Goal: Task Accomplishment & Management: Manage account settings

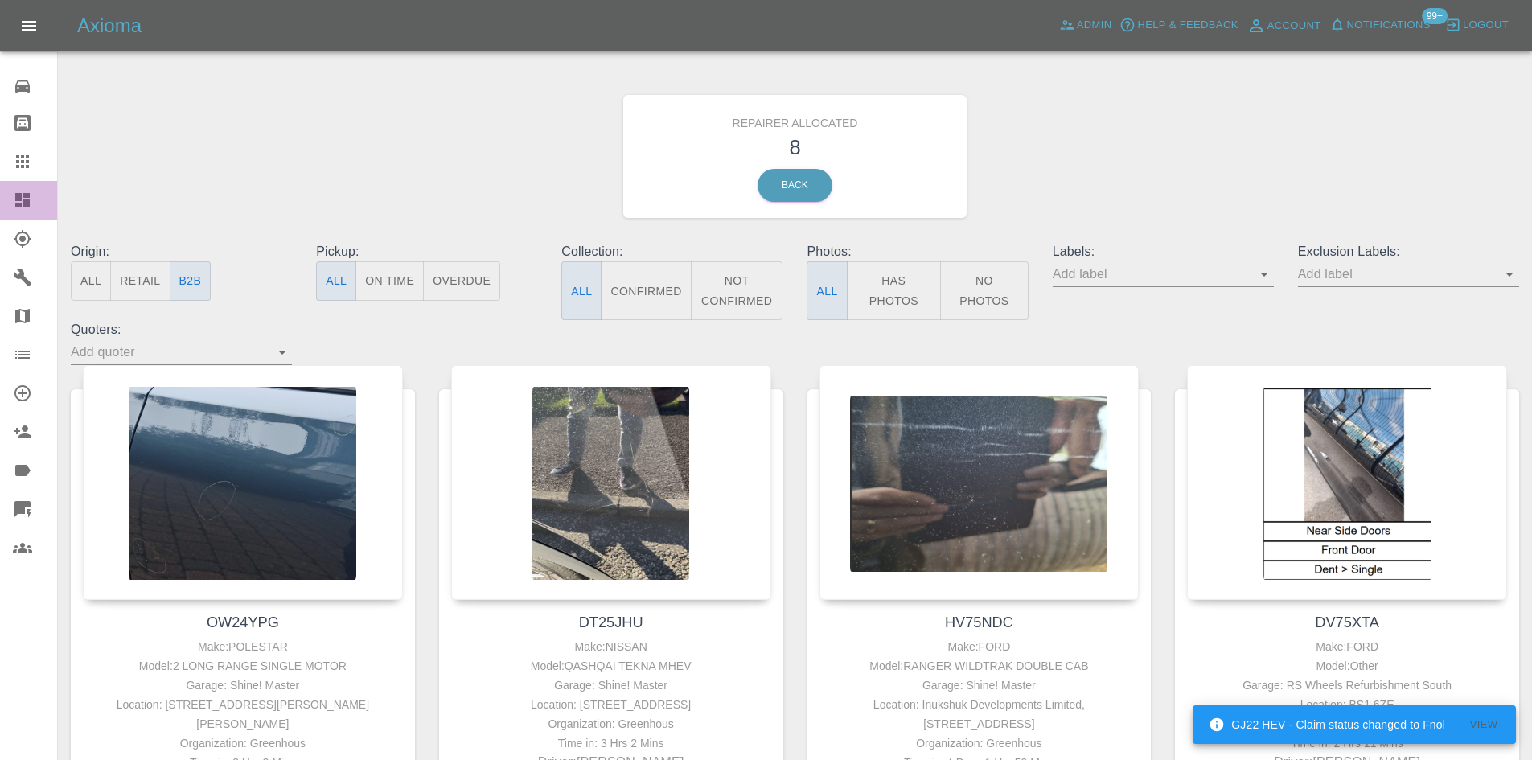
scroll to position [724, 0]
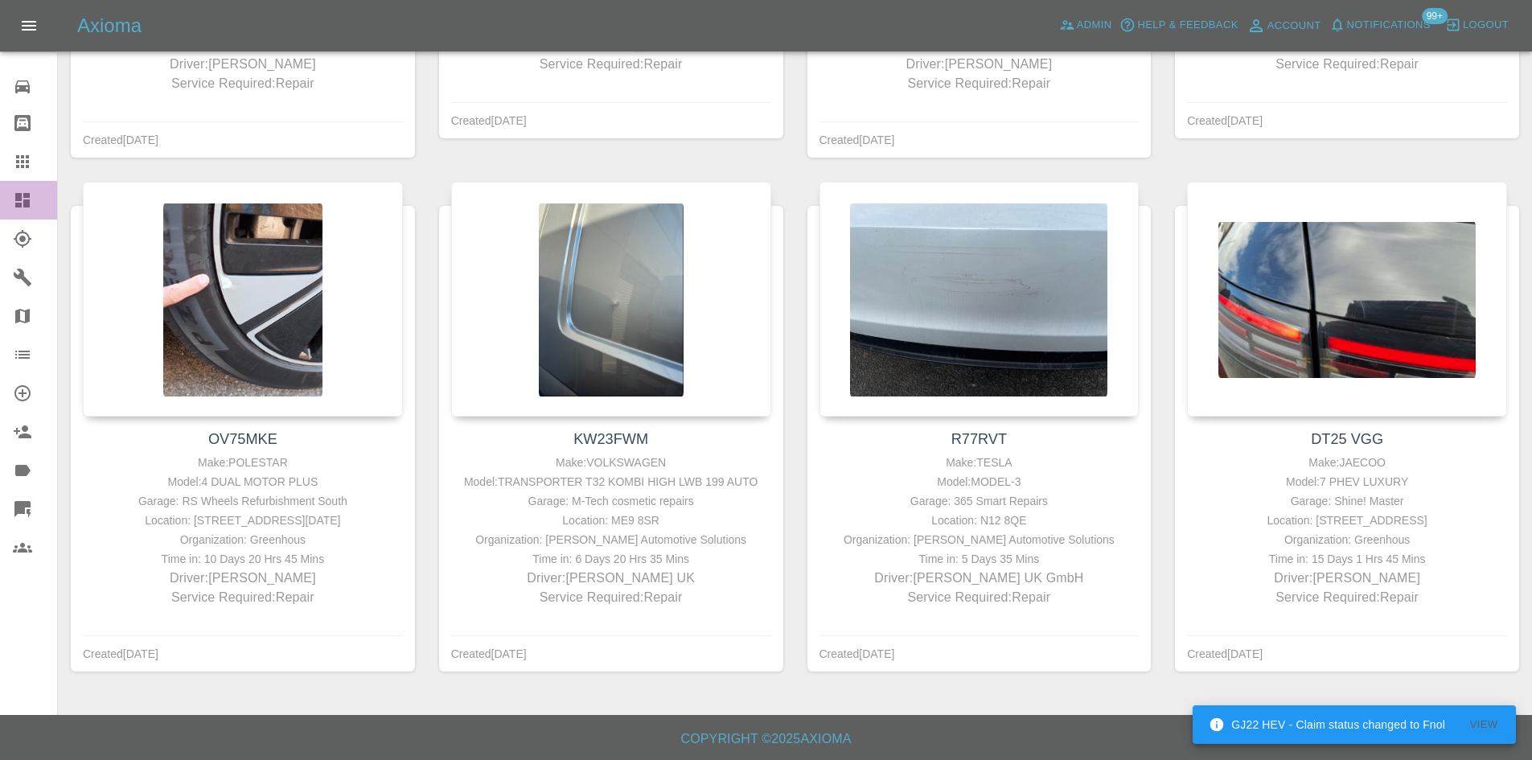
click at [20, 208] on icon at bounding box center [22, 200] width 19 height 19
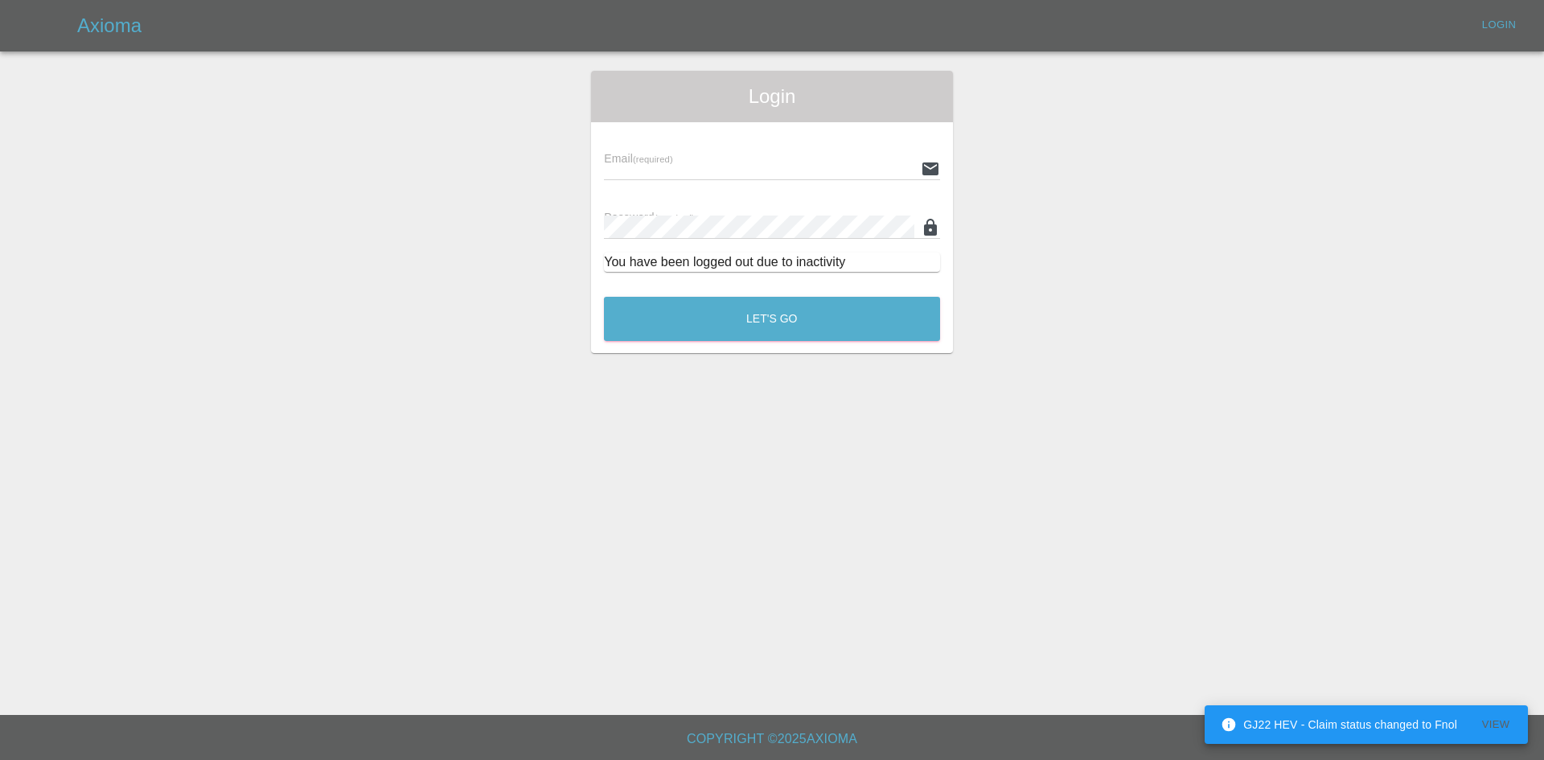
type input "alex.kennett@axioma.co.uk"
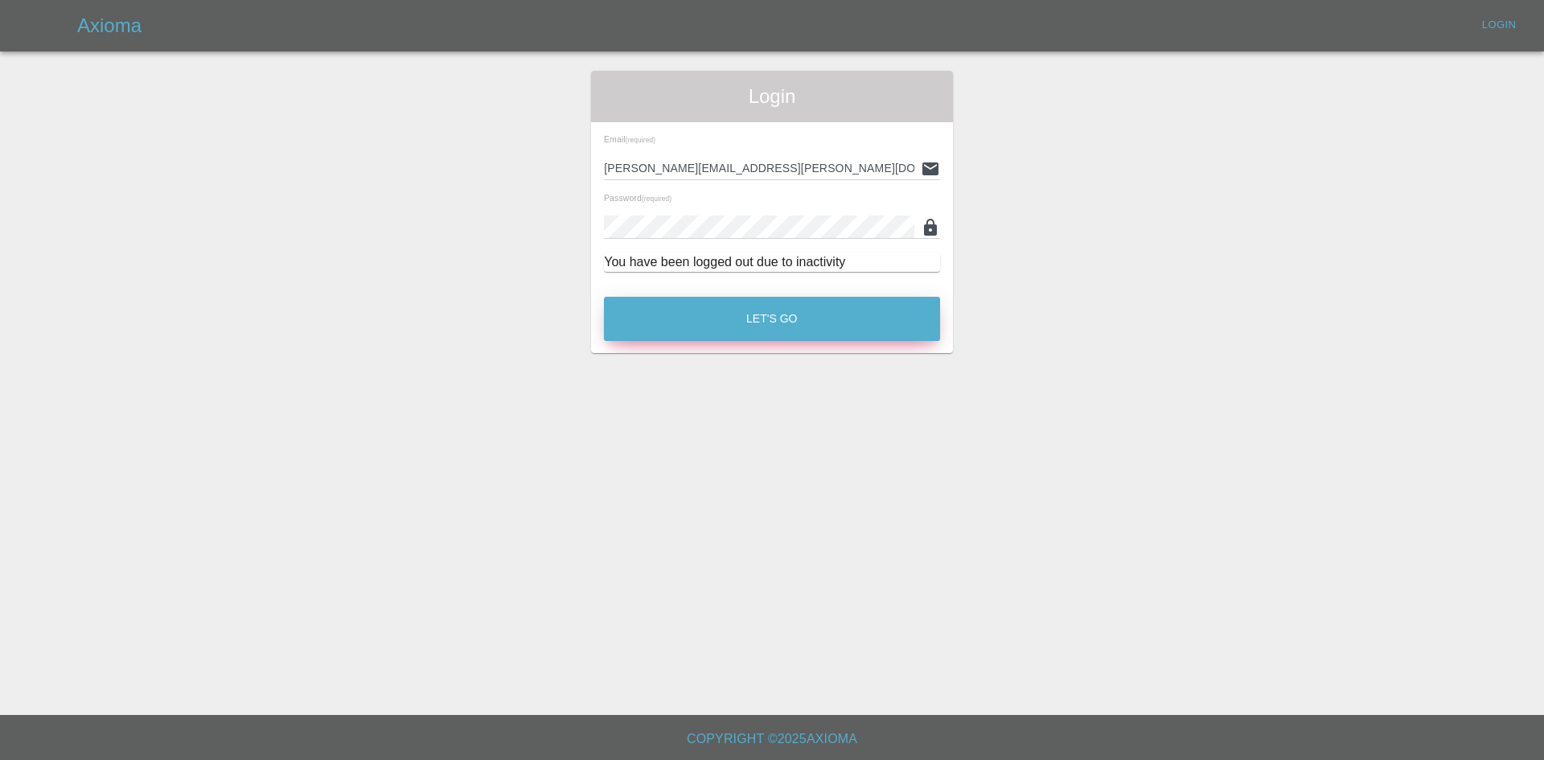
click at [755, 335] on button "Let's Go" at bounding box center [772, 319] width 336 height 44
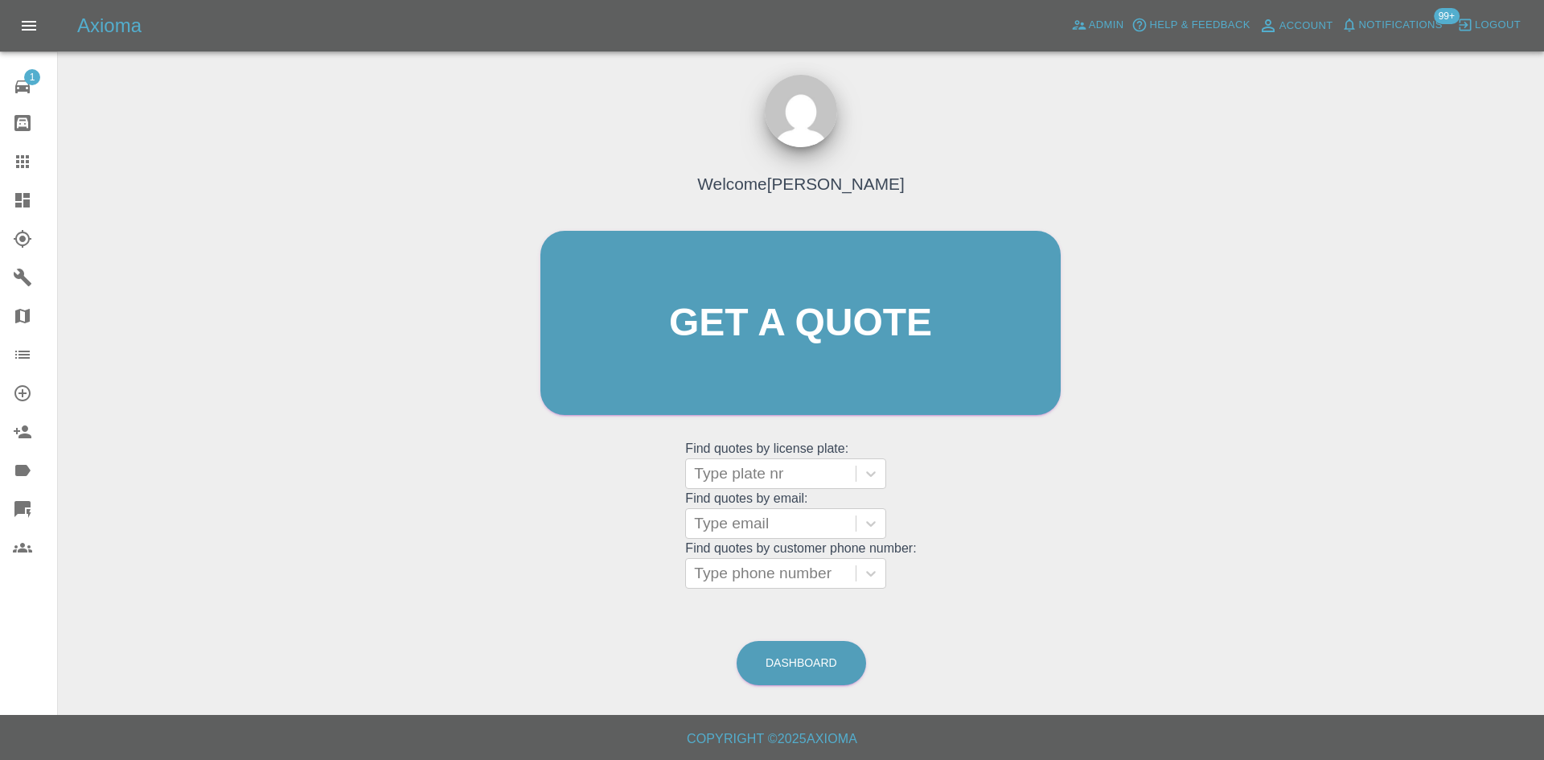
click at [31, 198] on icon at bounding box center [22, 200] width 19 height 19
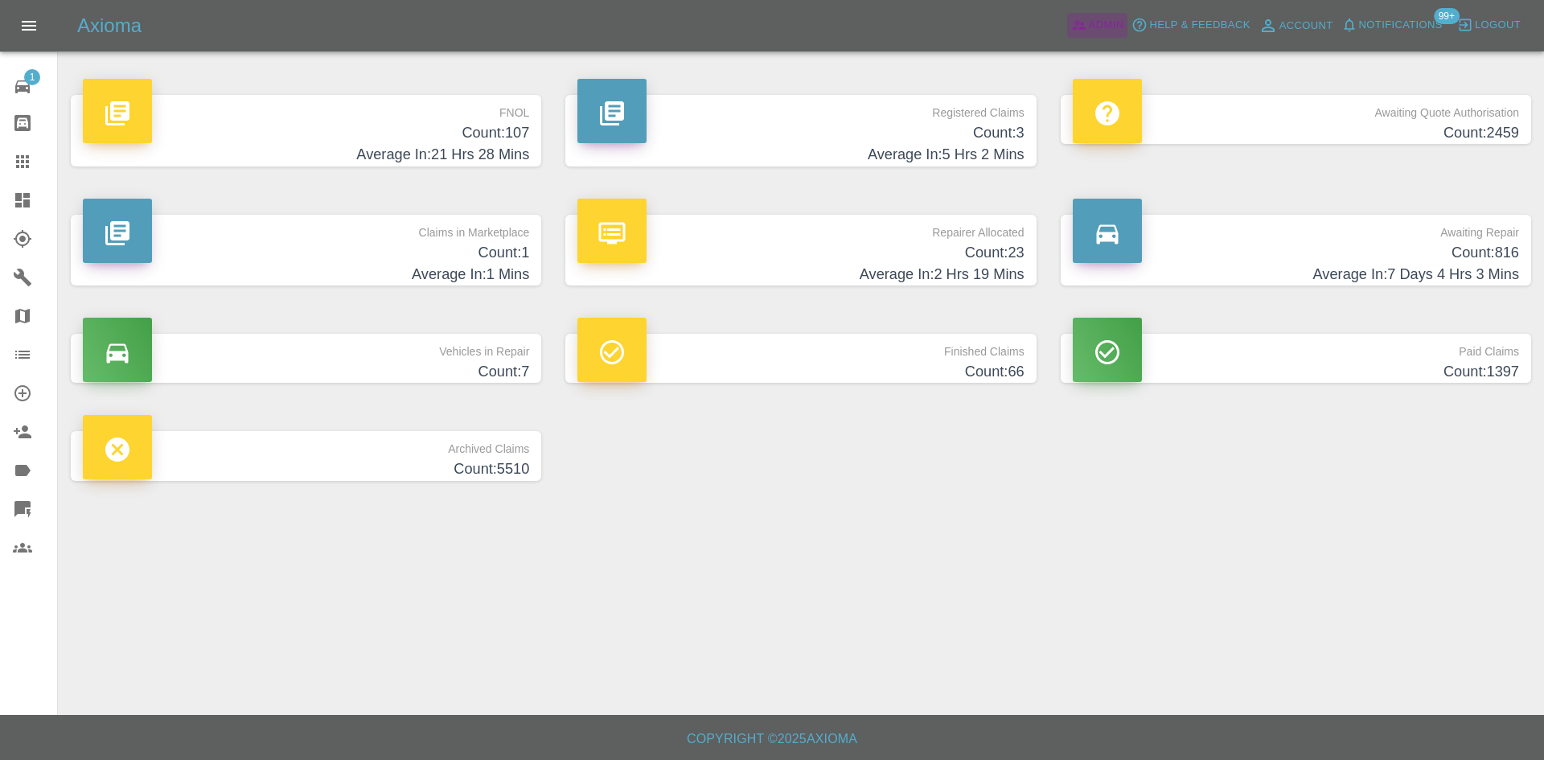
click at [1100, 20] on span "Admin" at bounding box center [1106, 25] width 35 height 18
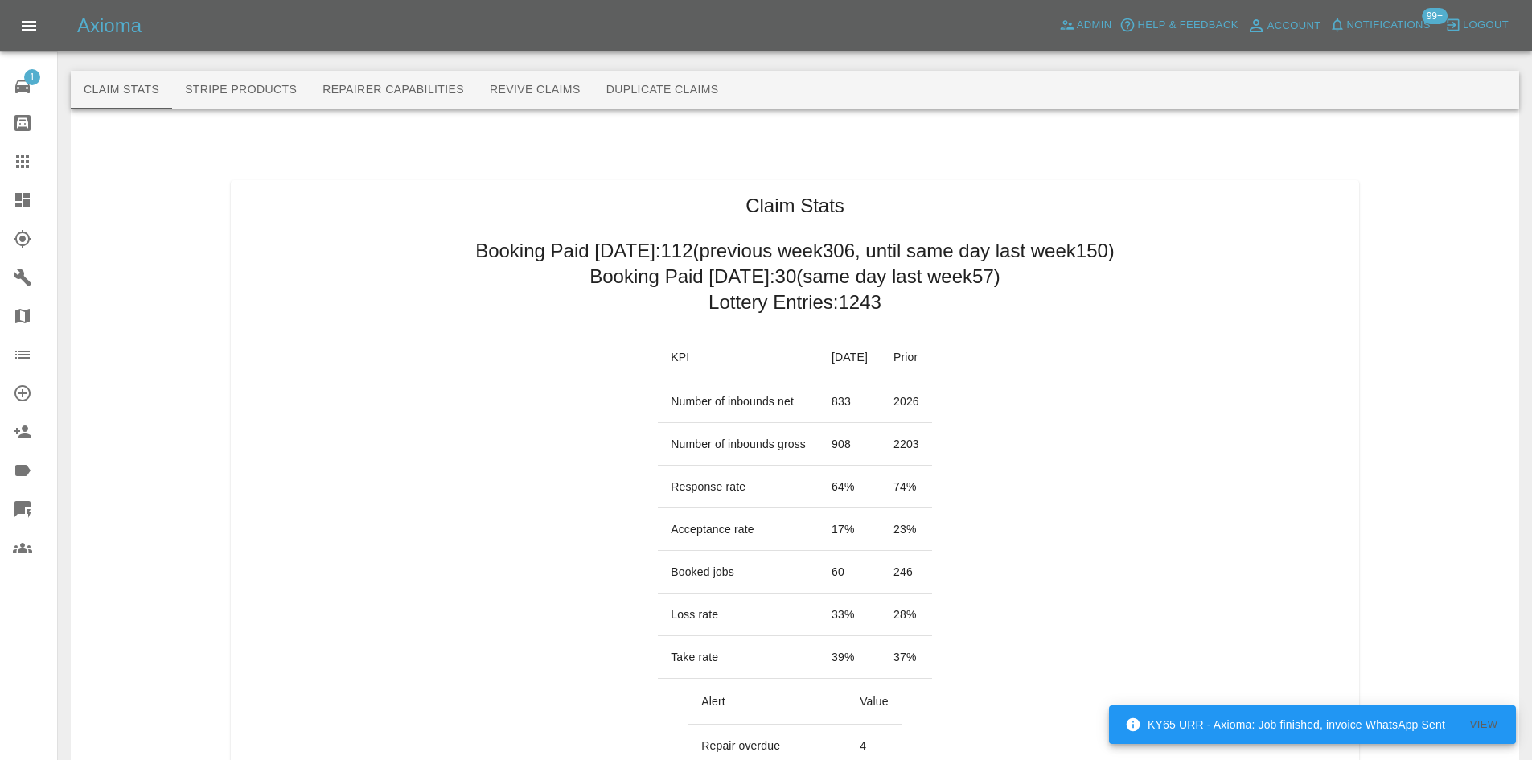
click at [12, 193] on link "Dashboard" at bounding box center [28, 200] width 57 height 39
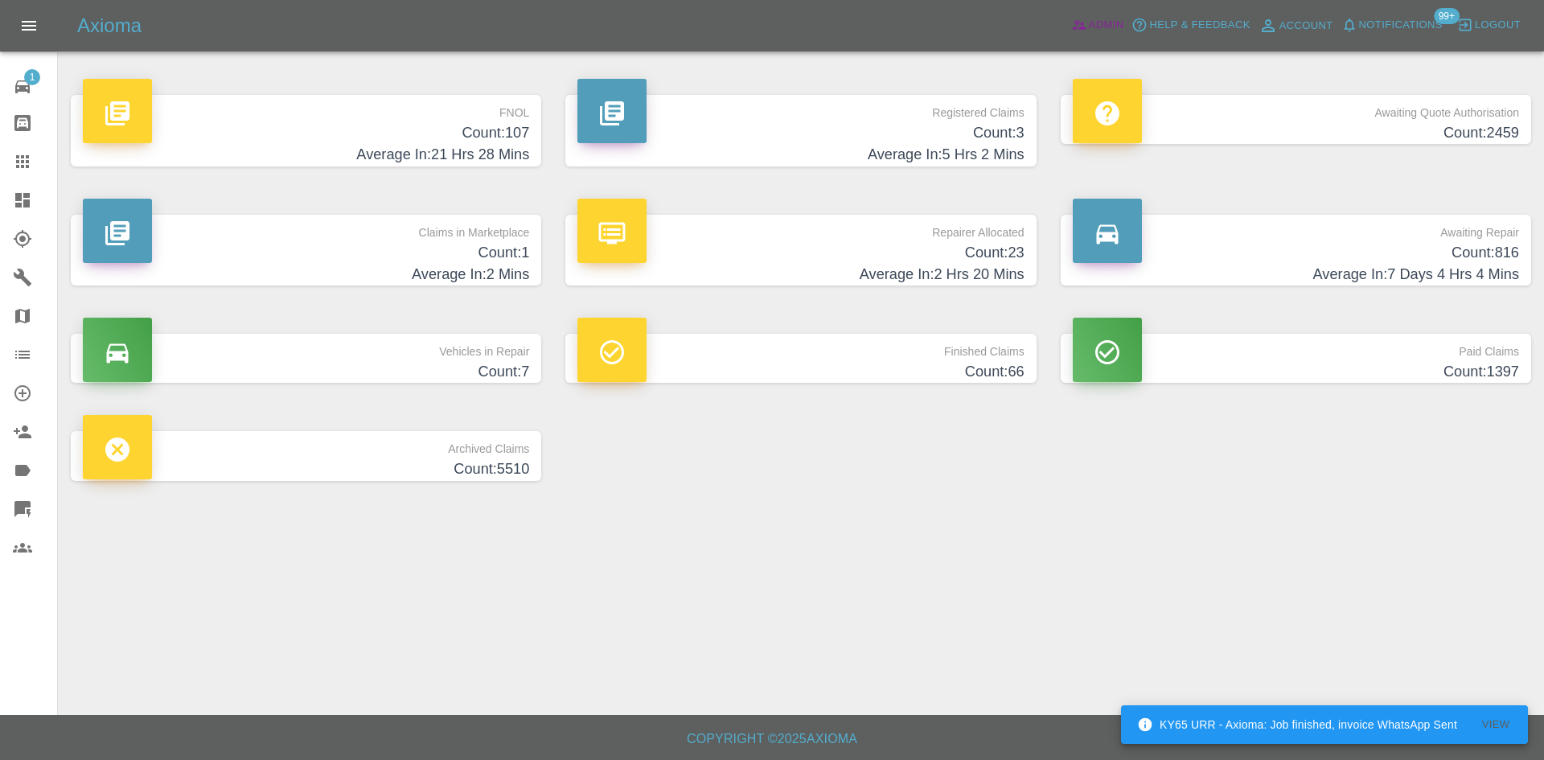
click at [1102, 35] on link "Admin" at bounding box center [1097, 25] width 61 height 25
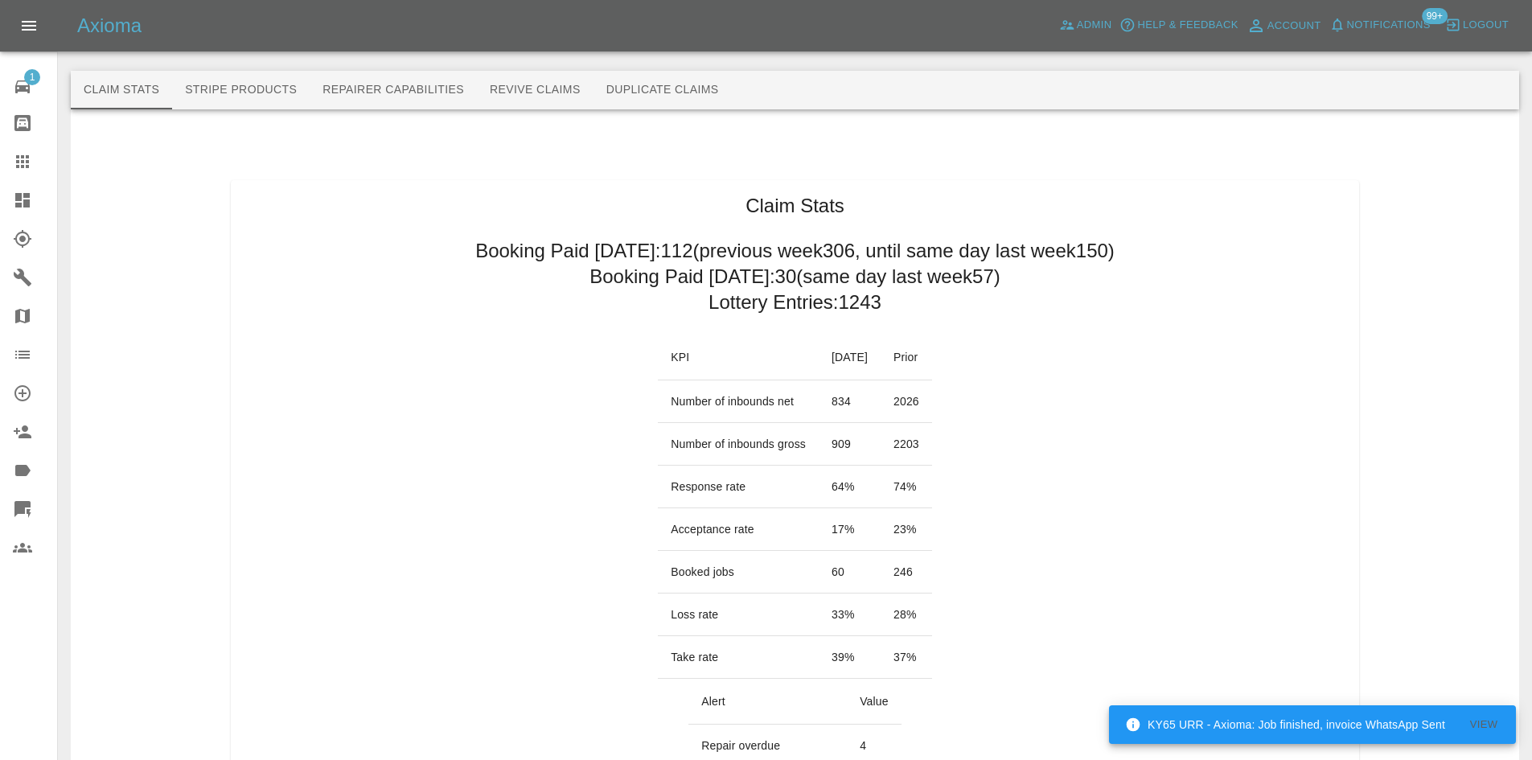
click at [10, 187] on link "Dashboard" at bounding box center [28, 200] width 57 height 39
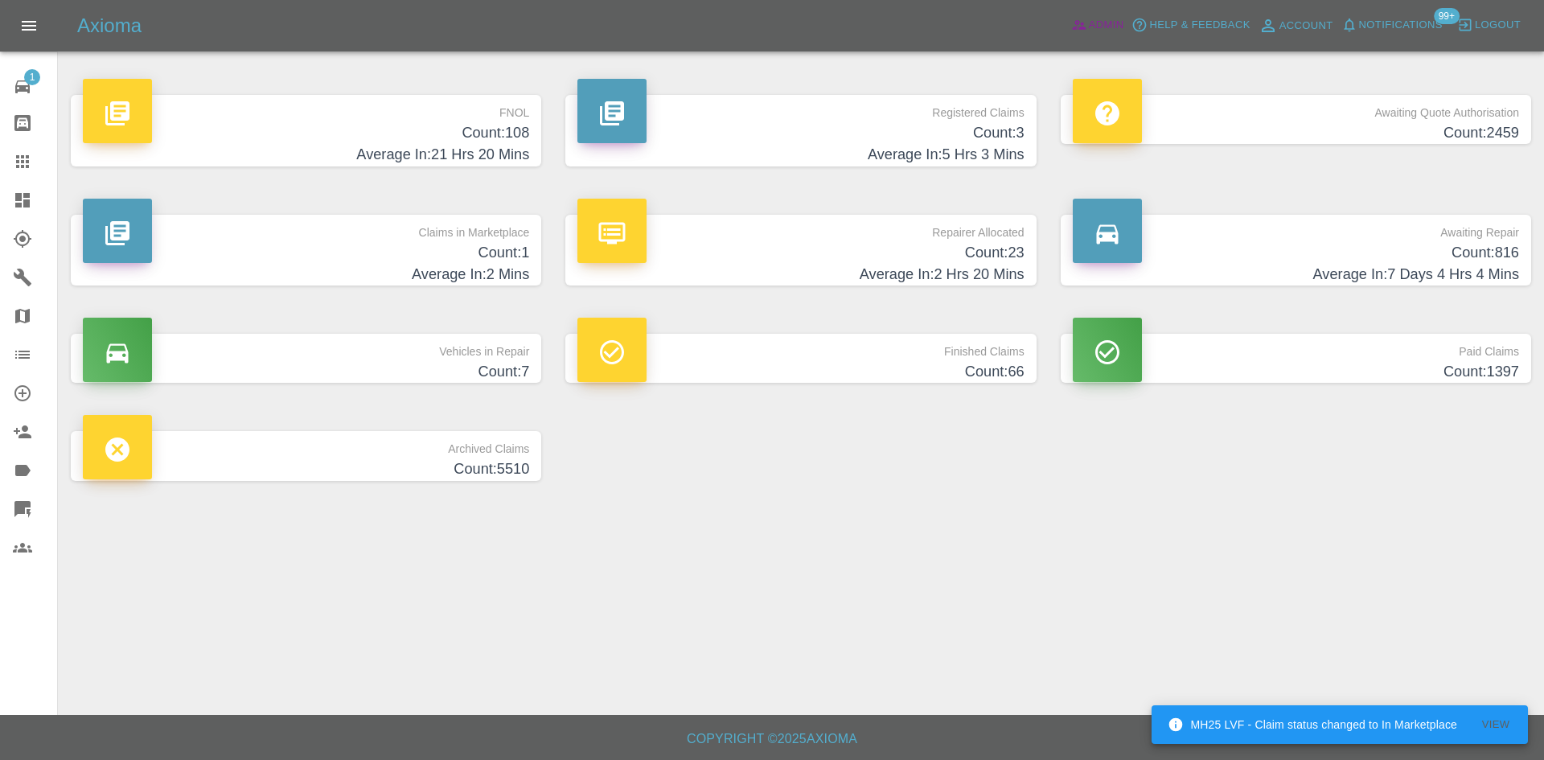
click at [1103, 27] on span "Admin" at bounding box center [1106, 25] width 35 height 18
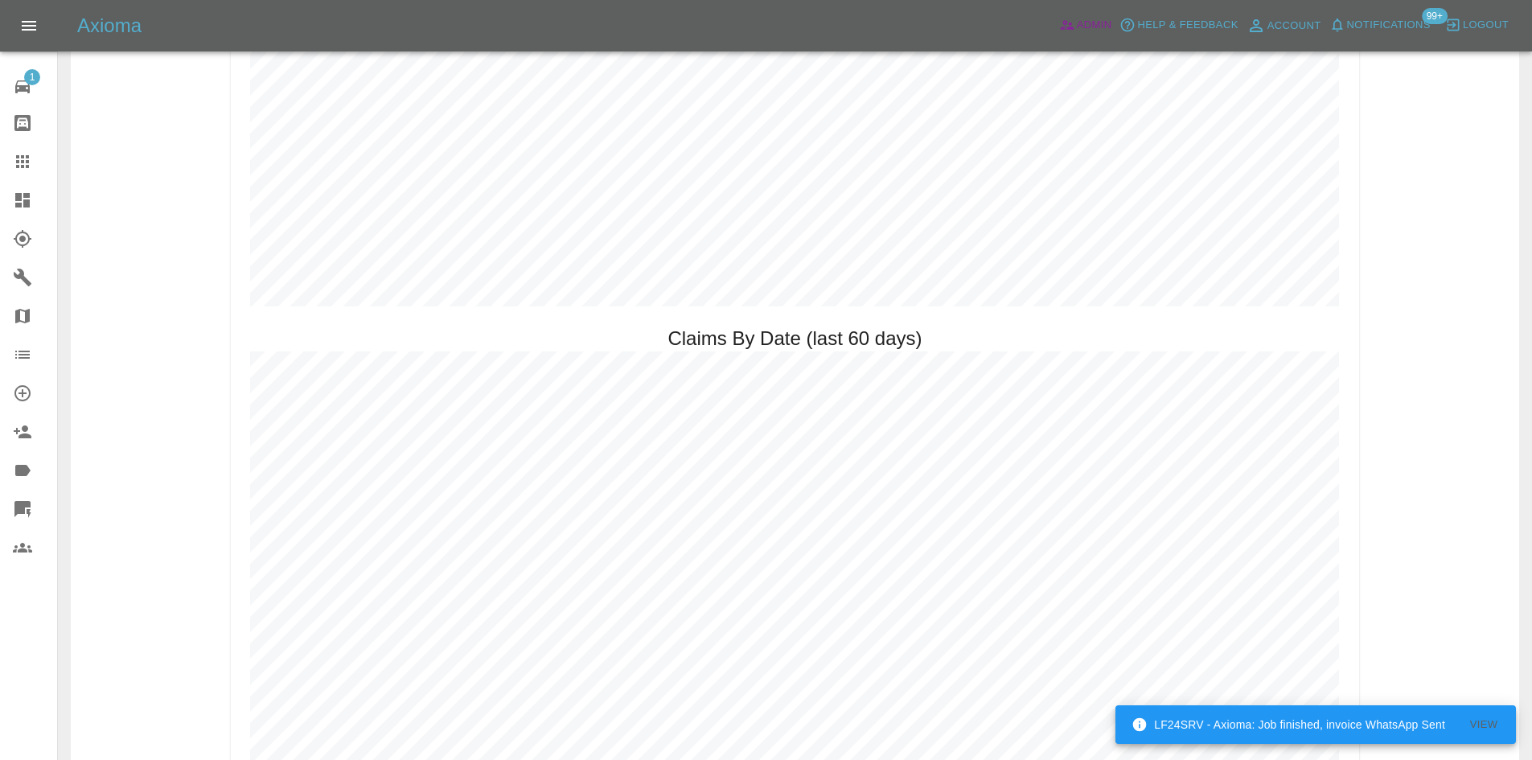
scroll to position [1850, 0]
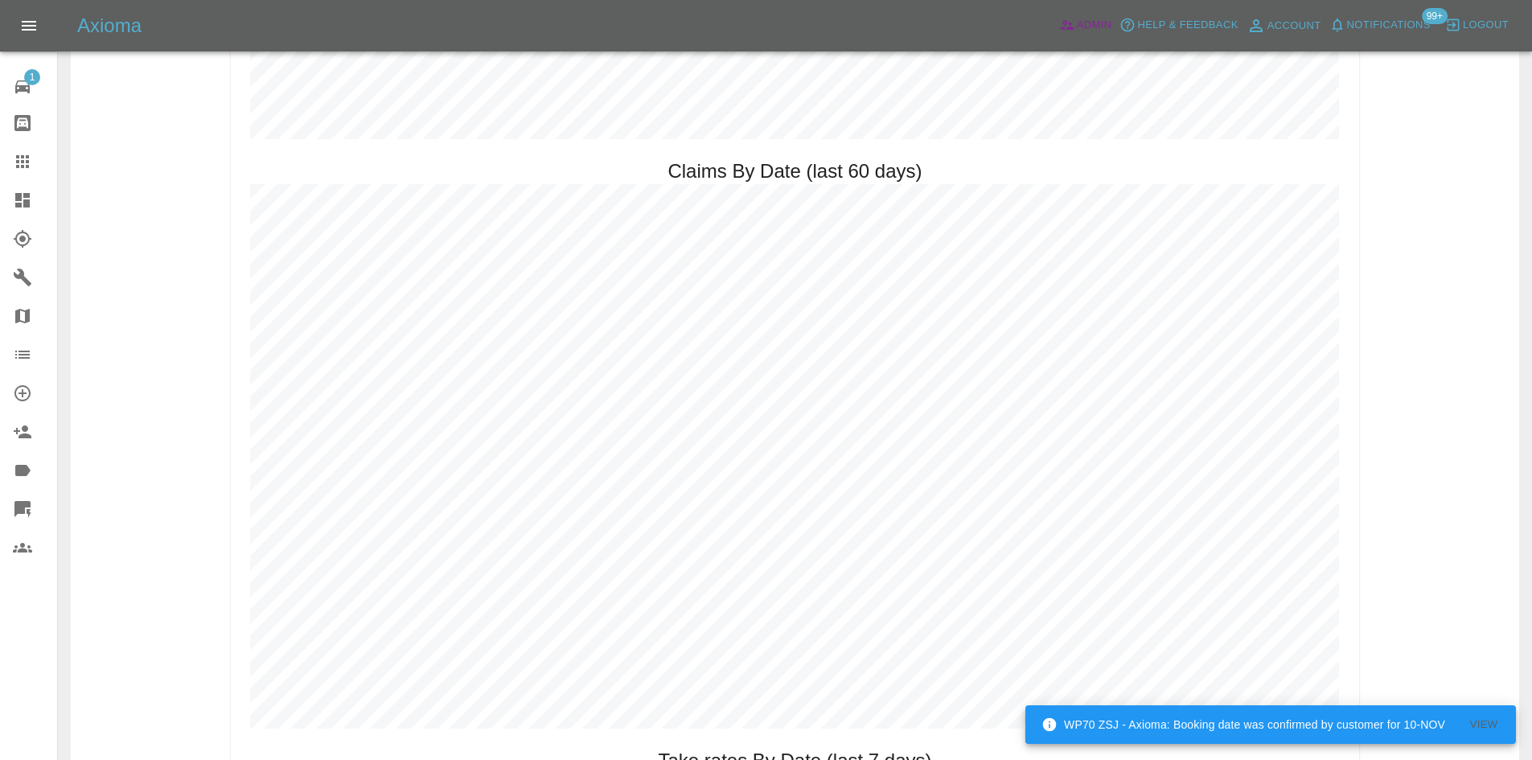
click at [1101, 22] on span "Admin" at bounding box center [1094, 25] width 35 height 18
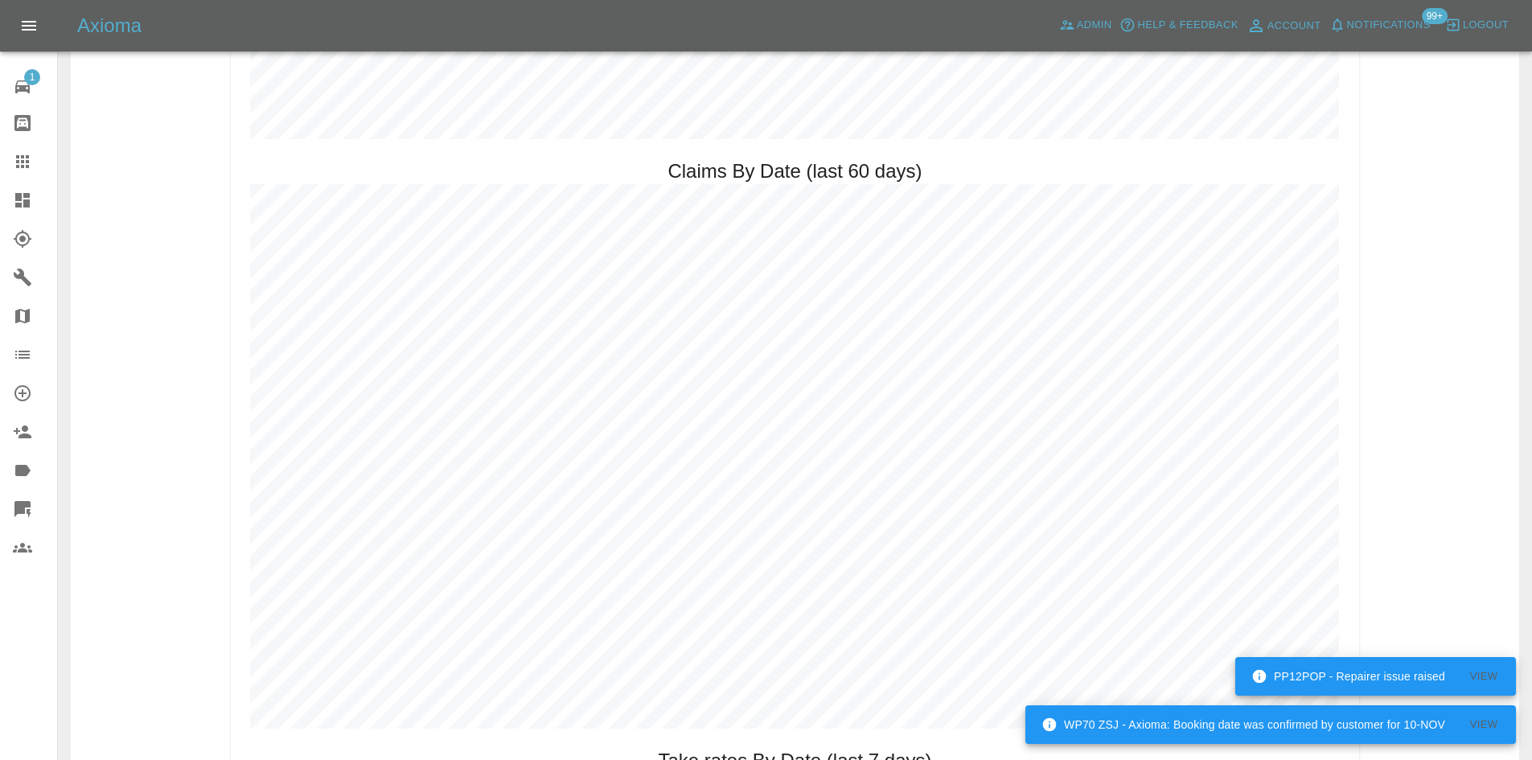
click at [20, 354] on icon at bounding box center [22, 355] width 14 height 8
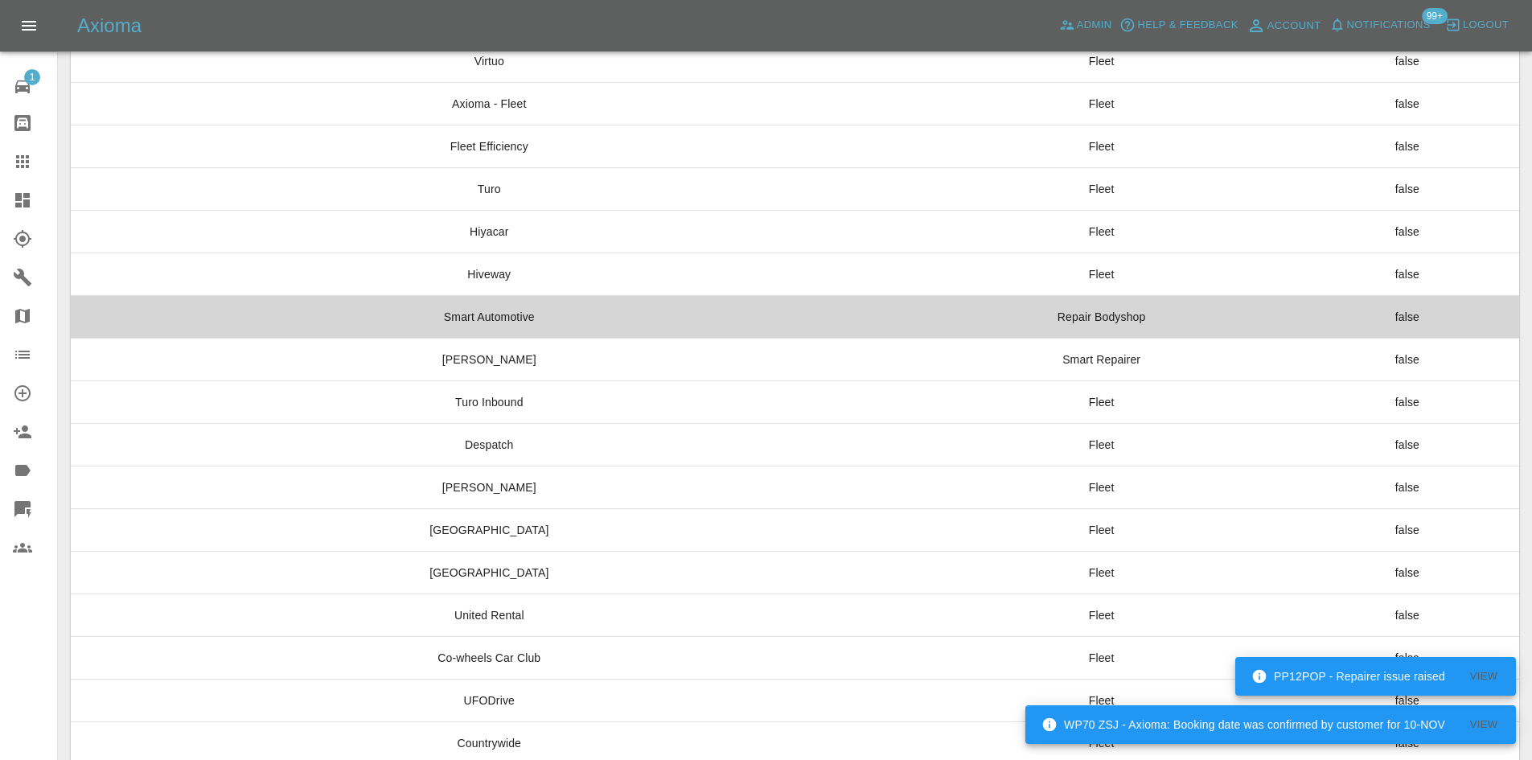
scroll to position [322, 0]
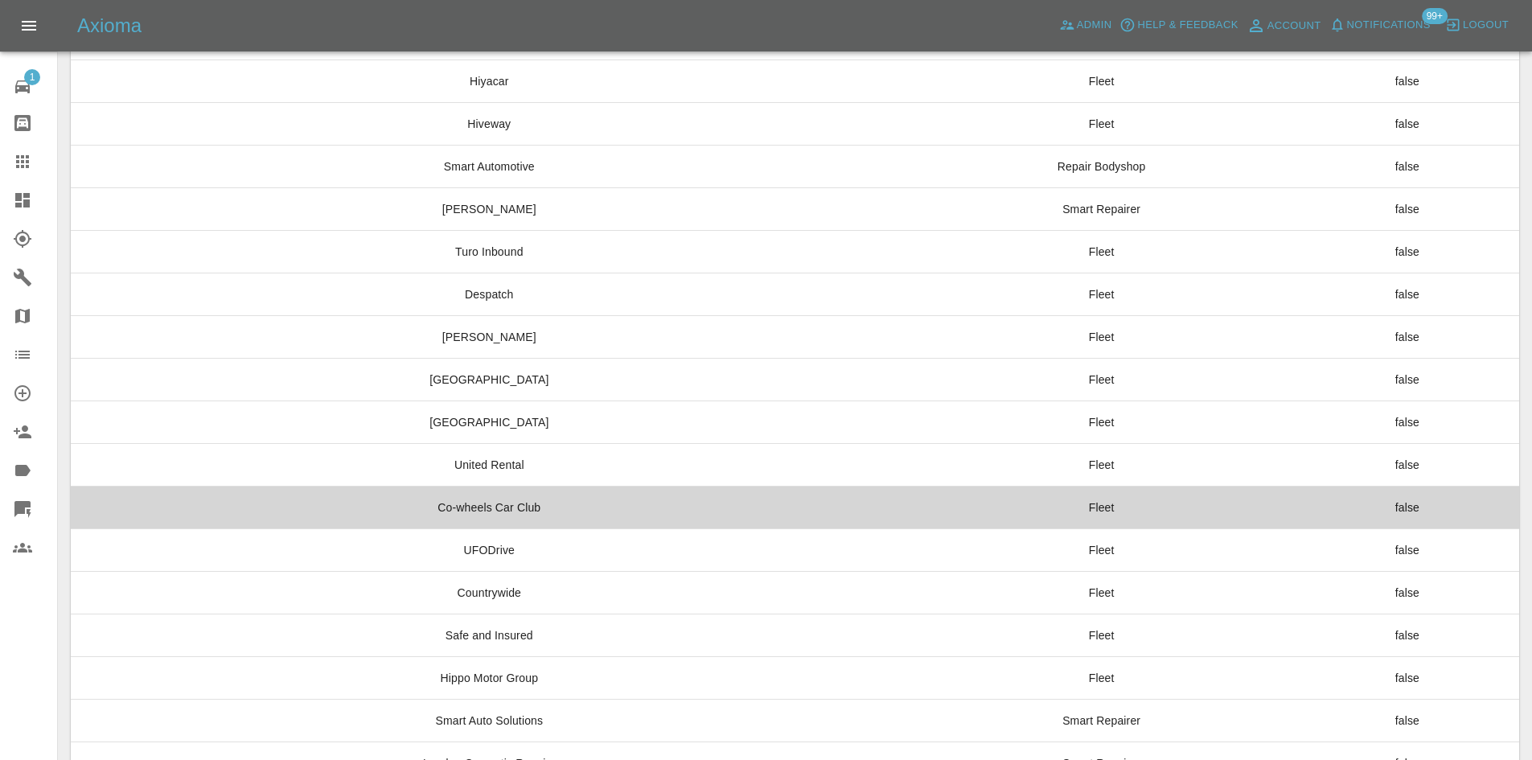
click at [539, 518] on td "Co-wheels Car Club" at bounding box center [489, 507] width 837 height 43
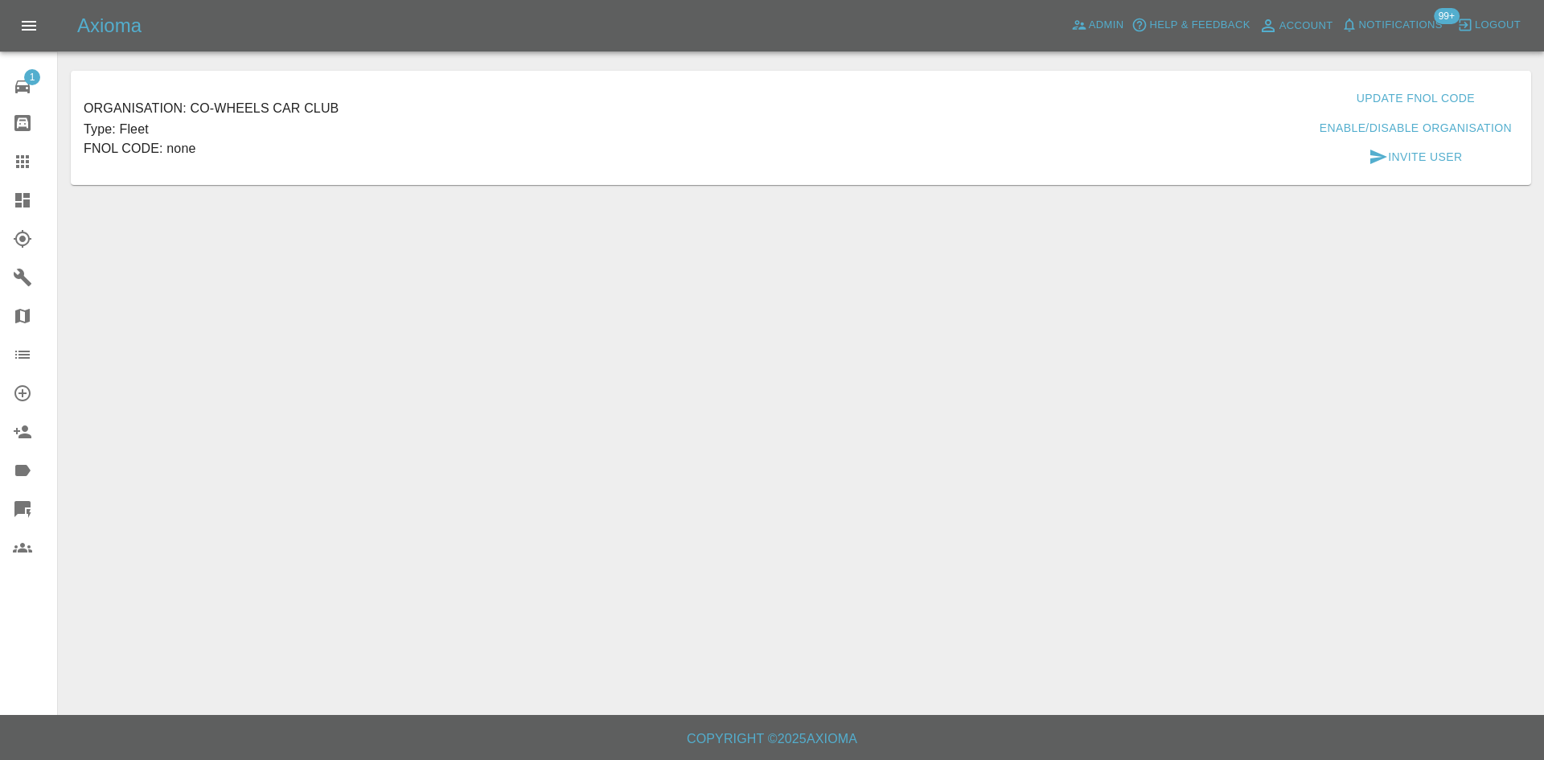
click at [1388, 154] on button "Invite User" at bounding box center [1415, 157] width 106 height 30
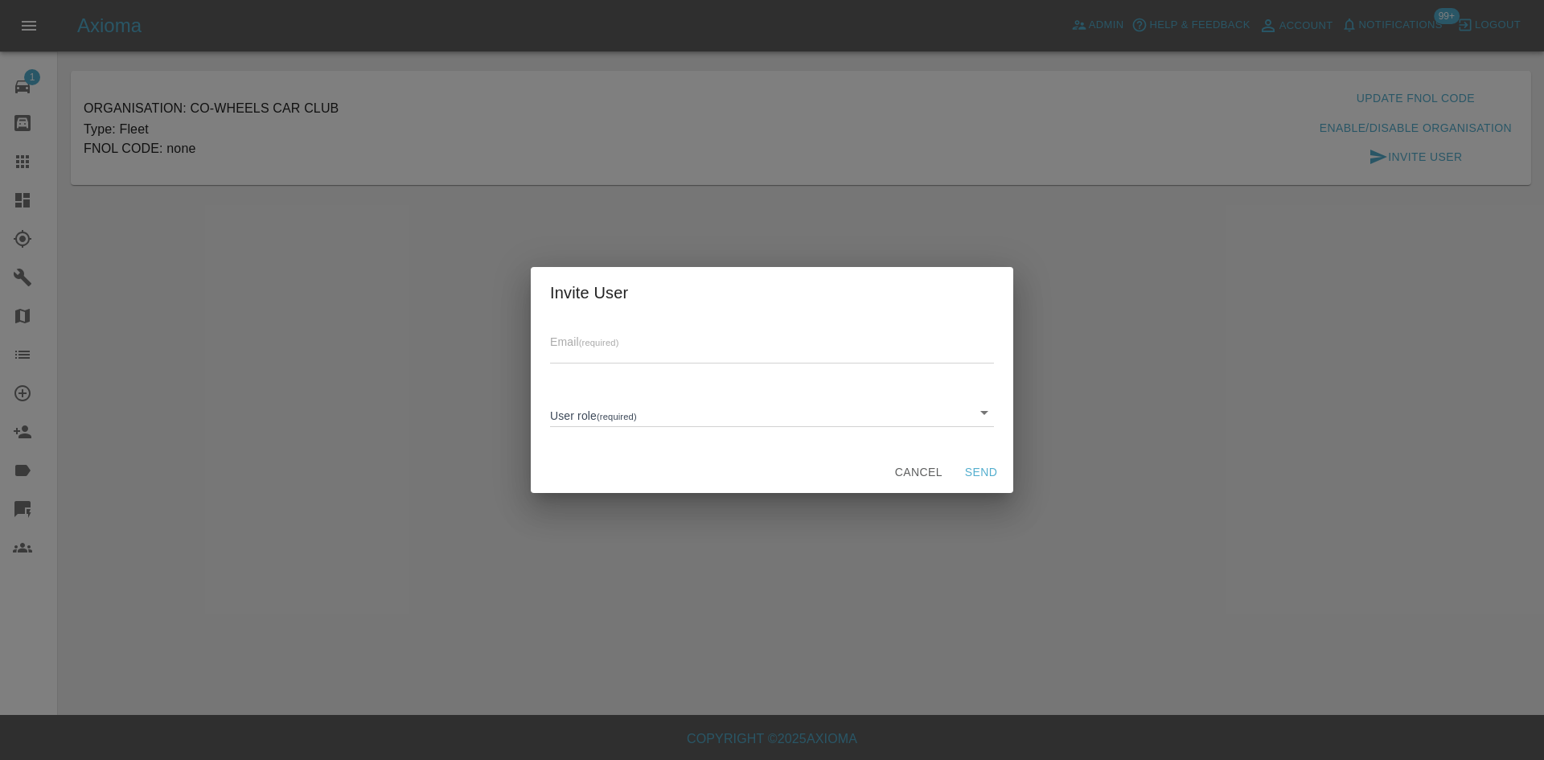
click at [867, 412] on body "Axioma Admin Help & Feedback Account Notifications 99+ Logout 1 Repair home Bod…" at bounding box center [772, 380] width 1544 height 760
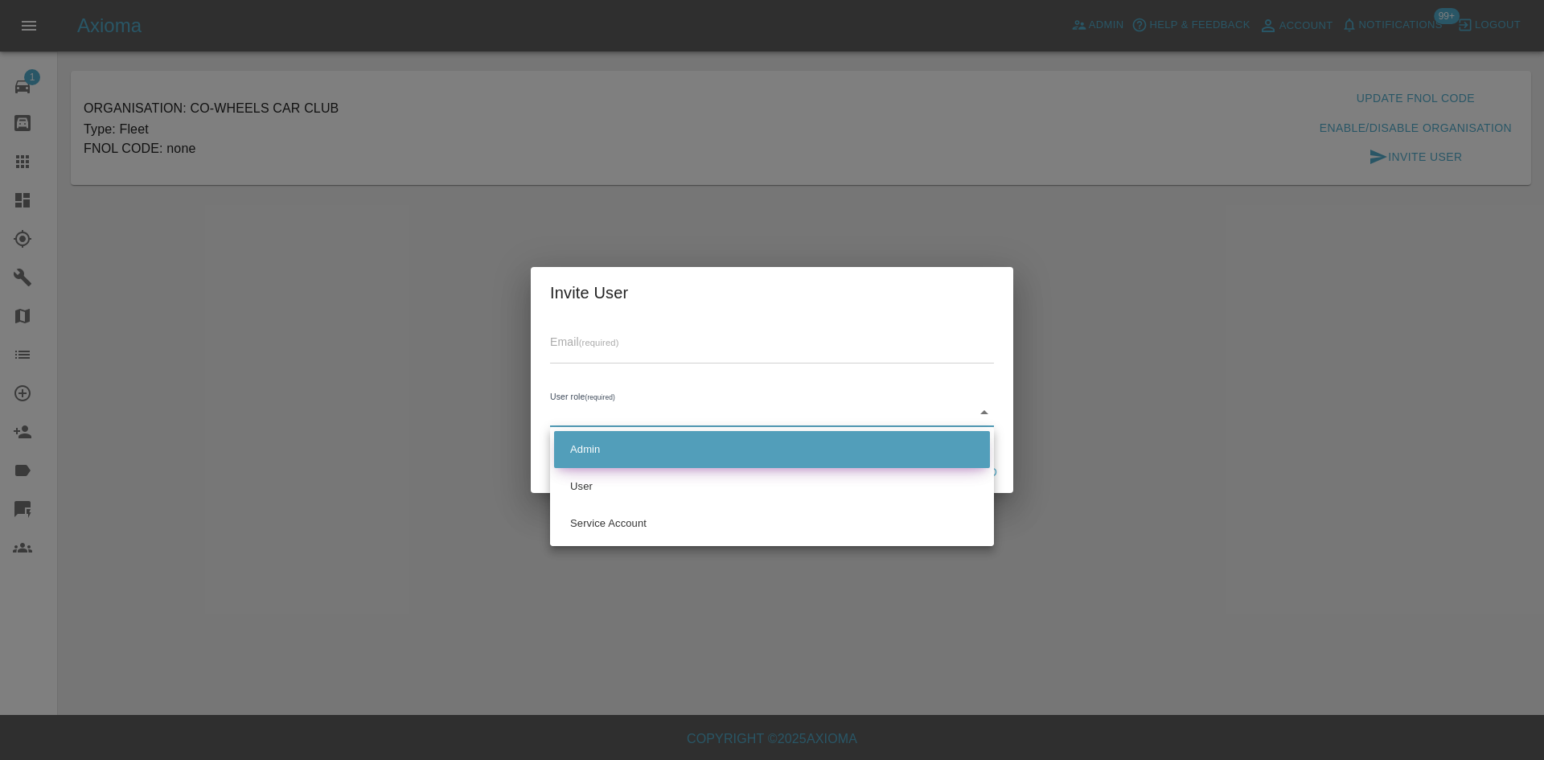
click at [725, 450] on li "Admin" at bounding box center [772, 449] width 436 height 37
type input "ADMIN"
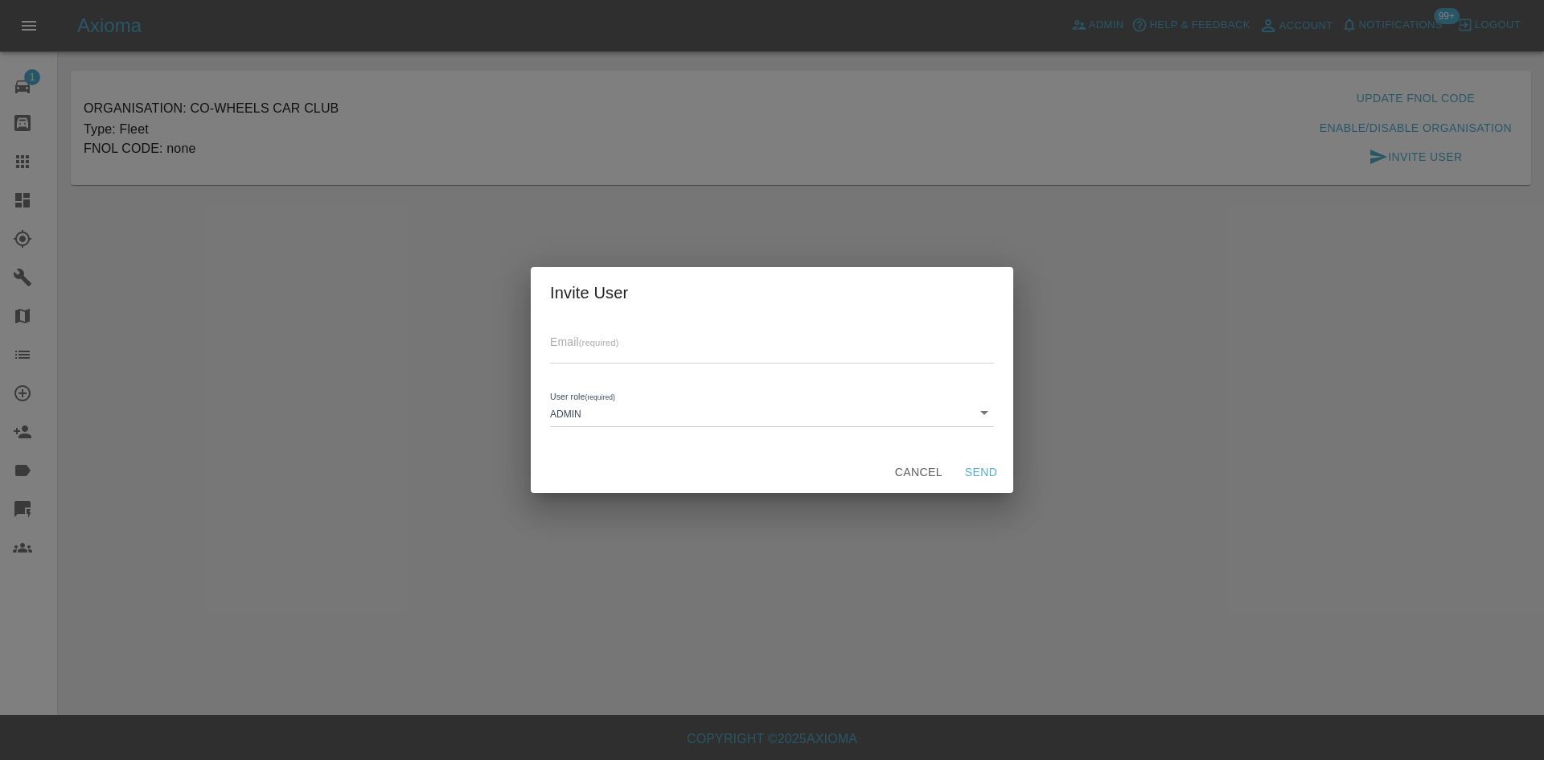
click at [692, 364] on div "Email (required) User role (required) Admin ADMIN" at bounding box center [772, 384] width 483 height 133
click at [594, 355] on input "text" at bounding box center [772, 351] width 444 height 23
paste input "Kyle.Scott@co-wheels.org.uk"
type input "Kyle.Scott@co-wheels.org.uk"
click at [957, 478] on button "Send" at bounding box center [980, 473] width 51 height 30
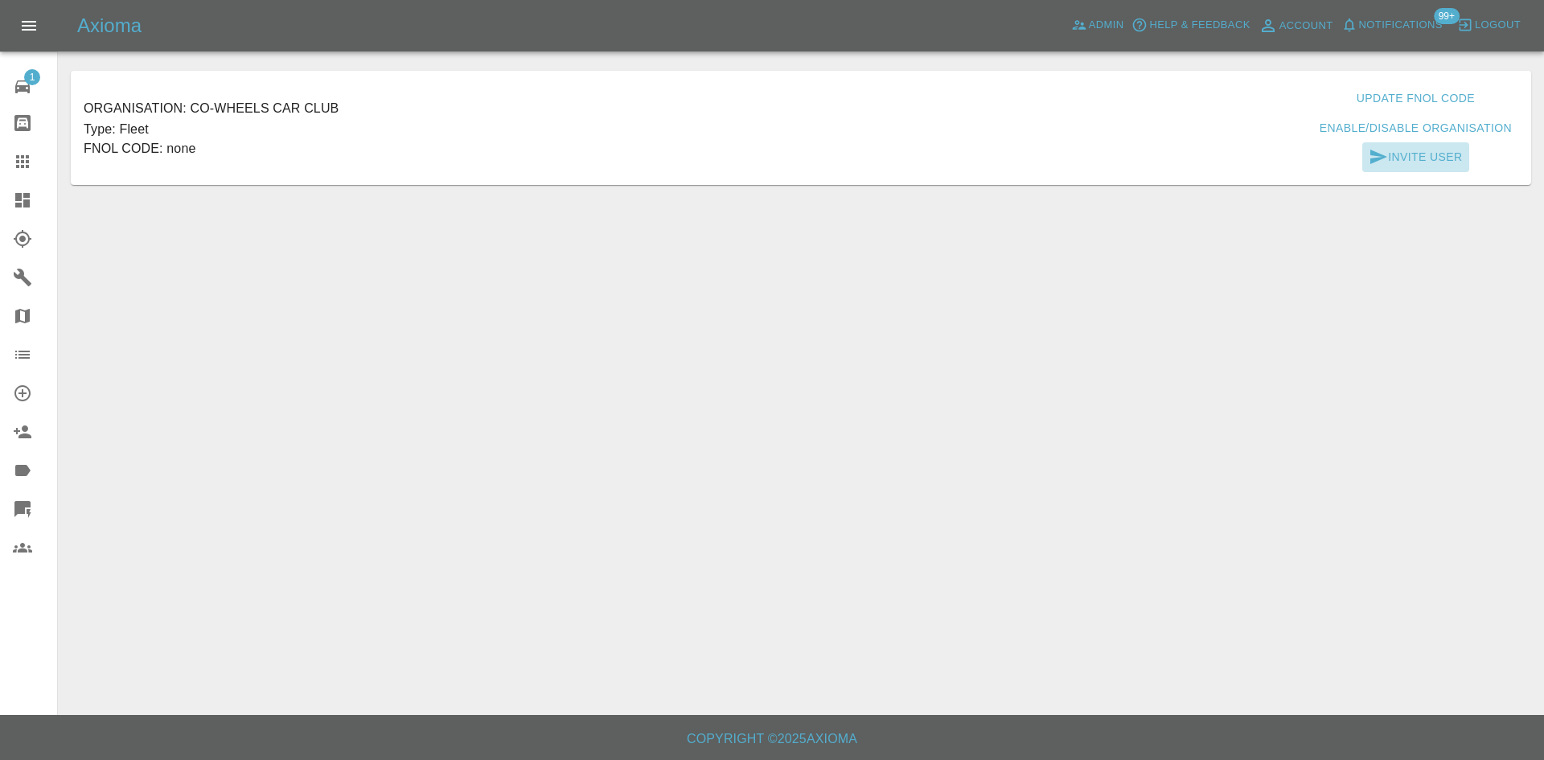
click at [1385, 151] on icon "button" at bounding box center [1378, 156] width 19 height 19
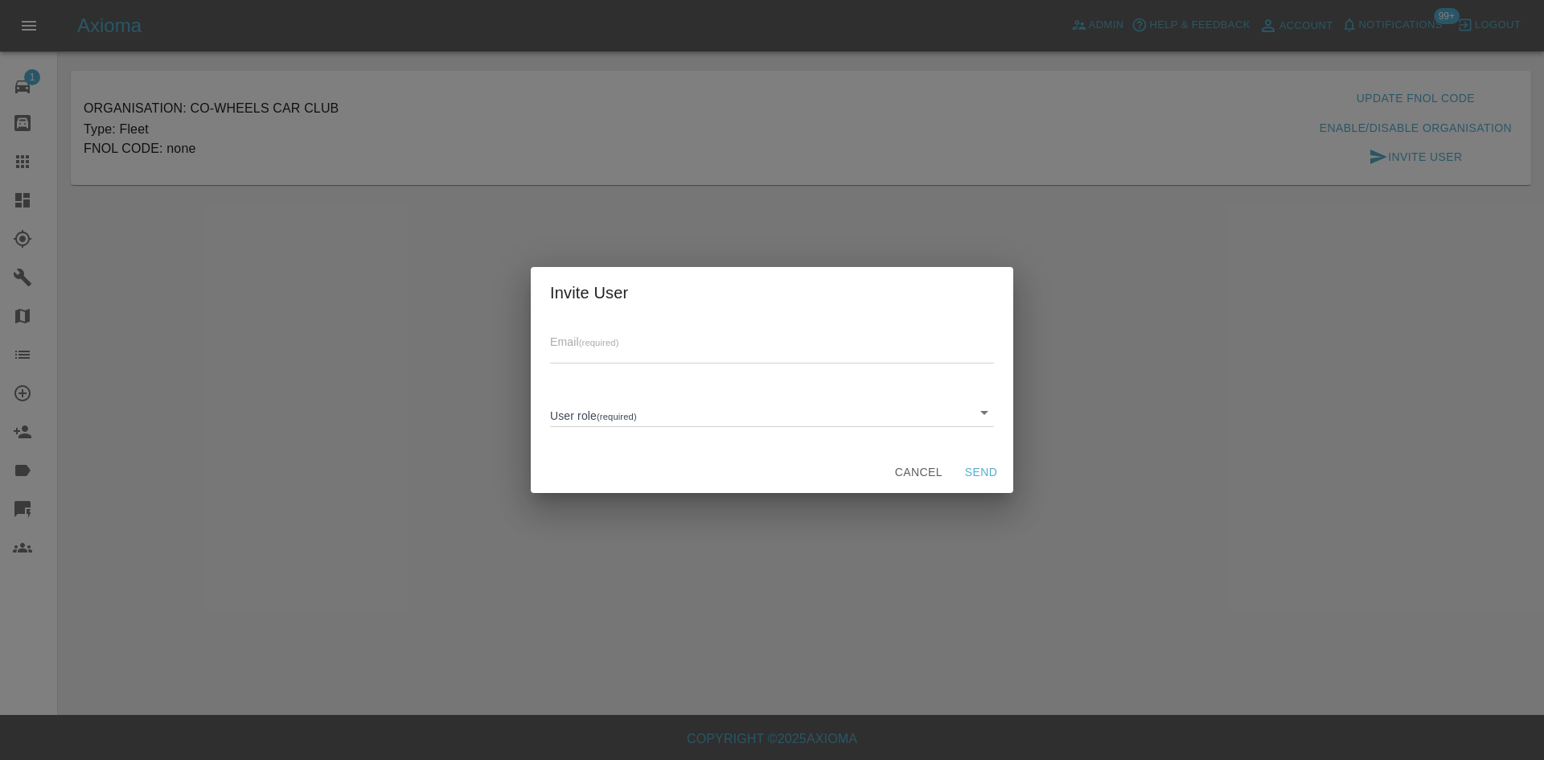
click at [606, 331] on div "Email (required)" at bounding box center [772, 340] width 444 height 45
click at [941, 480] on button "Cancel" at bounding box center [919, 473] width 60 height 30
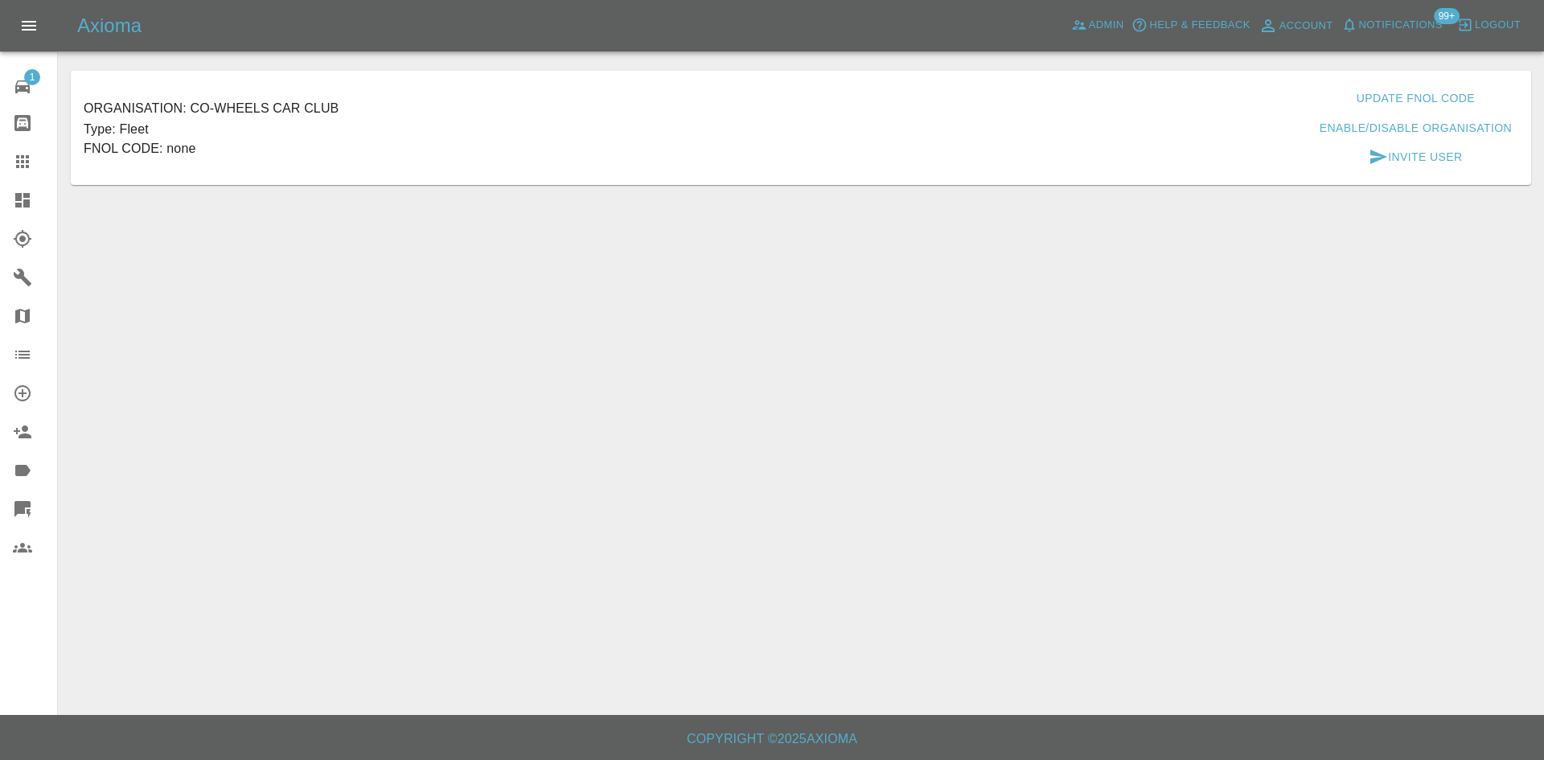
click at [935, 470] on main "Organisation: Co-wheels Car Club Type: Fleet FNOL CODE: none Update Fnol Code E…" at bounding box center [772, 357] width 1544 height 715
click at [0, 170] on link "Claims" at bounding box center [28, 161] width 57 height 39
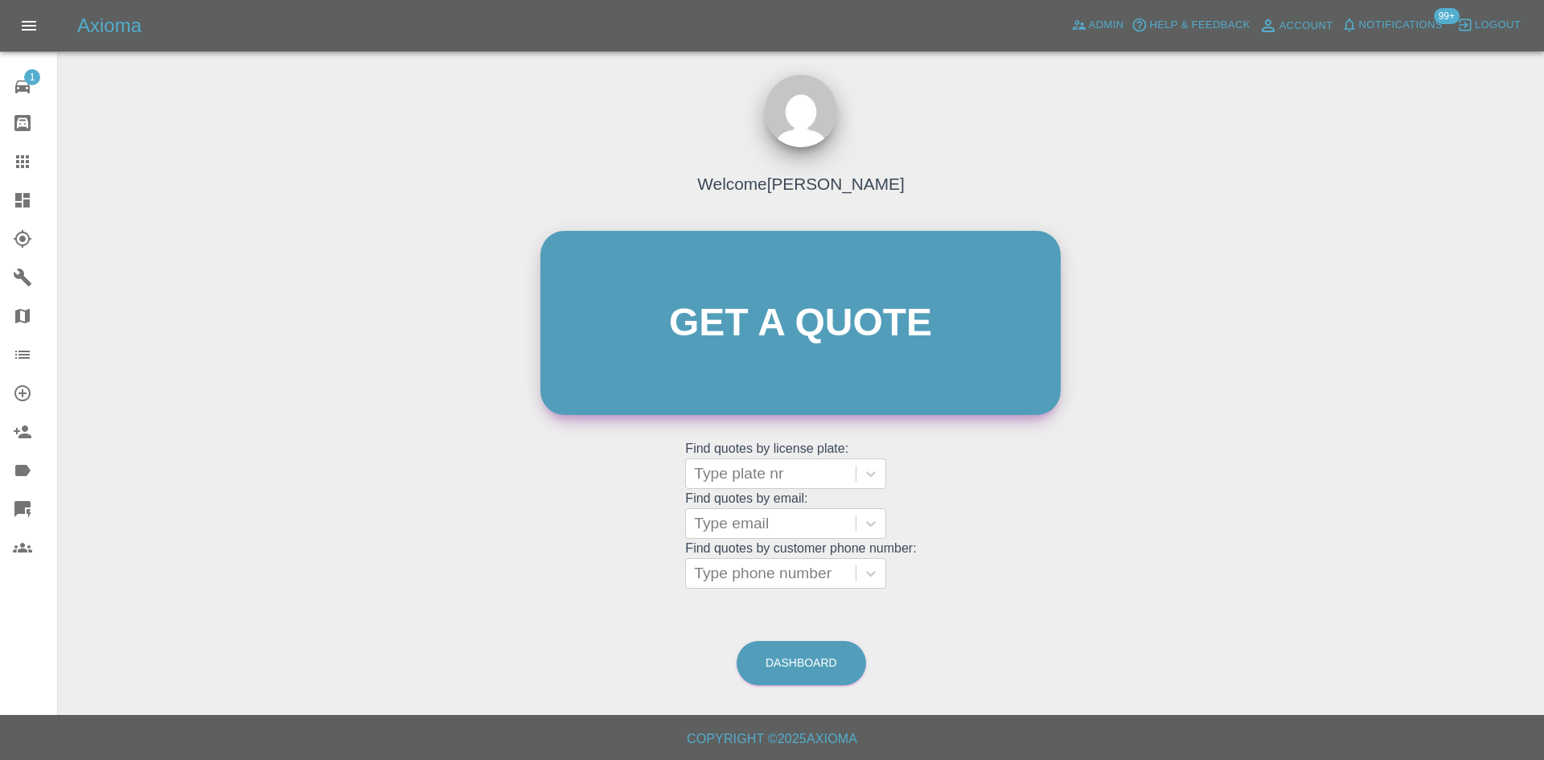
click at [1017, 351] on link "Get a quote" at bounding box center [800, 323] width 520 height 184
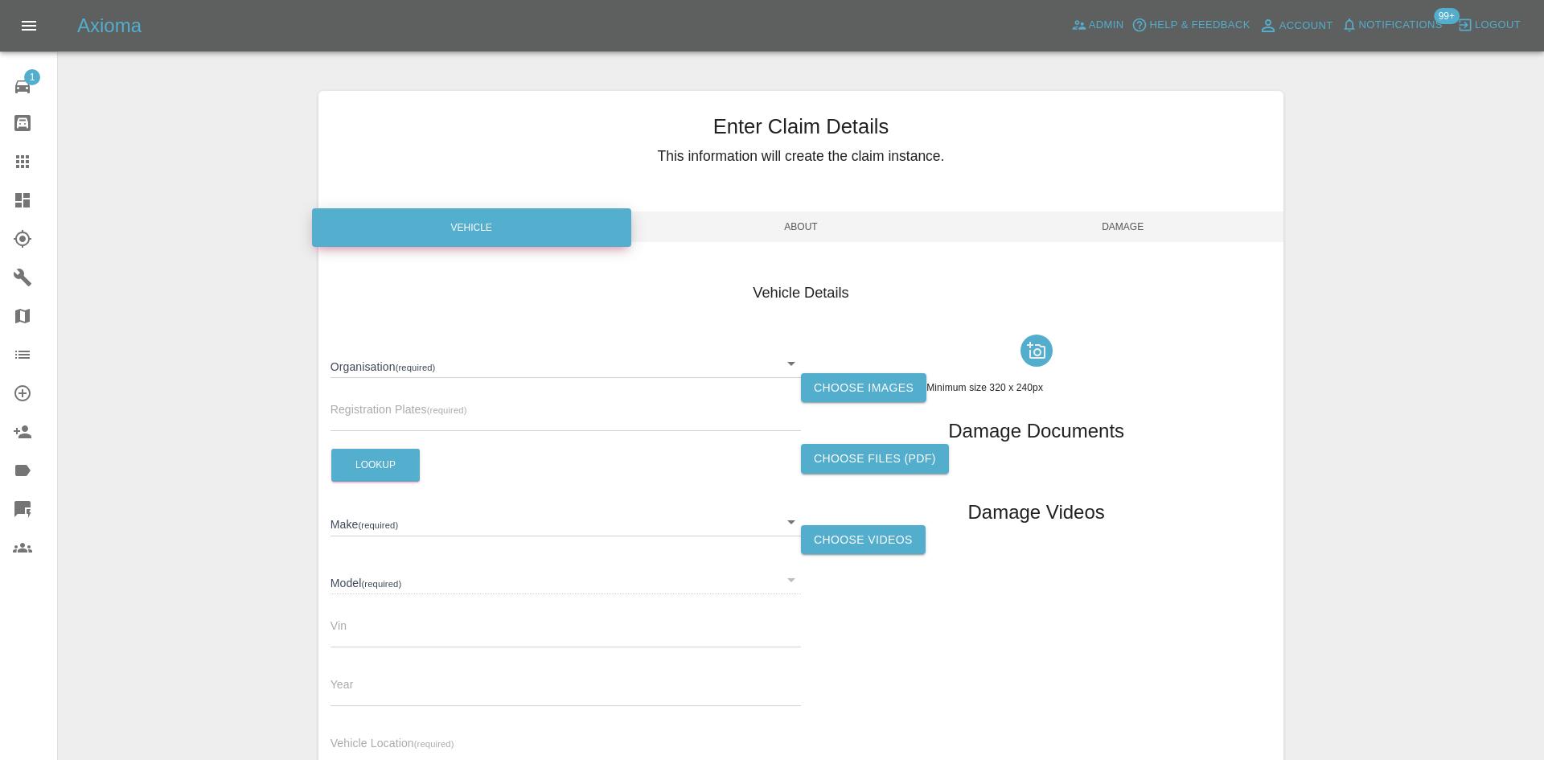
click at [461, 375] on body "Axioma Admin Help & Feedback Account Notifications 99+ Logout 1 Repair home Bod…" at bounding box center [772, 460] width 1544 height 920
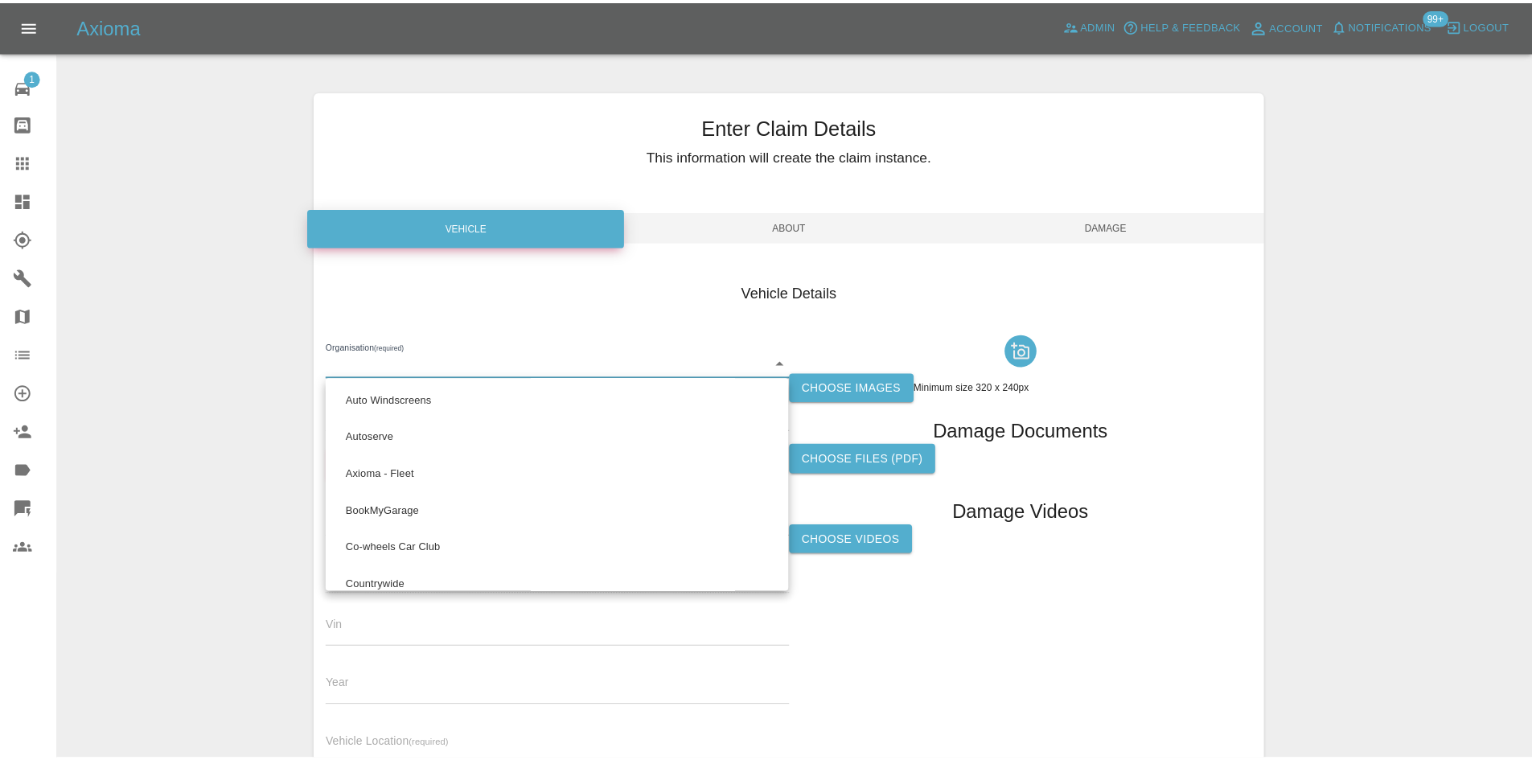
scroll to position [1062, 0]
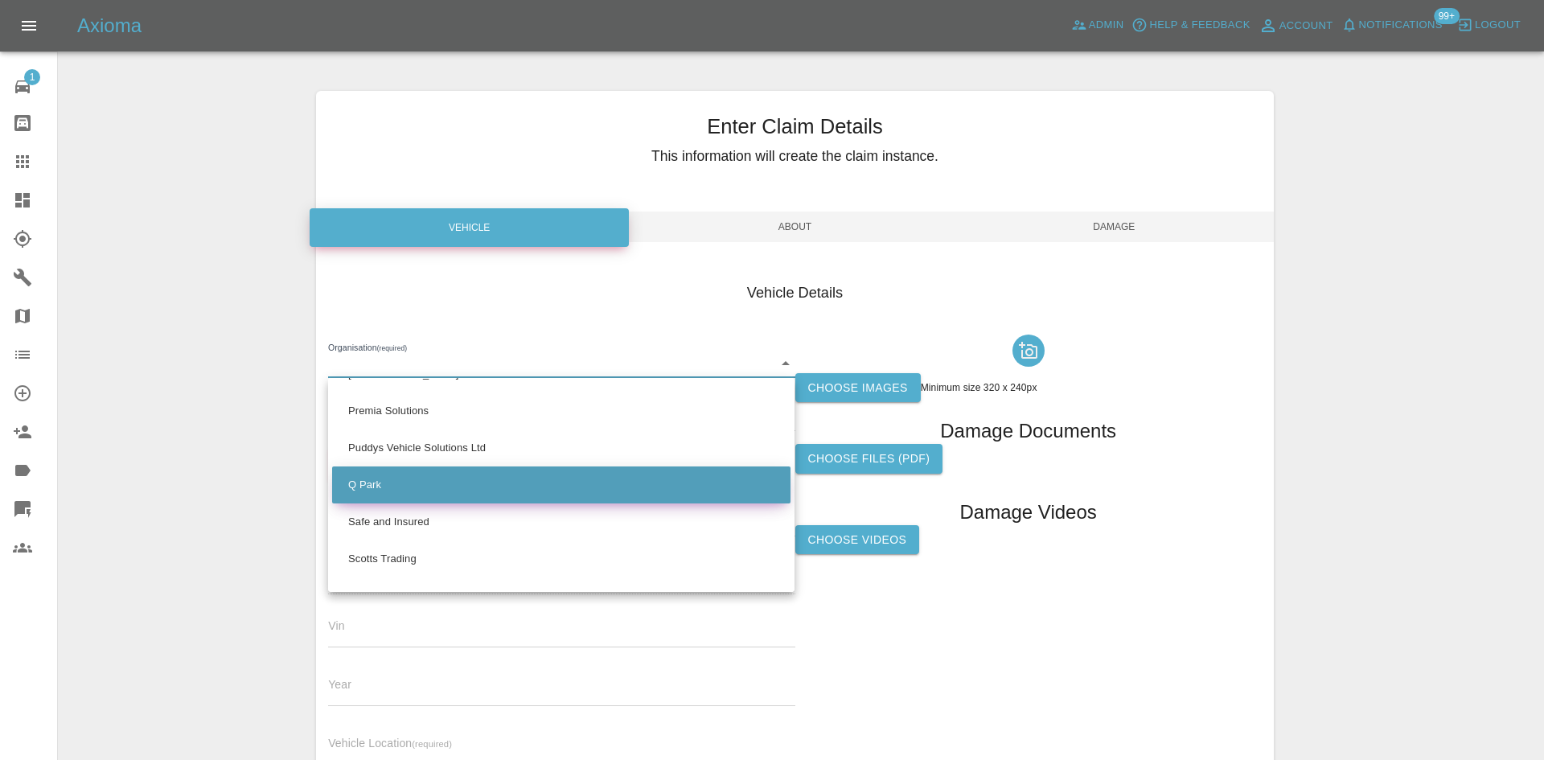
click at [411, 487] on li "Q Park" at bounding box center [561, 484] width 458 height 37
type input "636b7ea454cf410016ef4d2c"
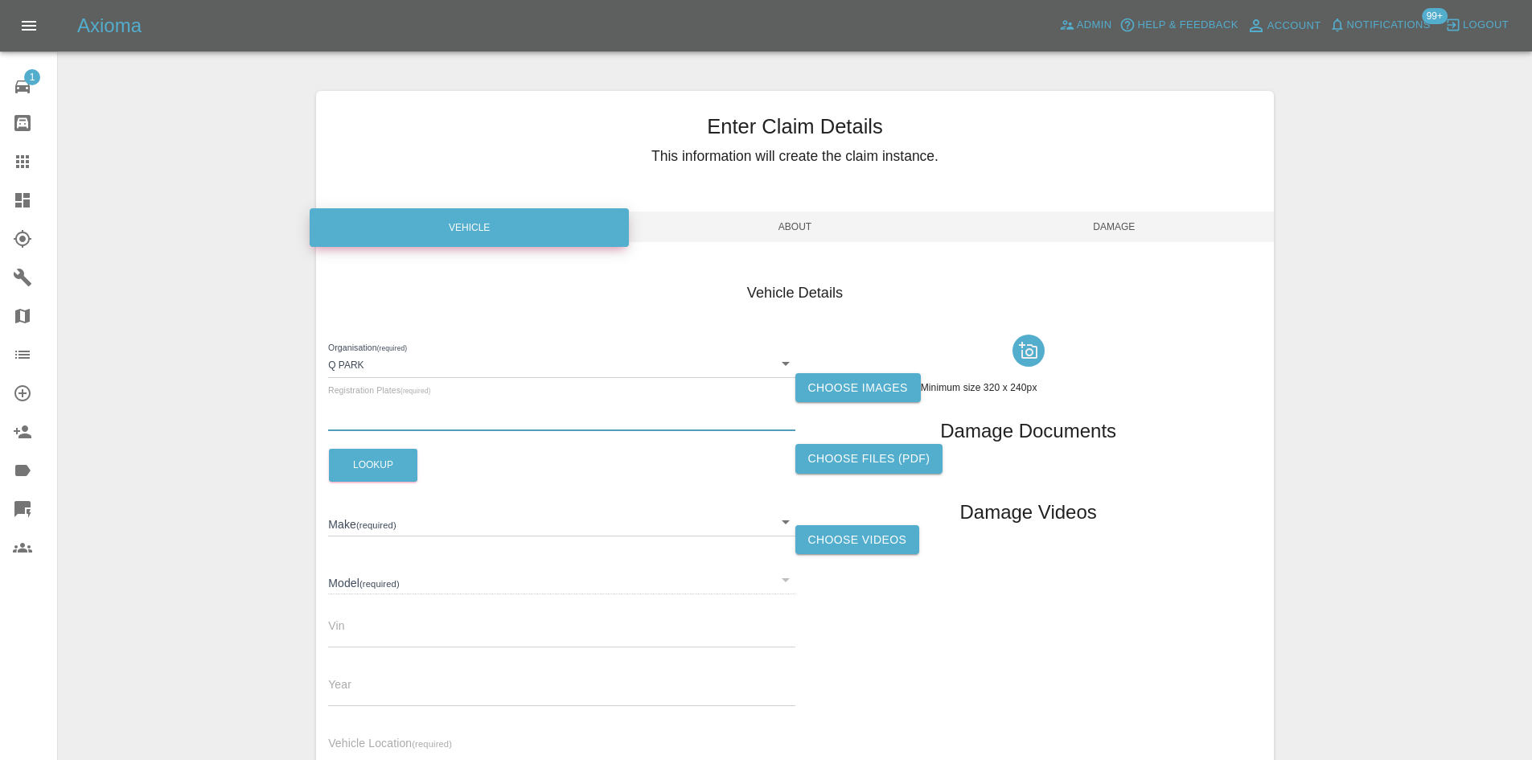
click at [390, 412] on input "text" at bounding box center [561, 419] width 466 height 23
paste input "HG16XKZ"
type input "HG16XKZ"
click at [391, 472] on button "Lookup" at bounding box center [373, 465] width 88 height 33
type input "LAND ROVER"
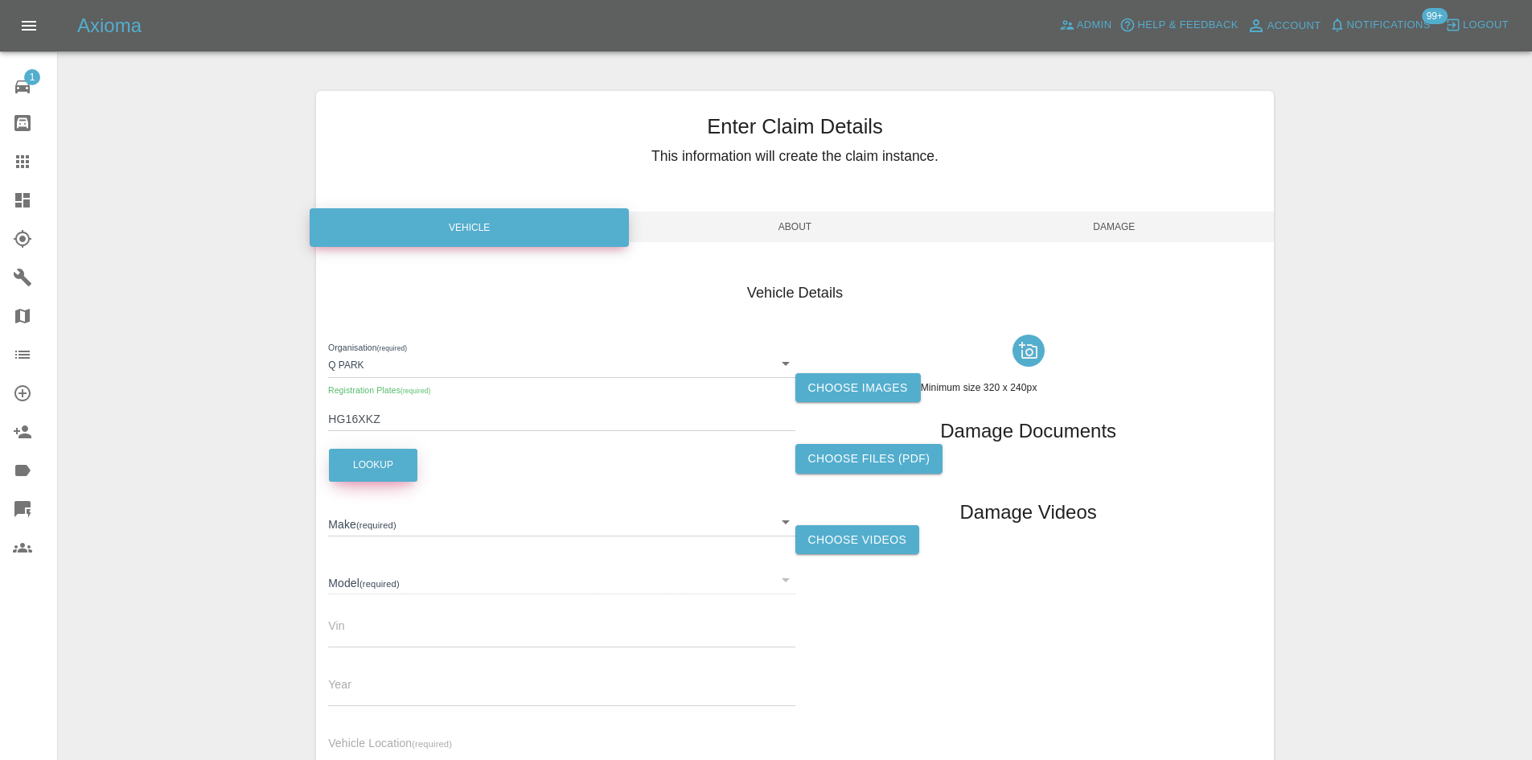
type input "DISCOVERY SPORT"
type input "SALCA2ANXGH633562"
type input "2016"
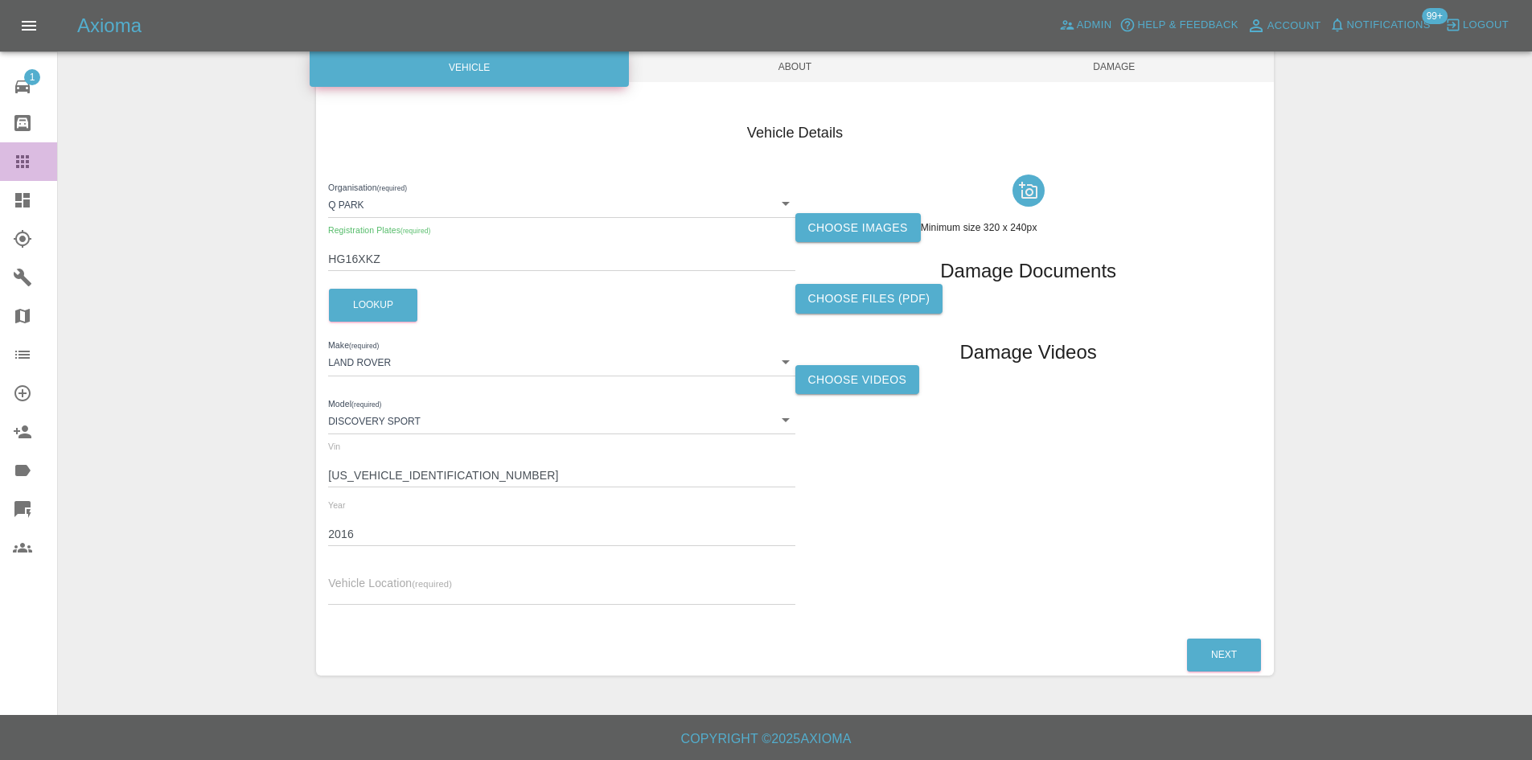
click at [3, 162] on link "Claims" at bounding box center [28, 161] width 57 height 39
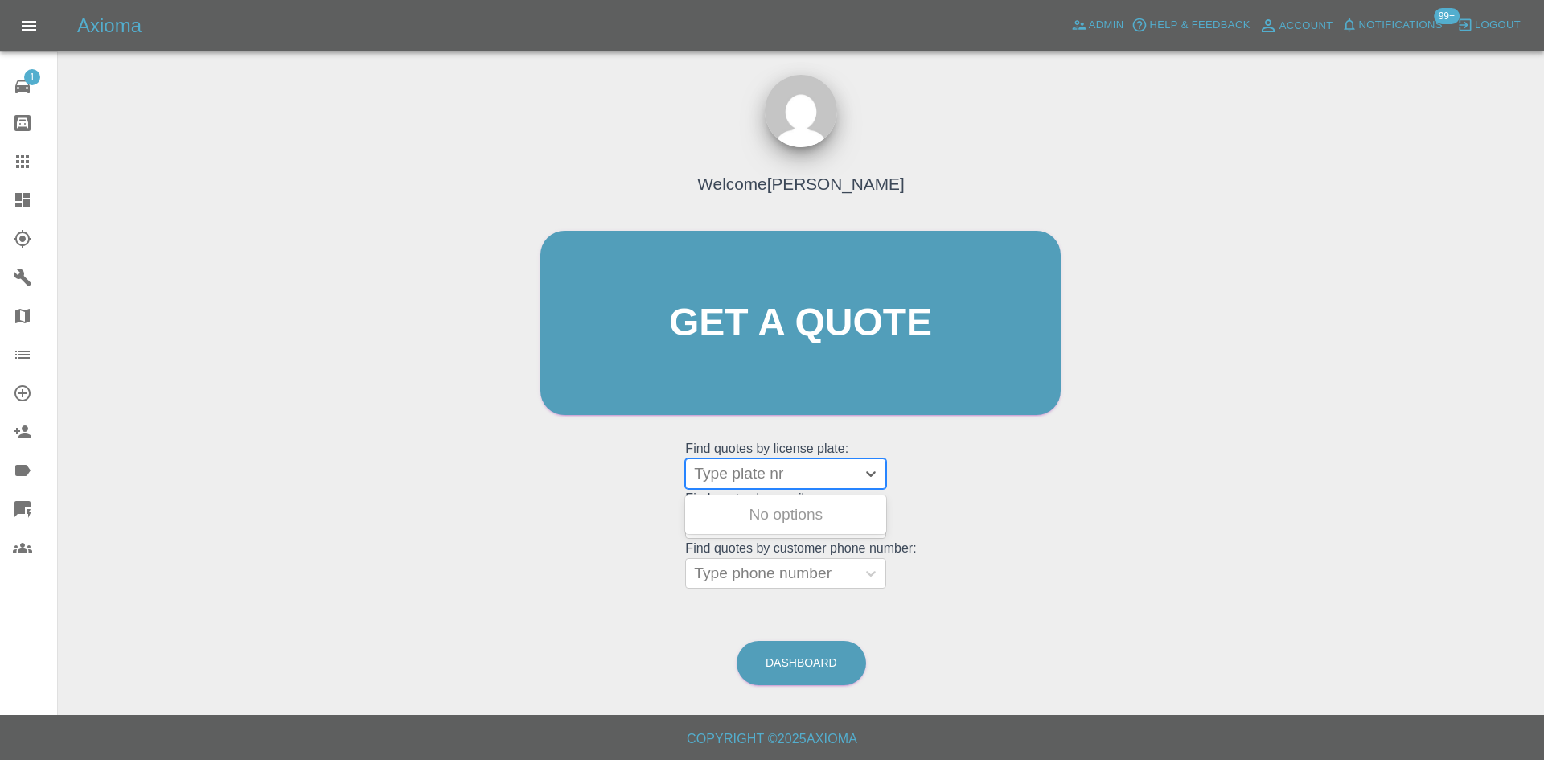
click at [762, 462] on div at bounding box center [771, 473] width 154 height 23
paste input "HG16XKZ"
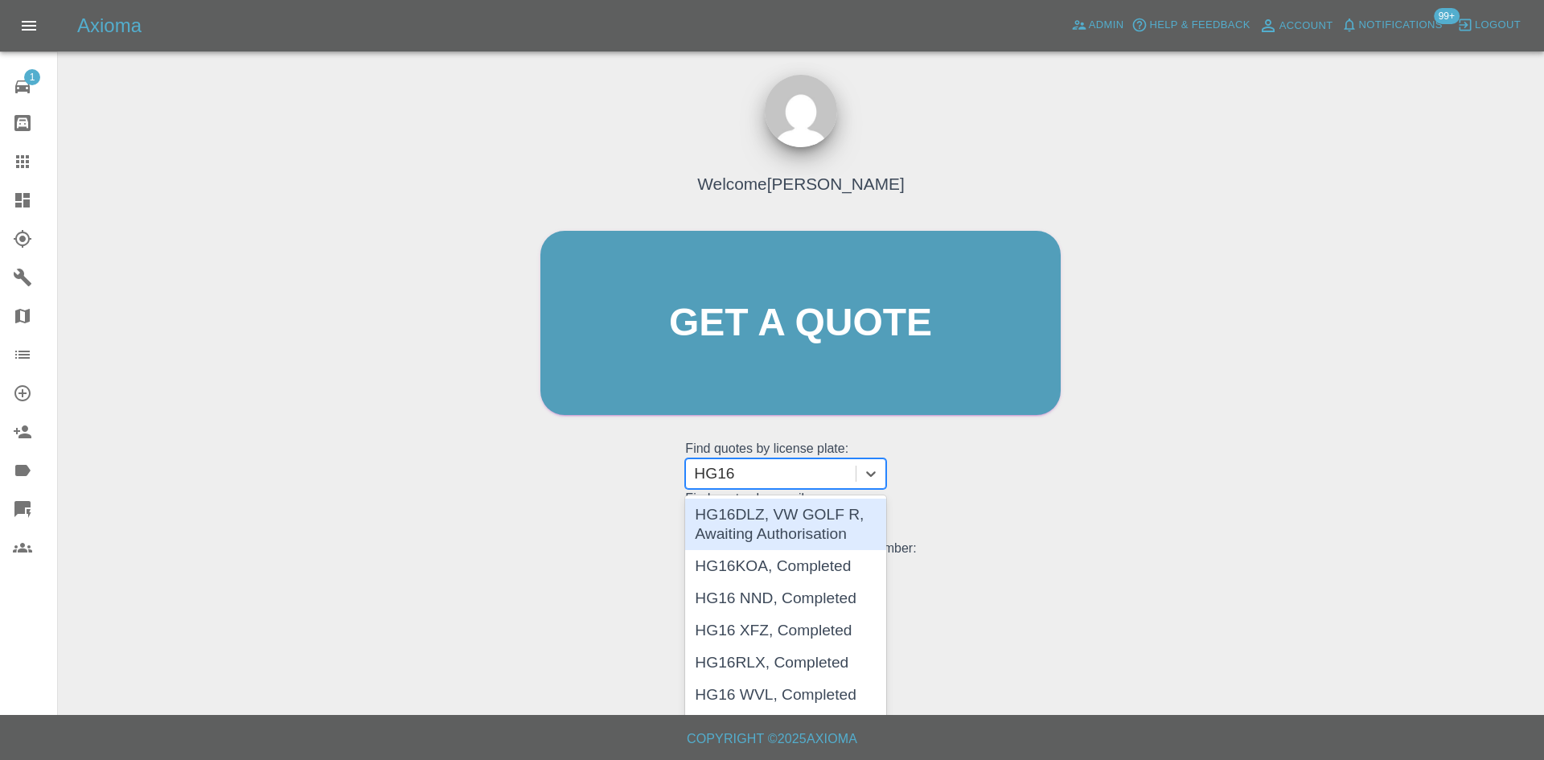
type input "HG16"
click at [1, 164] on link "Claims" at bounding box center [28, 161] width 57 height 39
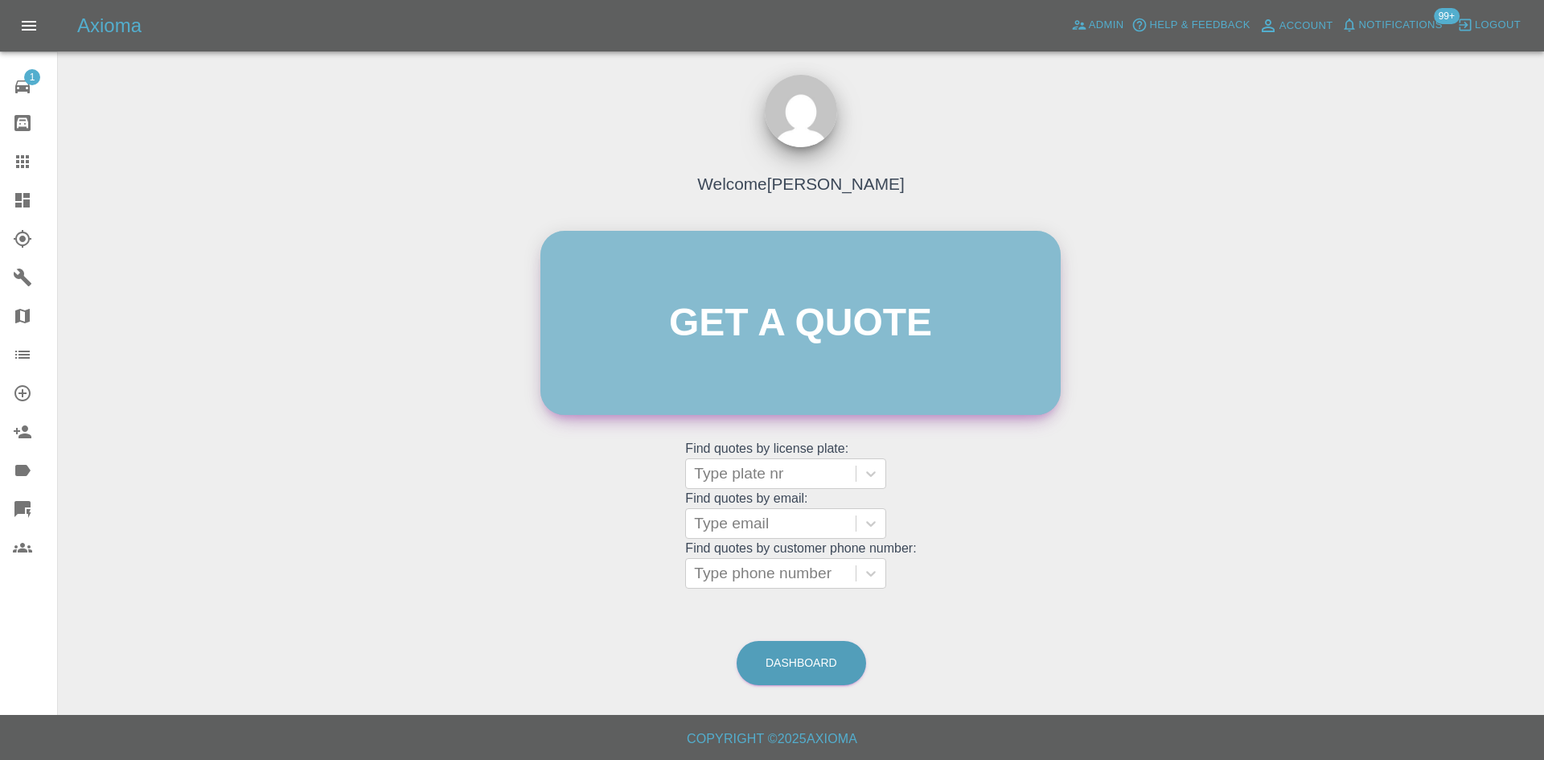
click at [736, 246] on link "Get a quote" at bounding box center [800, 323] width 520 height 184
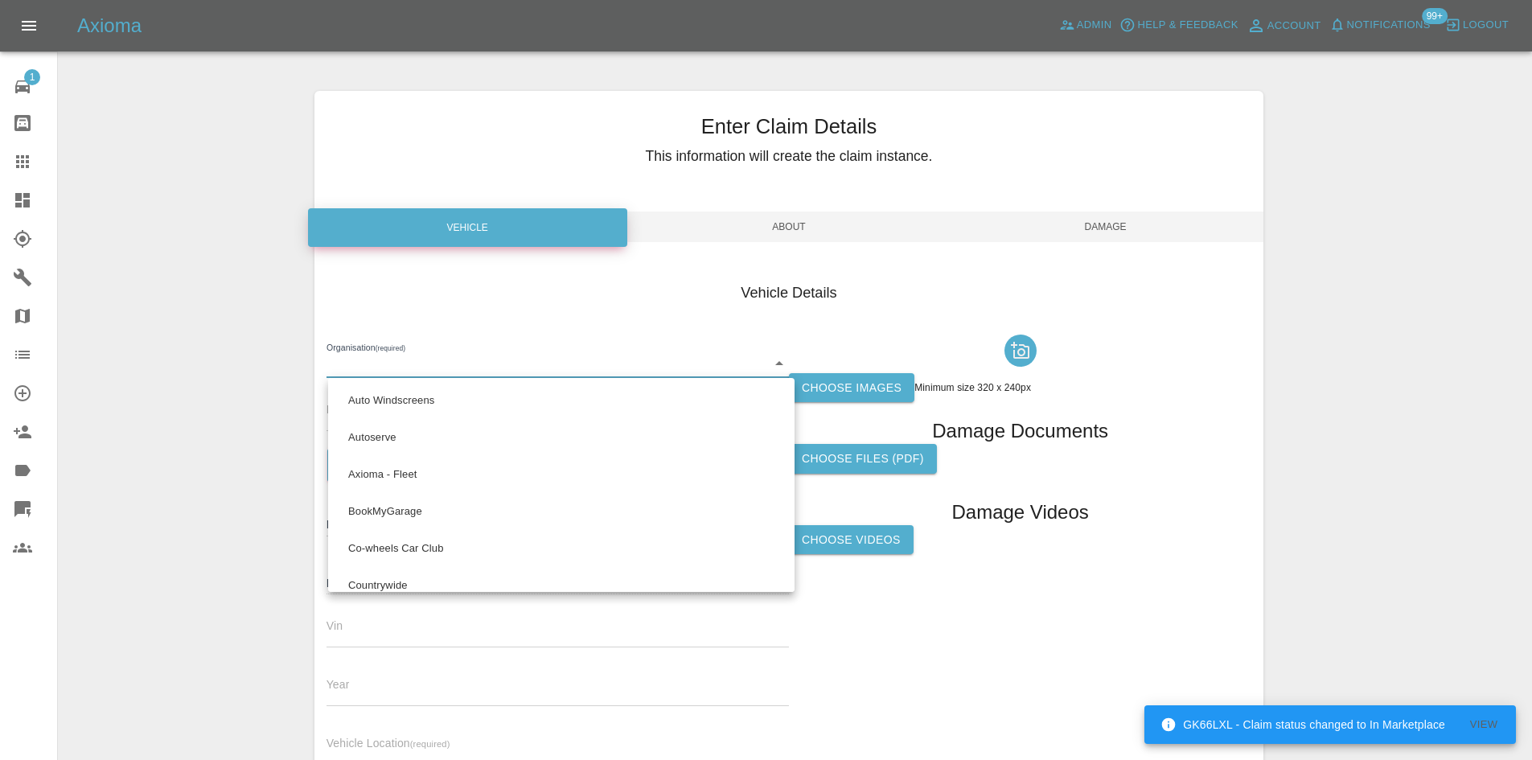
click at [430, 379] on body "GK66LXL - Claim status changed to In Marketplace View Axioma Admin Help & Feedb…" at bounding box center [766, 460] width 1532 height 920
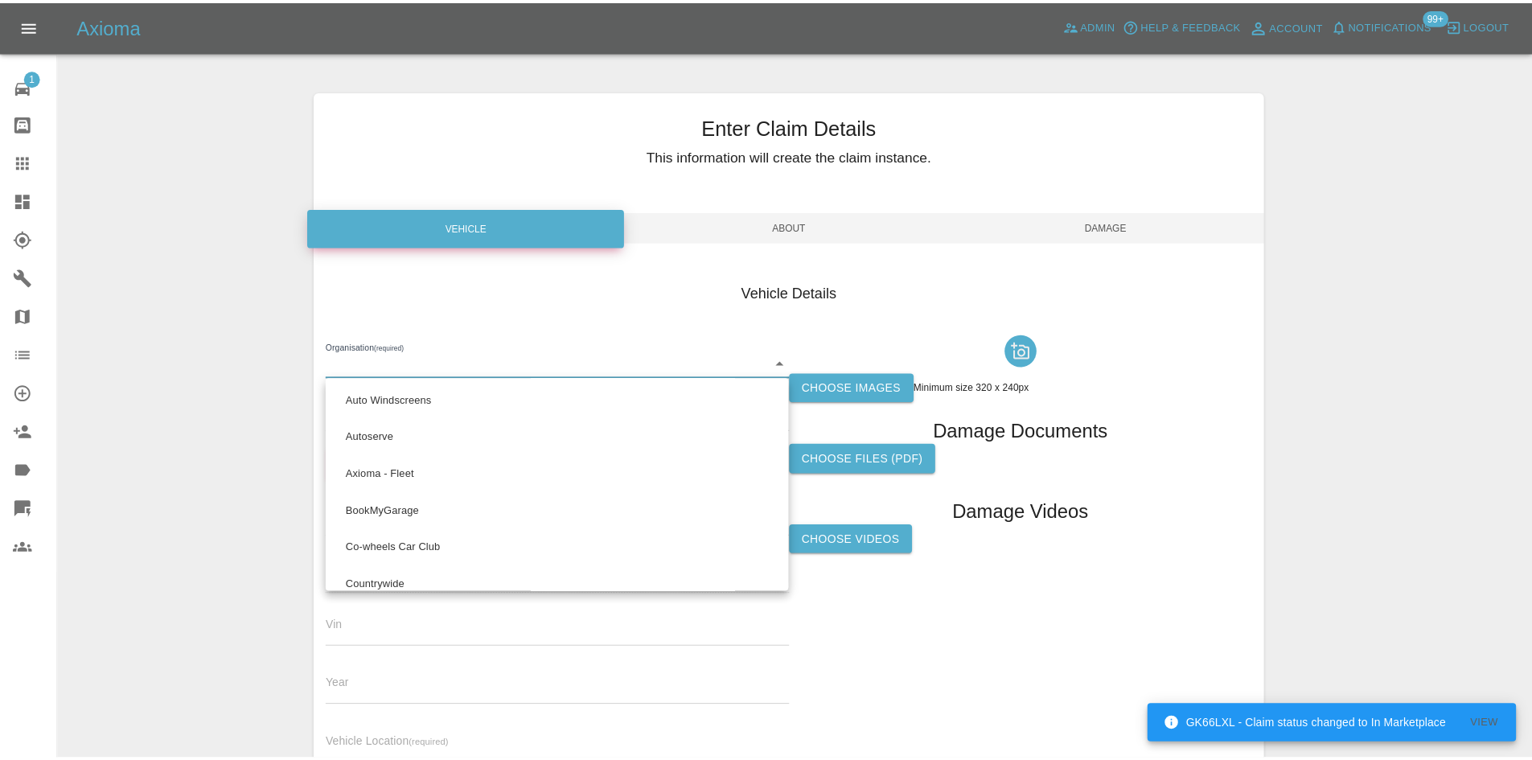
scroll to position [1062, 0]
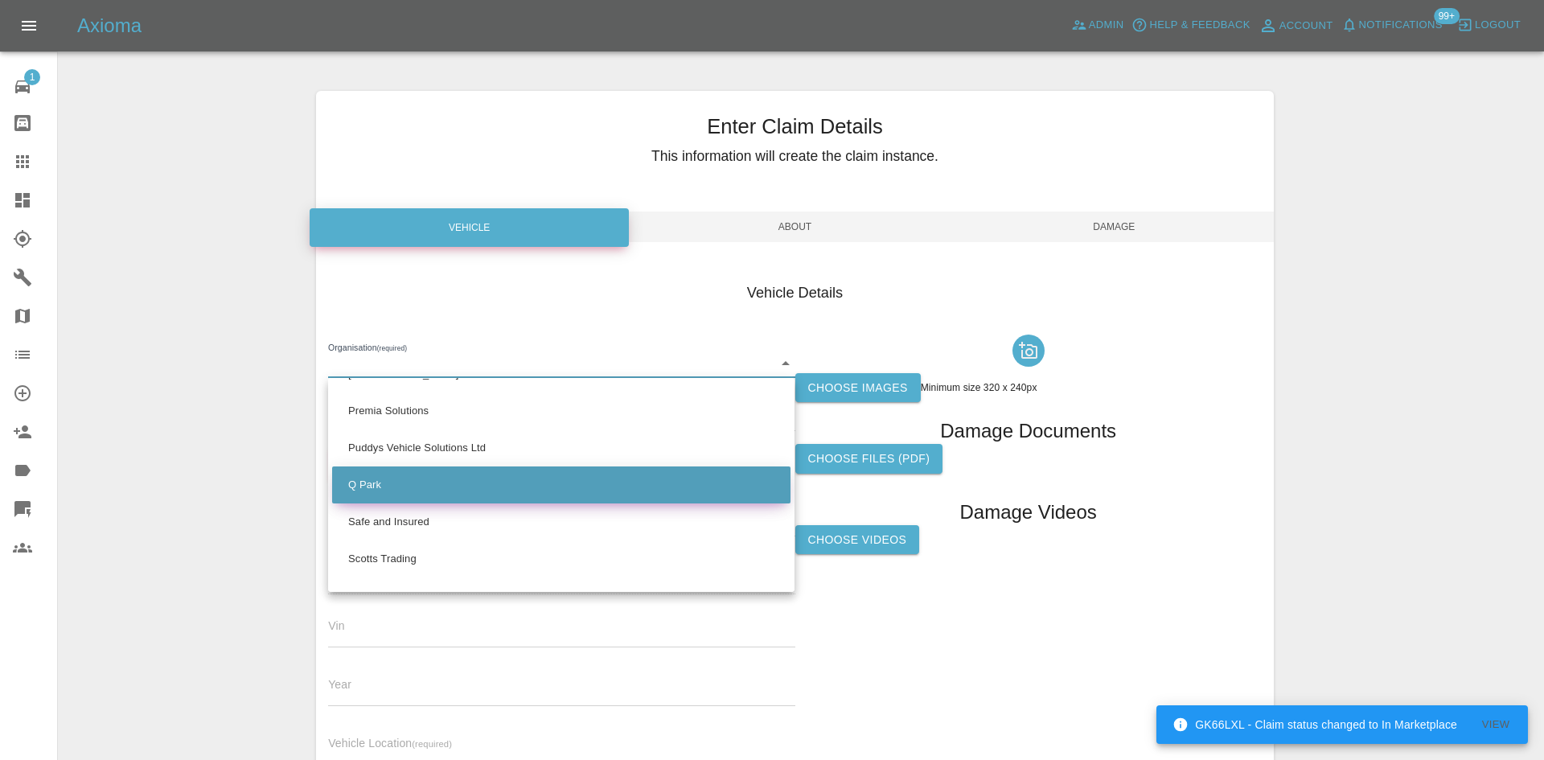
click at [408, 485] on li "Q Park" at bounding box center [561, 484] width 458 height 37
type input "636b7ea454cf410016ef4d2c"
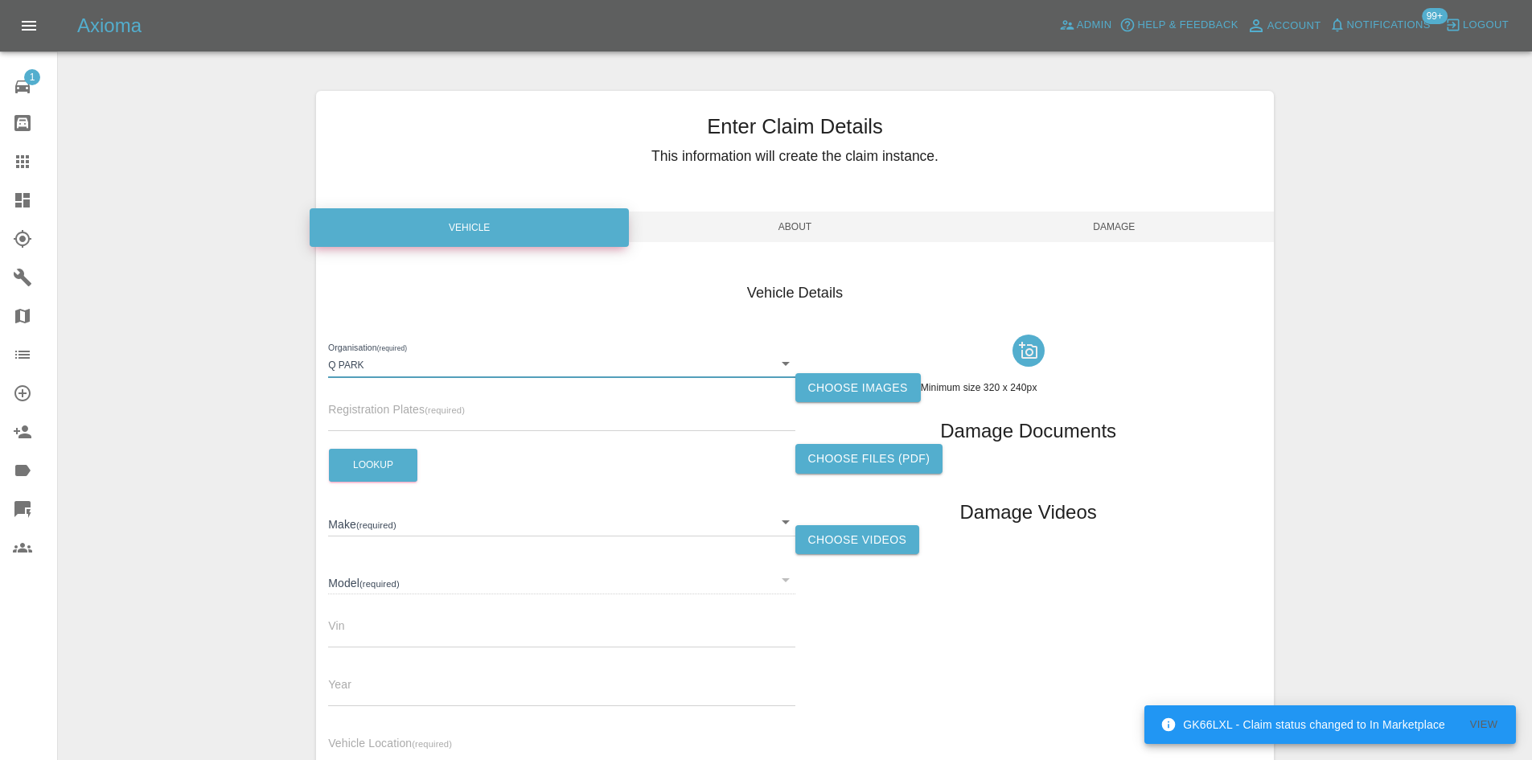
click at [395, 428] on input "text" at bounding box center [561, 419] width 466 height 23
paste input "HG16XKZ"
click at [384, 451] on button "Lookup" at bounding box center [373, 465] width 88 height 33
click at [417, 421] on input "HG16XKZ" at bounding box center [561, 419] width 466 height 23
type input "HG16XKZ"
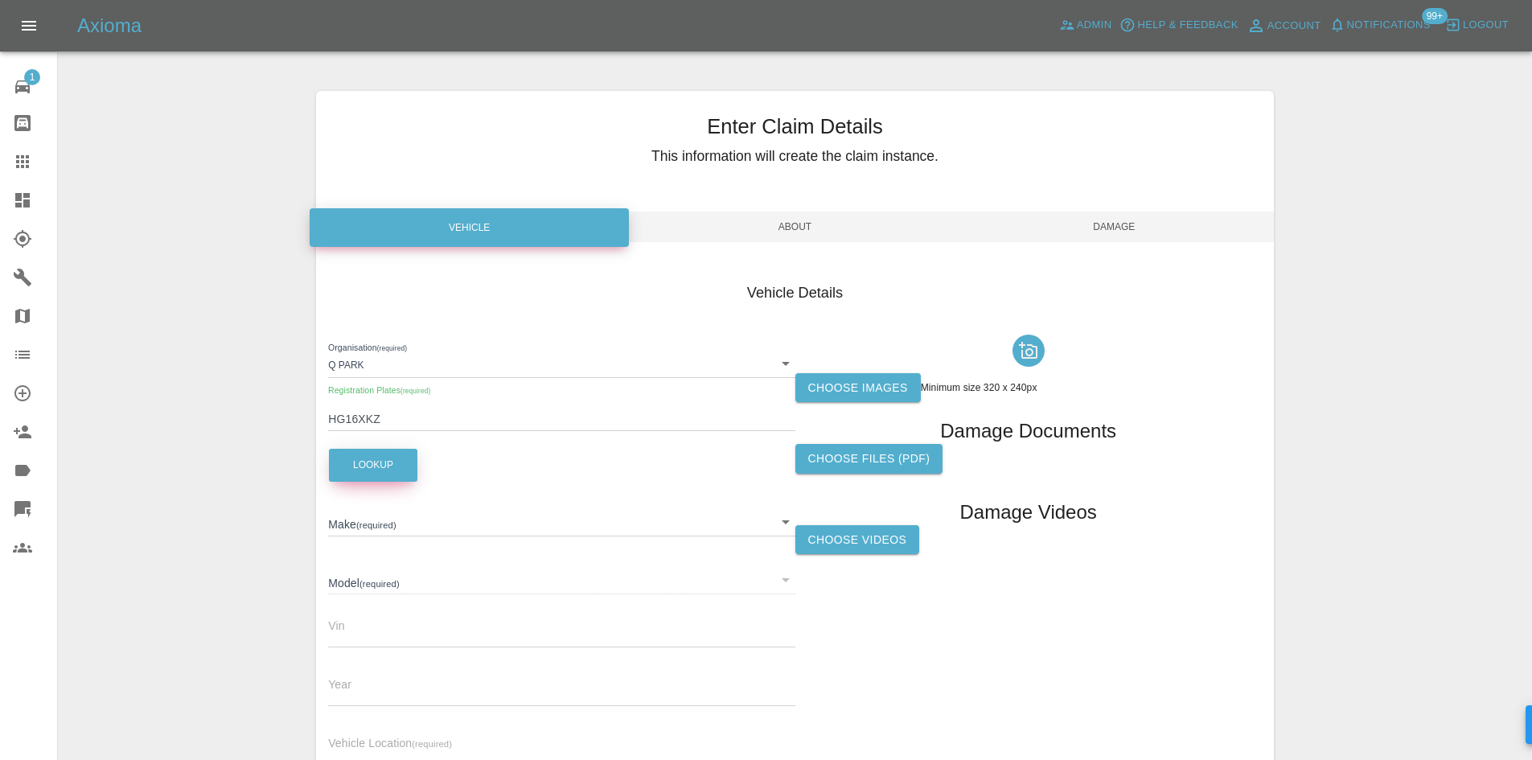
drag, startPoint x: 419, startPoint y: 441, endPoint x: 415, endPoint y: 450, distance: 10.5
click at [419, 442] on div "Organisation (required) Q Park 636b7ea454cf410016ef4d2c Registration Plates (re…" at bounding box center [561, 553] width 466 height 450
drag, startPoint x: 415, startPoint y: 450, endPoint x: 406, endPoint y: 460, distance: 13.1
click at [415, 451] on button "Lookup" at bounding box center [373, 465] width 88 height 33
click at [406, 462] on button "Lookup" at bounding box center [373, 465] width 88 height 33
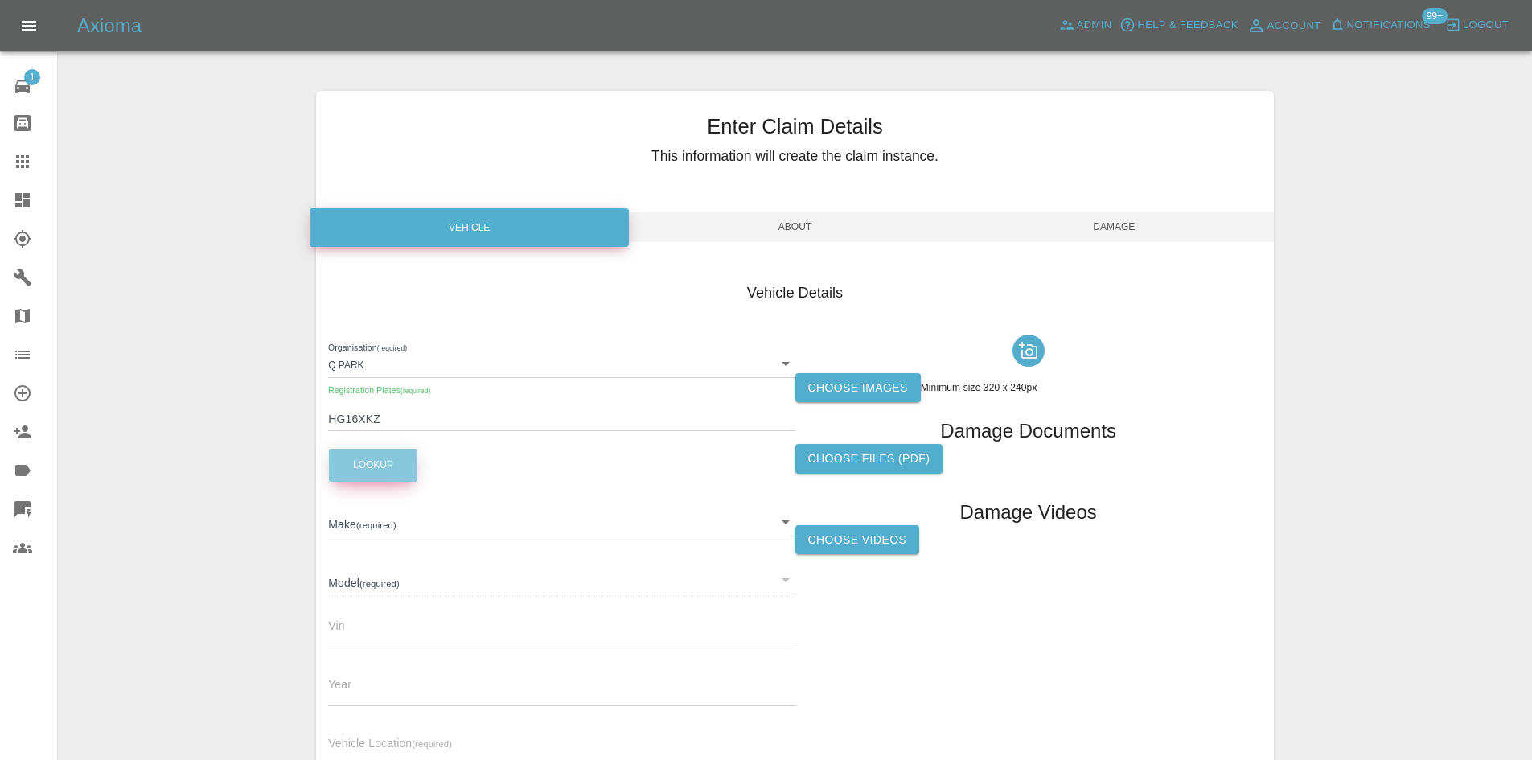
type input "LAND ROVER"
type input "DISCOVERY SPORT"
type input "SALCA2ANXGH633562"
type input "2016"
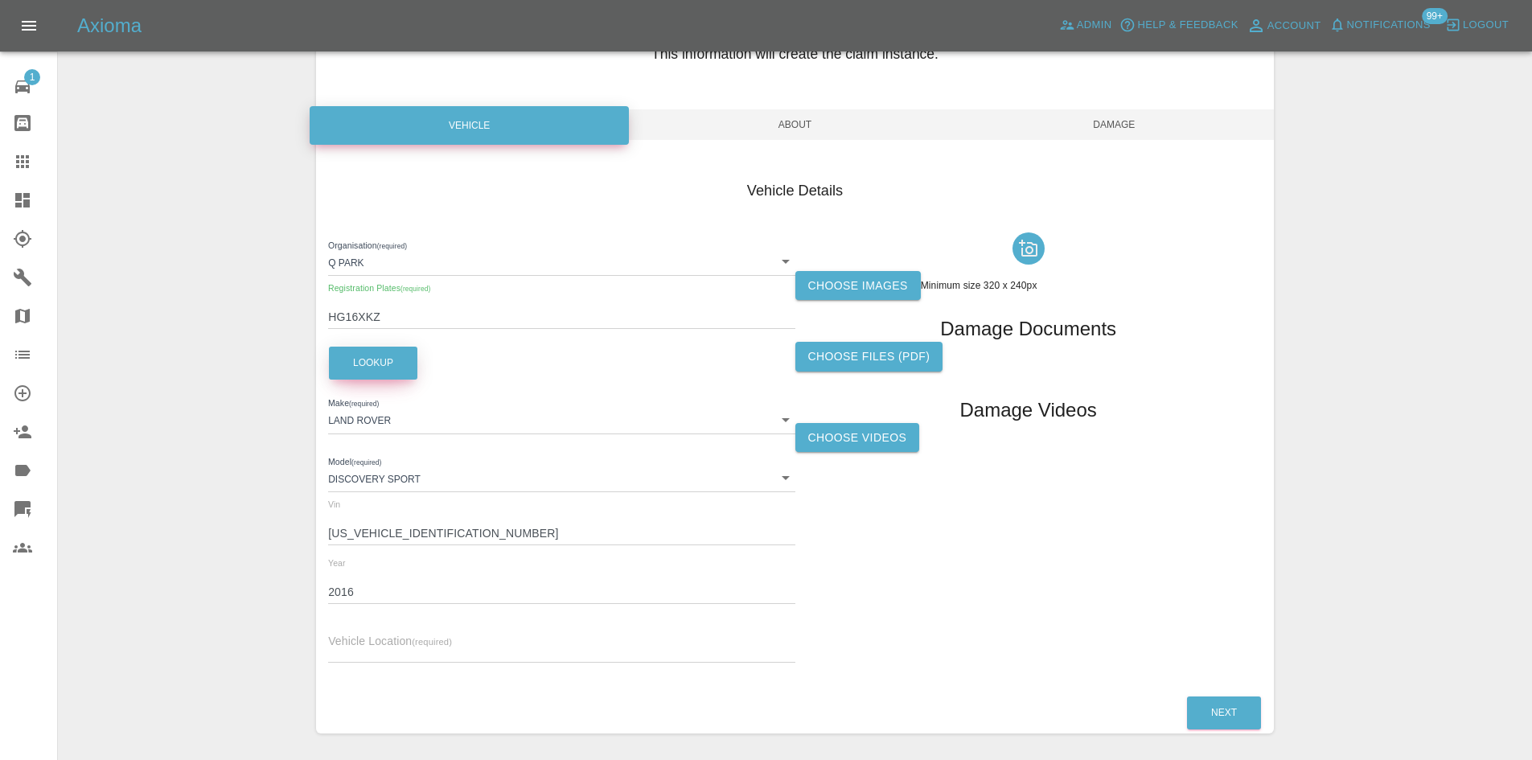
scroll to position [160, 0]
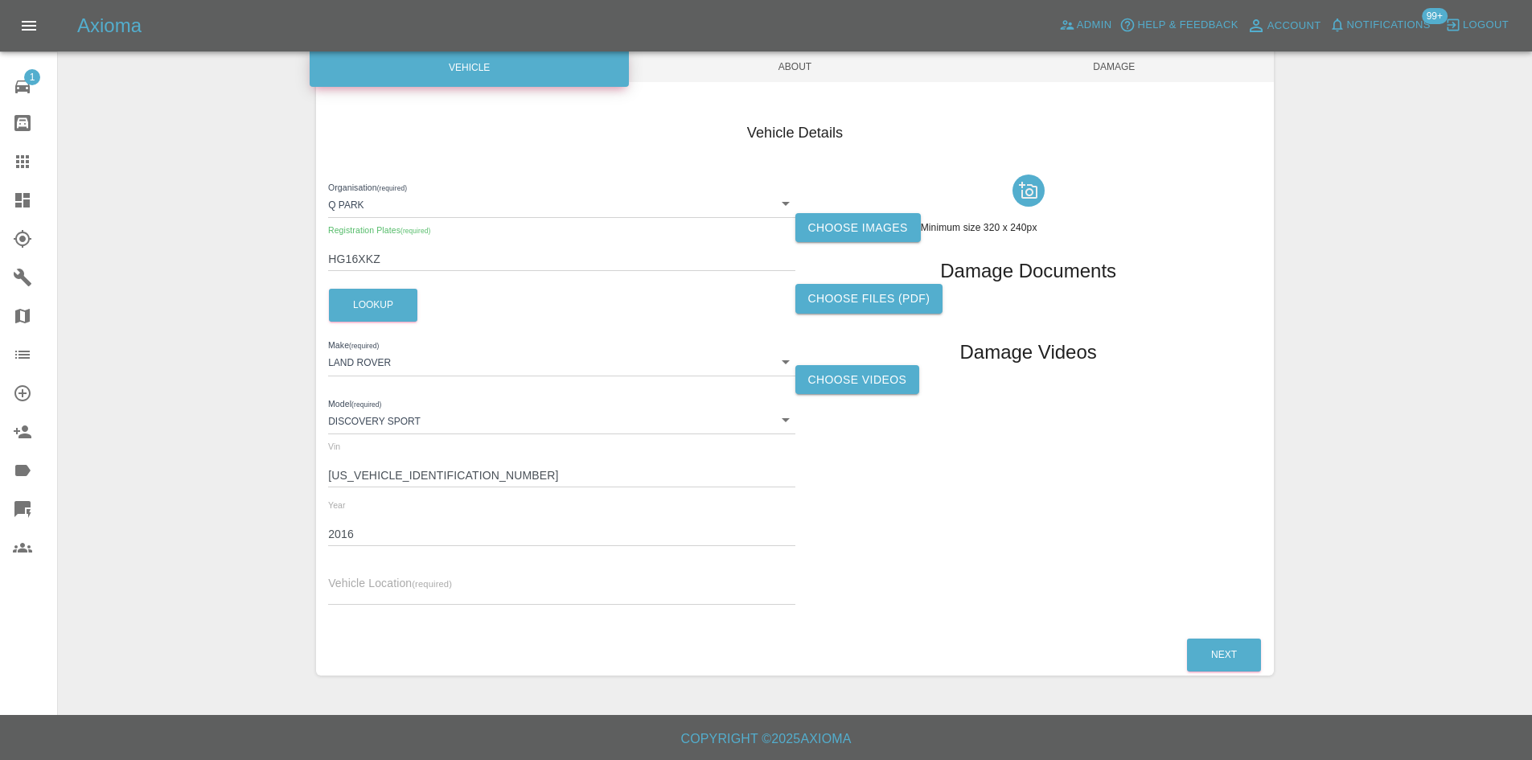
click at [447, 573] on div "Vehicle Location (required)" at bounding box center [561, 582] width 466 height 45
click at [442, 594] on input "text" at bounding box center [561, 592] width 466 height 23
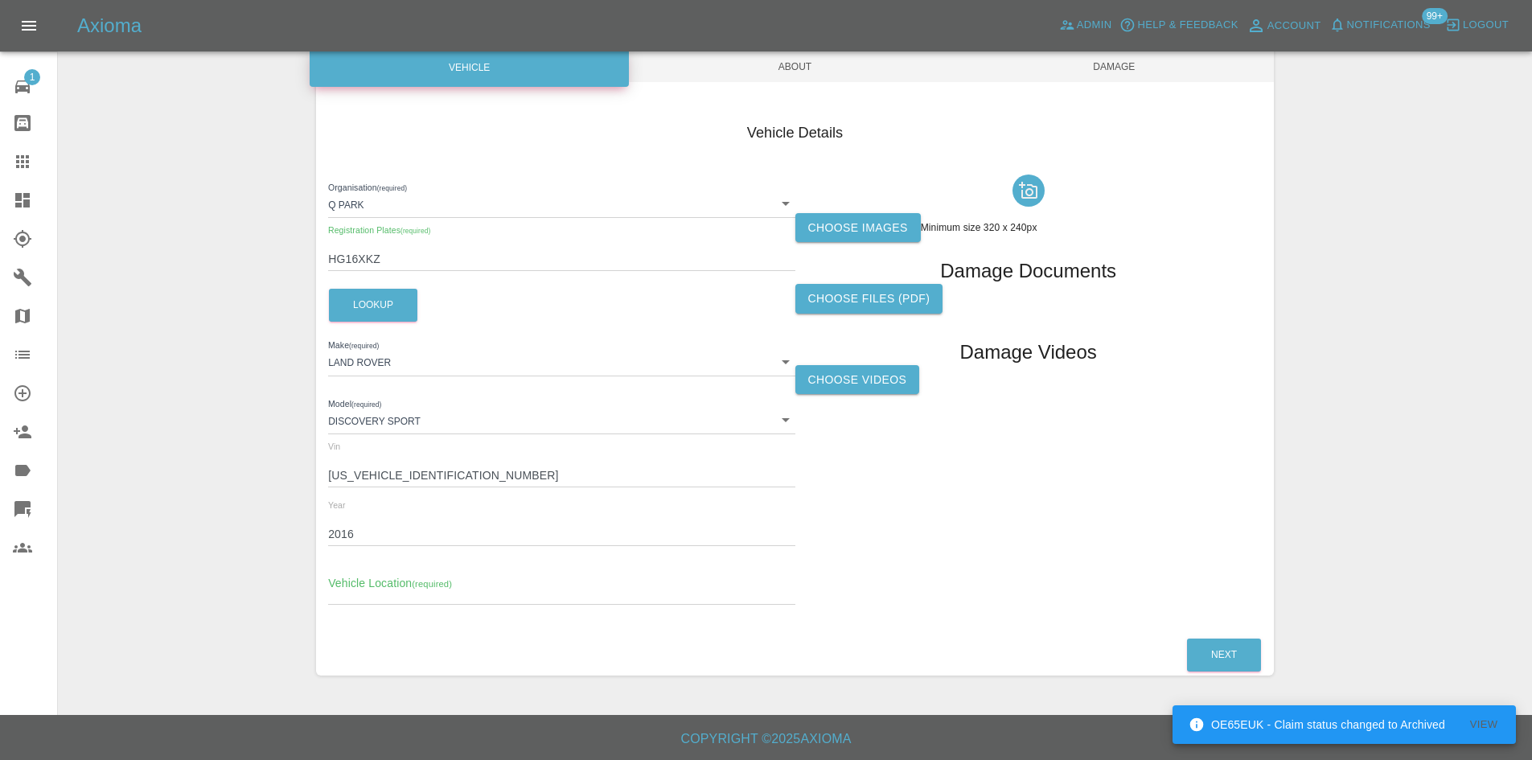
click at [876, 577] on div "Choose images Minimum size 320 x 240px Damage Documents Choose files (pdf) Dama…" at bounding box center [1028, 393] width 466 height 450
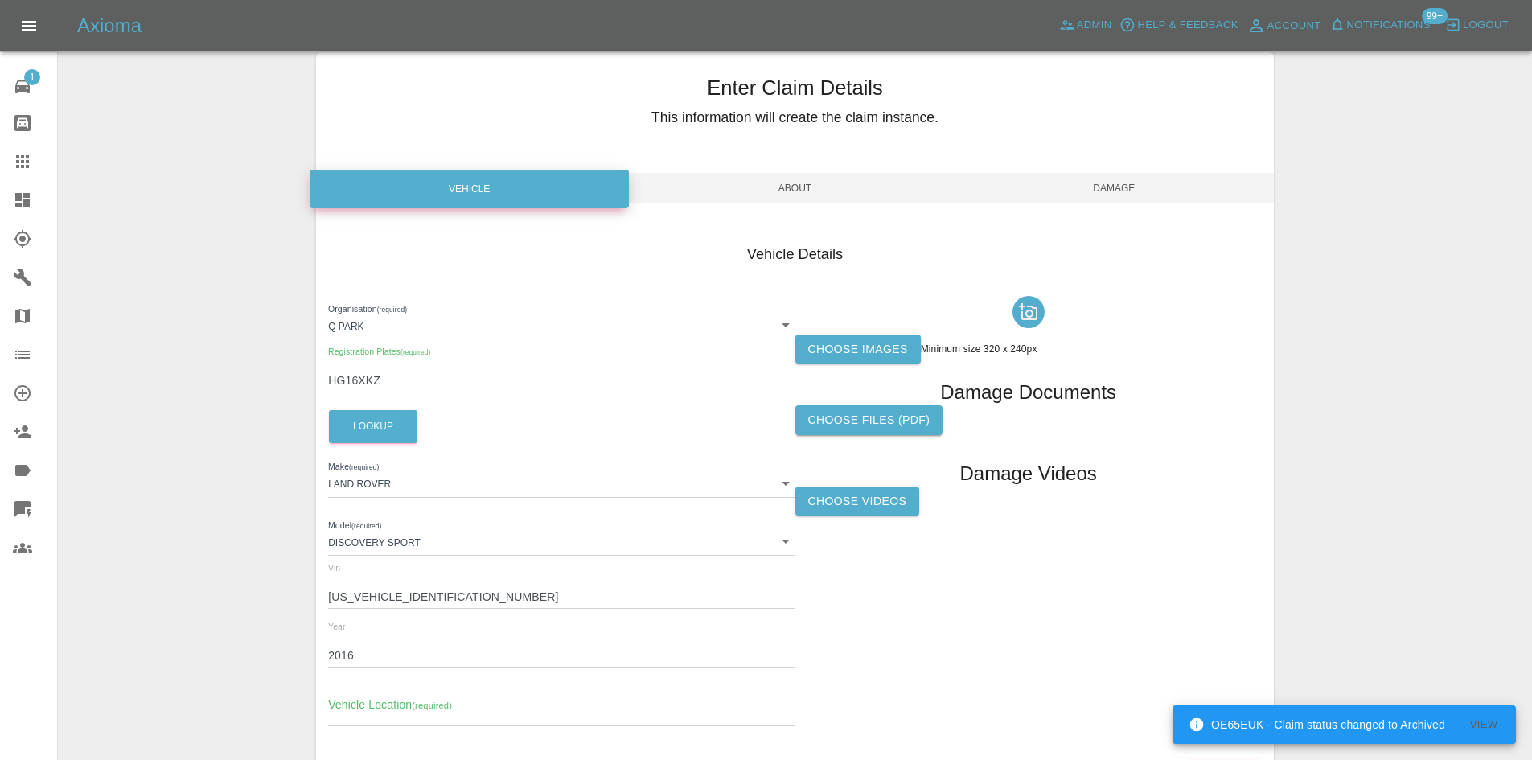
scroll to position [0, 0]
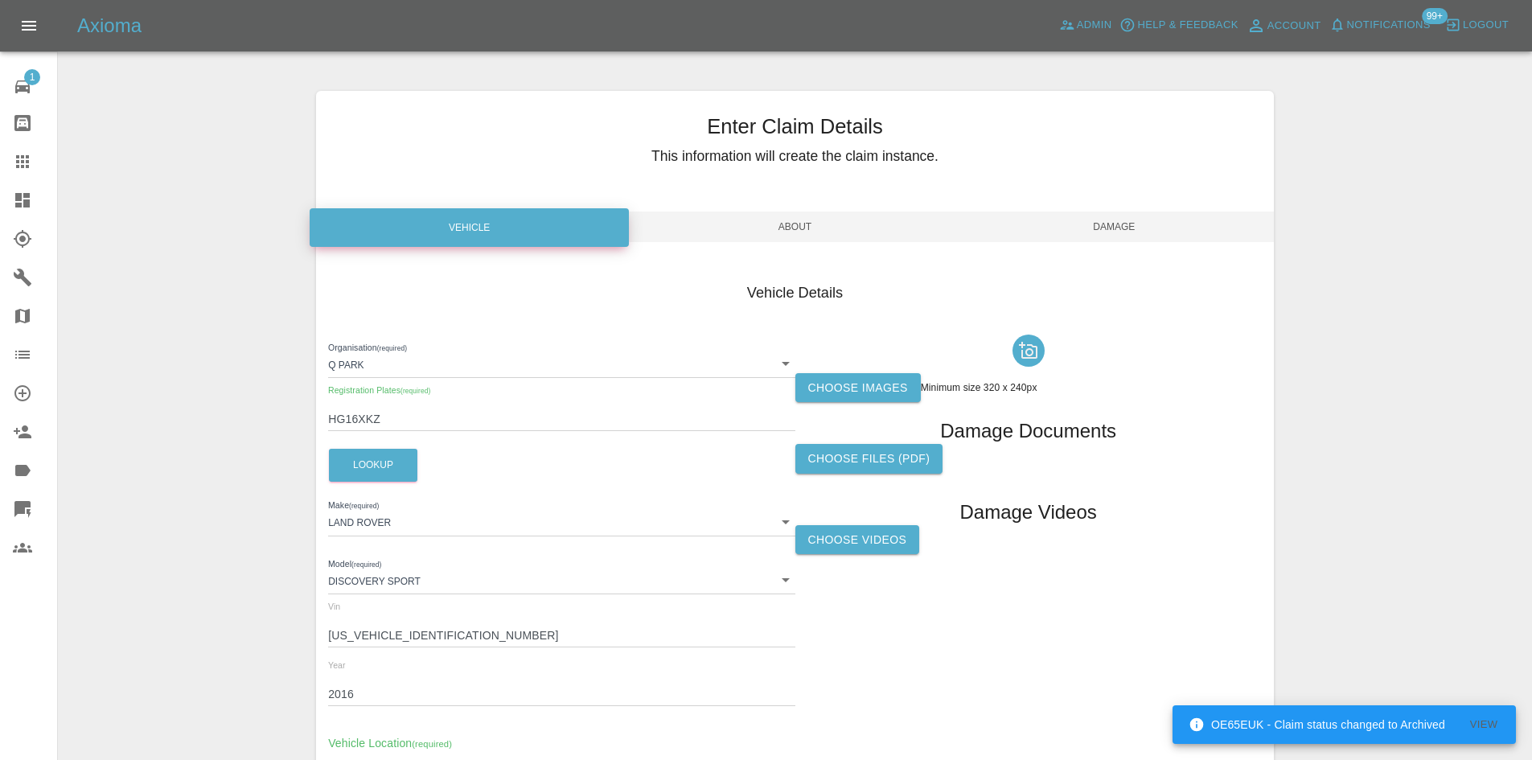
click at [762, 233] on span "About" at bounding box center [794, 227] width 319 height 31
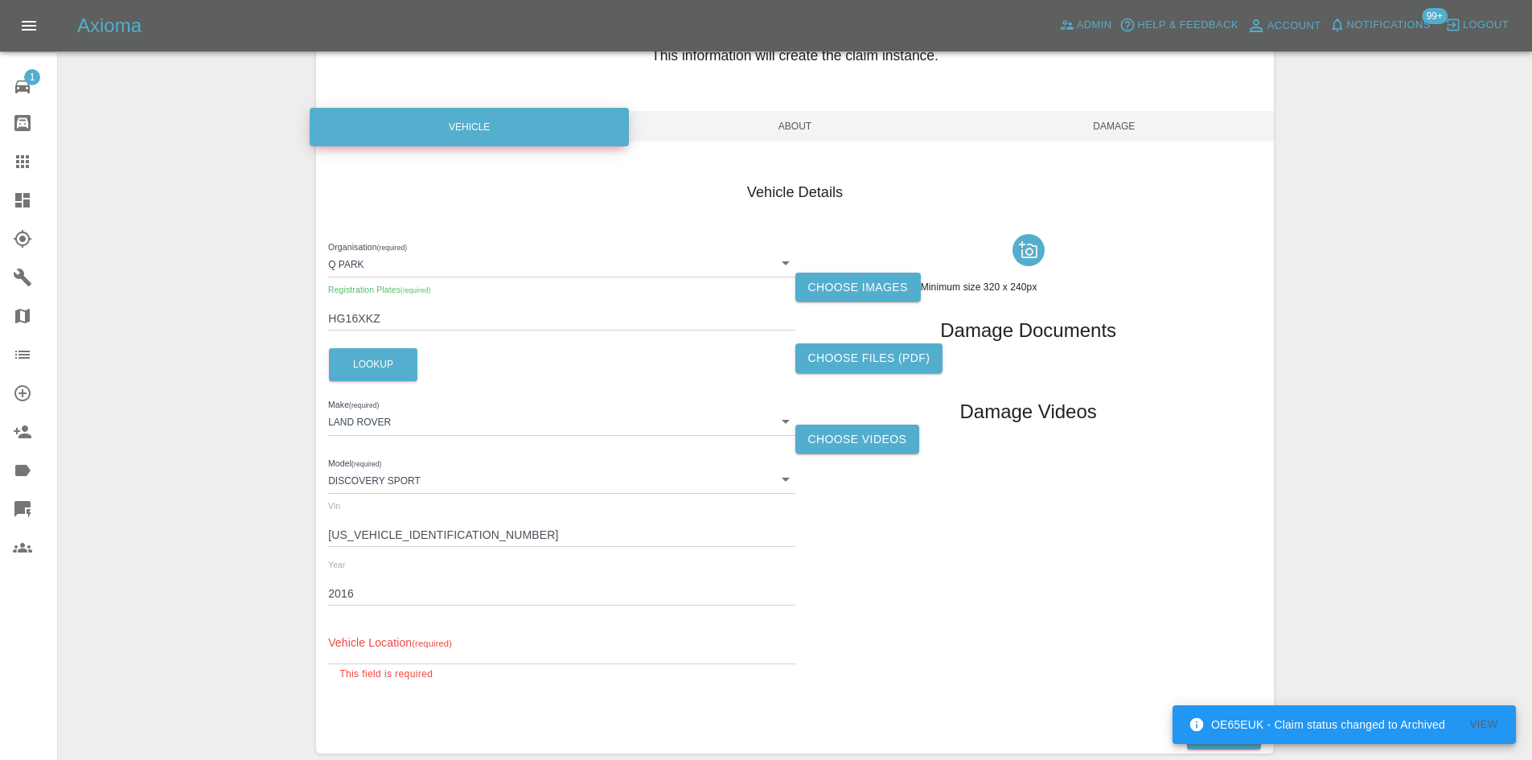
scroll to position [179, 0]
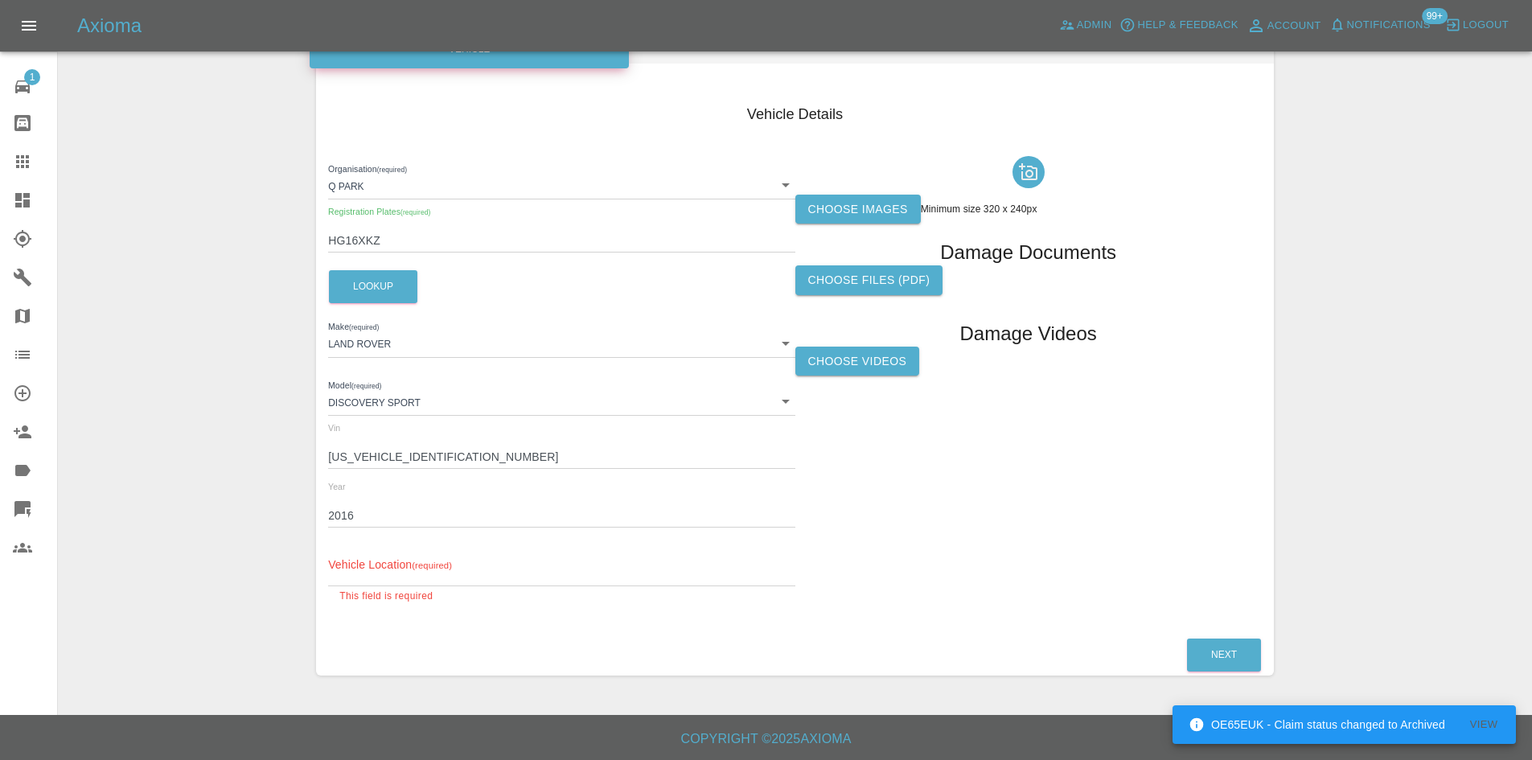
click at [370, 581] on input "text" at bounding box center [561, 574] width 466 height 23
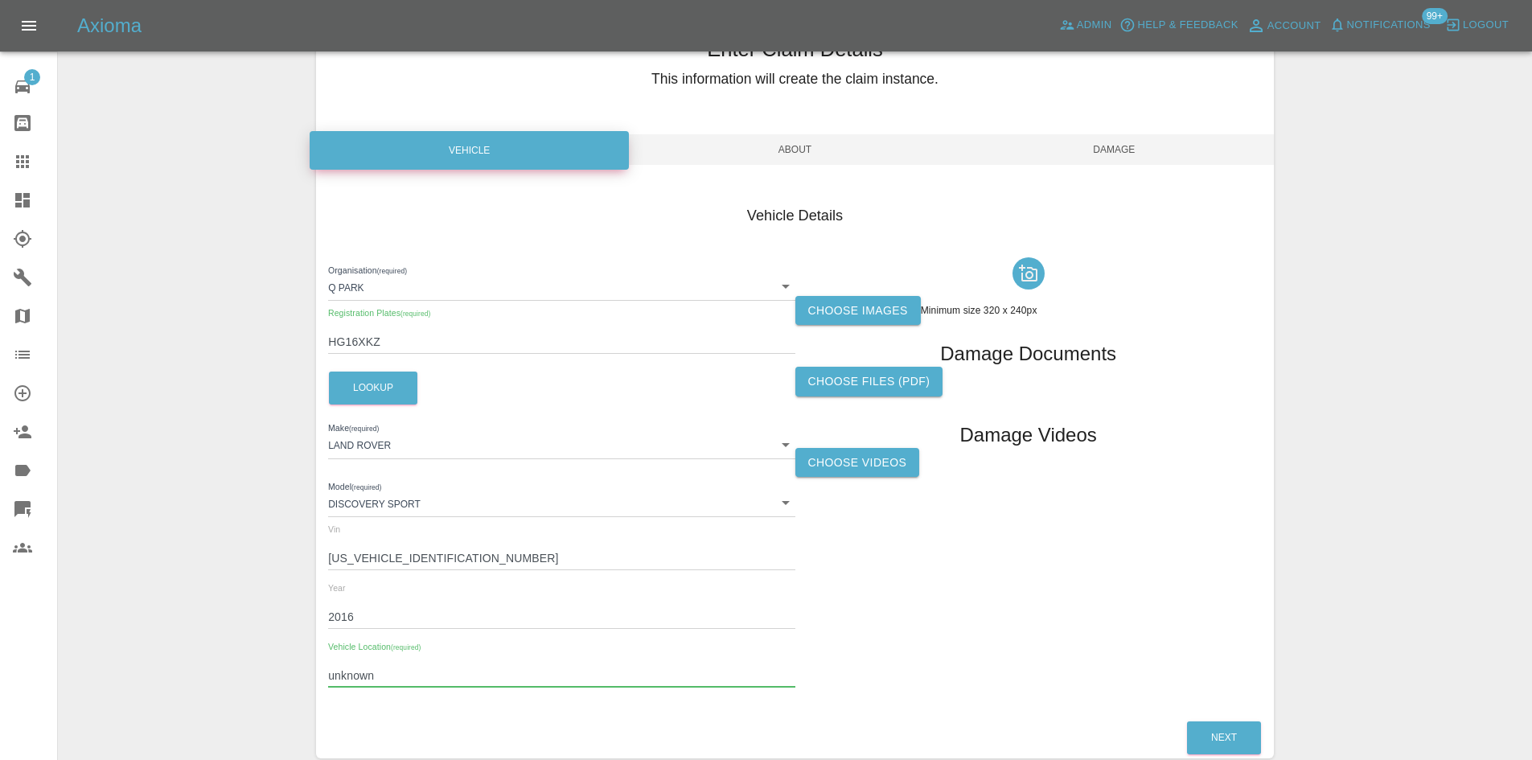
scroll to position [0, 0]
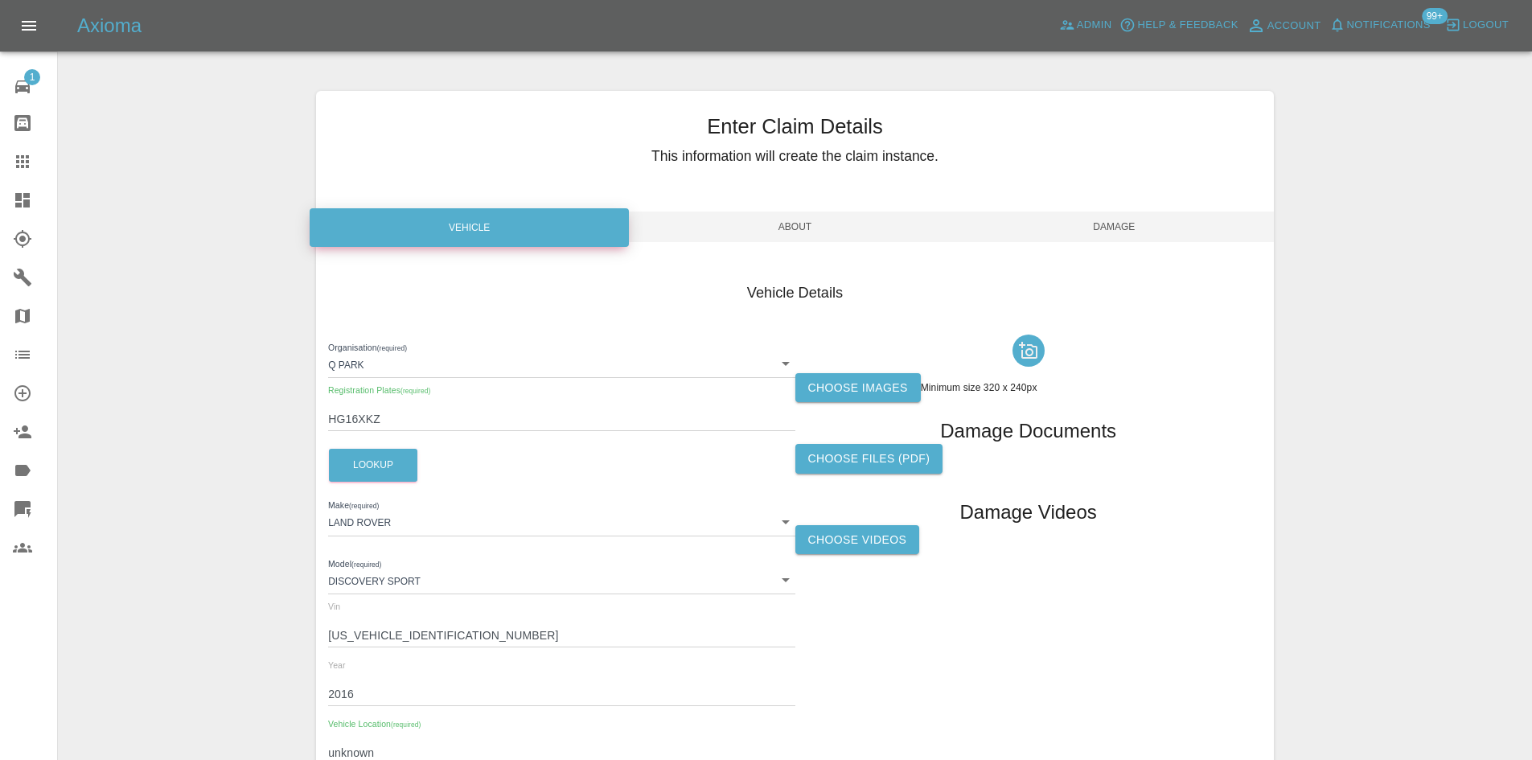
type input "unknown"
click at [842, 221] on span "About" at bounding box center [794, 227] width 319 height 31
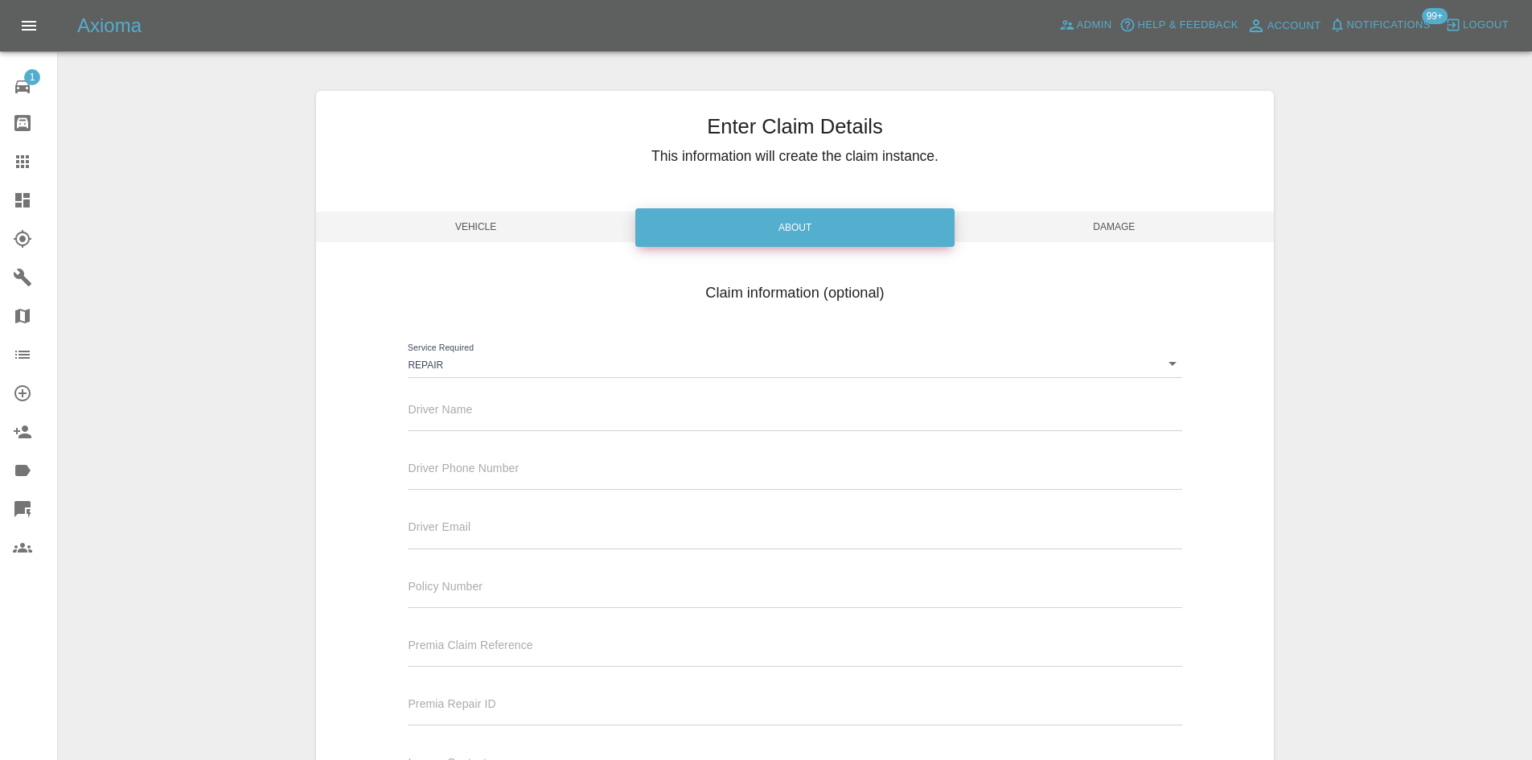
click at [429, 425] on input "text" at bounding box center [795, 419] width 774 height 23
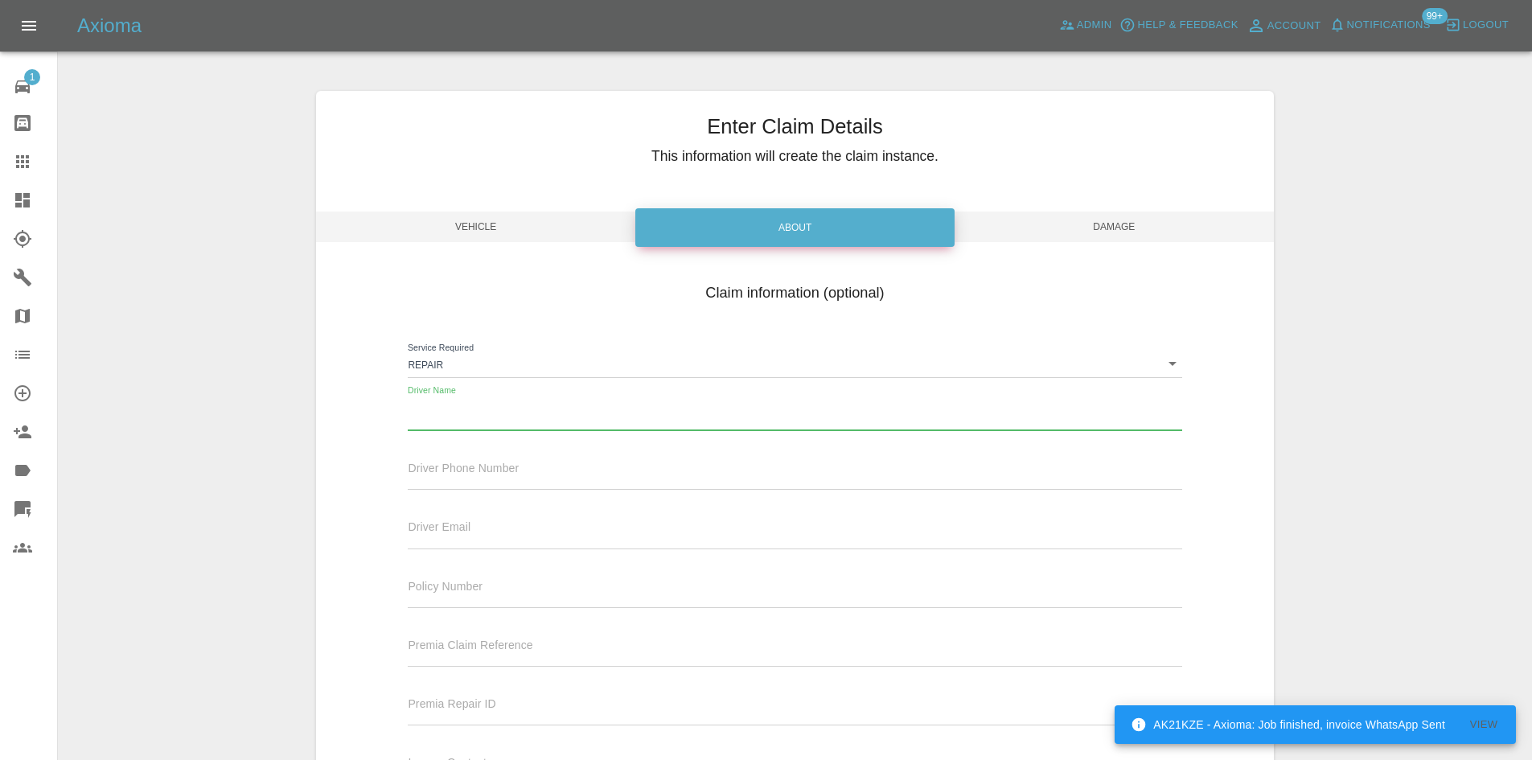
paste input "[PERSON_NAME]"
type input "[PERSON_NAME]"
click at [1039, 214] on span "Damage" at bounding box center [1114, 227] width 319 height 31
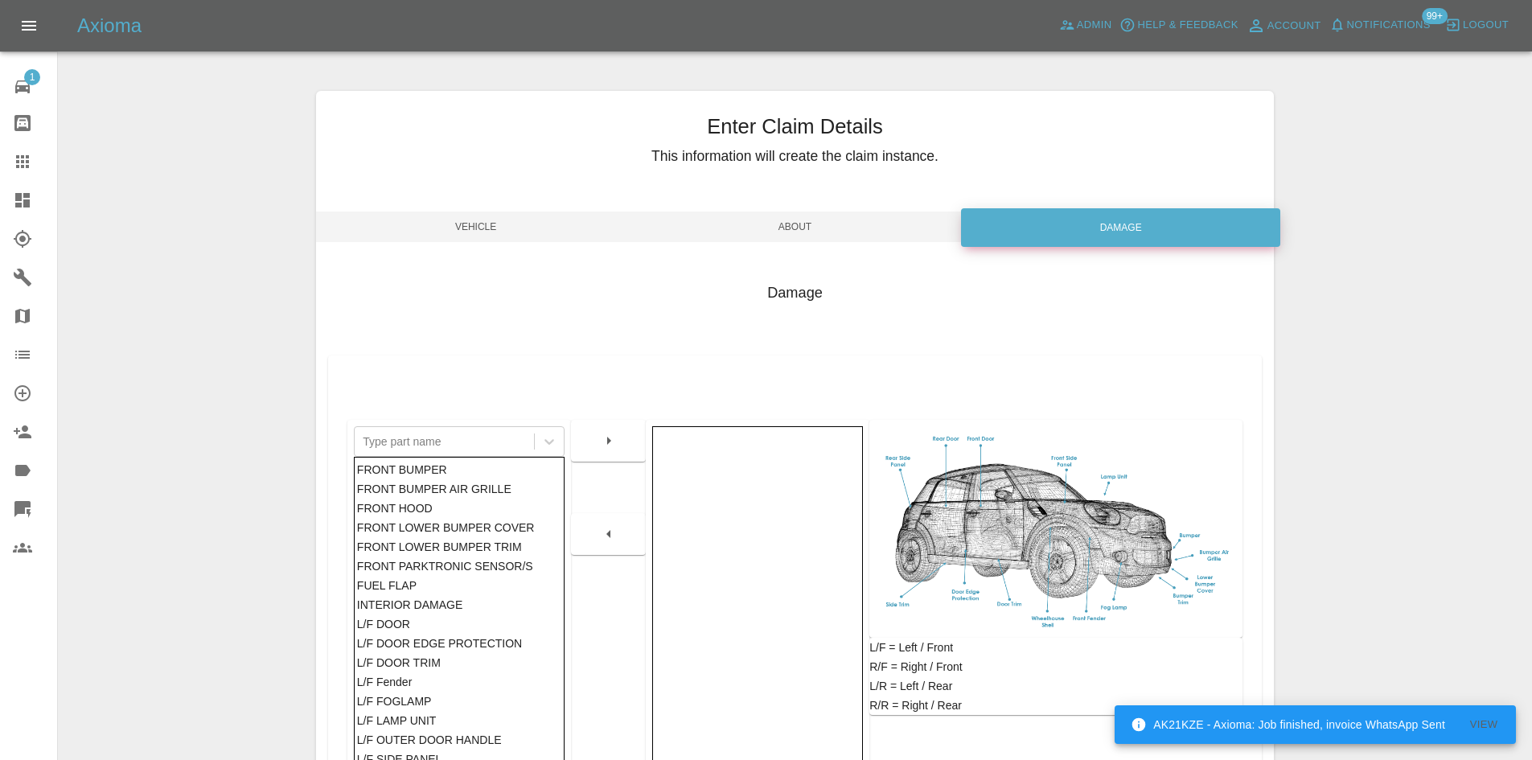
scroll to position [236, 0]
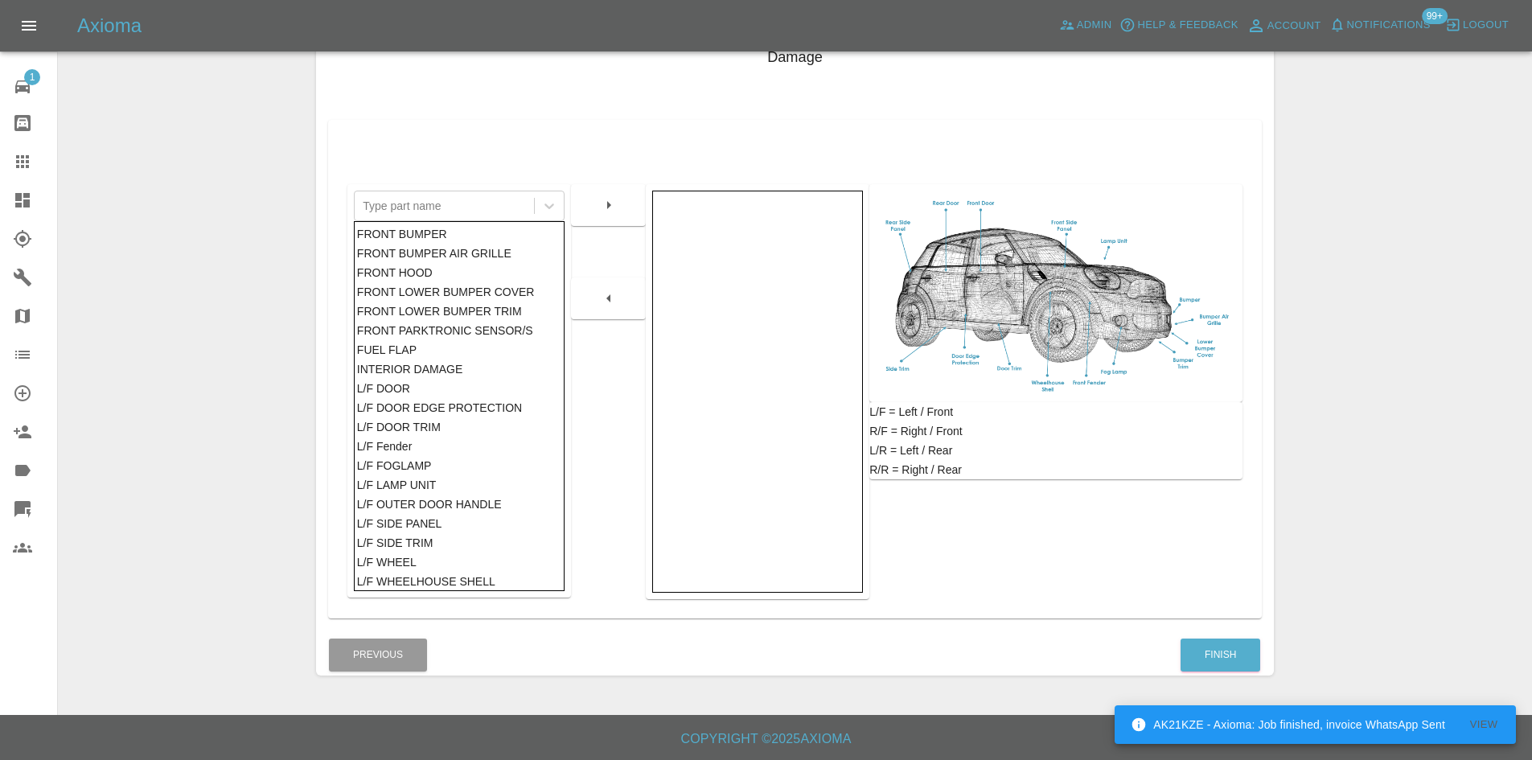
click at [1203, 635] on div "Finish" at bounding box center [1220, 655] width 81 height 41
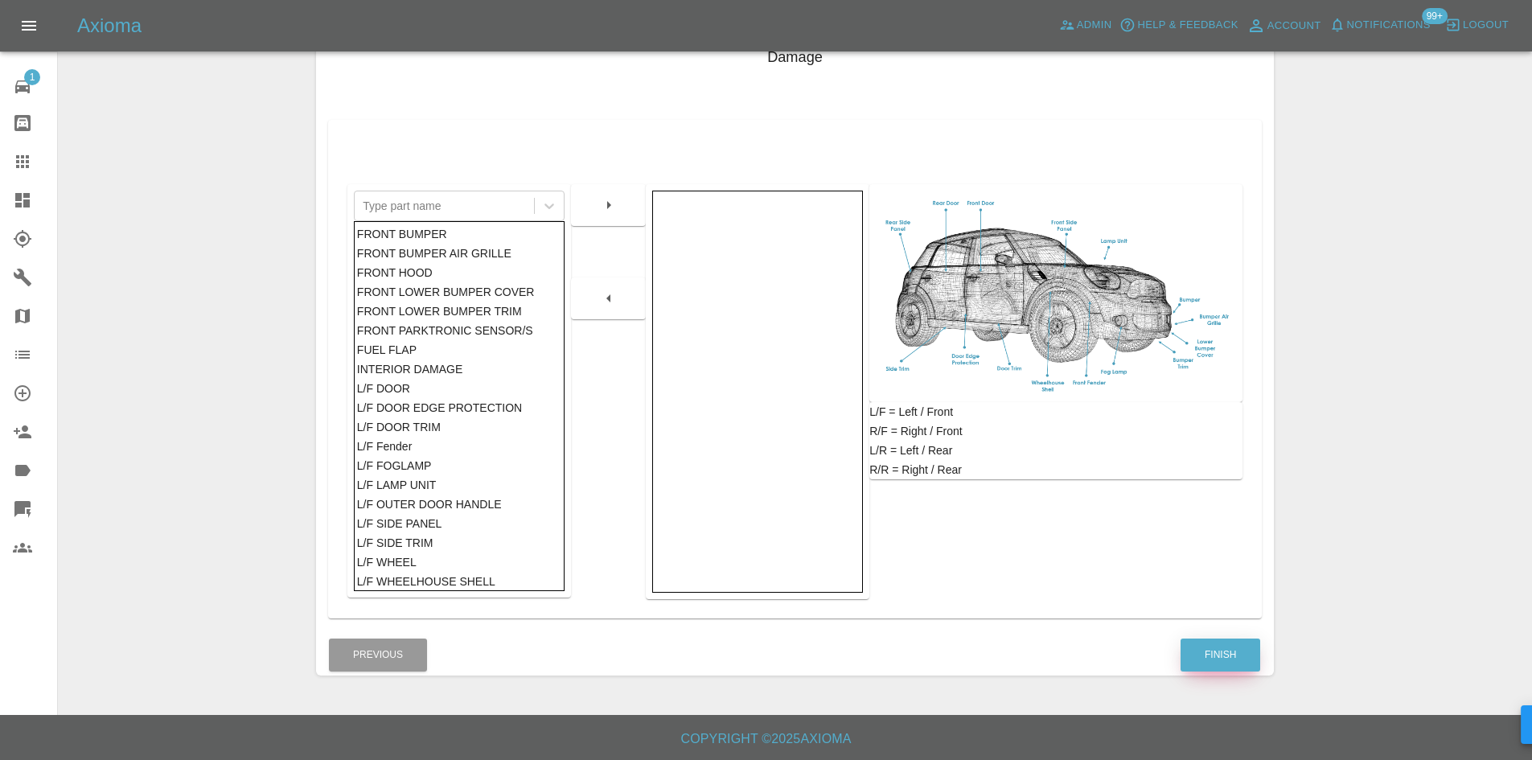
click at [1205, 647] on button "Finish" at bounding box center [1221, 655] width 80 height 33
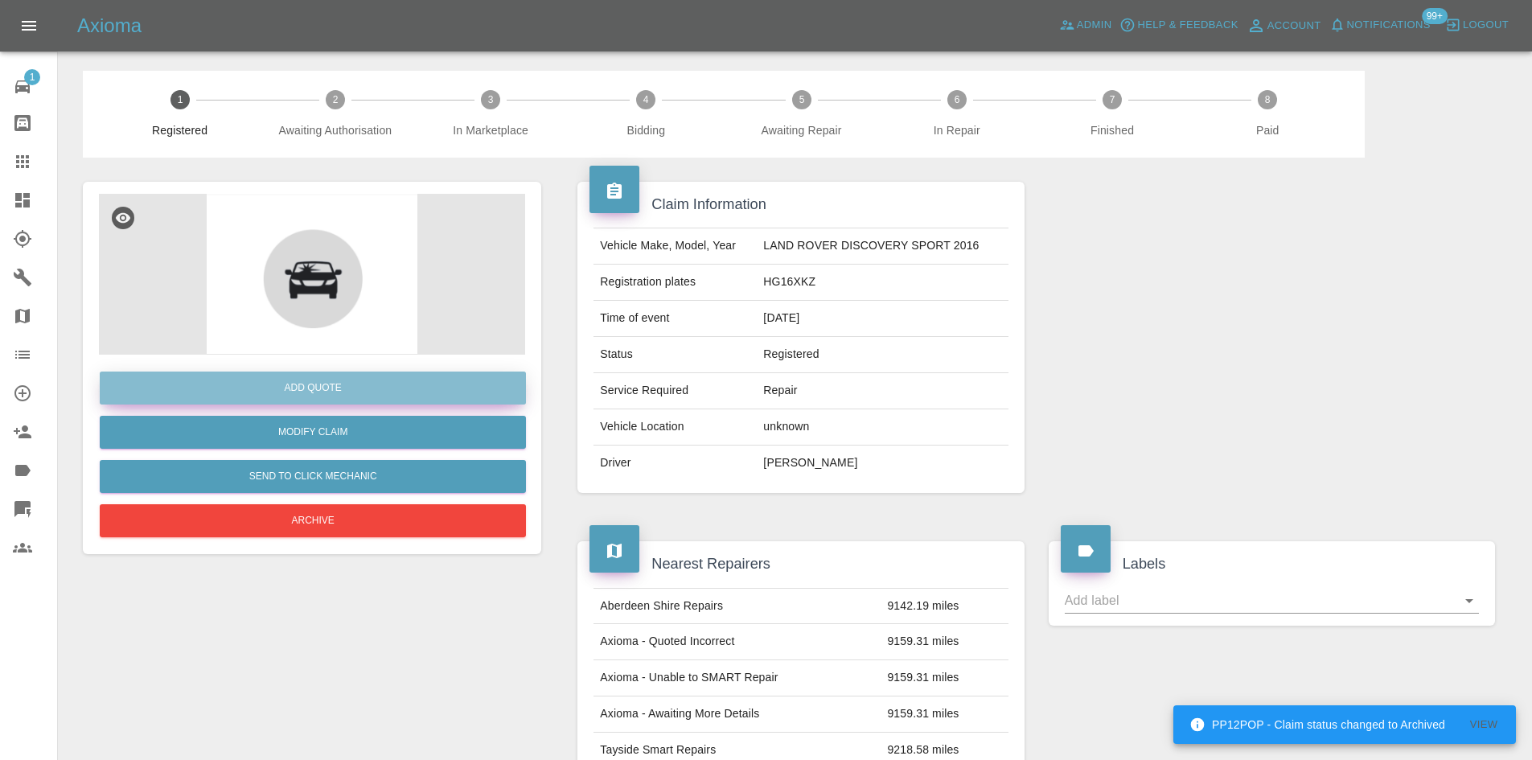
click at [412, 387] on button "Add Quote" at bounding box center [313, 388] width 426 height 33
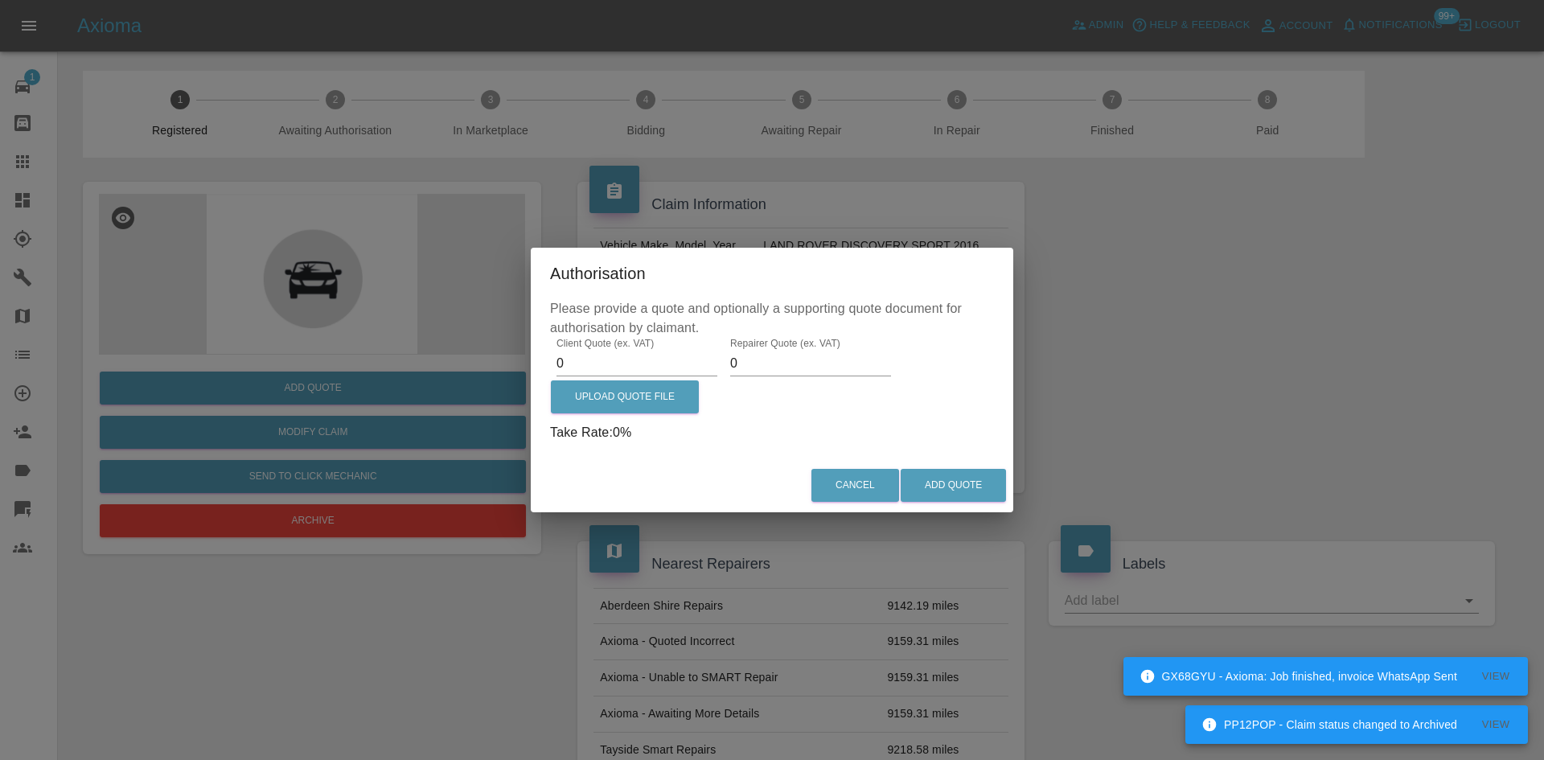
click at [616, 355] on input "0" at bounding box center [637, 364] width 161 height 26
type input "250"
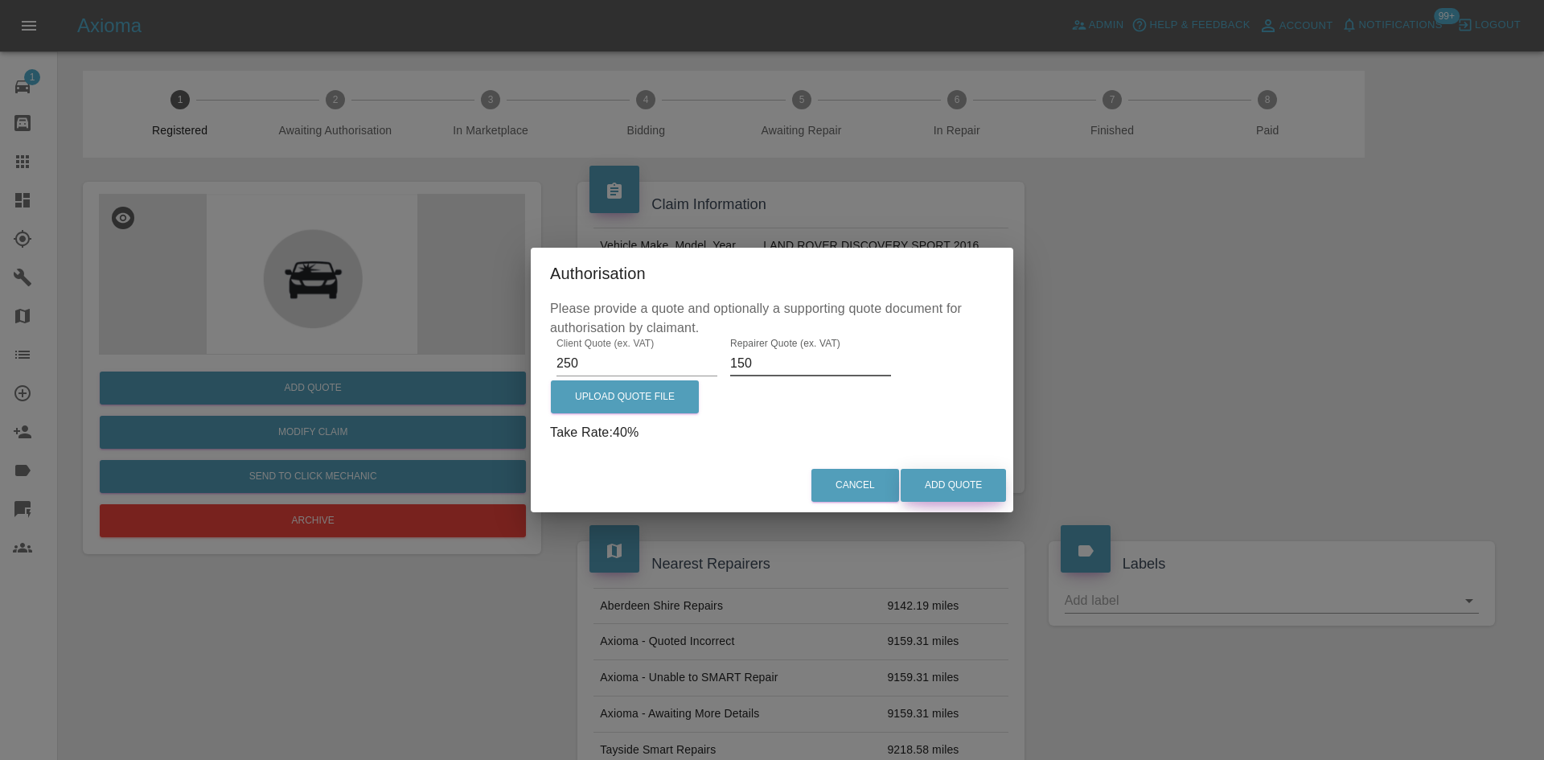
type input "150"
click at [978, 497] on button "Add Quote" at bounding box center [953, 485] width 105 height 33
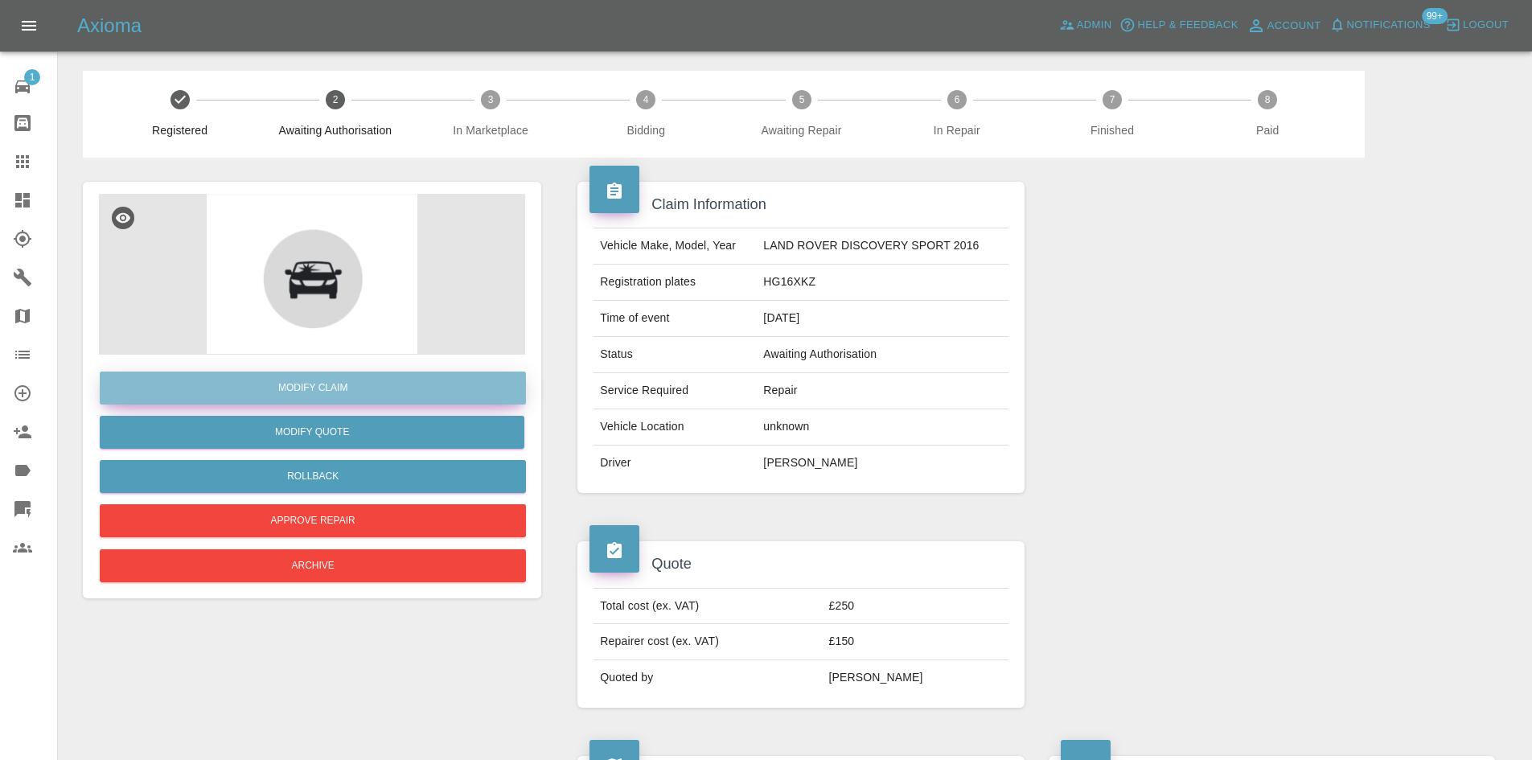
click at [393, 387] on link "Modify Claim" at bounding box center [313, 388] width 426 height 33
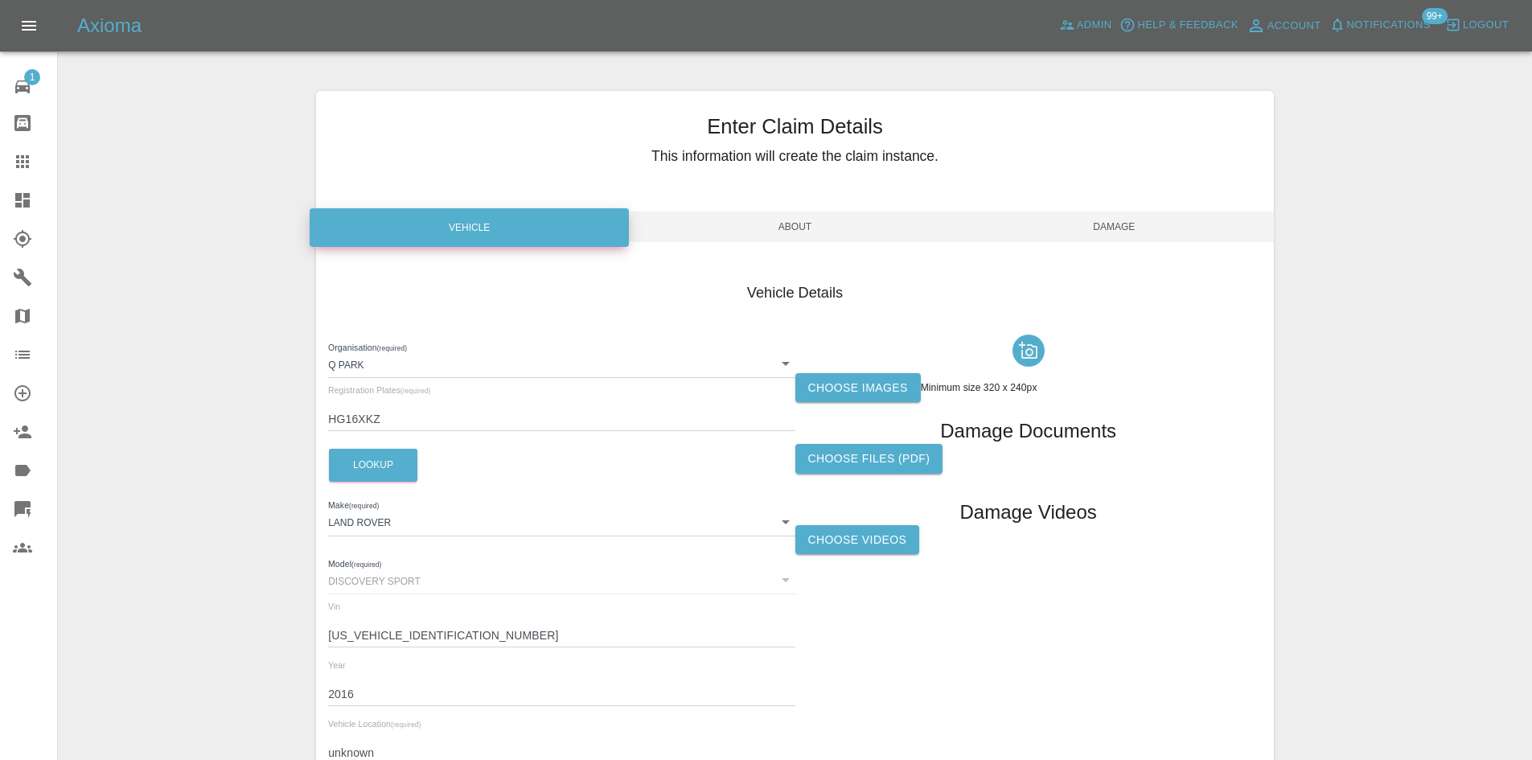
click at [866, 357] on div at bounding box center [1028, 350] width 466 height 45
click at [863, 379] on label "Choose images" at bounding box center [857, 388] width 125 height 30
click at [0, 0] on input "Choose images" at bounding box center [0, 0] width 0 height 0
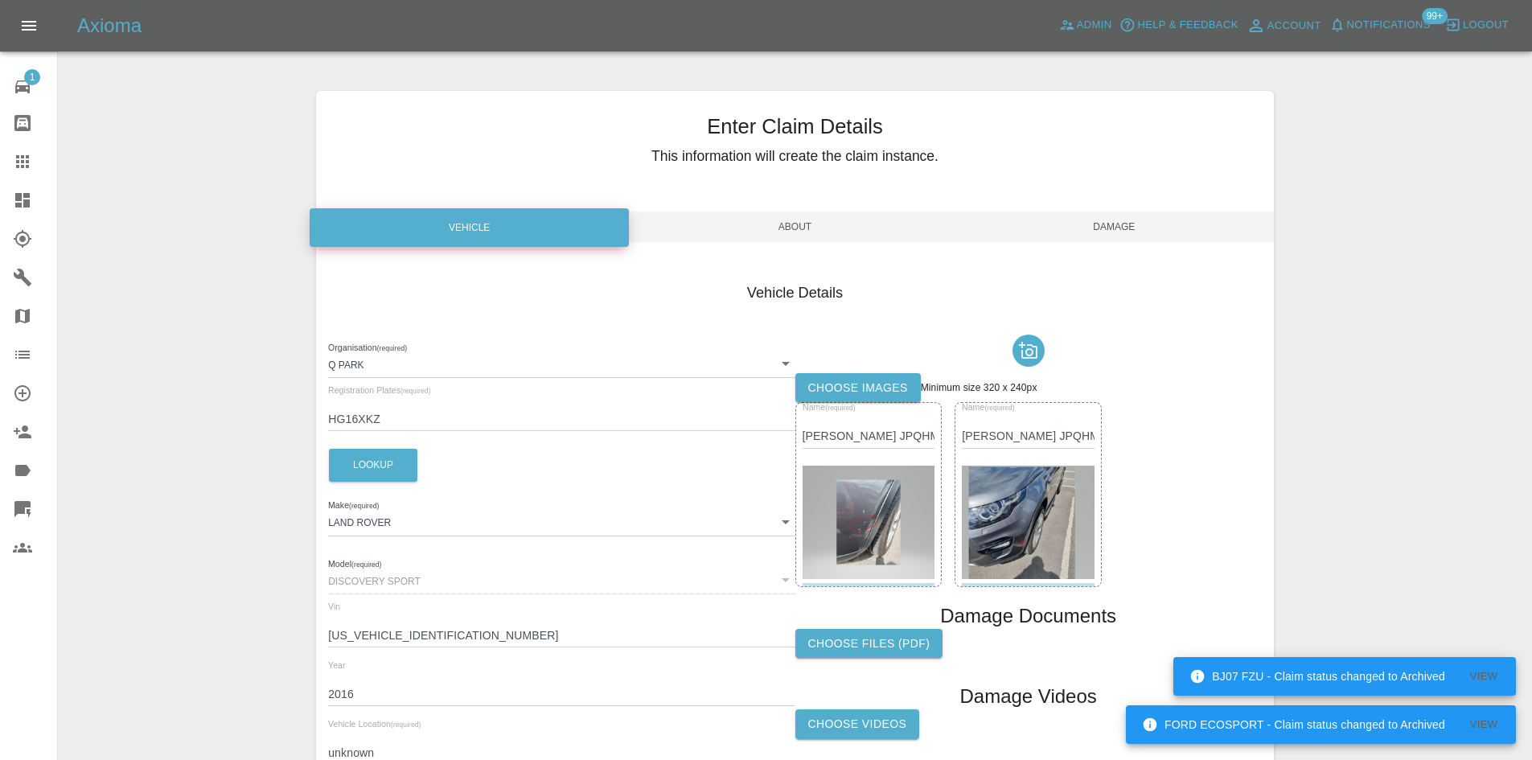
click at [1106, 232] on span "Damage" at bounding box center [1114, 227] width 319 height 31
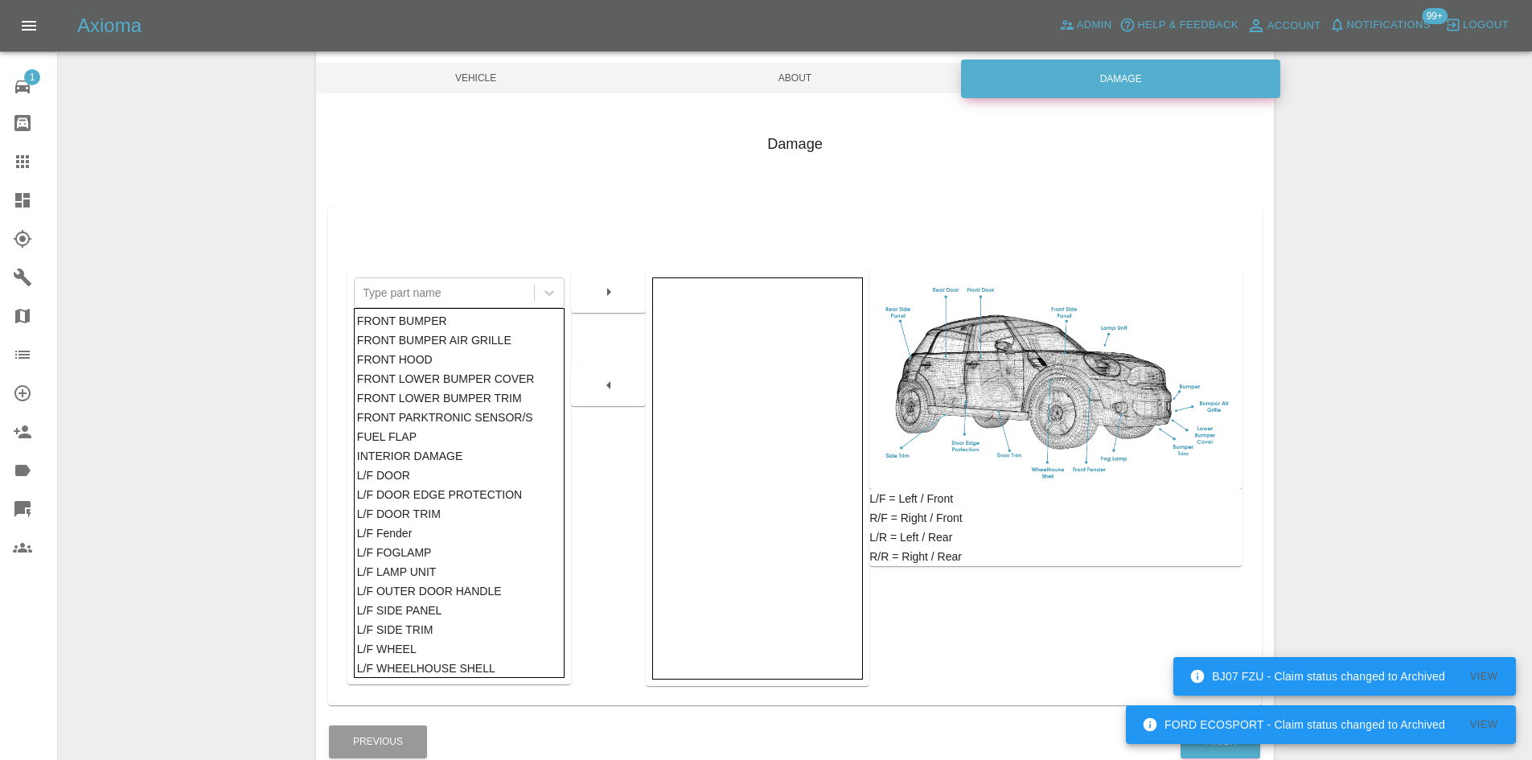
scroll to position [236, 0]
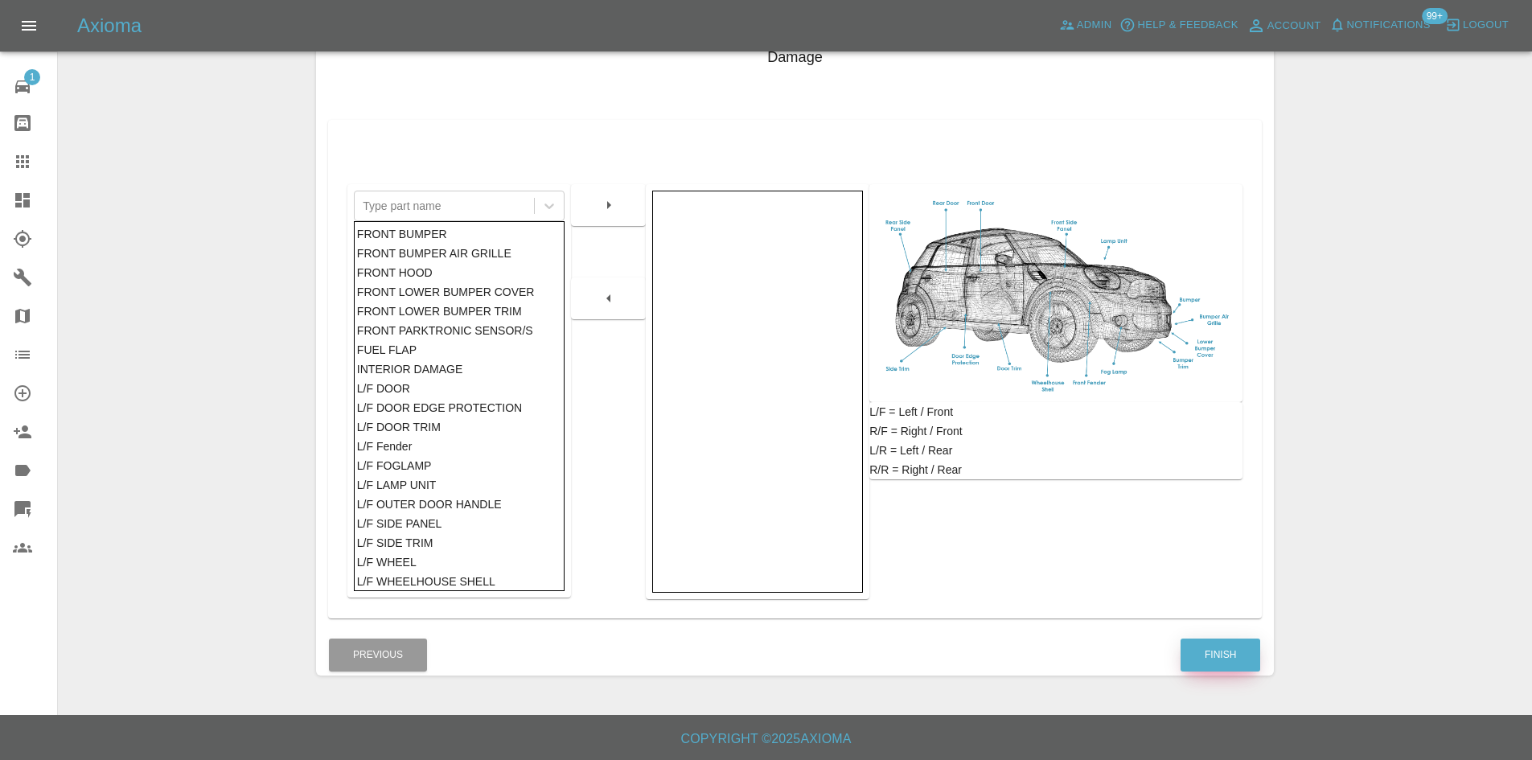
click at [1203, 648] on button "Finish" at bounding box center [1221, 655] width 80 height 33
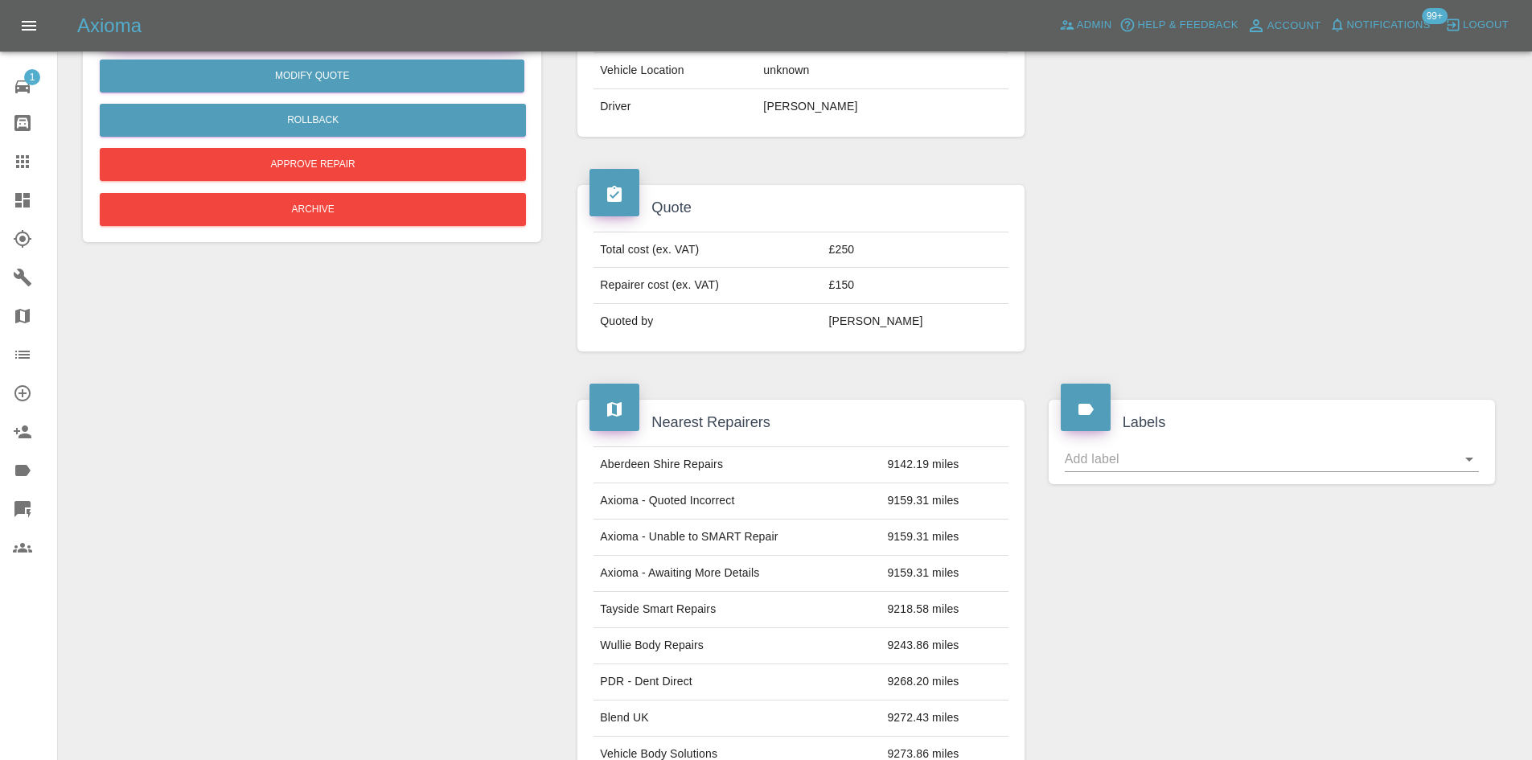
scroll to position [161, 0]
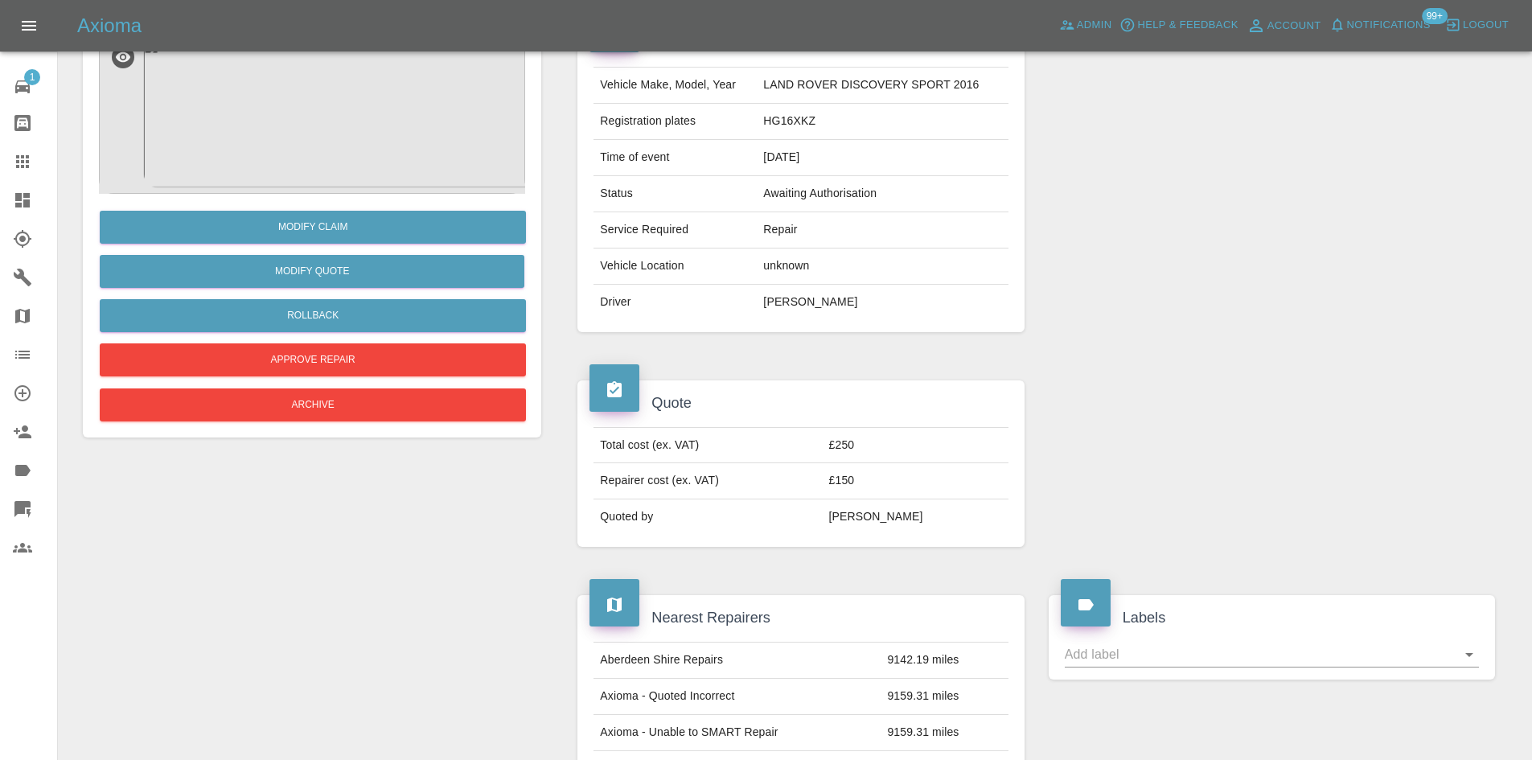
click at [331, 158] on img at bounding box center [312, 113] width 426 height 161
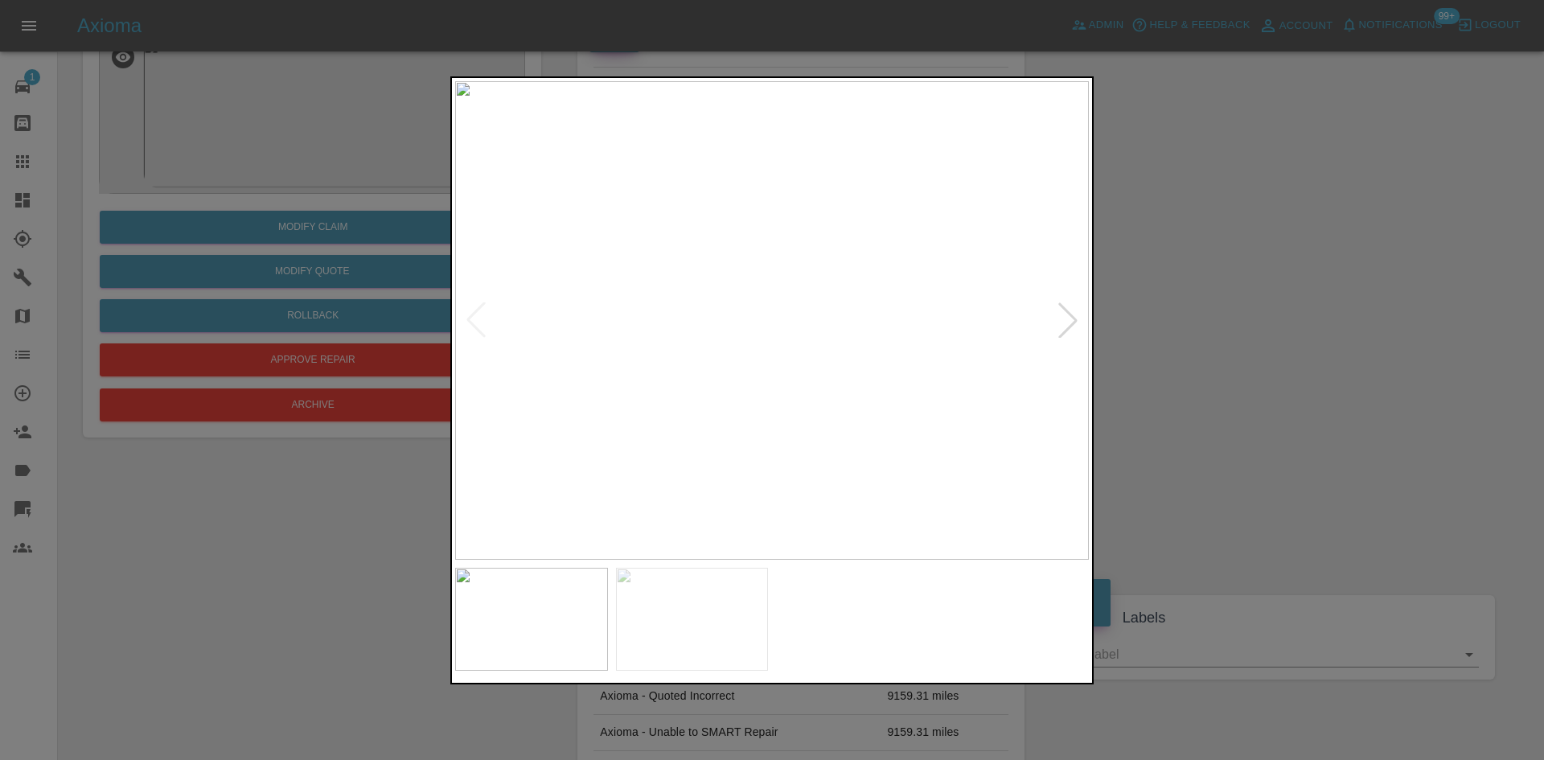
click at [1066, 323] on div at bounding box center [1067, 319] width 35 height 35
click at [807, 292] on img at bounding box center [772, 320] width 634 height 479
click at [793, 273] on img at bounding box center [578, 287] width 1901 height 1436
click at [1244, 359] on div at bounding box center [772, 380] width 1544 height 760
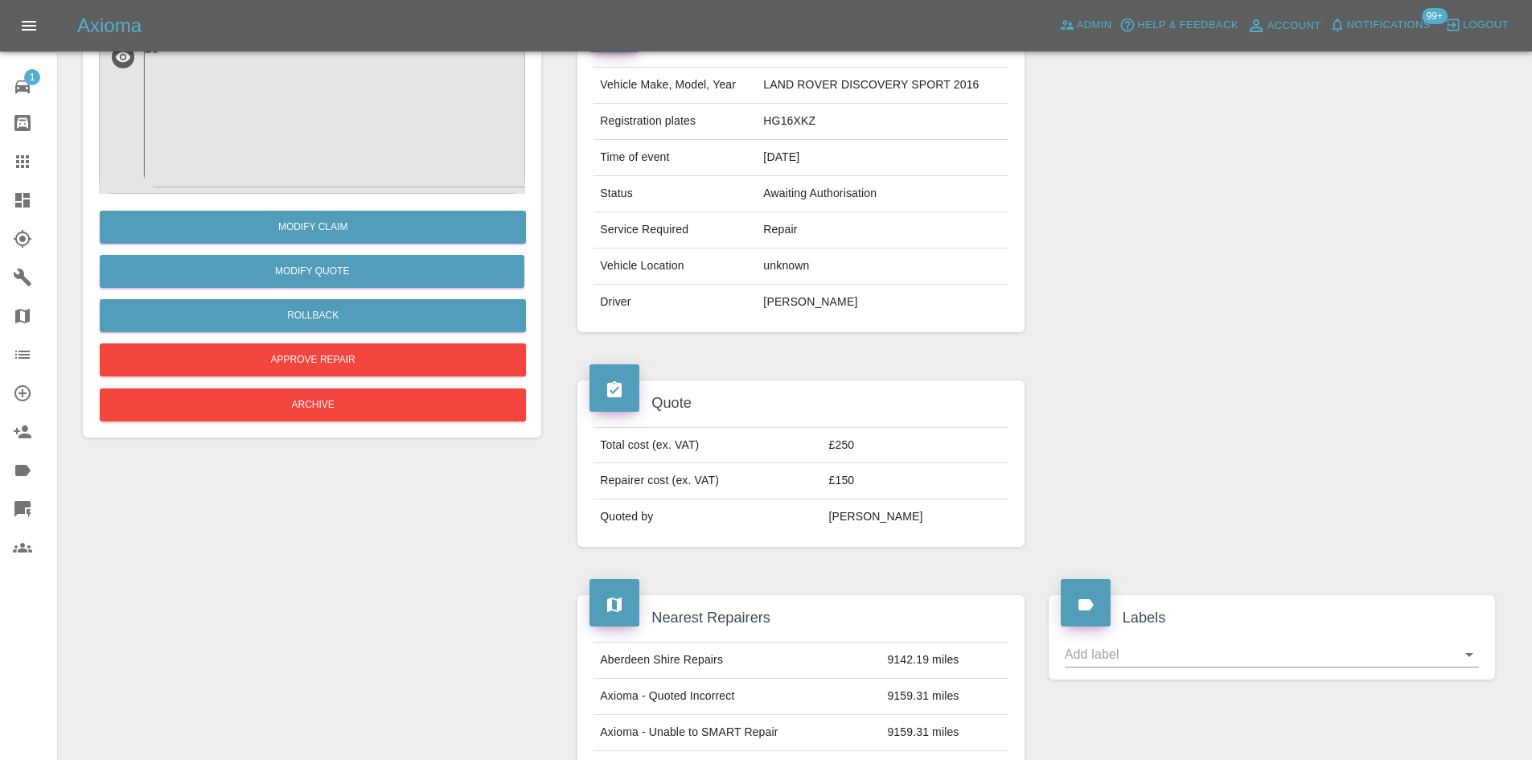
click at [786, 118] on td "HG16XKZ" at bounding box center [882, 122] width 251 height 36
copy td "HG16XKZ"
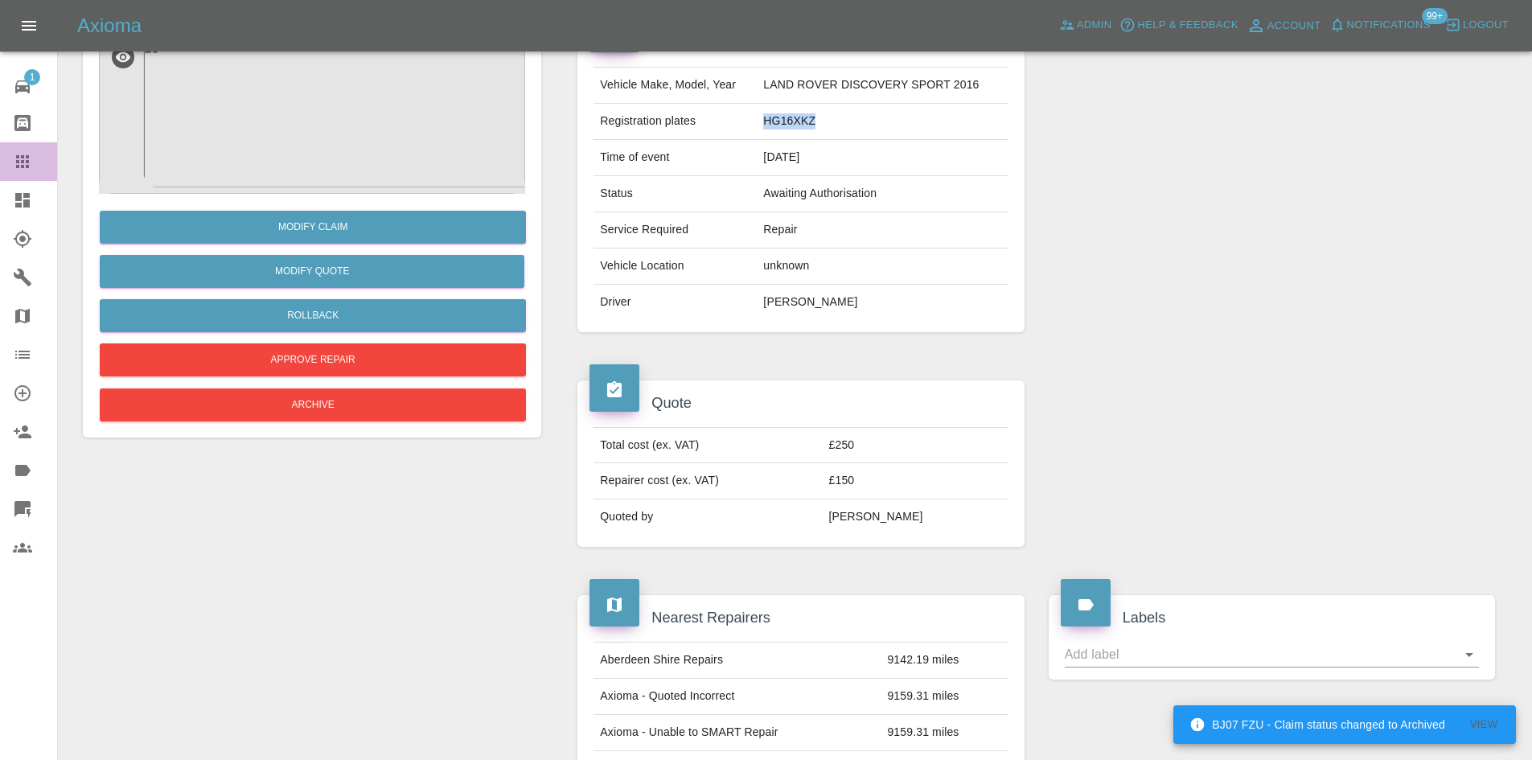
click at [17, 171] on link "Claims" at bounding box center [28, 161] width 57 height 39
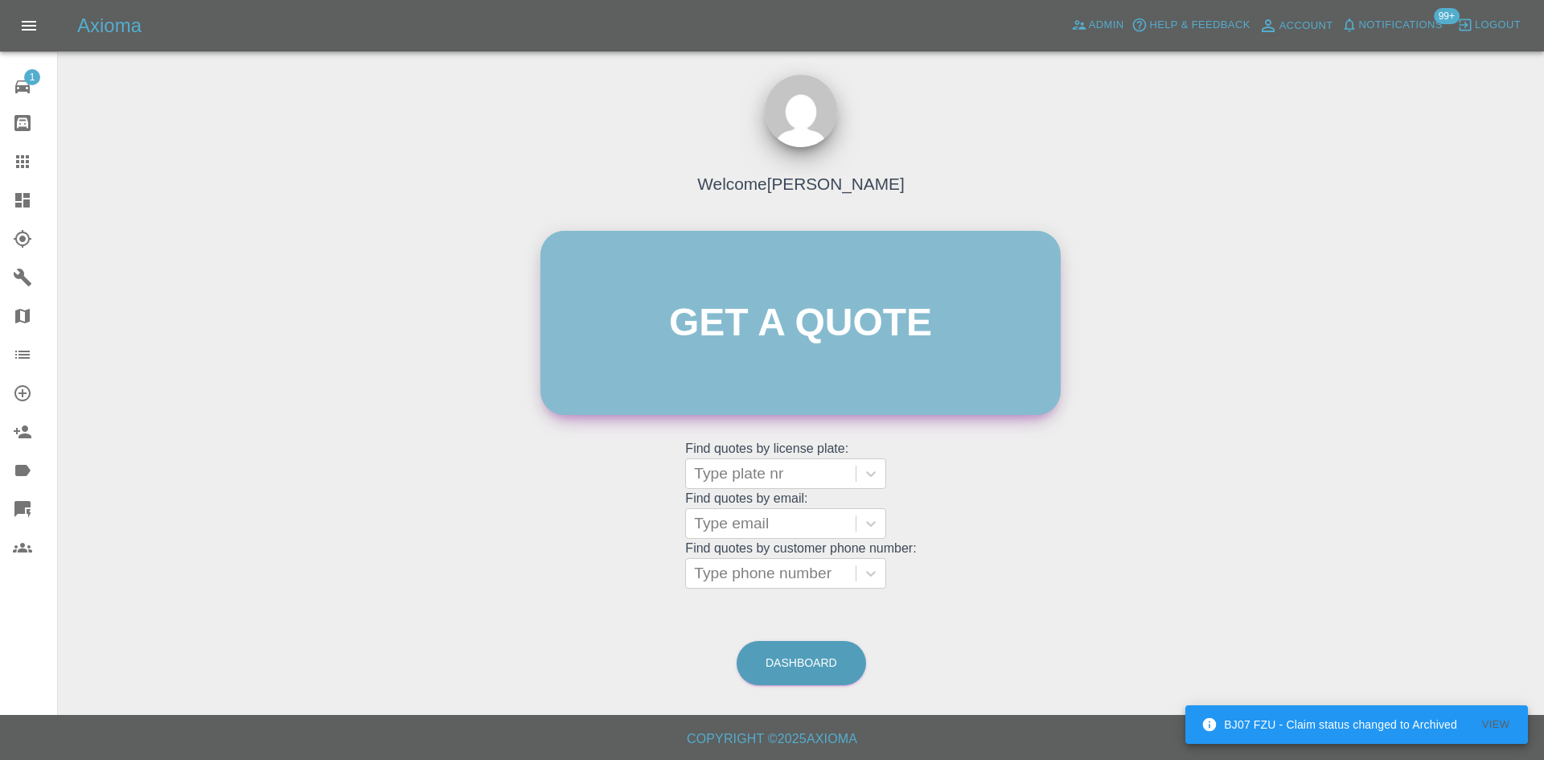
click at [740, 364] on link "Get a quote" at bounding box center [800, 323] width 520 height 184
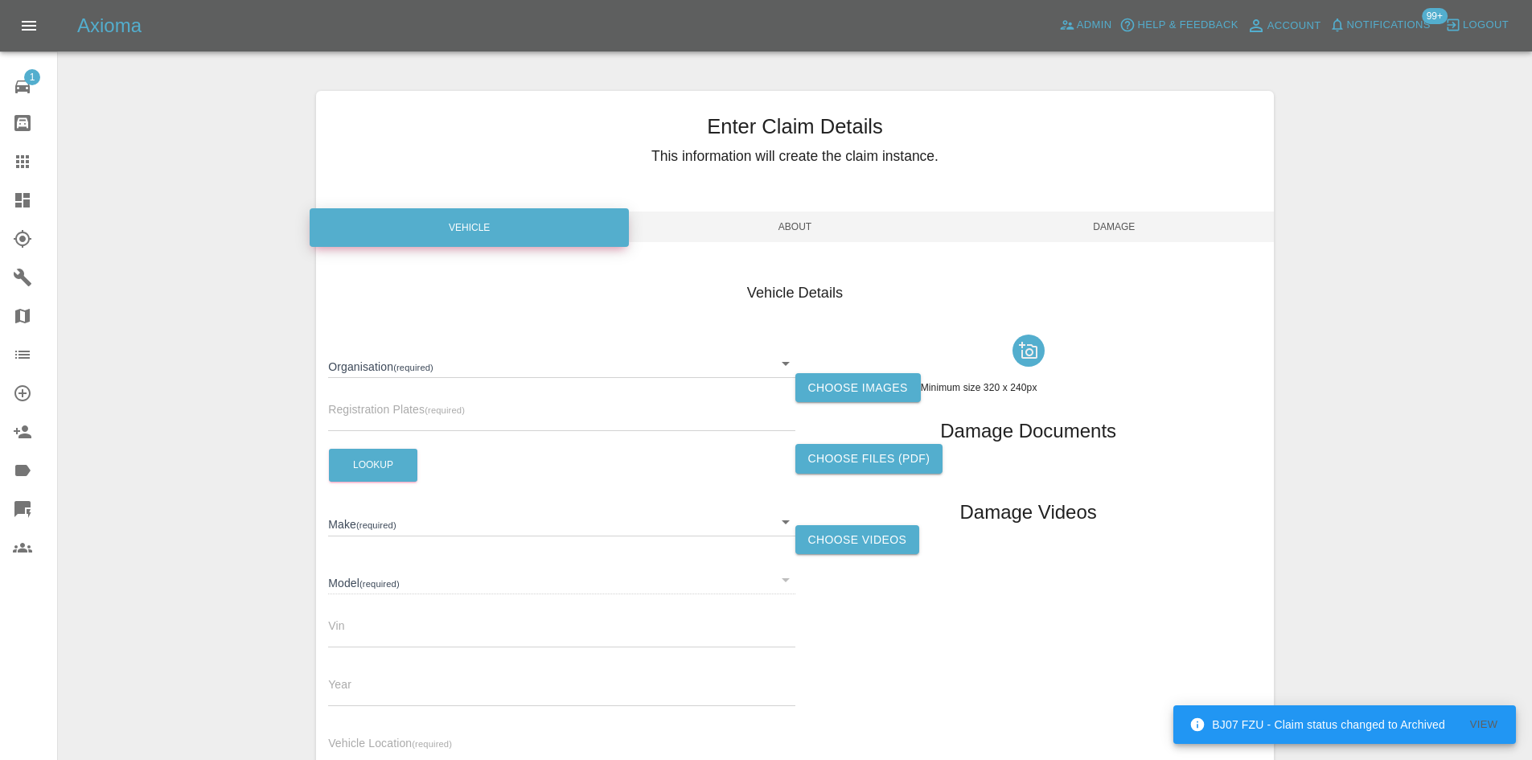
click at [516, 364] on body "BJ07 FZU - Claim status changed to Archived View Axioma Admin Help & Feedback A…" at bounding box center [766, 460] width 1532 height 920
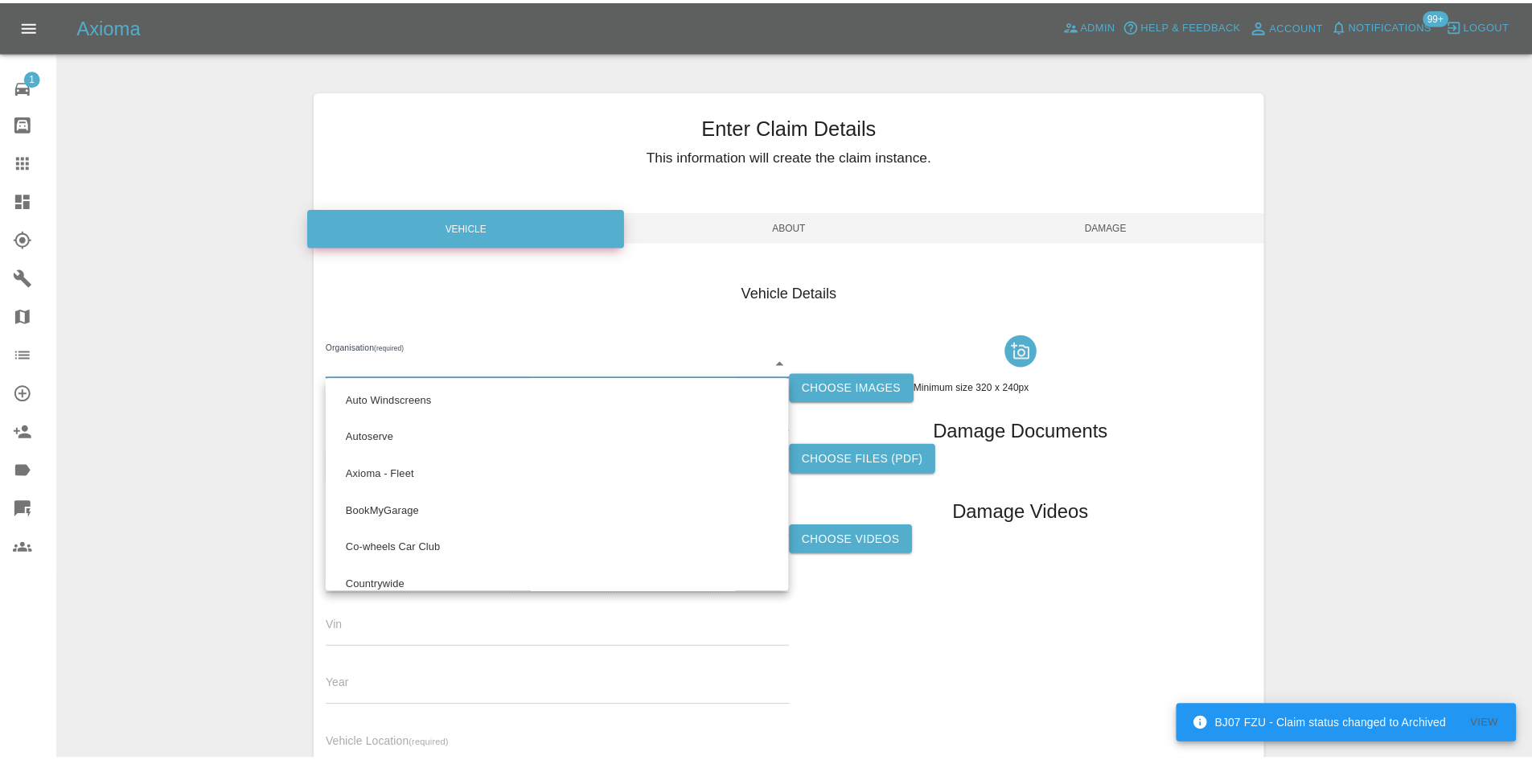
scroll to position [1062, 0]
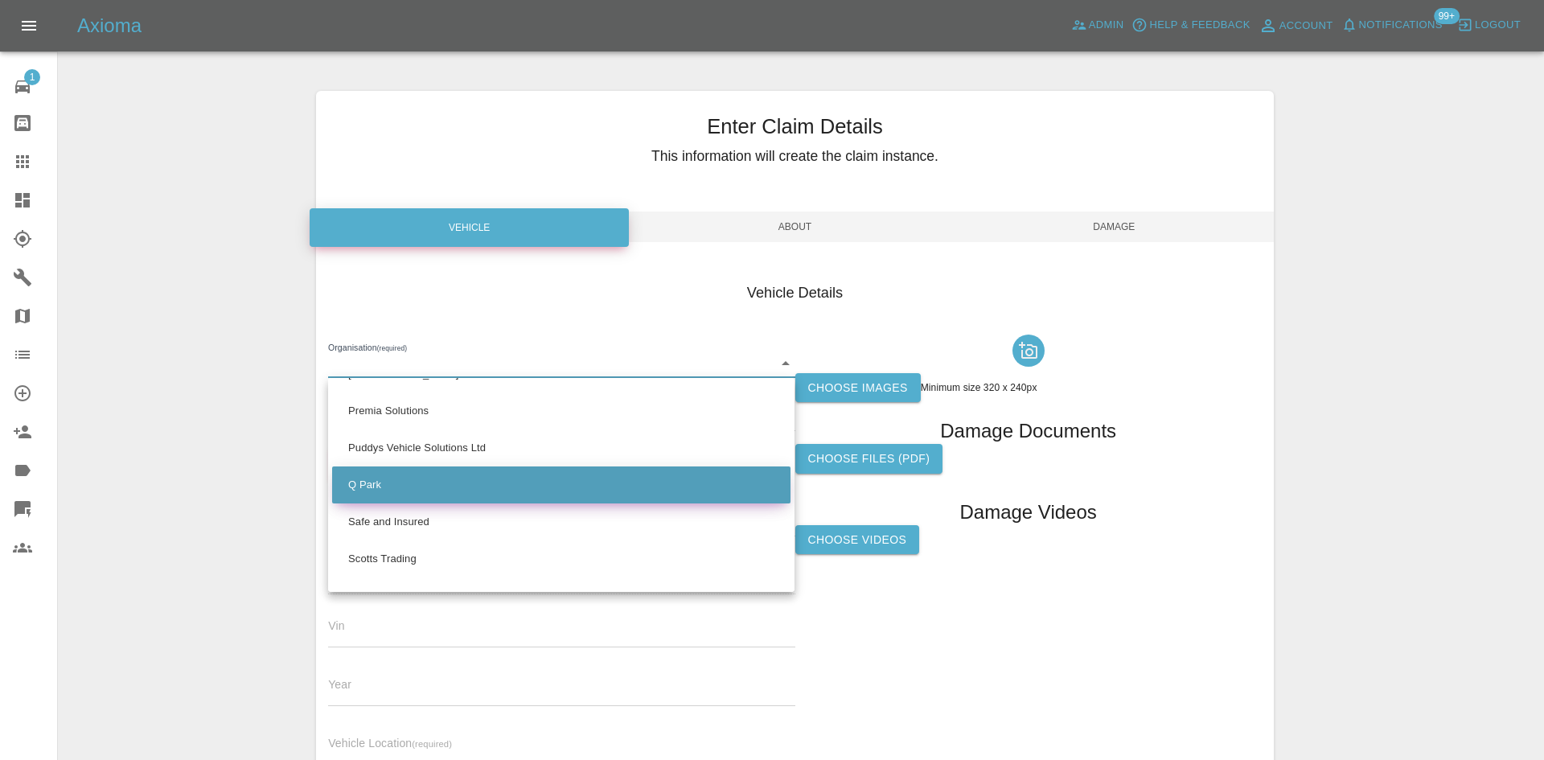
click at [436, 476] on li "Q Park" at bounding box center [561, 484] width 458 height 37
type input "636b7ea454cf410016ef4d2c"
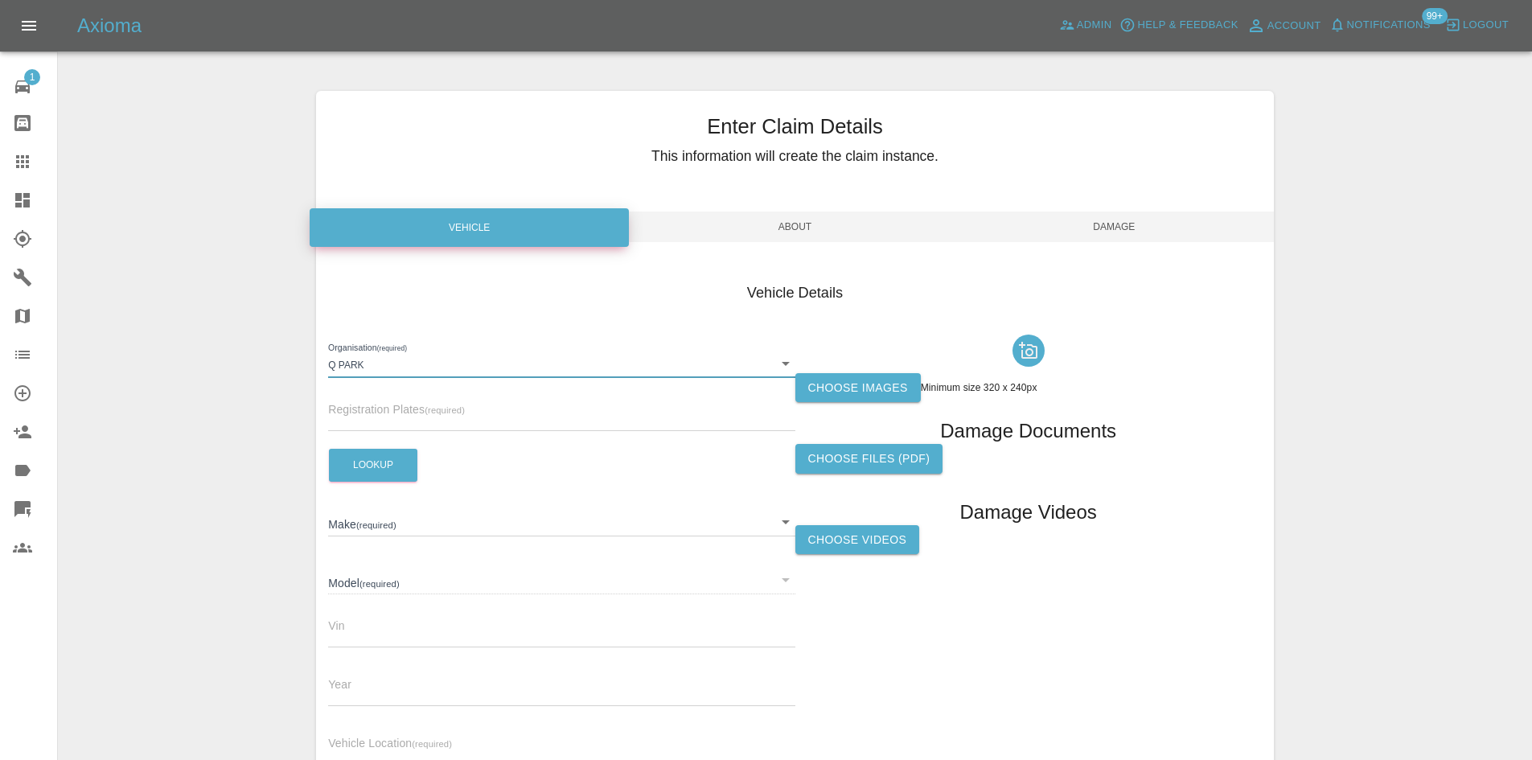
click at [413, 426] on input "text" at bounding box center [561, 419] width 466 height 23
paste input "HG16XKZ"
type input "HG16XKZ"
click at [416, 472] on button "Lookup" at bounding box center [373, 465] width 88 height 33
type input "LAND ROVER"
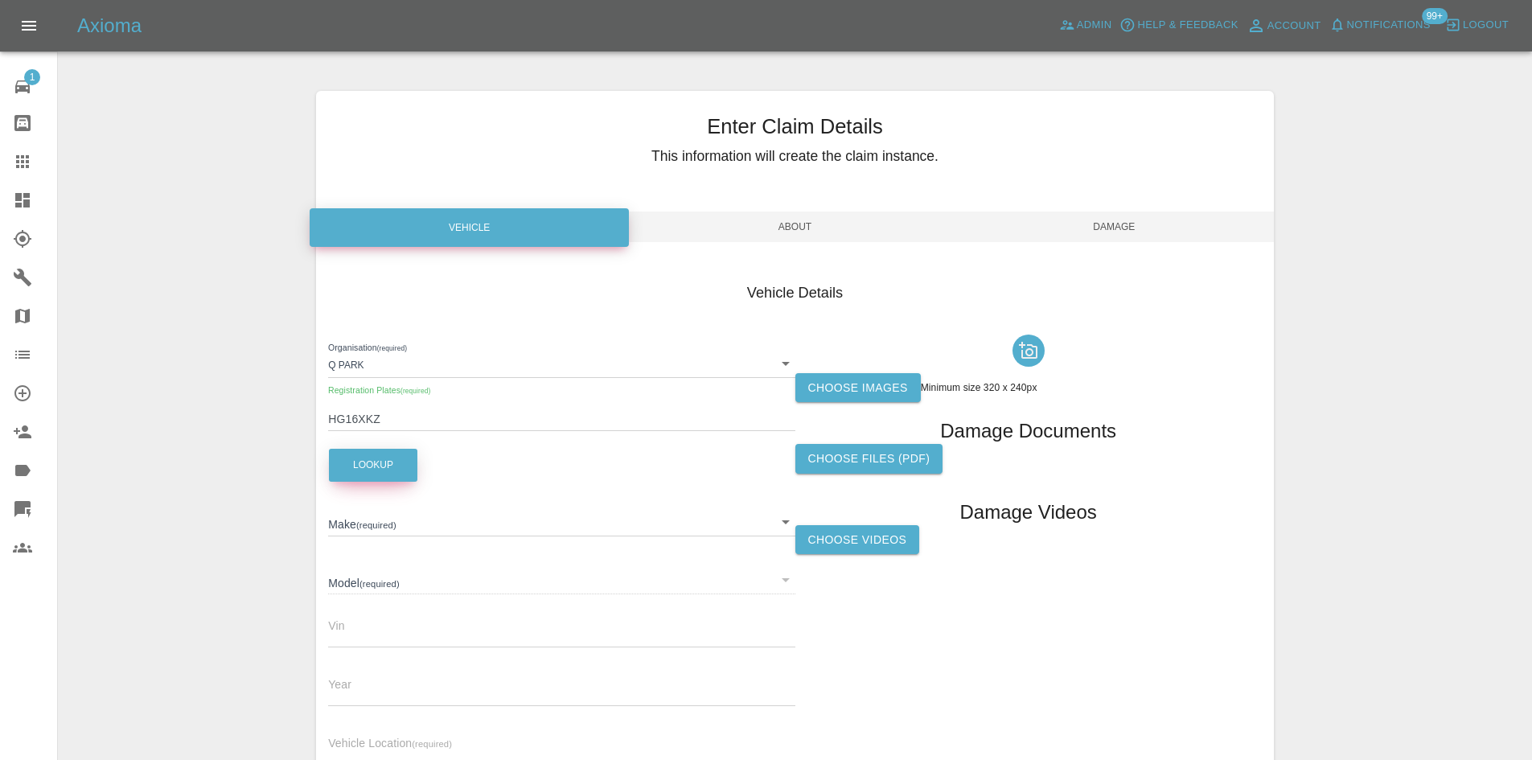
type input "DISCOVERY SPORT"
type input "SALCA2ANXGH633562"
type input "2016"
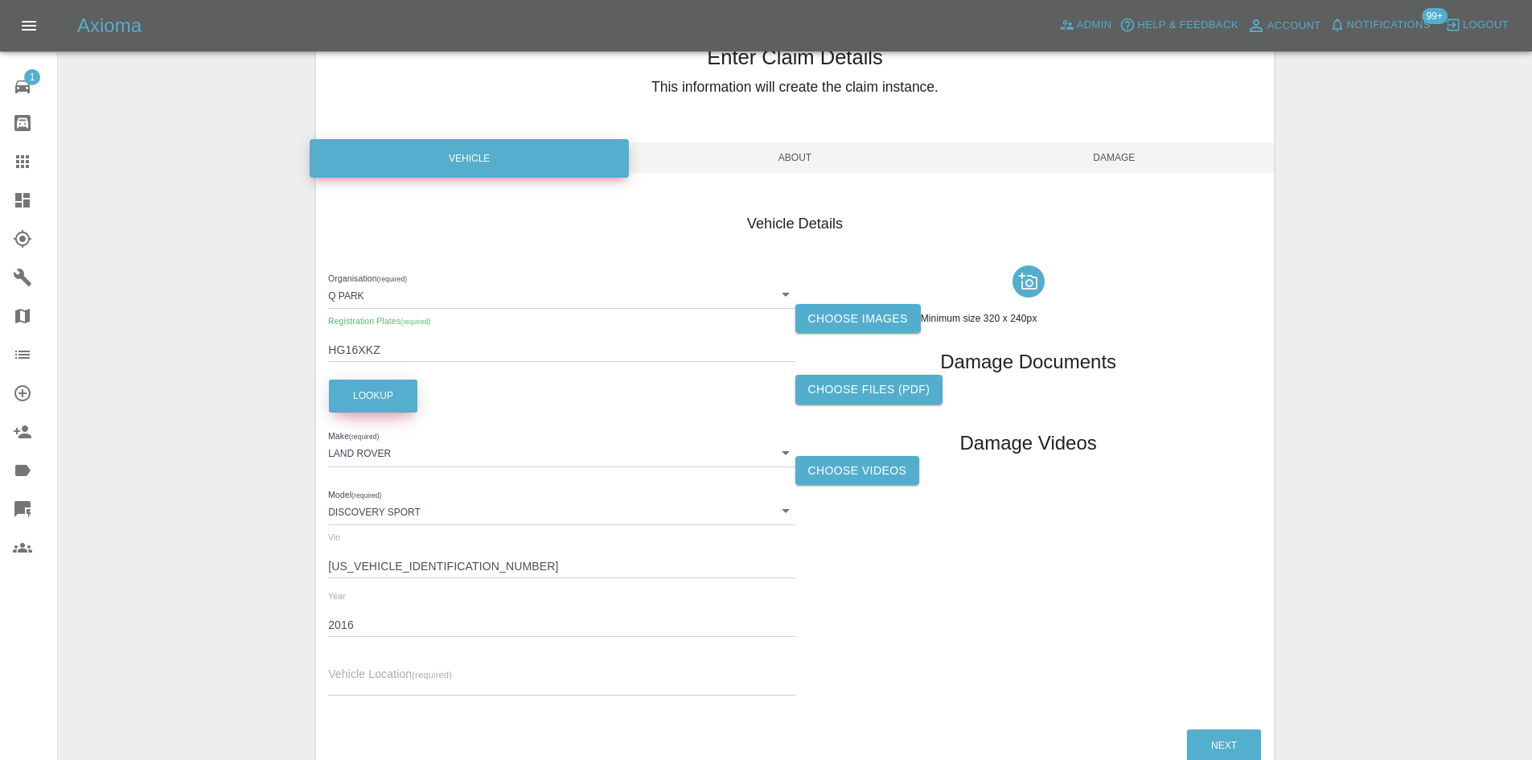
scroll to position [160, 0]
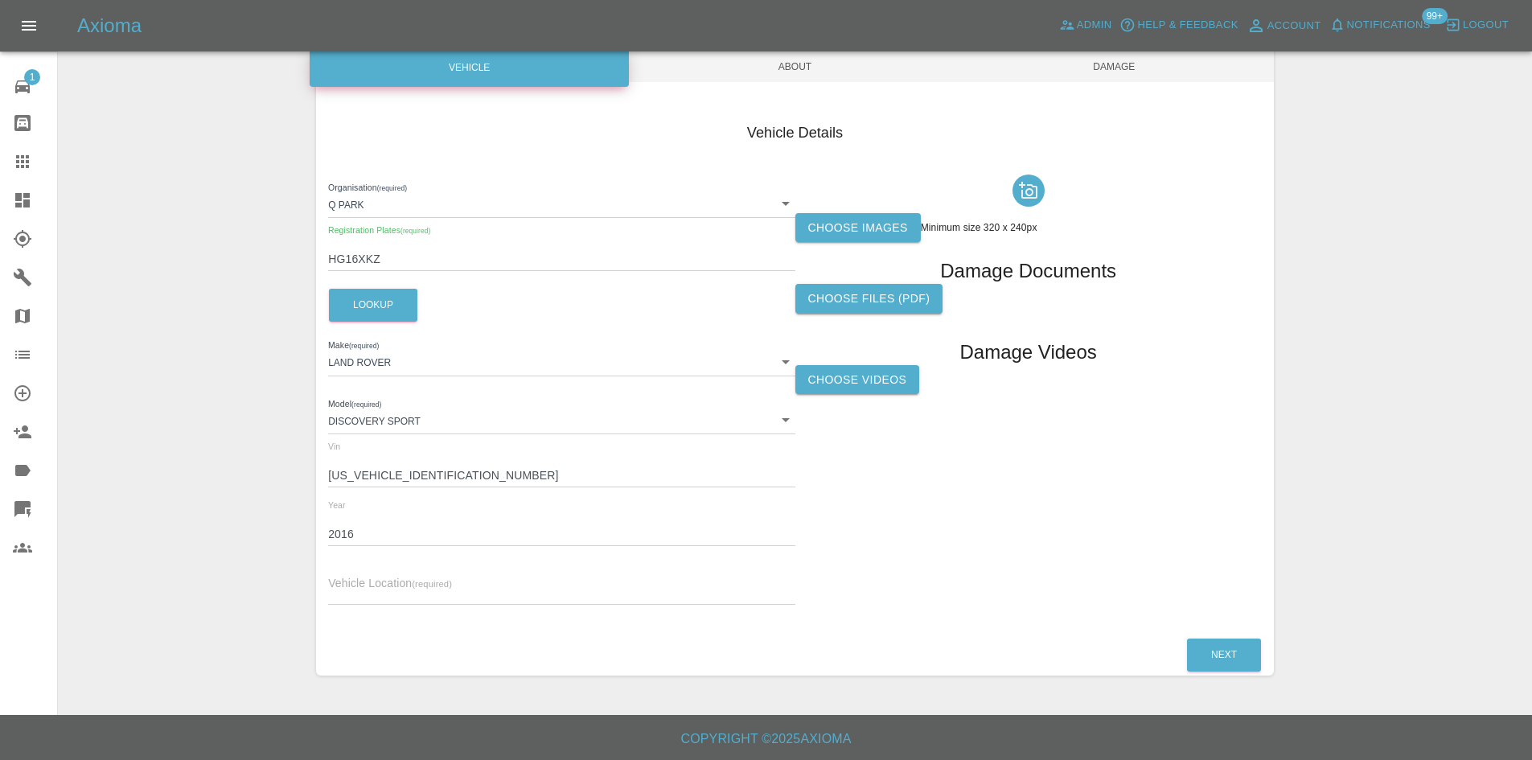
click at [405, 595] on input "text" at bounding box center [561, 592] width 466 height 23
type input "unknown"
click at [887, 203] on div at bounding box center [1028, 190] width 466 height 45
click at [881, 228] on label "Choose images" at bounding box center [857, 228] width 125 height 30
click at [0, 0] on input "Choose images" at bounding box center [0, 0] width 0 height 0
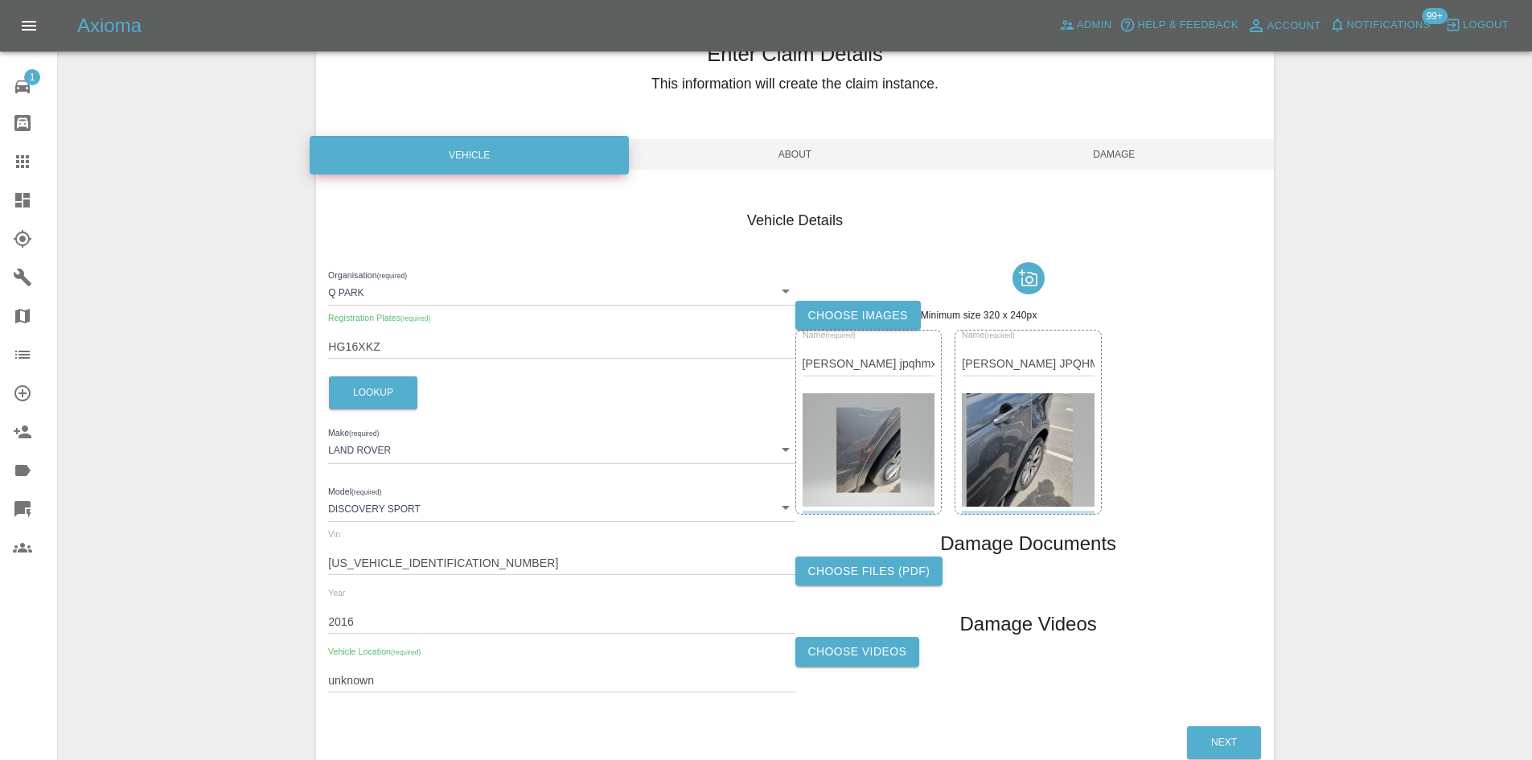
scroll to position [0, 0]
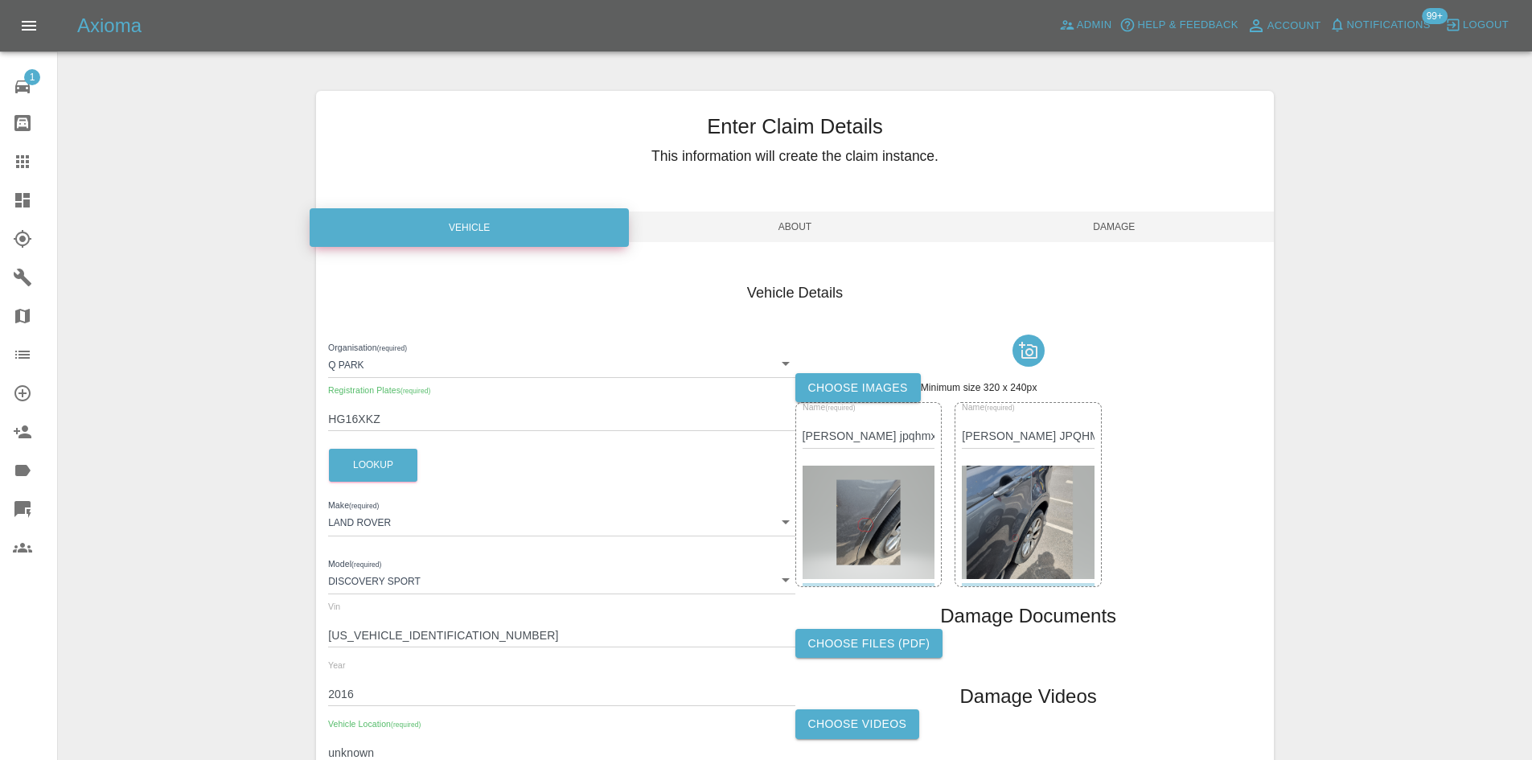
click at [806, 232] on span "About" at bounding box center [794, 227] width 319 height 31
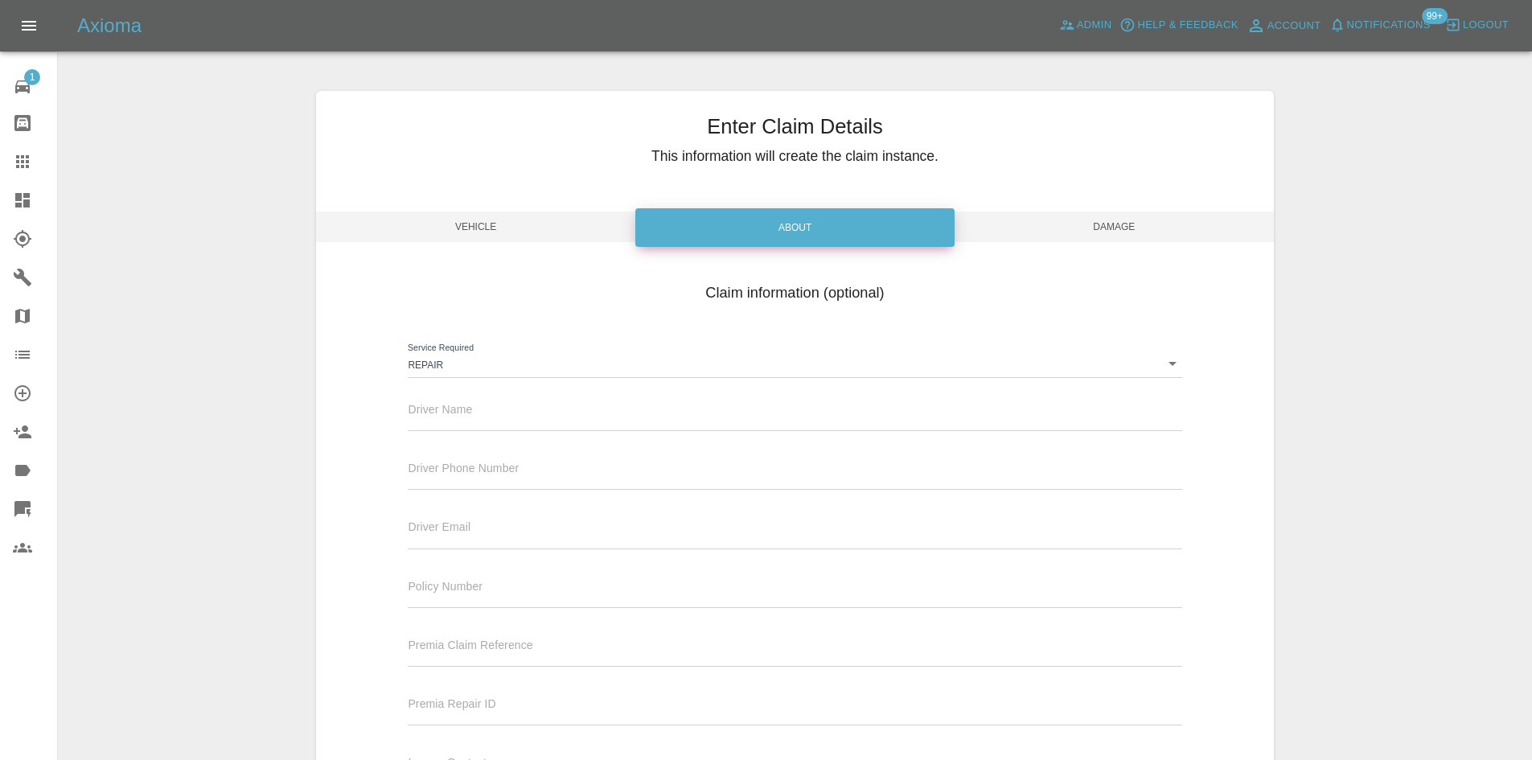
click at [610, 414] on input "text" at bounding box center [795, 419] width 774 height 23
type input "[PERSON_NAME]"
click at [1074, 228] on span "Damage" at bounding box center [1114, 227] width 319 height 31
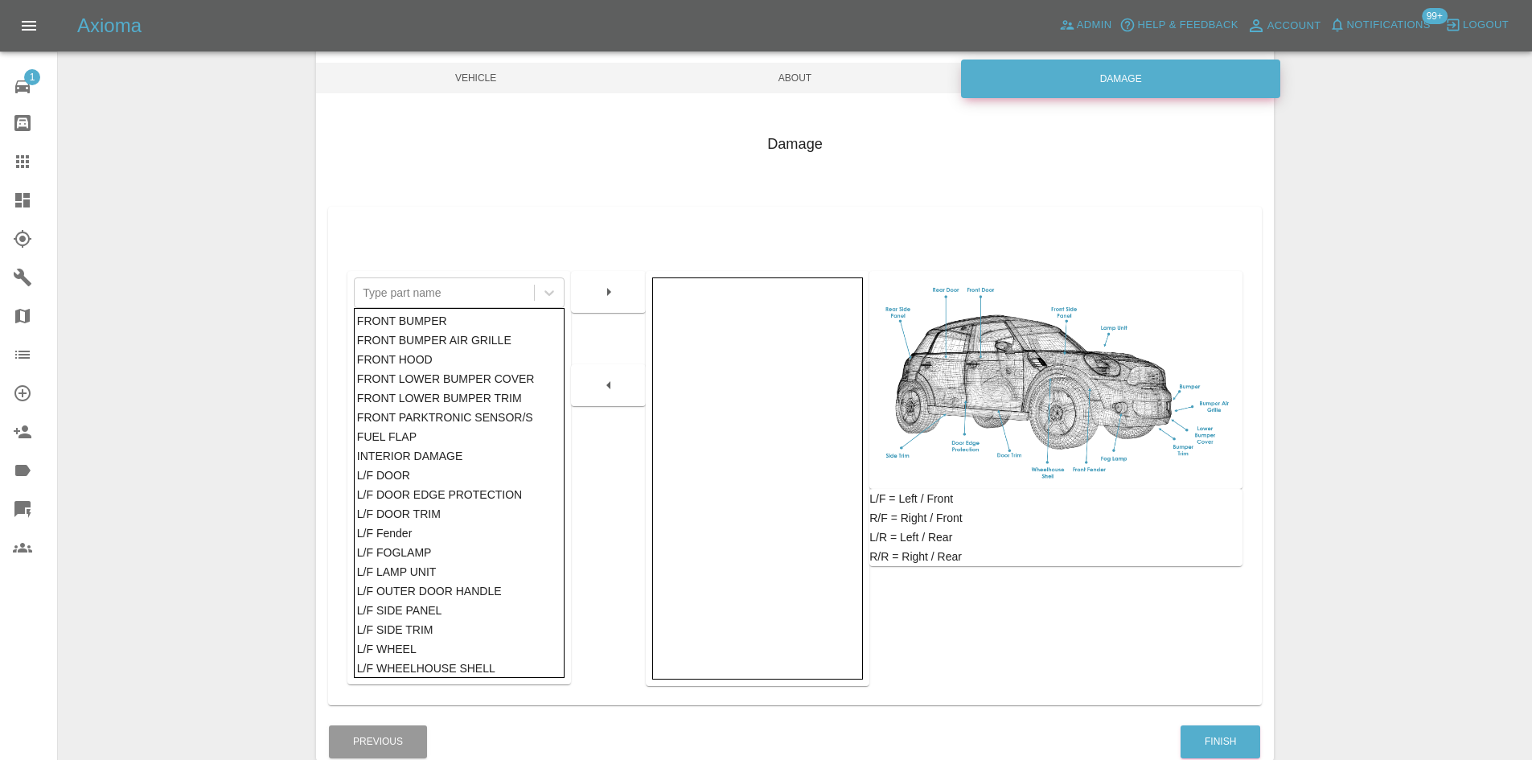
scroll to position [236, 0]
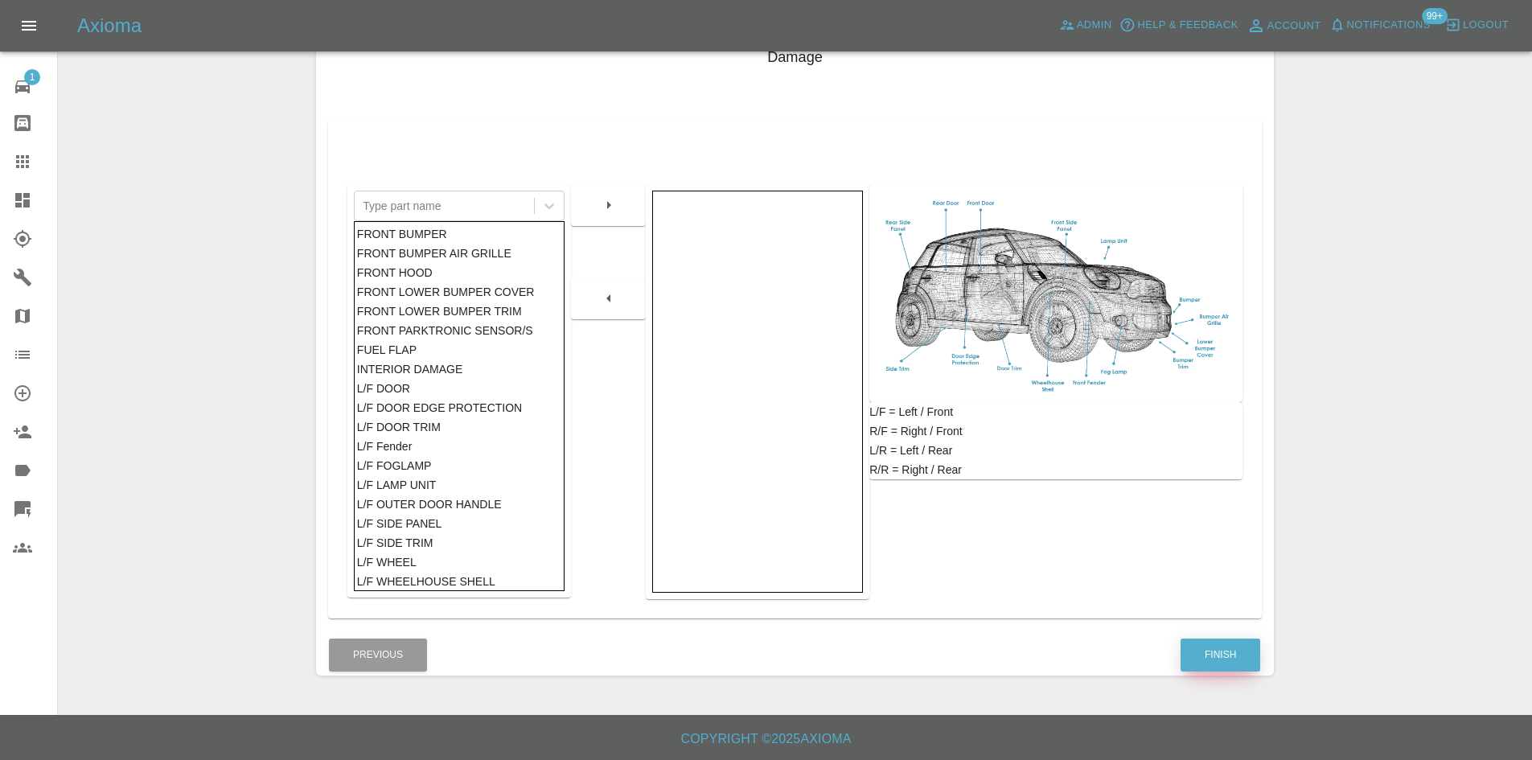
click at [1221, 664] on button "Finish" at bounding box center [1221, 655] width 80 height 33
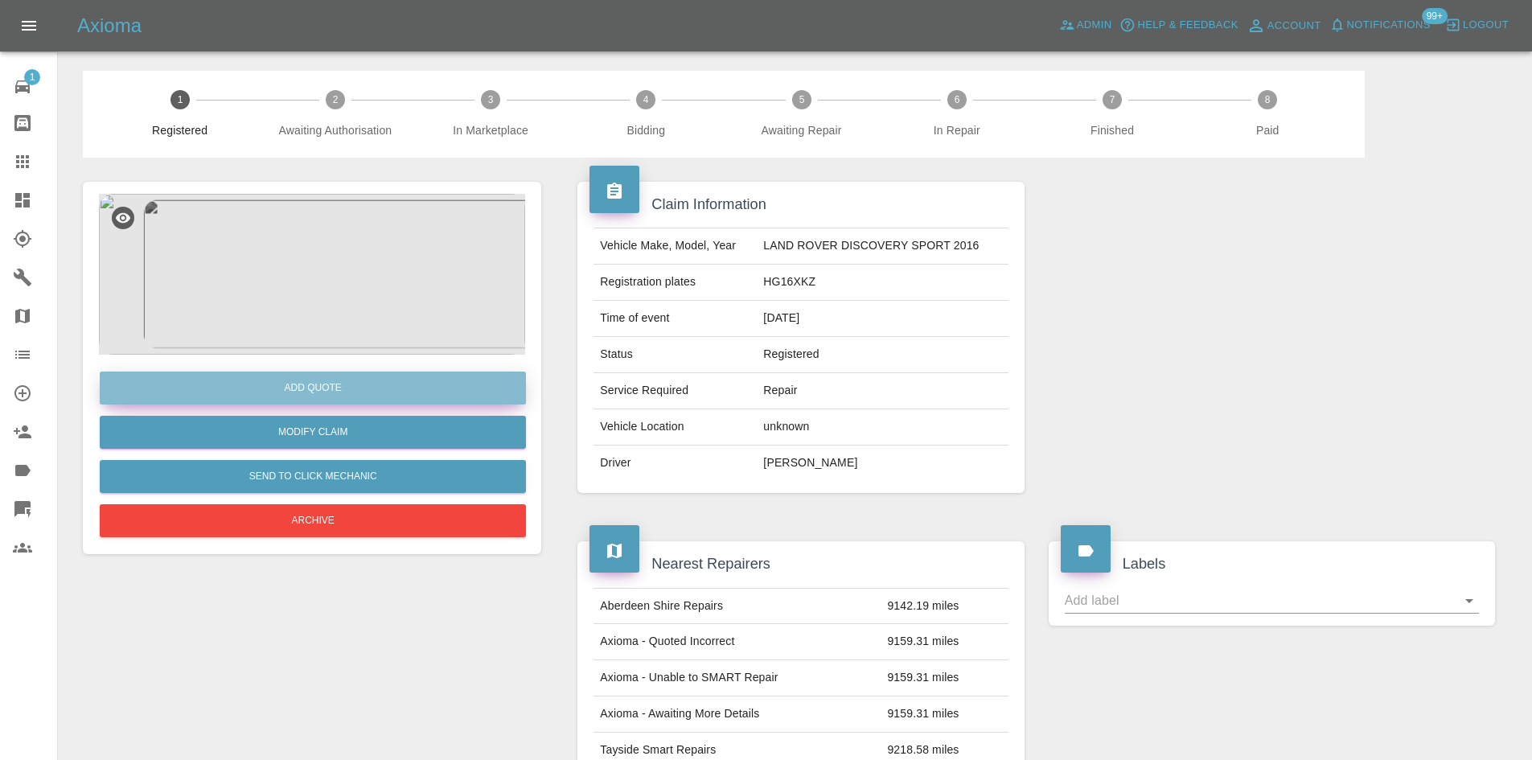
click at [309, 381] on button "Add Quote" at bounding box center [313, 388] width 426 height 33
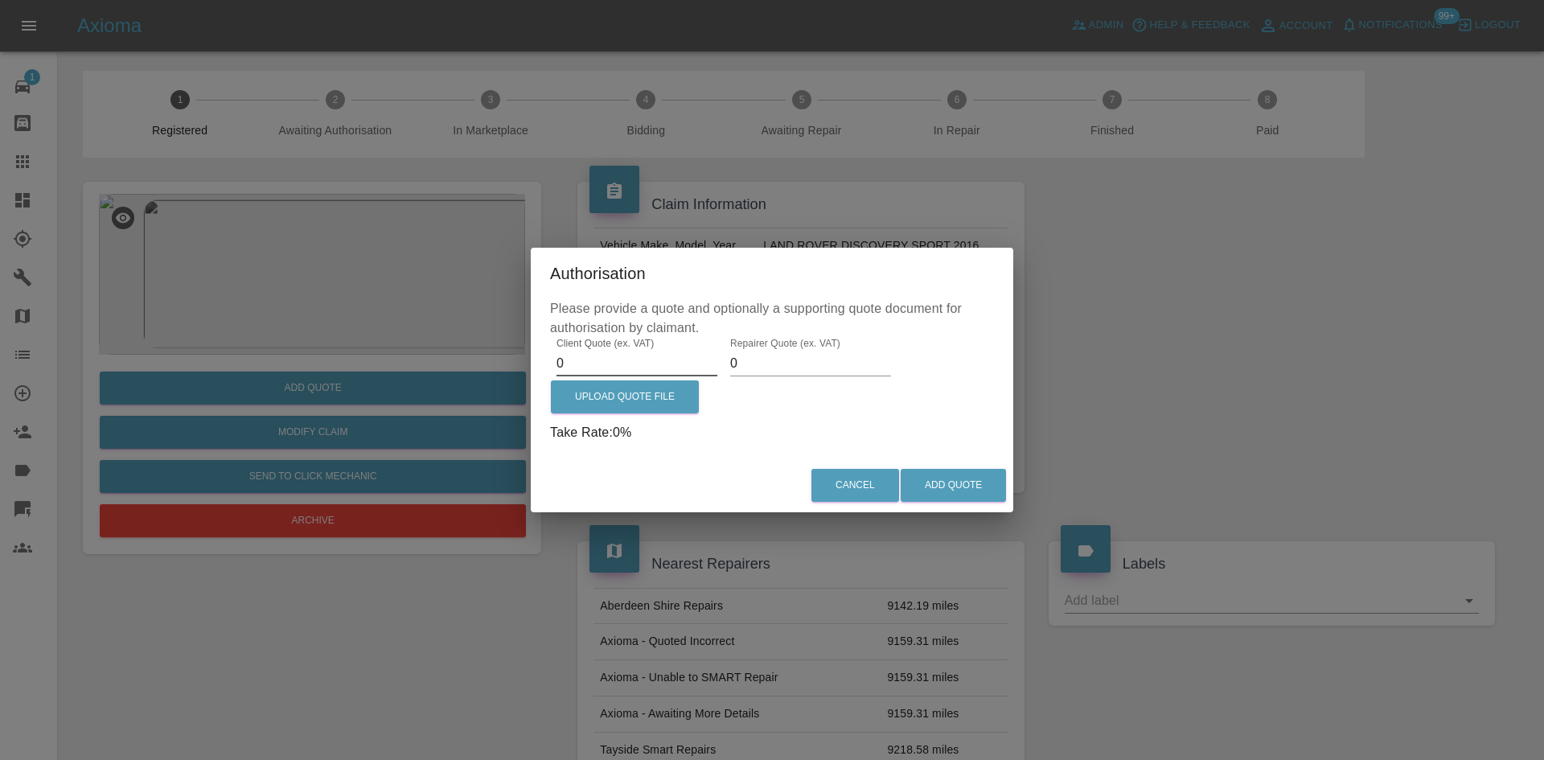
click at [601, 364] on input "0" at bounding box center [637, 364] width 161 height 26
type input "475"
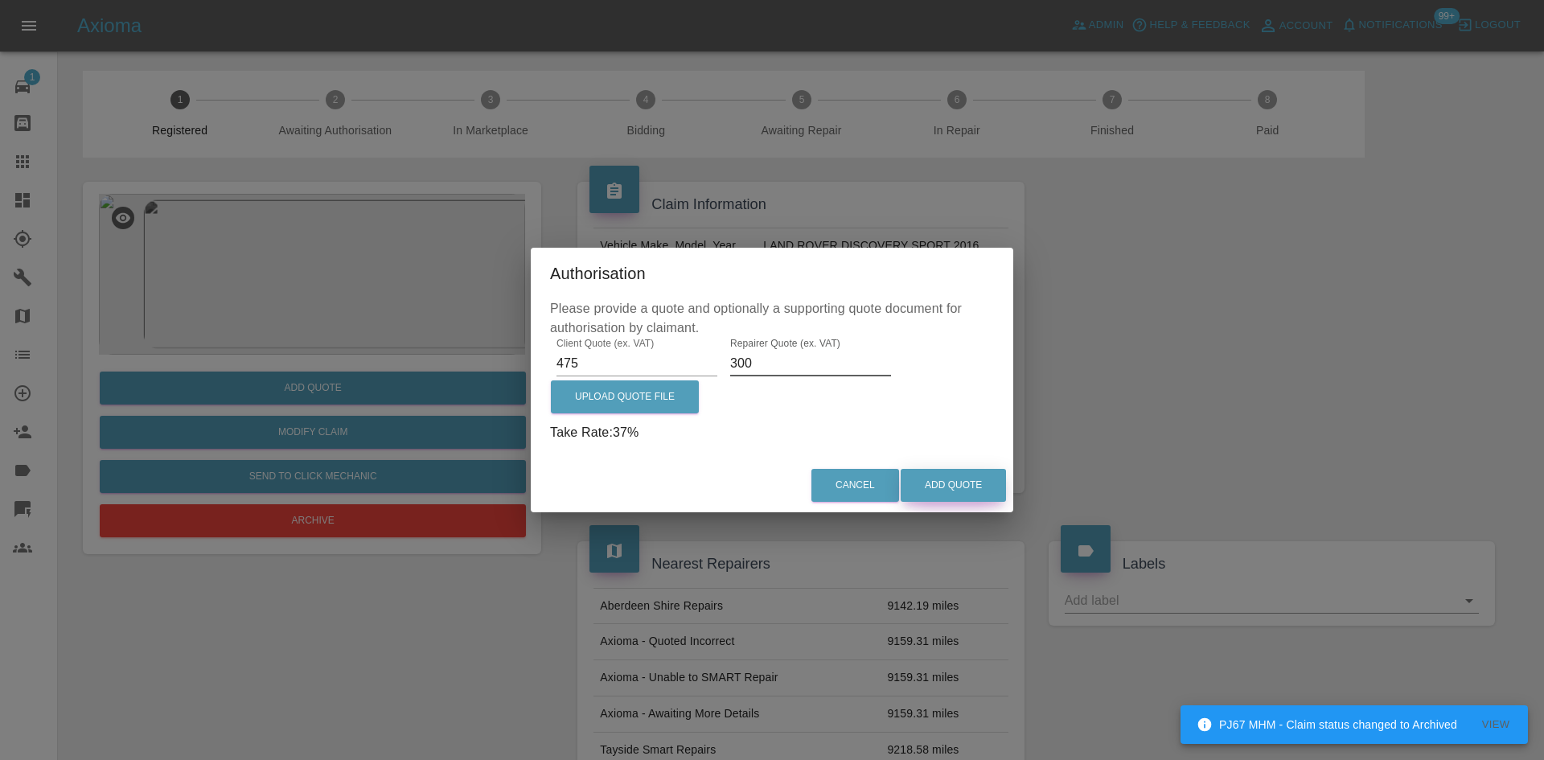
type input "300"
click at [984, 485] on button "Add Quote" at bounding box center [953, 485] width 105 height 33
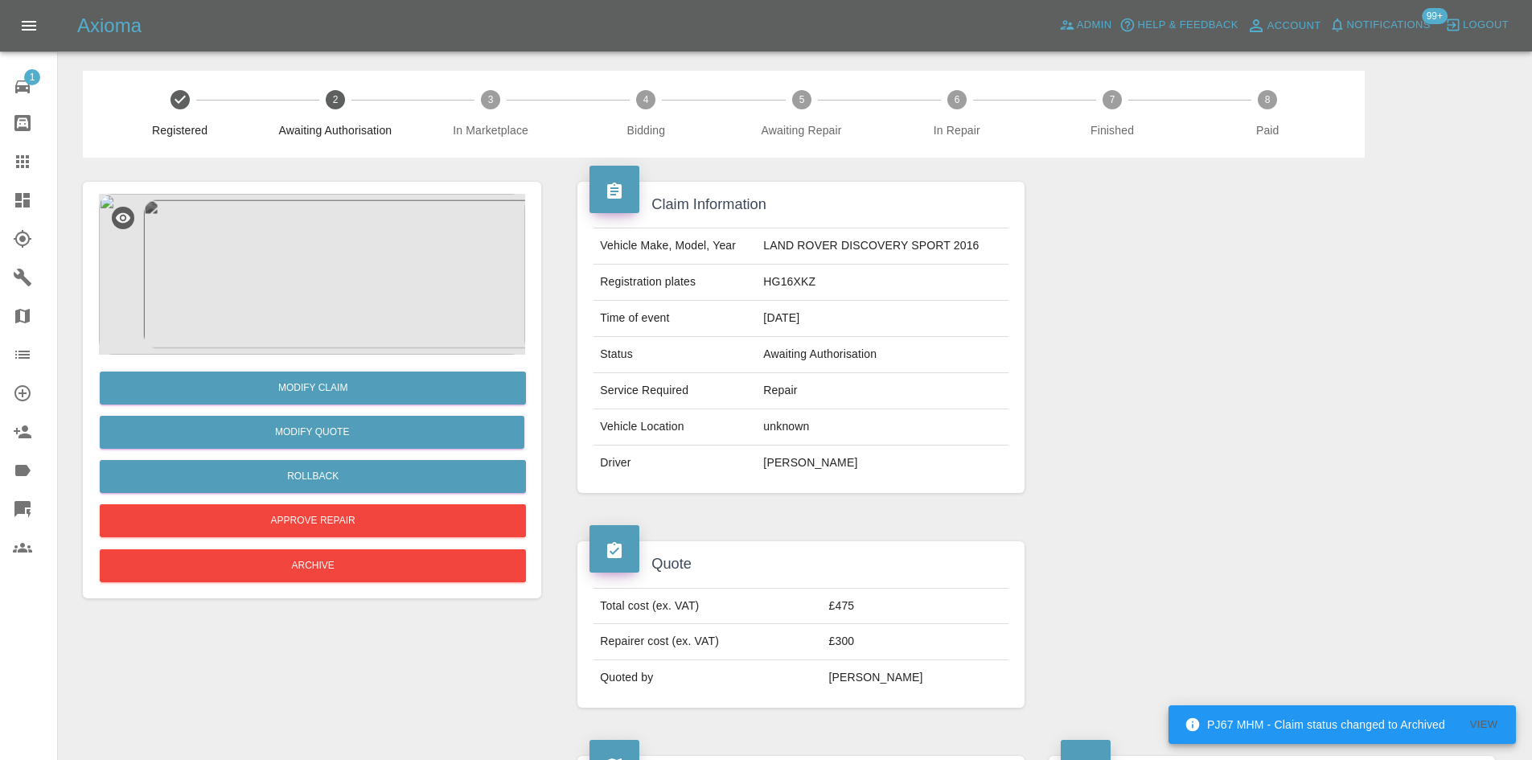
click at [11, 207] on link "Dashboard" at bounding box center [28, 200] width 57 height 39
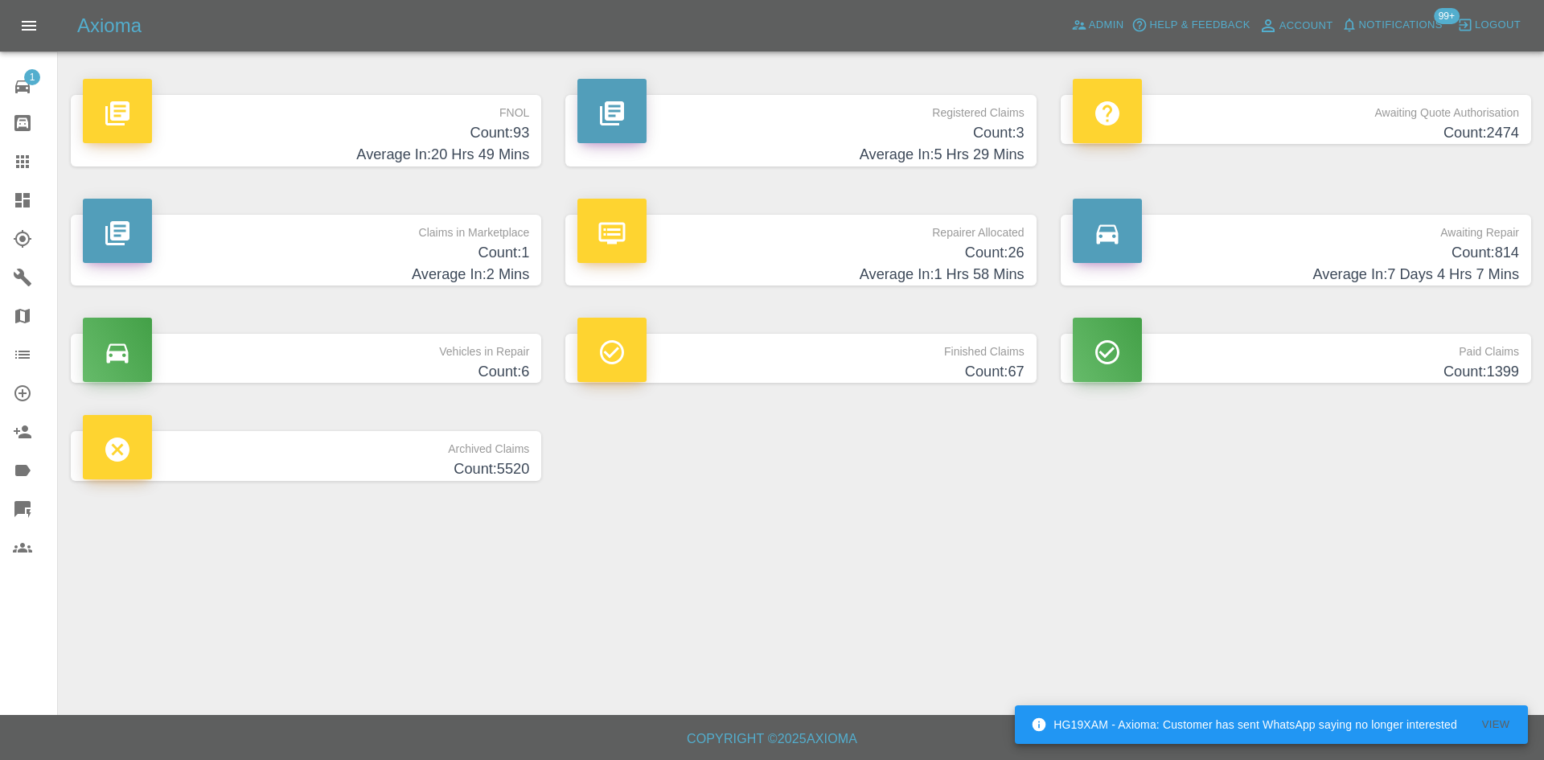
click at [30, 151] on link "Claims" at bounding box center [28, 161] width 57 height 39
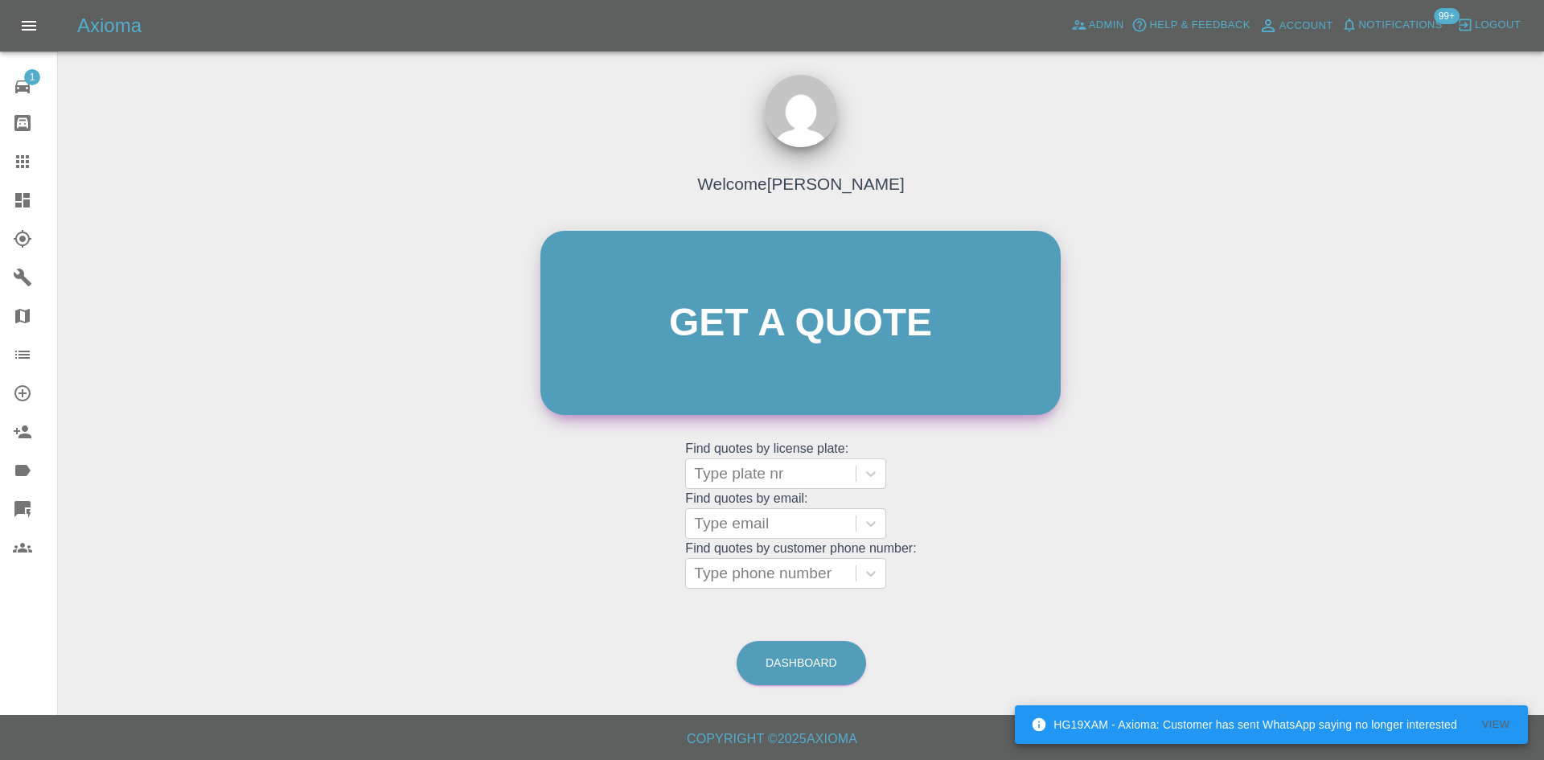
click at [774, 303] on link "Get a quote" at bounding box center [800, 323] width 520 height 184
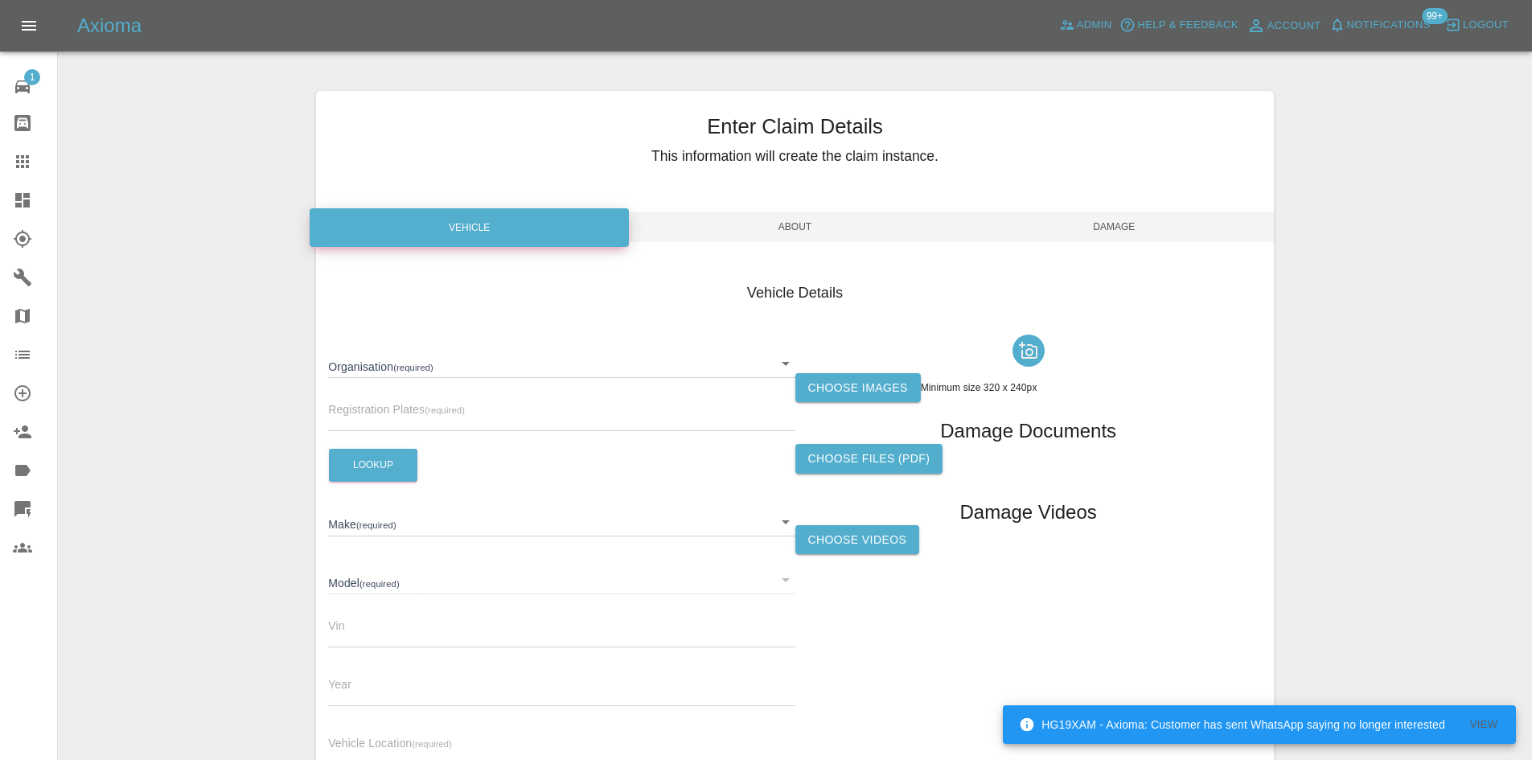
click at [442, 363] on body "HG19XAM - Axioma: Customer has sent WhatsApp saying no longer interested View A…" at bounding box center [766, 460] width 1532 height 920
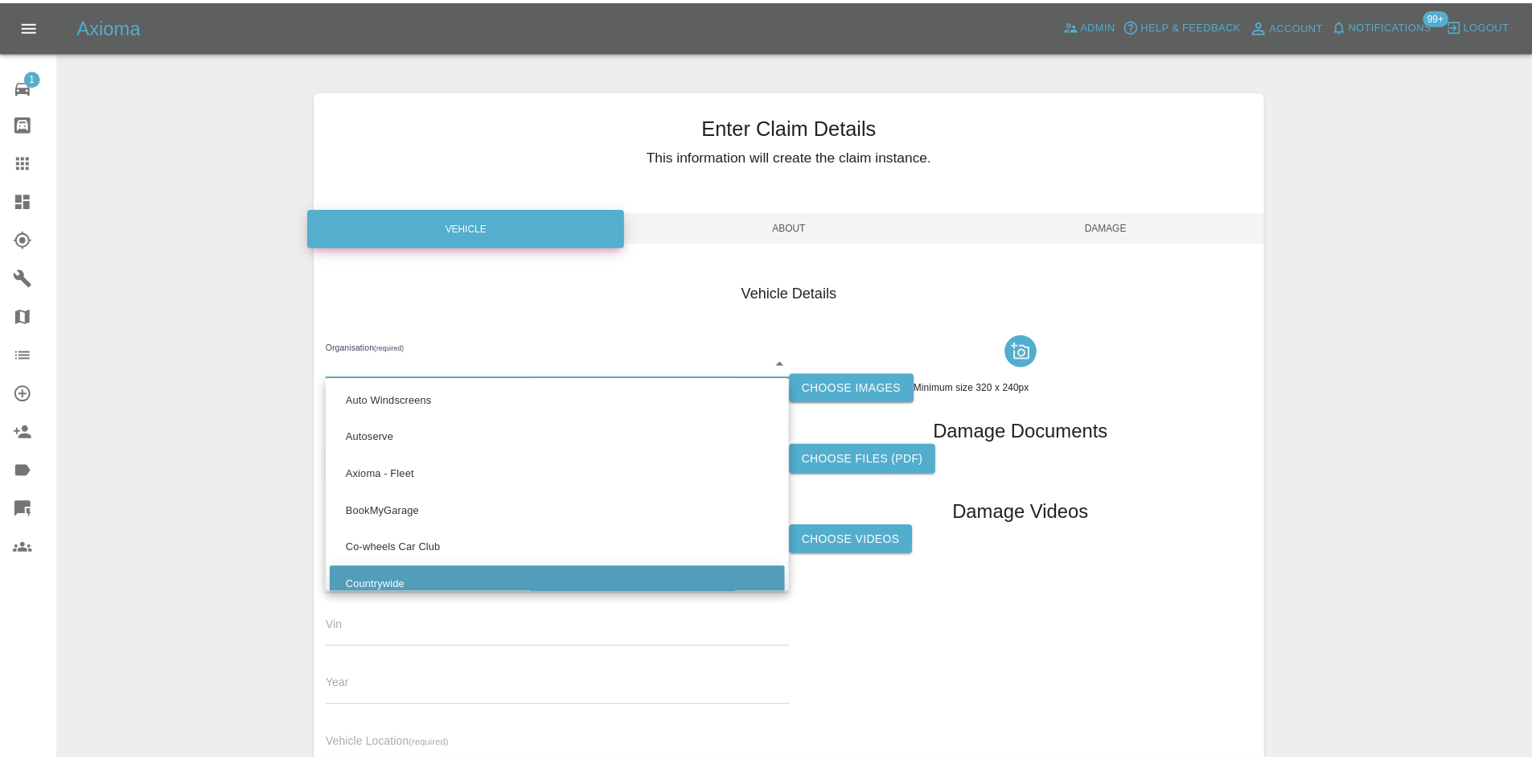
scroll to position [138, 0]
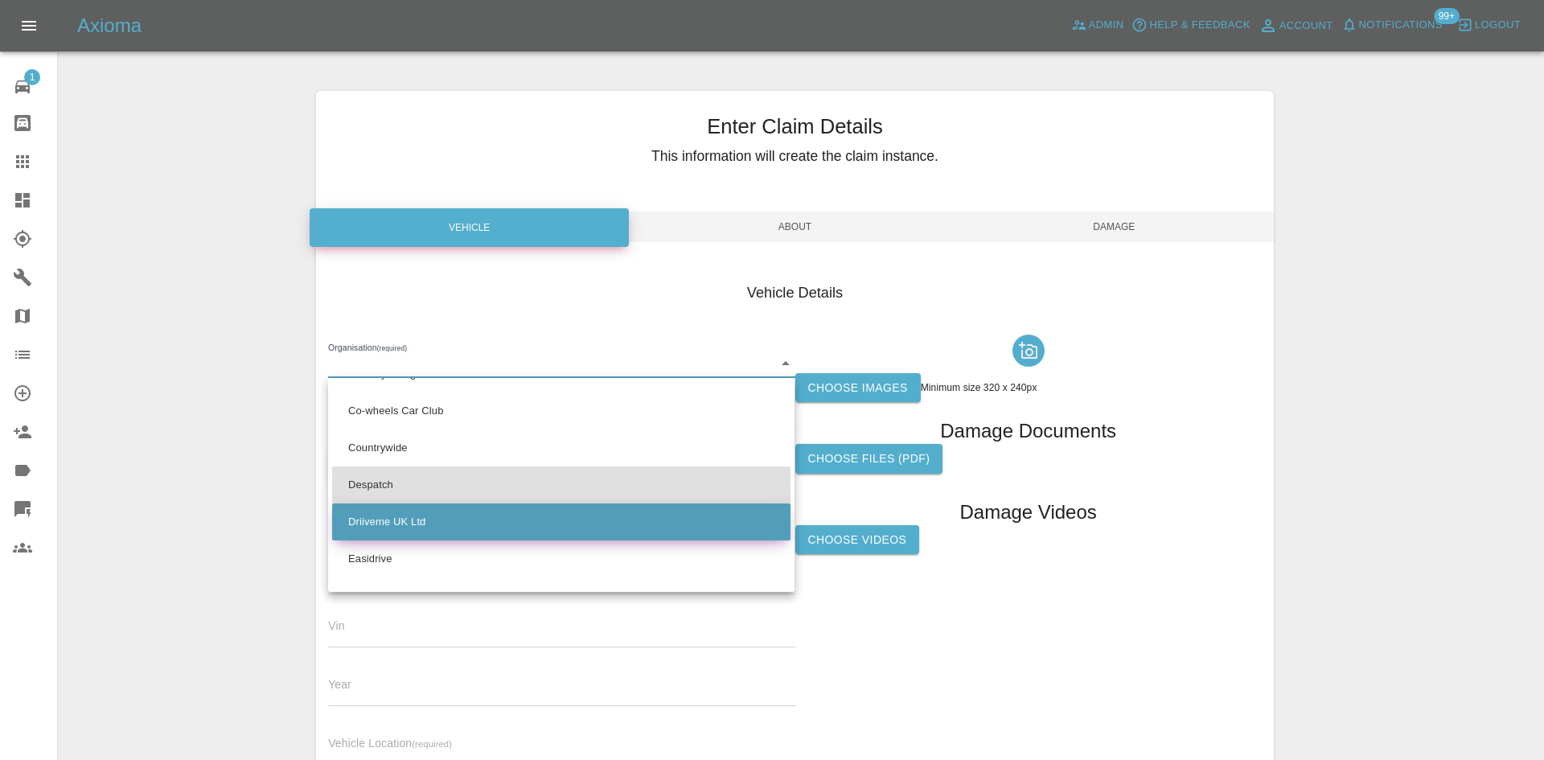
click at [421, 514] on li "Driiveme UK Ltd" at bounding box center [561, 521] width 458 height 37
type input "685d67c6f06404bb4f14750d"
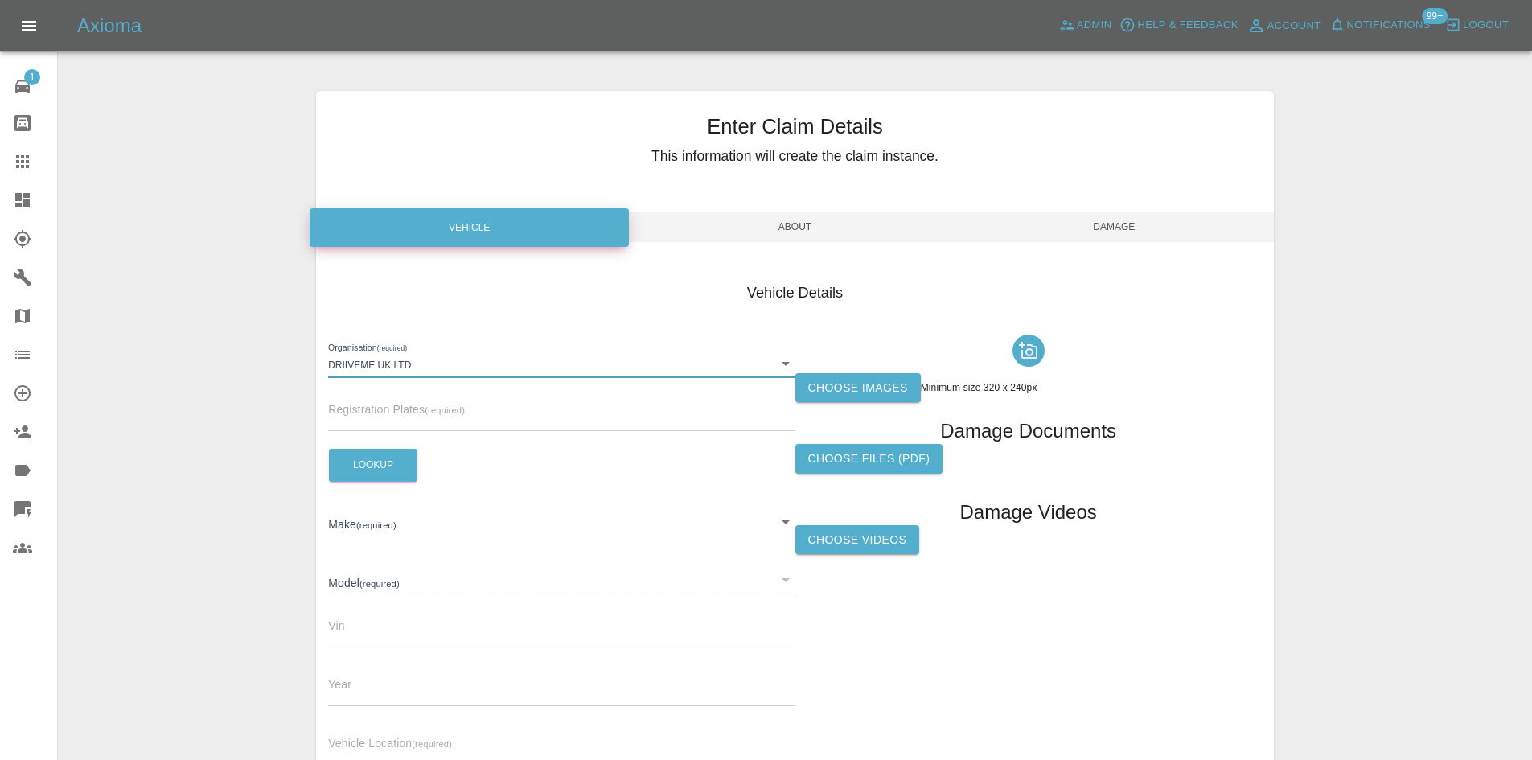
click at [405, 425] on input "text" at bounding box center [561, 419] width 466 height 23
paste input "MA75HKJ"
type input "MA75HKJ"
click at [376, 458] on button "Lookup" at bounding box center [373, 465] width 88 height 33
type input "RENAULT"
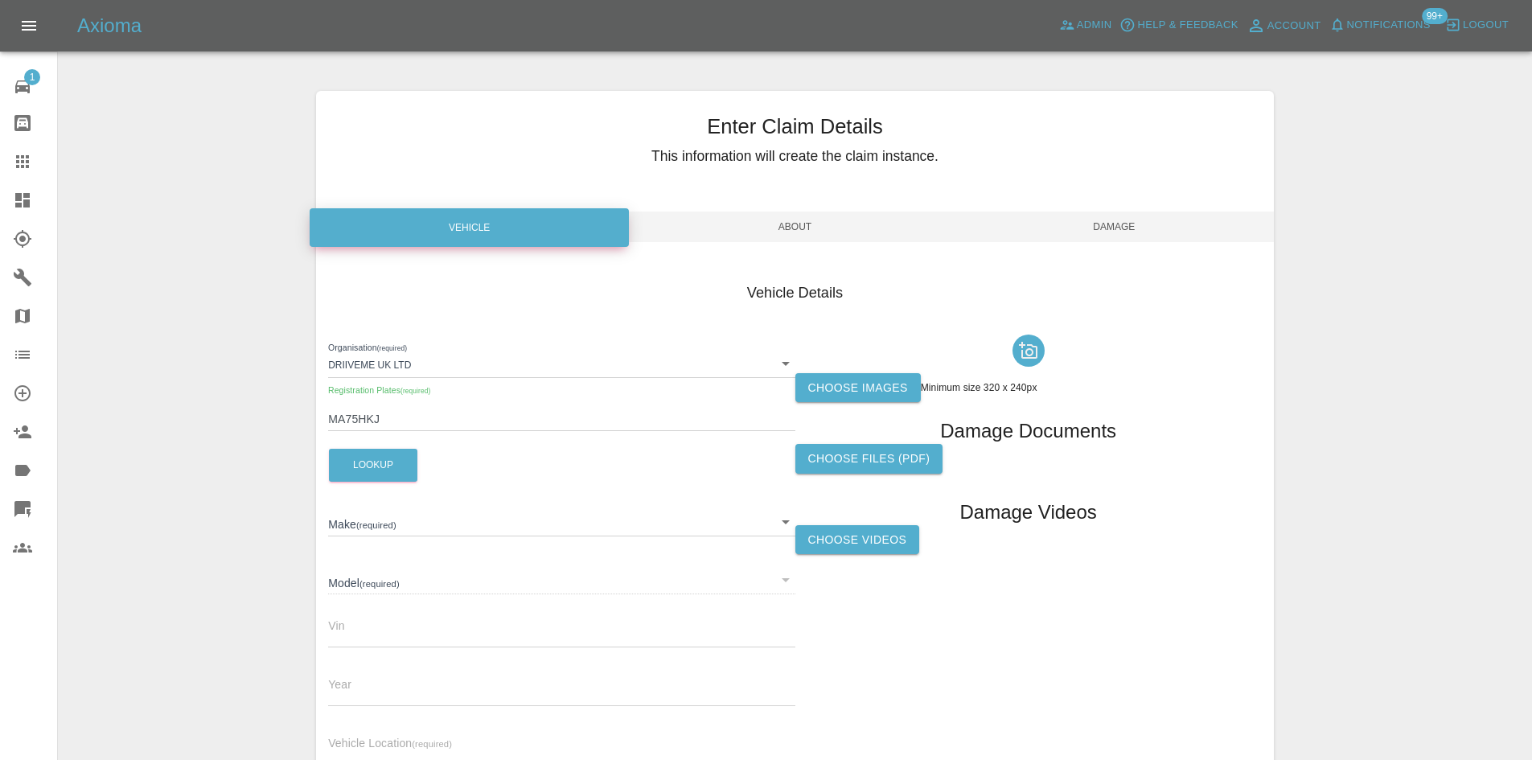
type input "TRAFIC SL30 ADVANCE 130"
type input "2025"
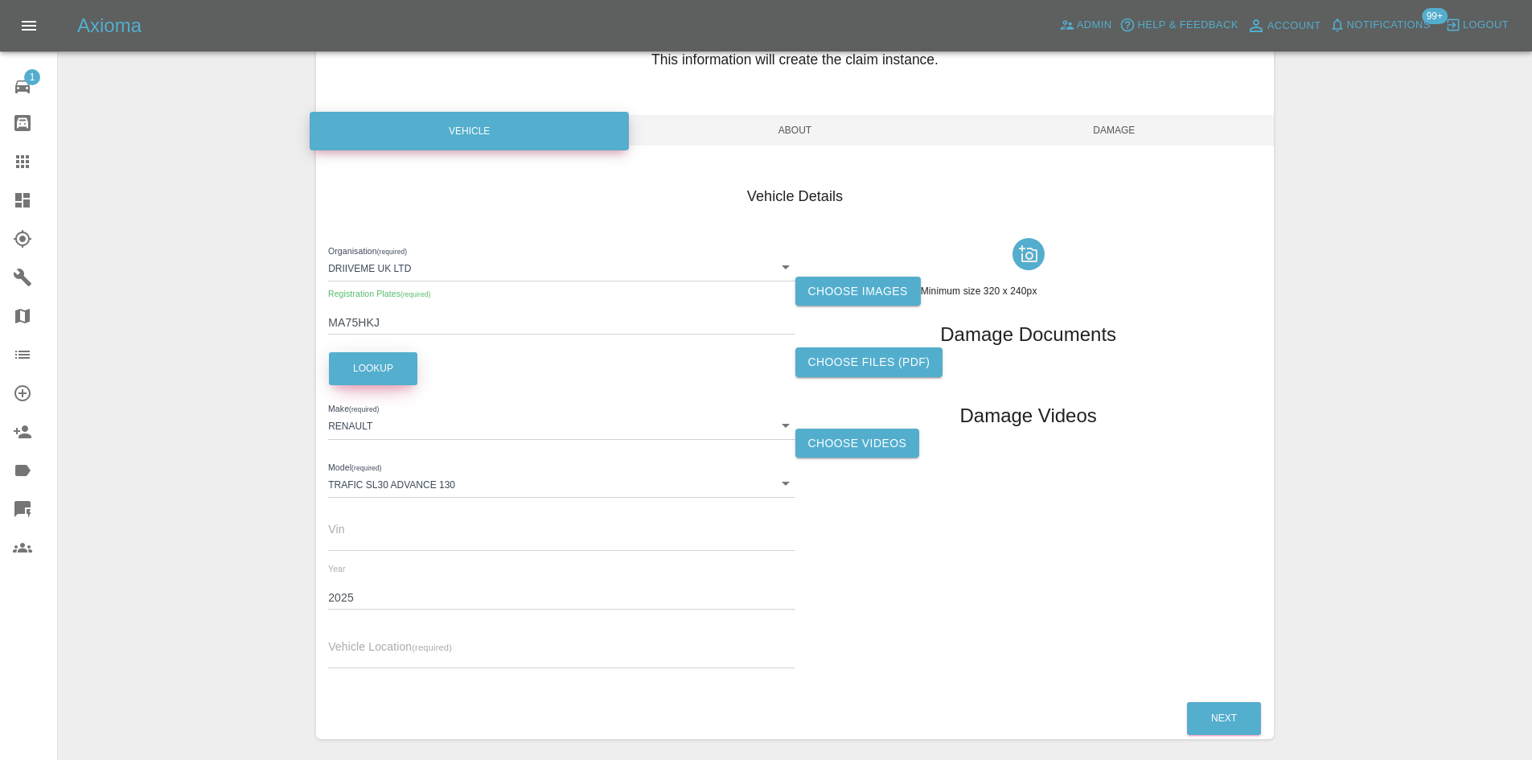
scroll to position [160, 0]
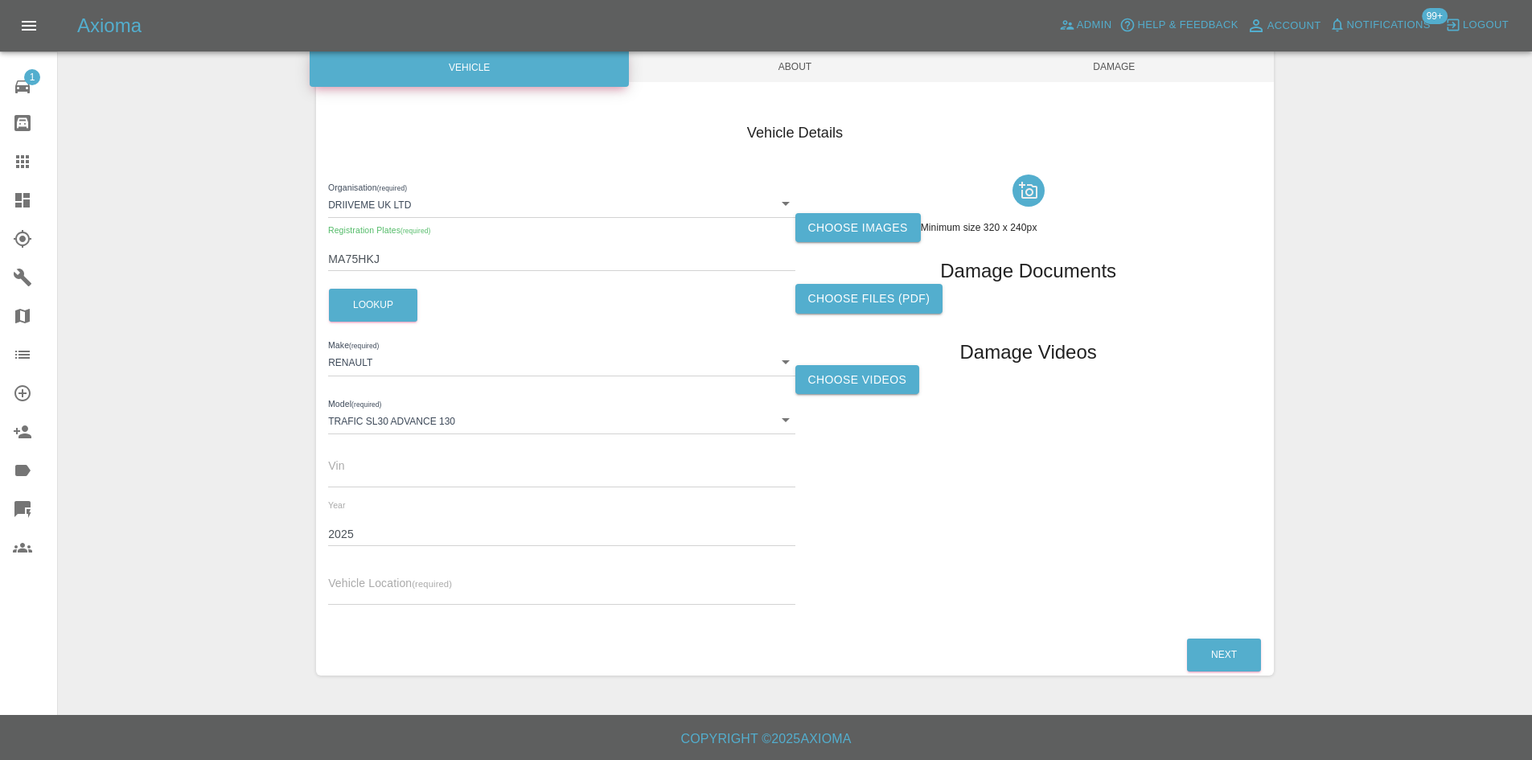
click at [388, 577] on span "Vehicle Location (required)" at bounding box center [390, 583] width 124 height 13
click at [388, 581] on span "Vehicle Location (required)" at bounding box center [390, 583] width 124 height 13
click at [372, 589] on input "text" at bounding box center [561, 592] width 466 height 23
paste input "BBS Fleet Logistics [STREET_ADDRESS][PERSON_NAME]"
type input "BBS Fleet Logistics [STREET_ADDRESS][PERSON_NAME]"
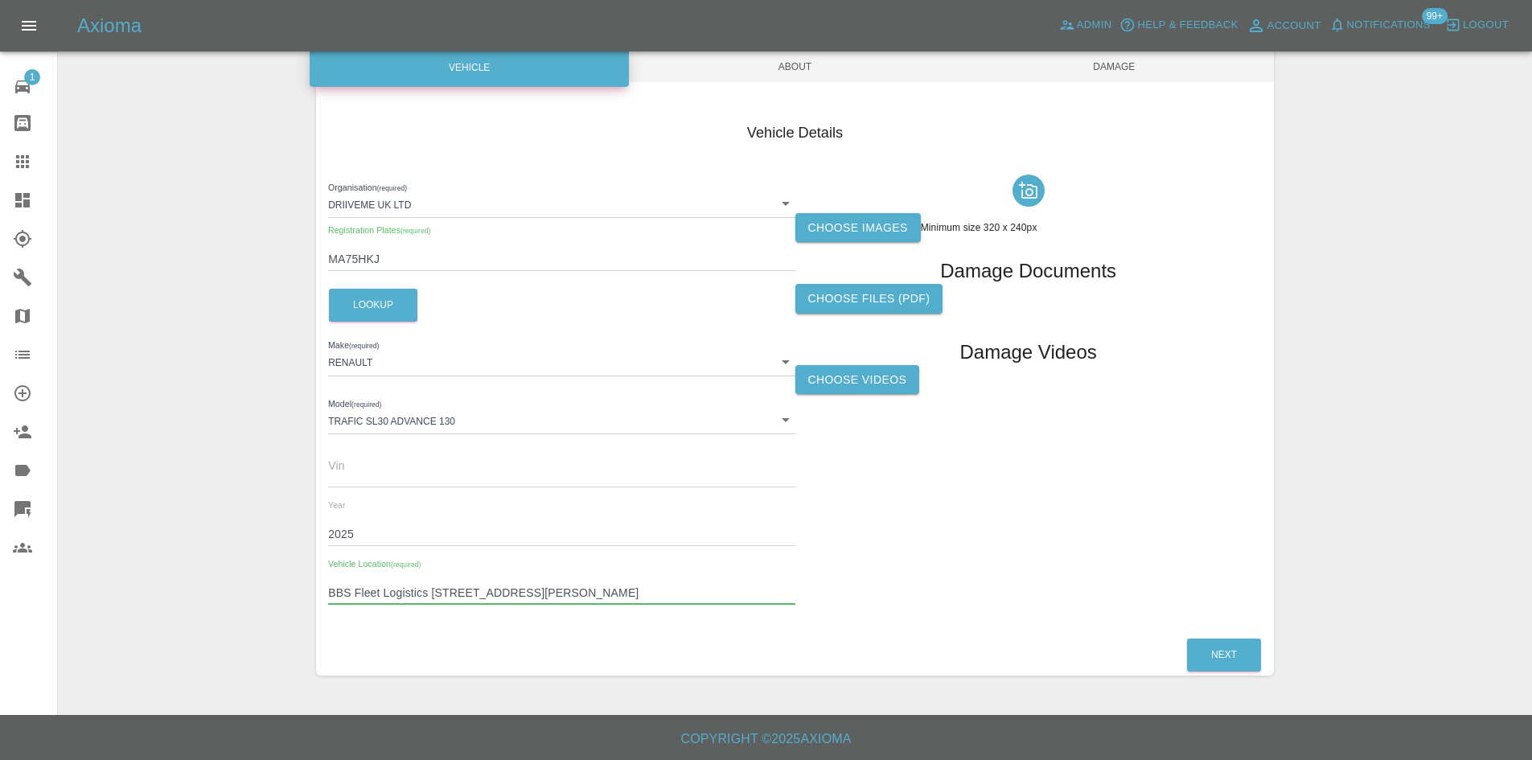
click at [836, 206] on div at bounding box center [1028, 190] width 466 height 45
click at [840, 220] on label "Choose images" at bounding box center [857, 228] width 125 height 30
click at [0, 0] on input "Choose images" at bounding box center [0, 0] width 0 height 0
click at [835, 72] on span "About" at bounding box center [794, 66] width 319 height 31
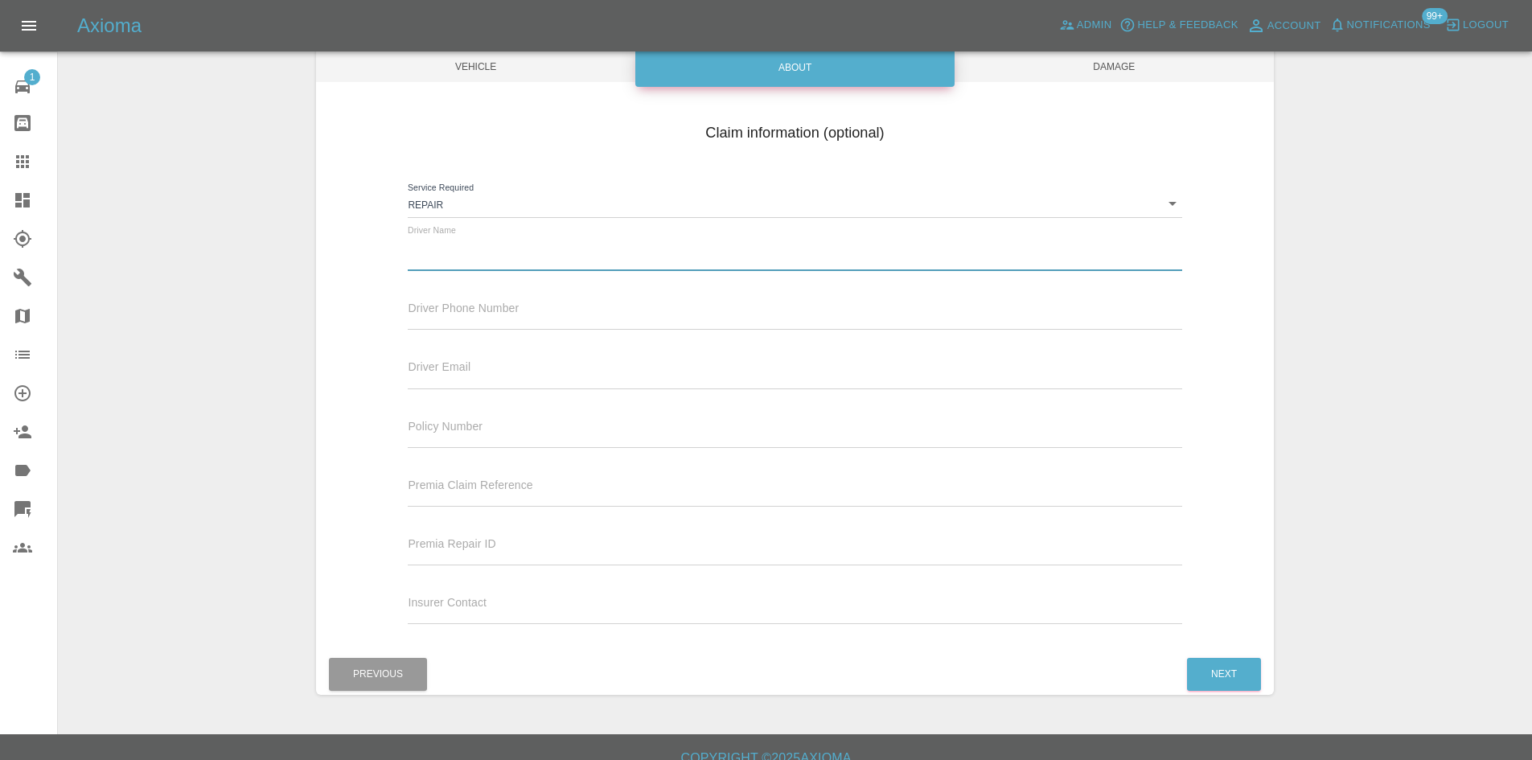
click at [462, 261] on input "text" at bounding box center [795, 259] width 774 height 23
paste input "[PERSON_NAME]"
type input "[PERSON_NAME]"
click at [470, 314] on input "text" at bounding box center [795, 317] width 774 height 23
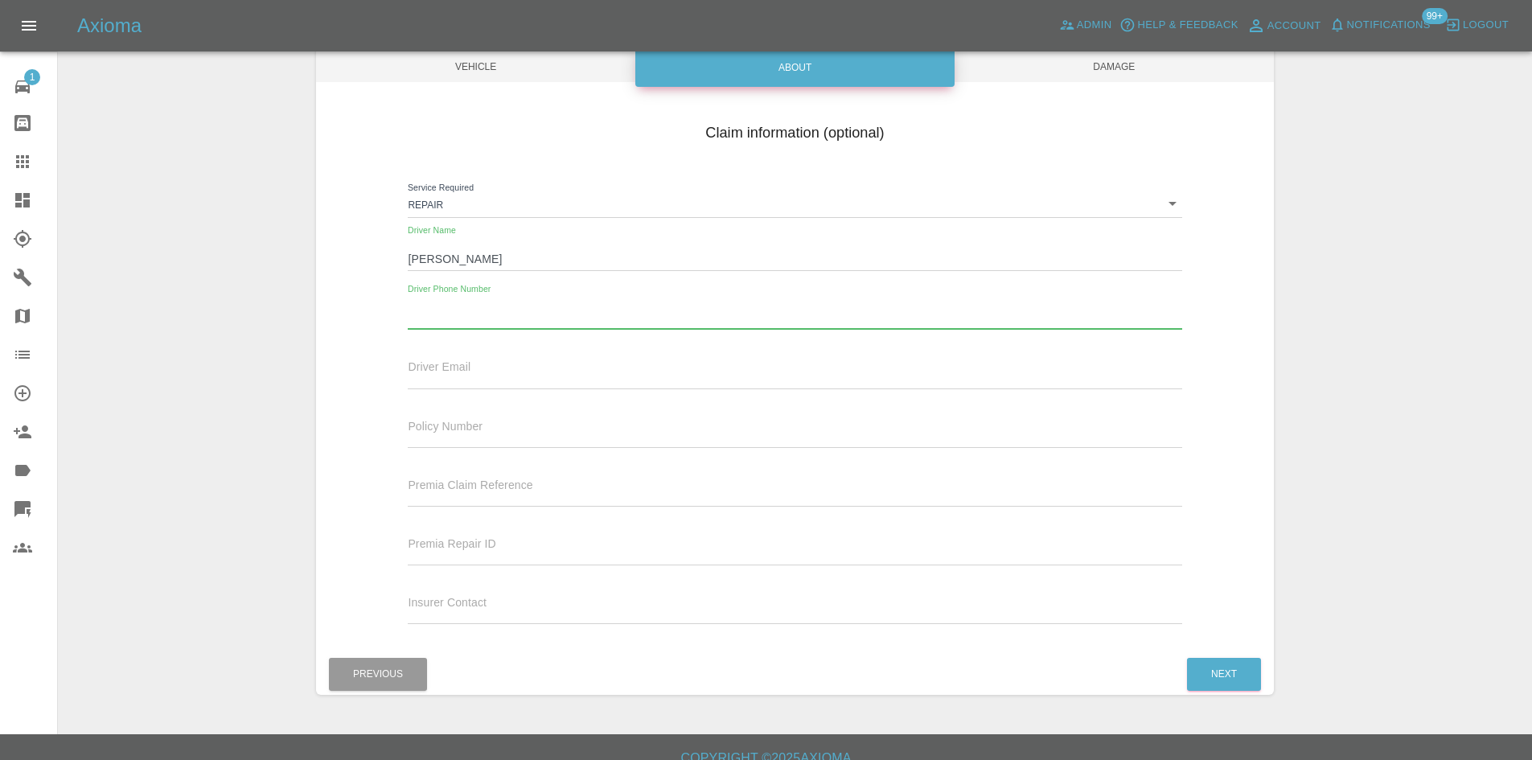
click at [451, 368] on input "text" at bounding box center [795, 376] width 774 height 23
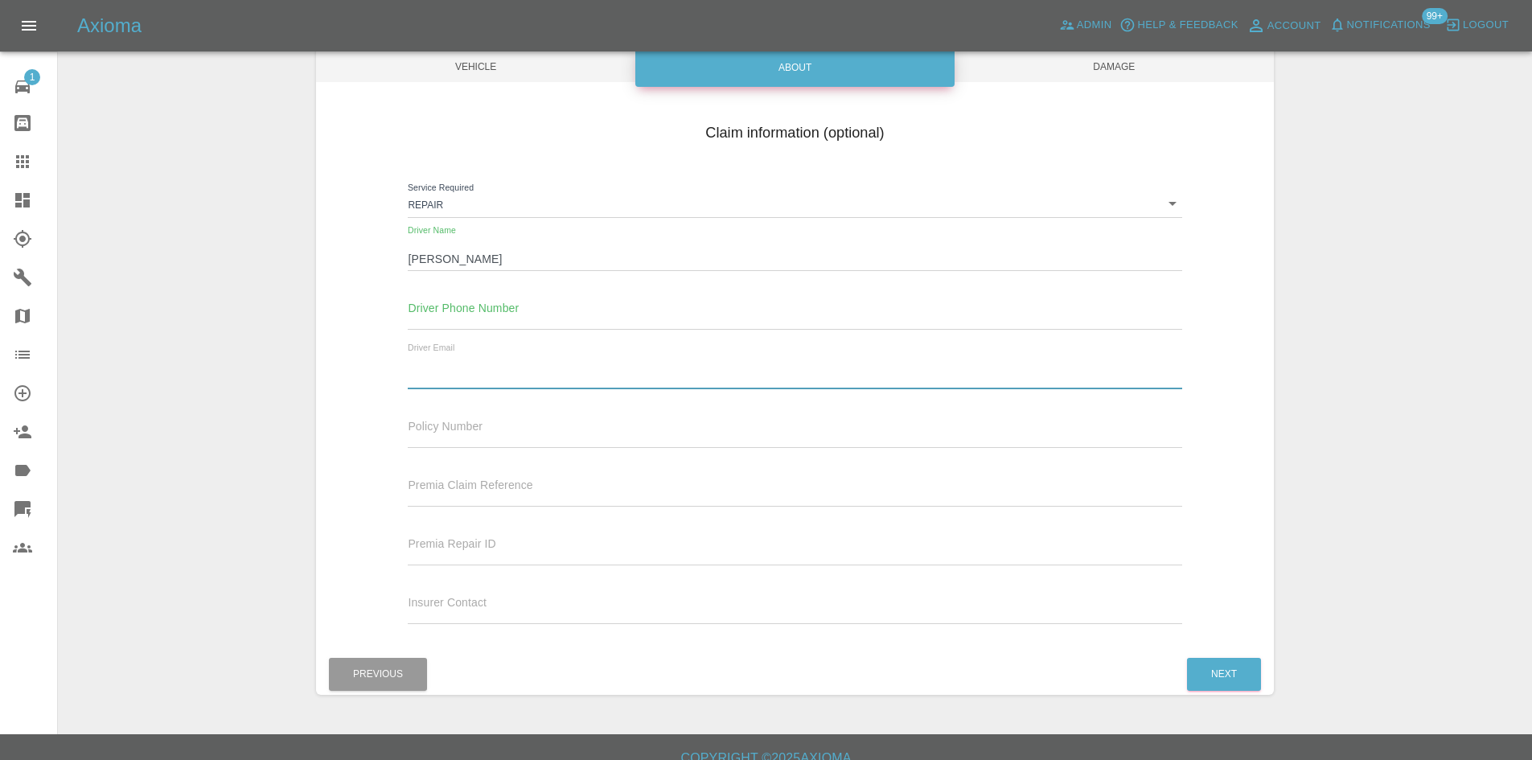
click at [459, 318] on input "text" at bounding box center [795, 317] width 774 height 23
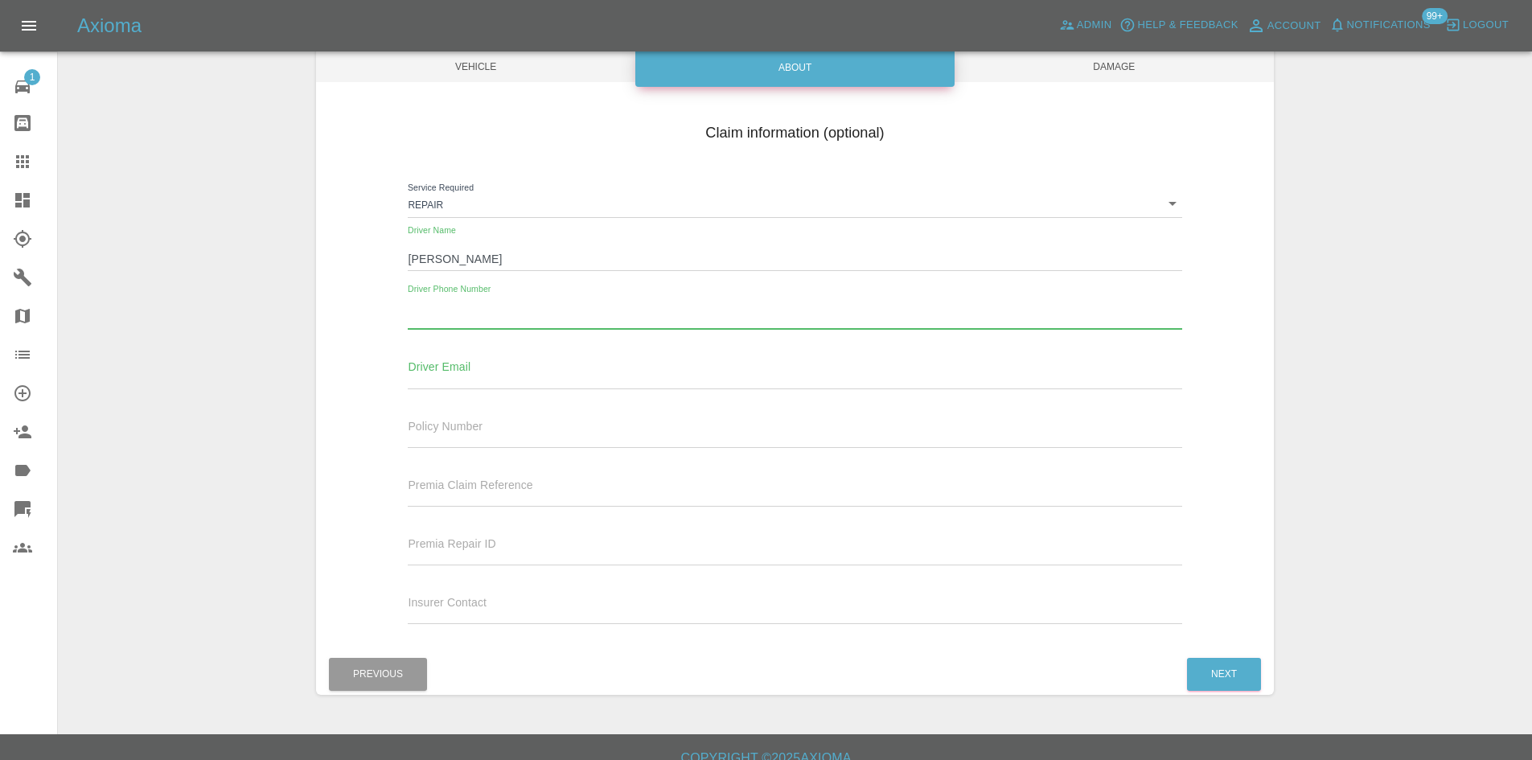
paste input "01234 822000"
type input "01234 822000"
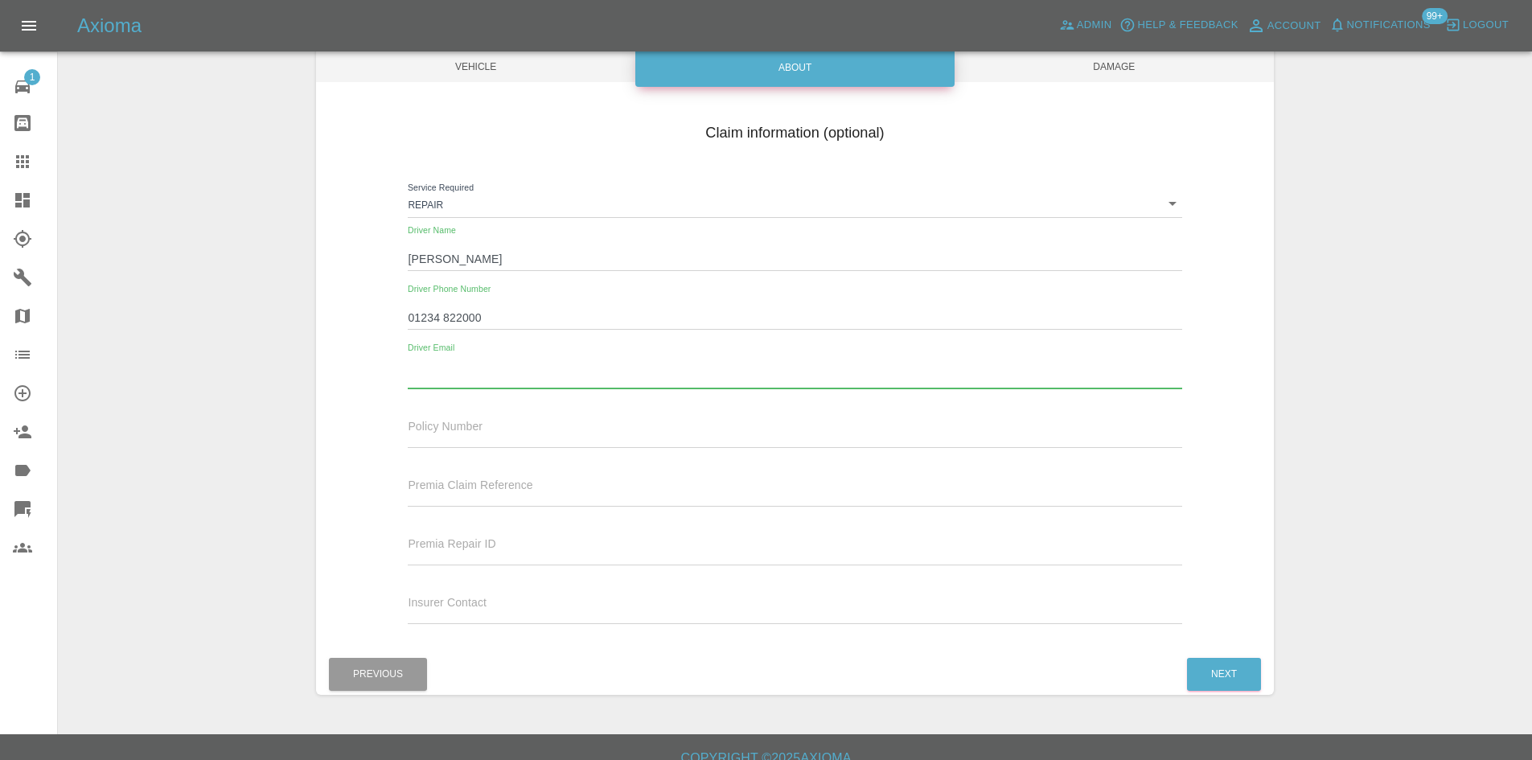
click at [445, 388] on input "text" at bounding box center [795, 376] width 774 height 23
paste input "[PERSON_NAME][EMAIL_ADDRESS][DOMAIN_NAME]"
type input "[PERSON_NAME][EMAIL_ADDRESS][DOMAIN_NAME]"
click at [1047, 65] on span "Damage" at bounding box center [1114, 66] width 319 height 31
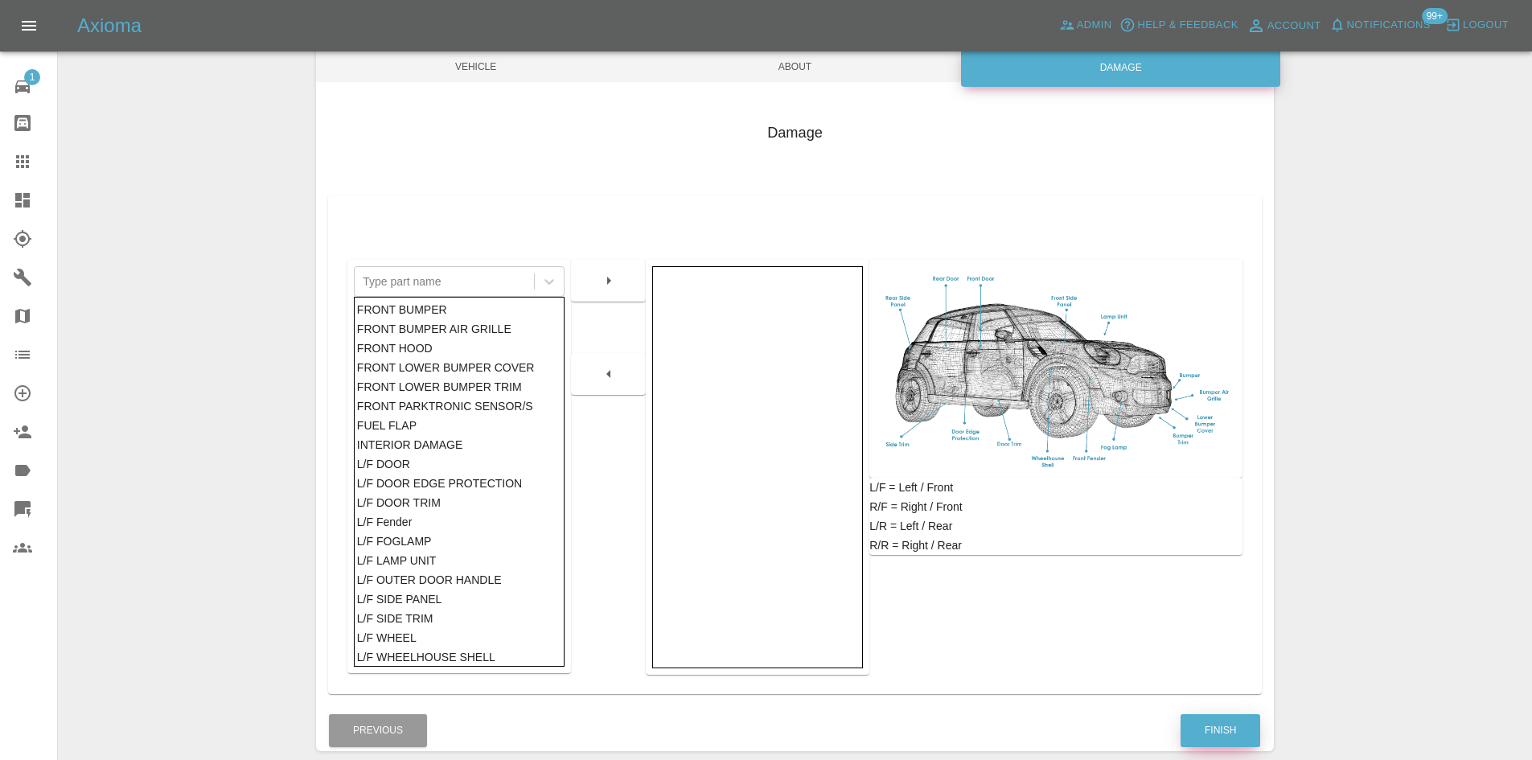
click at [1226, 721] on button "Finish" at bounding box center [1221, 730] width 80 height 33
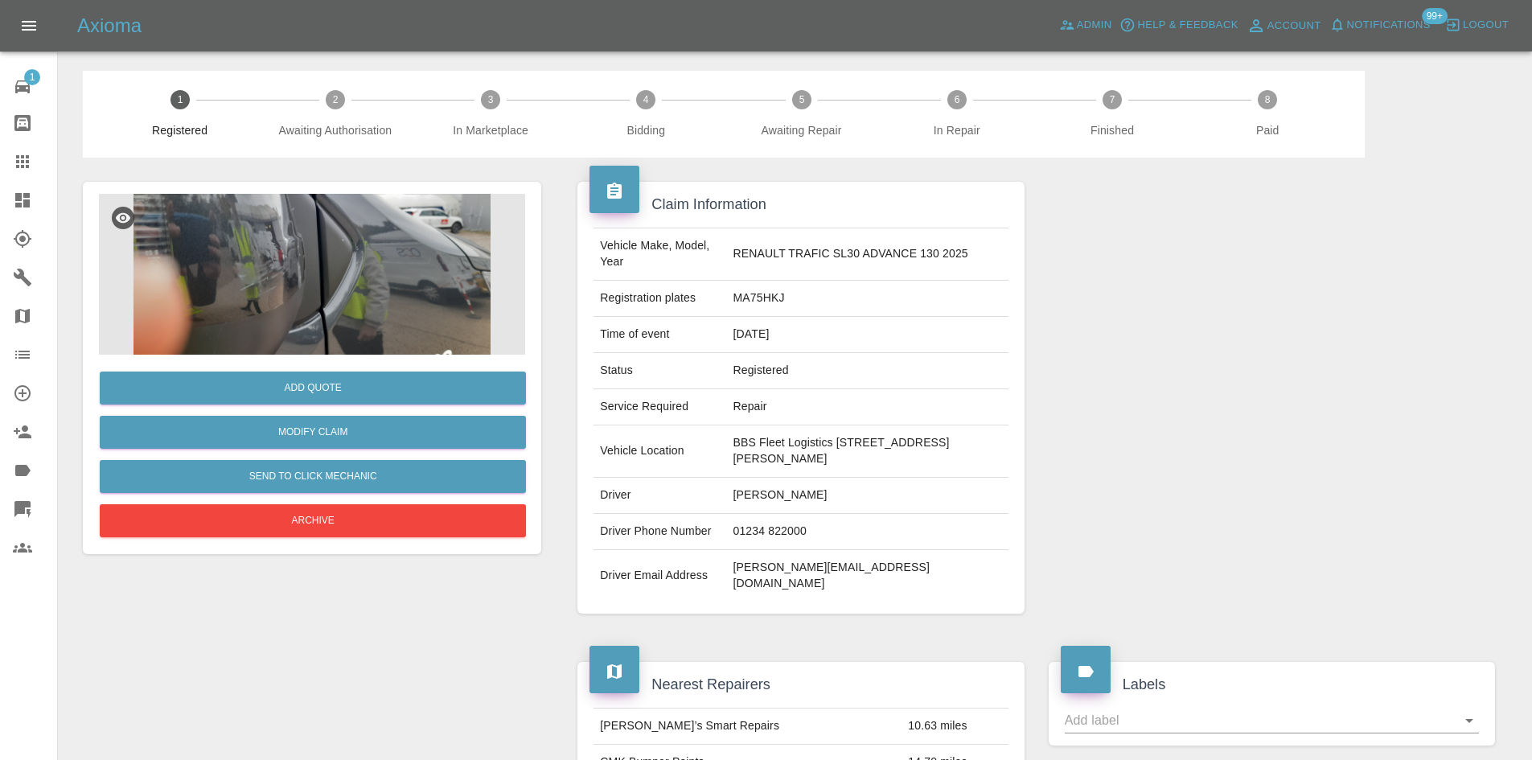
scroll to position [80, 0]
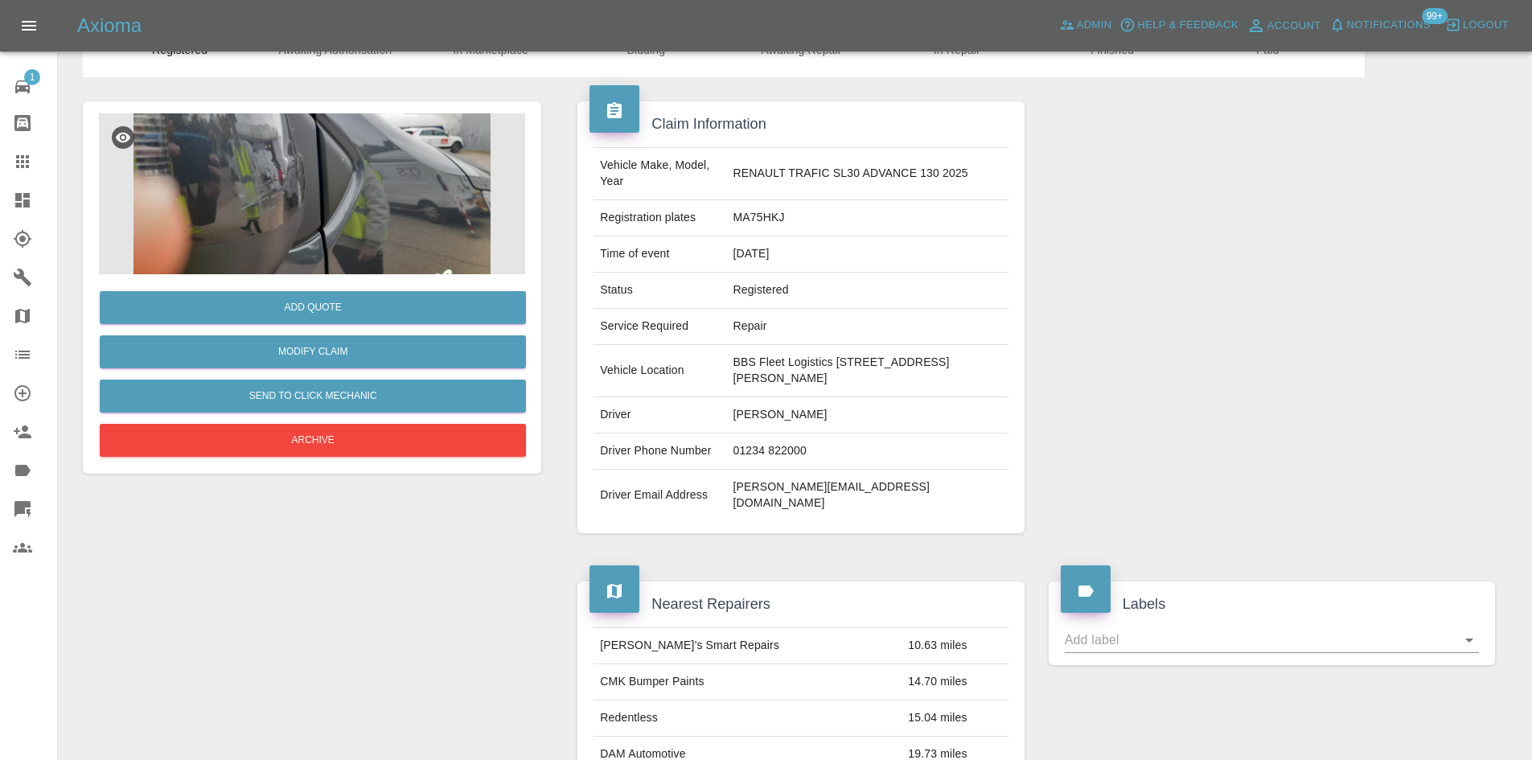
click at [22, 163] on icon at bounding box center [22, 161] width 13 height 13
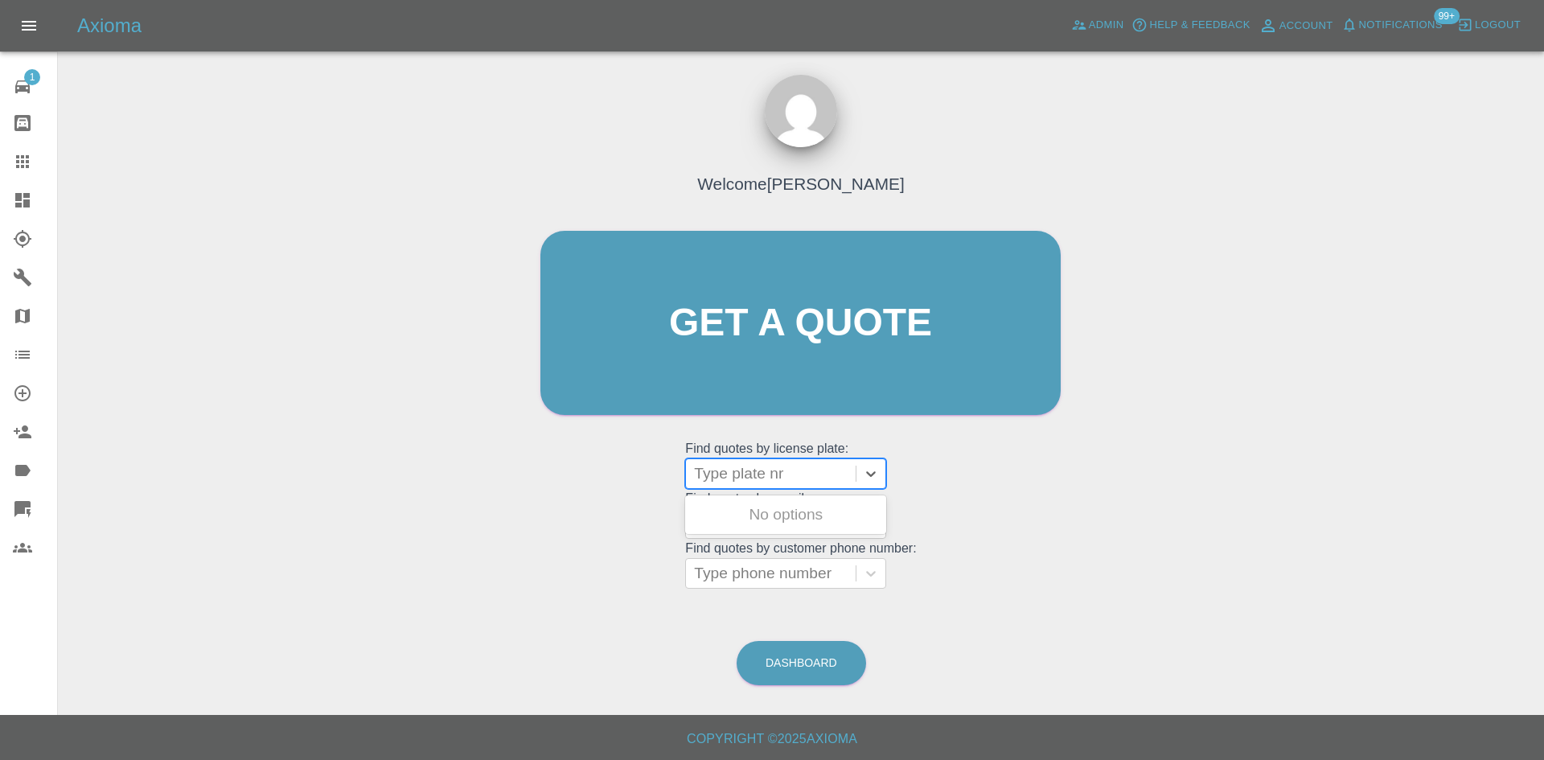
click at [823, 480] on div at bounding box center [771, 473] width 154 height 23
paste input "DY75GHZ"
type input "DY75GHZ"
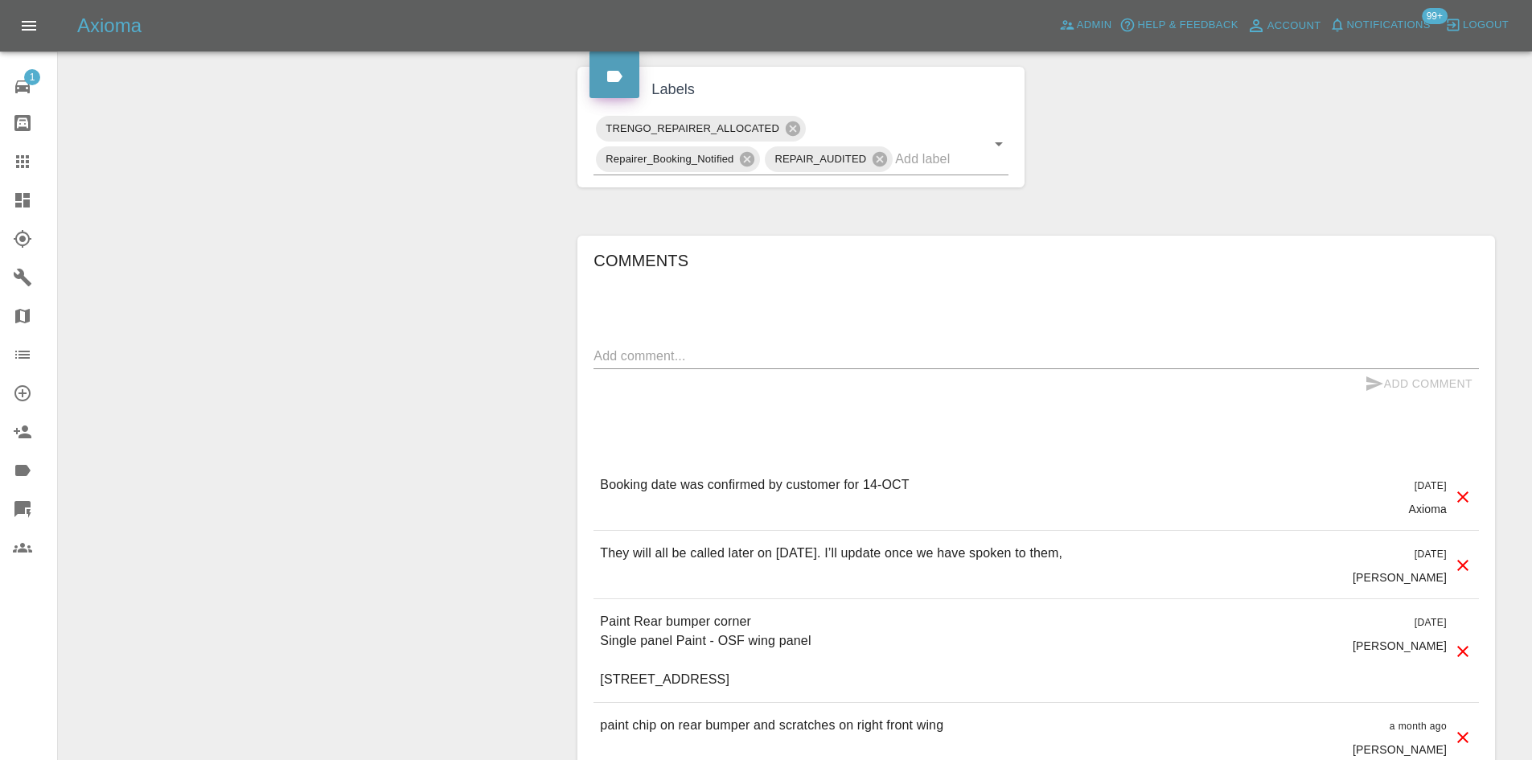
scroll to position [804, 0]
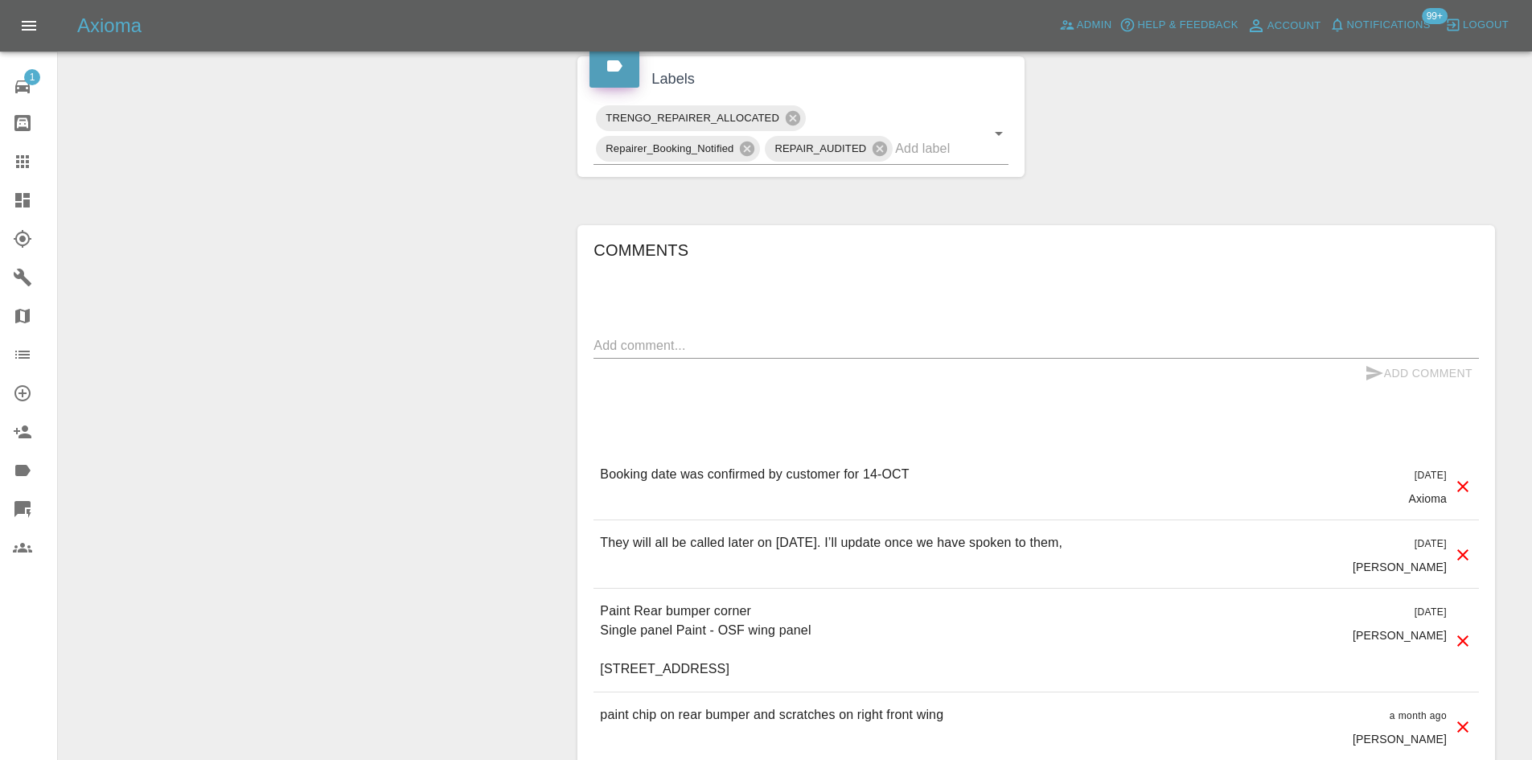
click at [2, 156] on link "Claims" at bounding box center [28, 161] width 57 height 39
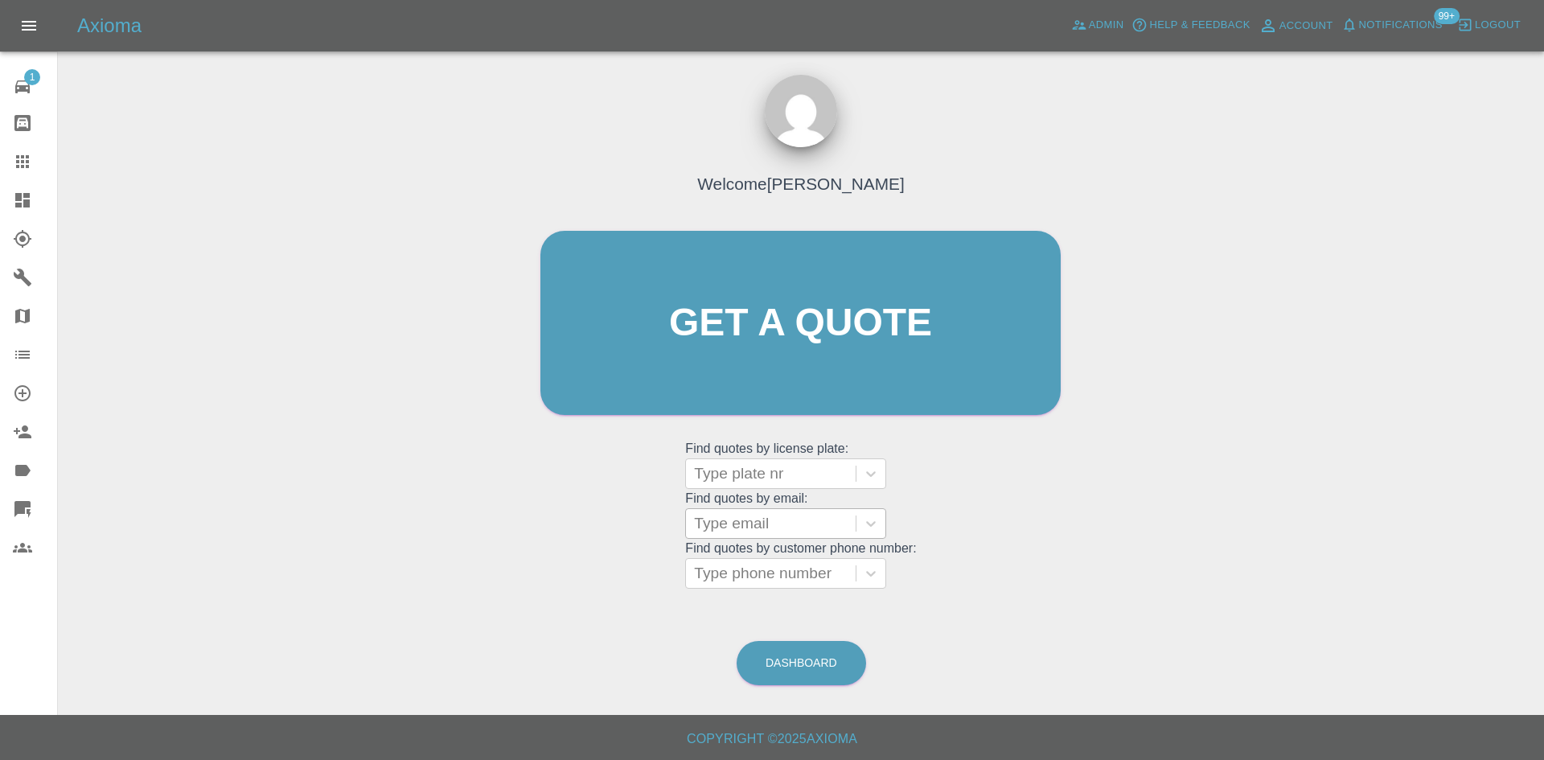
click at [774, 528] on div at bounding box center [771, 523] width 154 height 23
paste input "DY75GHZ"
type input "DY75GHZ"
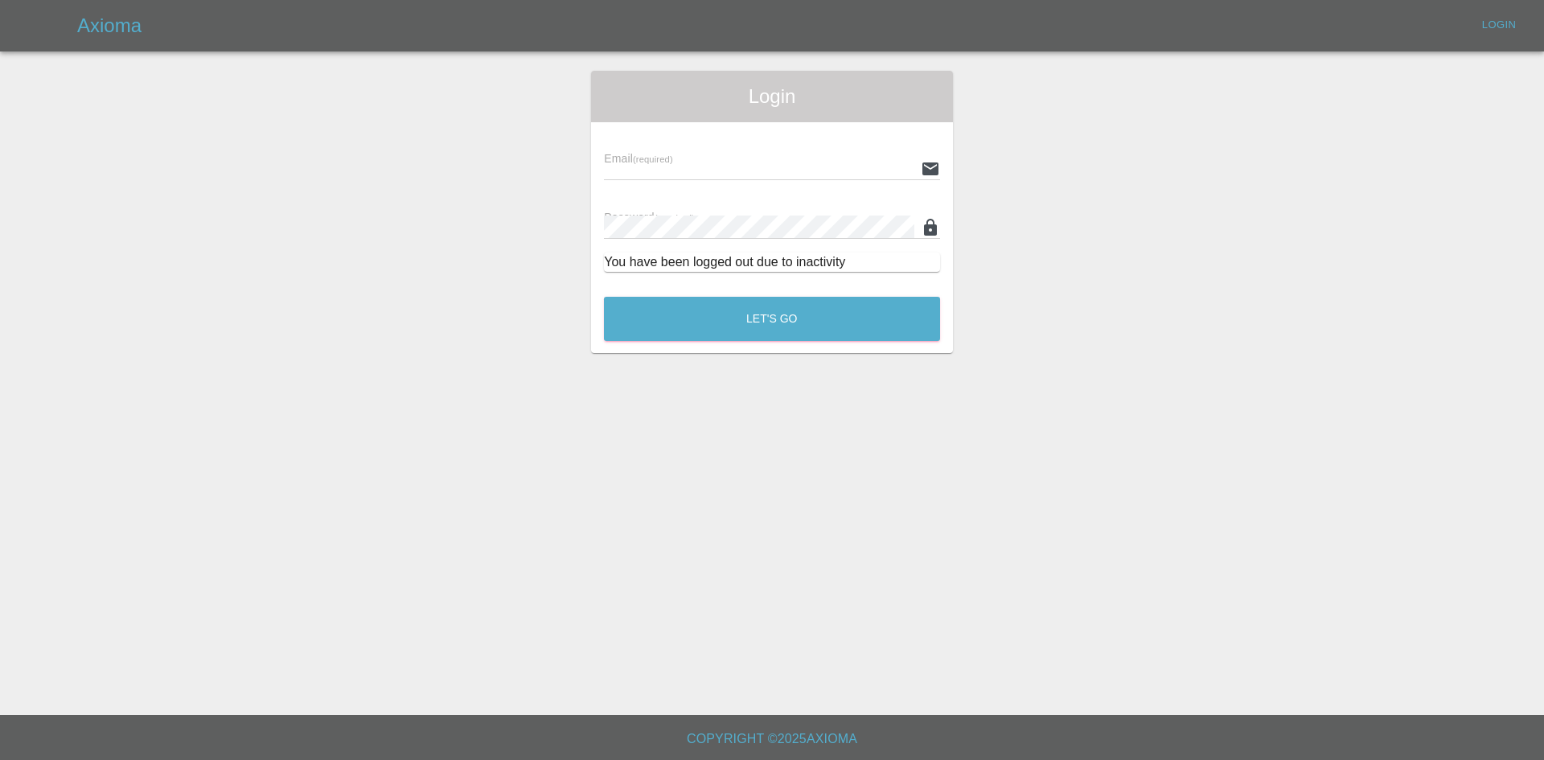
type input "[PERSON_NAME][EMAIL_ADDRESS][PERSON_NAME][DOMAIN_NAME]"
click at [831, 290] on div "Let's Go" at bounding box center [772, 315] width 338 height 60
click at [823, 314] on button "Let's Go" at bounding box center [772, 319] width 336 height 44
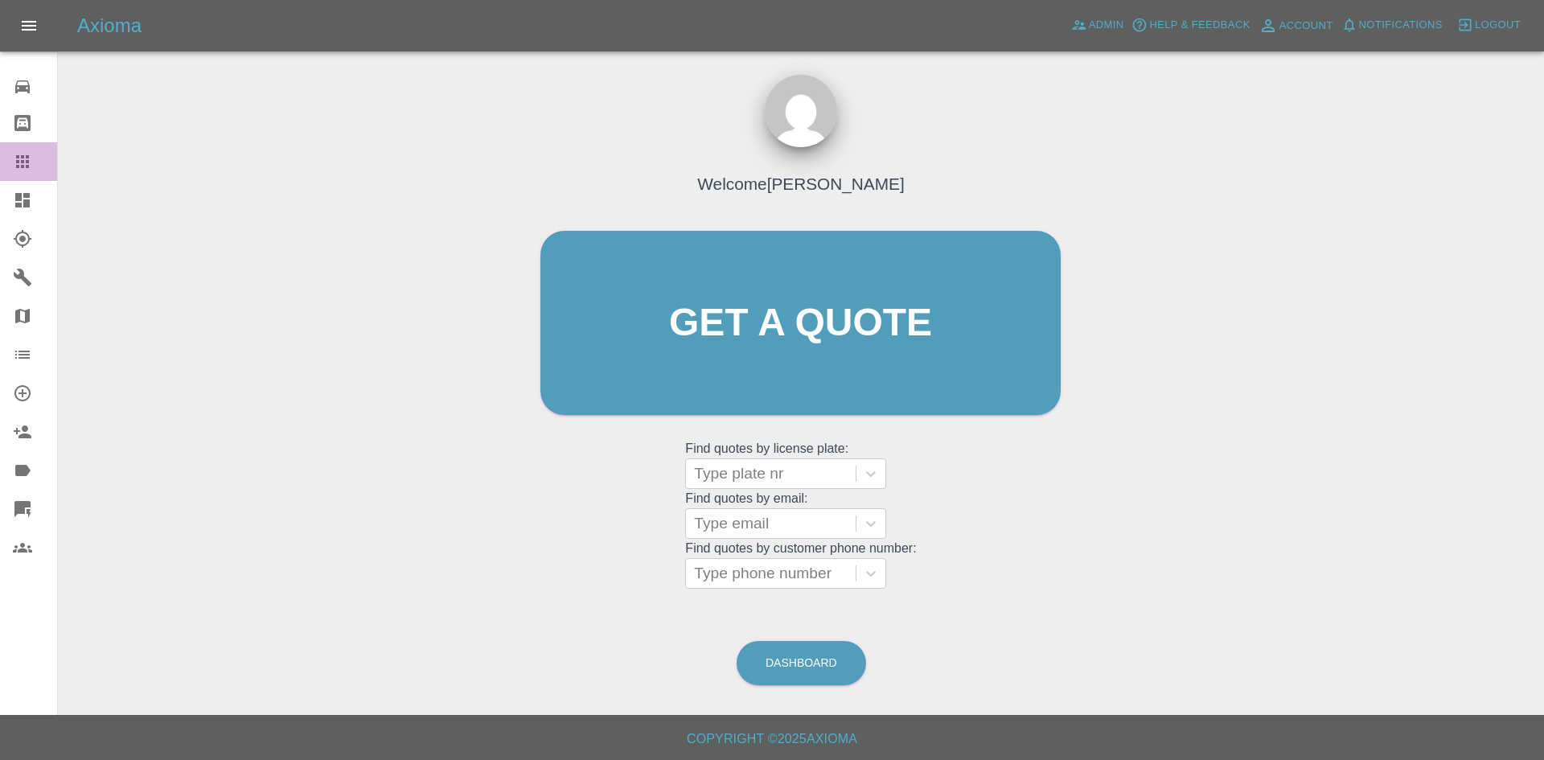
click at [16, 154] on icon at bounding box center [22, 161] width 19 height 19
click at [697, 524] on div "Type email" at bounding box center [771, 523] width 170 height 29
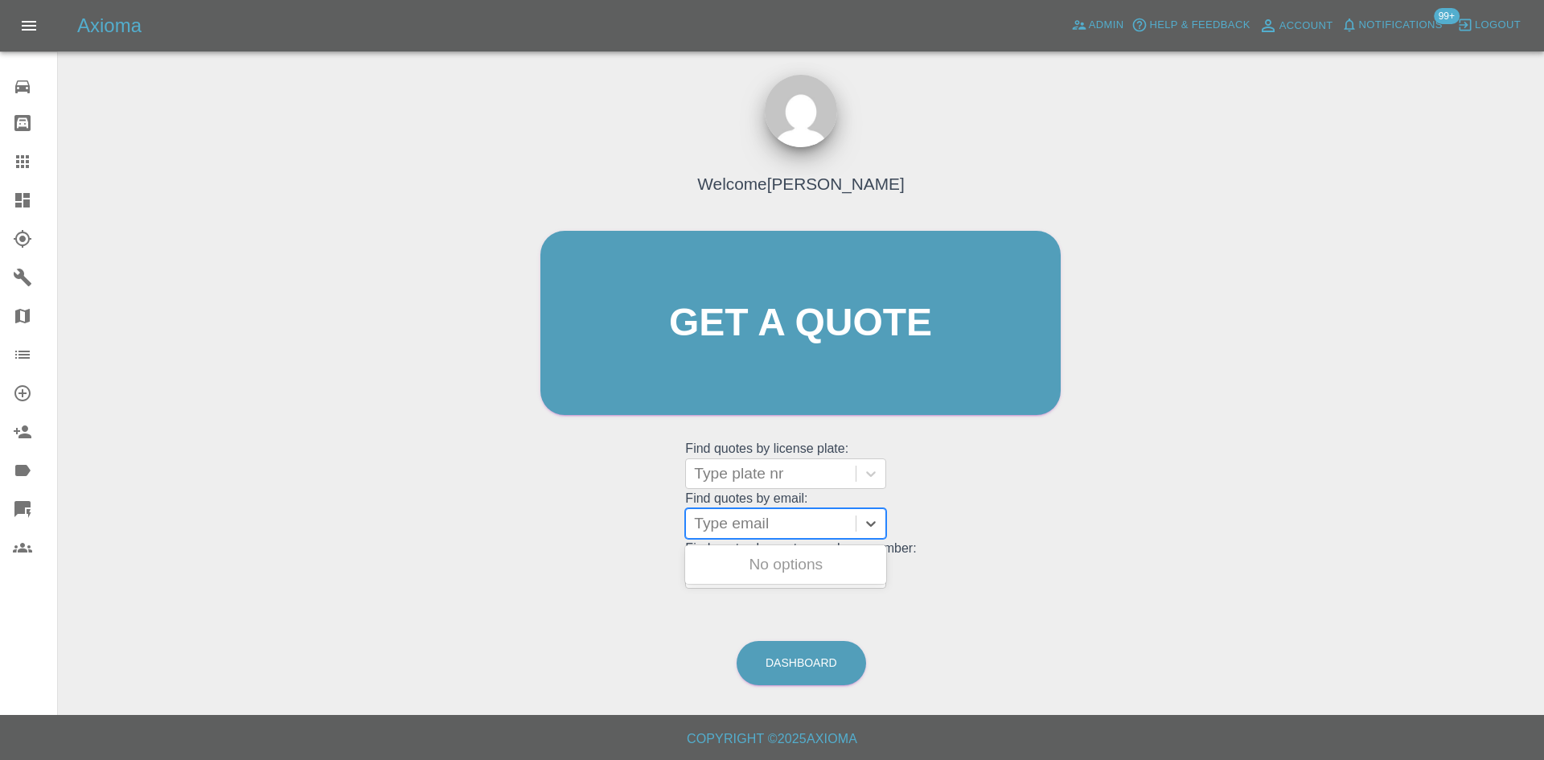
click at [1245, 557] on div "Welcome Alex Kennett Get a quote Get a quote Find quotes by license plate: Type…" at bounding box center [801, 399] width 1460 height 577
click at [26, 205] on icon at bounding box center [22, 200] width 14 height 14
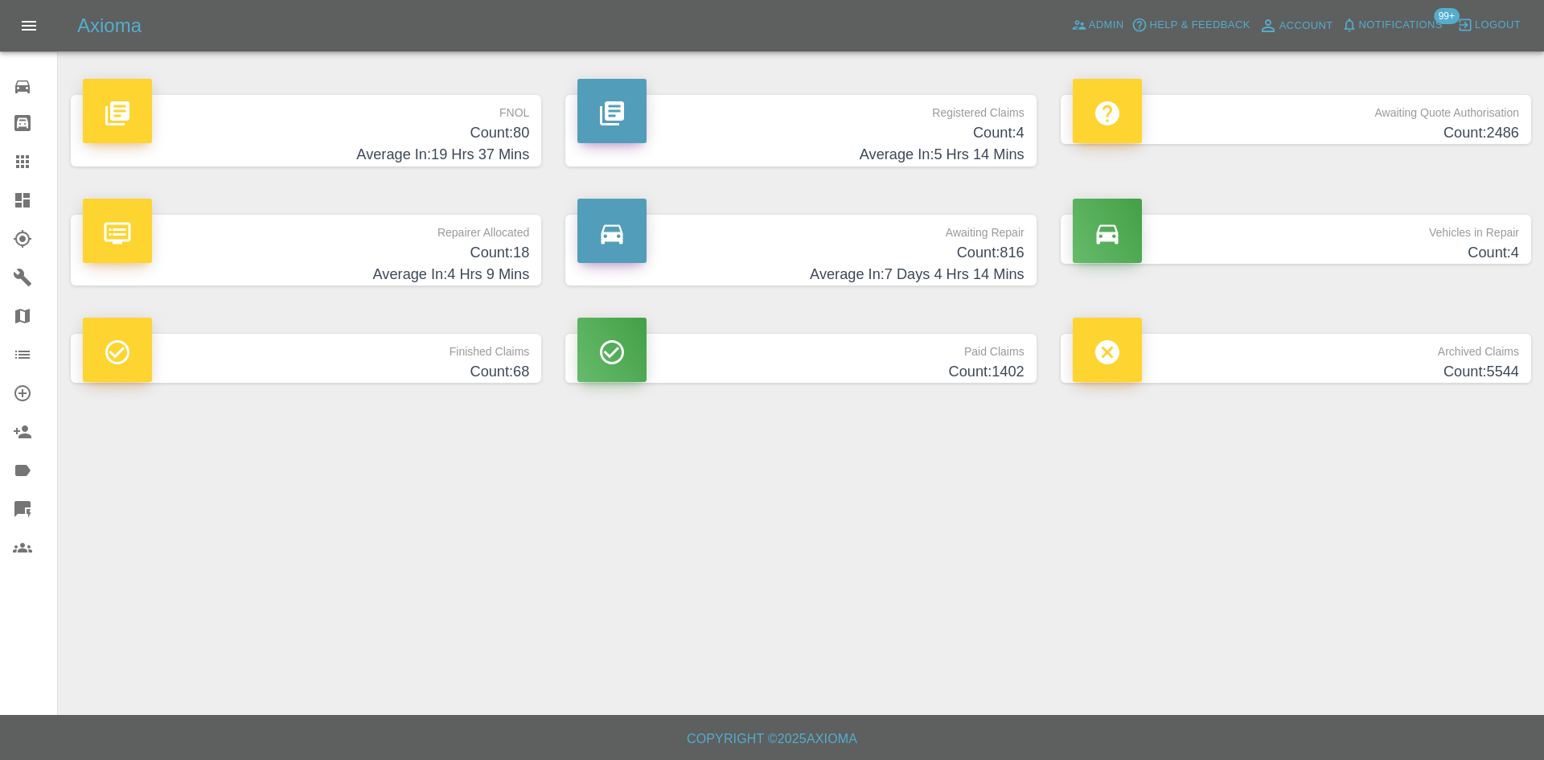
click at [469, 257] on h4 "Count: 18" at bounding box center [306, 253] width 446 height 22
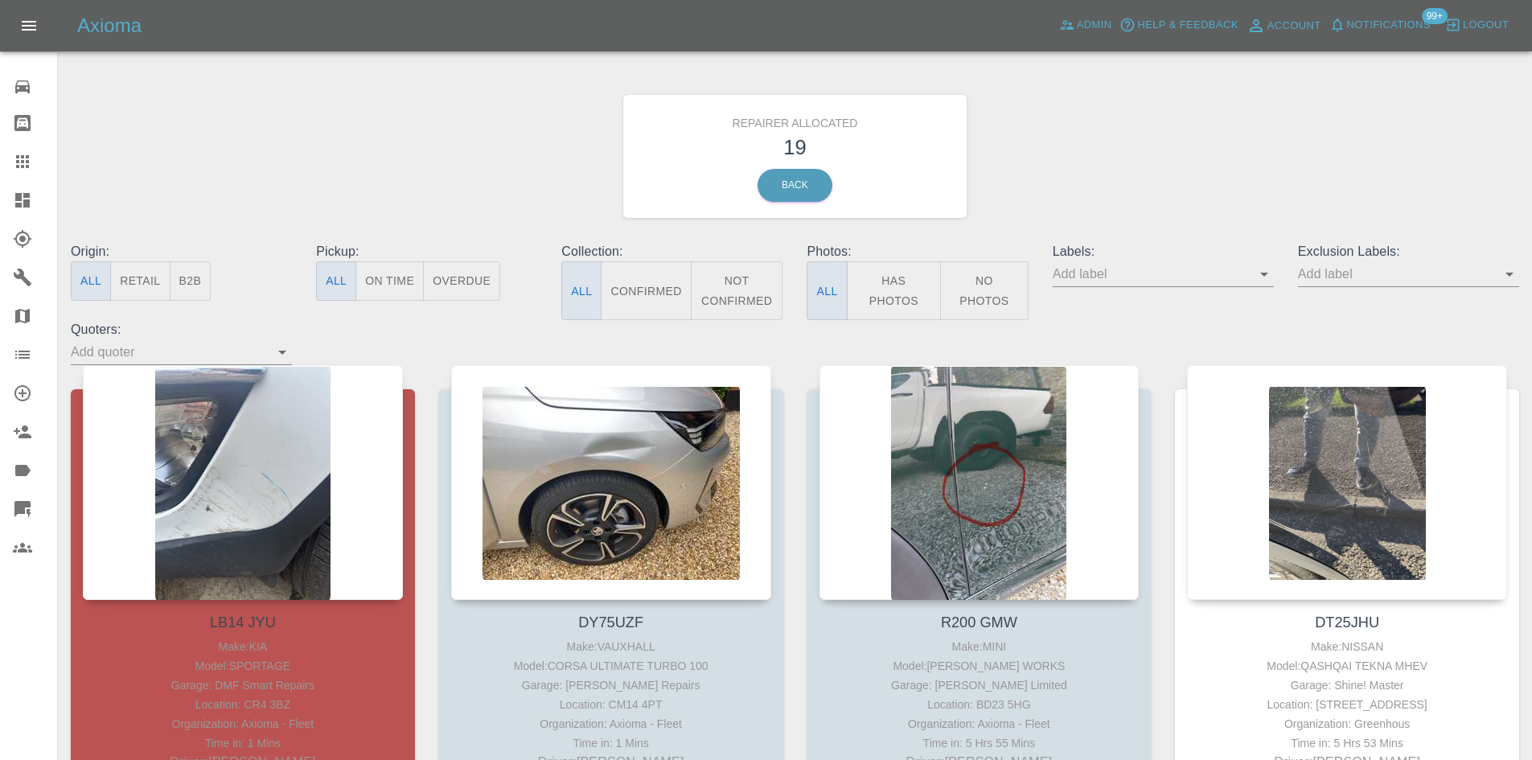
click at [2, 216] on link "Dashboard" at bounding box center [28, 200] width 57 height 39
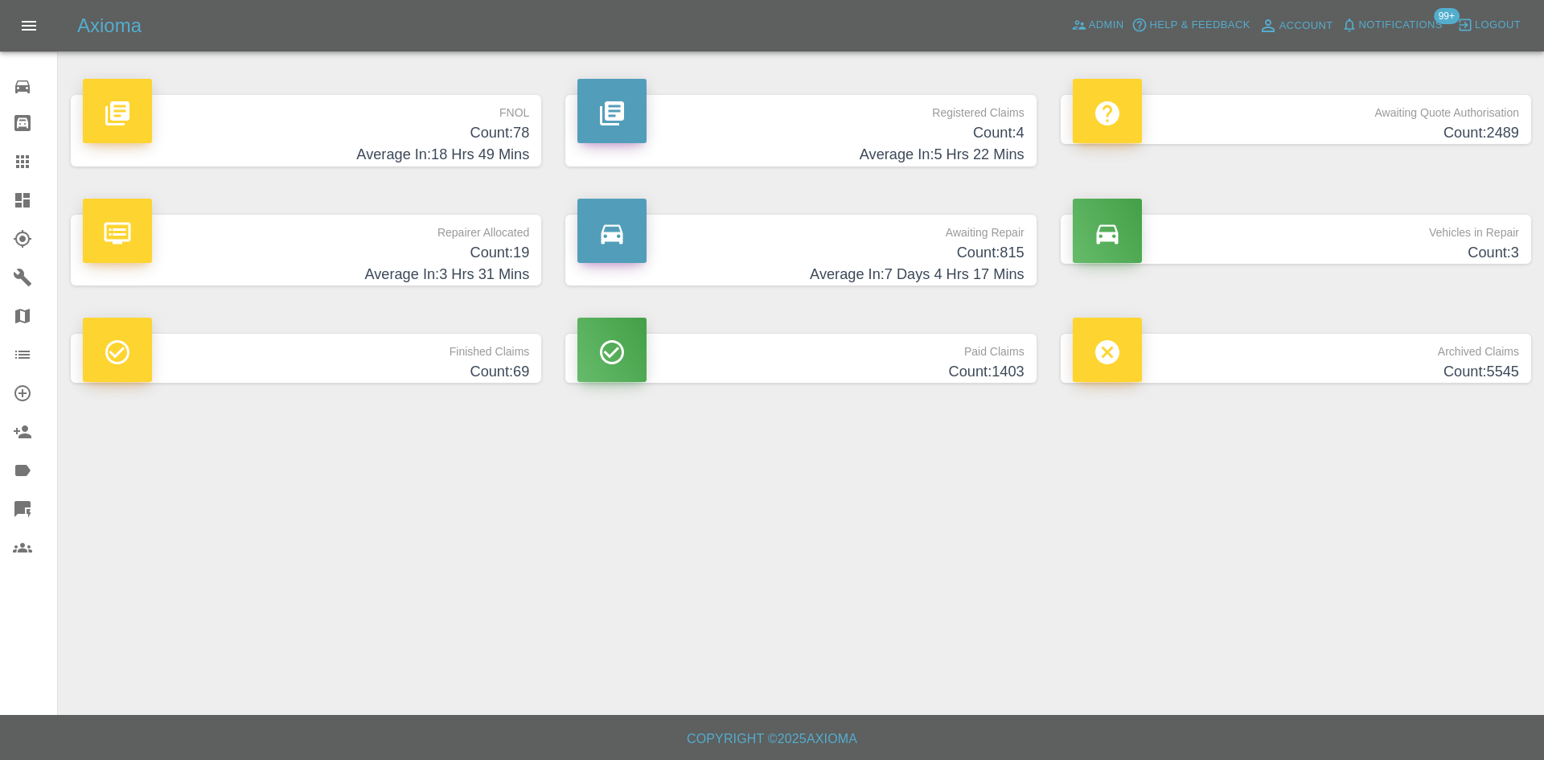
click at [846, 142] on h4 "Count: 4" at bounding box center [800, 133] width 446 height 22
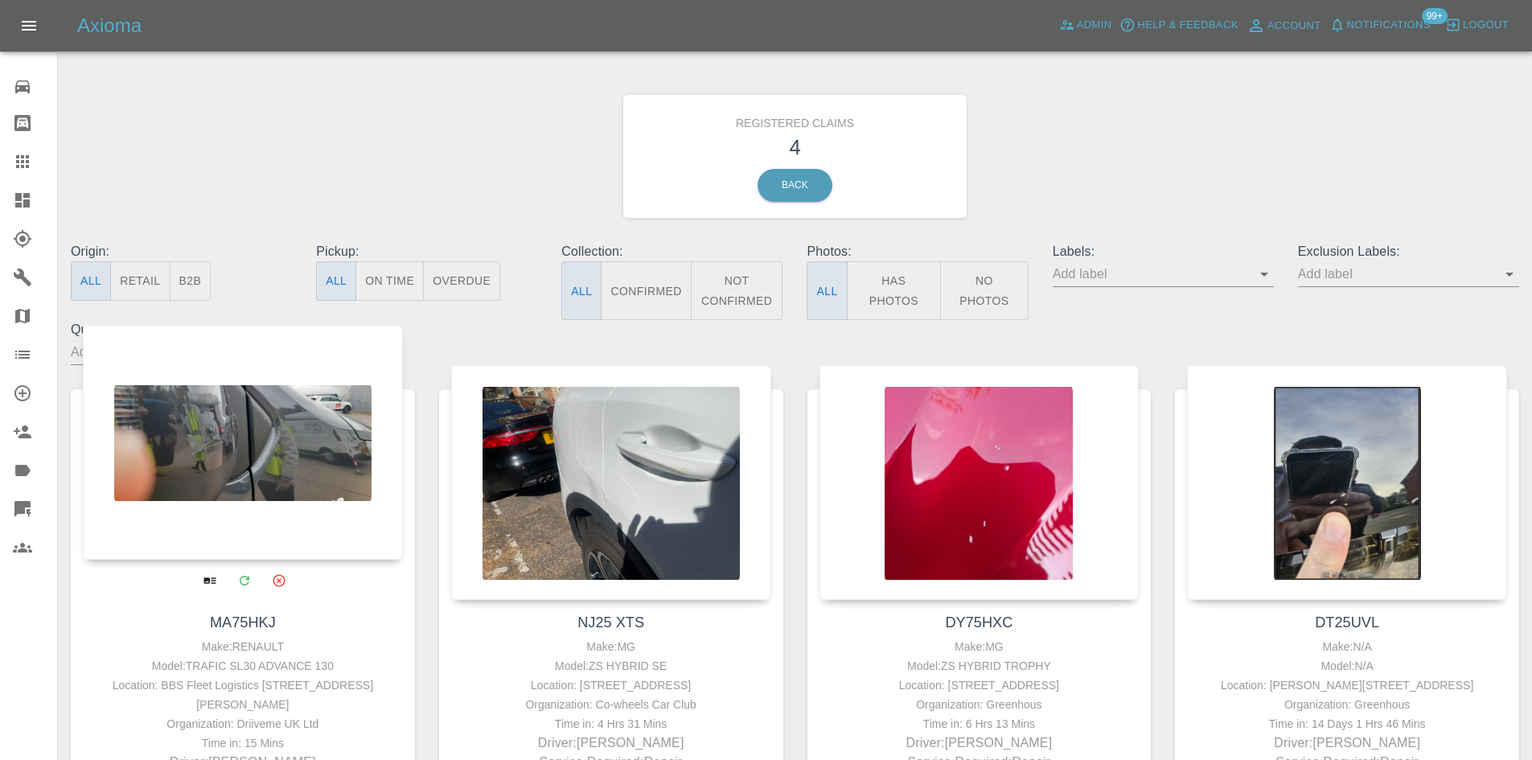
click at [272, 429] on div at bounding box center [243, 442] width 320 height 235
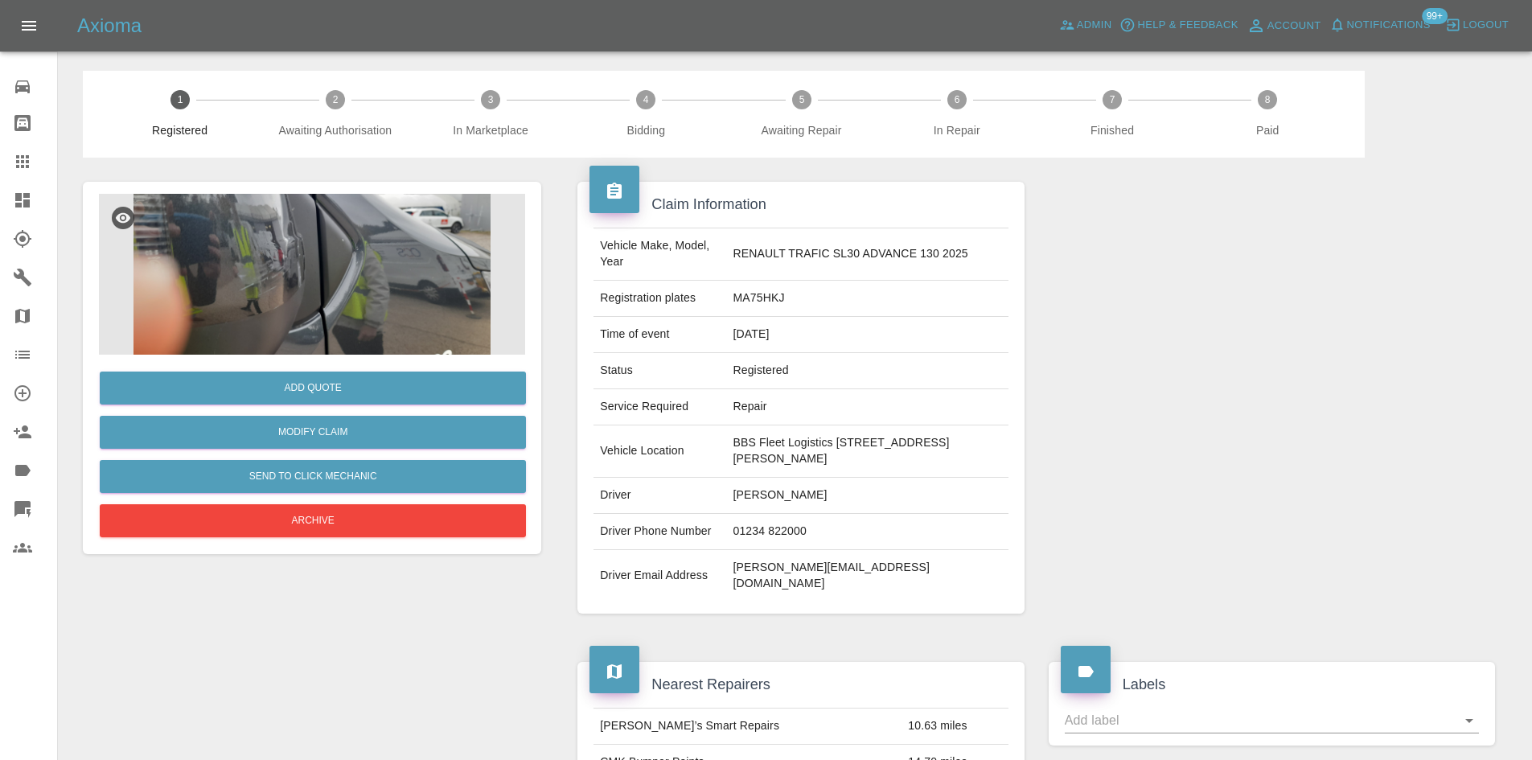
click at [371, 370] on div "Add Quote" at bounding box center [312, 388] width 426 height 41
click at [431, 380] on button "Add Quote" at bounding box center [313, 388] width 426 height 33
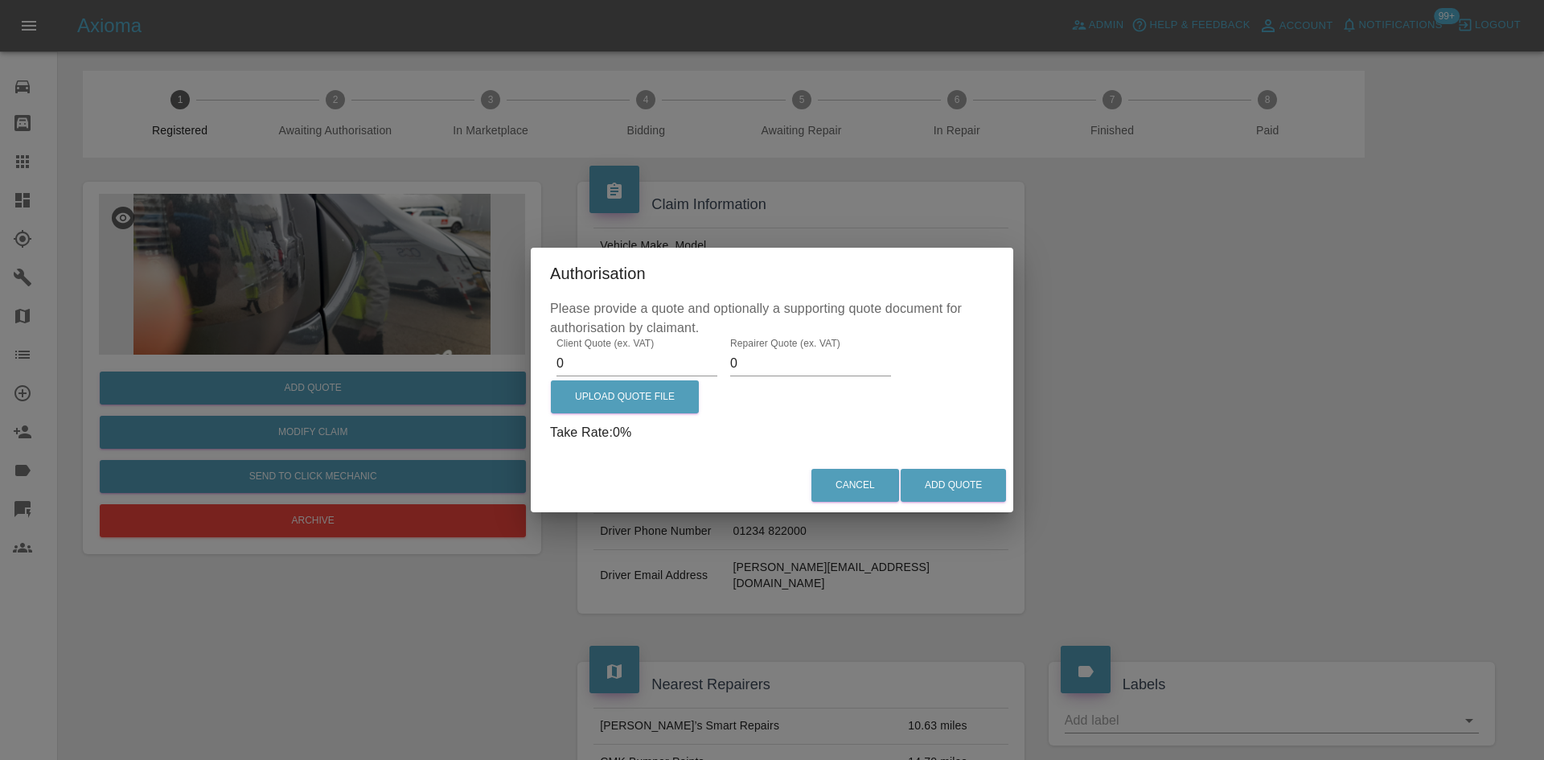
click at [634, 351] on input "0" at bounding box center [637, 364] width 161 height 26
click at [633, 351] on input "0" at bounding box center [637, 364] width 161 height 26
type input "195"
type input "75"
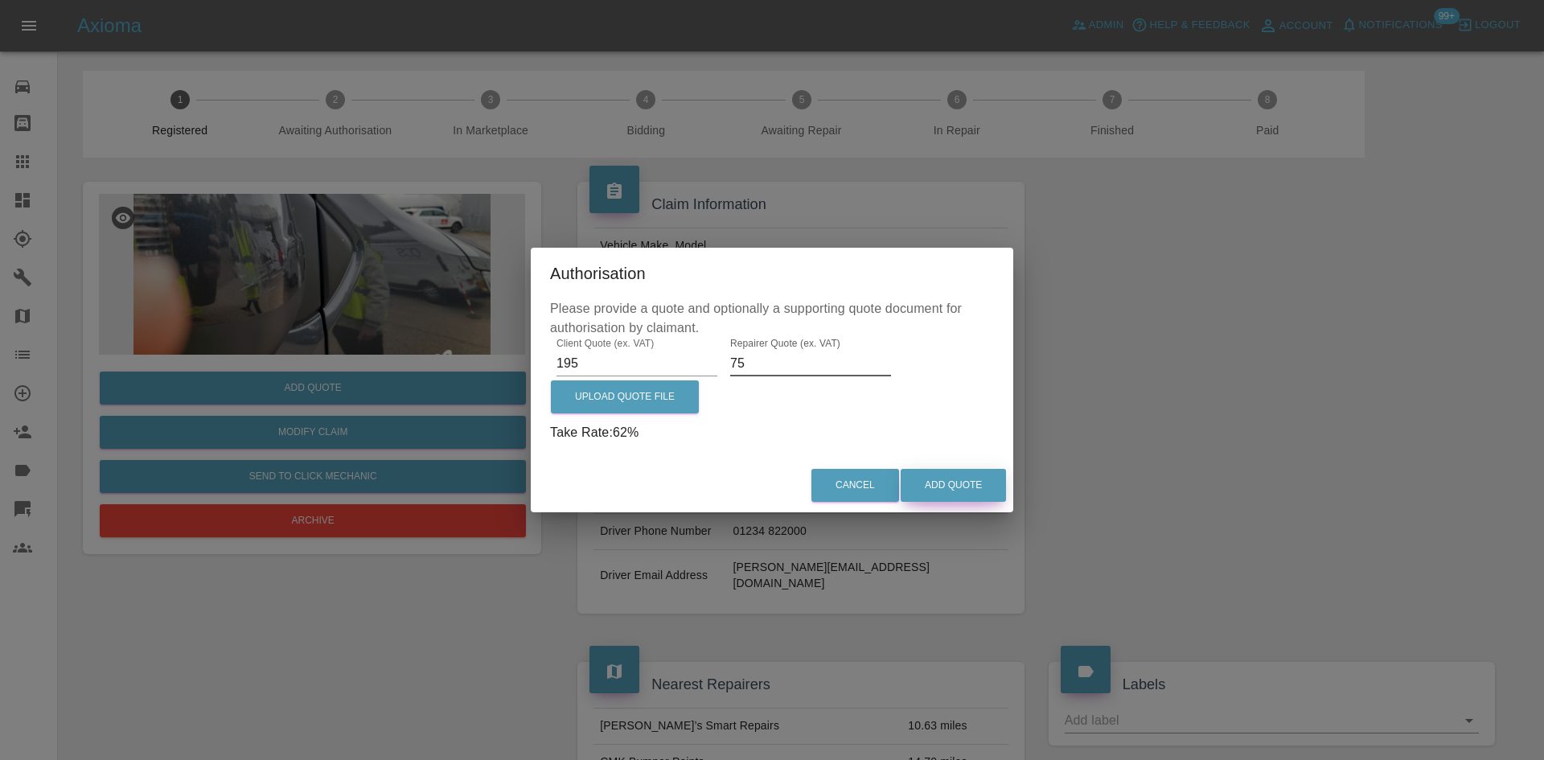
click at [988, 478] on button "Add Quote" at bounding box center [953, 485] width 105 height 33
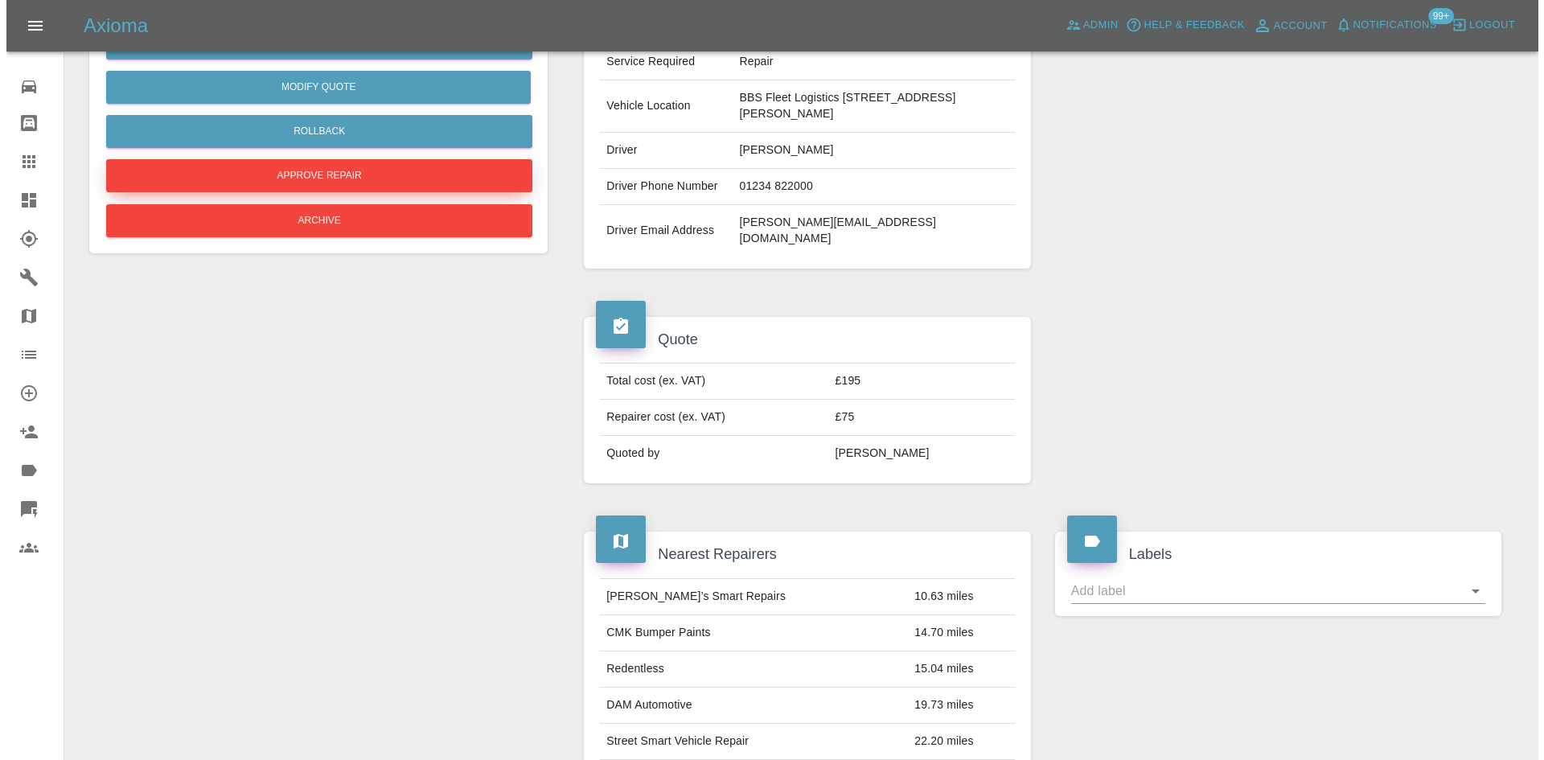
scroll to position [241, 0]
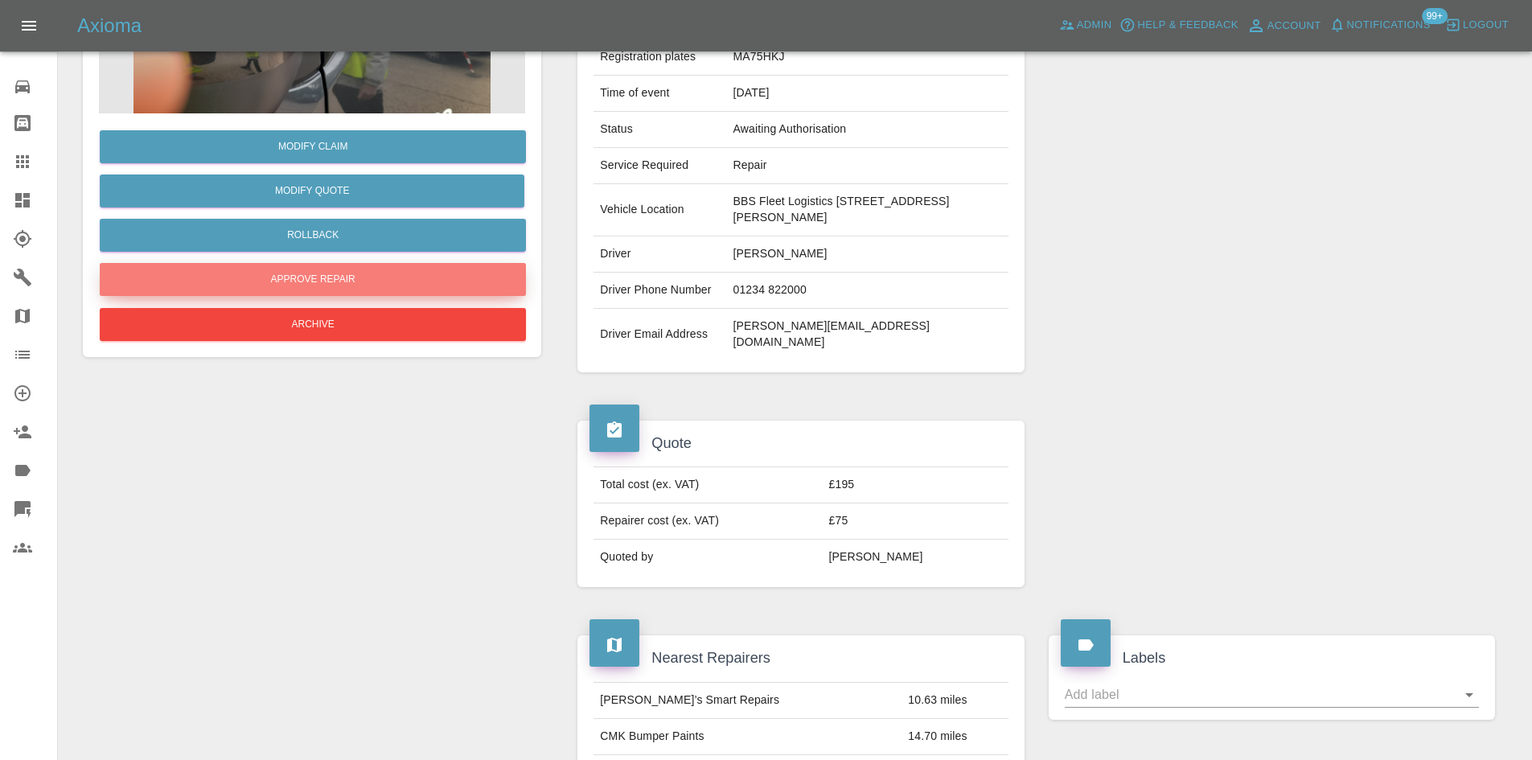
click at [420, 284] on button "Approve Repair" at bounding box center [313, 279] width 426 height 33
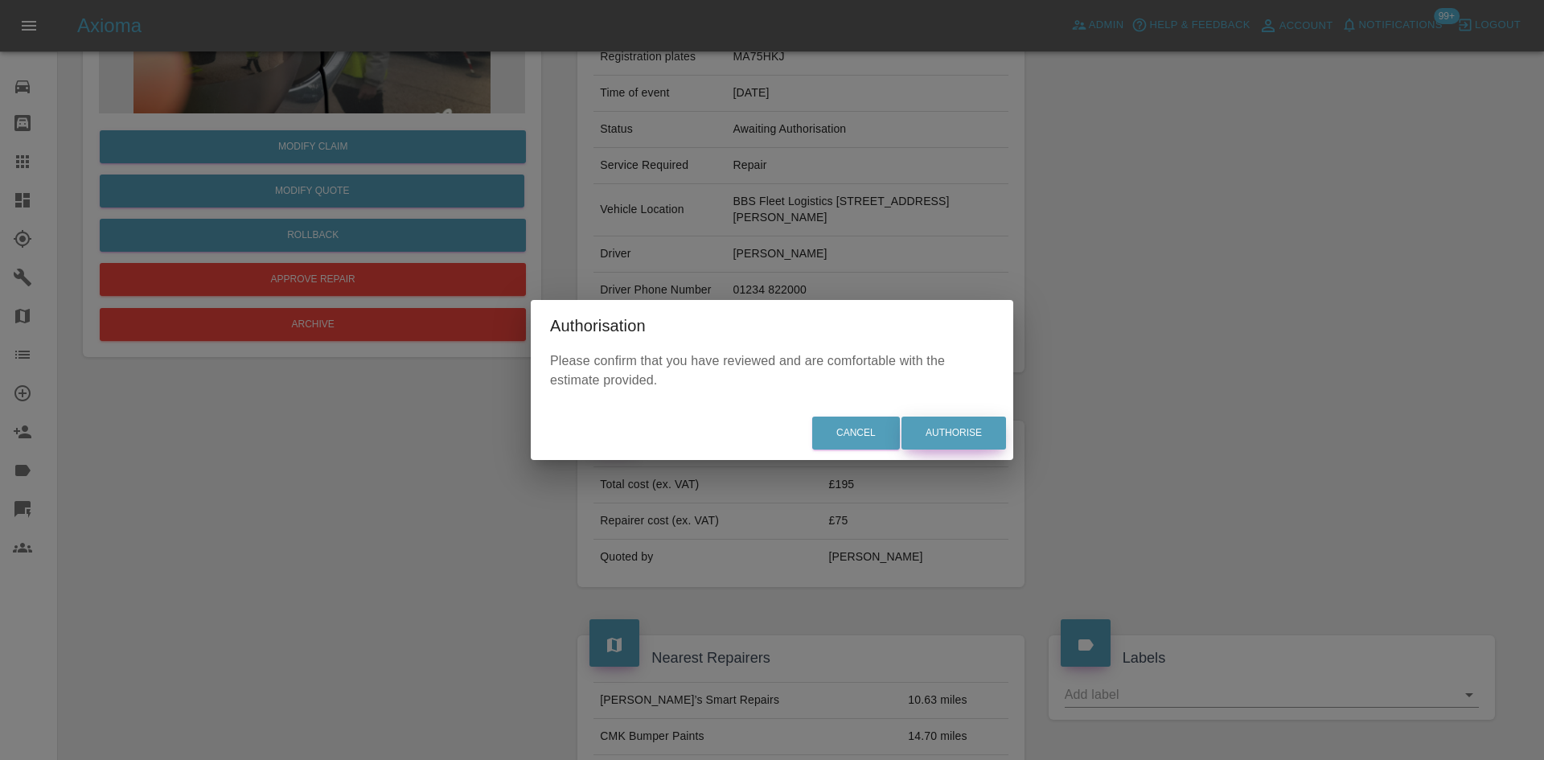
click at [966, 429] on button "Authorise" at bounding box center [954, 433] width 105 height 33
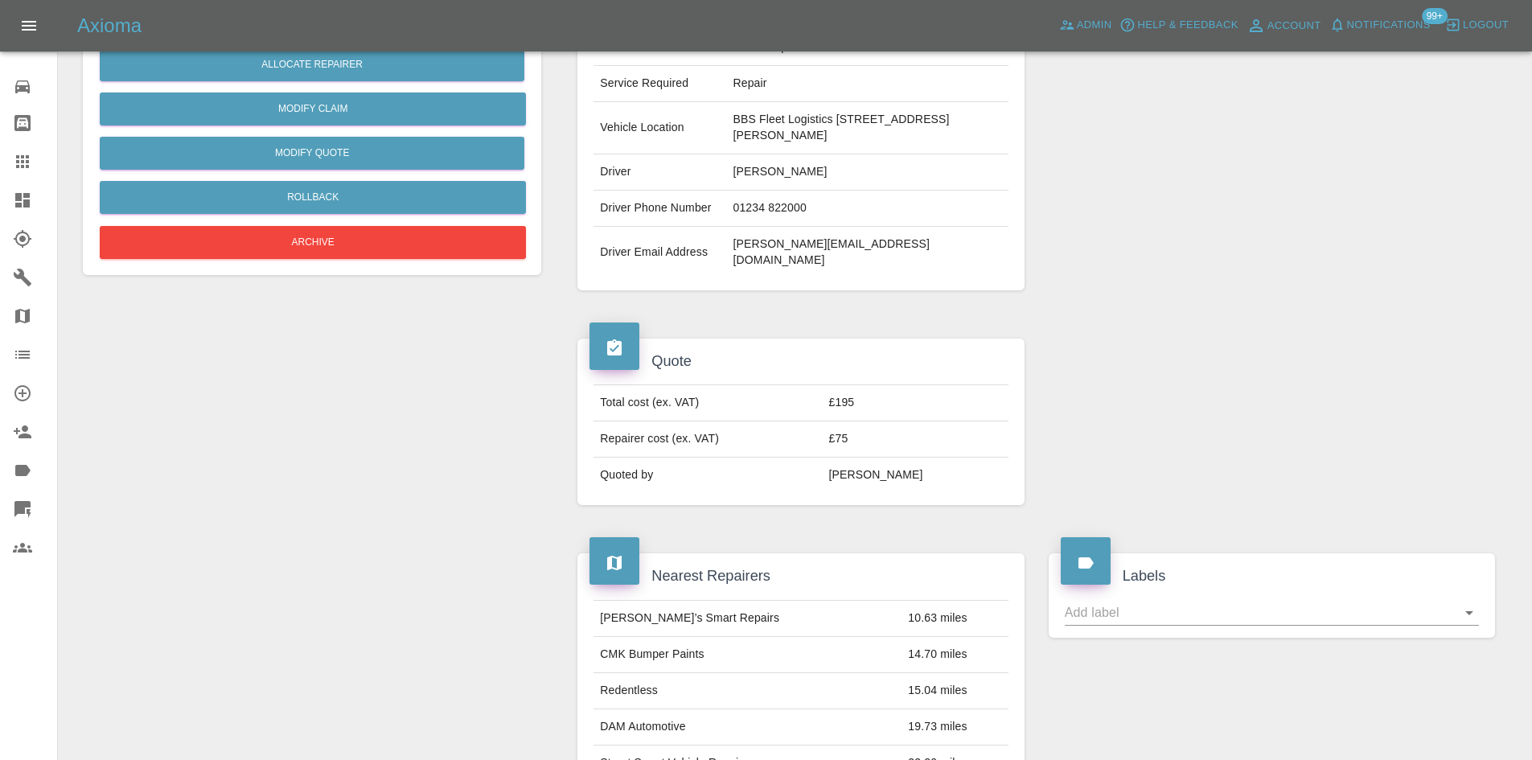
scroll to position [0, 0]
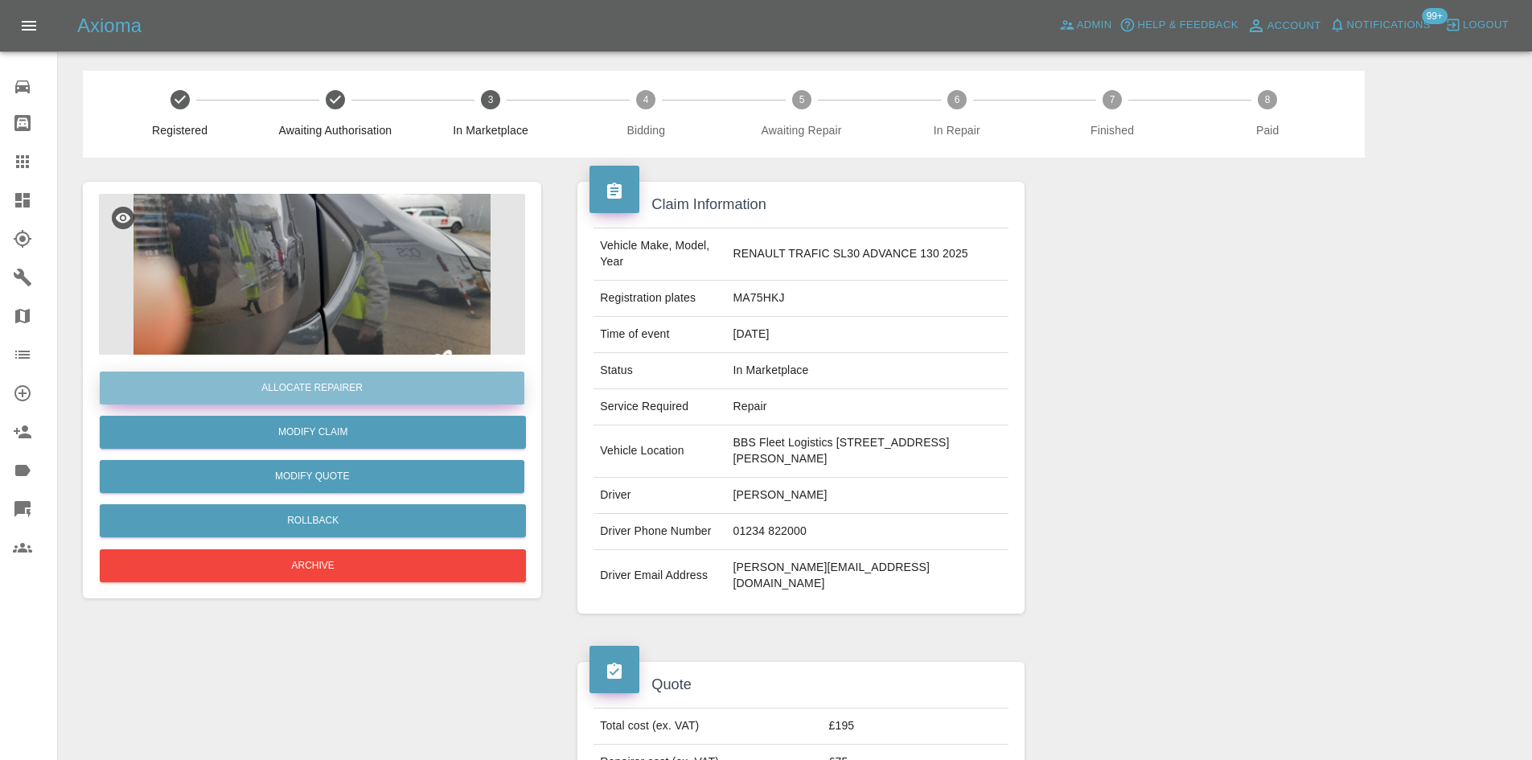
click at [393, 384] on button "Allocate Repairer" at bounding box center [312, 388] width 425 height 33
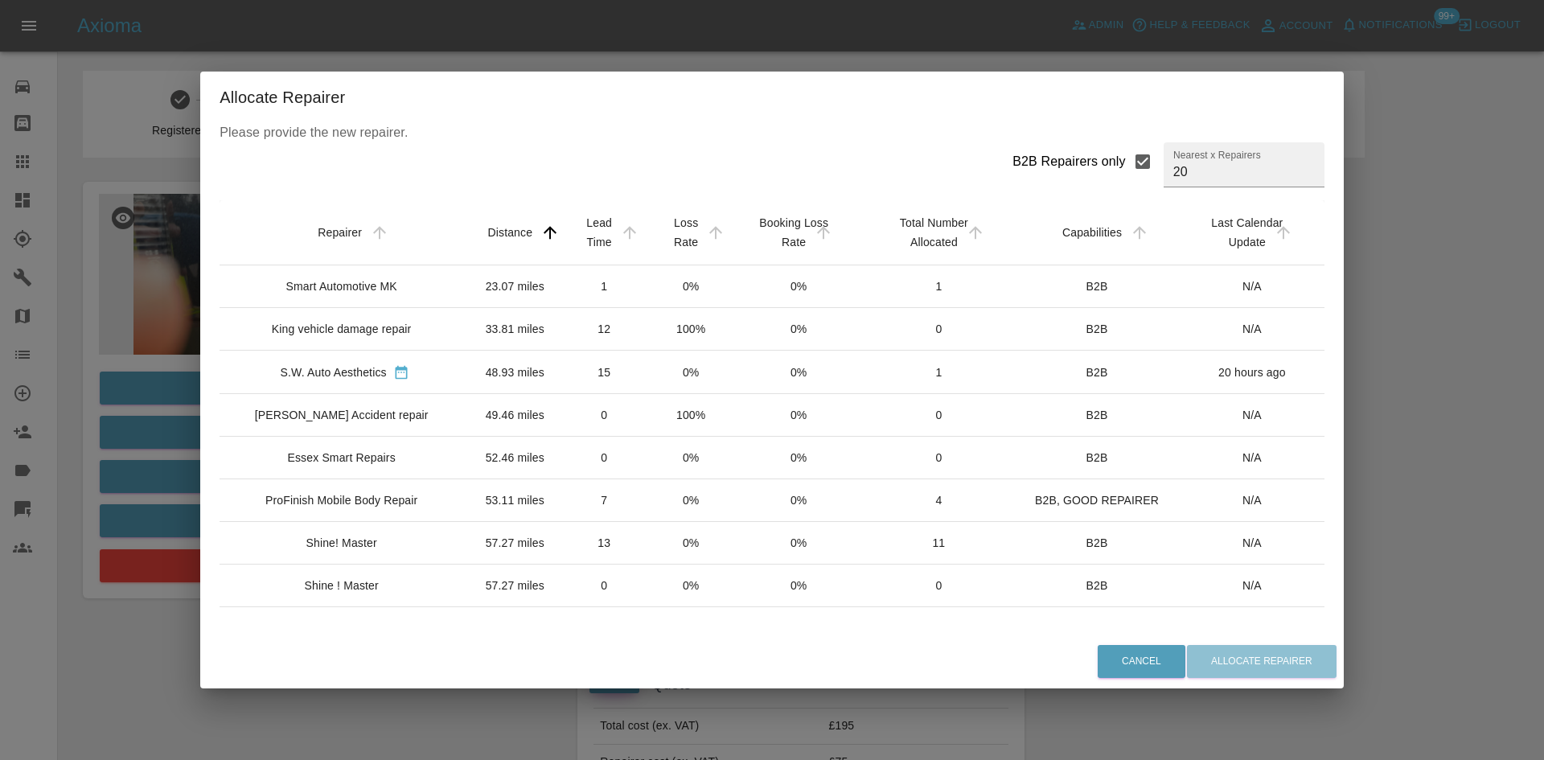
click at [407, 282] on div "Smart Automotive MK" at bounding box center [344, 286] width 224 height 16
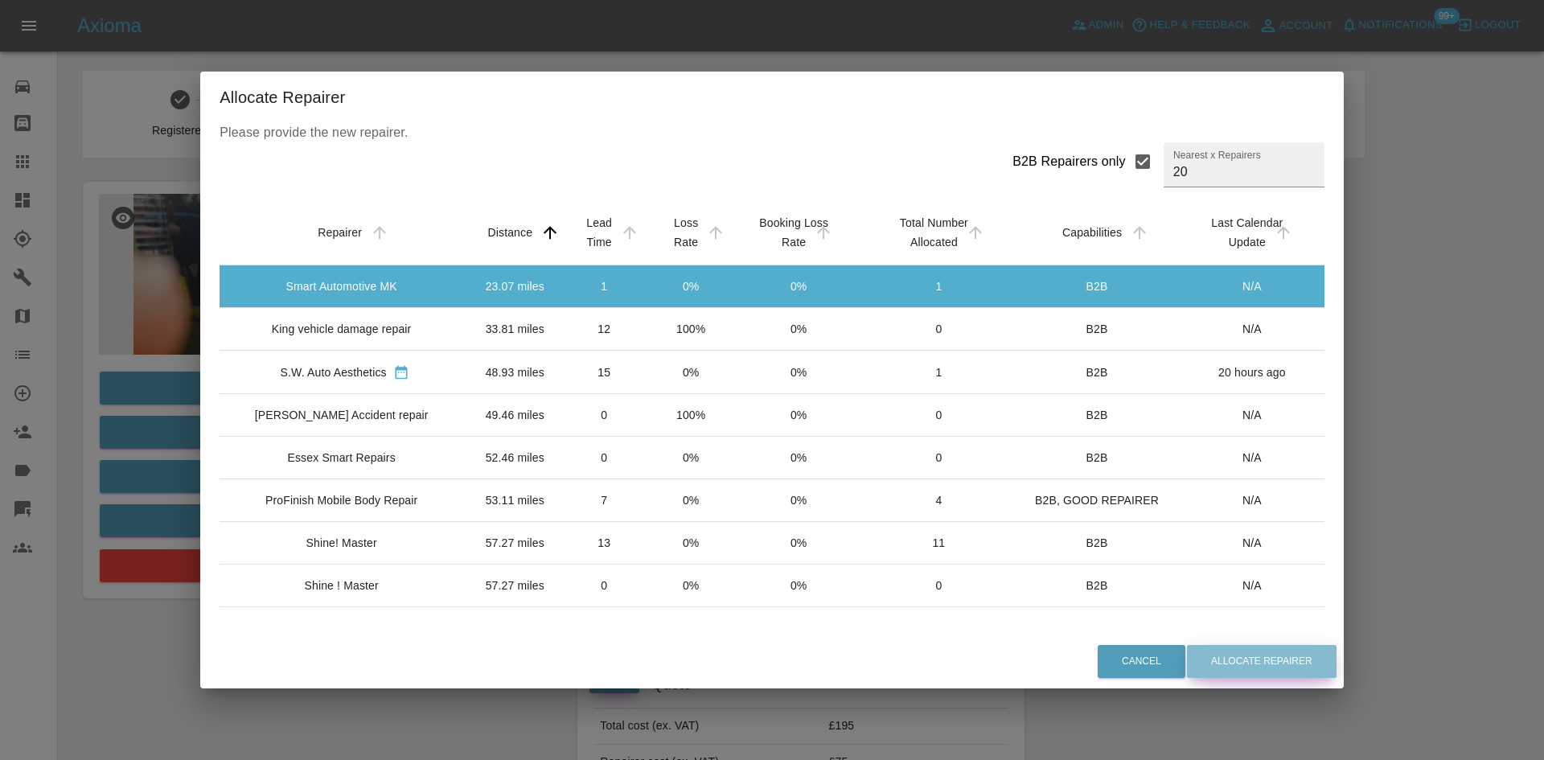
click at [1216, 664] on button "Allocate Repairer" at bounding box center [1262, 661] width 150 height 33
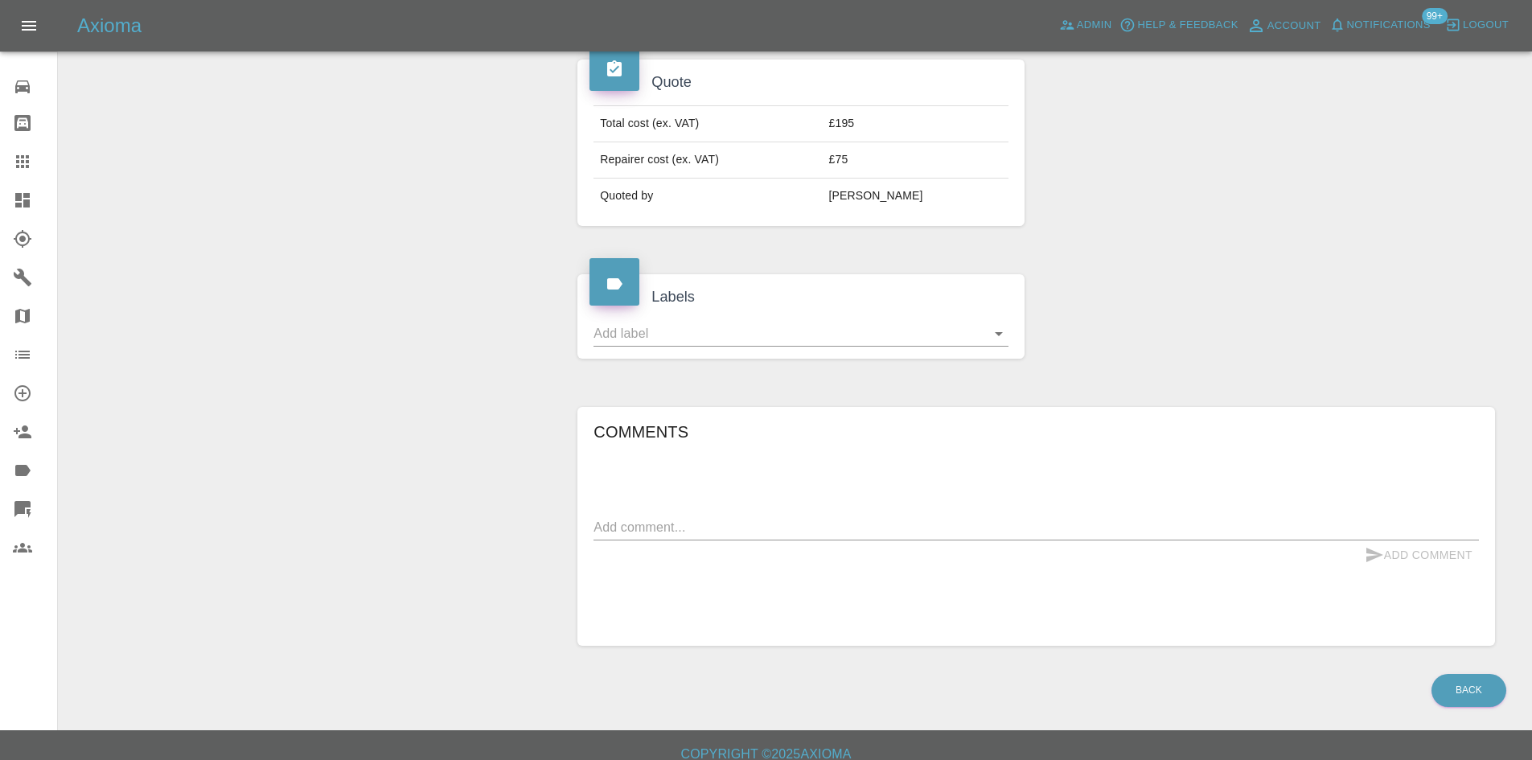
scroll to position [618, 0]
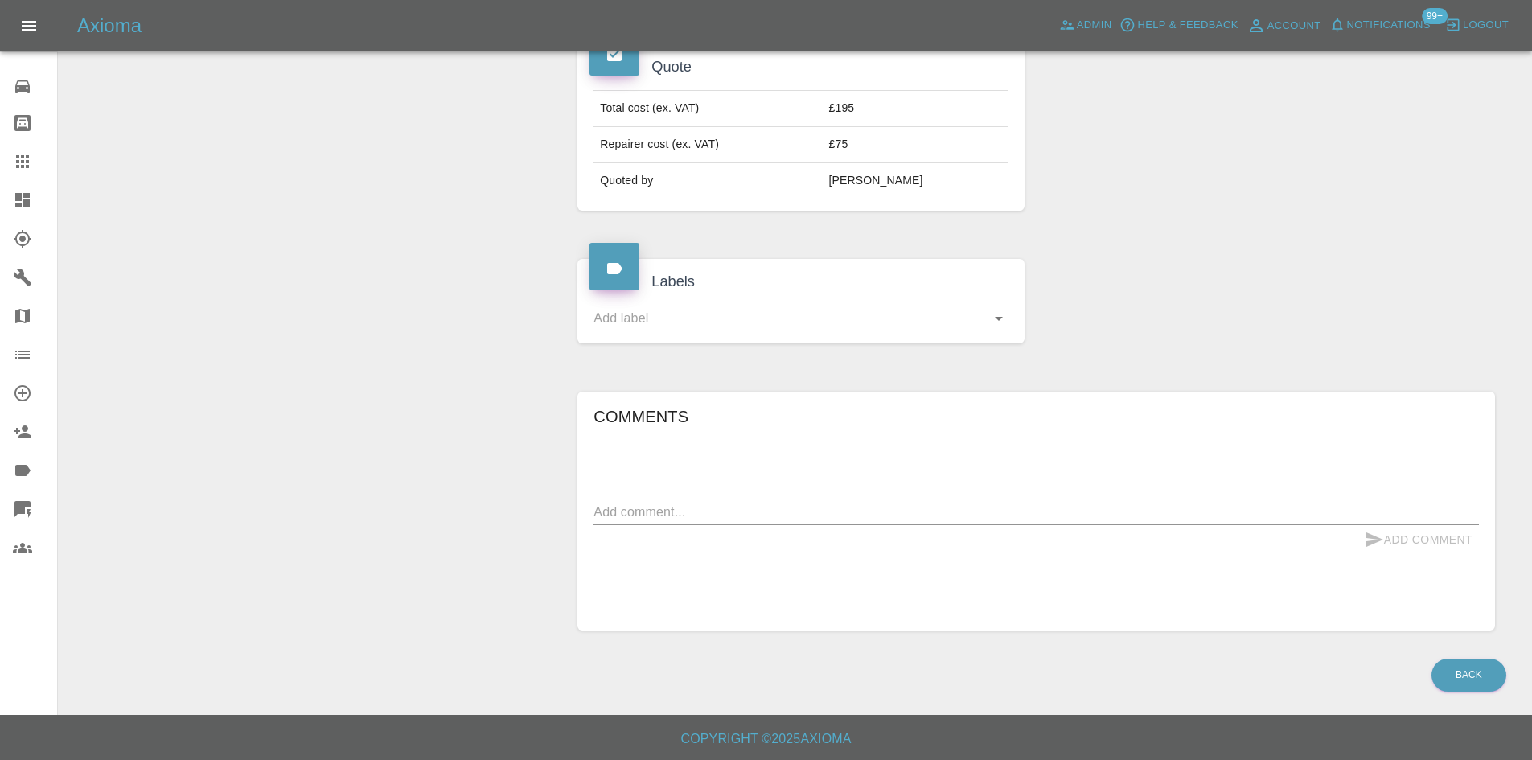
click at [27, 206] on icon at bounding box center [22, 200] width 14 height 14
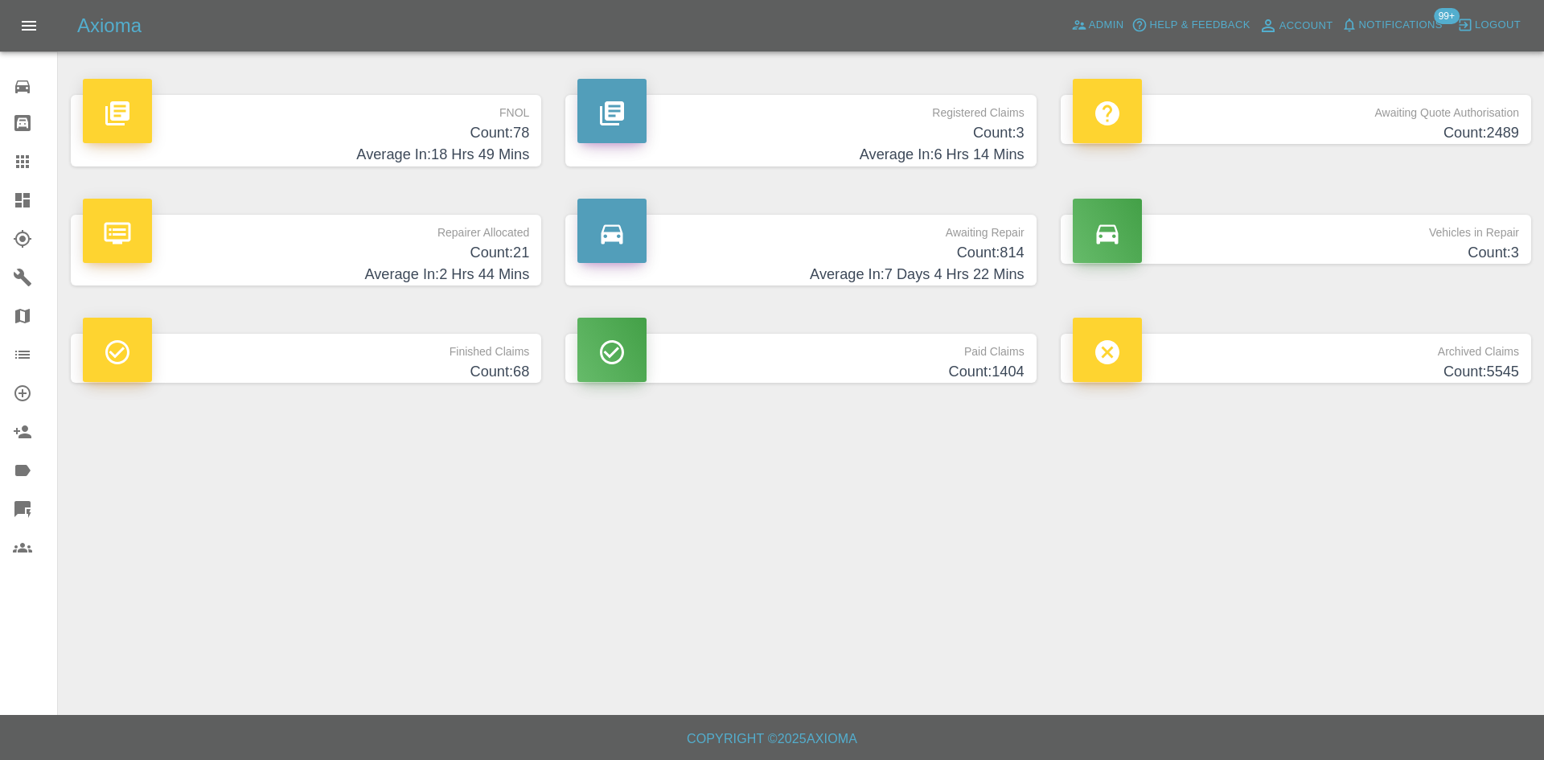
click at [848, 155] on h4 "Average In: 6 Hrs 14 Mins" at bounding box center [800, 155] width 446 height 22
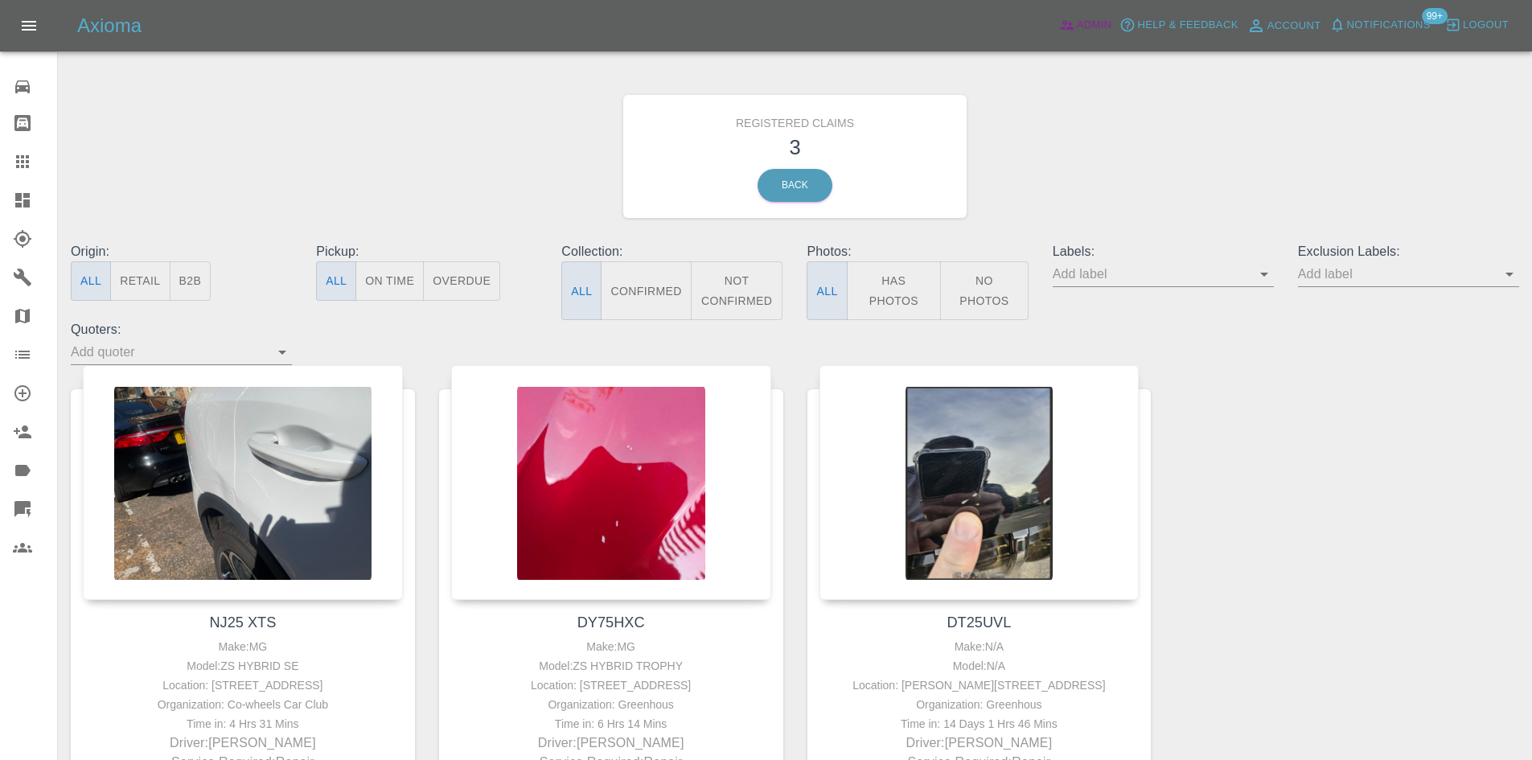
click at [1074, 35] on link "Admin" at bounding box center [1085, 25] width 61 height 25
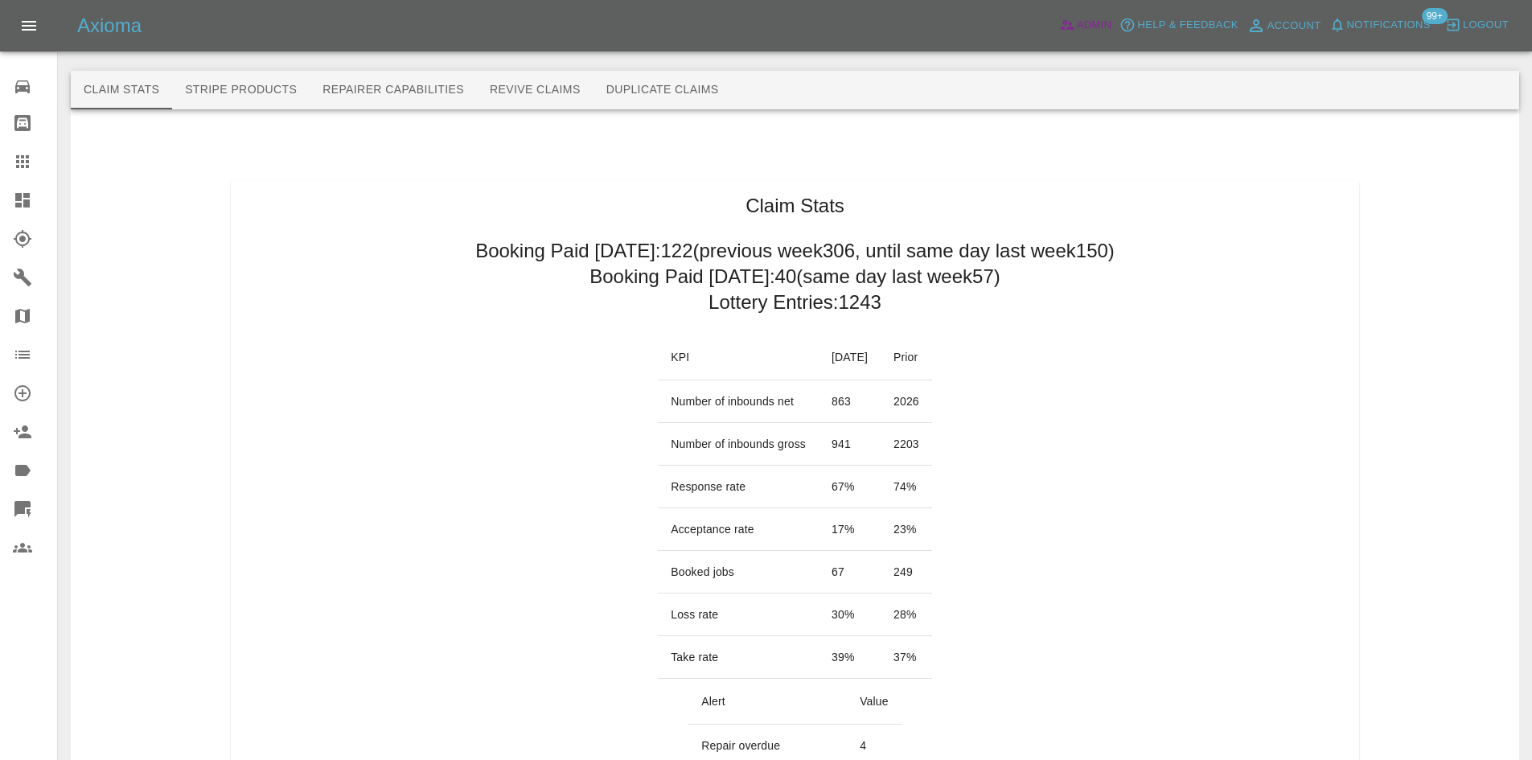
click at [1091, 22] on span "Admin" at bounding box center [1094, 25] width 35 height 18
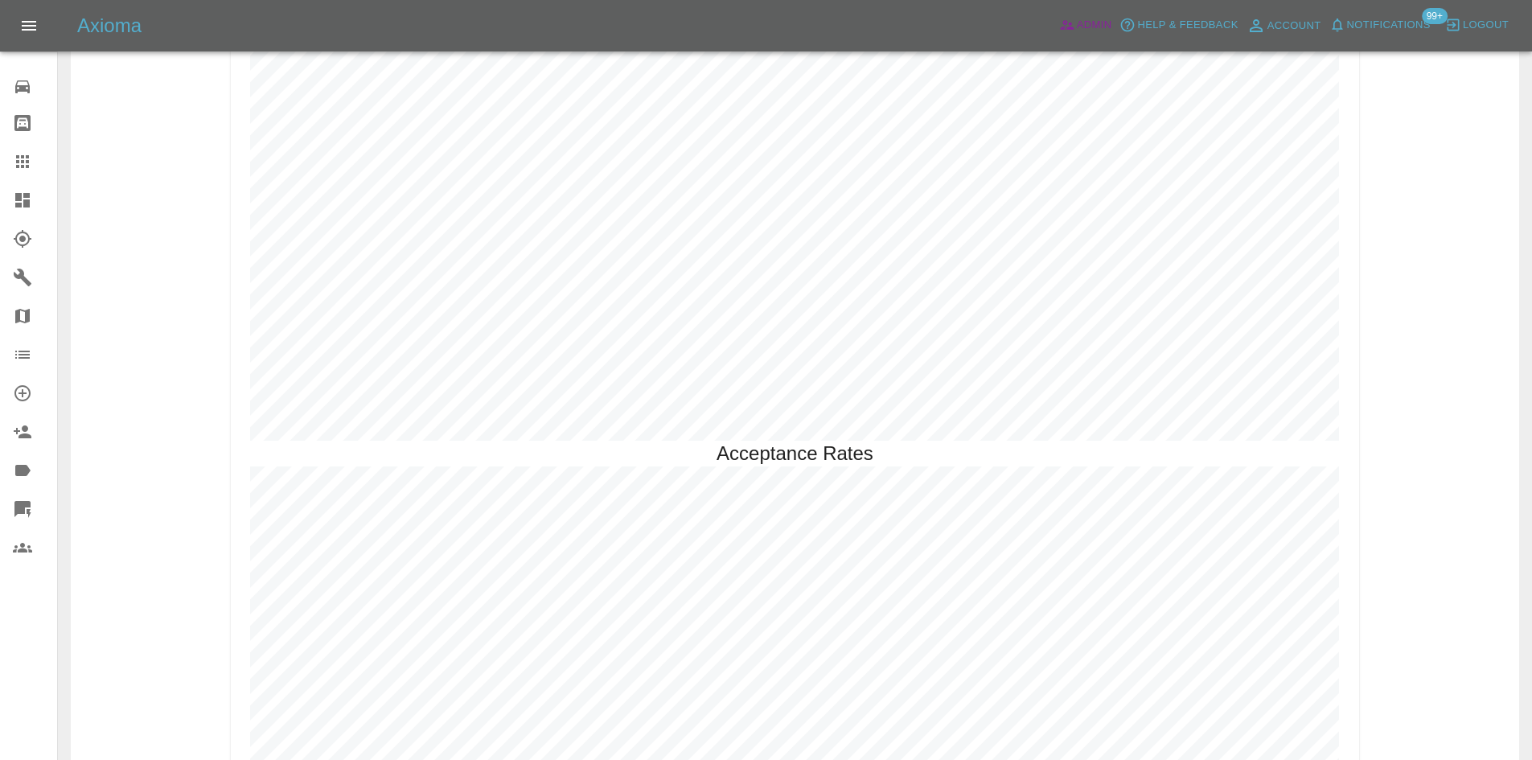
scroll to position [3670, 0]
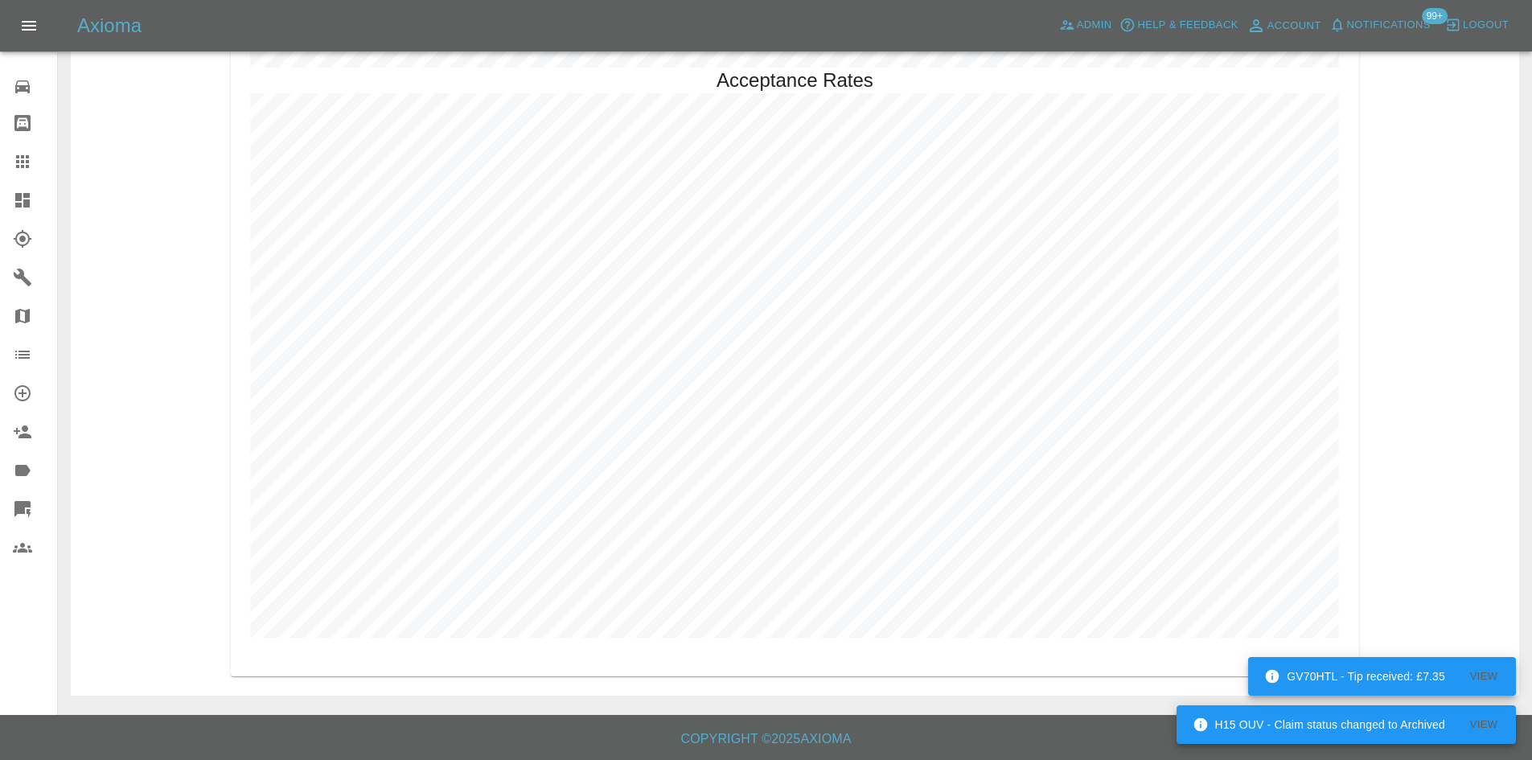
click at [0, 187] on link "Dashboard" at bounding box center [28, 200] width 57 height 39
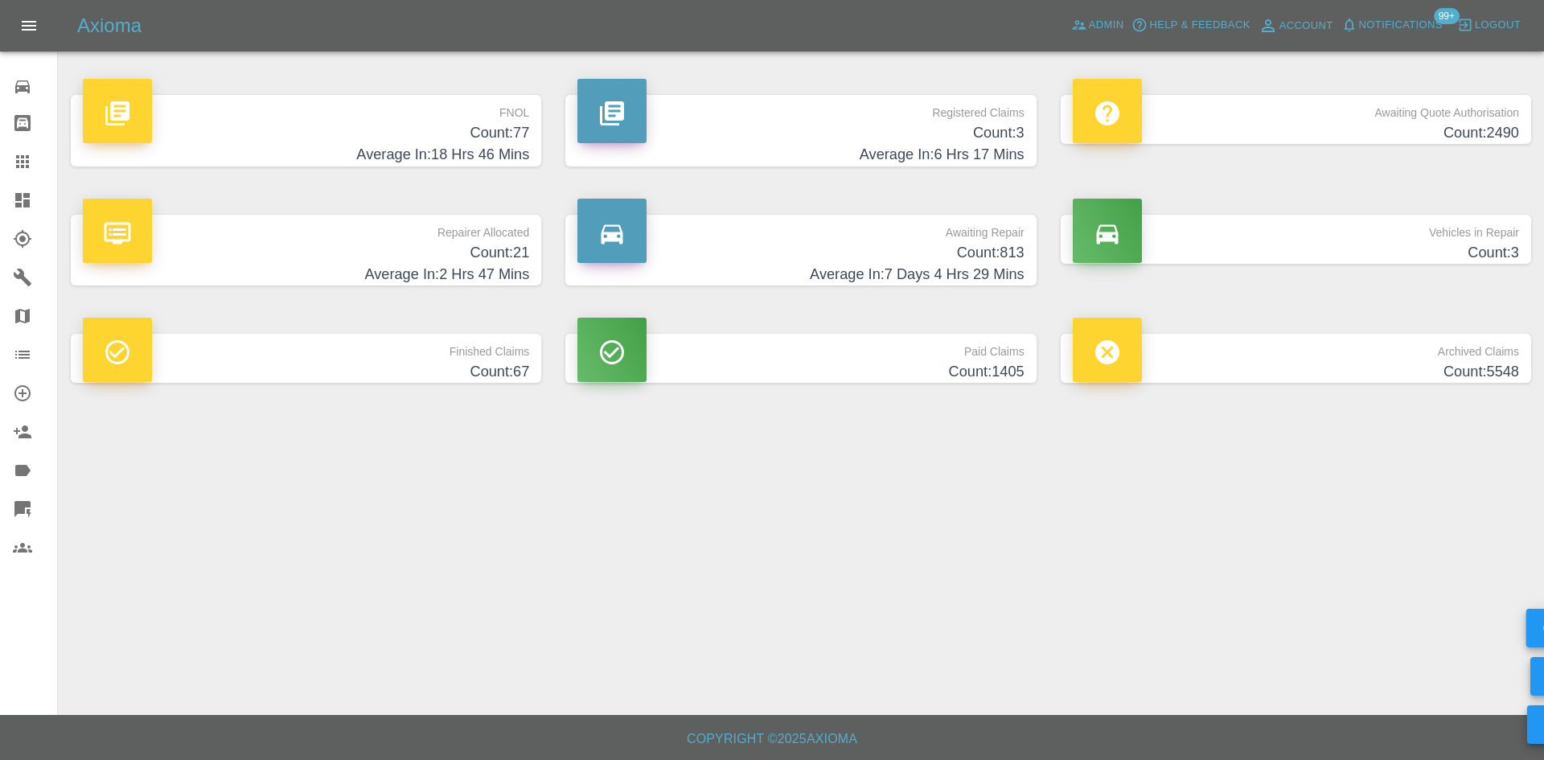
click at [1088, 39] on div "Axioma Admin Help & Feedback Account Notifications 99+ Logout" at bounding box center [772, 25] width 1544 height 51
click at [1089, 22] on span "Admin" at bounding box center [1106, 25] width 35 height 18
click at [22, 207] on icon at bounding box center [22, 200] width 14 height 14
click at [10, 207] on link "Dashboard" at bounding box center [28, 200] width 57 height 39
drag, startPoint x: 10, startPoint y: 163, endPoint x: 312, endPoint y: 280, distance: 323.3
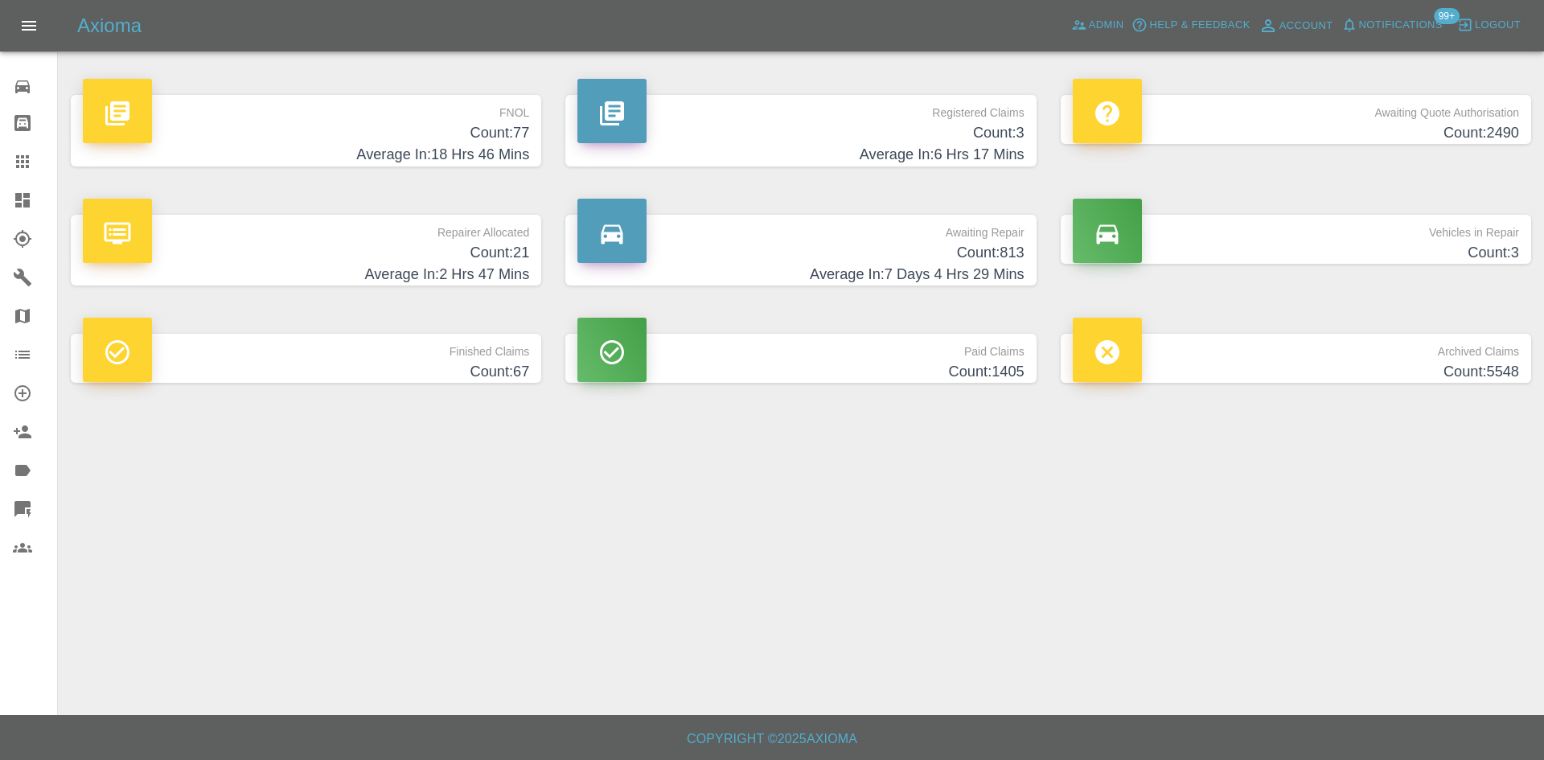
click at [10, 163] on link "Claims" at bounding box center [28, 161] width 57 height 39
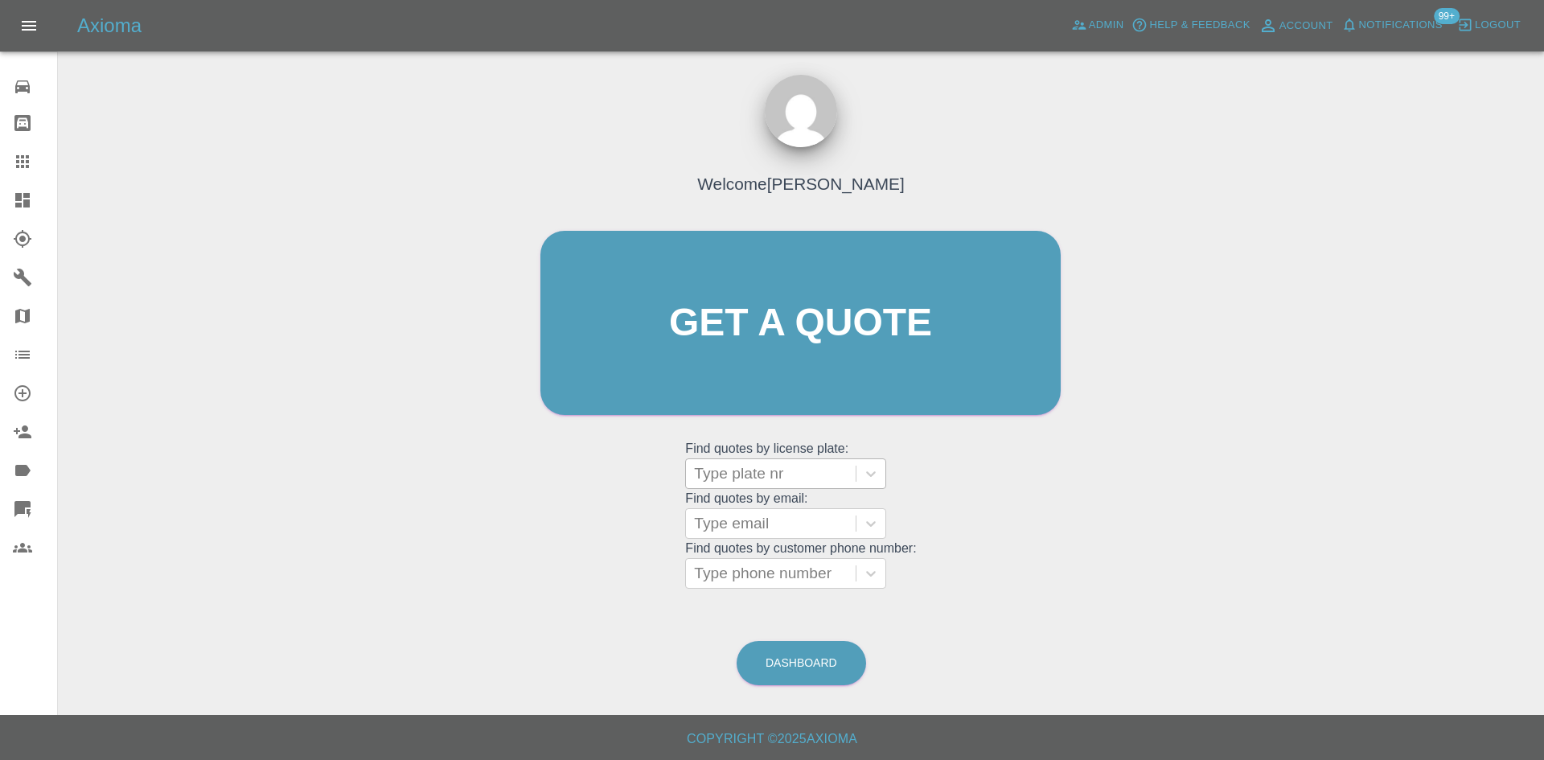
click at [739, 472] on div at bounding box center [771, 473] width 154 height 23
paste input "YJ25TMD"
type input "YJ25TMD"
drag, startPoint x: 745, startPoint y: 493, endPoint x: 745, endPoint y: 503, distance: 9.7
click at [745, 503] on grid "Find quotes by email: Type email" at bounding box center [800, 514] width 231 height 47
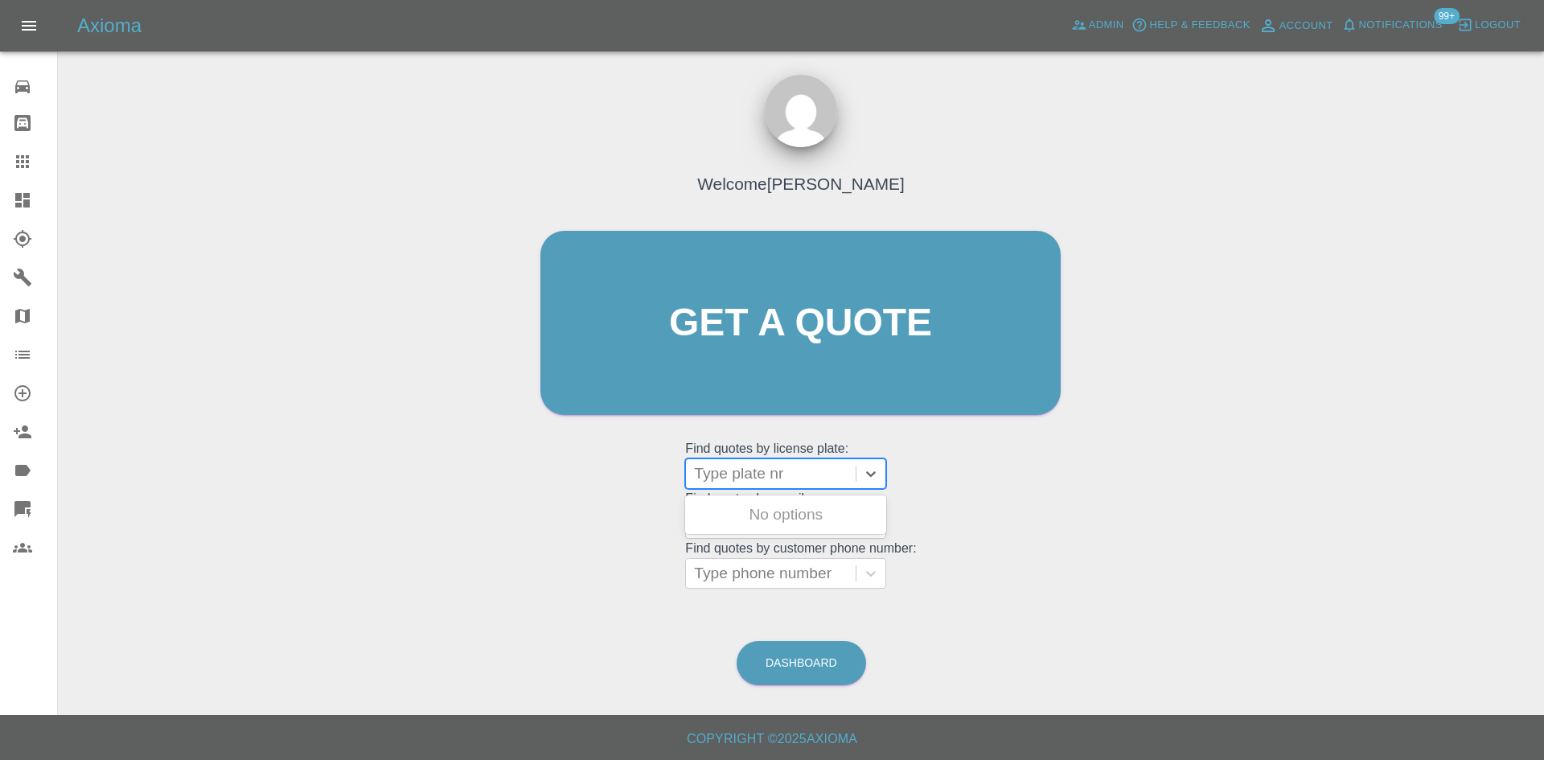
click at [754, 458] on div "Type plate nr" at bounding box center [785, 473] width 201 height 31
paste input "YJ25TMD"
type input "YJ25TMD"
click at [783, 506] on div "YJ25TMD, Finished" at bounding box center [785, 515] width 201 height 32
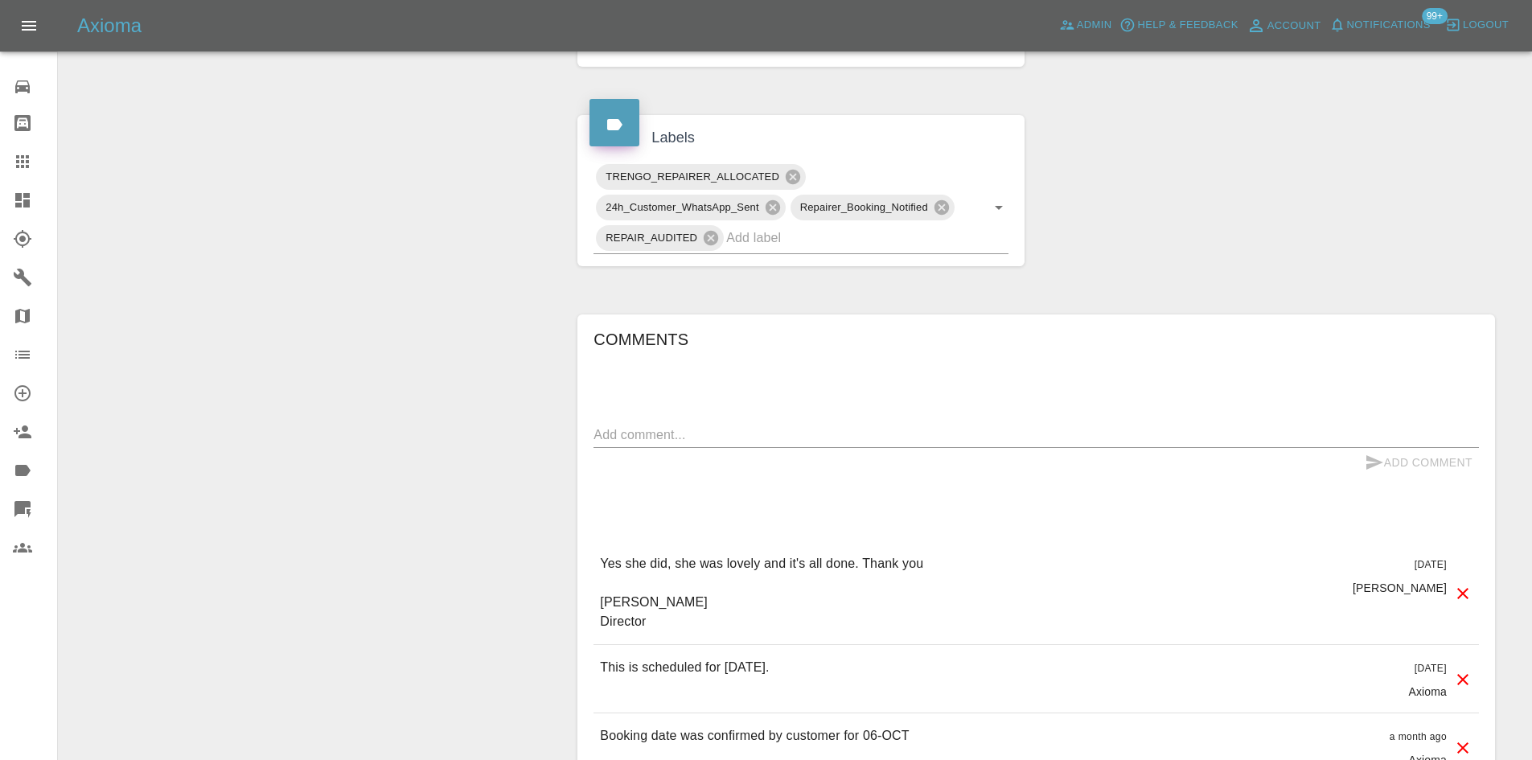
scroll to position [804, 0]
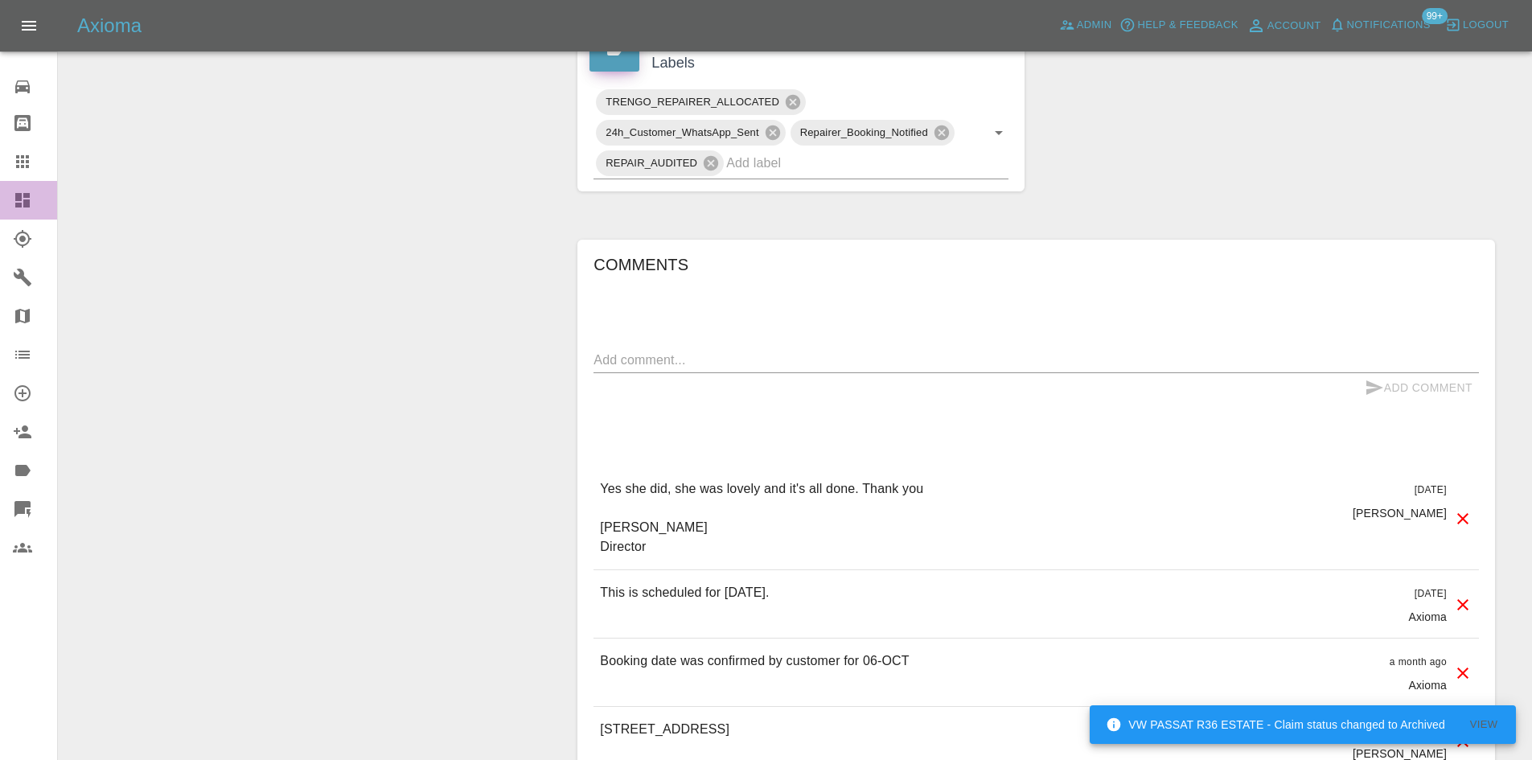
click at [0, 198] on link "Dashboard" at bounding box center [28, 200] width 57 height 39
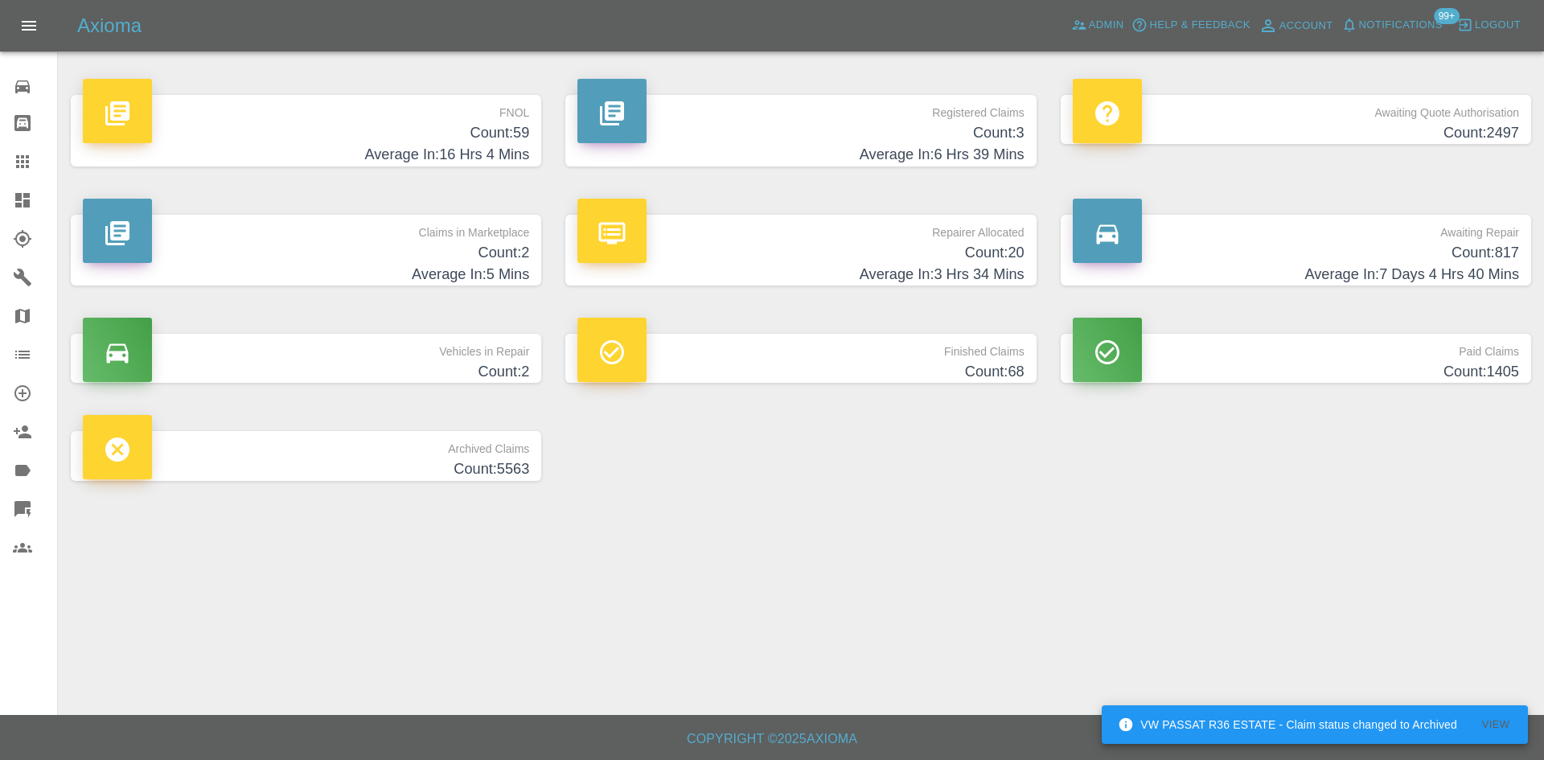
click at [881, 140] on h4 "Count: 3" at bounding box center [800, 133] width 446 height 22
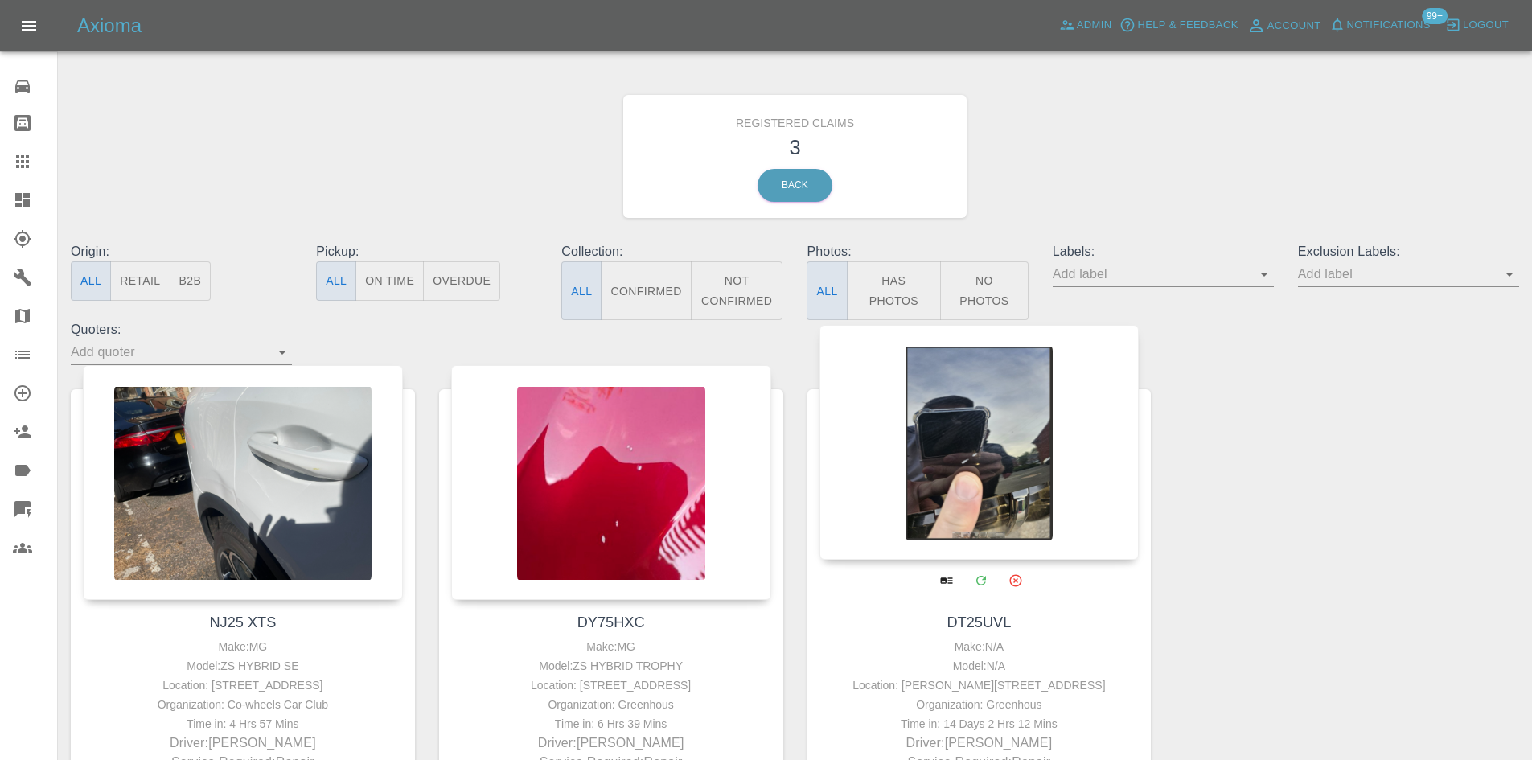
click at [1005, 503] on div at bounding box center [979, 442] width 320 height 235
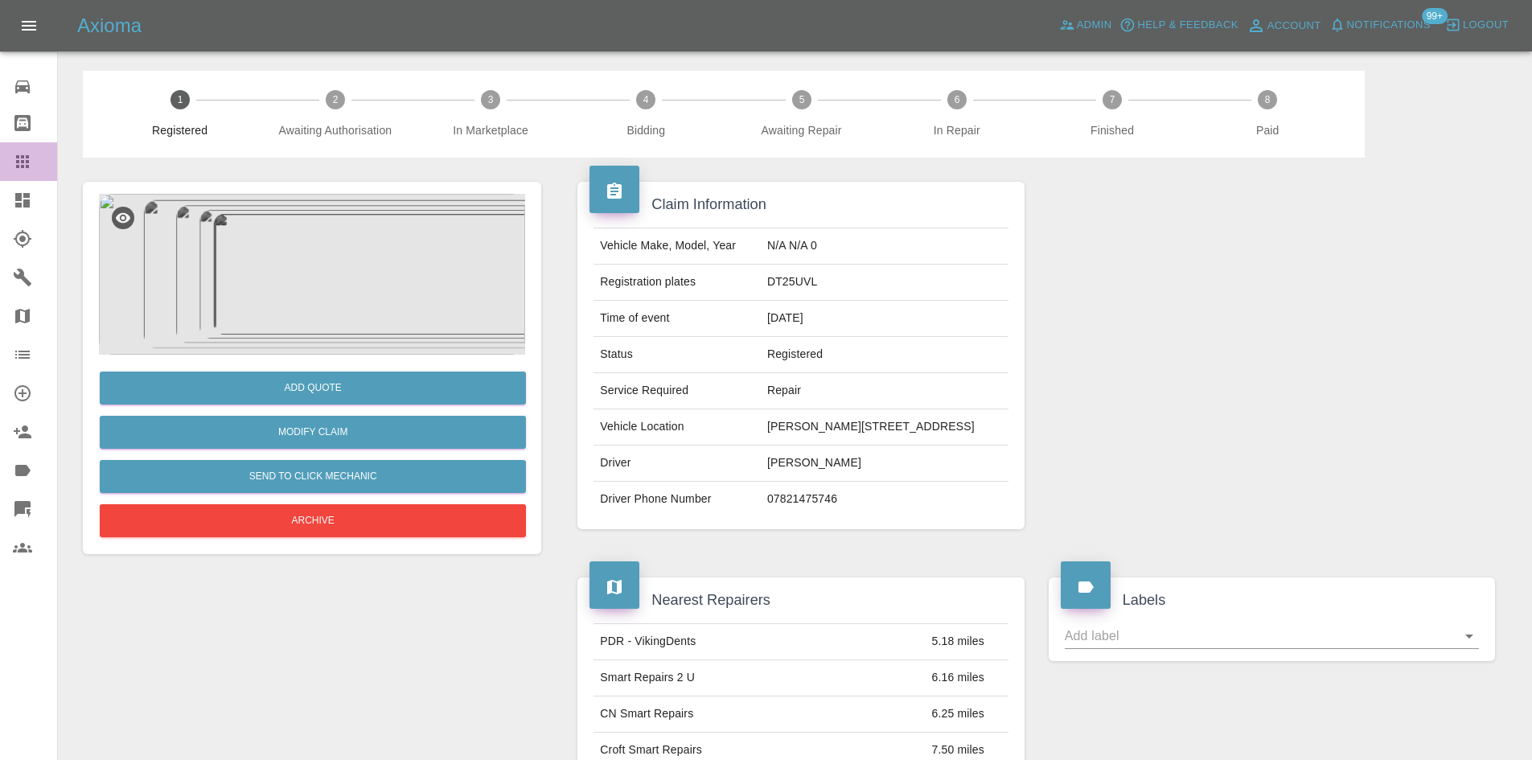
click at [24, 152] on icon at bounding box center [22, 161] width 19 height 19
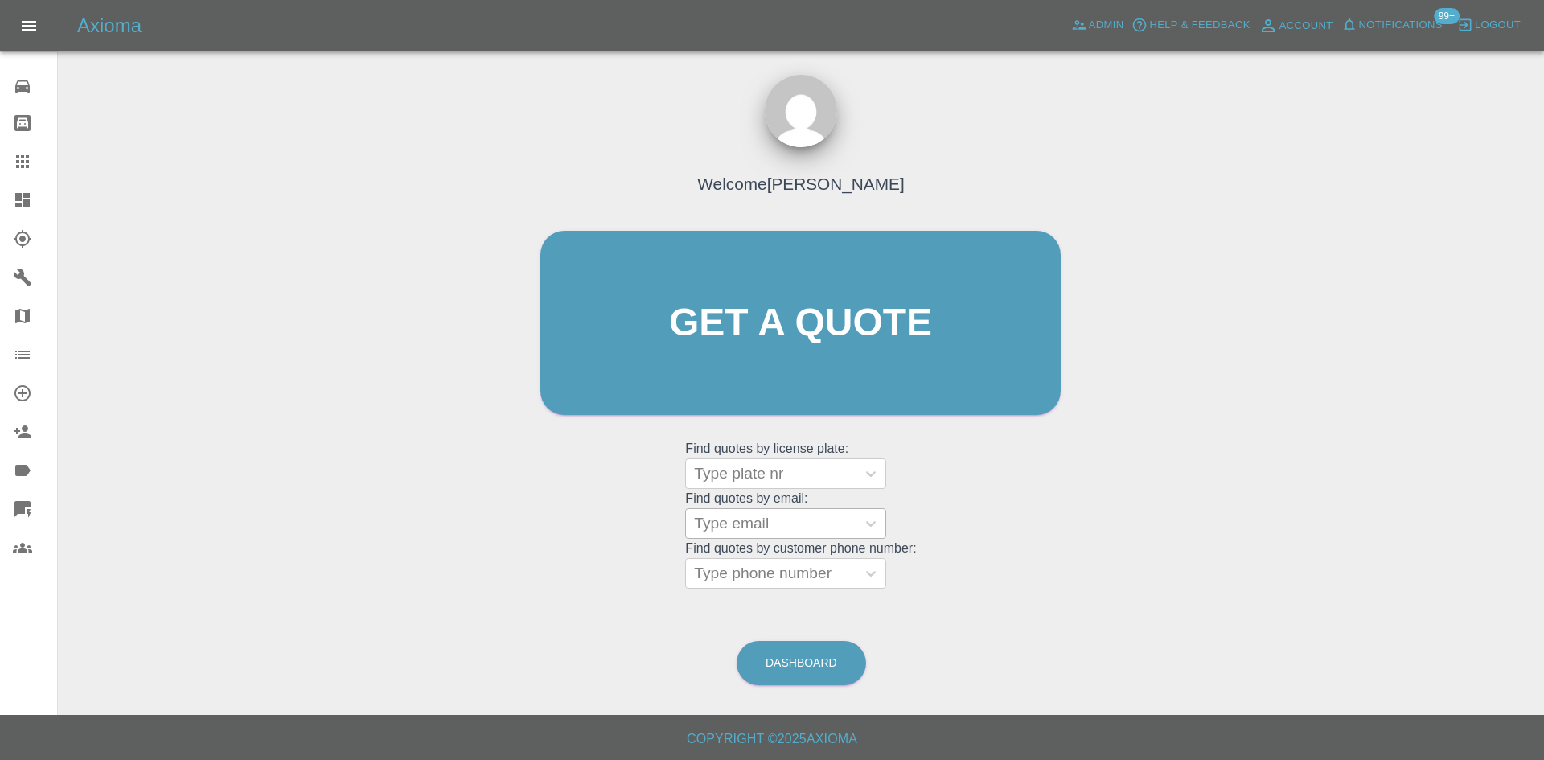
click at [738, 512] on div at bounding box center [771, 523] width 154 height 23
type input "@"
drag, startPoint x: 734, startPoint y: 511, endPoint x: 754, endPoint y: 589, distance: 81.3
click at [9, 201] on link "Dashboard" at bounding box center [28, 200] width 57 height 39
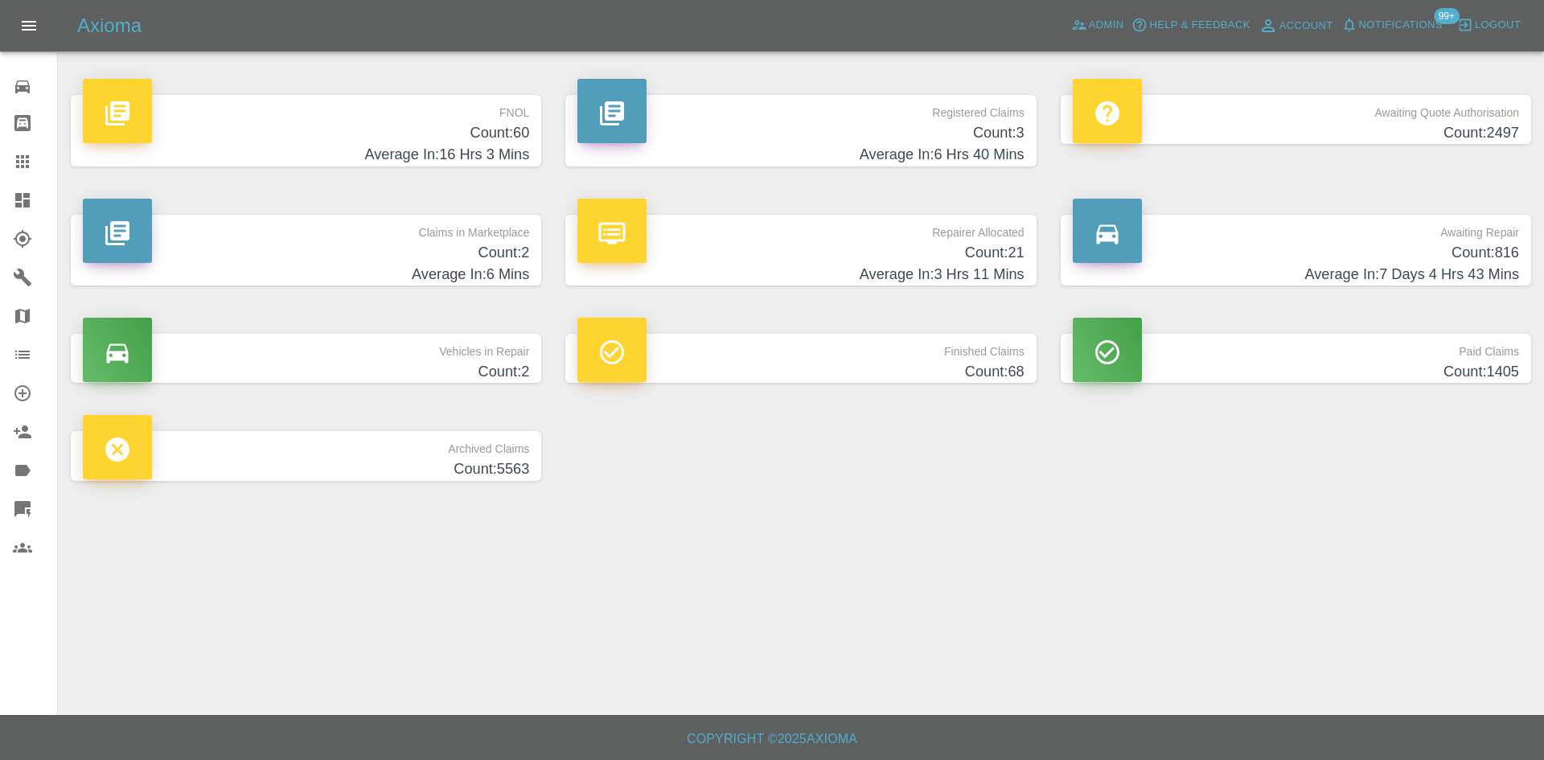
click at [1348, 133] on h4 "Count: 2497" at bounding box center [1296, 133] width 446 height 22
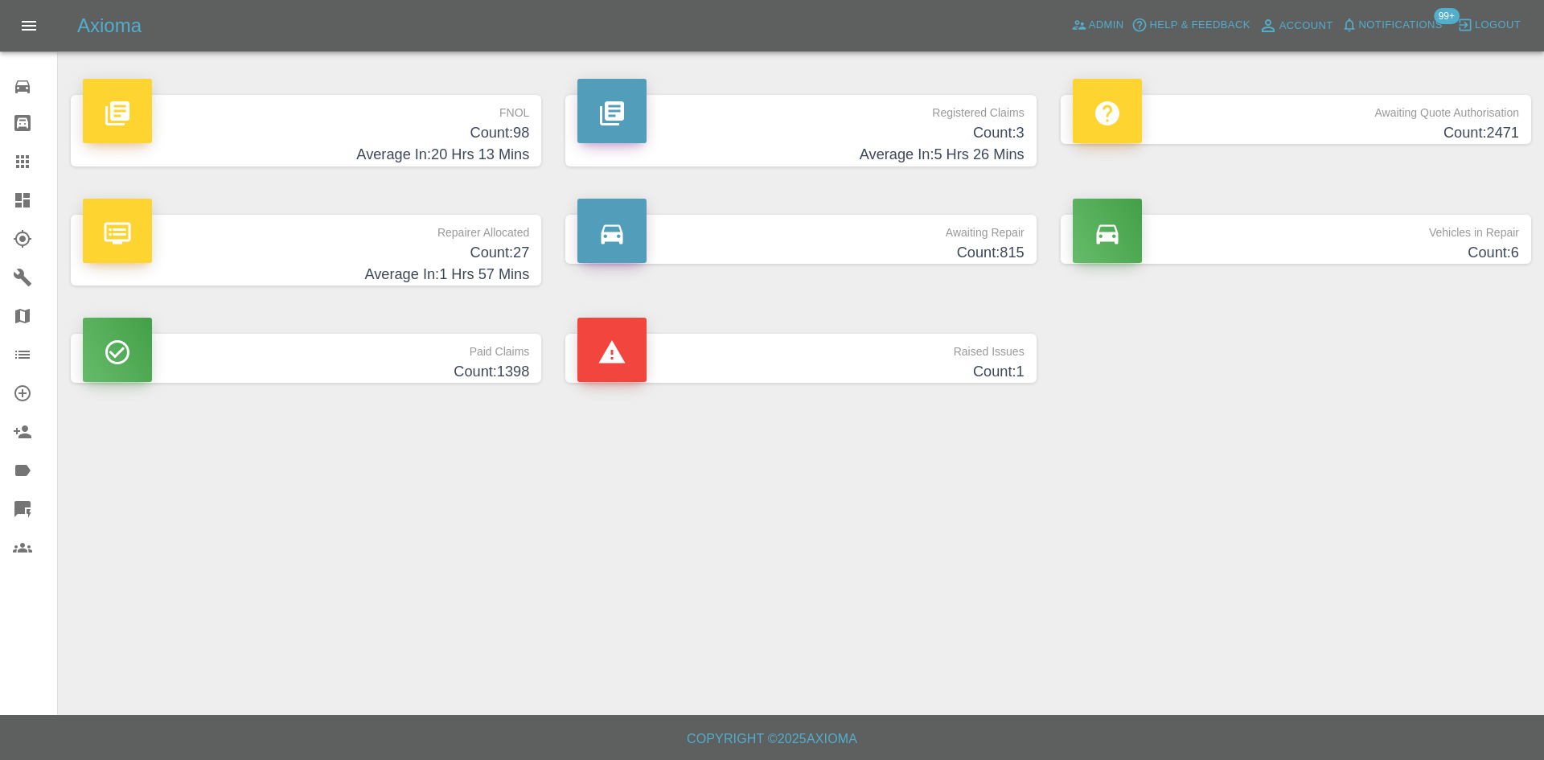
click at [26, 168] on icon at bounding box center [22, 161] width 13 height 13
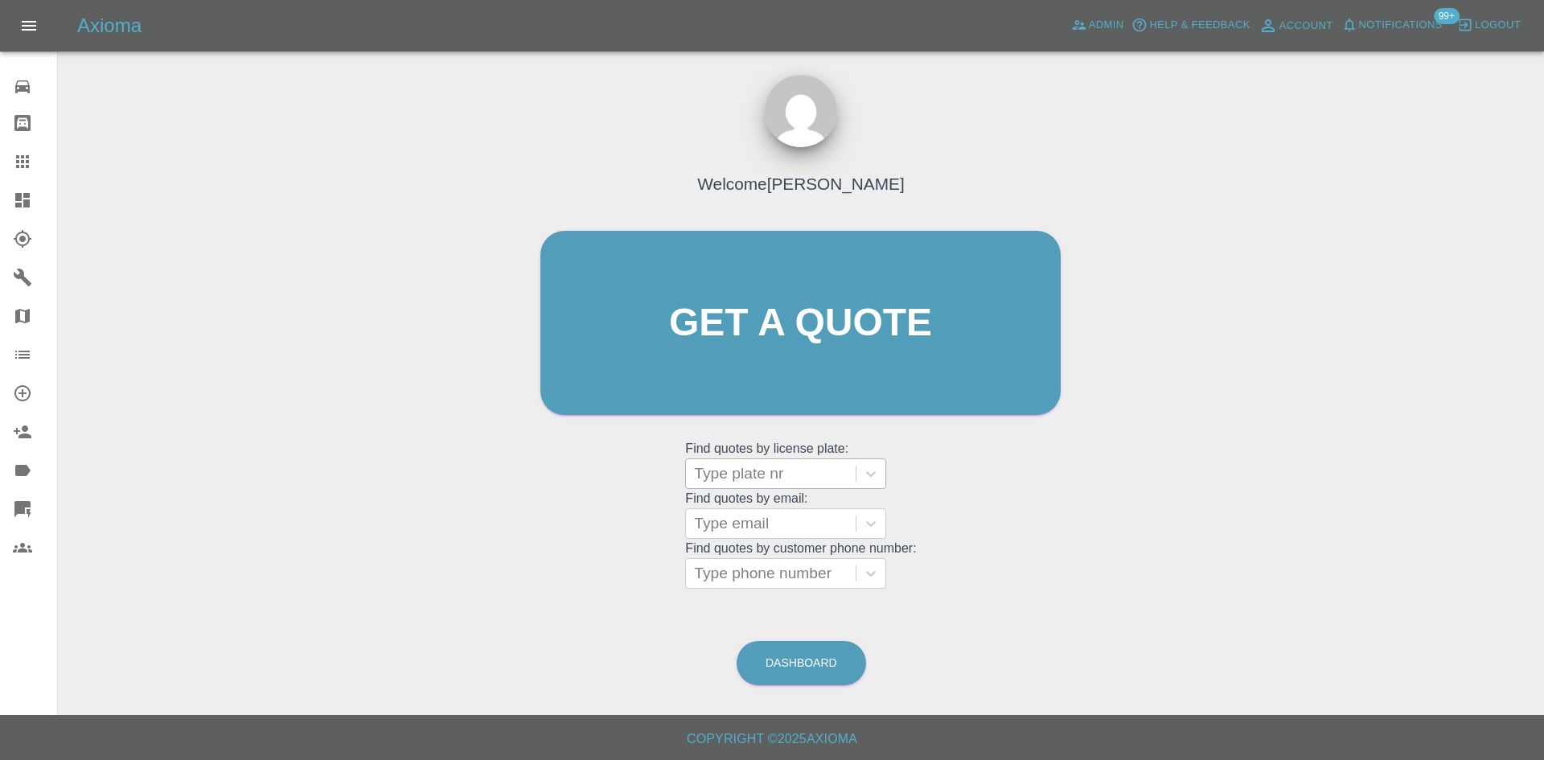
click at [762, 467] on div at bounding box center [771, 473] width 154 height 23
paste input "HG16XKZ"
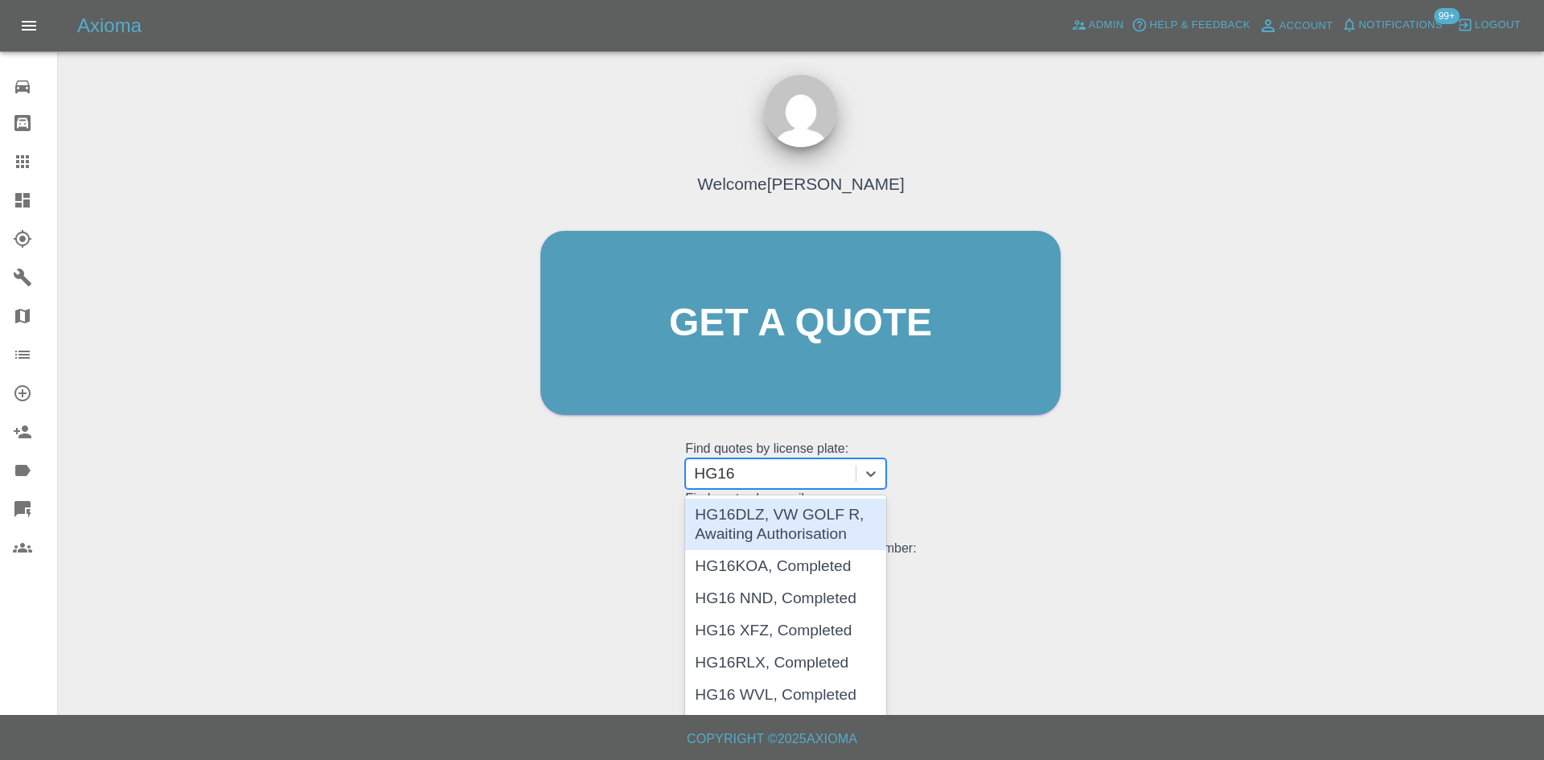
type input "HG16"
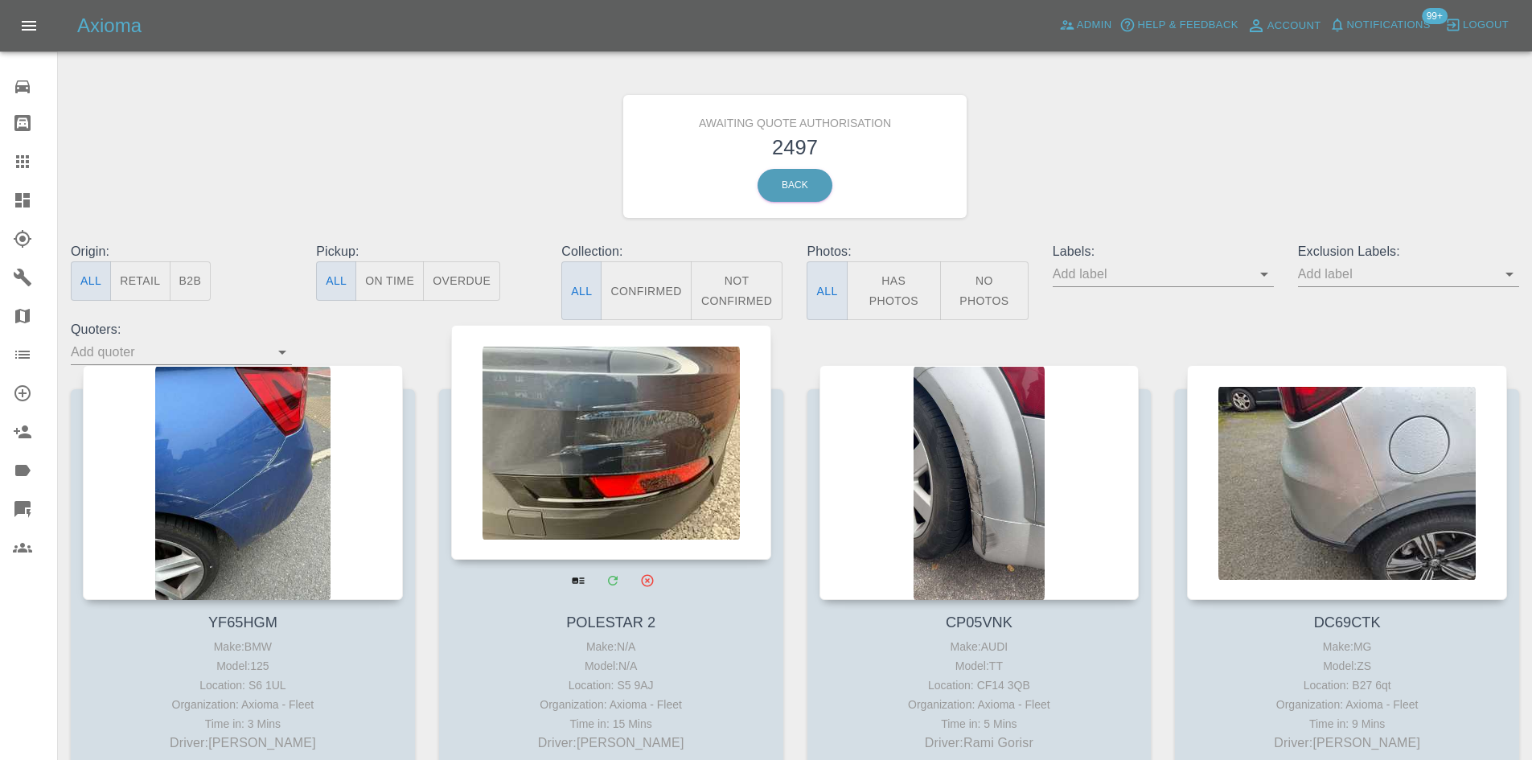
drag, startPoint x: 33, startPoint y: 164, endPoint x: 762, endPoint y: 469, distance: 790.5
click at [33, 164] on div at bounding box center [35, 161] width 45 height 19
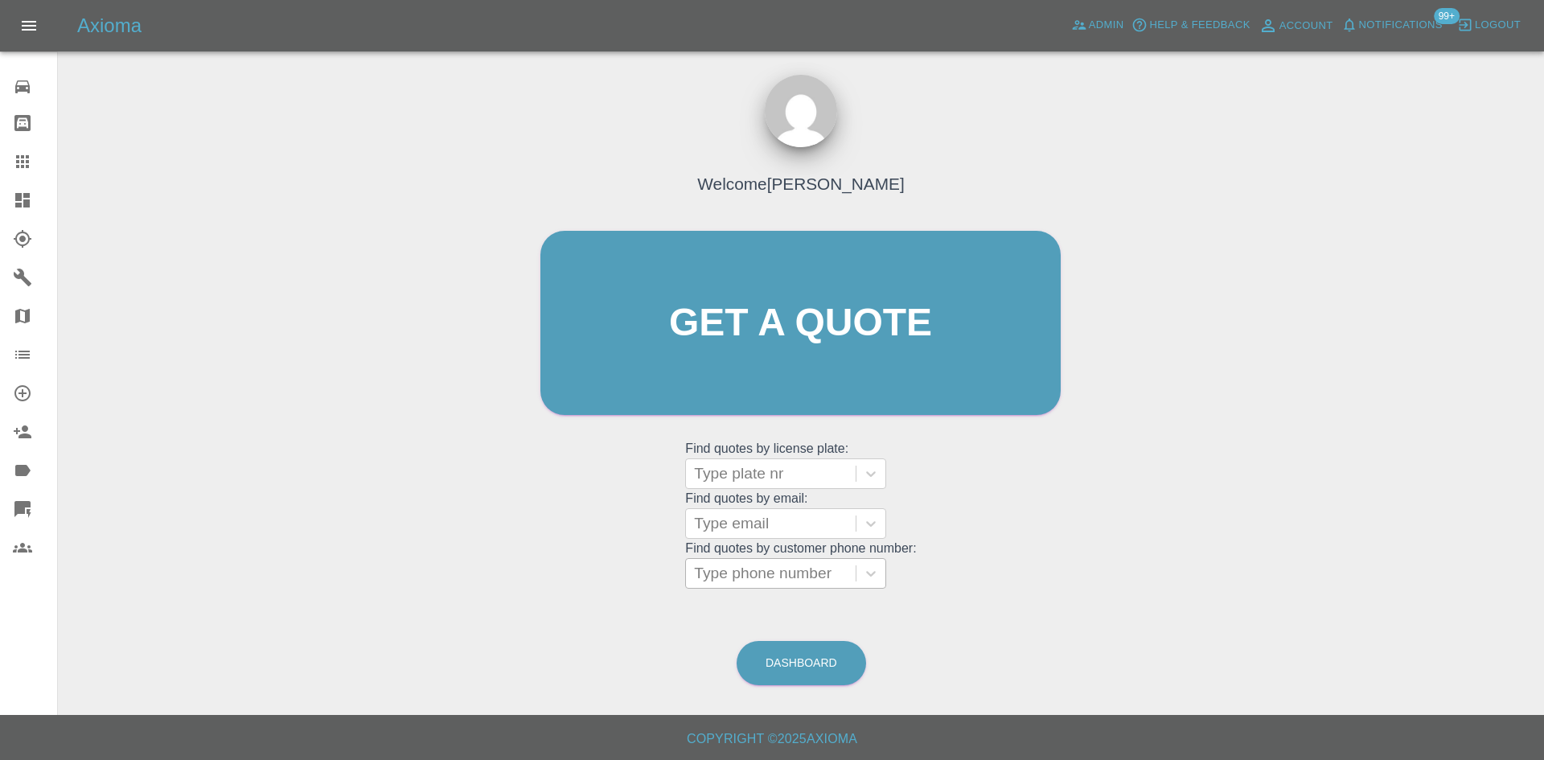
click at [756, 574] on div at bounding box center [771, 573] width 154 height 23
type input "01234"
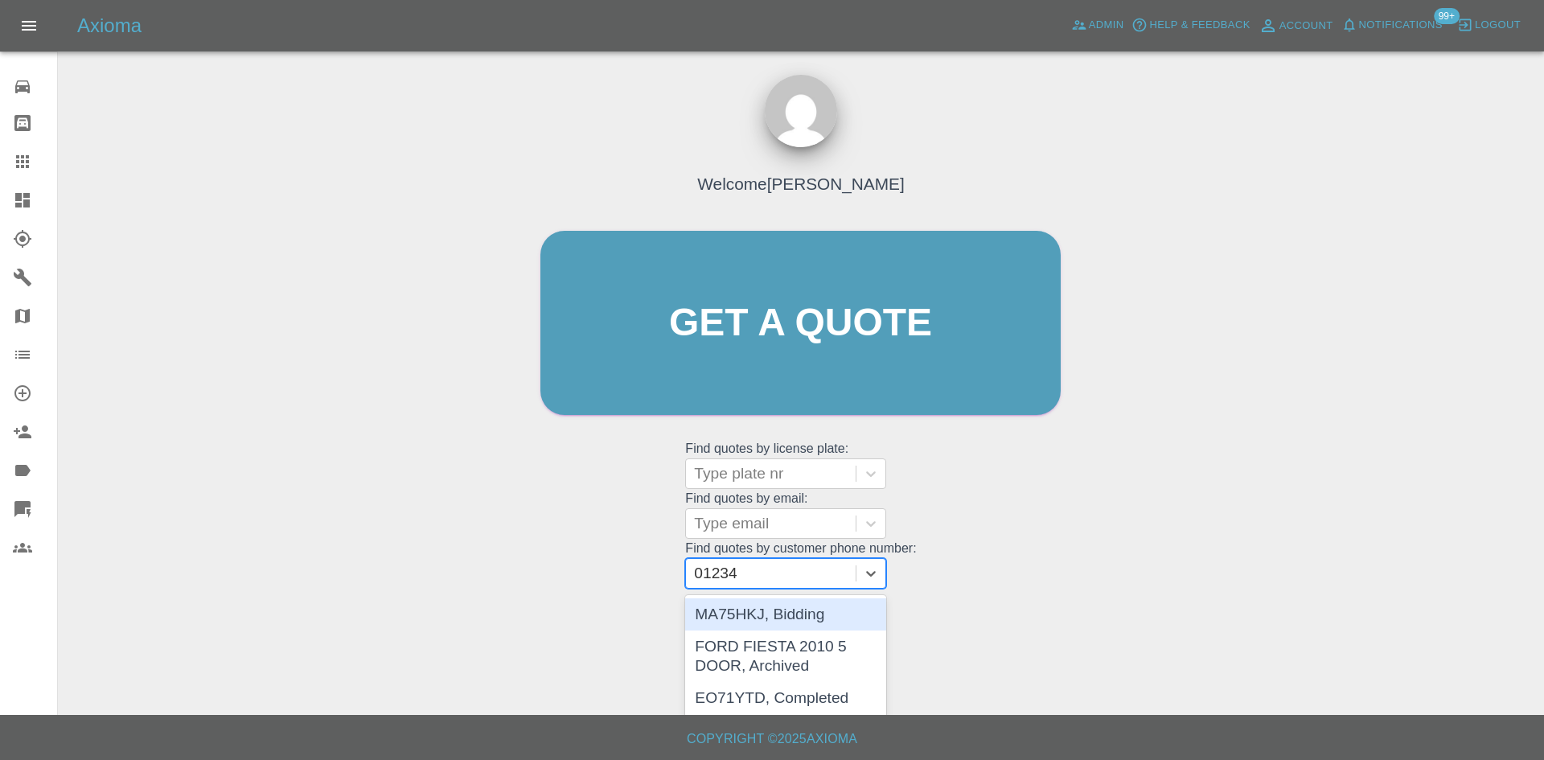
click at [754, 611] on div "MA75HKJ, Bidding" at bounding box center [785, 614] width 201 height 32
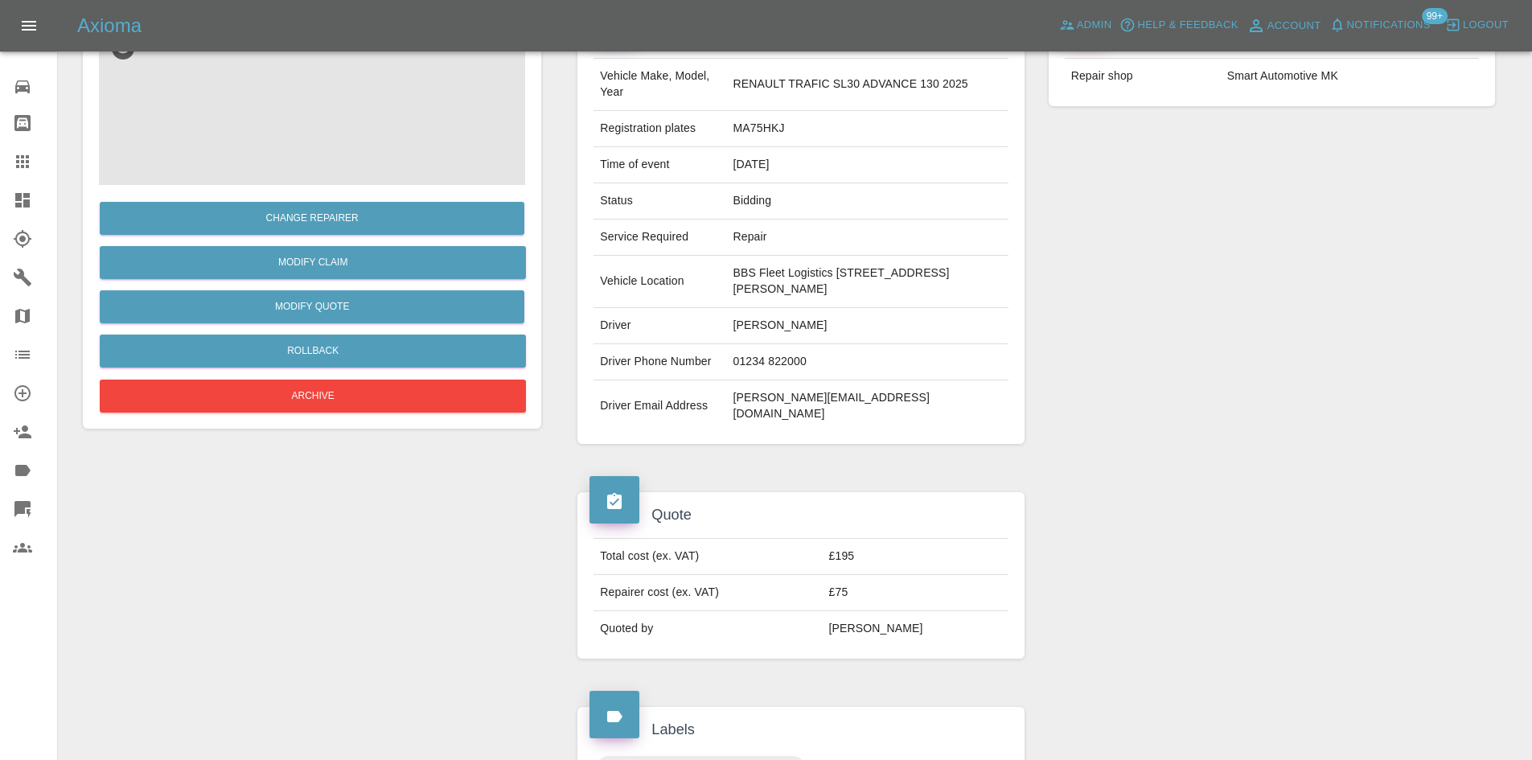
scroll to position [142, 0]
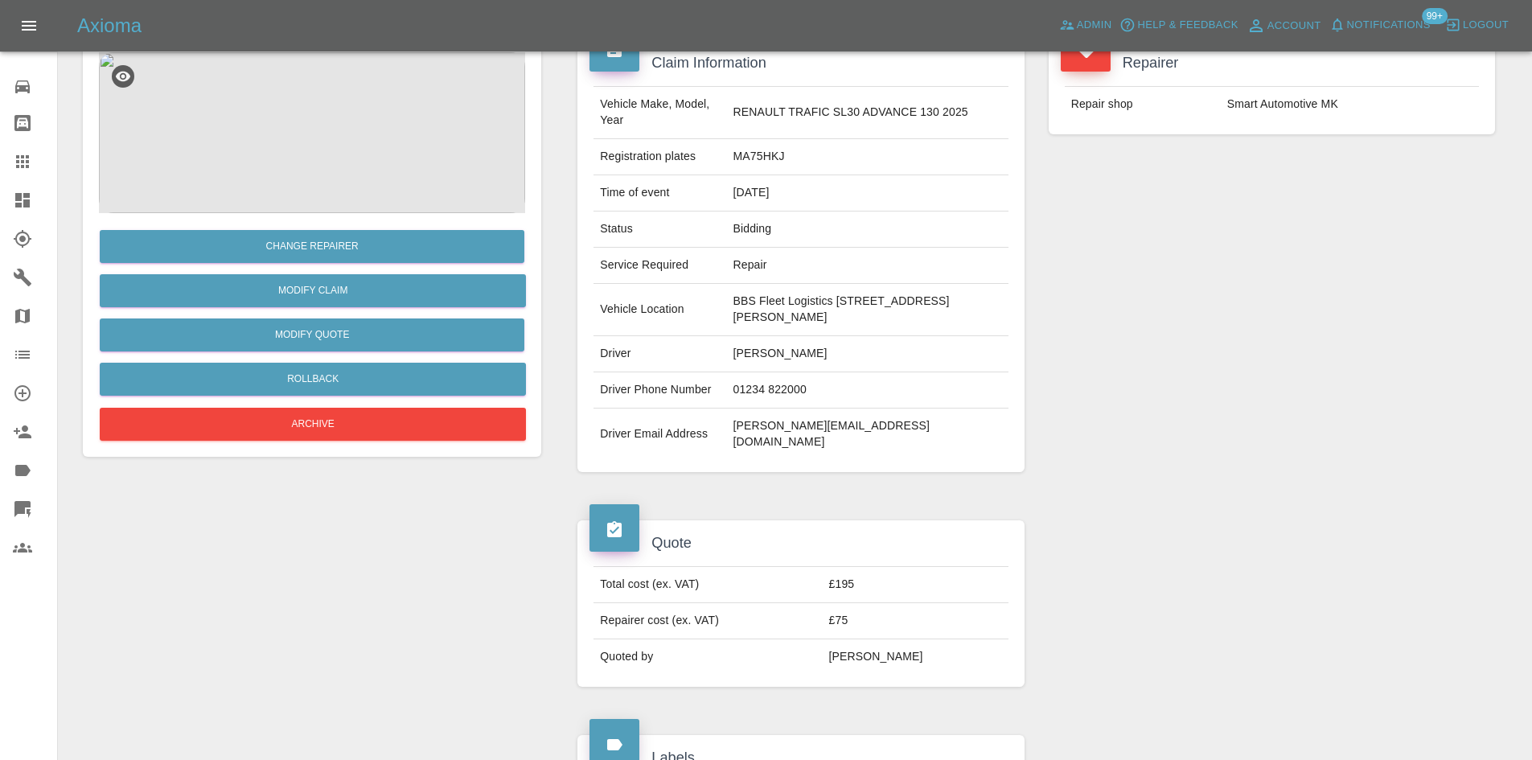
click at [23, 158] on icon at bounding box center [22, 161] width 13 height 13
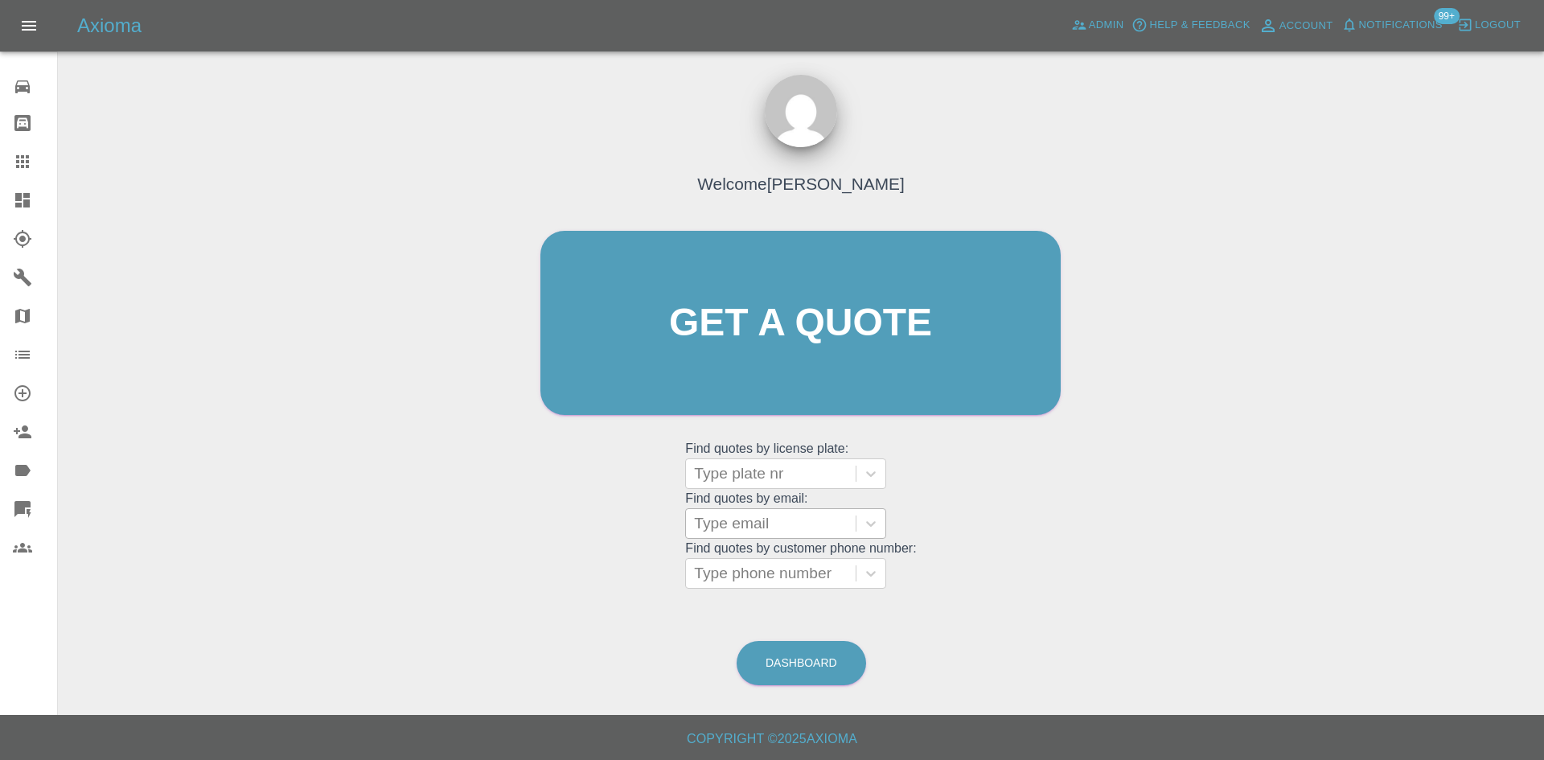
click at [754, 516] on div at bounding box center [771, 523] width 154 height 23
click at [751, 473] on div at bounding box center [771, 473] width 154 height 23
drag, startPoint x: 754, startPoint y: 573, endPoint x: 754, endPoint y: 565, distance: 8.1
click at [754, 574] on div at bounding box center [771, 573] width 154 height 23
type input "01293"
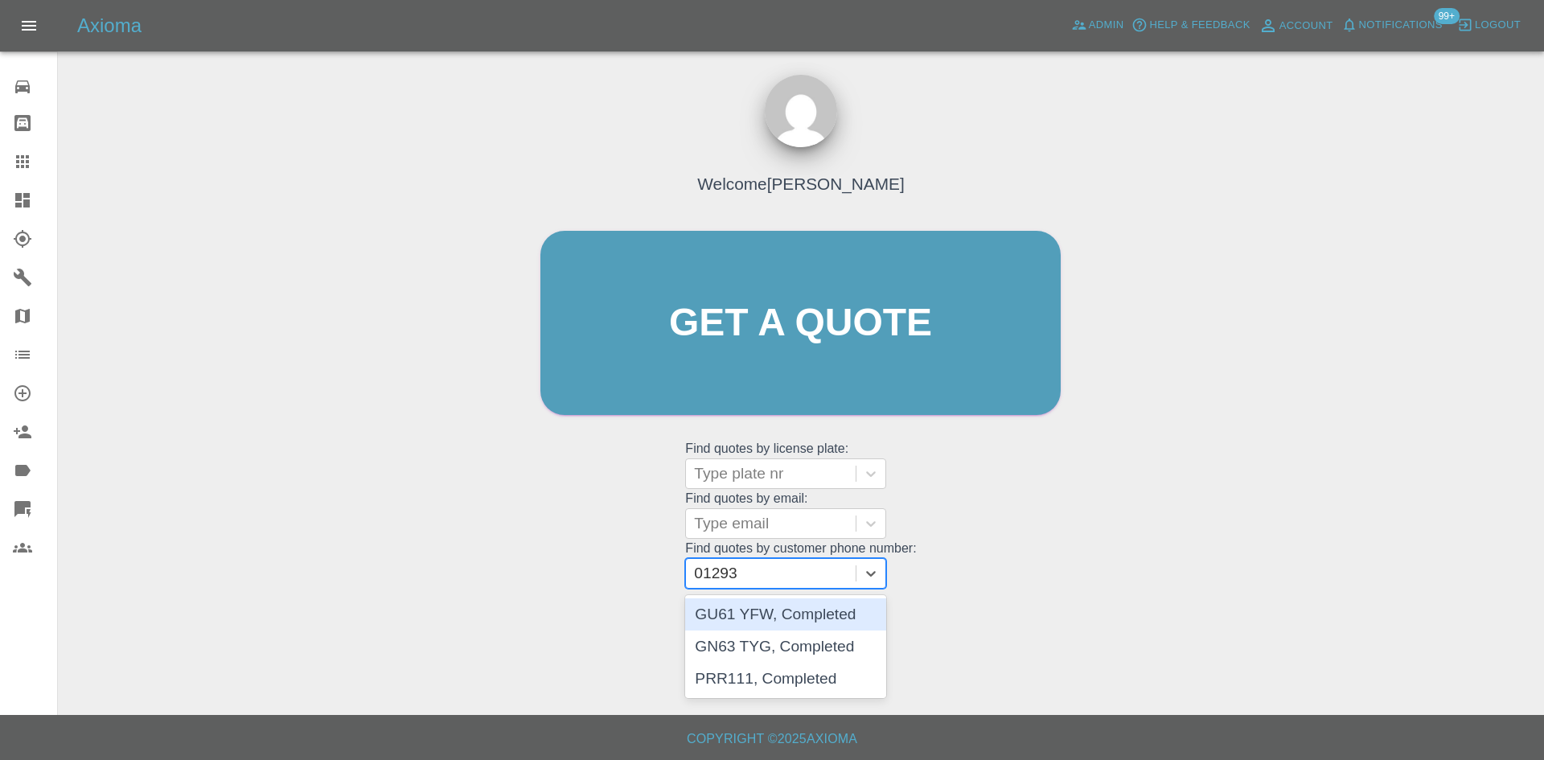
click at [766, 615] on div "GU61 YFW, Completed" at bounding box center [785, 614] width 201 height 32
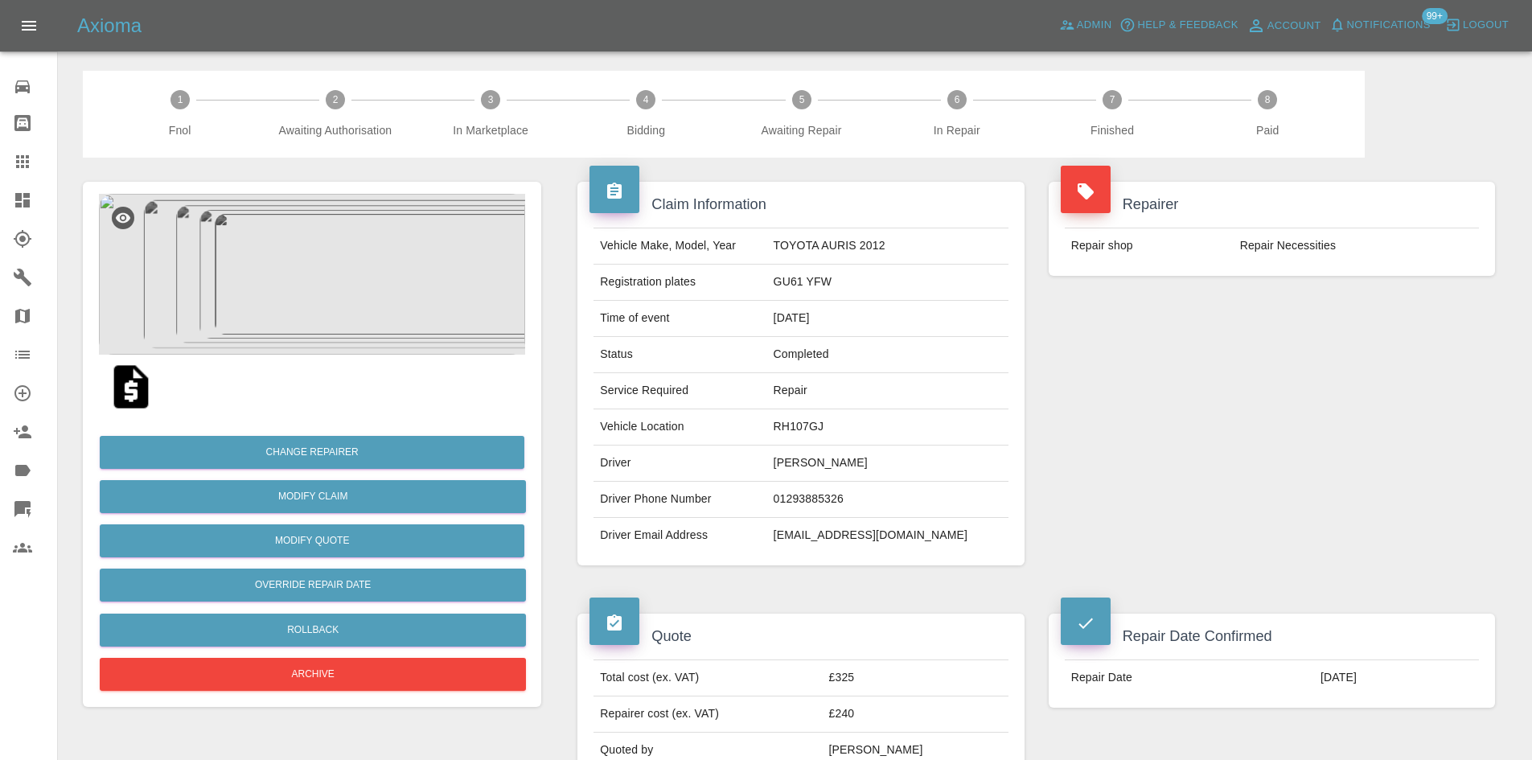
click at [28, 206] on icon at bounding box center [22, 200] width 14 height 14
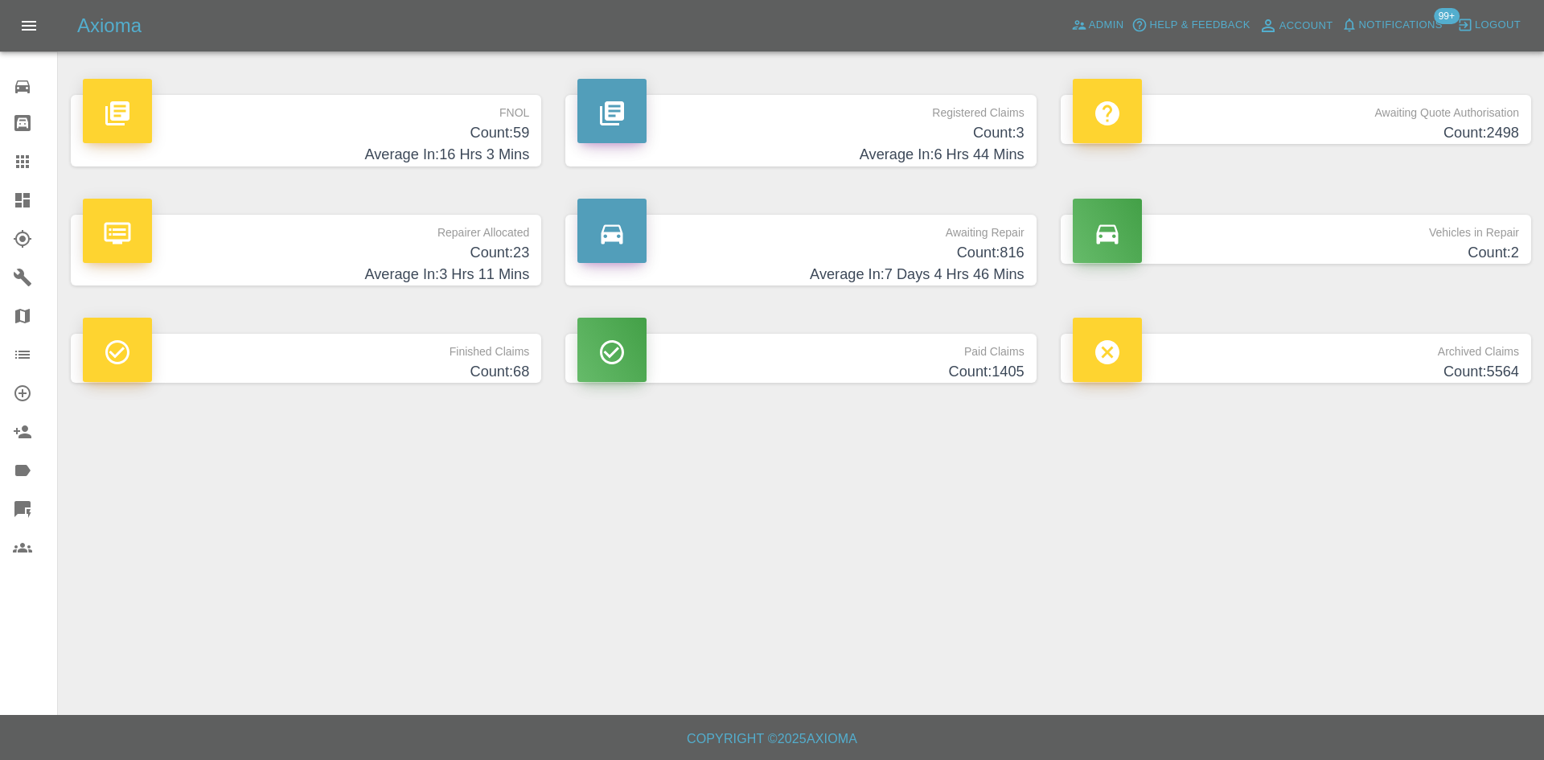
click at [745, 105] on p "Registered Claims" at bounding box center [800, 108] width 446 height 27
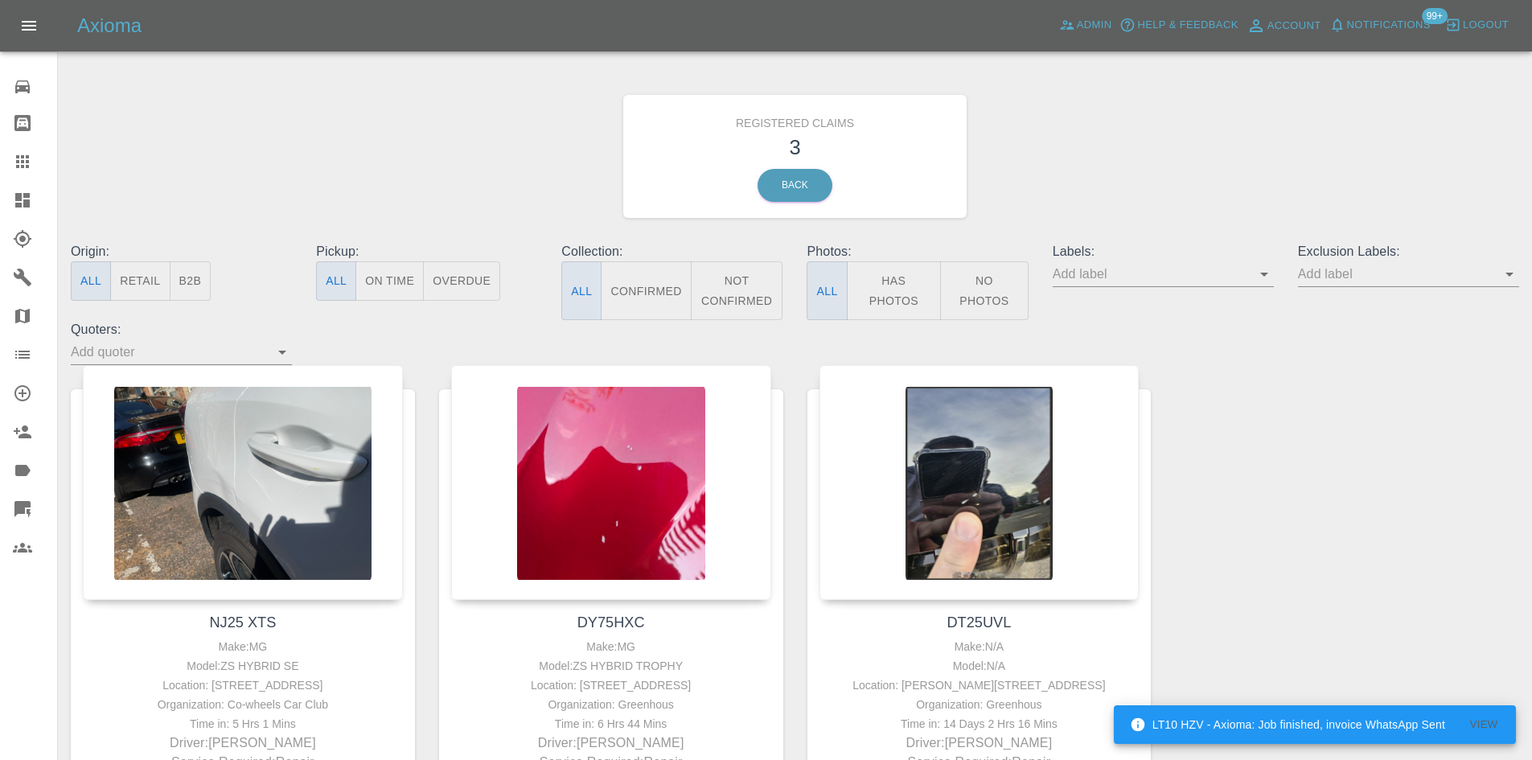
click at [18, 162] on icon at bounding box center [22, 161] width 13 height 13
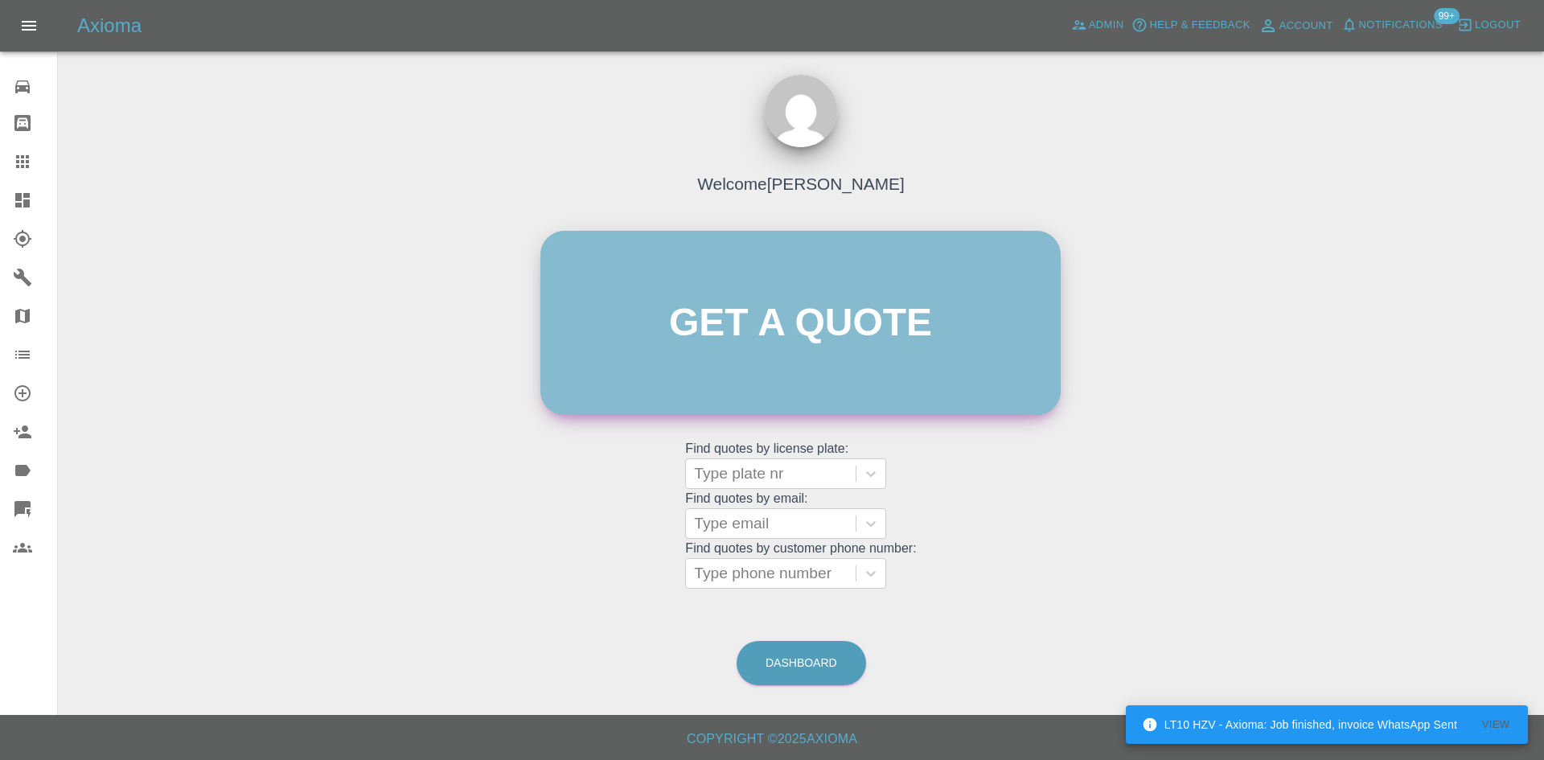
click at [861, 310] on link "Get a quote" at bounding box center [800, 323] width 520 height 184
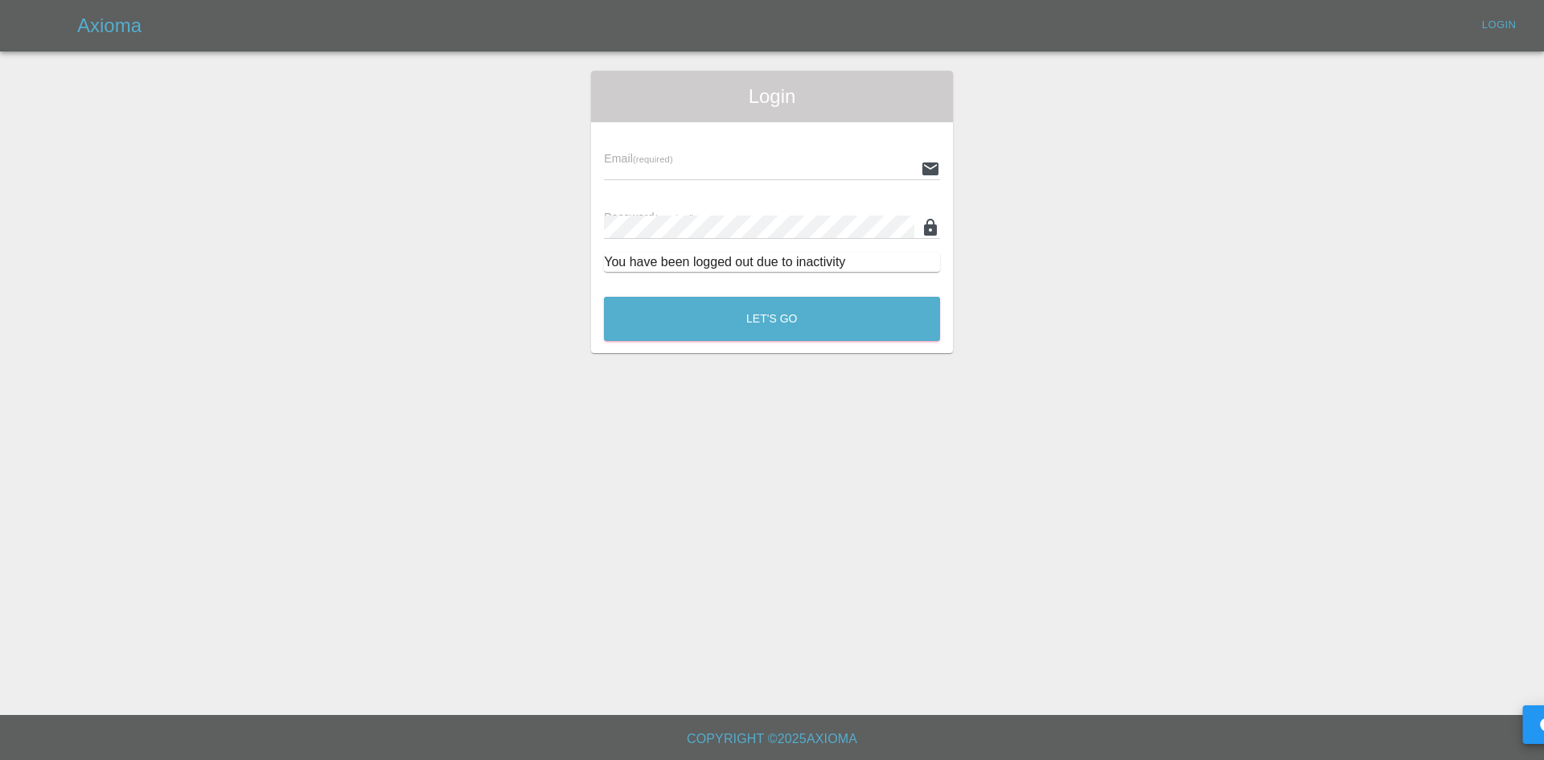
type input "[PERSON_NAME][EMAIL_ADDRESS][PERSON_NAME][DOMAIN_NAME]"
click at [709, 271] on div "You have been logged out due to inactivity" at bounding box center [772, 262] width 336 height 19
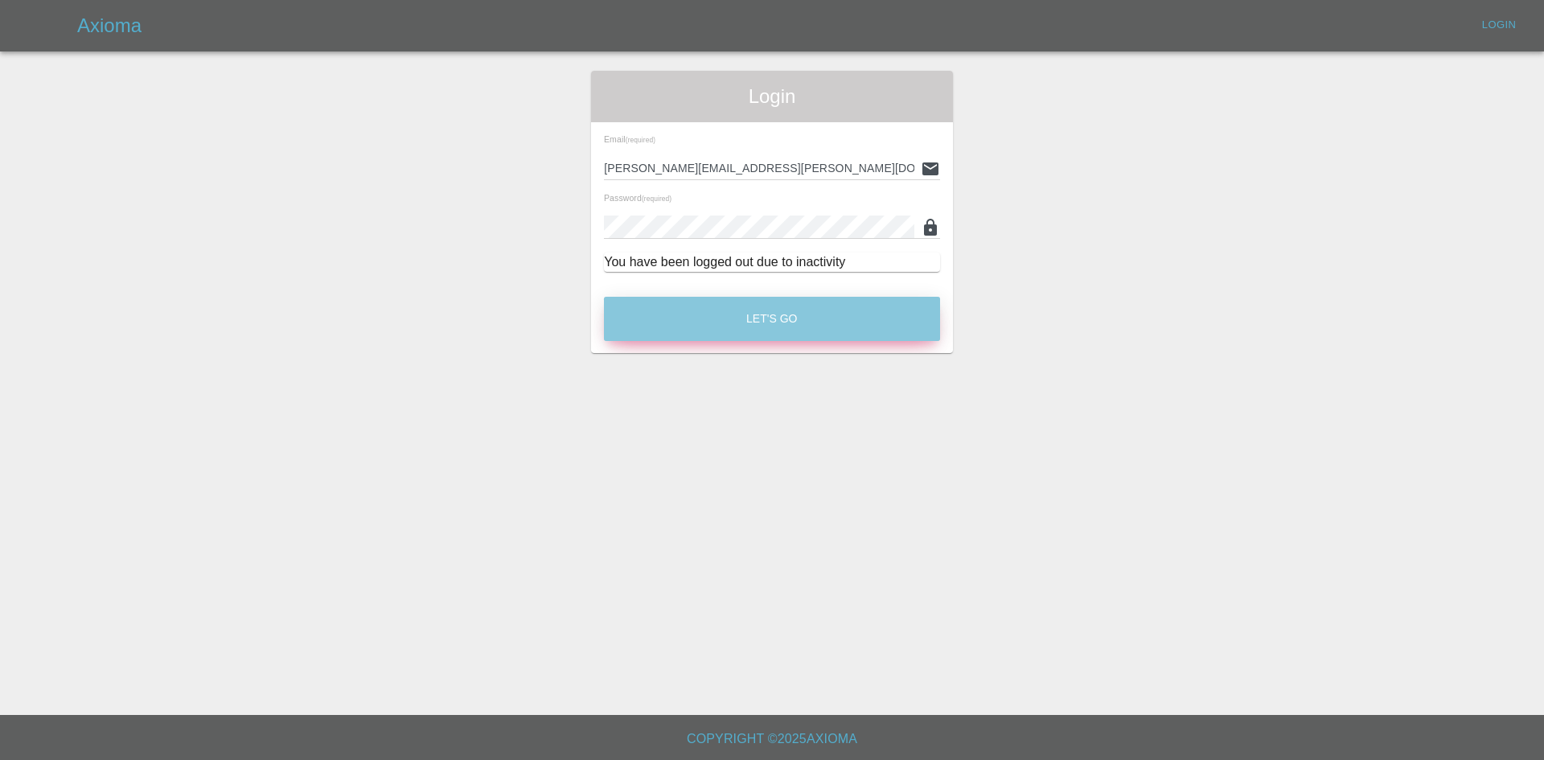
click at [726, 303] on button "Let's Go" at bounding box center [772, 319] width 336 height 44
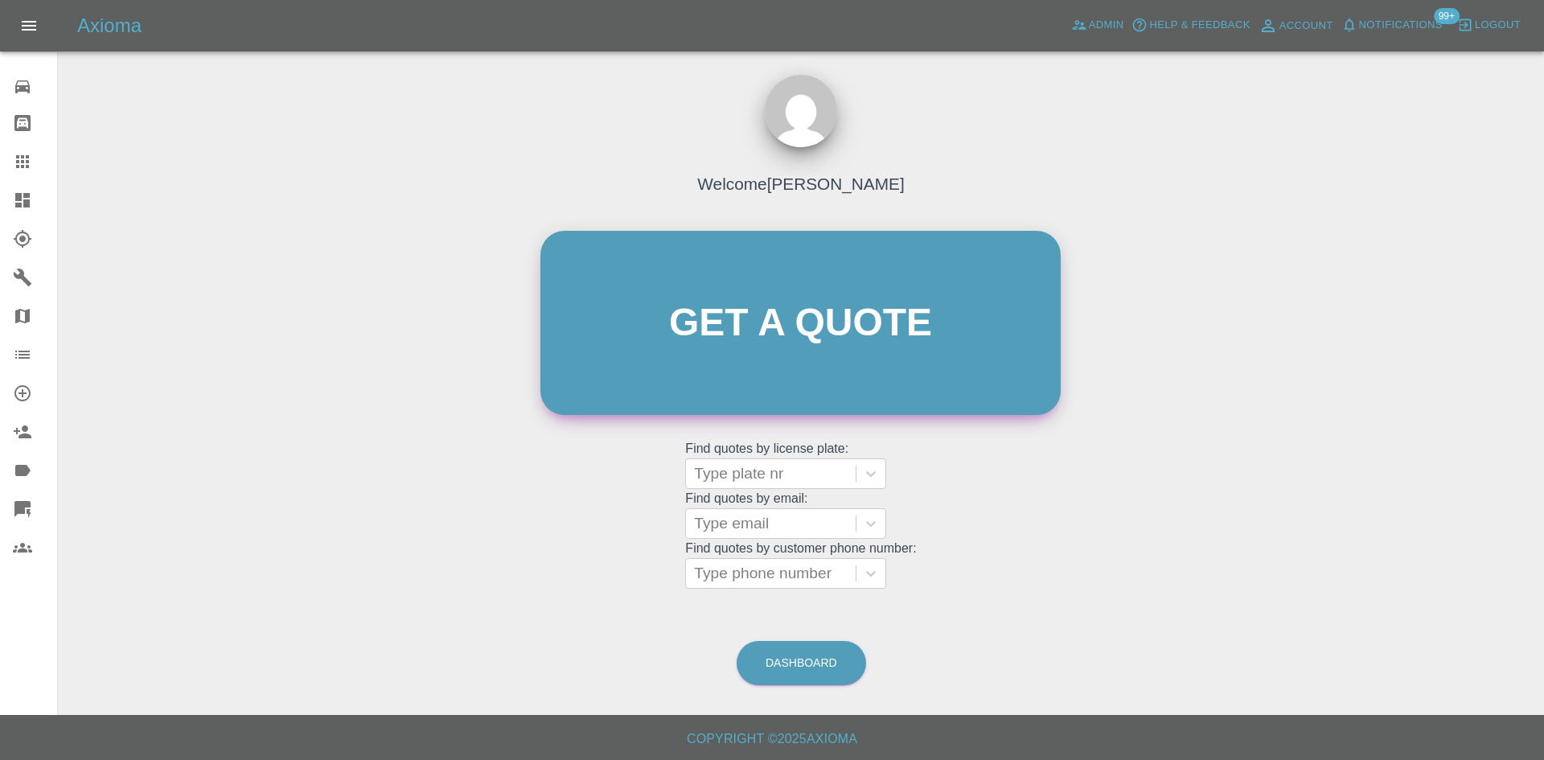
click at [748, 352] on link "Get a quote" at bounding box center [800, 323] width 520 height 184
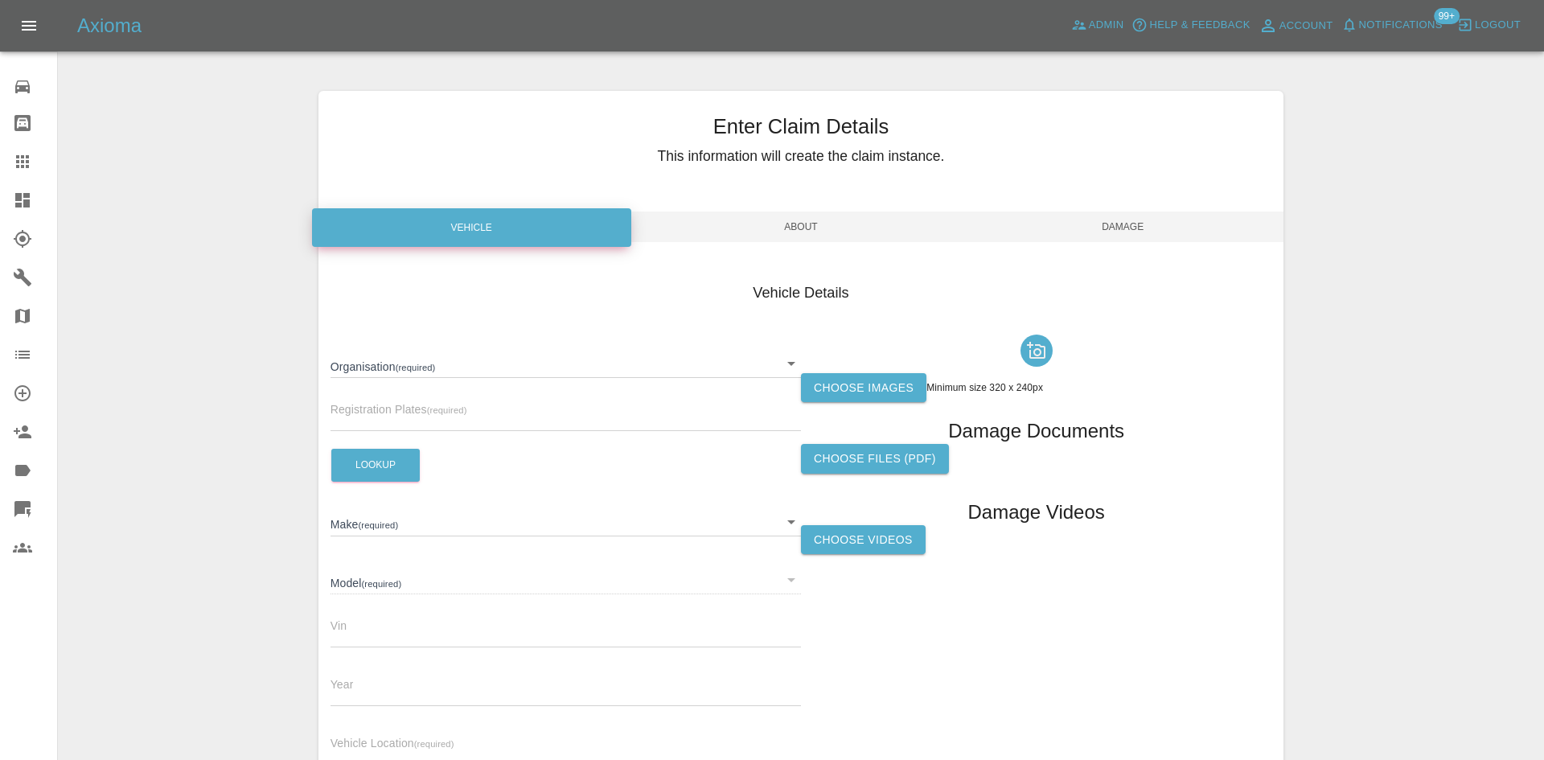
click at [520, 363] on body "Axioma Admin Help & Feedback Account Notifications 99+ Logout 0 Repair home Bod…" at bounding box center [772, 460] width 1544 height 920
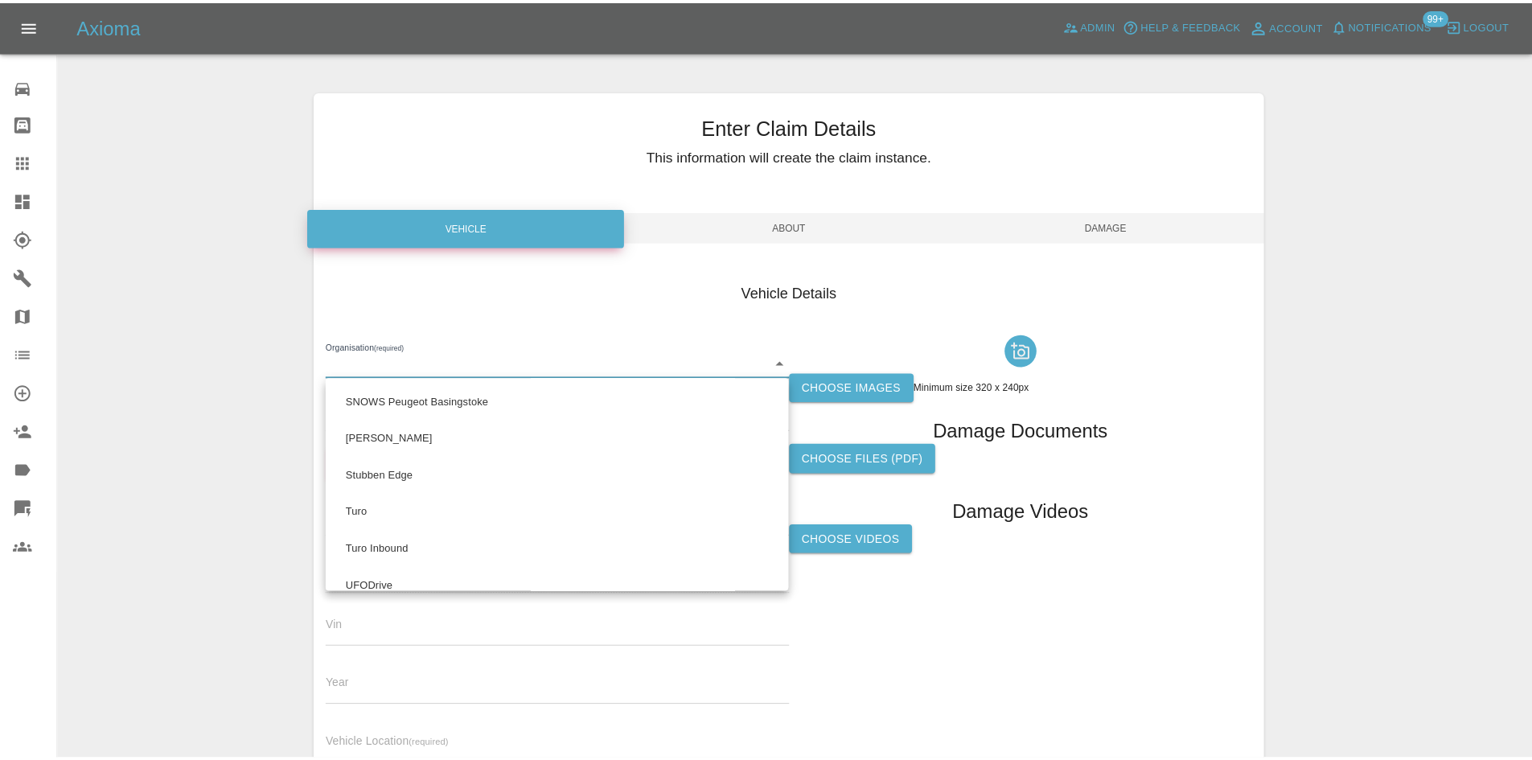
scroll to position [1459, 0]
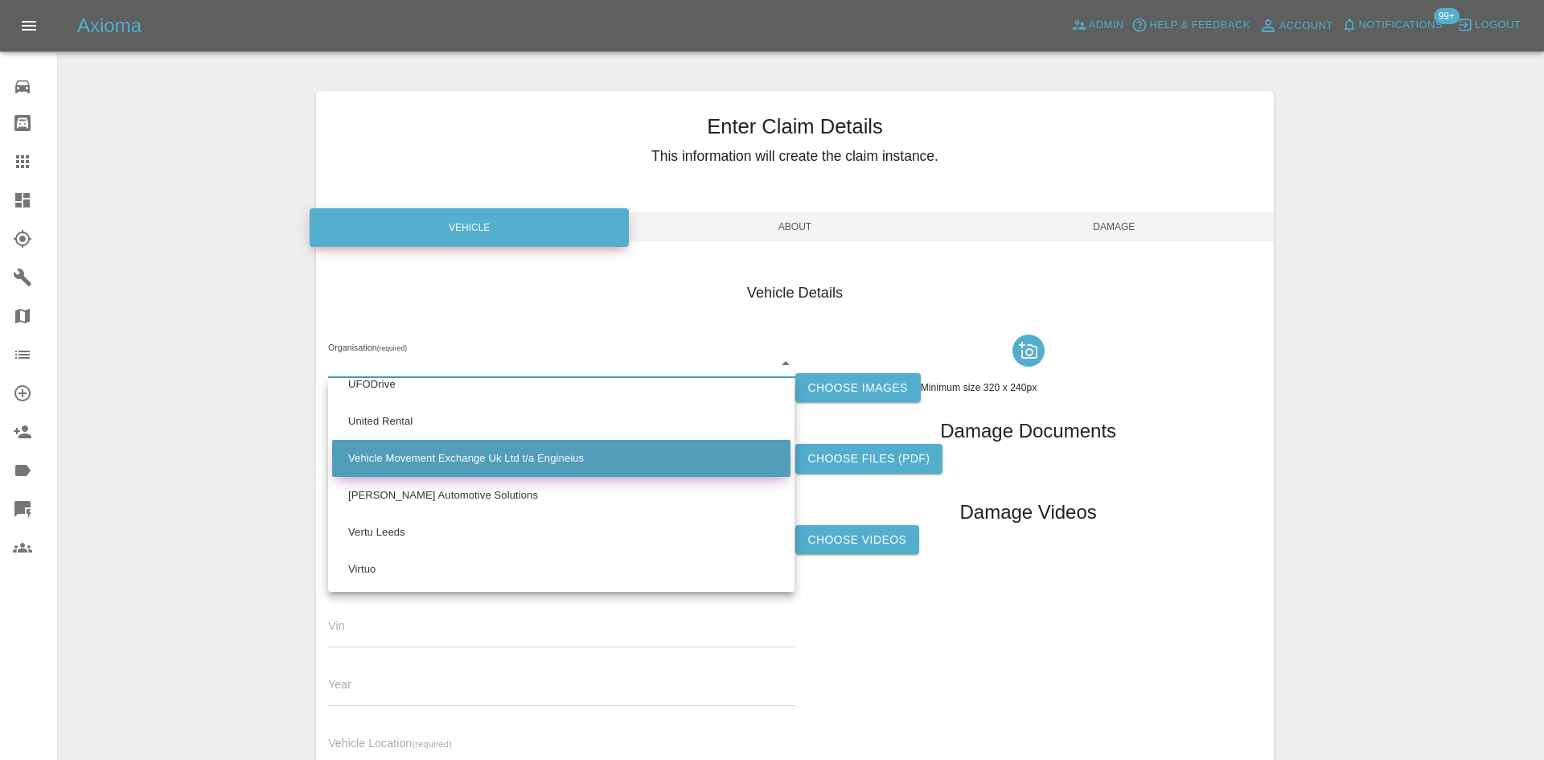
click at [512, 461] on li "Vehicle Movement Exchange Uk Ltd t/a Engineius" at bounding box center [561, 458] width 458 height 37
type input "682ee8aa13dc93f91b5959a5"
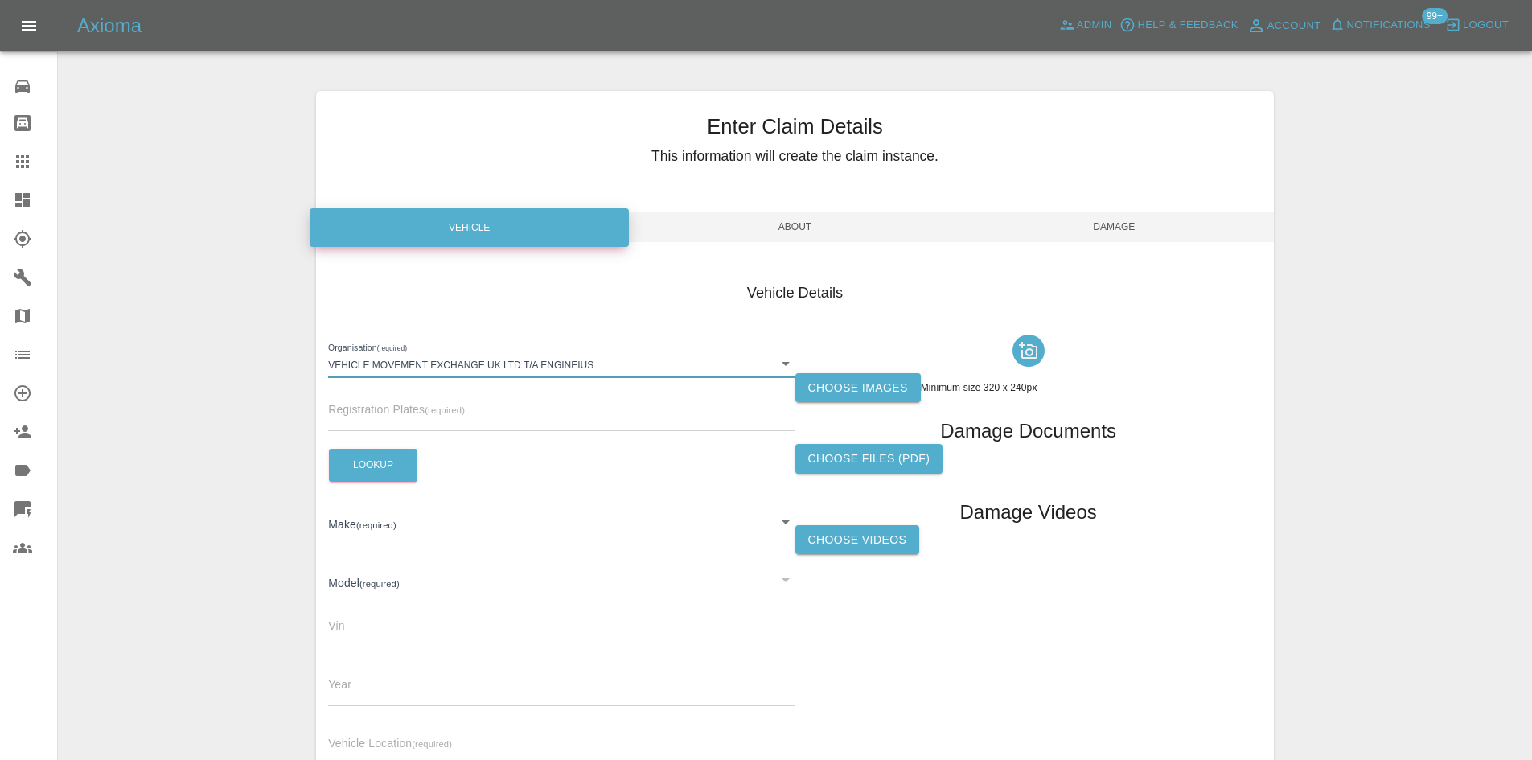
click at [409, 409] on input "text" at bounding box center [561, 419] width 466 height 23
paste input "KT25DHO"
click at [372, 462] on button "Lookup" at bounding box center [373, 465] width 88 height 33
click at [459, 429] on input "KT25DHO" at bounding box center [561, 419] width 466 height 23
type input "KT25DHO"
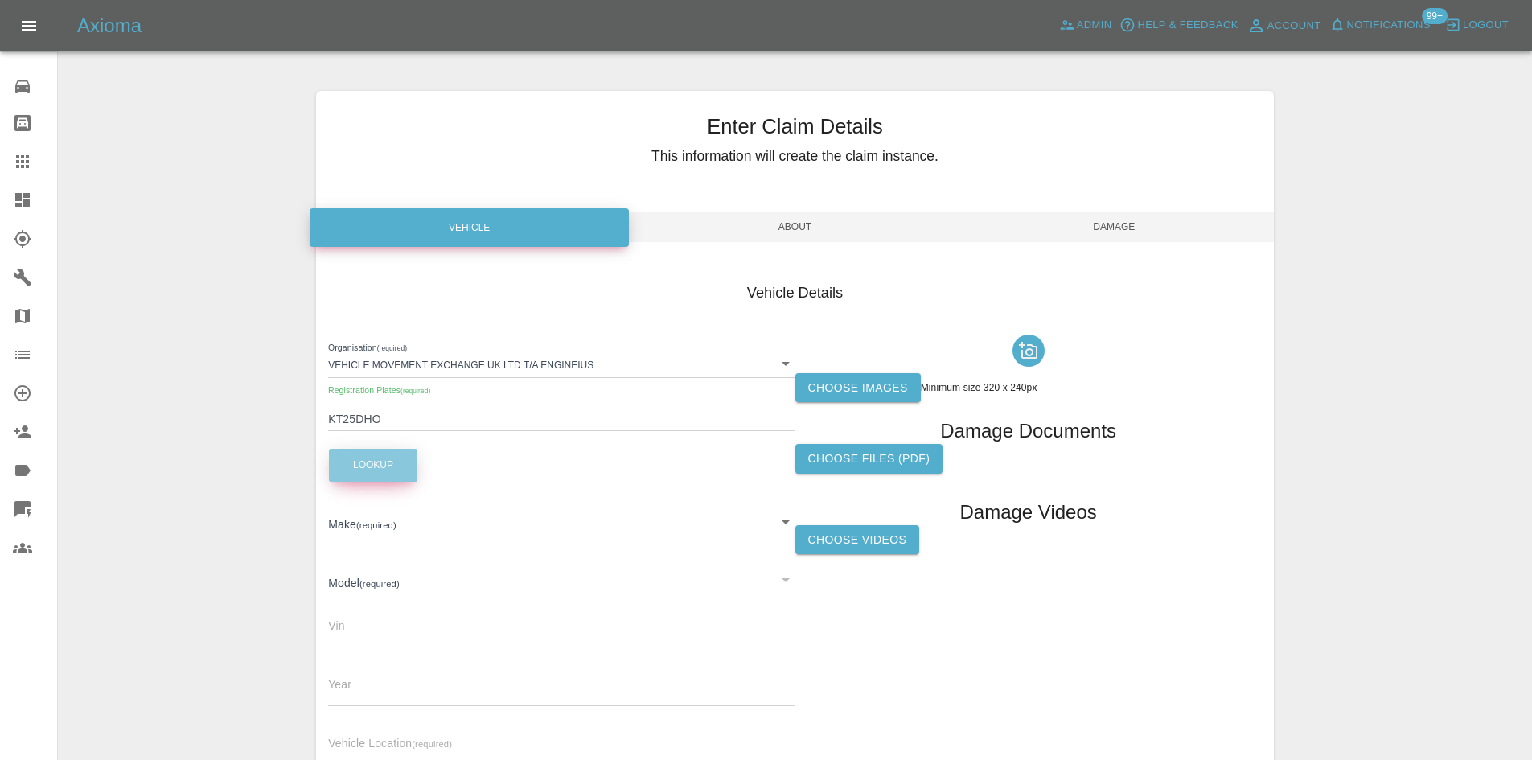
click at [340, 472] on button "Lookup" at bounding box center [373, 465] width 88 height 33
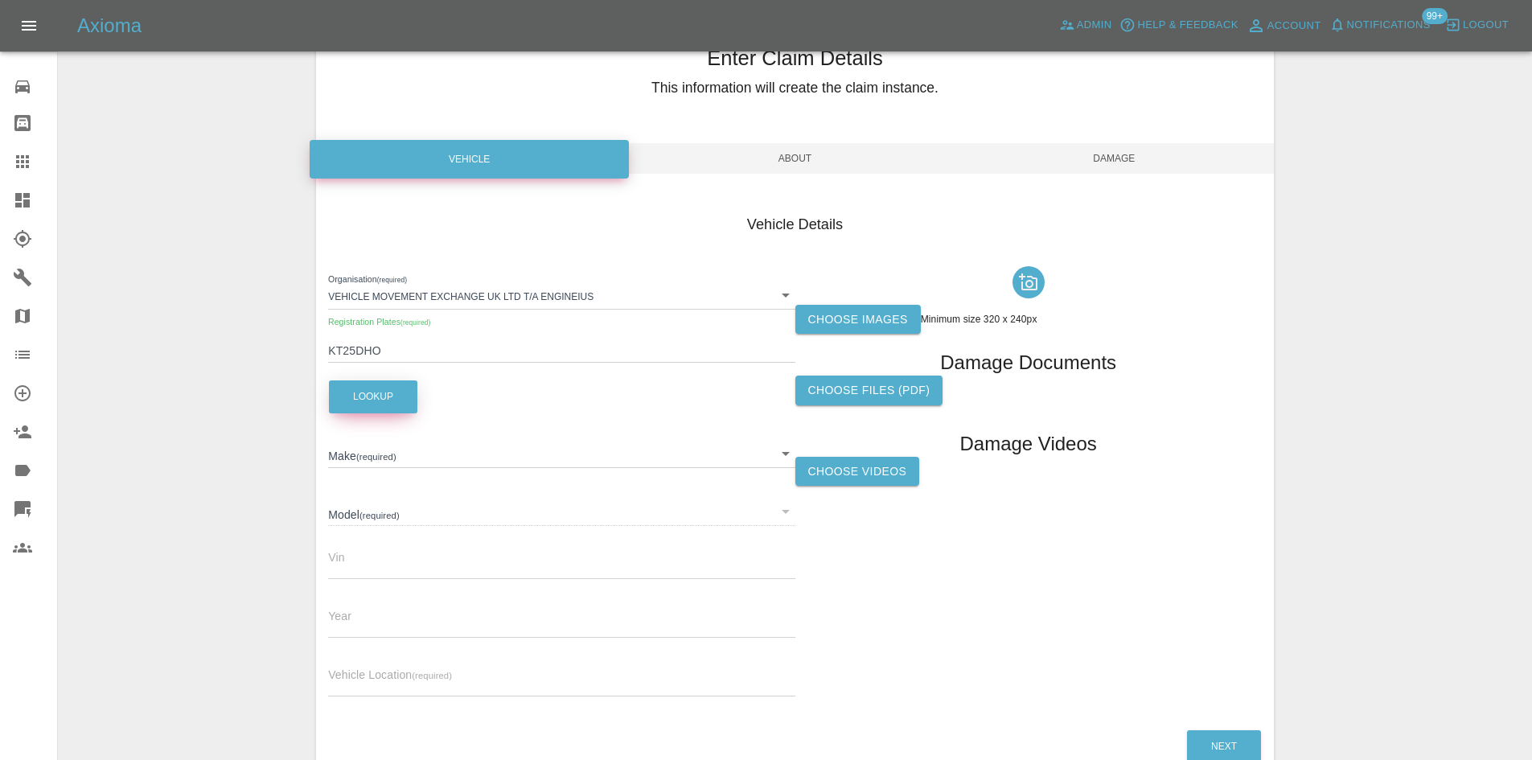
scroll to position [160, 0]
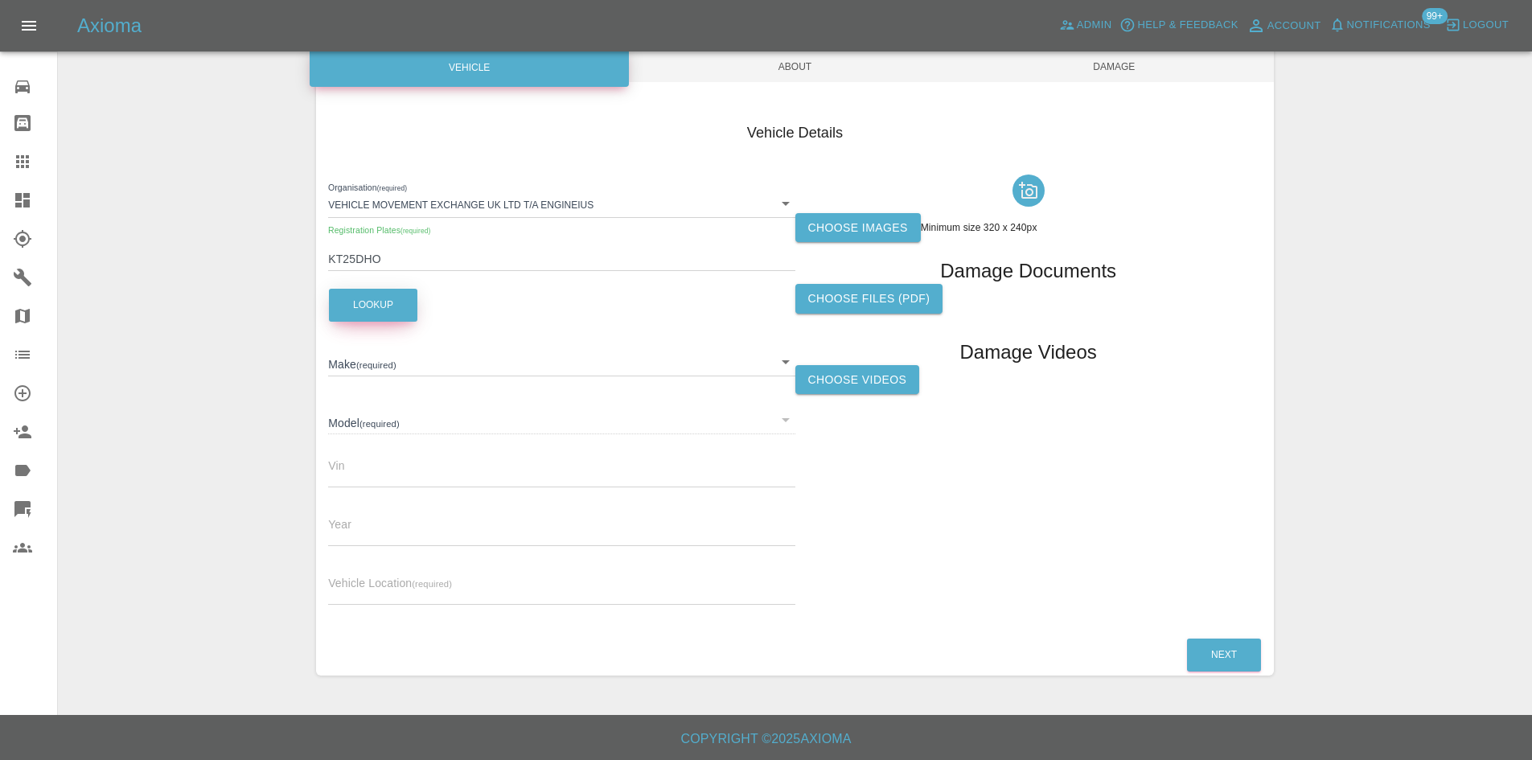
type input "MERCEDES-BENZ"
type input "ESPRINTER 314 PRO L2"
type input "[US_VEHICLE_IDENTIFICATION_NUMBER]"
type input "2025"
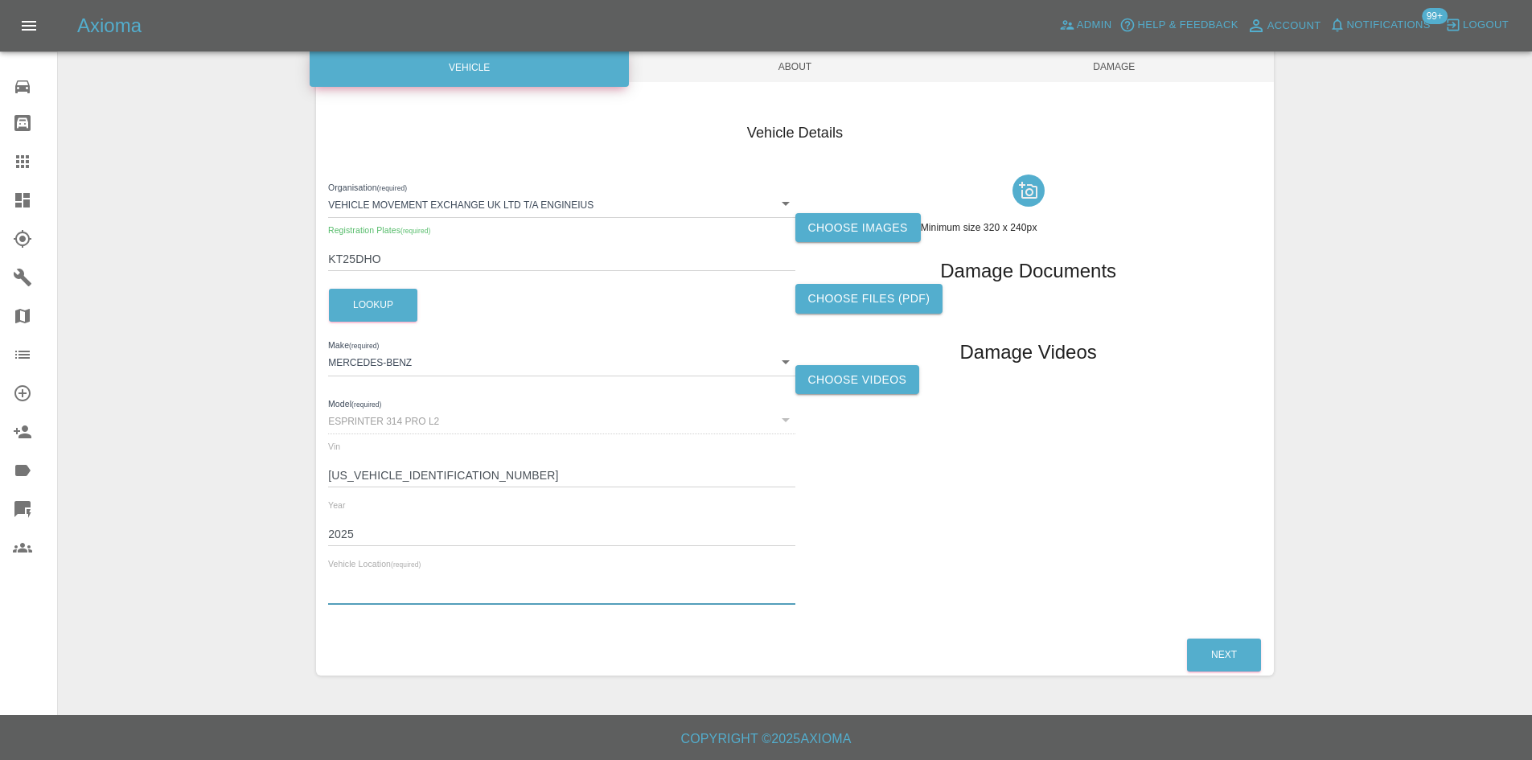
click at [433, 589] on input "text" at bounding box center [561, 592] width 466 height 23
type input "[GEOGRAPHIC_DATA]"
click at [879, 248] on div "Choose images Minimum size 320 x 240px Damage Documents Choose files (pdf) Dama…" at bounding box center [1028, 393] width 466 height 450
click at [877, 225] on label "Choose images" at bounding box center [857, 228] width 125 height 30
click at [0, 0] on input "Choose images" at bounding box center [0, 0] width 0 height 0
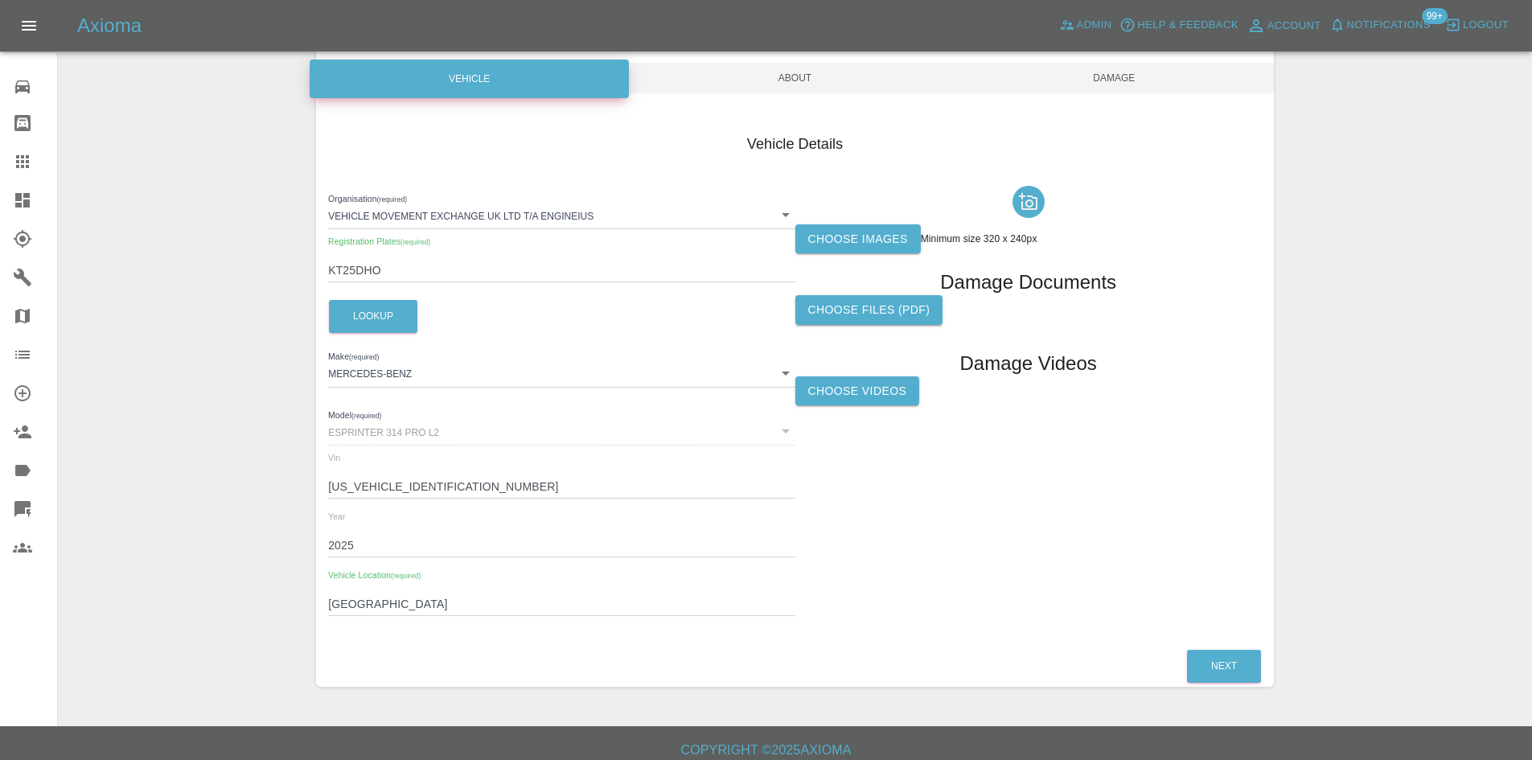
scroll to position [0, 0]
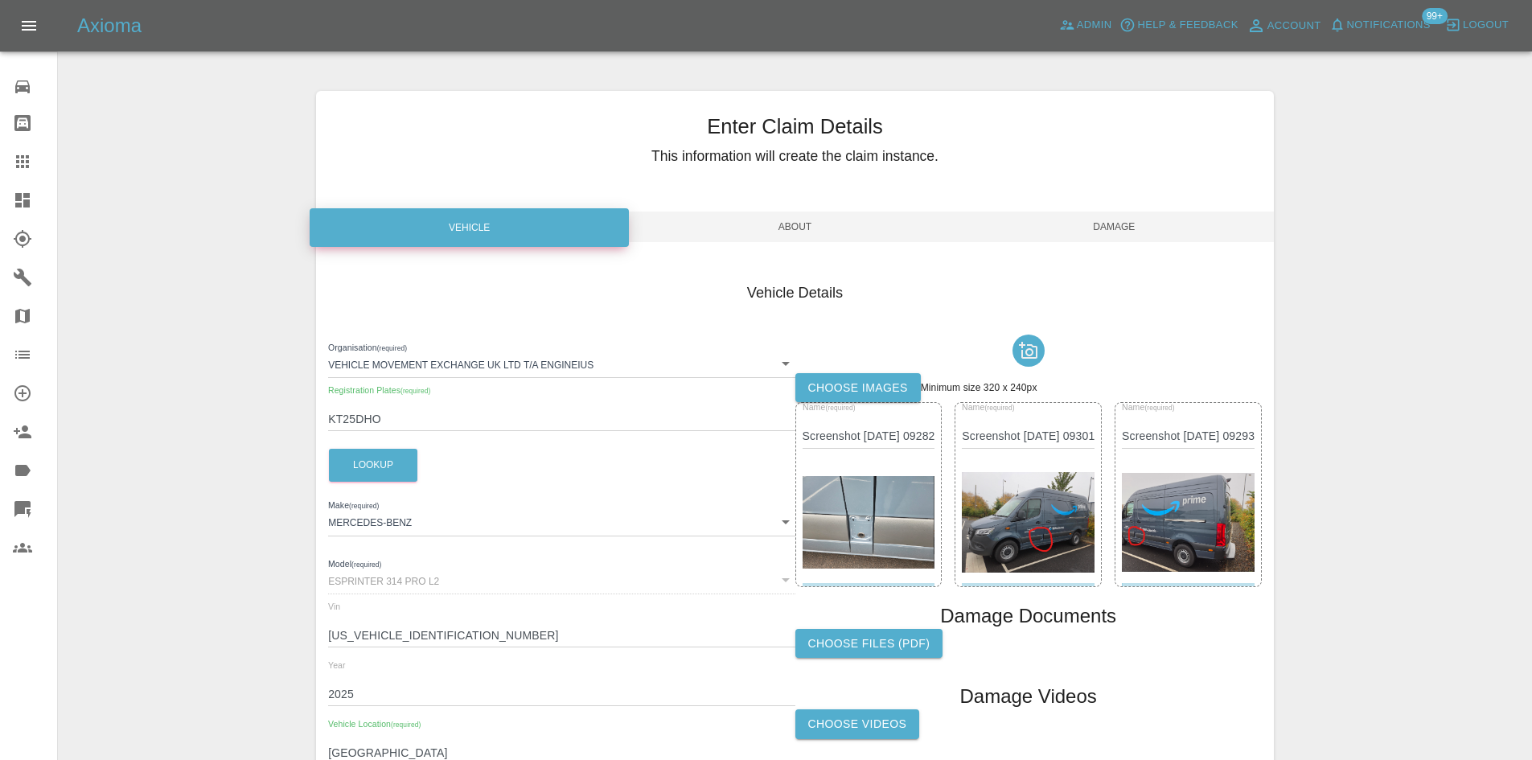
click at [802, 230] on span "About" at bounding box center [794, 227] width 319 height 31
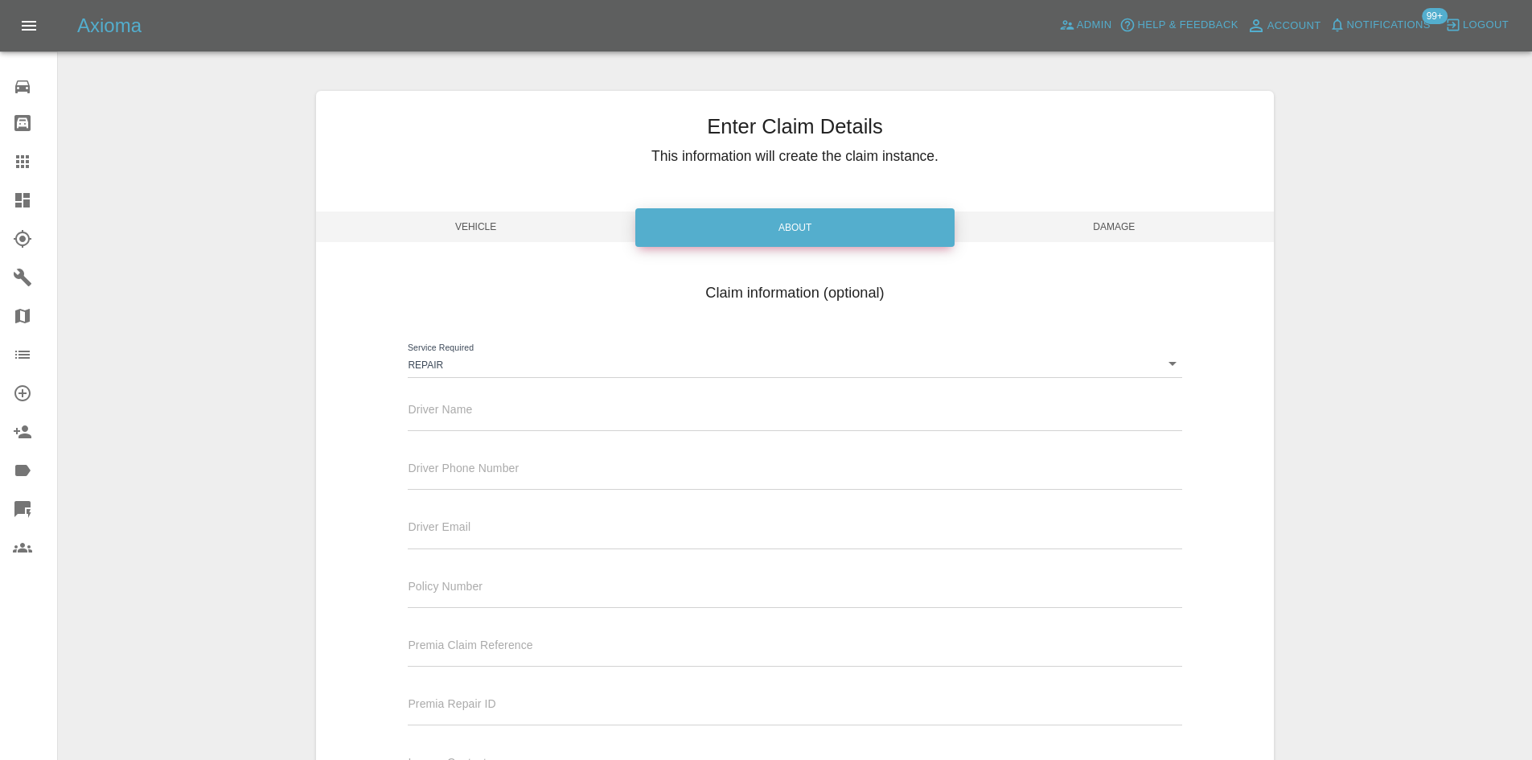
click at [1008, 223] on span "Damage" at bounding box center [1114, 227] width 319 height 31
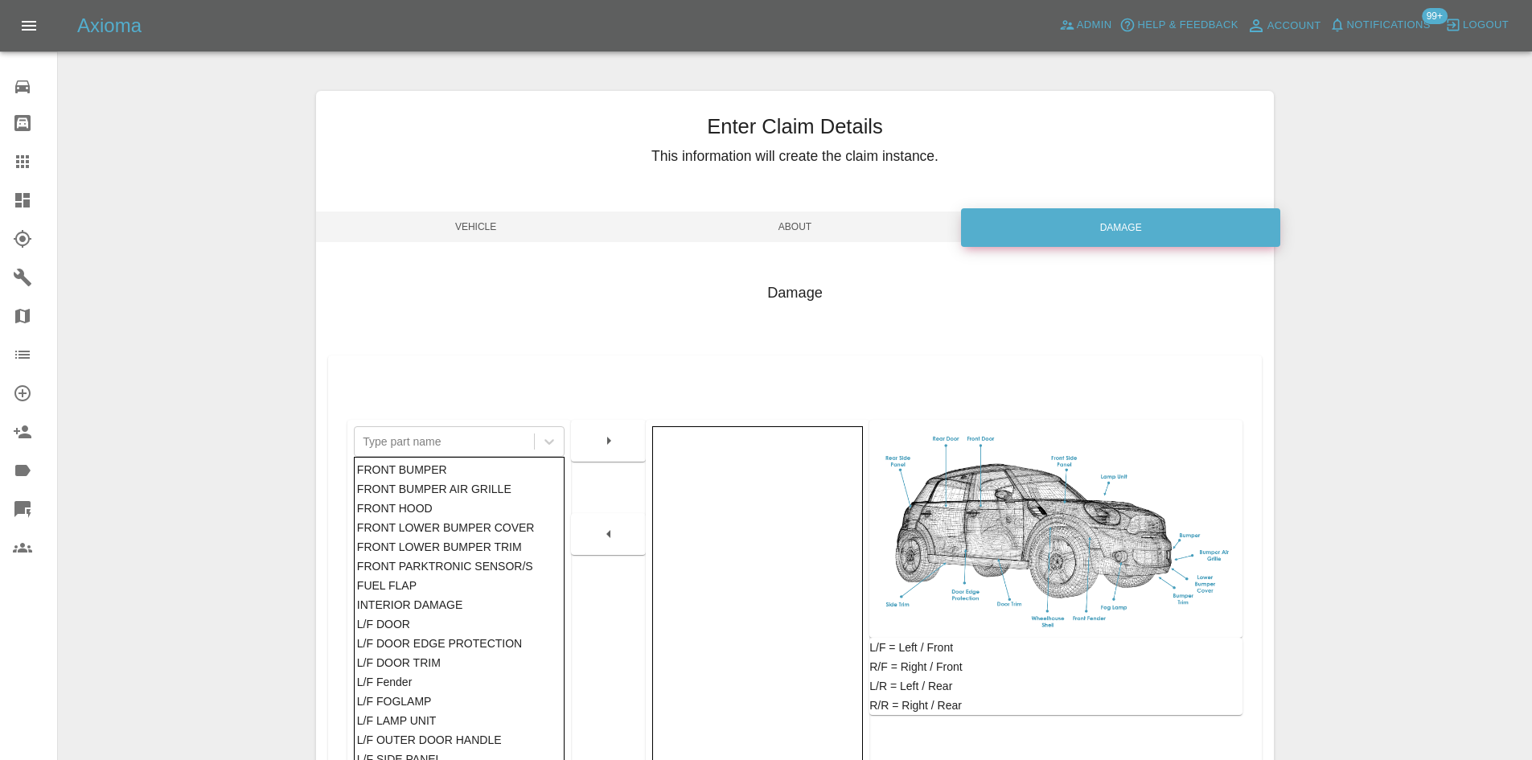
click at [766, 221] on span "About" at bounding box center [794, 227] width 319 height 31
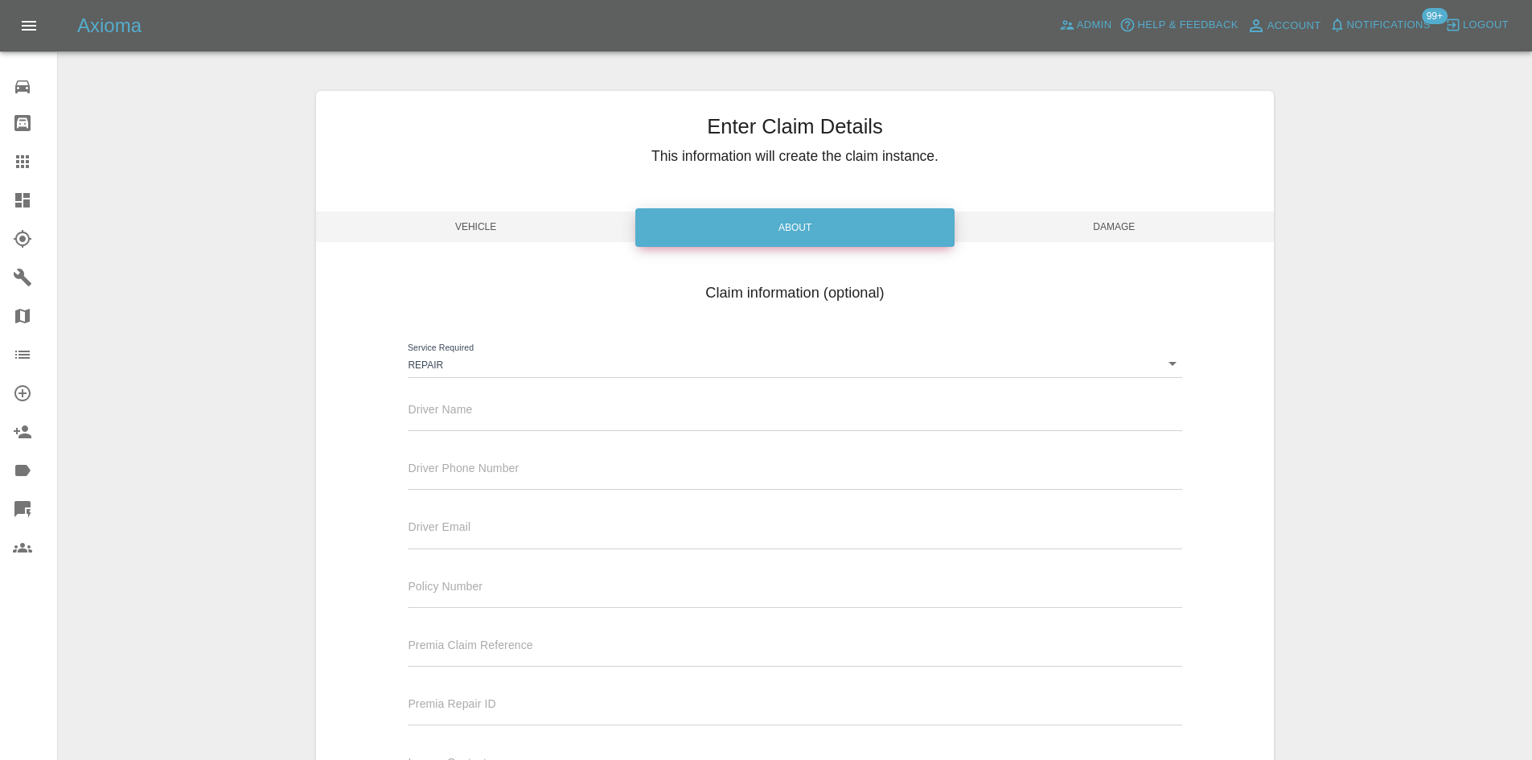
click at [536, 404] on div "Driver Name" at bounding box center [795, 408] width 774 height 45
click at [528, 427] on input "text" at bounding box center [795, 419] width 774 height 23
type input "Waiting Details"
click at [532, 472] on input "text" at bounding box center [795, 477] width 774 height 23
type input "0777777777"
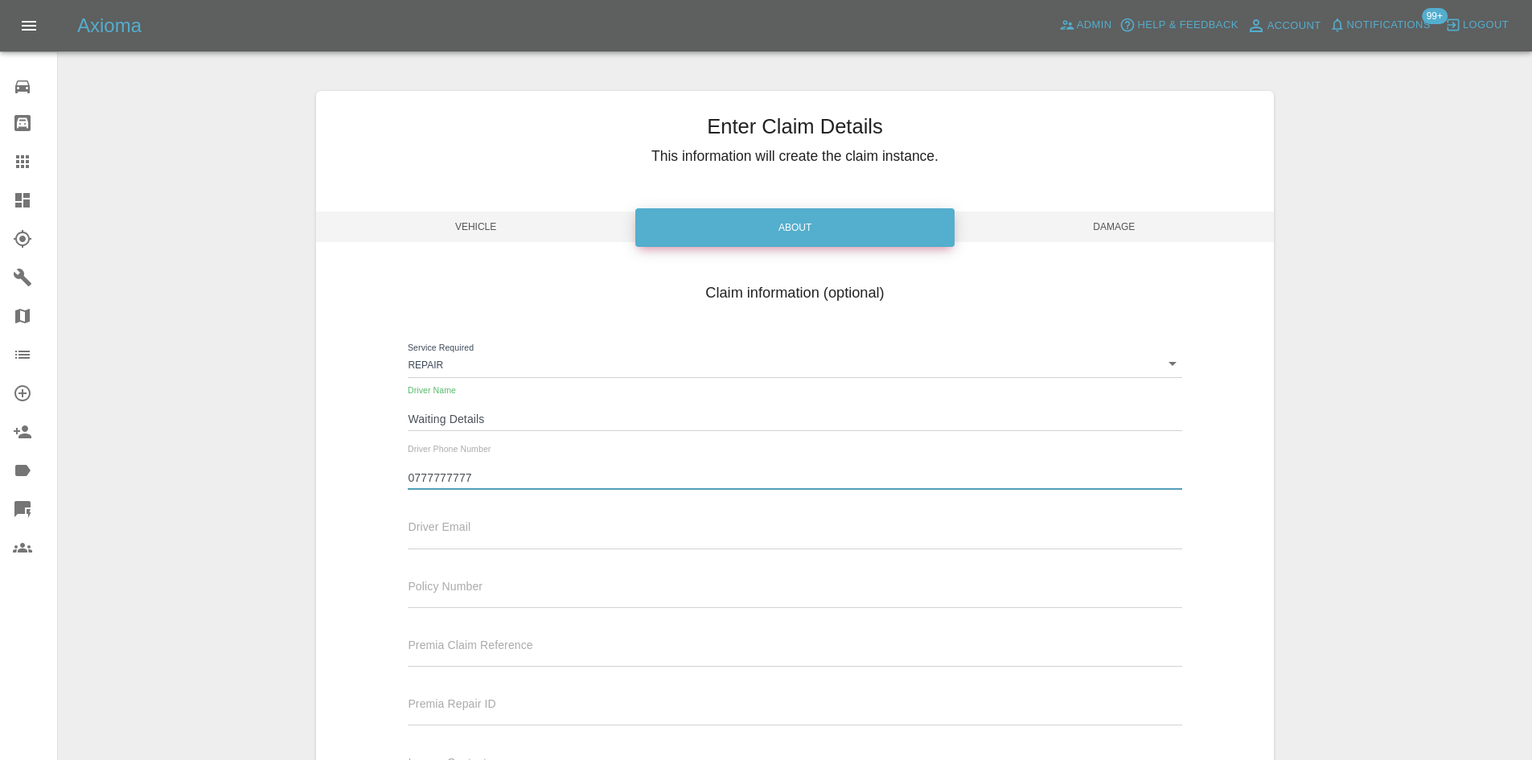
click at [522, 524] on div "Driver Email" at bounding box center [795, 525] width 774 height 45
click at [522, 531] on input "text" at bounding box center [795, 536] width 774 height 23
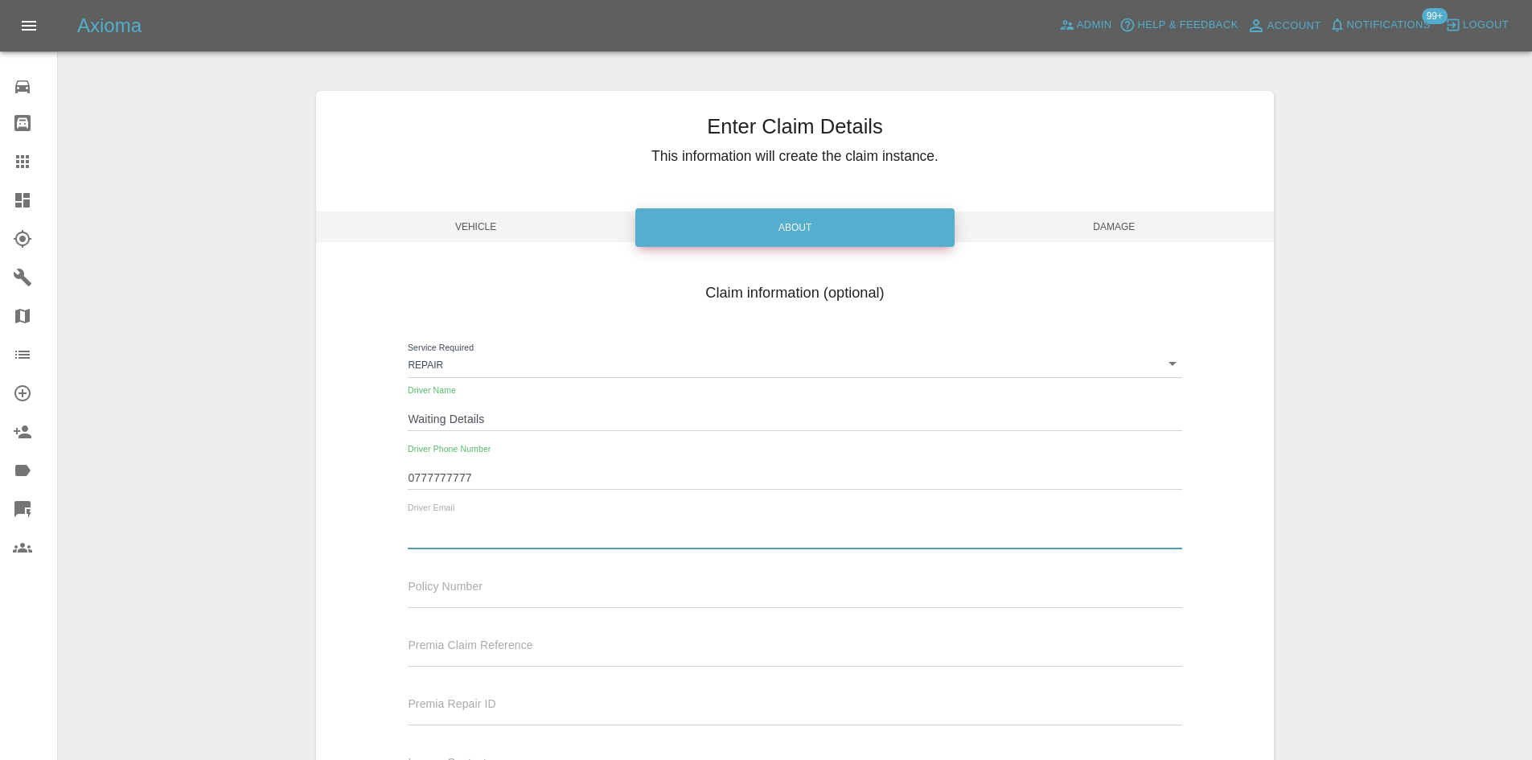
type input "[EMAIL_ADDRESS][DOMAIN_NAME]"
click at [1129, 232] on span "Damage" at bounding box center [1114, 227] width 319 height 31
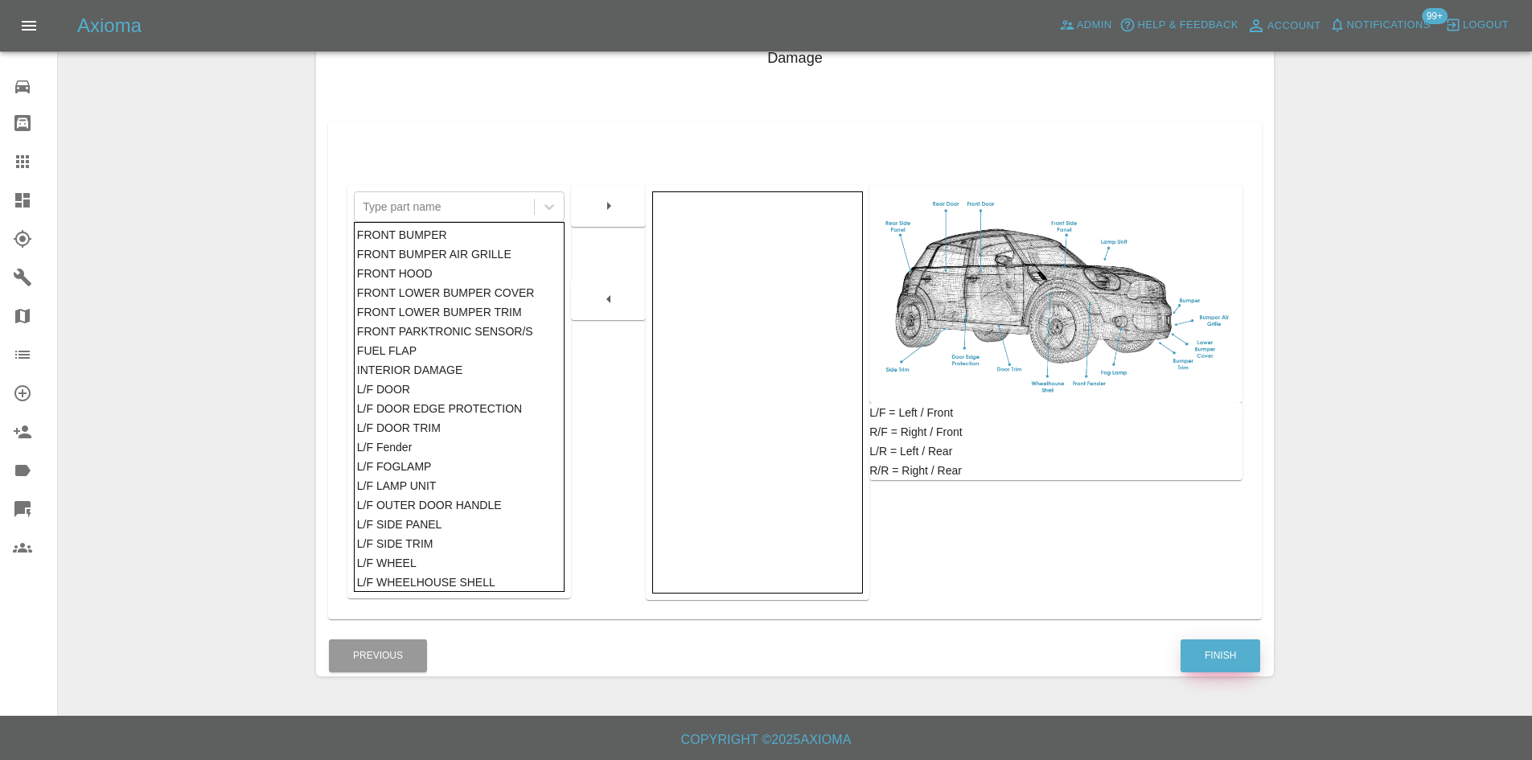
scroll to position [236, 0]
click at [1218, 638] on div "Finish" at bounding box center [1220, 655] width 81 height 41
click at [1210, 657] on button "Finish" at bounding box center [1221, 655] width 80 height 33
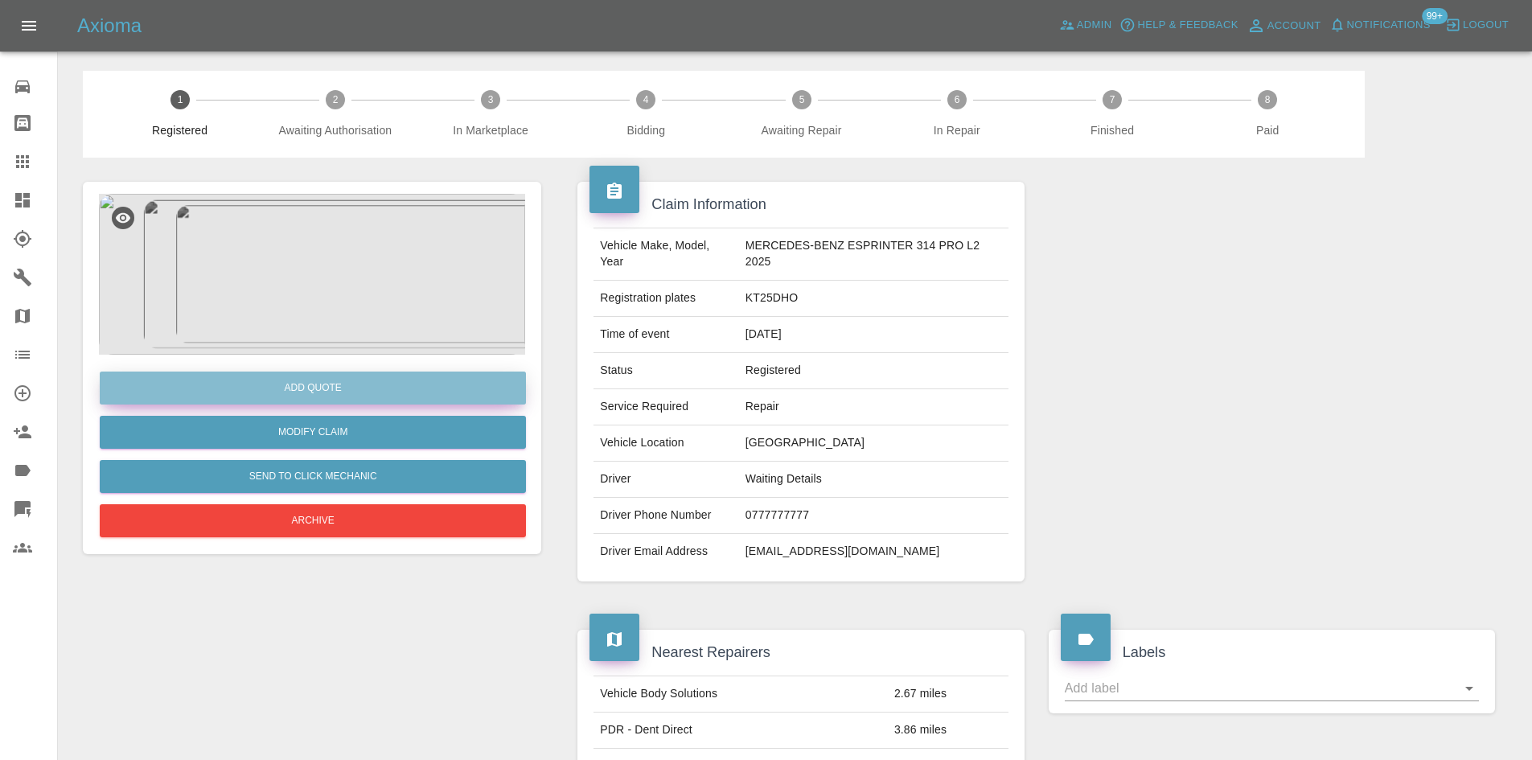
click at [336, 394] on button "Add Quote" at bounding box center [313, 388] width 426 height 33
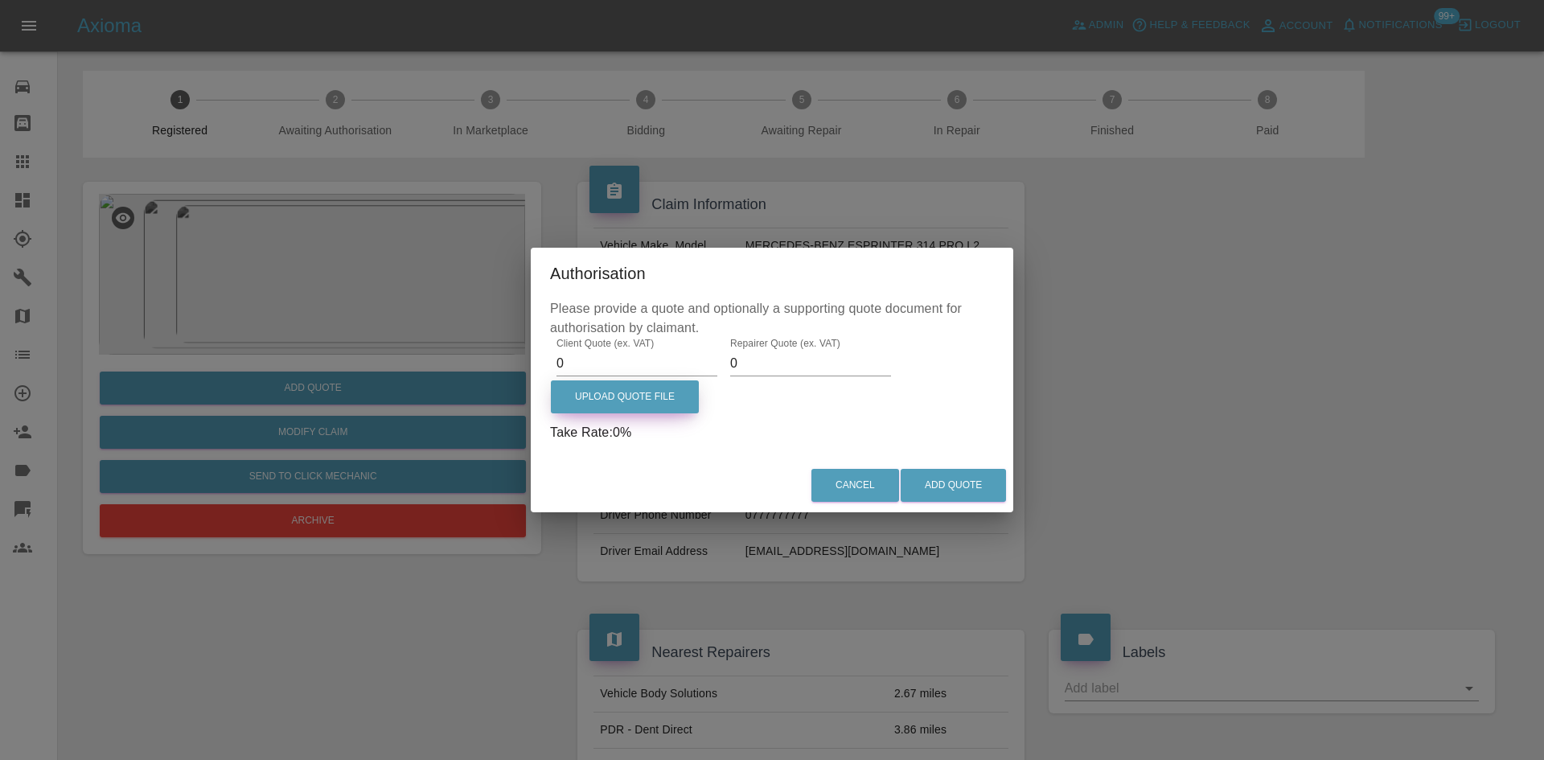
click at [666, 380] on label "Upload Quote File" at bounding box center [625, 396] width 148 height 33
click at [0, 0] on input "Upload Quote File" at bounding box center [0, 0] width 0 height 0
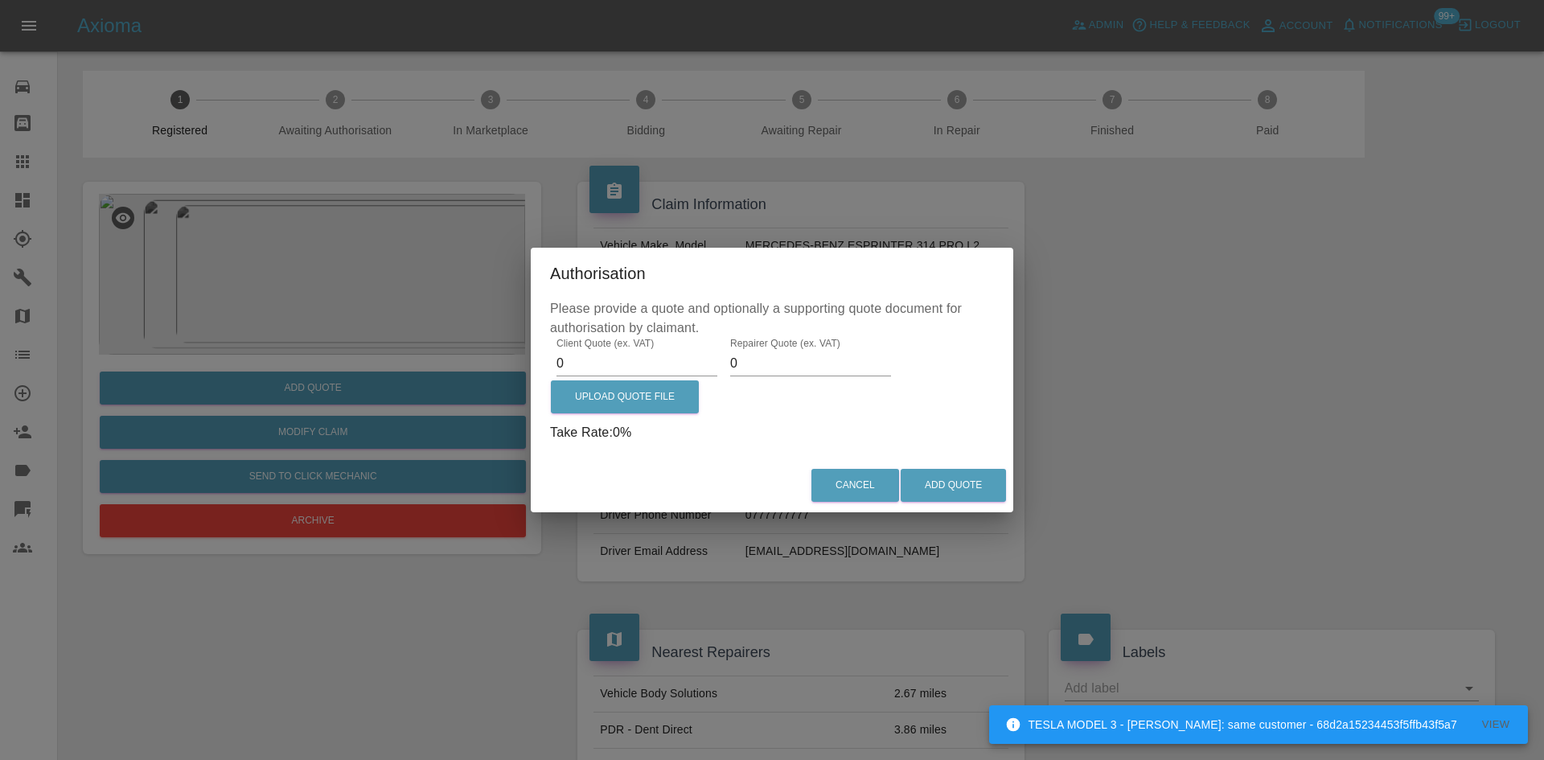
click at [605, 369] on input "0" at bounding box center [637, 364] width 161 height 26
type input "105"
click at [885, 354] on div "Repairer Quote (ex. VAT) 0" at bounding box center [811, 357] width 174 height 39
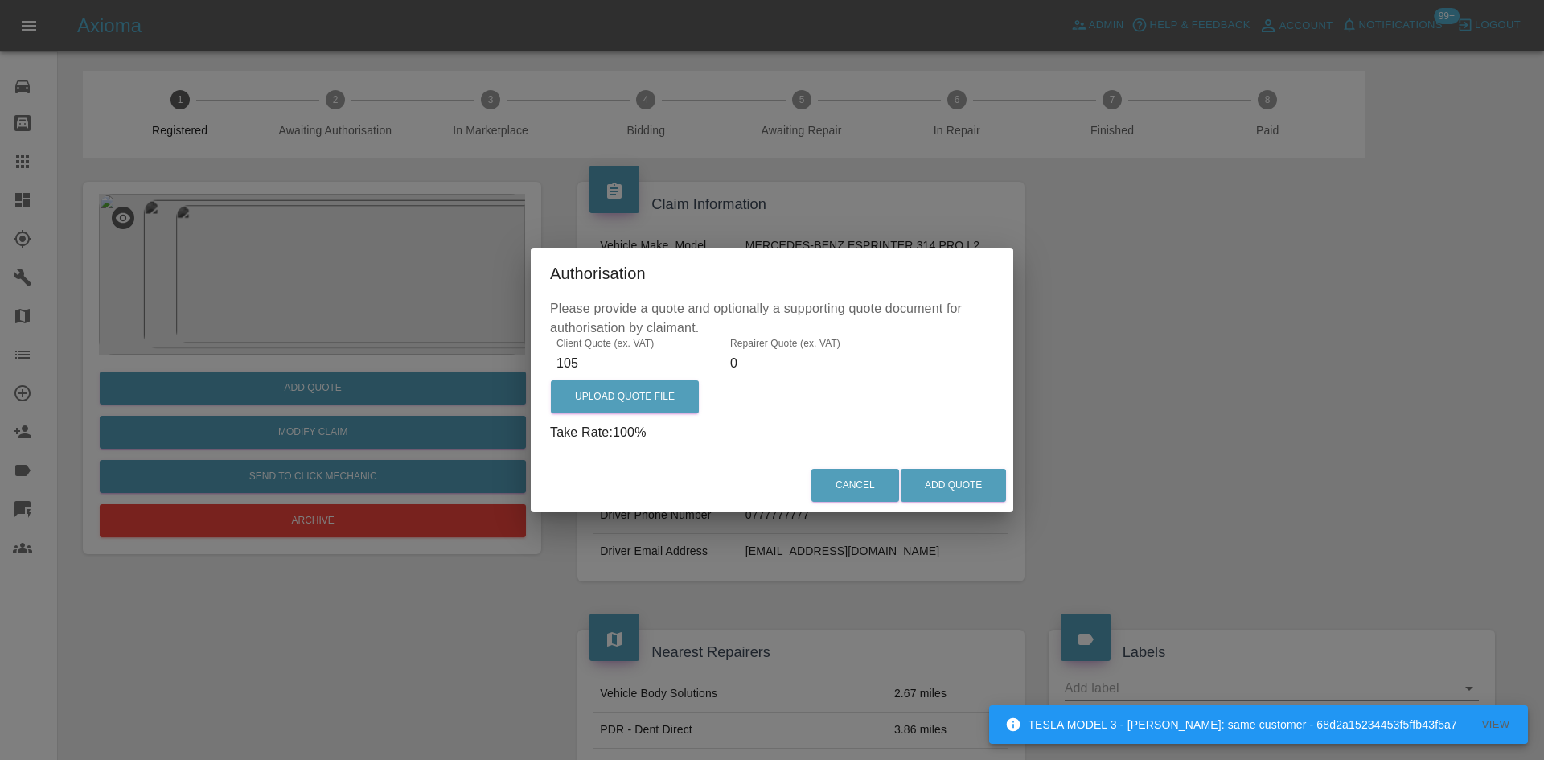
click at [806, 363] on input "0" at bounding box center [810, 364] width 161 height 26
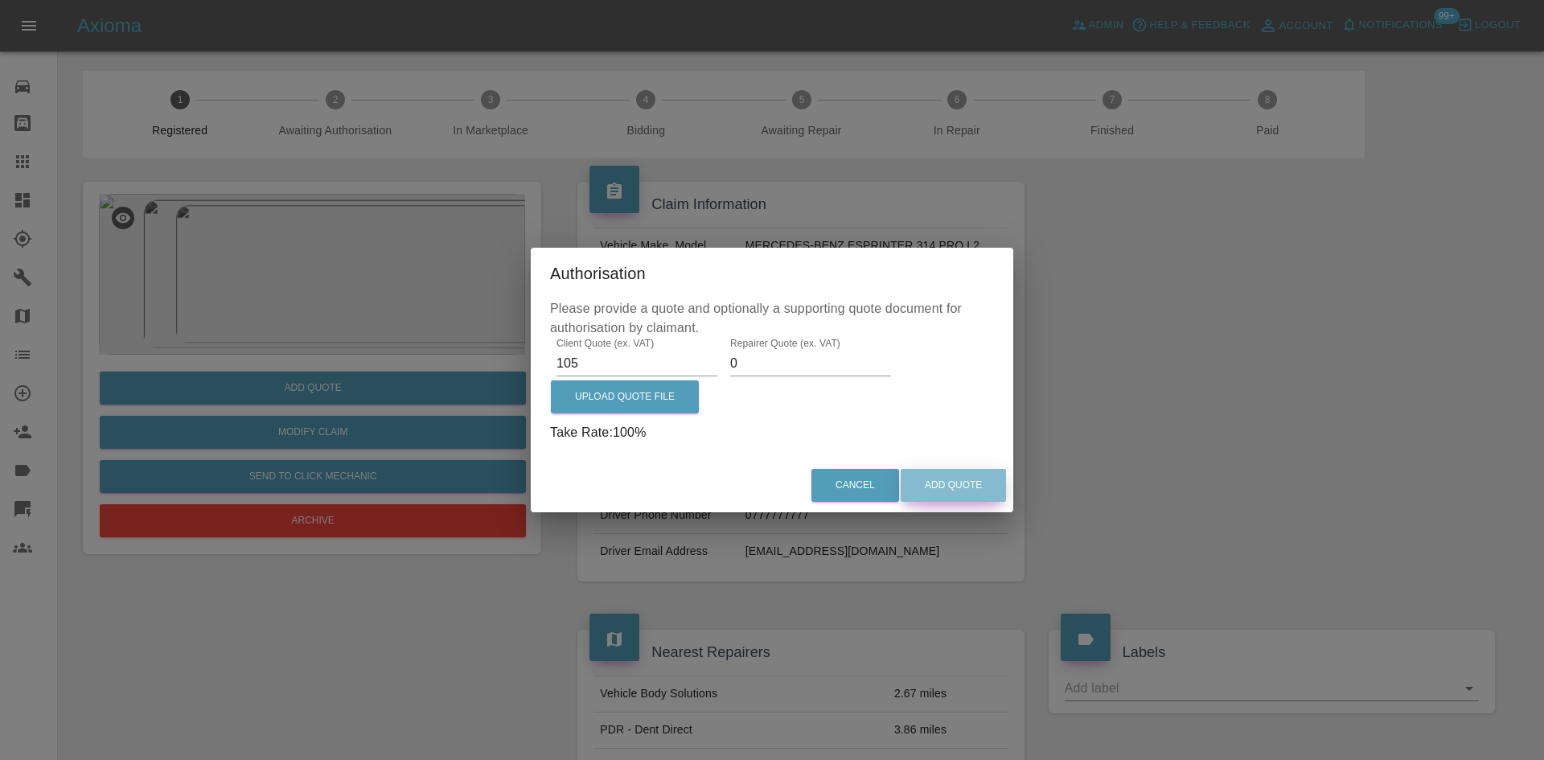
click at [979, 490] on button "Add Quote" at bounding box center [953, 485] width 105 height 33
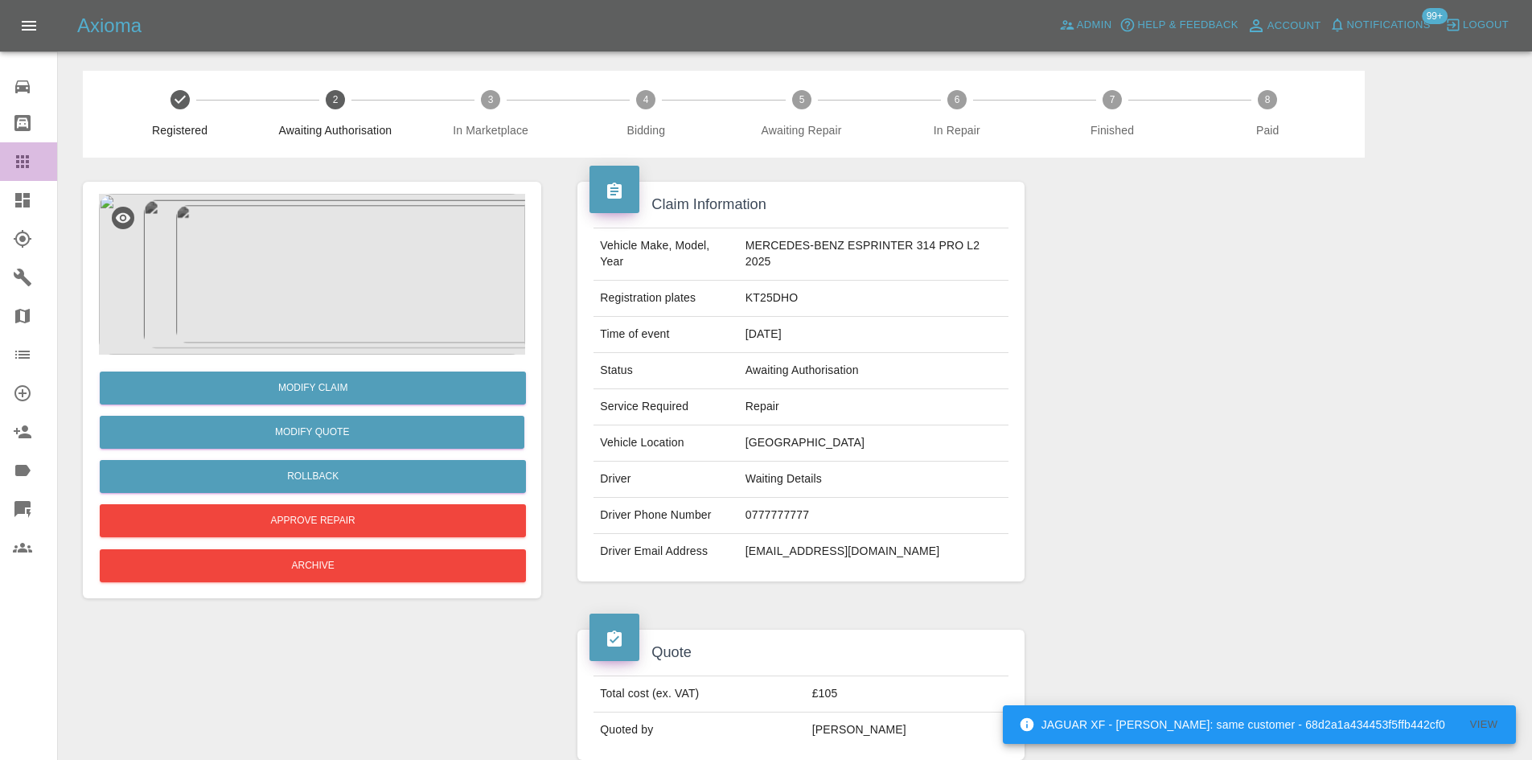
click at [13, 158] on icon at bounding box center [22, 161] width 19 height 19
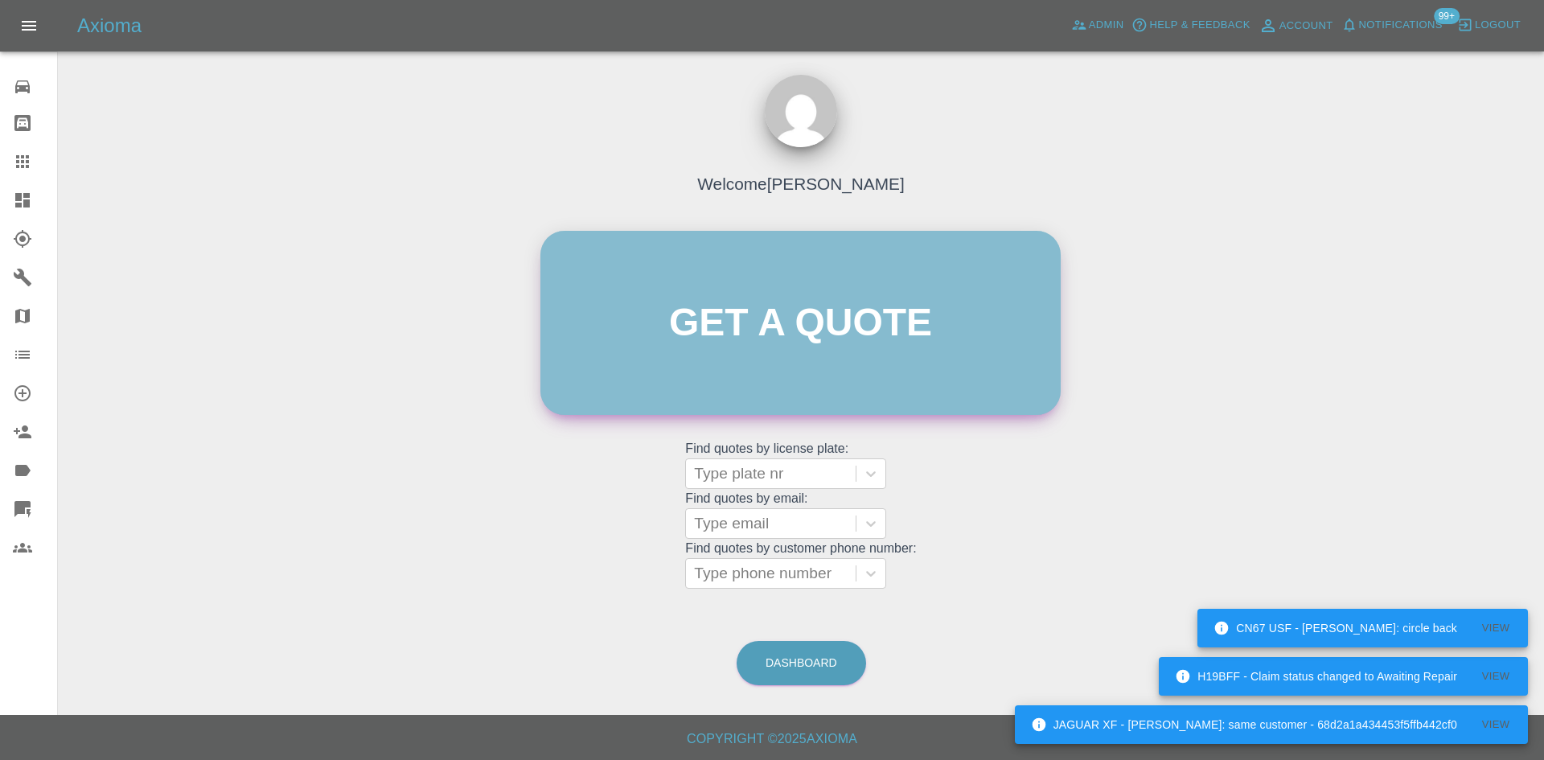
click at [790, 385] on link "Get a quote" at bounding box center [800, 323] width 520 height 184
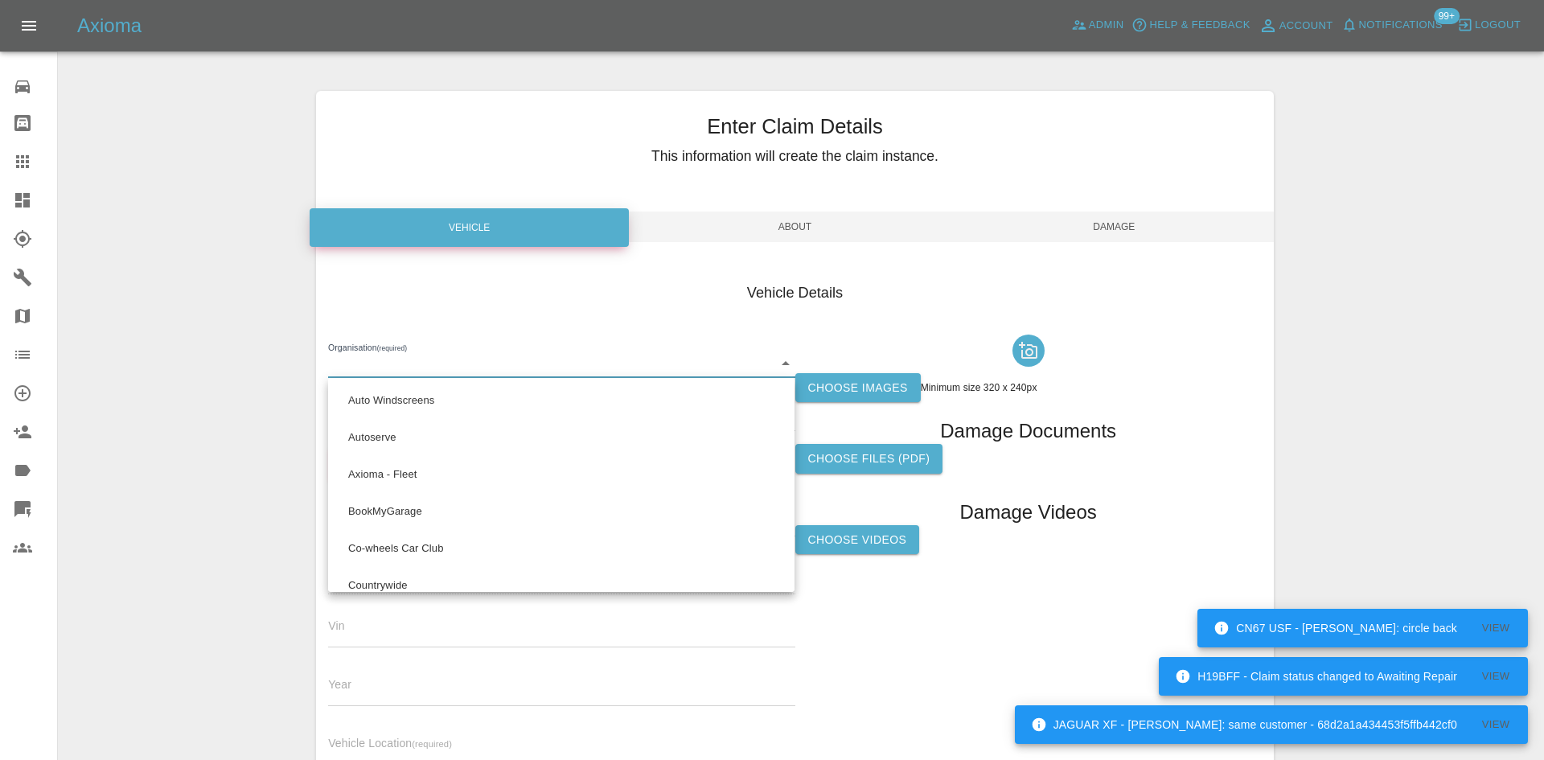
click at [546, 361] on body "JAGUAR XF - [PERSON_NAME]: same customer - 68d2a1a434453f5ffb442cf0 View H19BFF…" at bounding box center [772, 460] width 1544 height 920
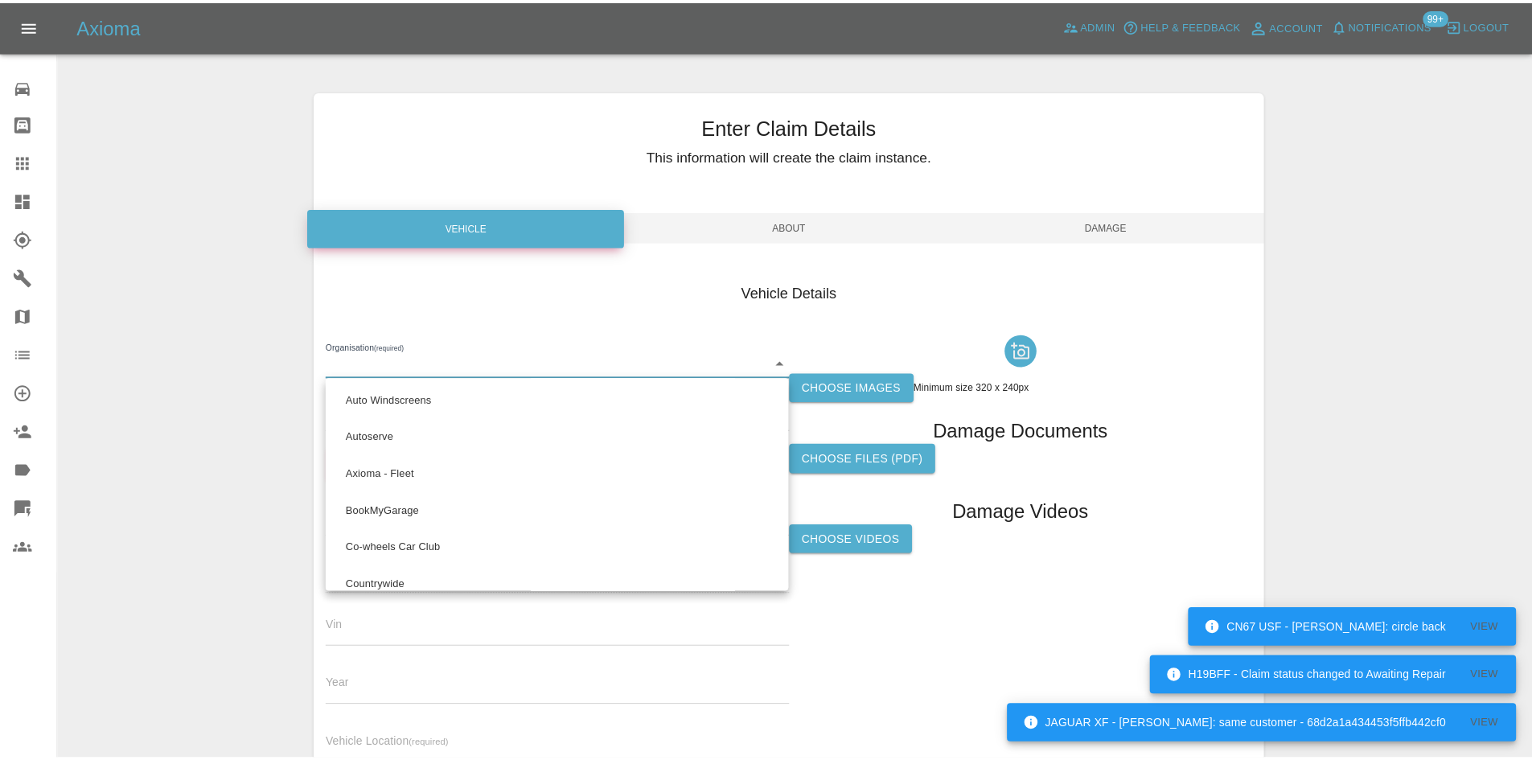
scroll to position [1432, 0]
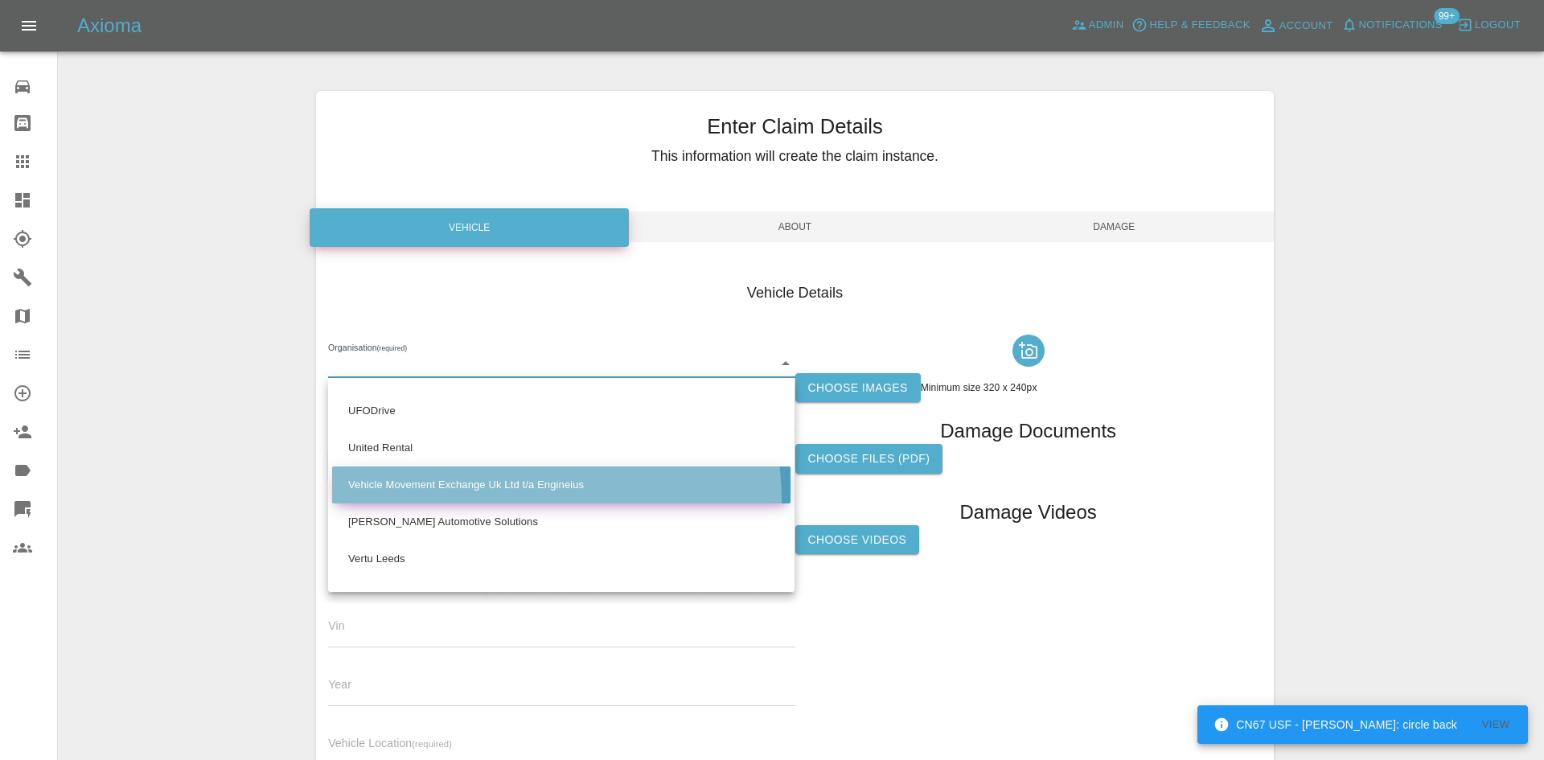
click at [510, 500] on li "Vehicle Movement Exchange Uk Ltd t/a Engineius" at bounding box center [561, 484] width 458 height 37
type input "682ee8aa13dc93f91b5959a5"
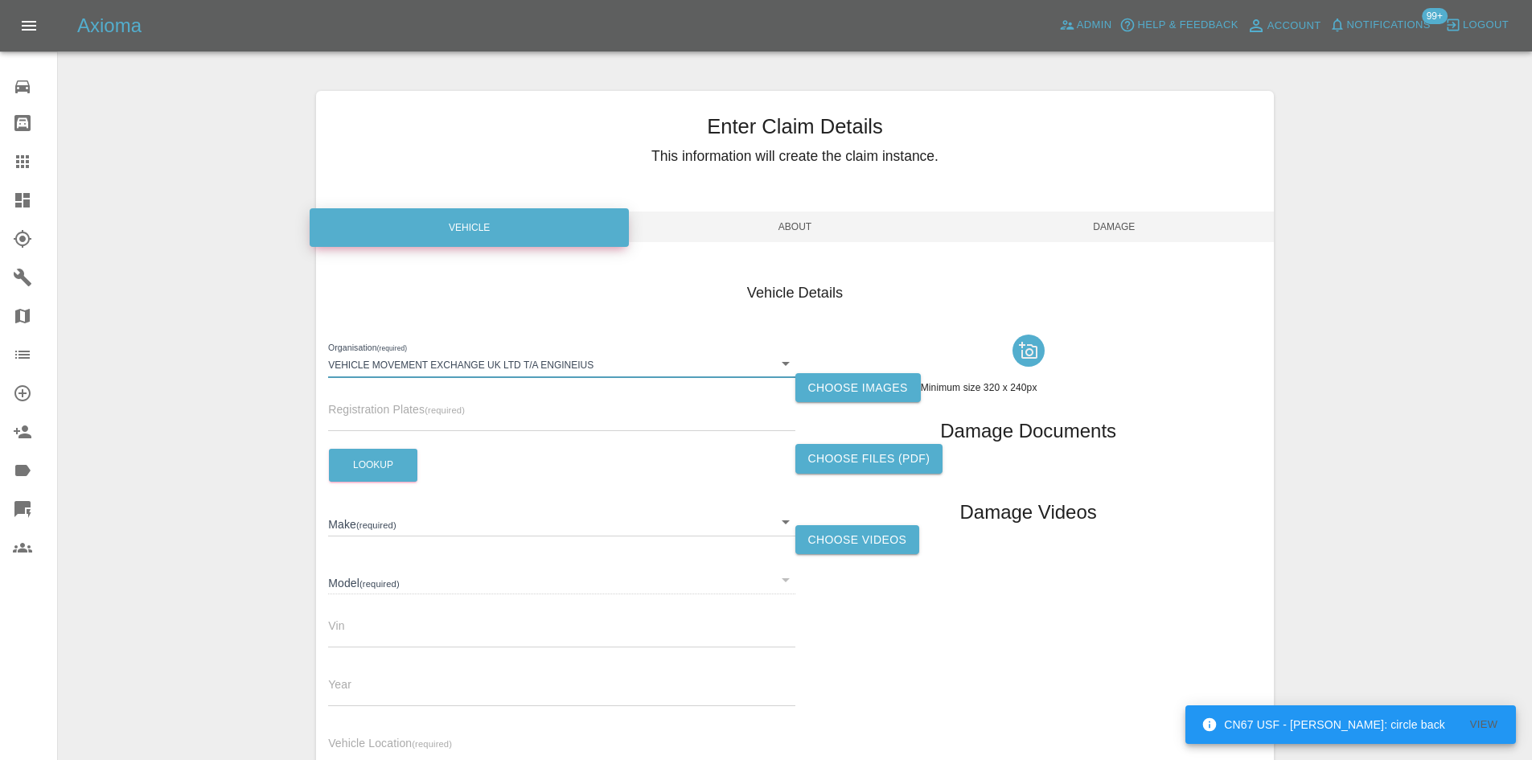
click at [384, 424] on input "text" at bounding box center [561, 419] width 466 height 23
paste input "KW25YVD"
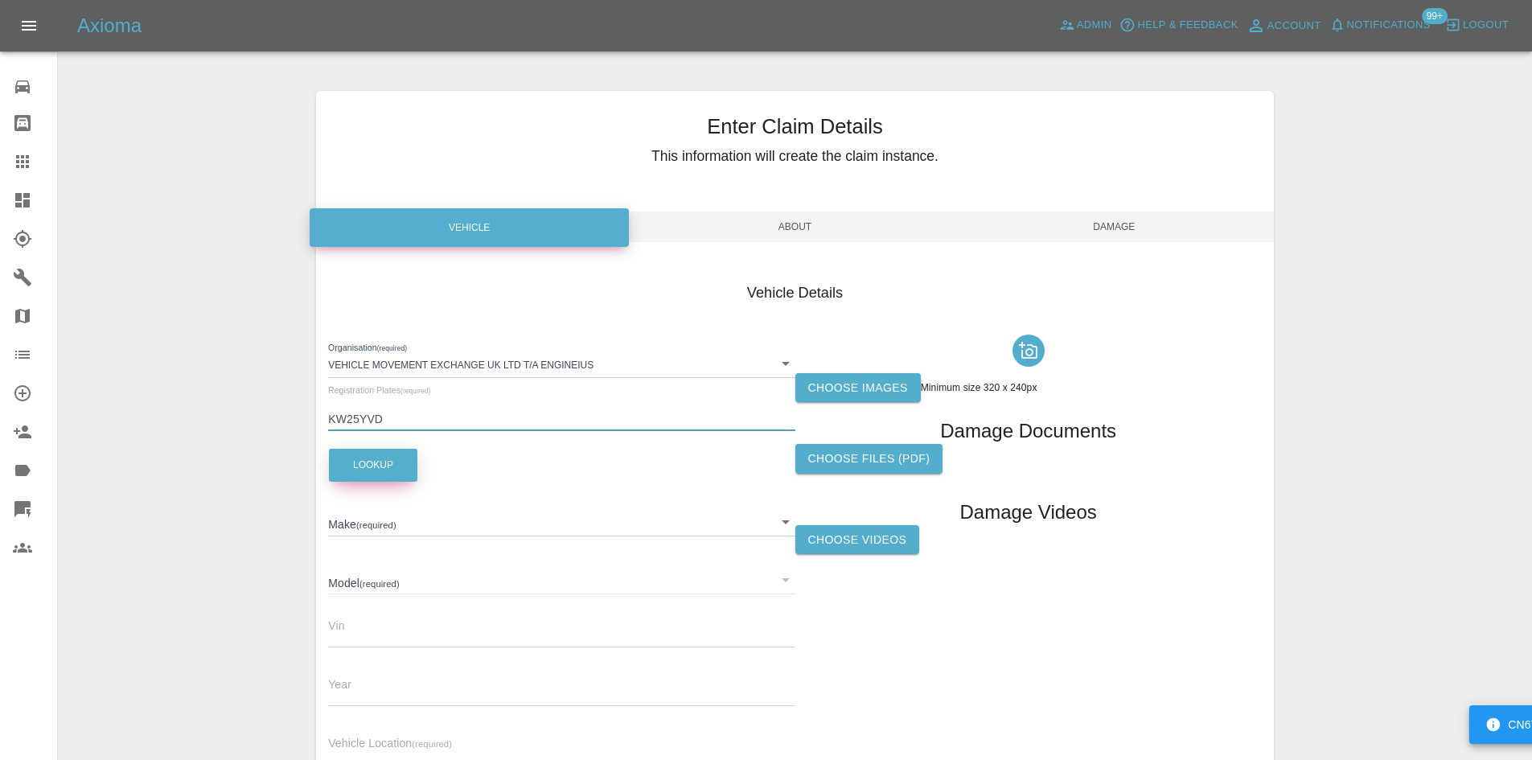
type input "KW25YVD"
click at [357, 459] on button "Lookup" at bounding box center [373, 465] width 88 height 33
type input "MERCEDES-BENZ"
type input "ESPRINTER 314 PRO L2"
type input "[US_VEHICLE_IDENTIFICATION_NUMBER]"
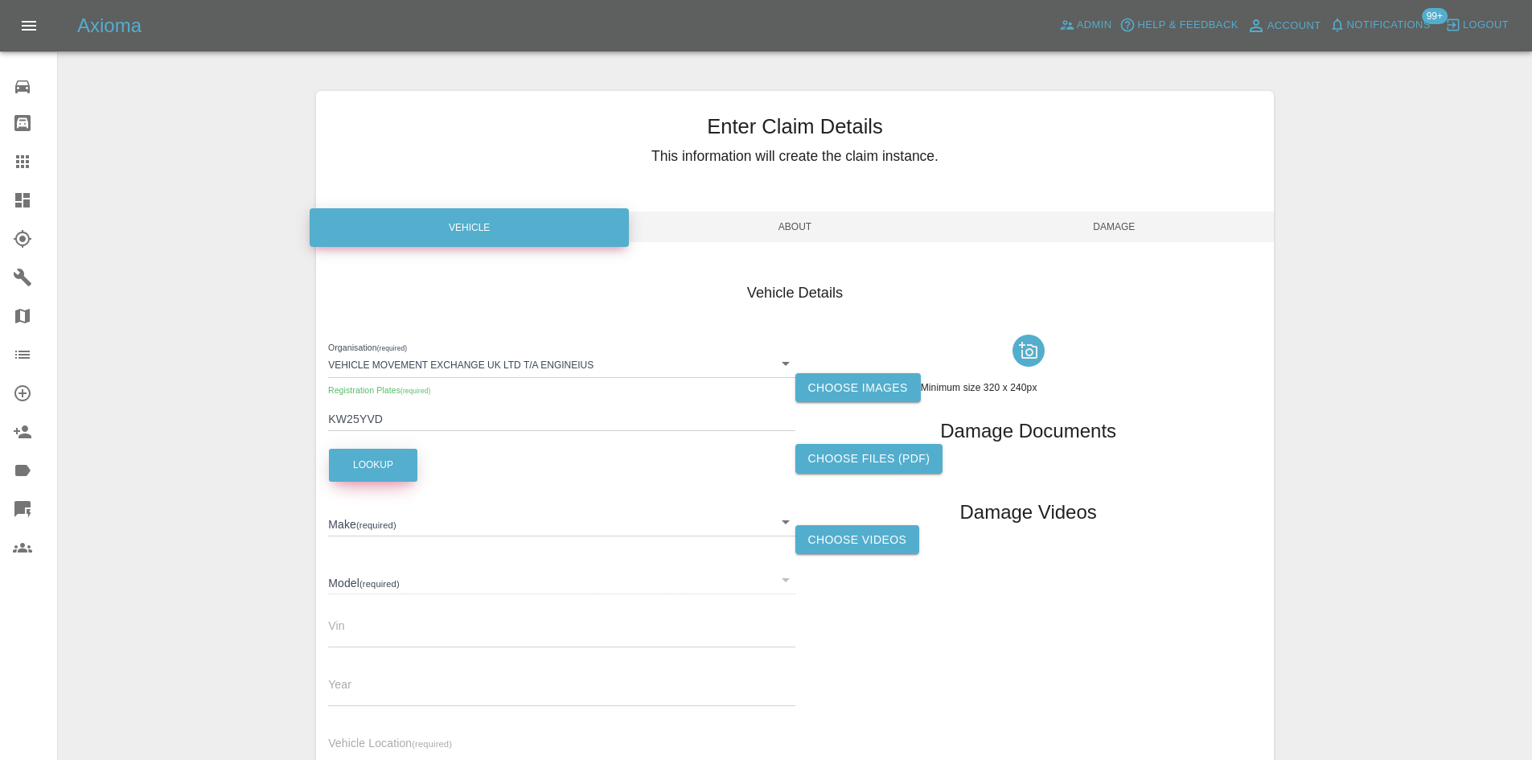
type input "2025"
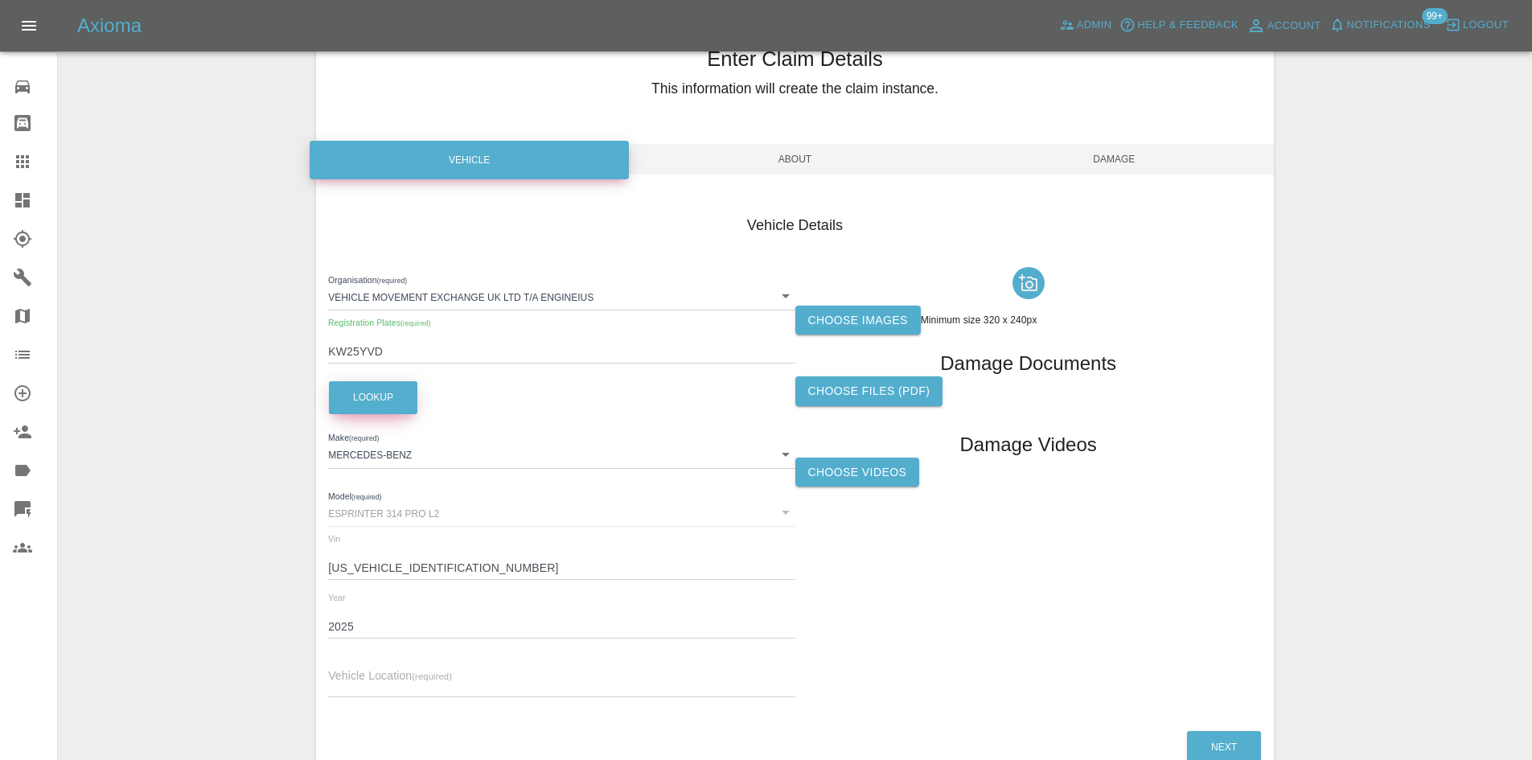
scroll to position [160, 0]
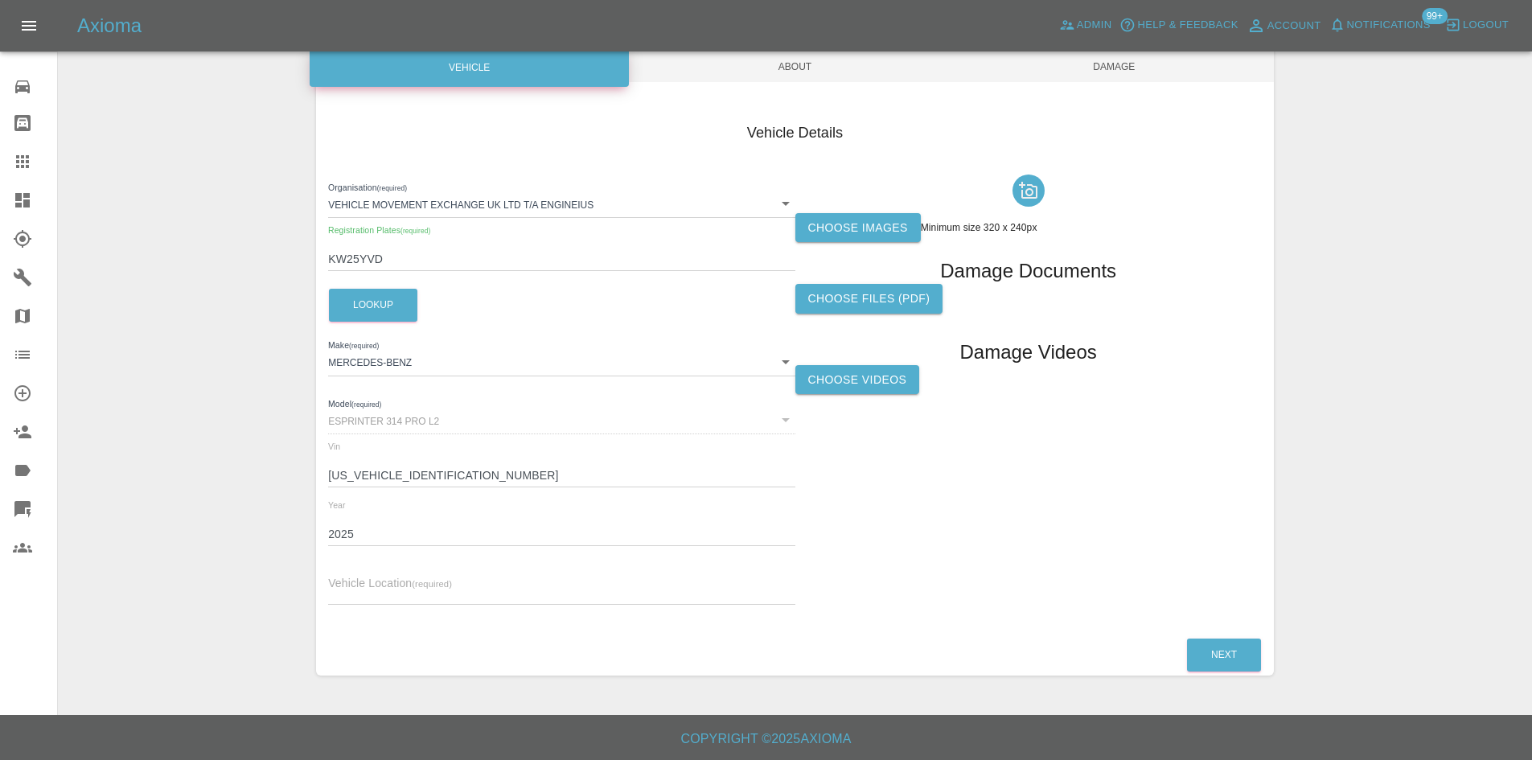
click at [358, 608] on div "Organisation (required) Vehicle Movement Exchange Uk Ltd t/a Engineius 682ee8aa…" at bounding box center [561, 393] width 466 height 450
click at [353, 593] on input "text" at bounding box center [561, 592] width 466 height 23
paste input "enfield"
type input "enfield"
click at [877, 232] on label "Choose images" at bounding box center [857, 228] width 125 height 30
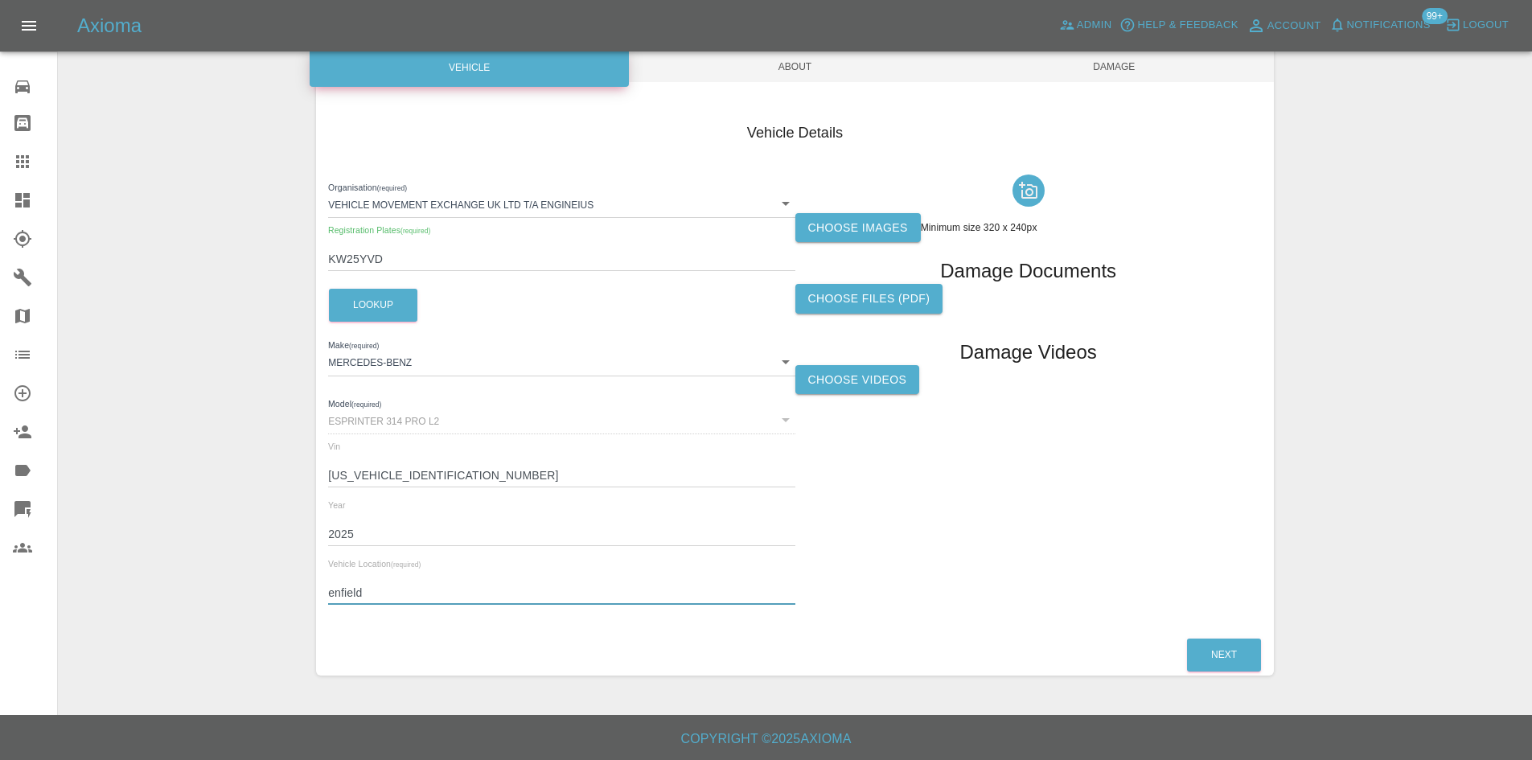
click at [0, 0] on input "Choose images" at bounding box center [0, 0] width 0 height 0
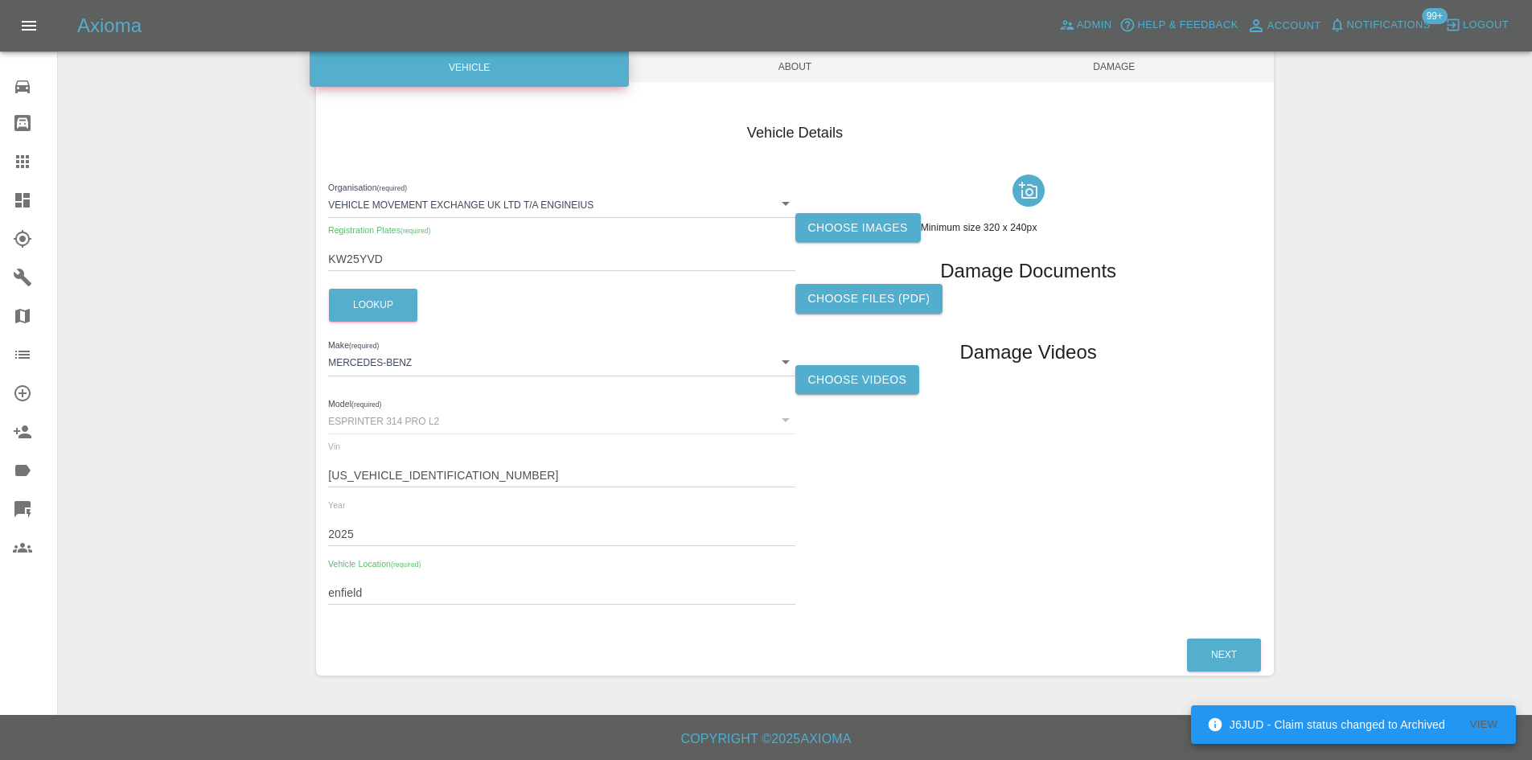
scroll to position [0, 0]
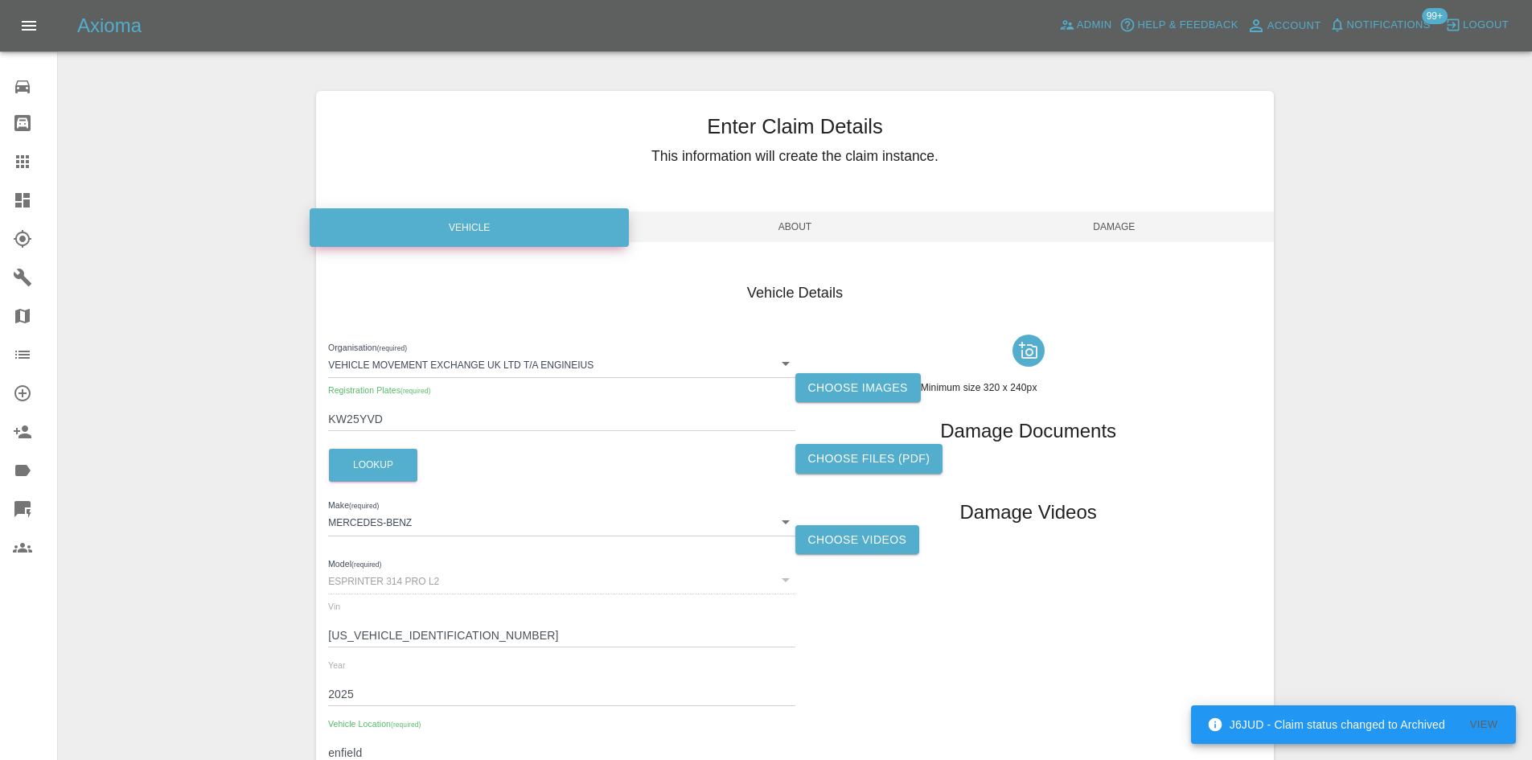
click at [758, 217] on span "About" at bounding box center [794, 227] width 319 height 31
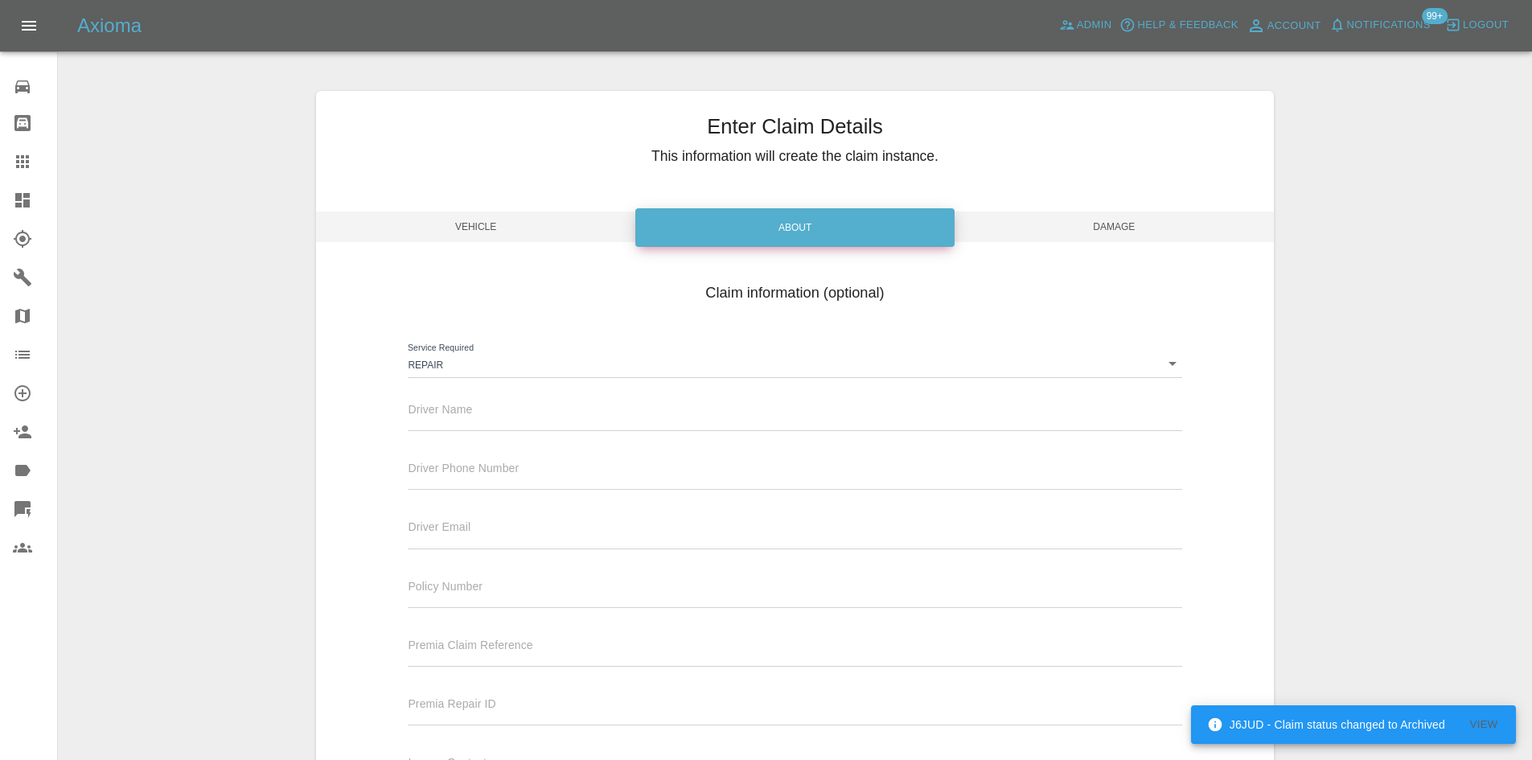
click at [524, 433] on div "Driver Name" at bounding box center [795, 415] width 798 height 59
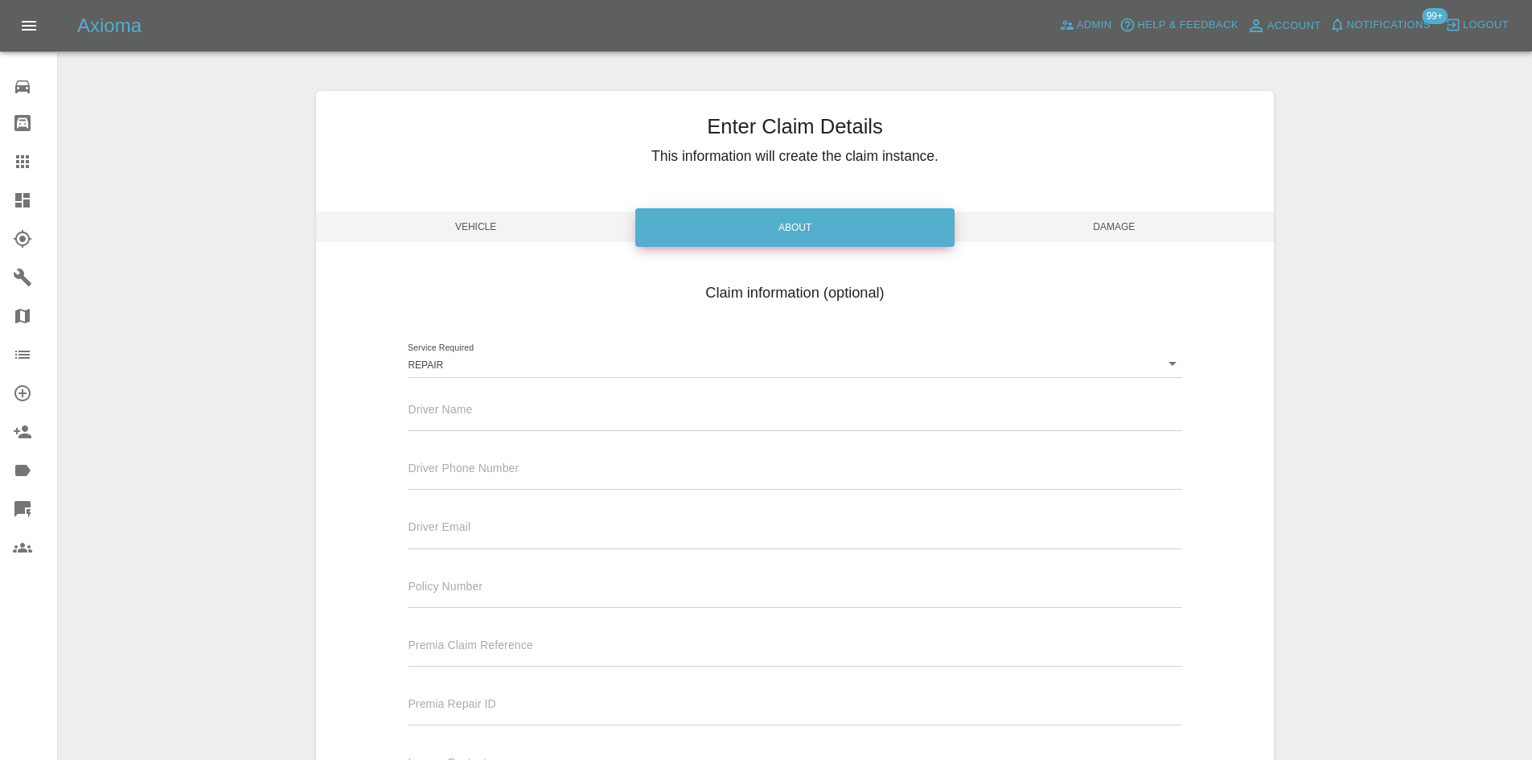
click at [539, 407] on div "Driver Name" at bounding box center [795, 408] width 774 height 45
click at [539, 409] on input "text" at bounding box center [795, 419] width 774 height 23
type input "Waiting Details"
click at [525, 466] on input "text" at bounding box center [795, 477] width 774 height 23
type input "0777777777"
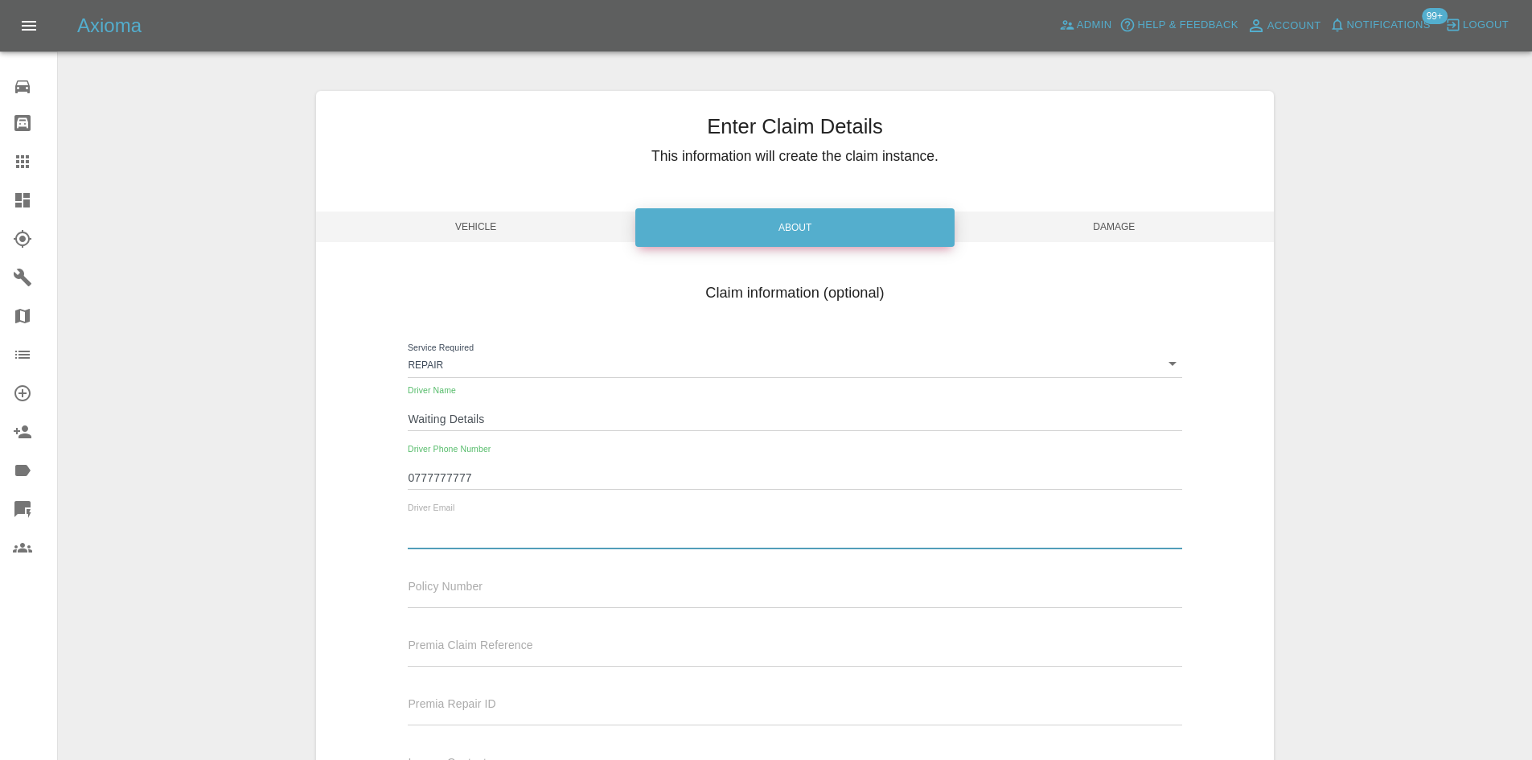
click at [521, 532] on input "text" at bounding box center [795, 536] width 774 height 23
type input "[EMAIL_ADDRESS][DOMAIN_NAME]"
click at [1119, 229] on span "Damage" at bounding box center [1114, 227] width 319 height 31
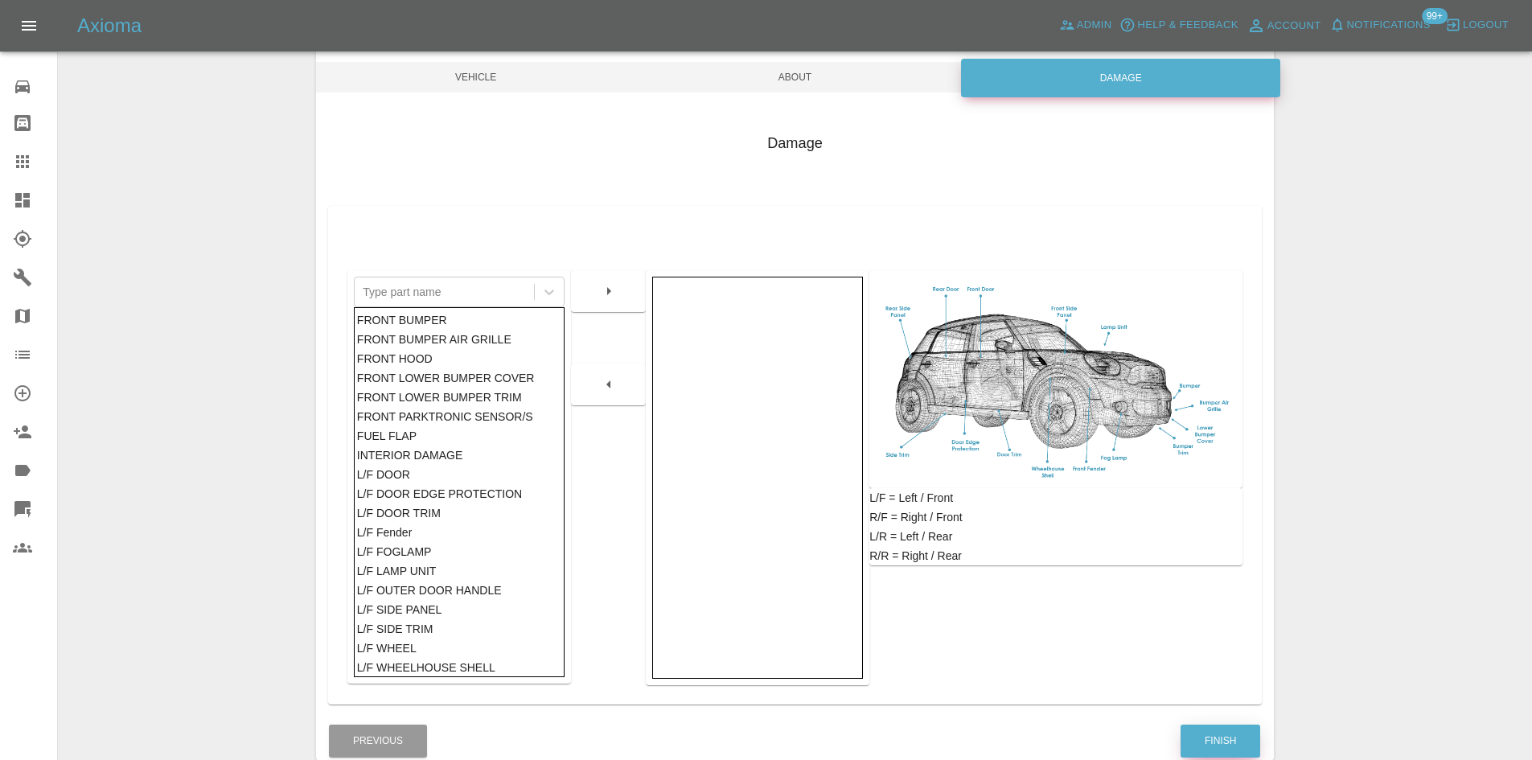
scroll to position [236, 0]
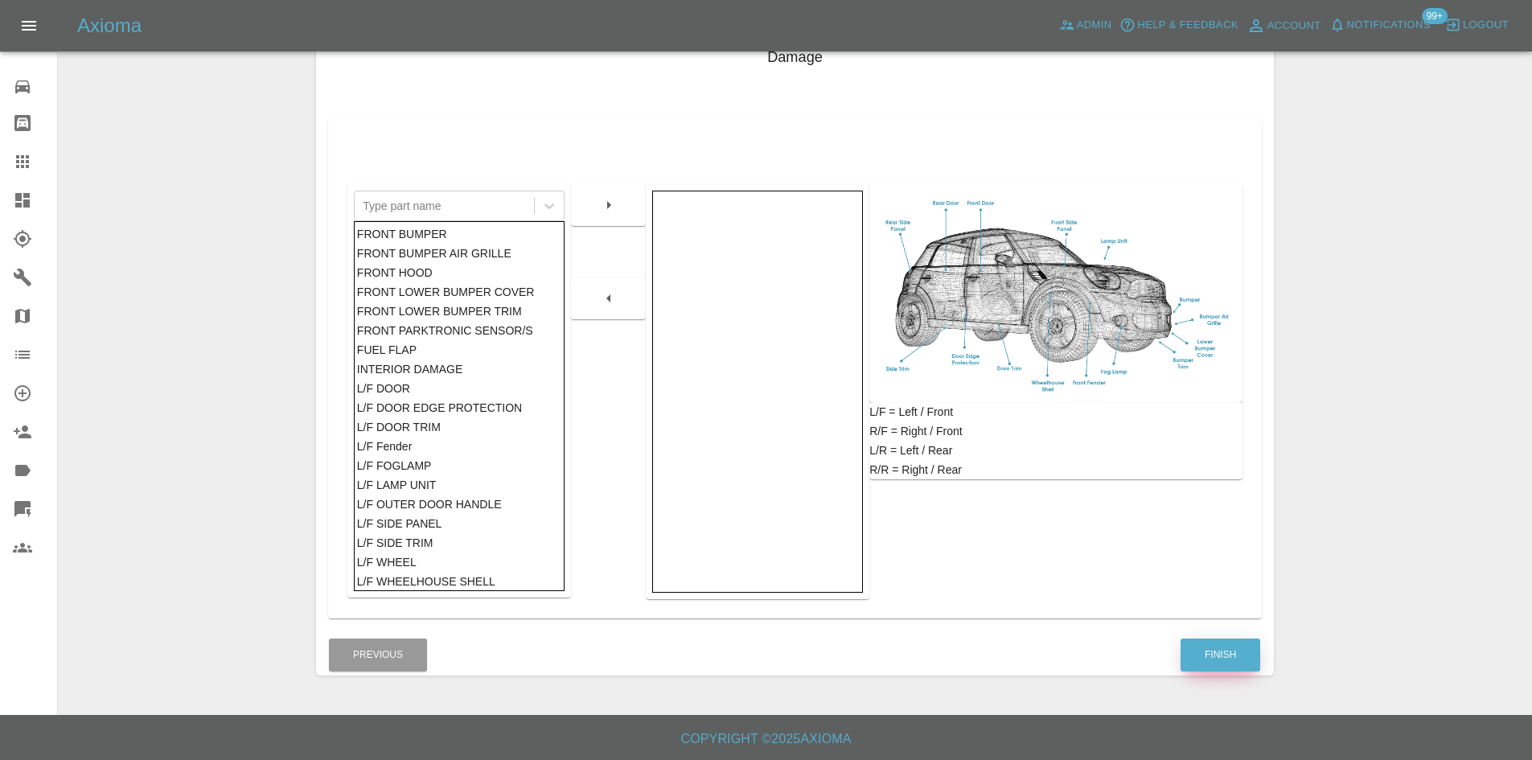
click at [1227, 647] on button "Finish" at bounding box center [1221, 655] width 80 height 33
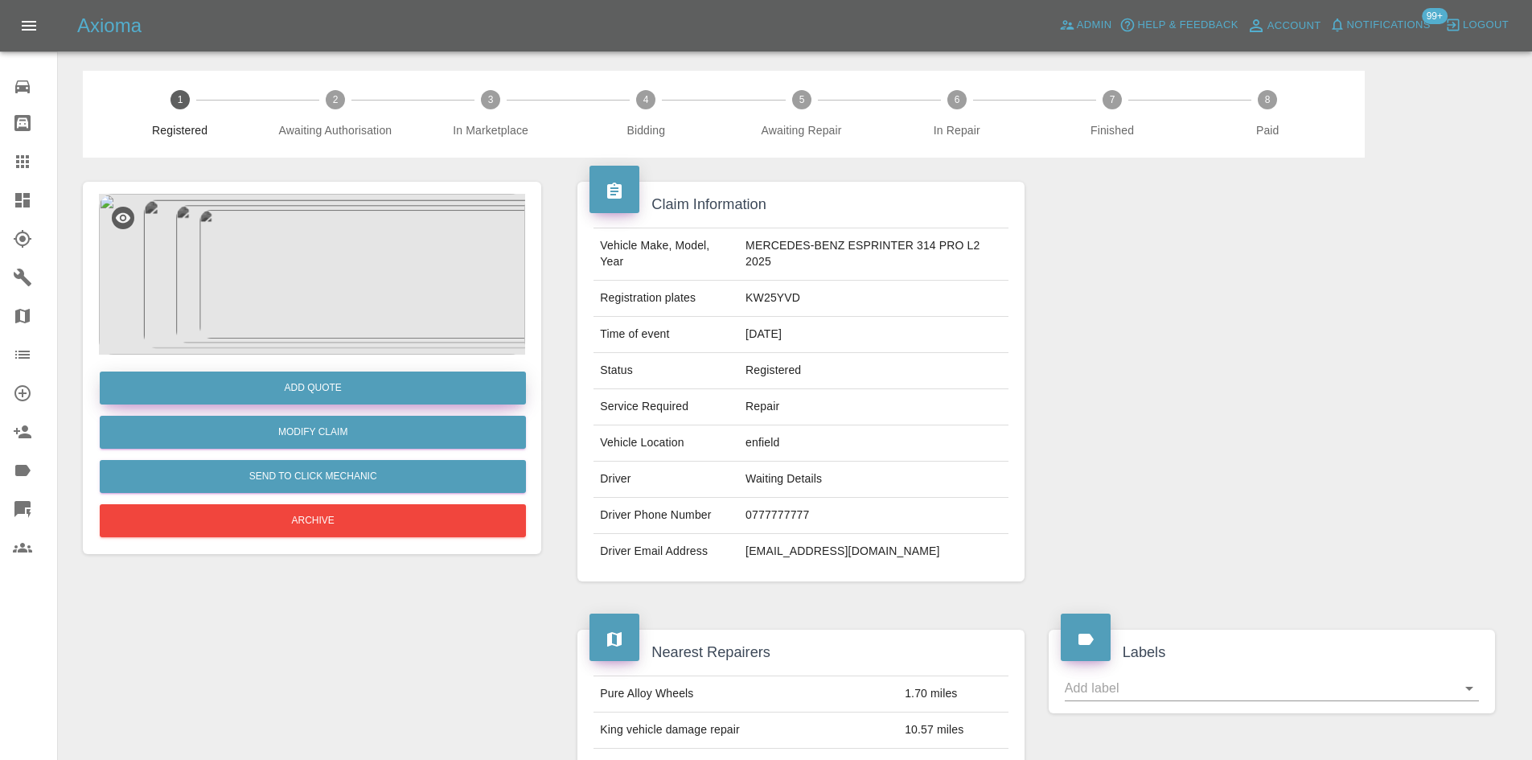
click at [285, 395] on button "Add Quote" at bounding box center [313, 388] width 426 height 33
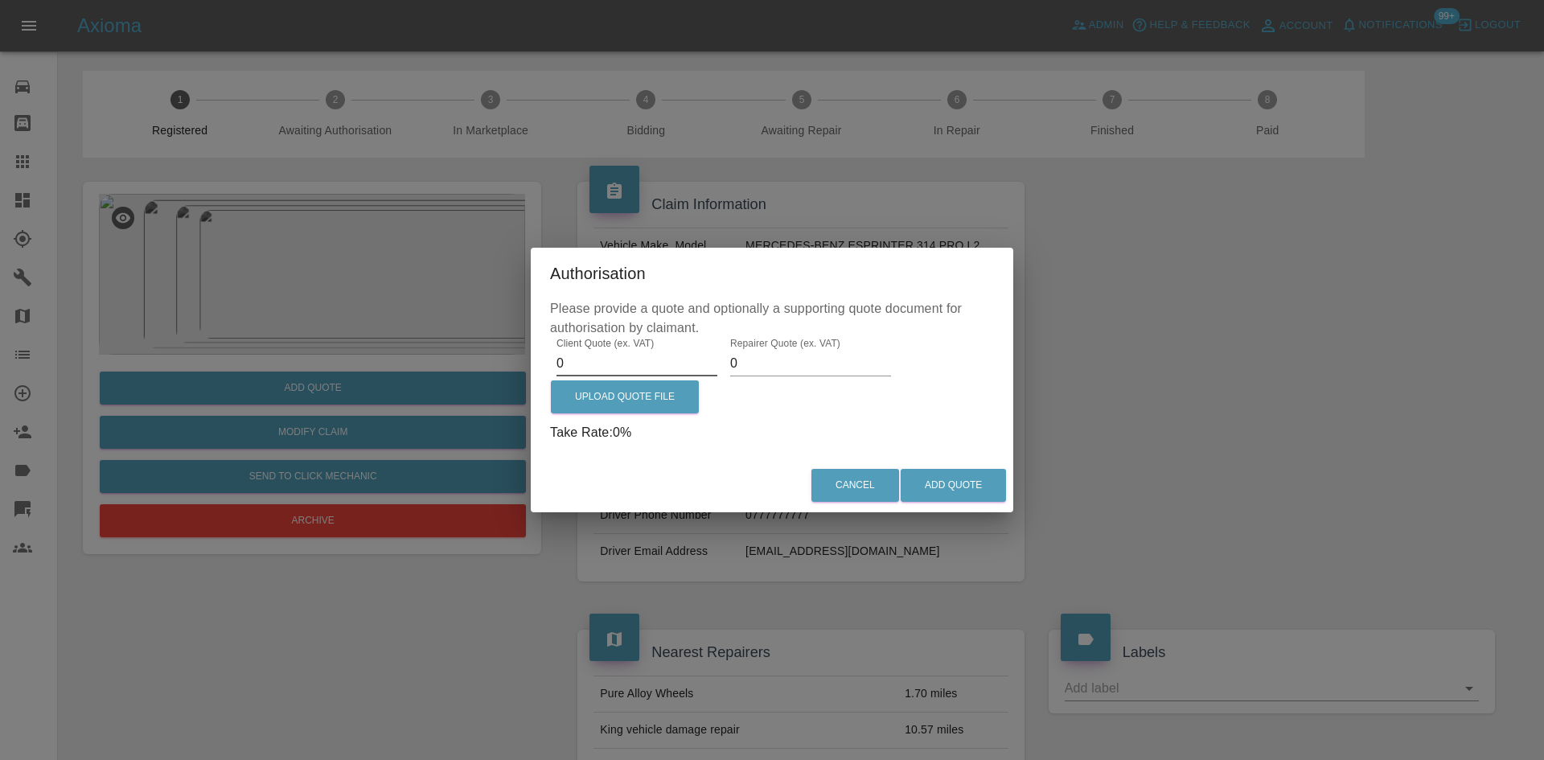
click at [606, 354] on input "0" at bounding box center [637, 364] width 161 height 26
type input "475"
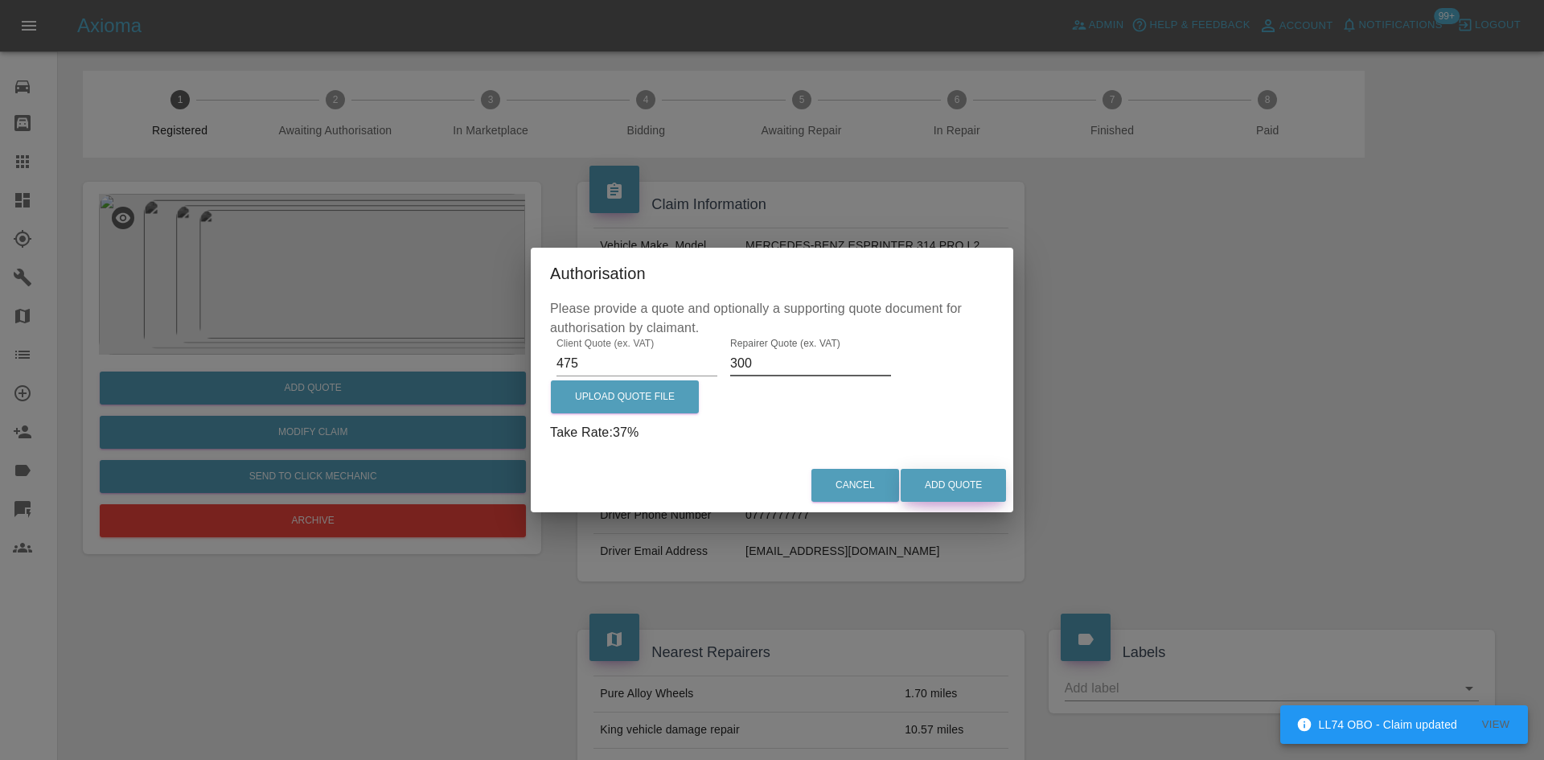
type input "300"
click at [957, 473] on button "Add Quote" at bounding box center [953, 485] width 105 height 33
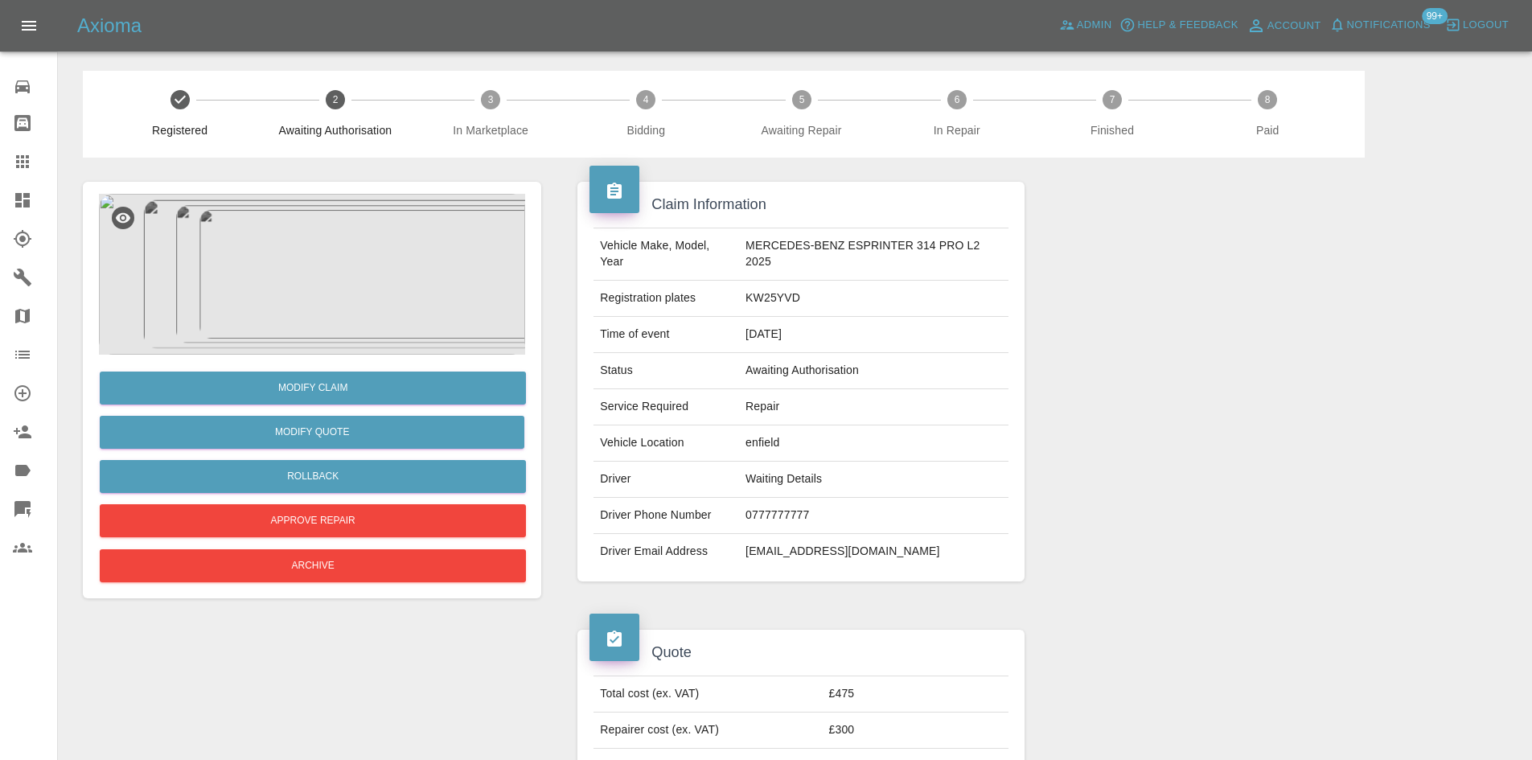
click at [28, 199] on icon at bounding box center [22, 200] width 19 height 19
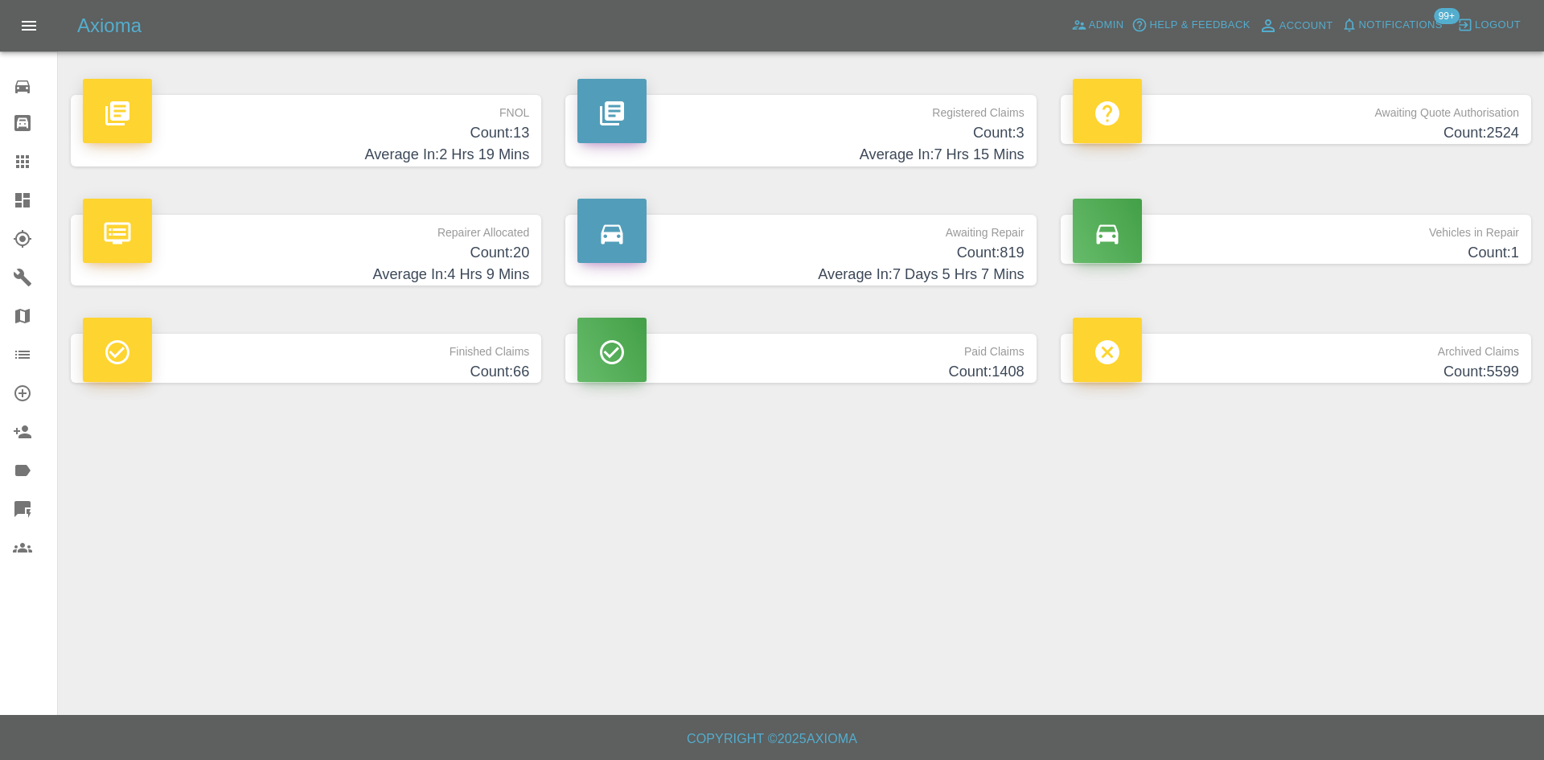
click at [1107, 39] on div "Axioma Admin Help & Feedback Account Notifications 99+ Logout" at bounding box center [772, 25] width 1544 height 51
click at [1104, 31] on span "Admin" at bounding box center [1106, 25] width 35 height 18
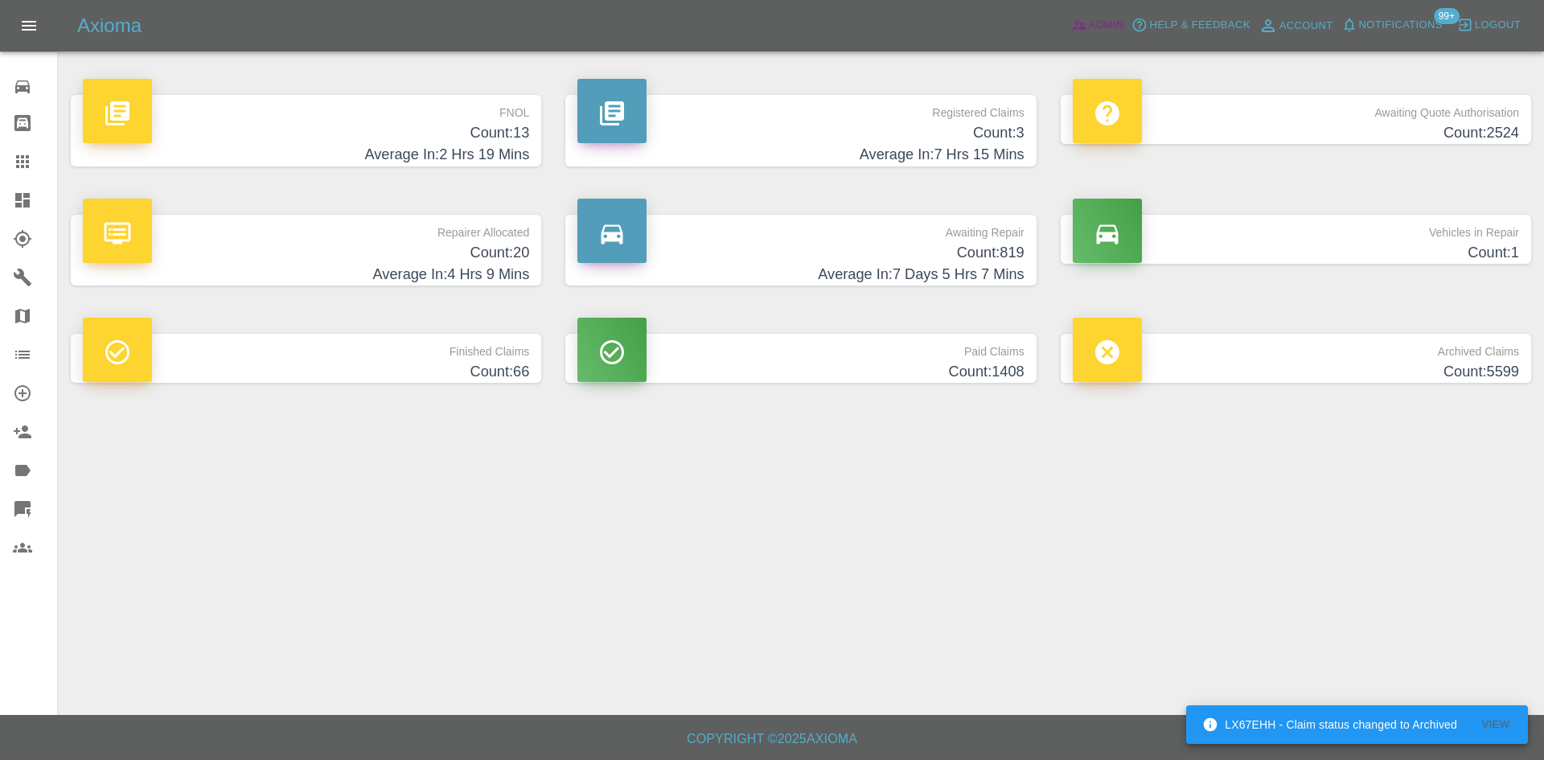
click at [1093, 36] on link "Admin" at bounding box center [1097, 25] width 61 height 25
click at [1093, 27] on span "Admin" at bounding box center [1106, 25] width 35 height 18
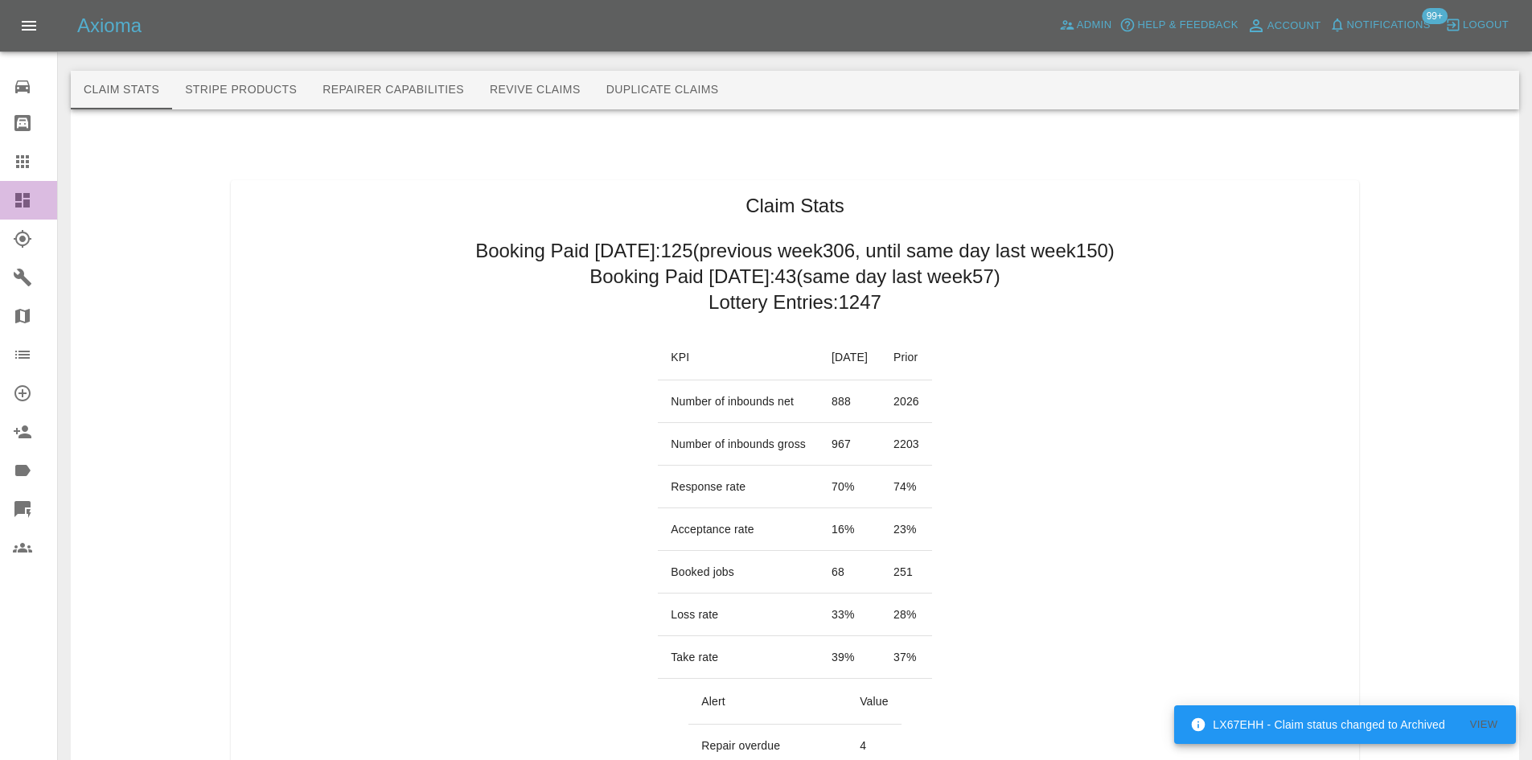
click at [0, 208] on link "Dashboard" at bounding box center [28, 200] width 57 height 39
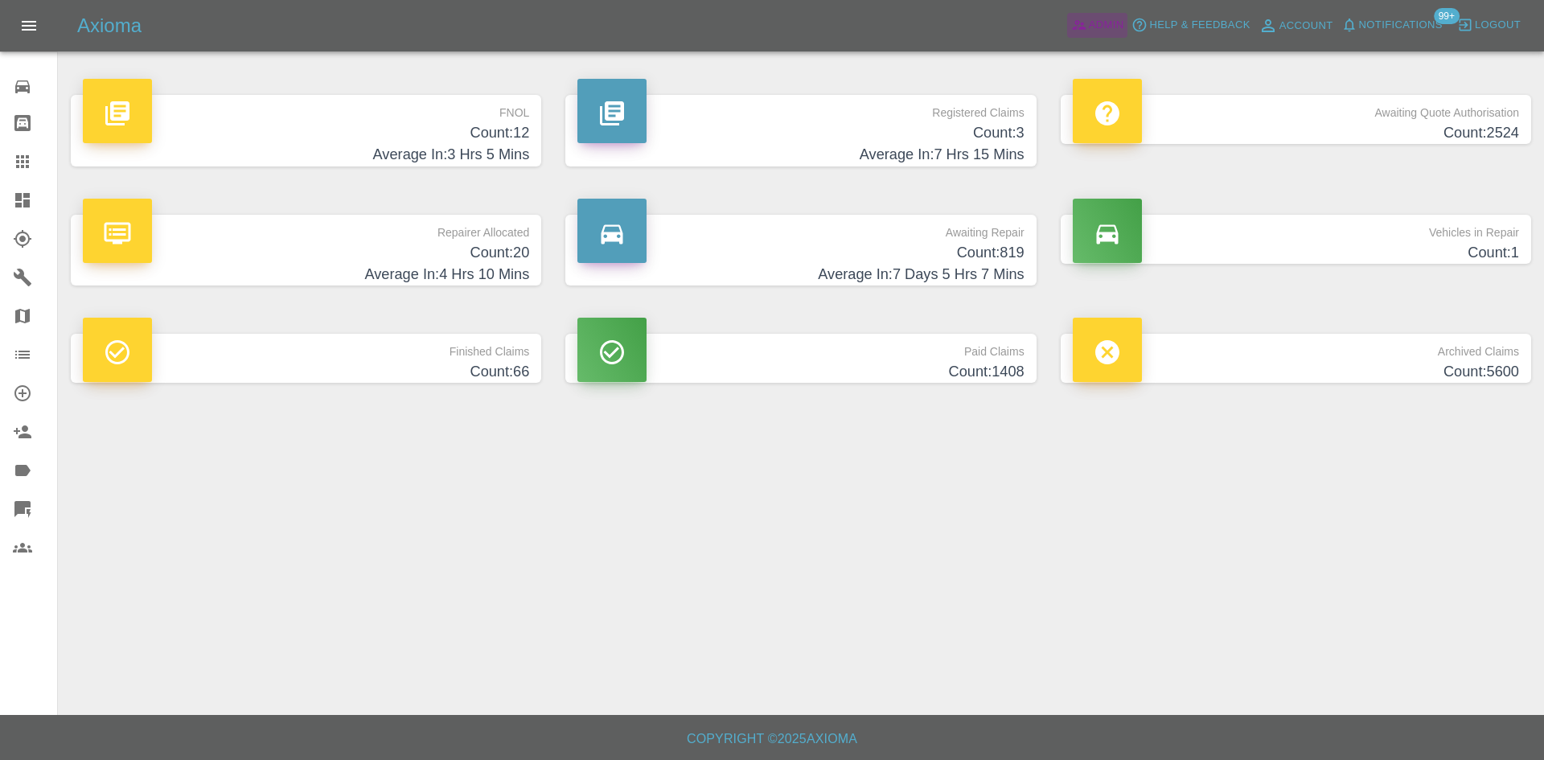
click at [1074, 29] on icon at bounding box center [1079, 26] width 14 height 10
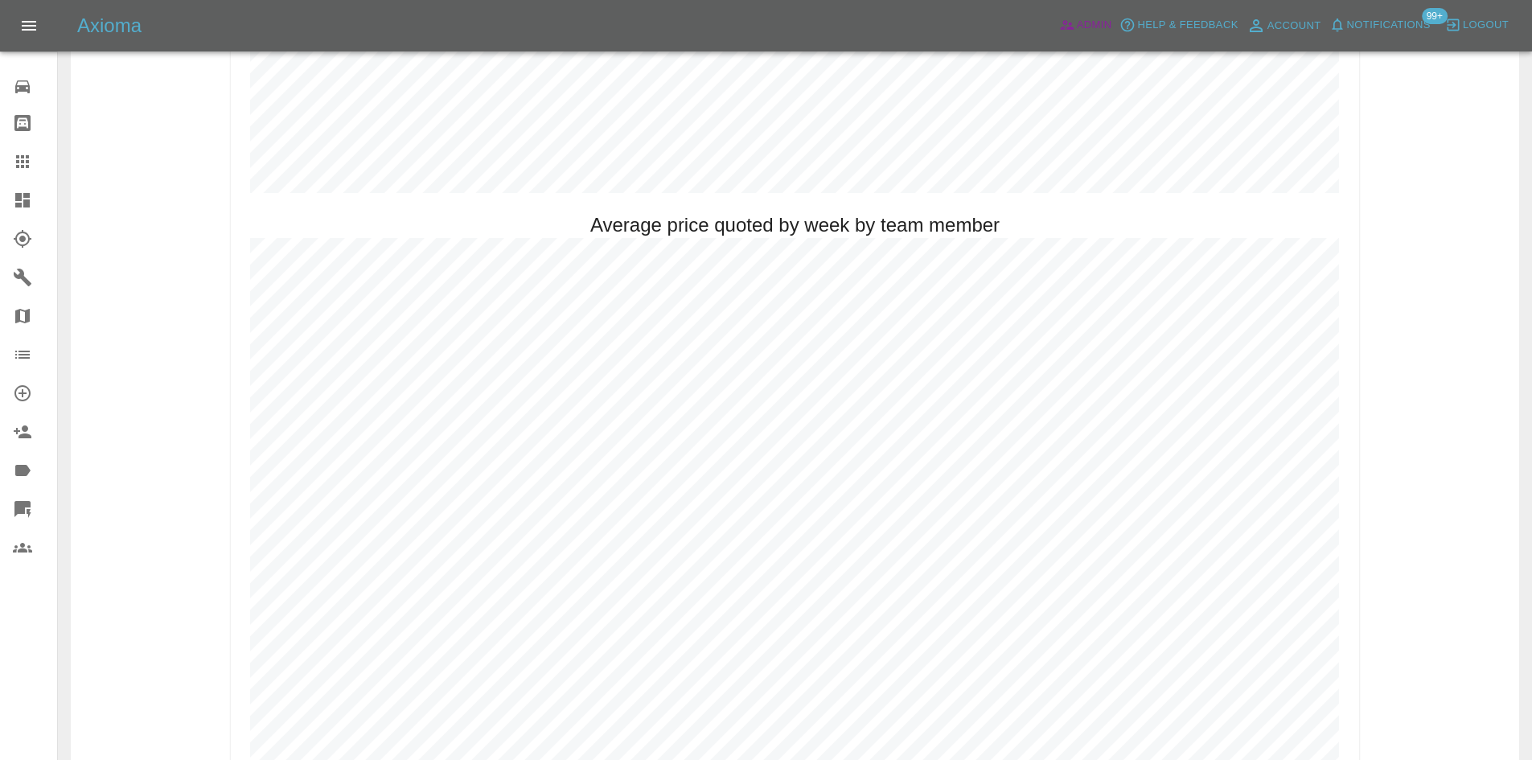
scroll to position [1769, 0]
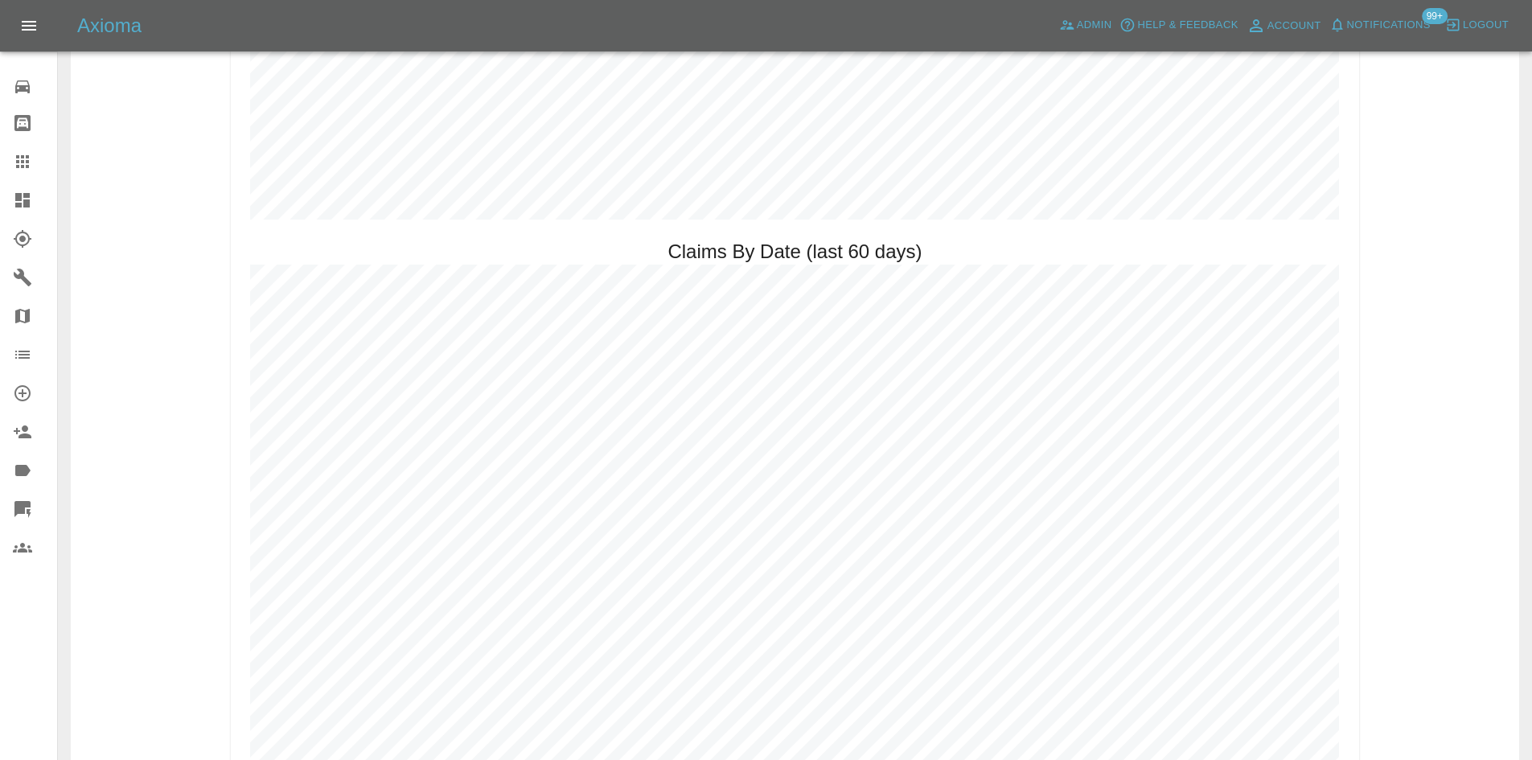
click at [2, 215] on link "Dashboard" at bounding box center [28, 200] width 57 height 39
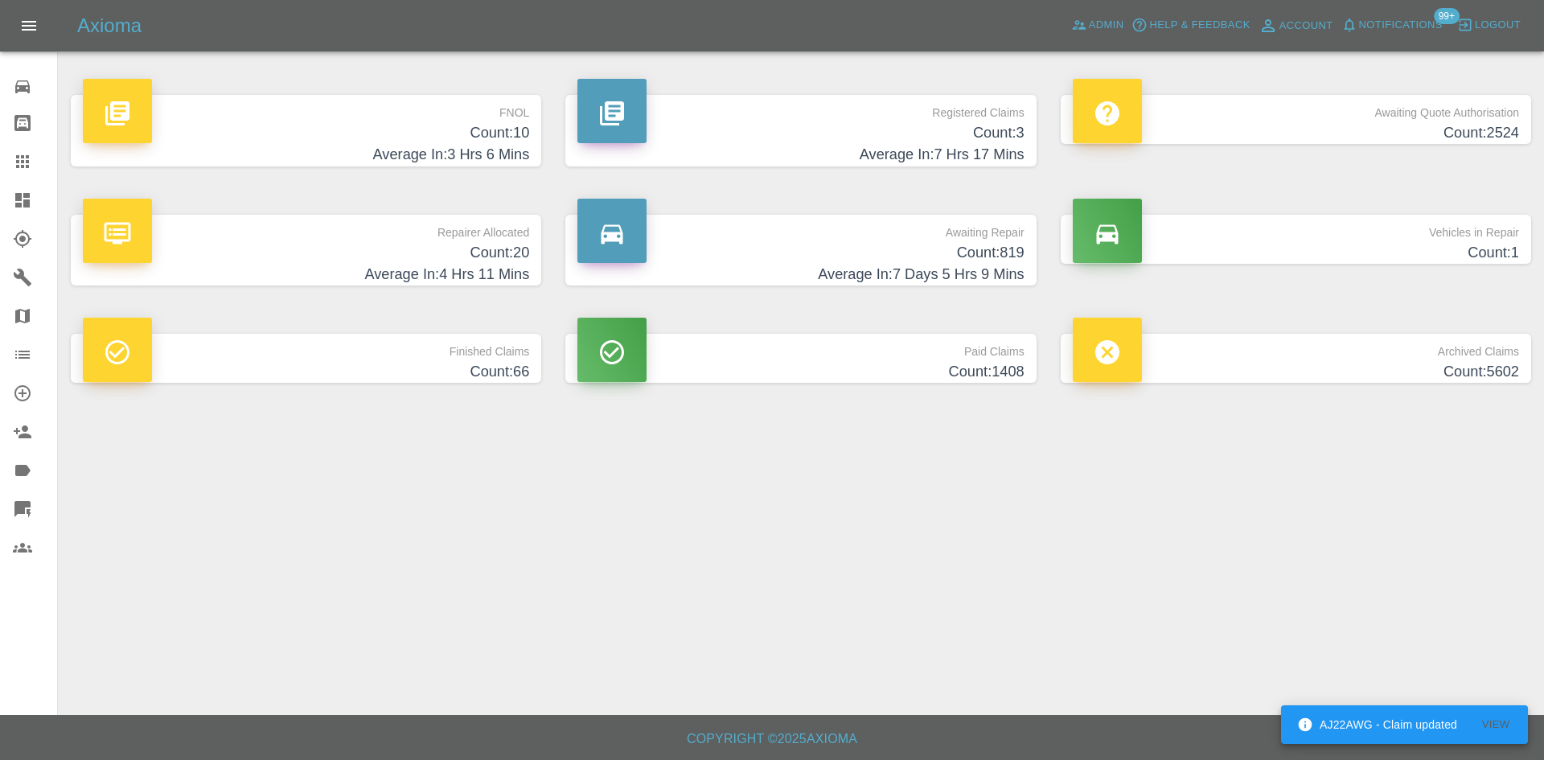
click at [881, 126] on h4 "Count: 3" at bounding box center [800, 133] width 446 height 22
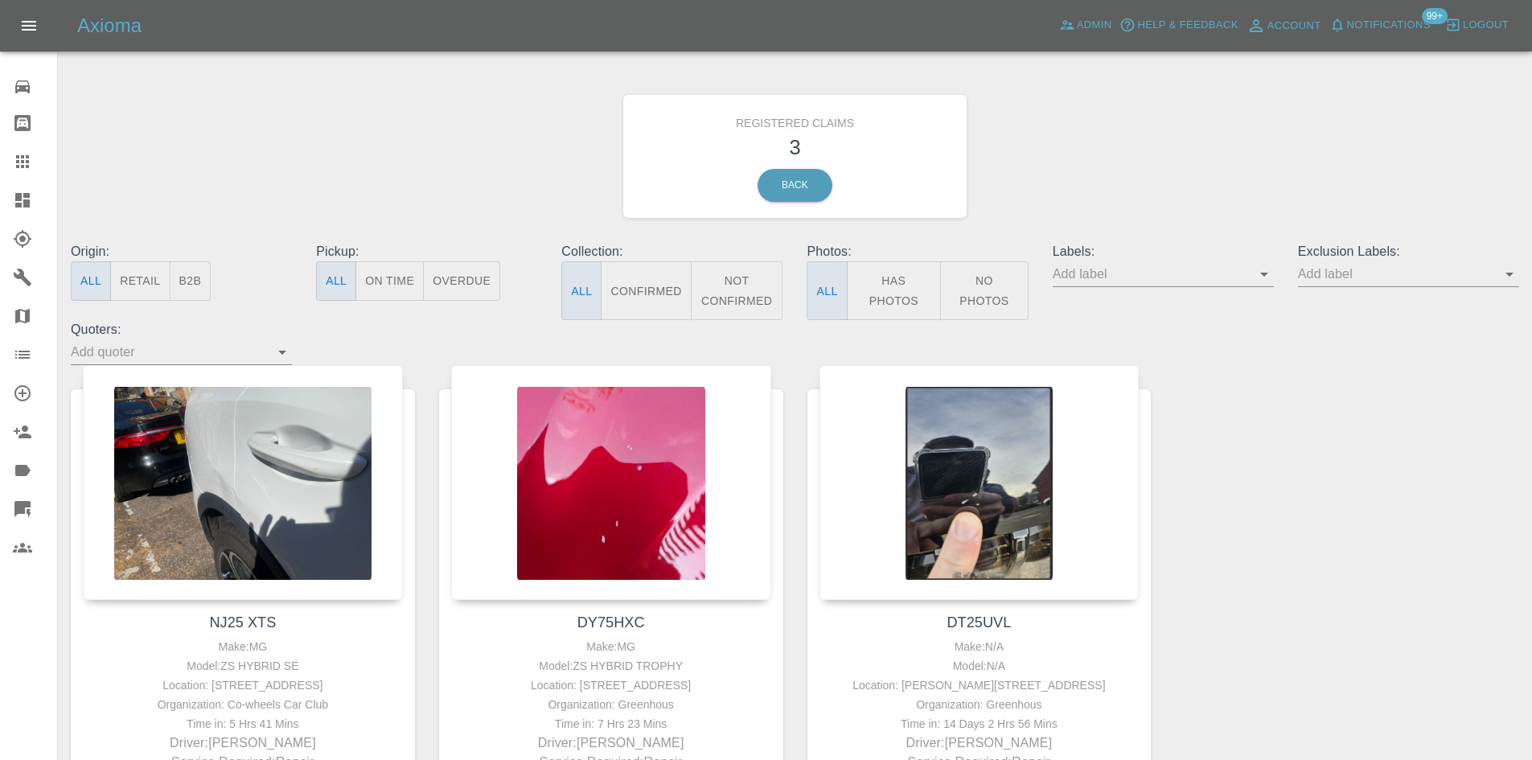
click at [10, 197] on link "Dashboard" at bounding box center [28, 200] width 57 height 39
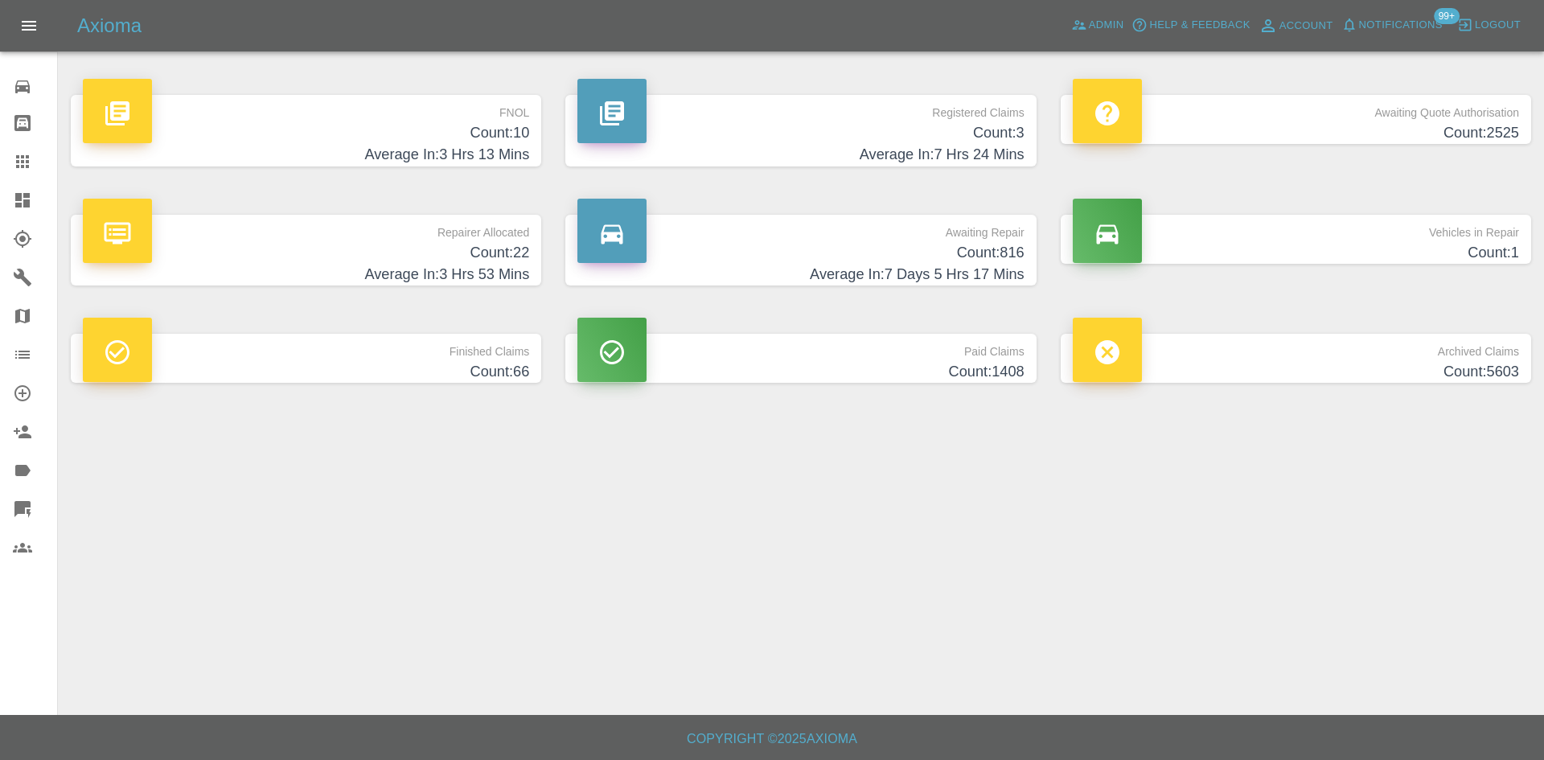
click at [388, 245] on h4 "Count: 22" at bounding box center [306, 253] width 446 height 22
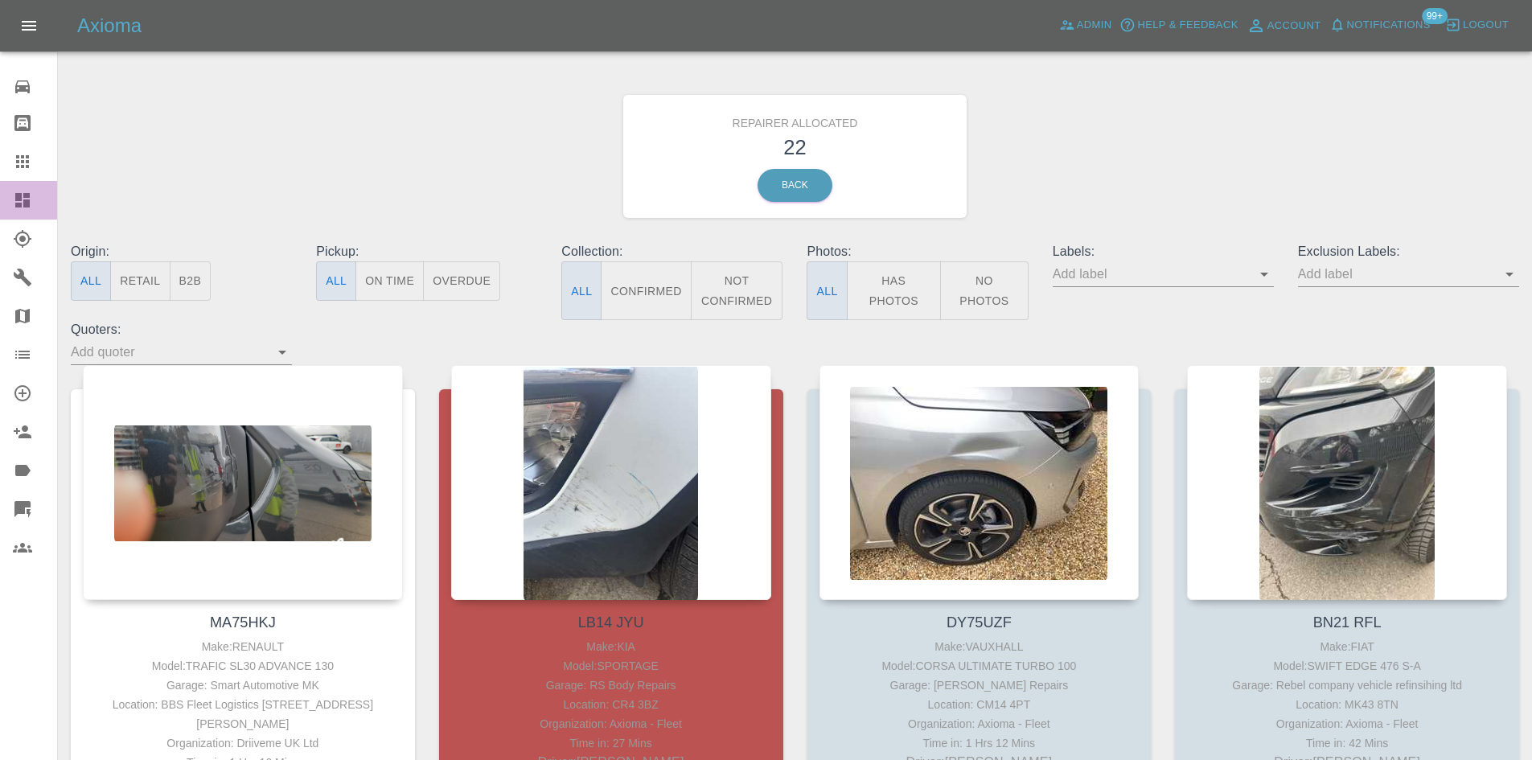
click at [0, 191] on link "Dashboard" at bounding box center [28, 200] width 57 height 39
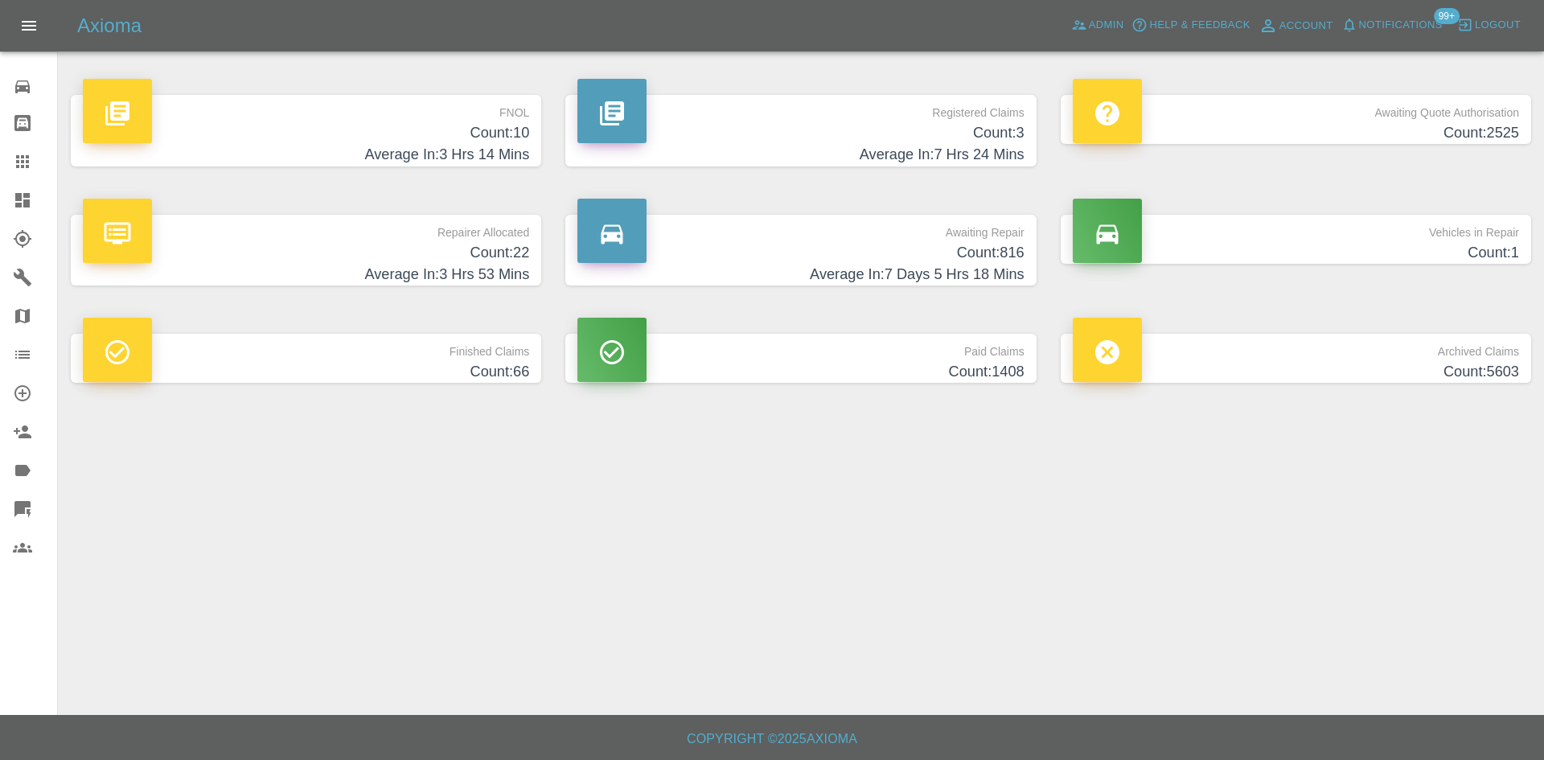
click at [351, 162] on h4 "Average In: 3 Hrs 14 Mins" at bounding box center [306, 155] width 446 height 22
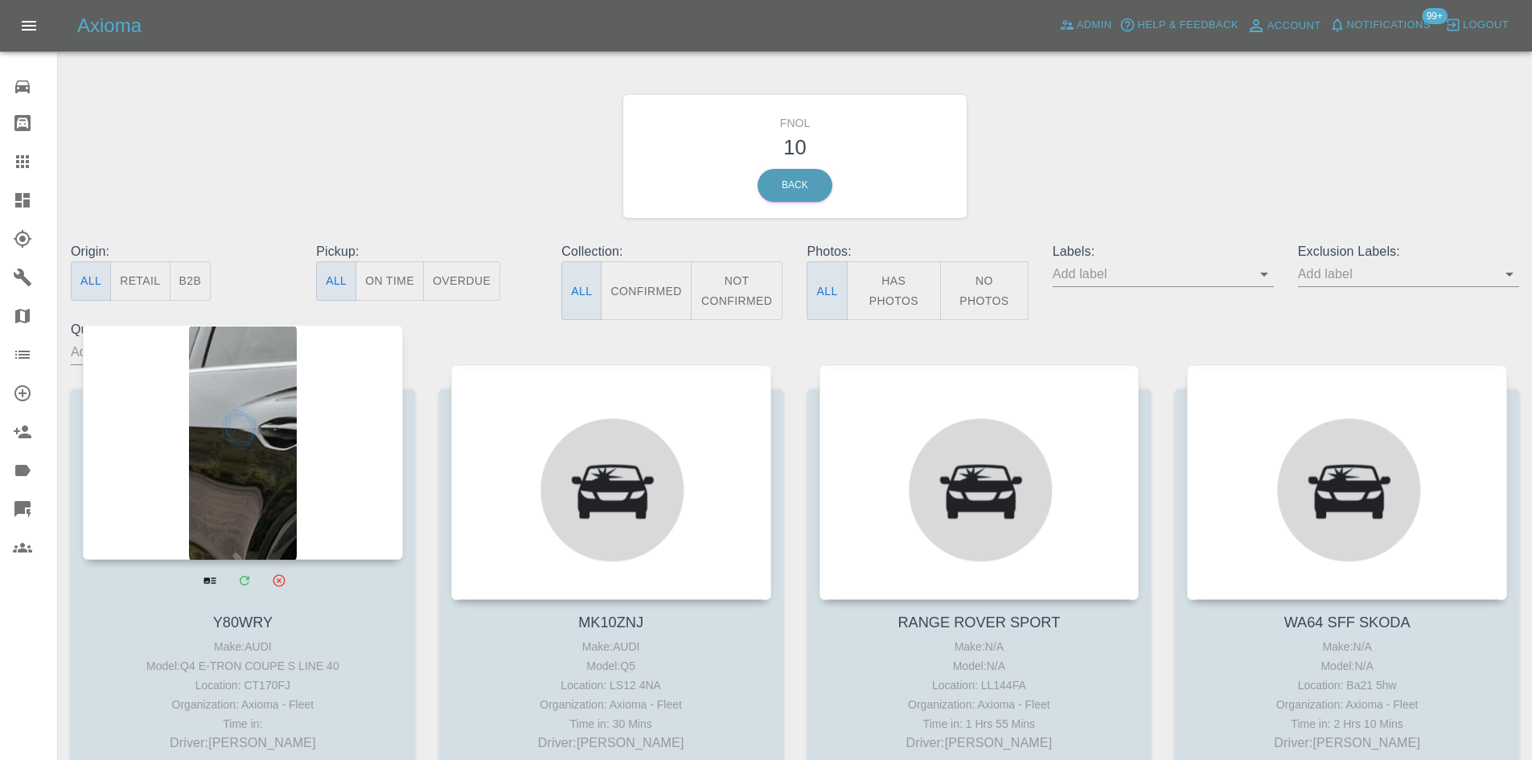
click at [284, 442] on div at bounding box center [243, 442] width 320 height 235
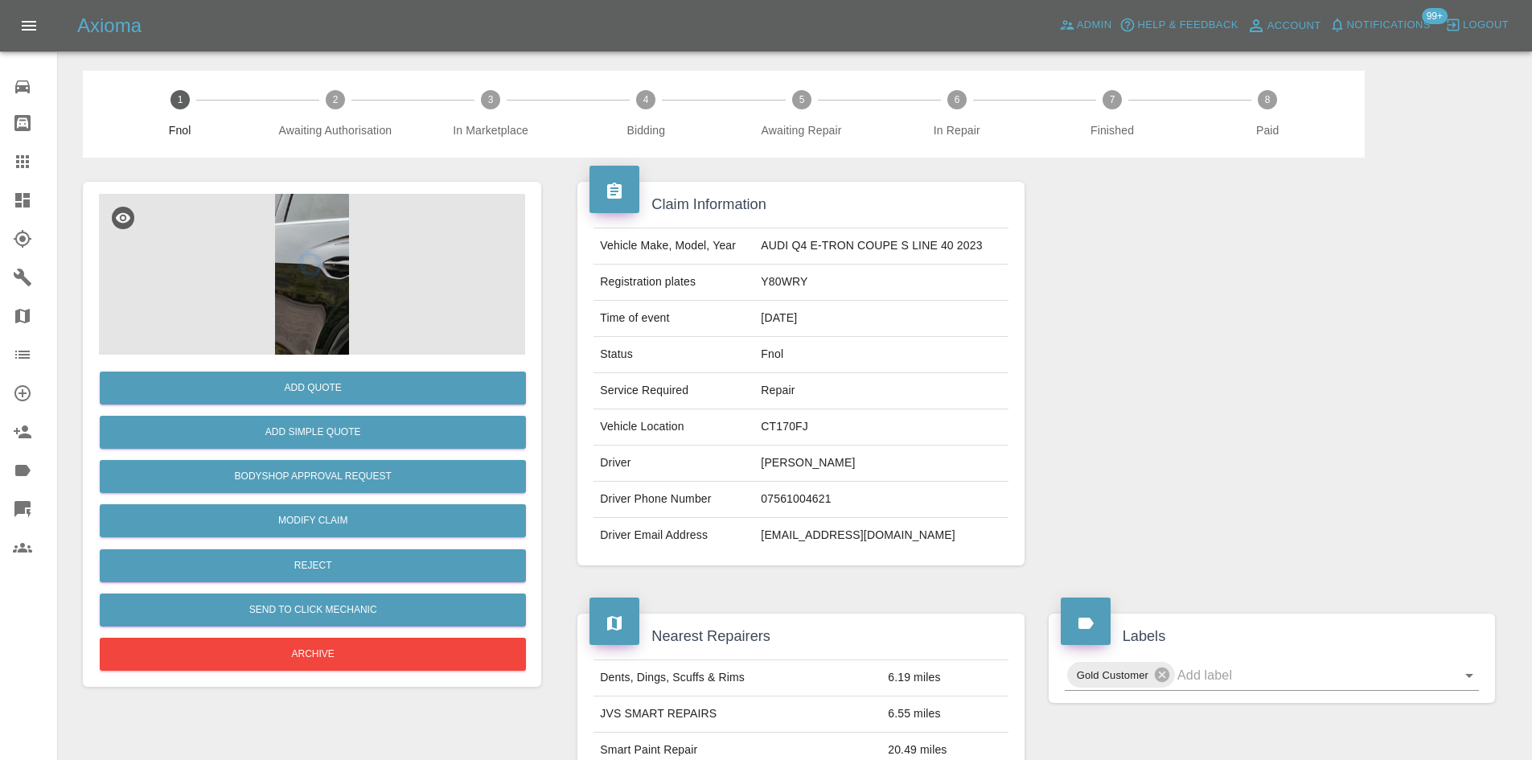
click at [384, 319] on img at bounding box center [312, 274] width 426 height 161
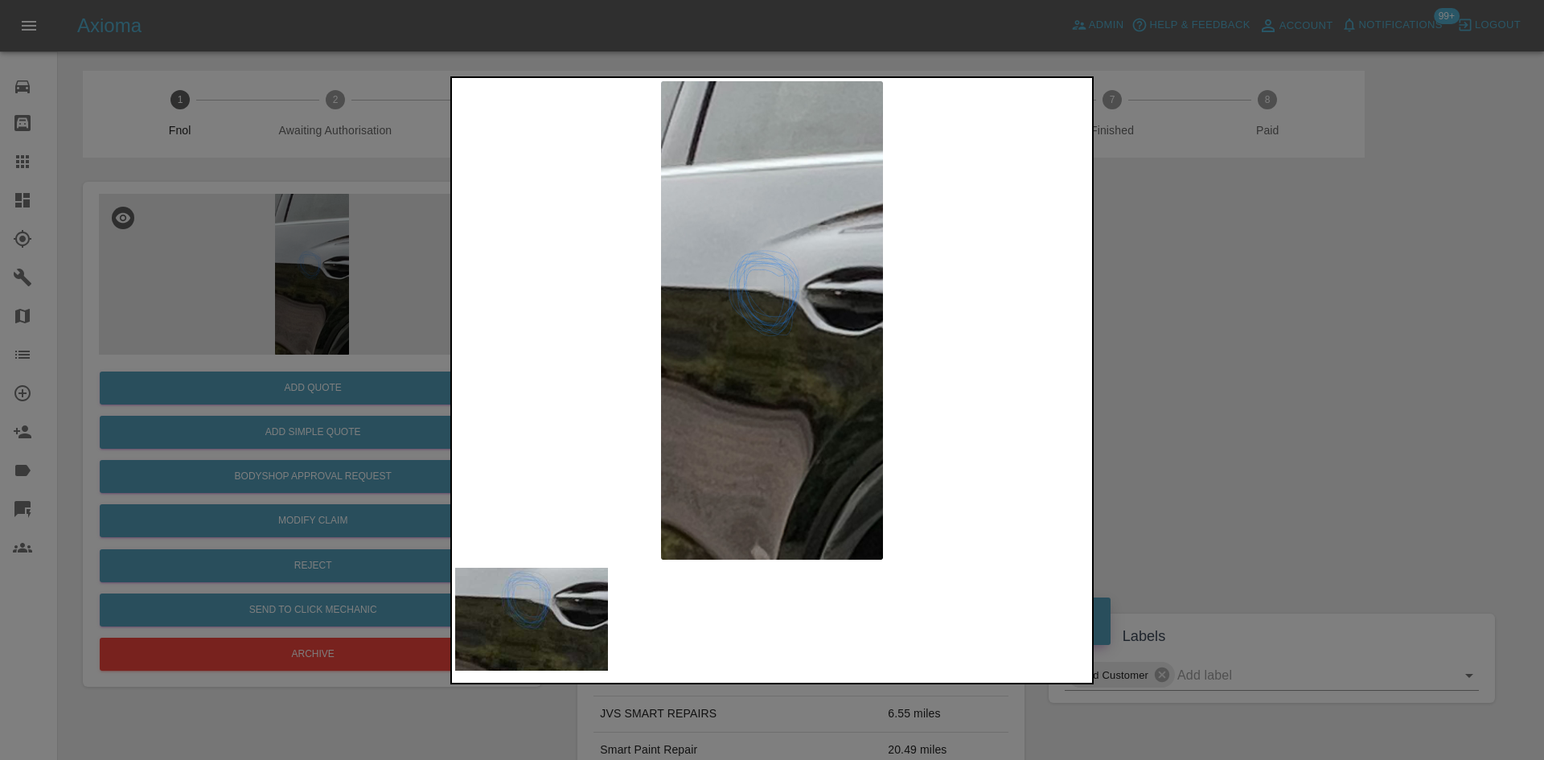
click at [1248, 351] on div at bounding box center [772, 380] width 1544 height 760
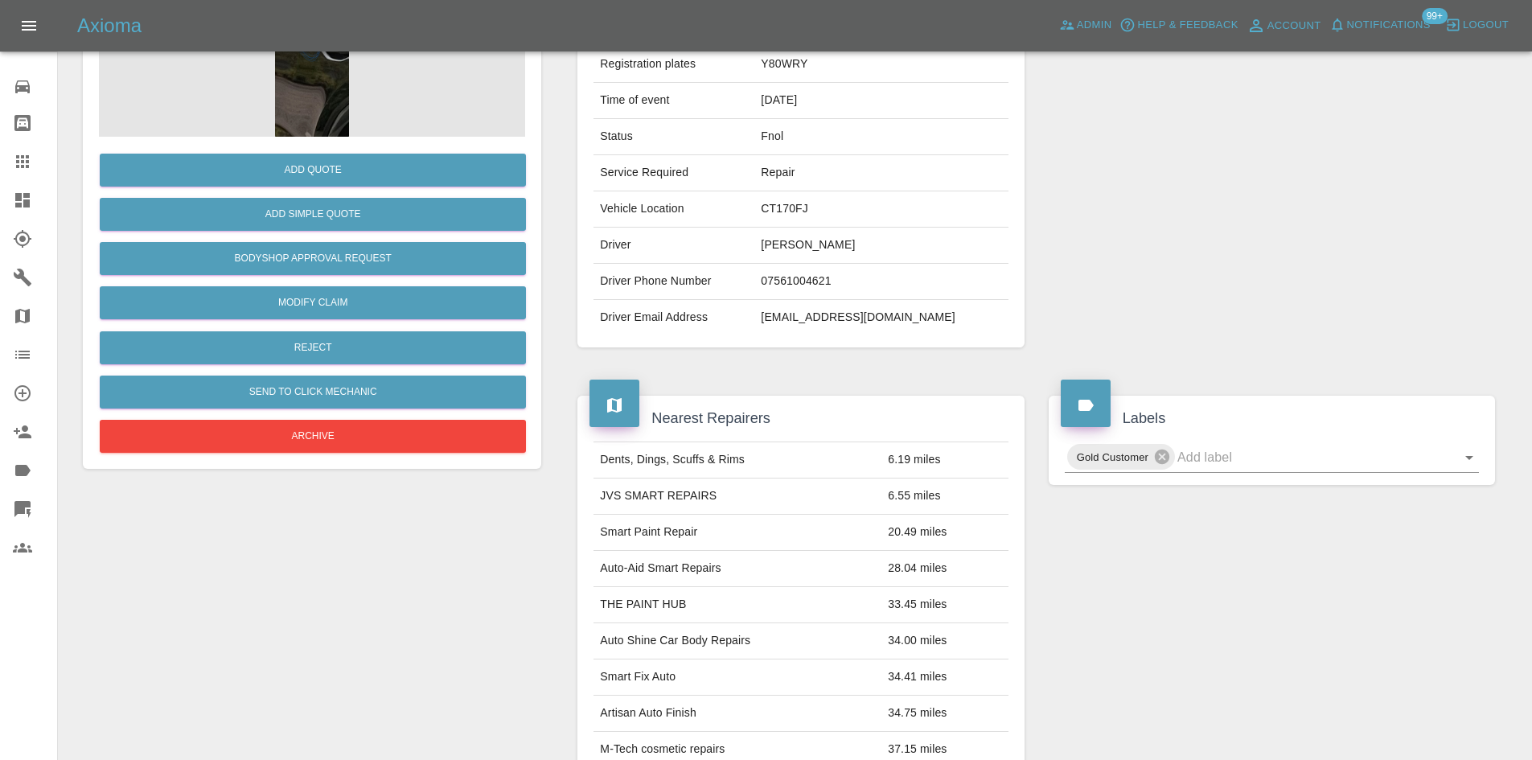
scroll to position [14, 0]
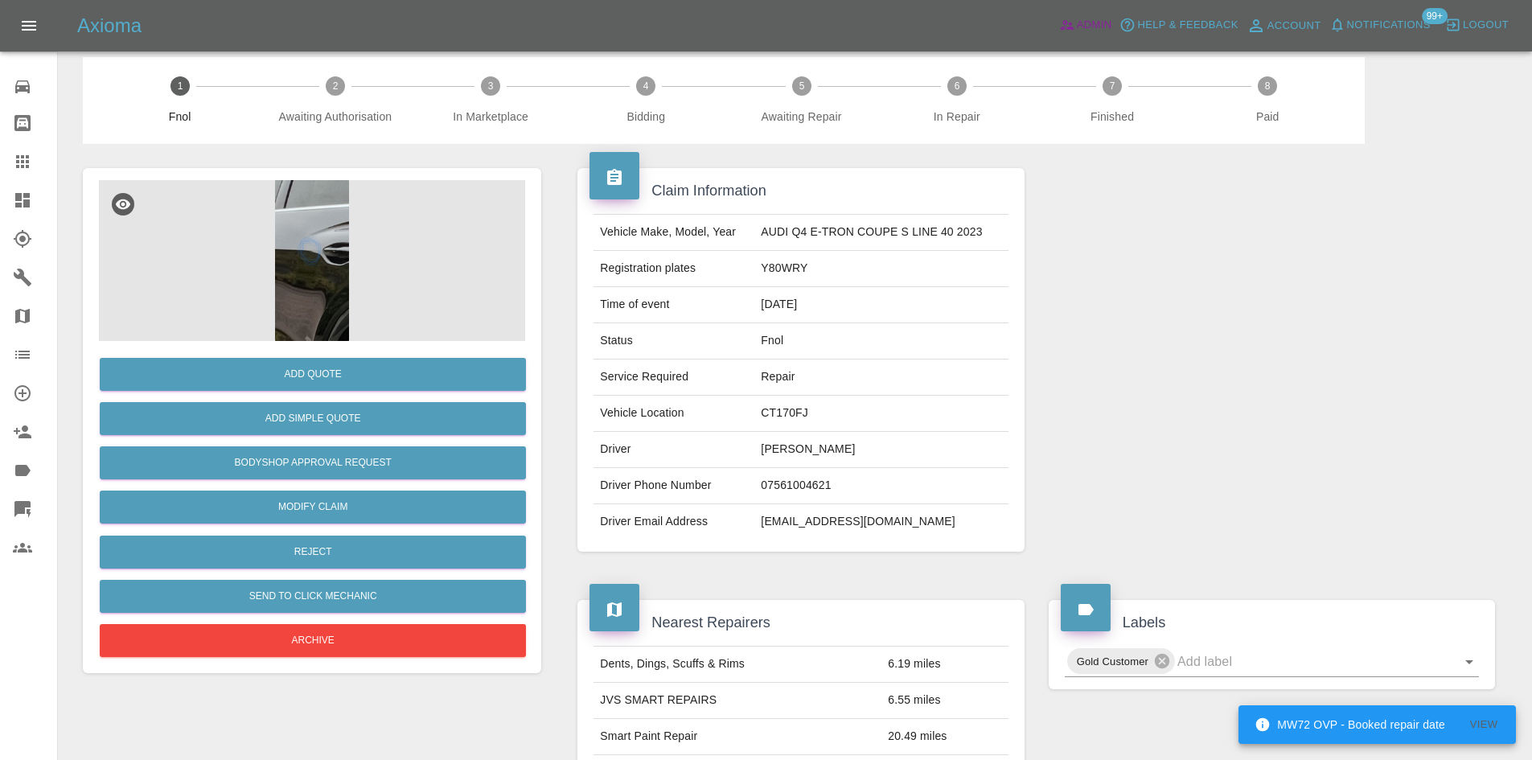
click at [1062, 23] on icon at bounding box center [1067, 25] width 16 height 16
click at [37, 191] on div at bounding box center [35, 200] width 45 height 19
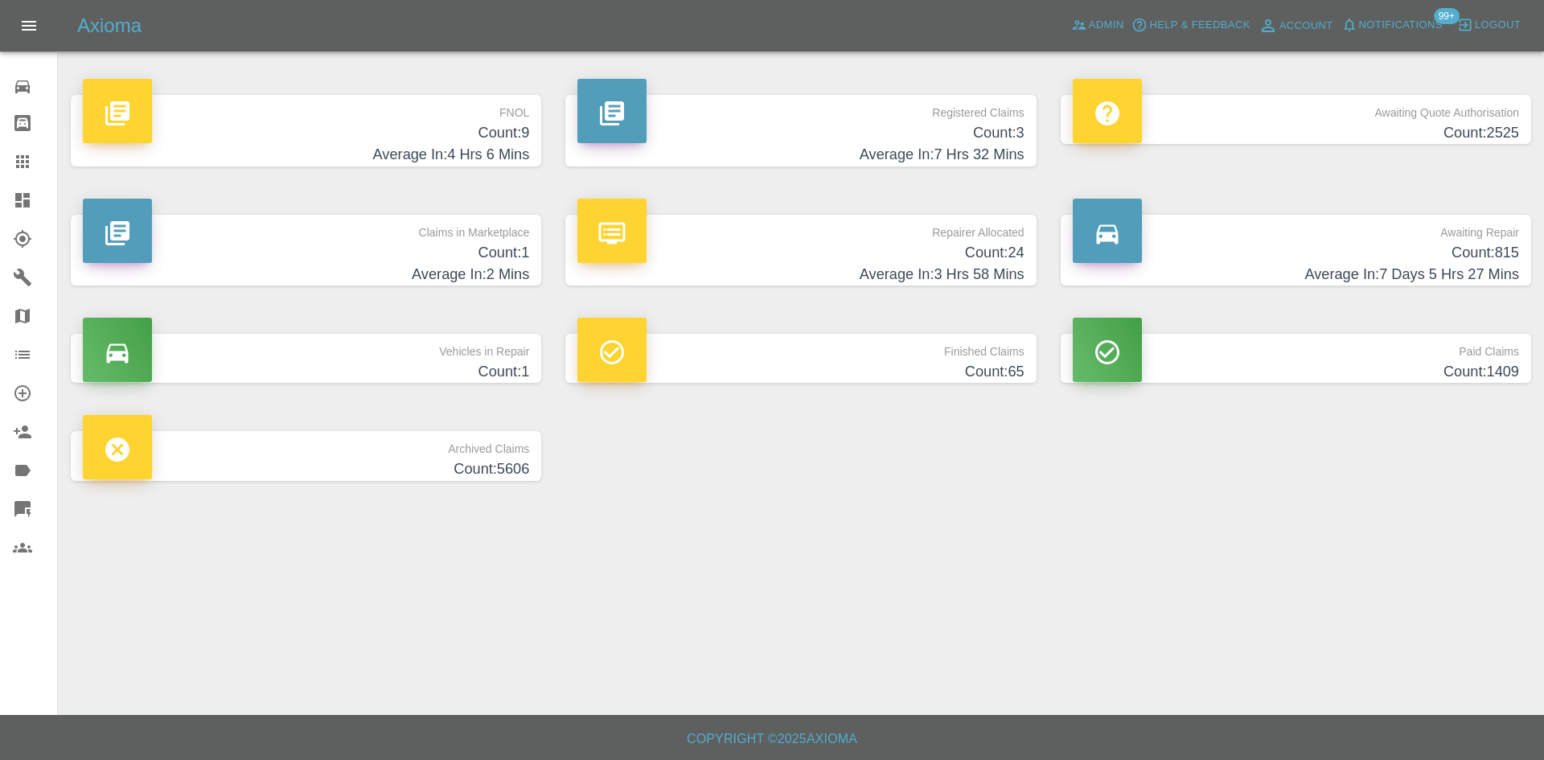
click at [433, 138] on h4 "Count: 9" at bounding box center [306, 133] width 446 height 22
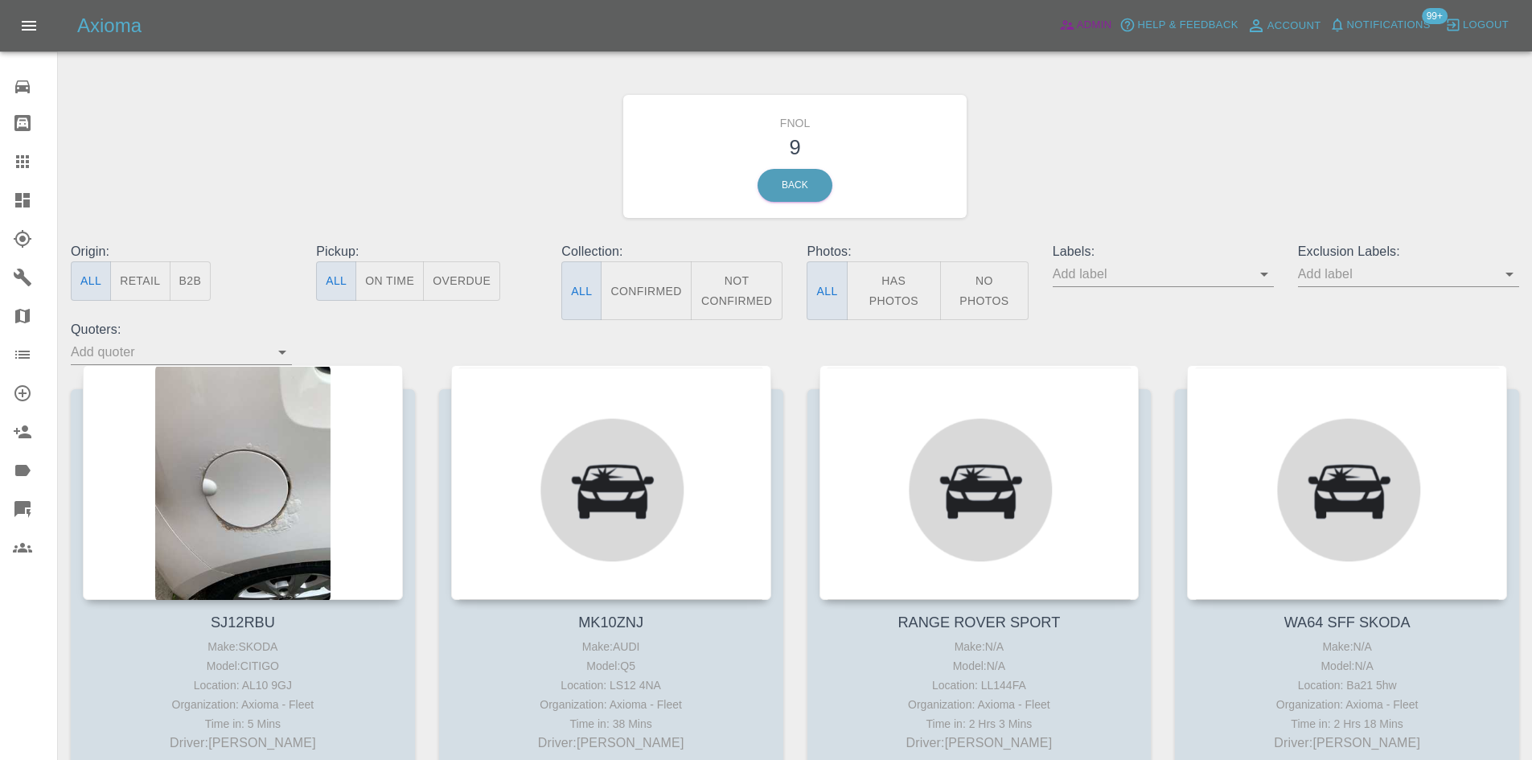
click at [1079, 18] on span "Admin" at bounding box center [1094, 25] width 35 height 18
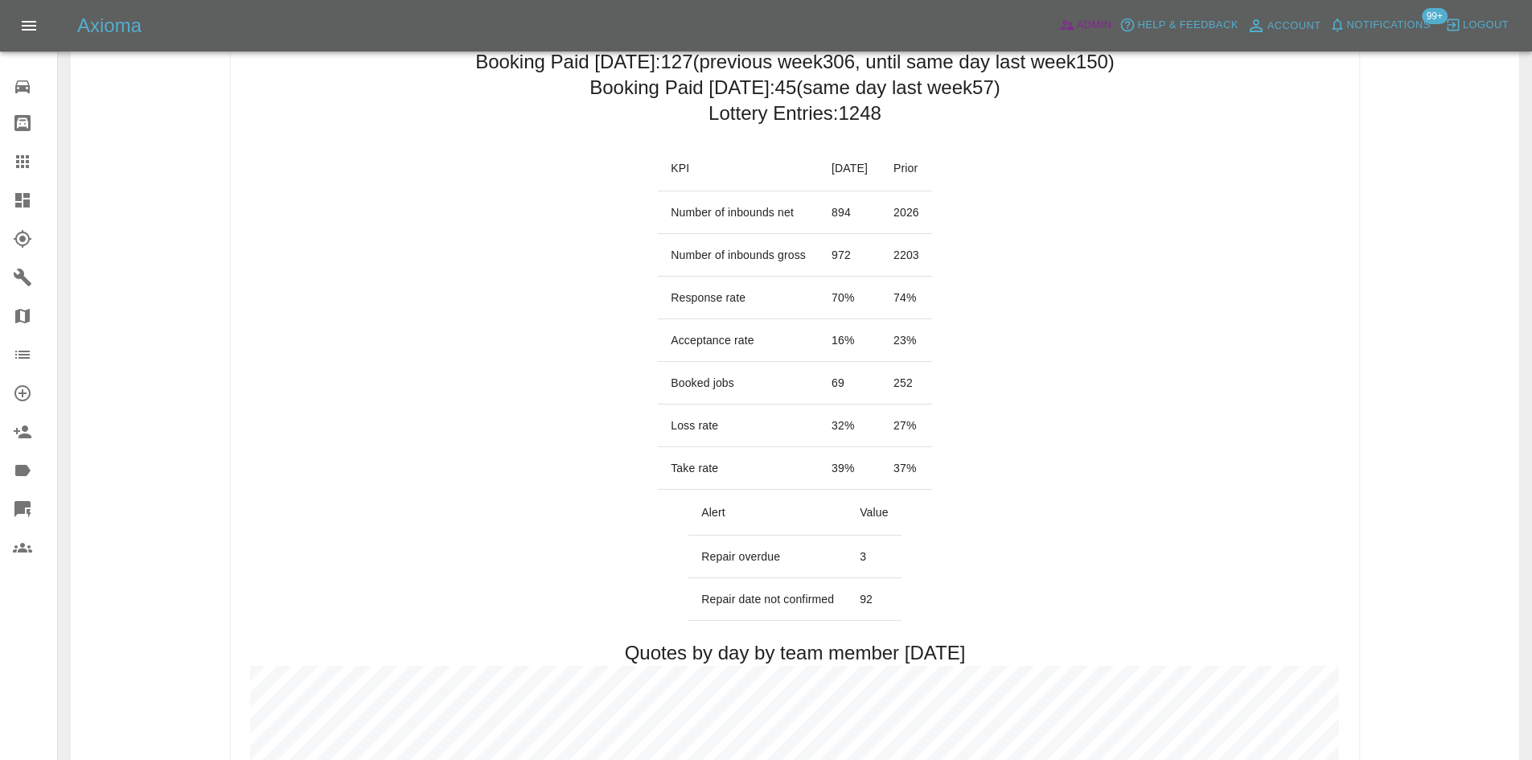
scroll to position [161, 0]
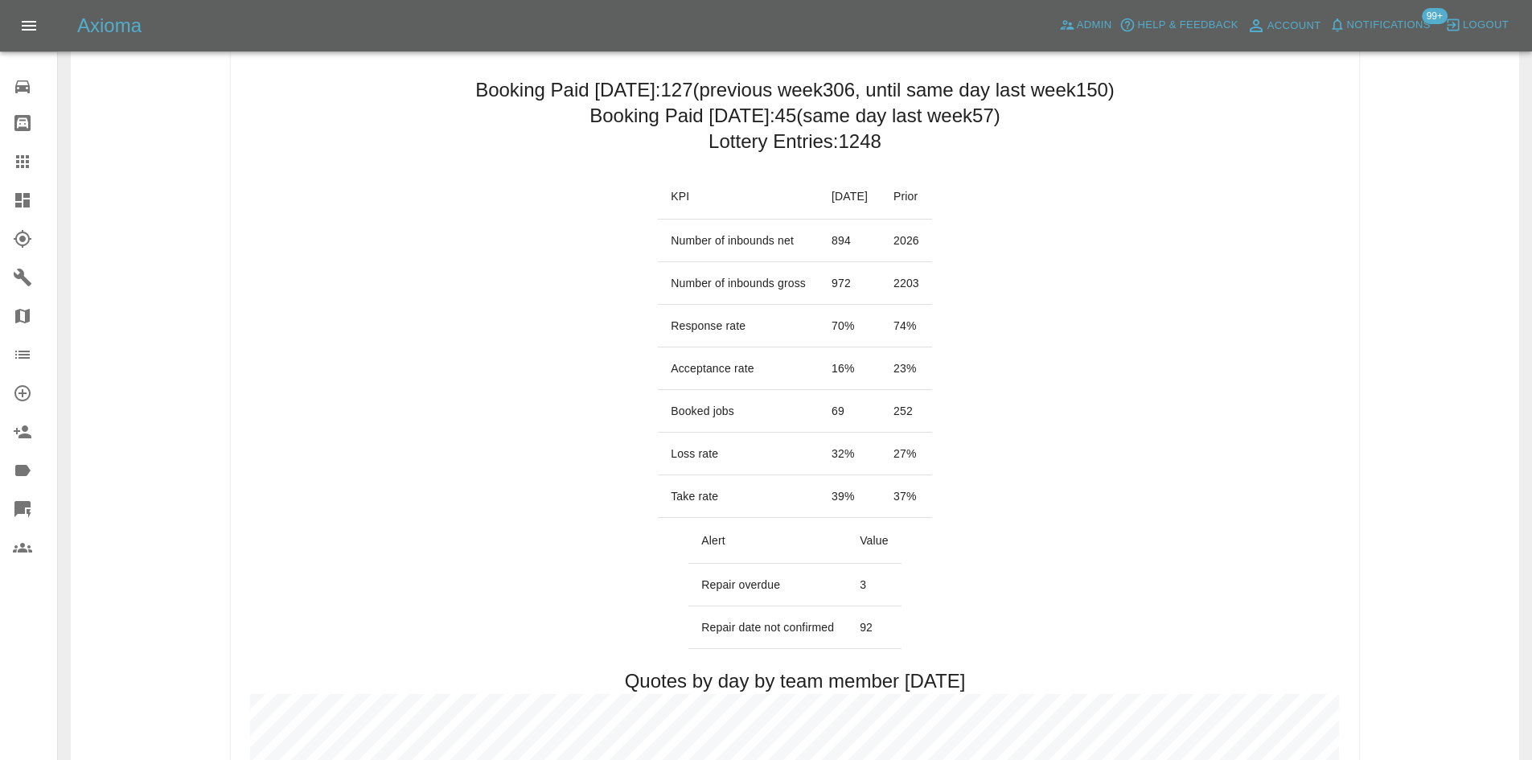
click at [30, 187] on link "Dashboard" at bounding box center [28, 200] width 57 height 39
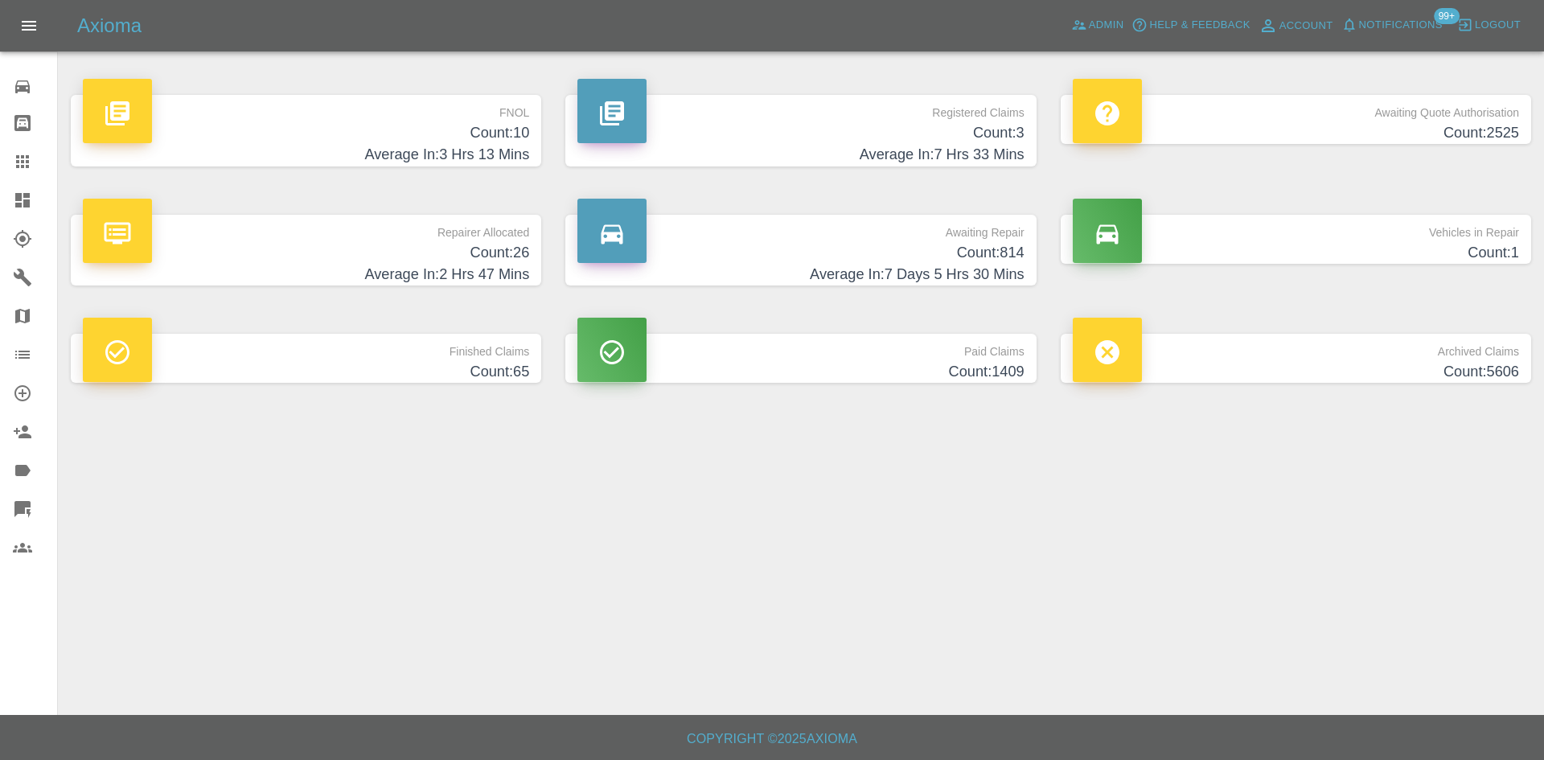
click at [785, 121] on p "Registered Claims" at bounding box center [800, 108] width 446 height 27
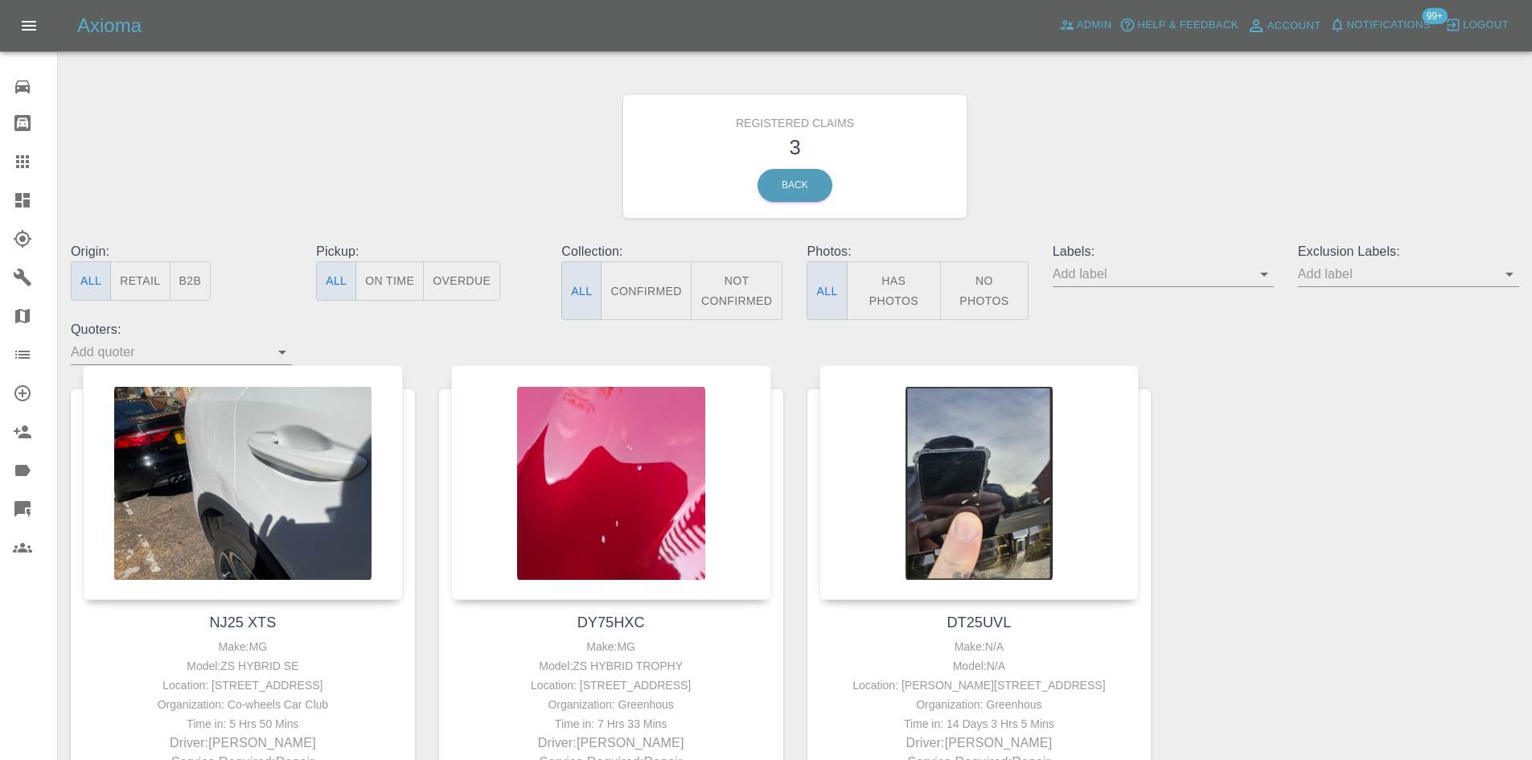
click at [5, 199] on link "Dashboard" at bounding box center [28, 200] width 57 height 39
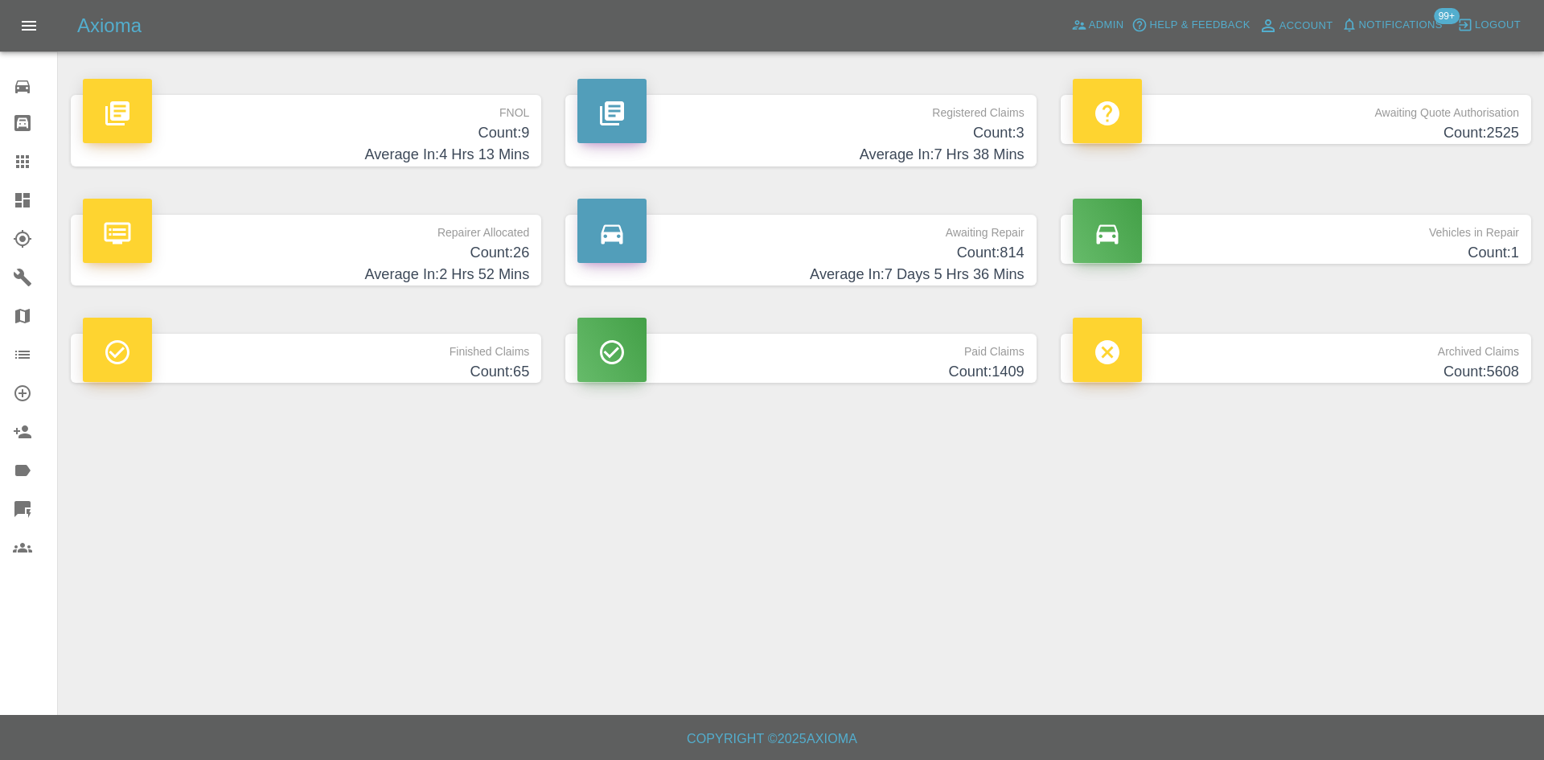
click at [396, 134] on h4 "Count: 9" at bounding box center [306, 133] width 446 height 22
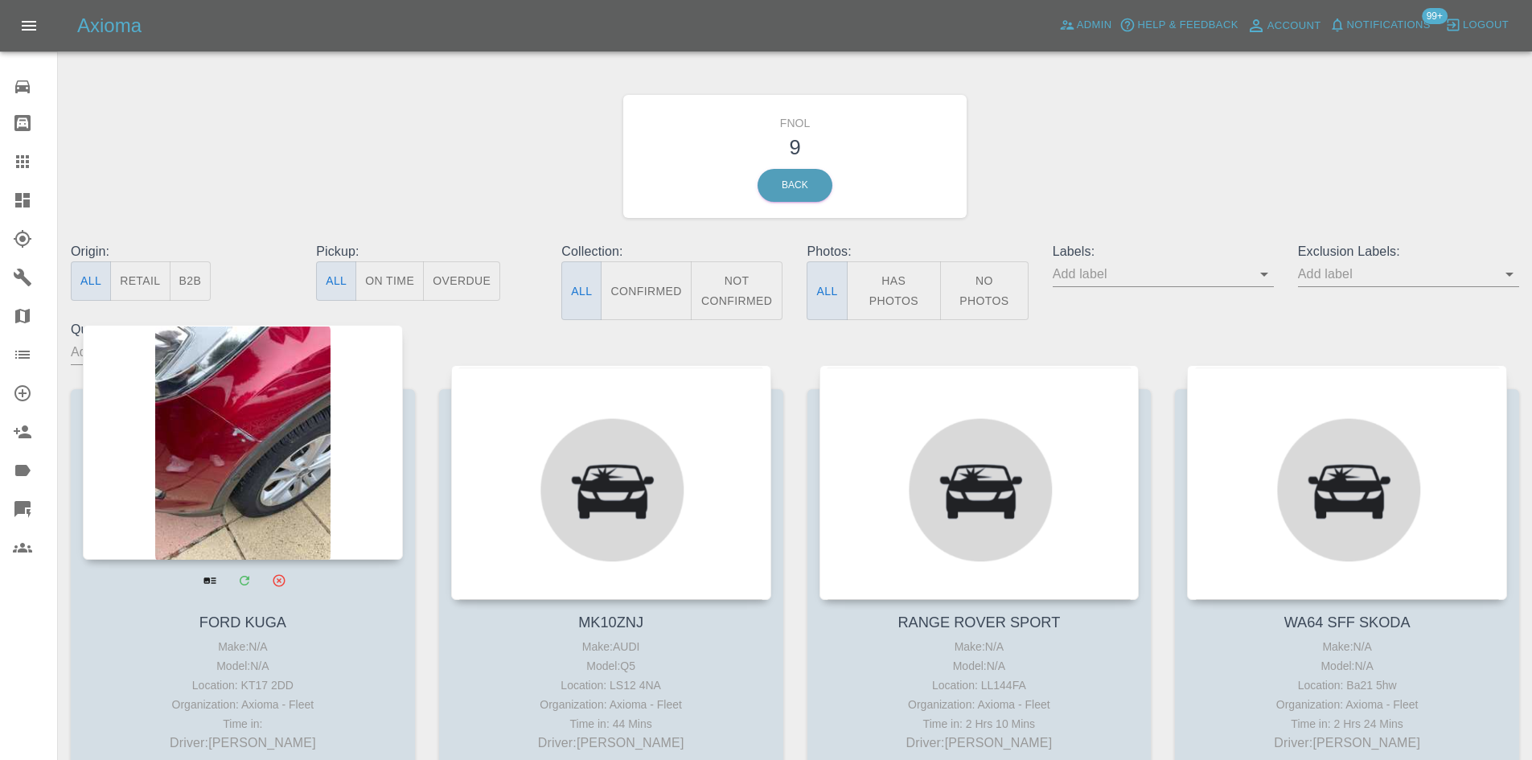
click at [263, 491] on div at bounding box center [243, 442] width 320 height 235
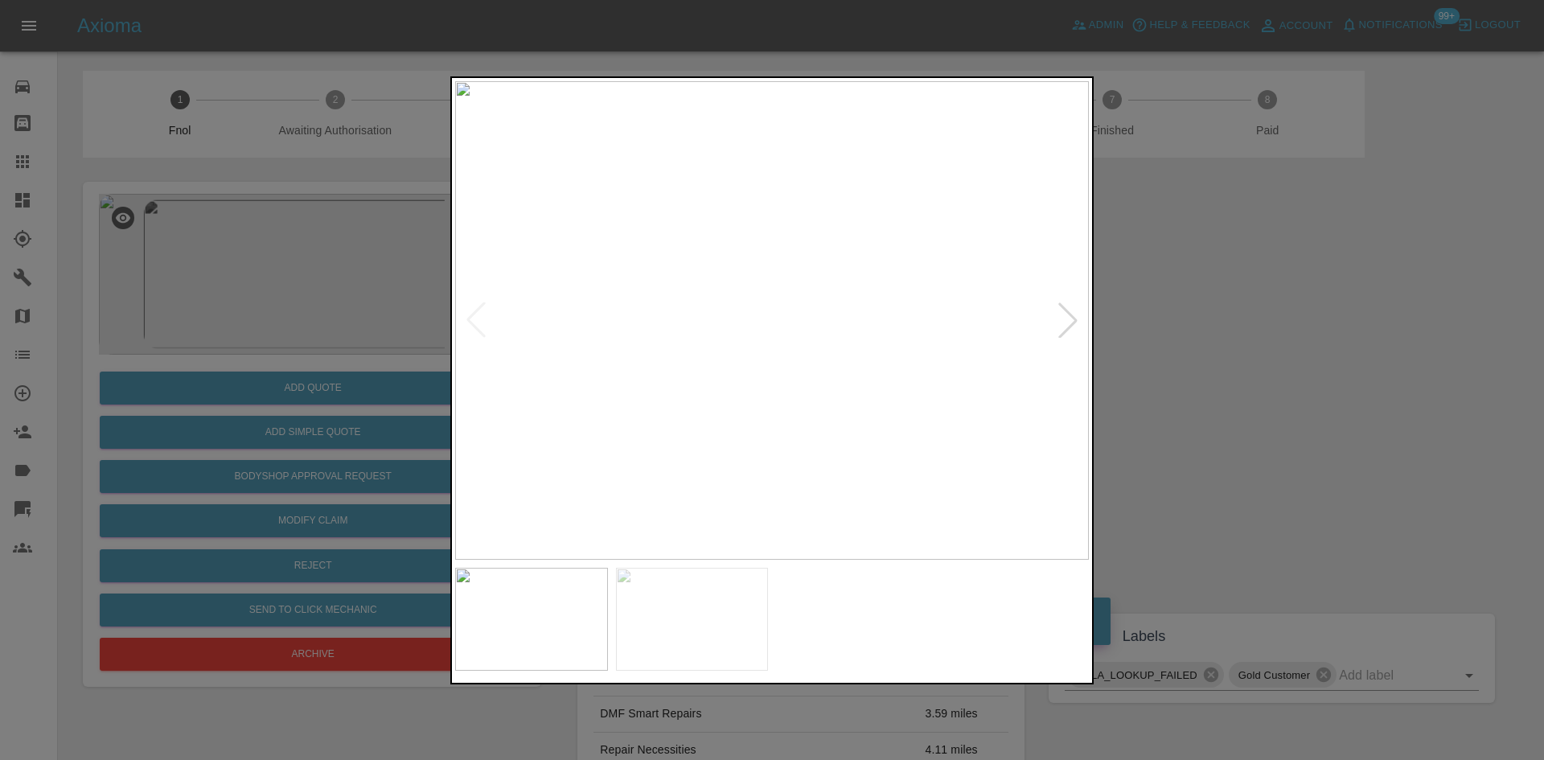
click at [1051, 327] on div at bounding box center [1067, 319] width 35 height 35
click at [1137, 327] on div at bounding box center [772, 380] width 1544 height 760
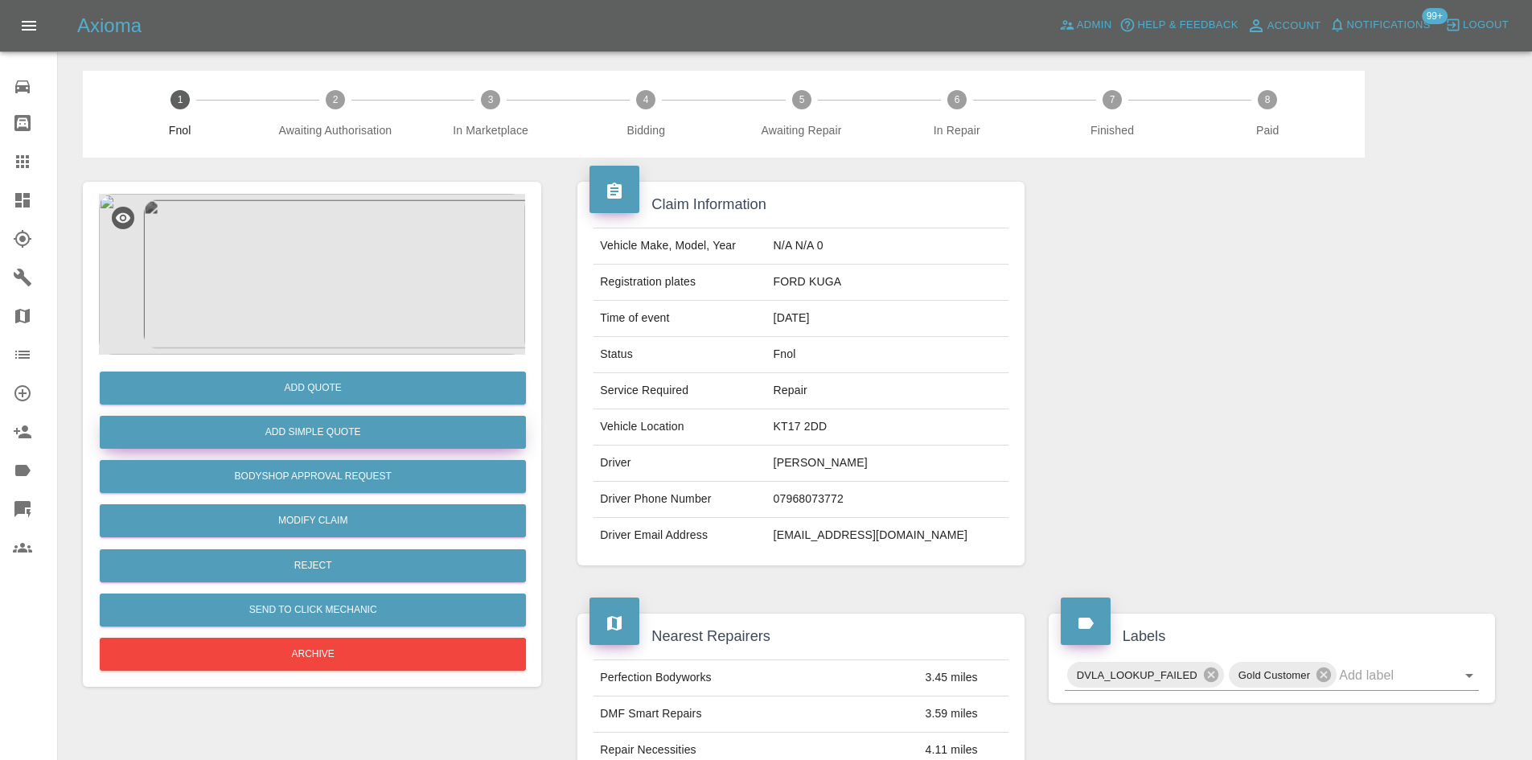
click at [304, 436] on button "Add Simple Quote" at bounding box center [313, 432] width 426 height 33
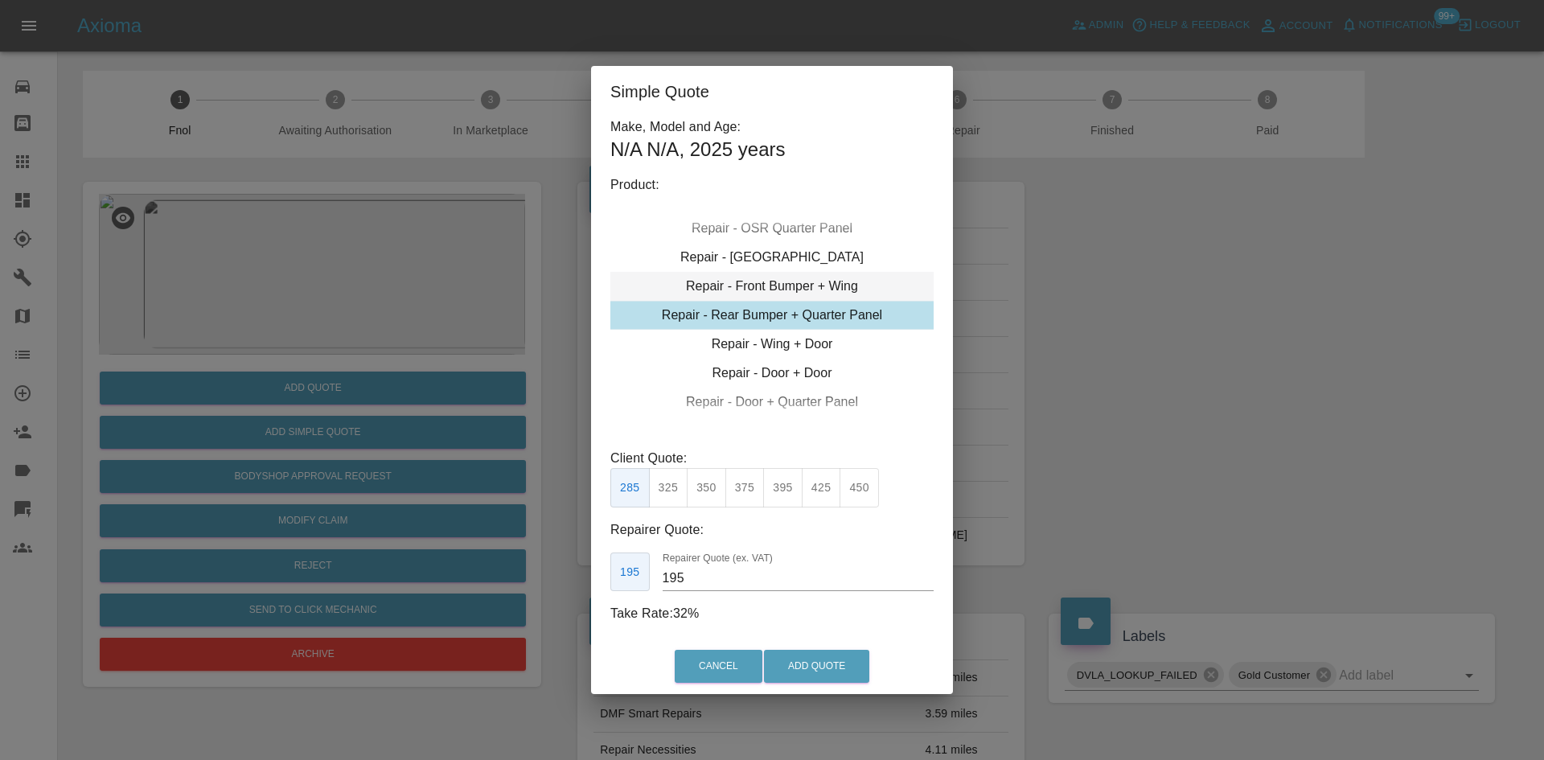
click at [797, 287] on div "Repair - Front Bumper + Wing" at bounding box center [771, 286] width 323 height 29
click at [710, 491] on button "350" at bounding box center [706, 487] width 39 height 39
type input "210"
click at [799, 668] on button "Add Quote" at bounding box center [816, 666] width 105 height 33
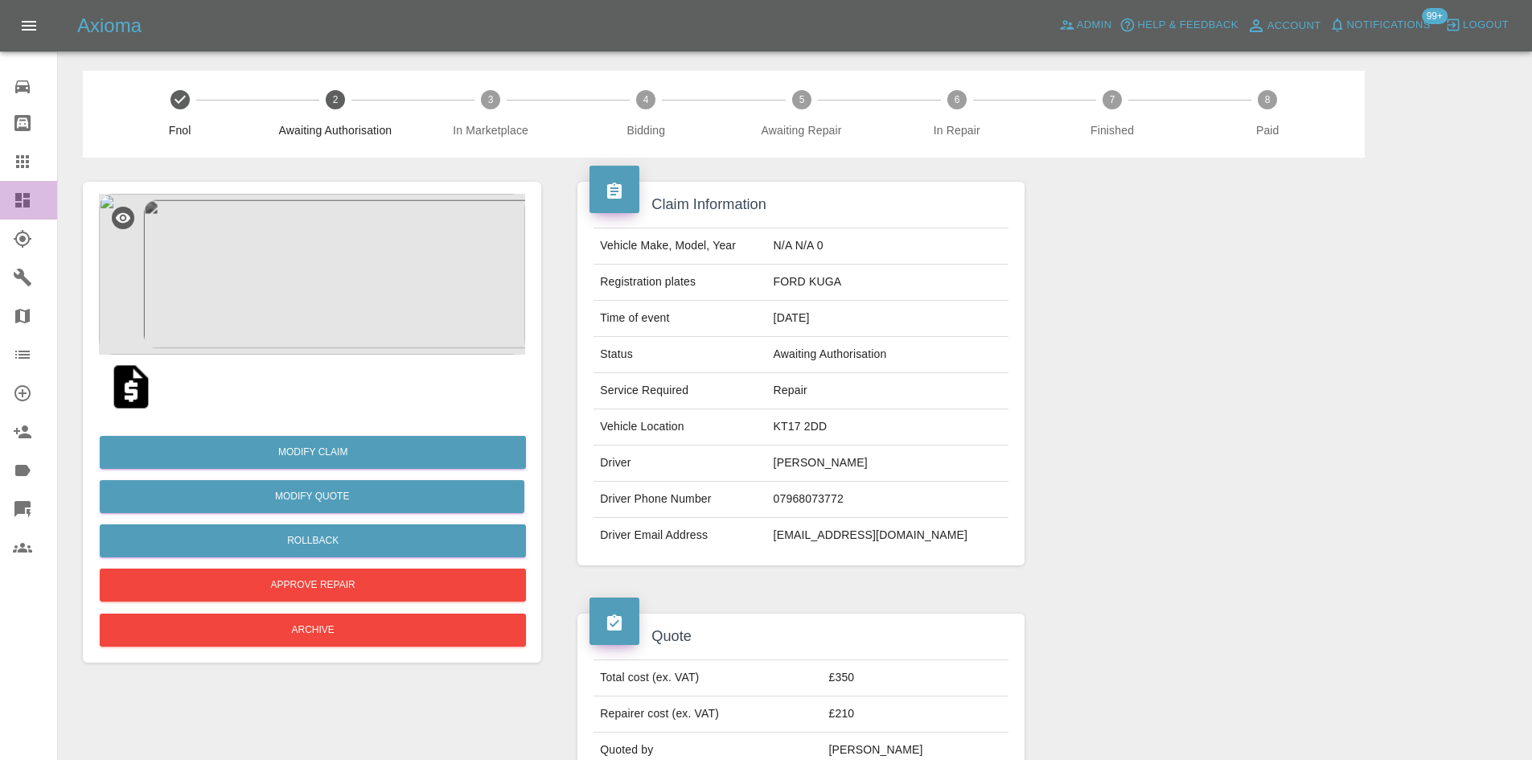
click at [10, 187] on link "Dashboard" at bounding box center [28, 200] width 57 height 39
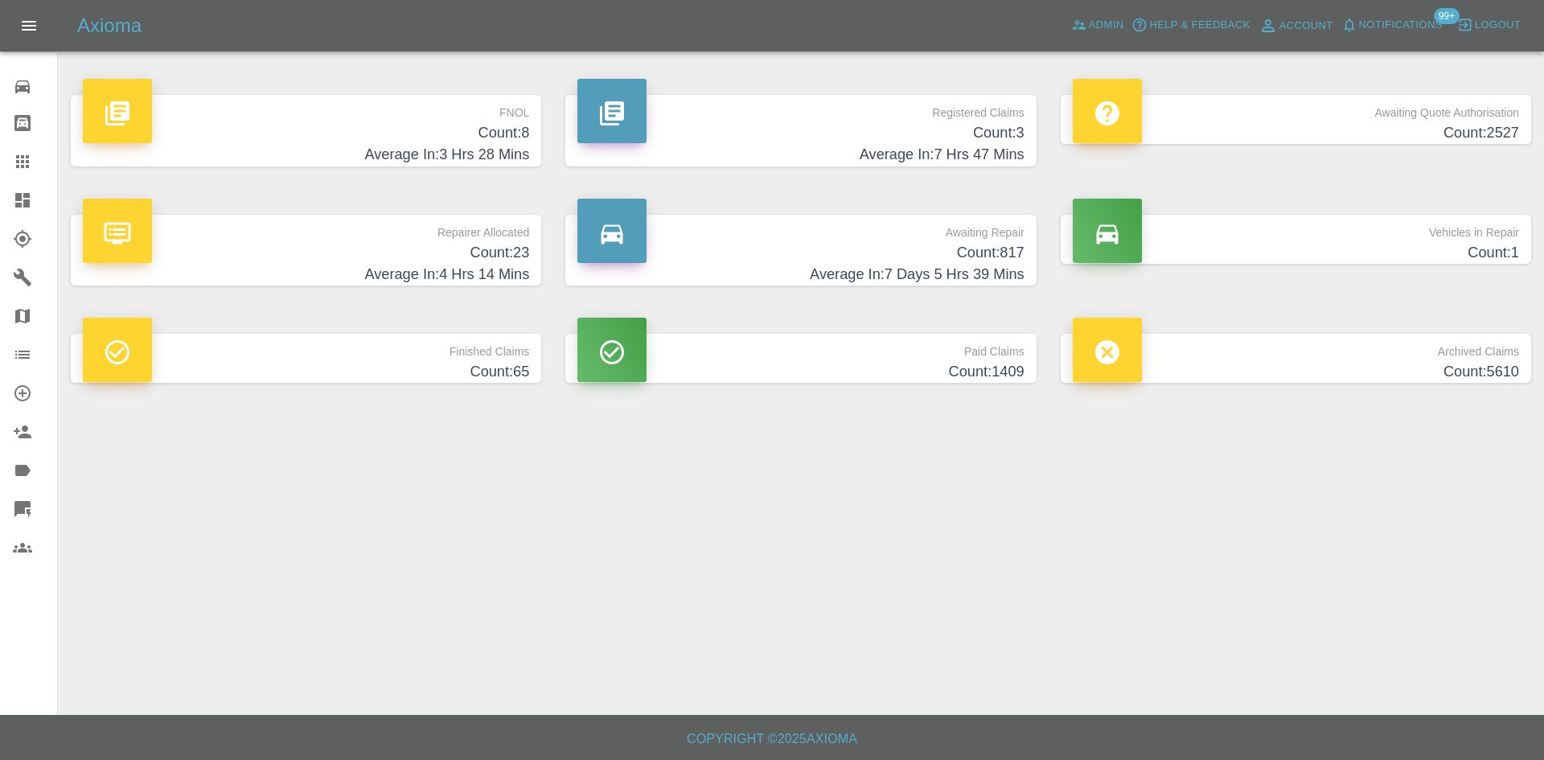
click at [387, 139] on h4 "Count: 8" at bounding box center [306, 133] width 446 height 22
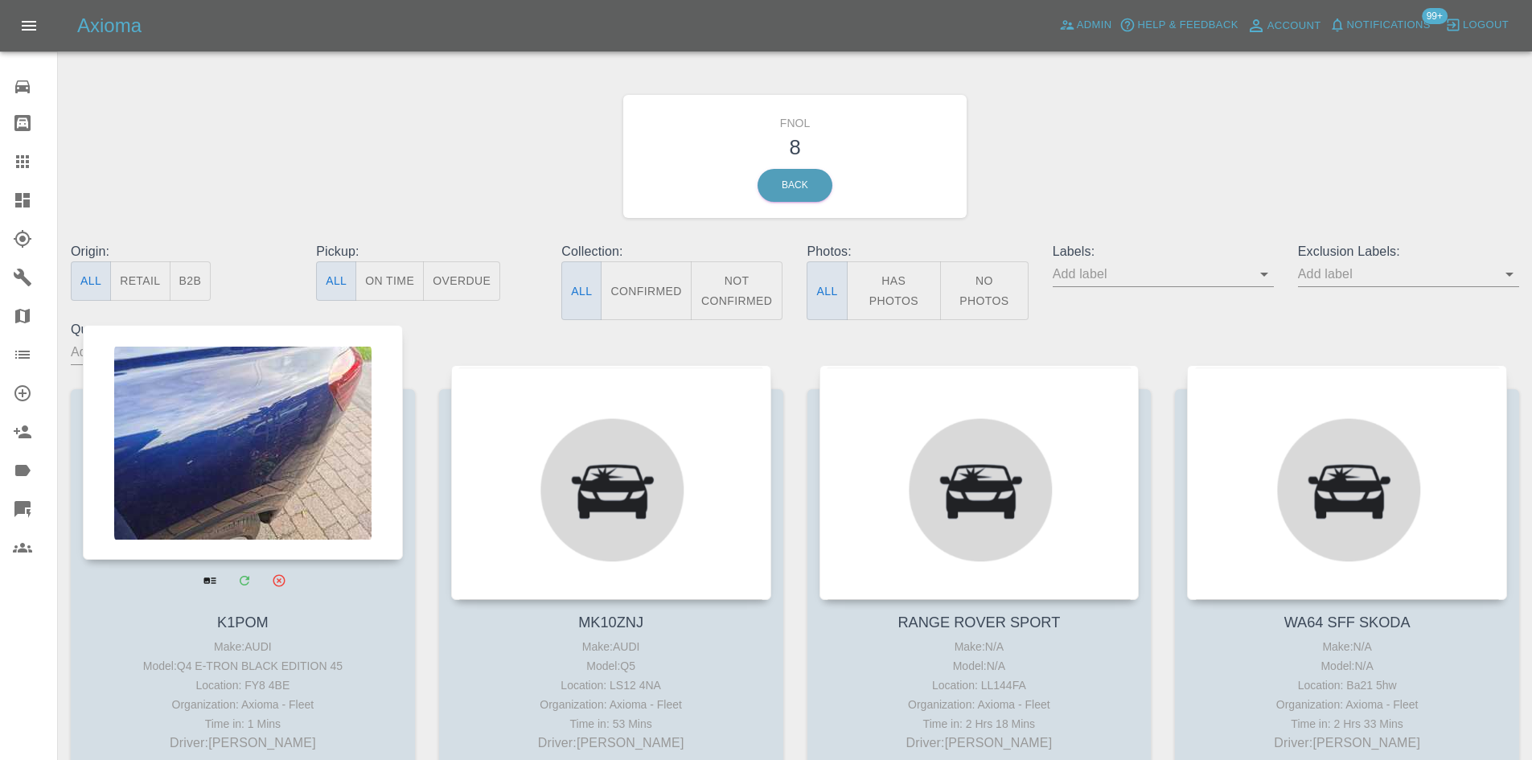
click at [253, 463] on div at bounding box center [243, 442] width 320 height 235
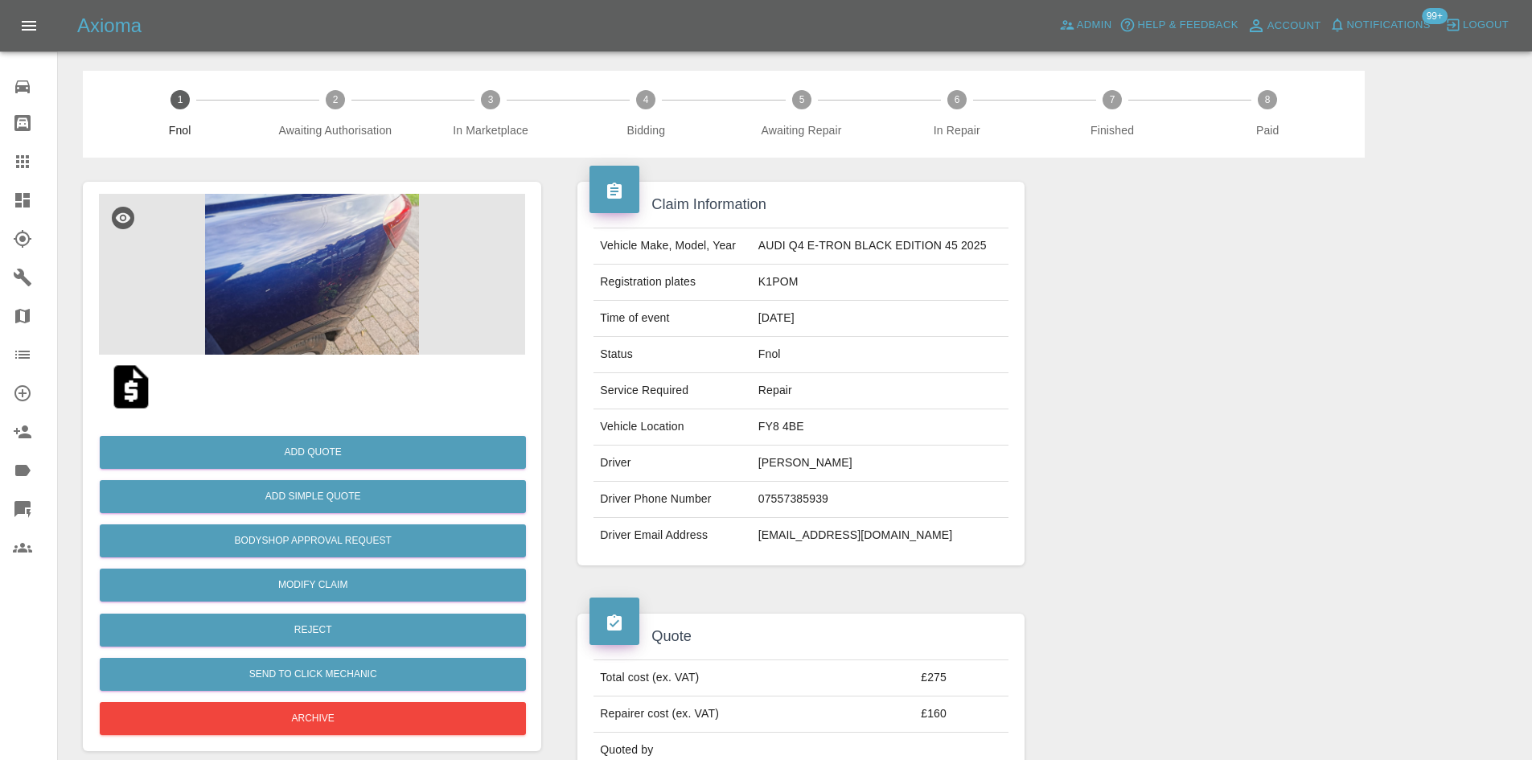
click at [390, 258] on img at bounding box center [312, 274] width 426 height 161
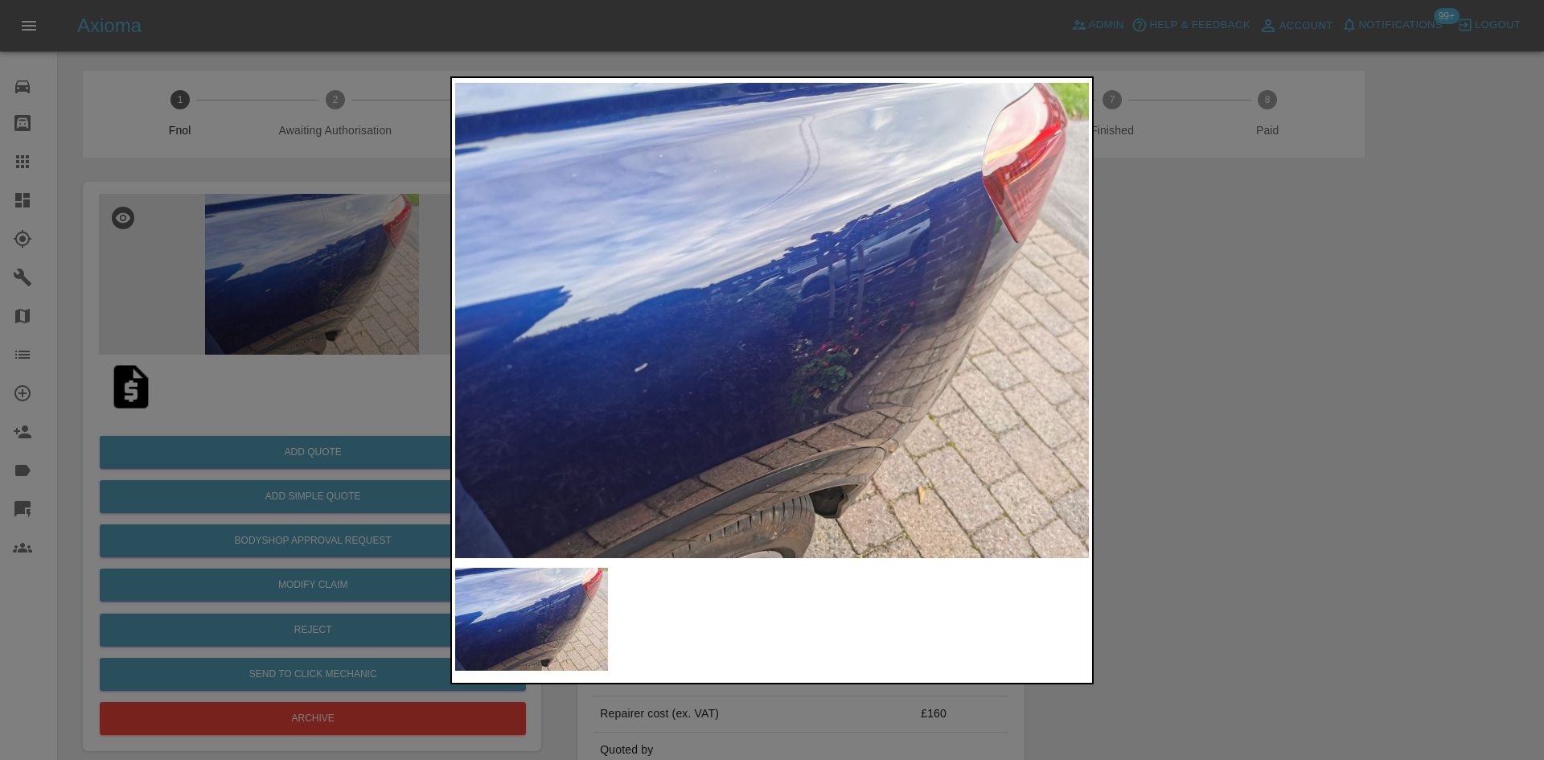
click at [1140, 347] on div at bounding box center [772, 380] width 1544 height 760
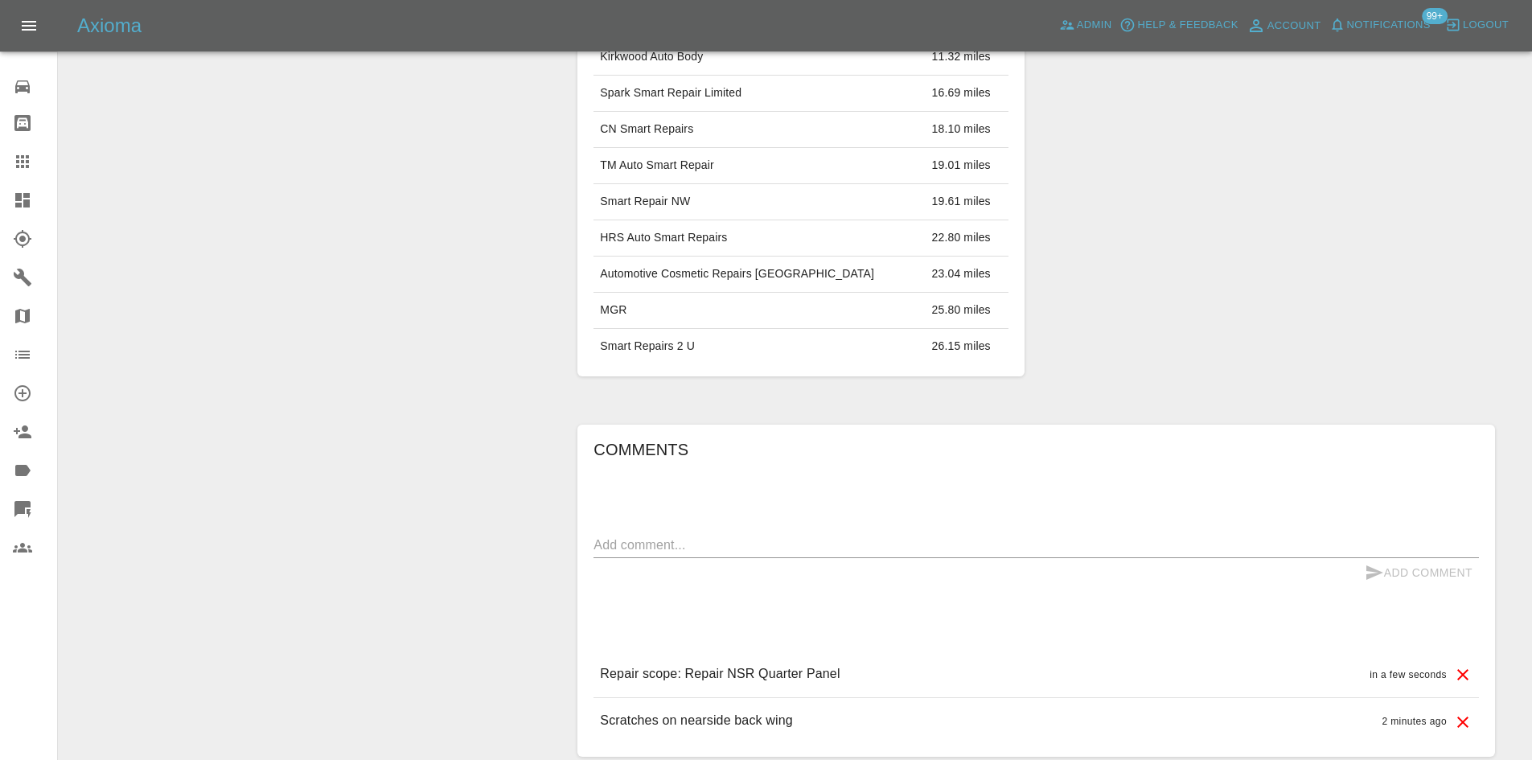
scroll to position [1000, 0]
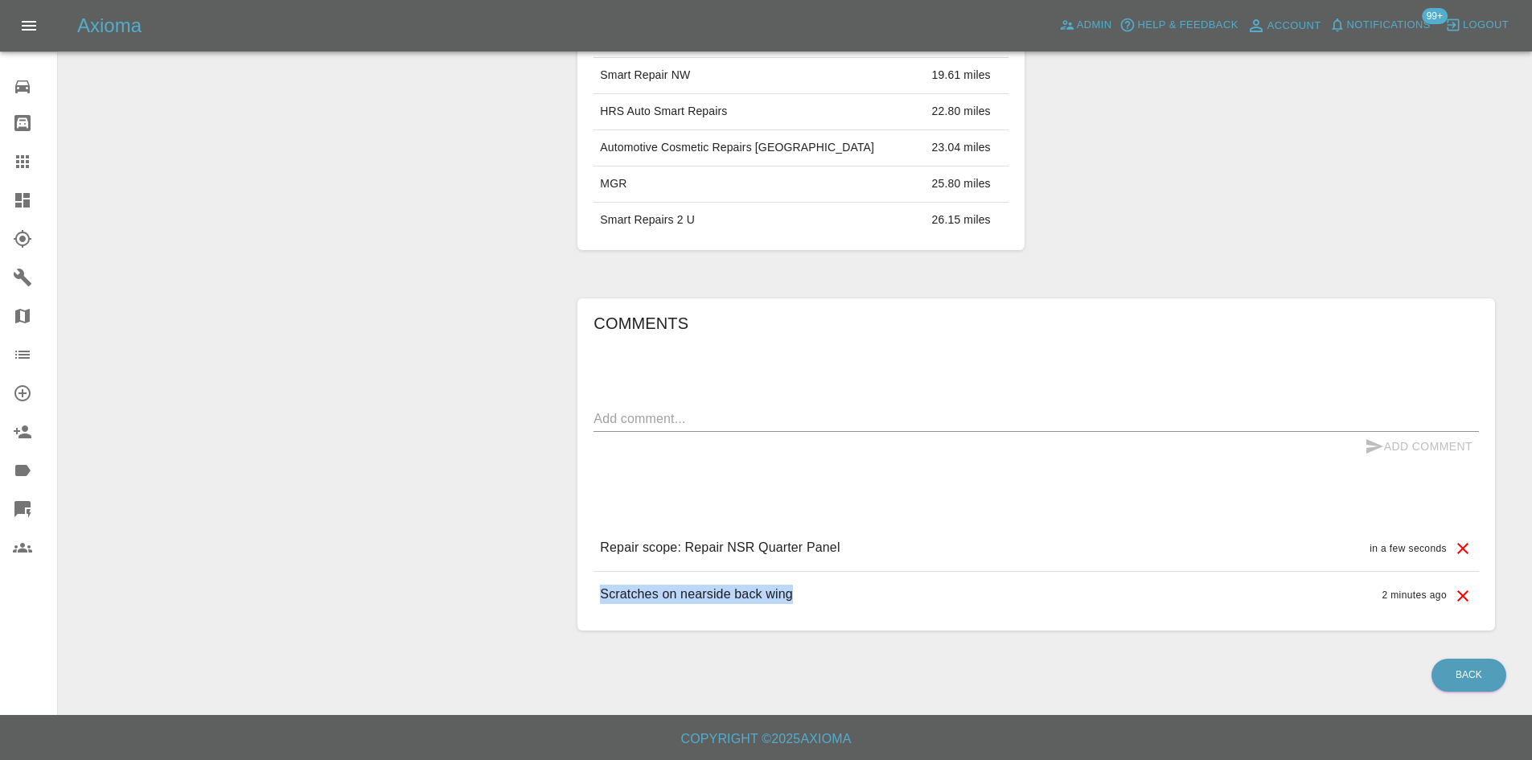
drag, startPoint x: 594, startPoint y: 589, endPoint x: 827, endPoint y: 571, distance: 233.1
click at [827, 572] on div "Scratches on nearside back wing 2 minutes ago" at bounding box center [1036, 595] width 885 height 46
click at [607, 541] on p "Repair scope: Repair NSR Quarter Panel" at bounding box center [720, 547] width 240 height 19
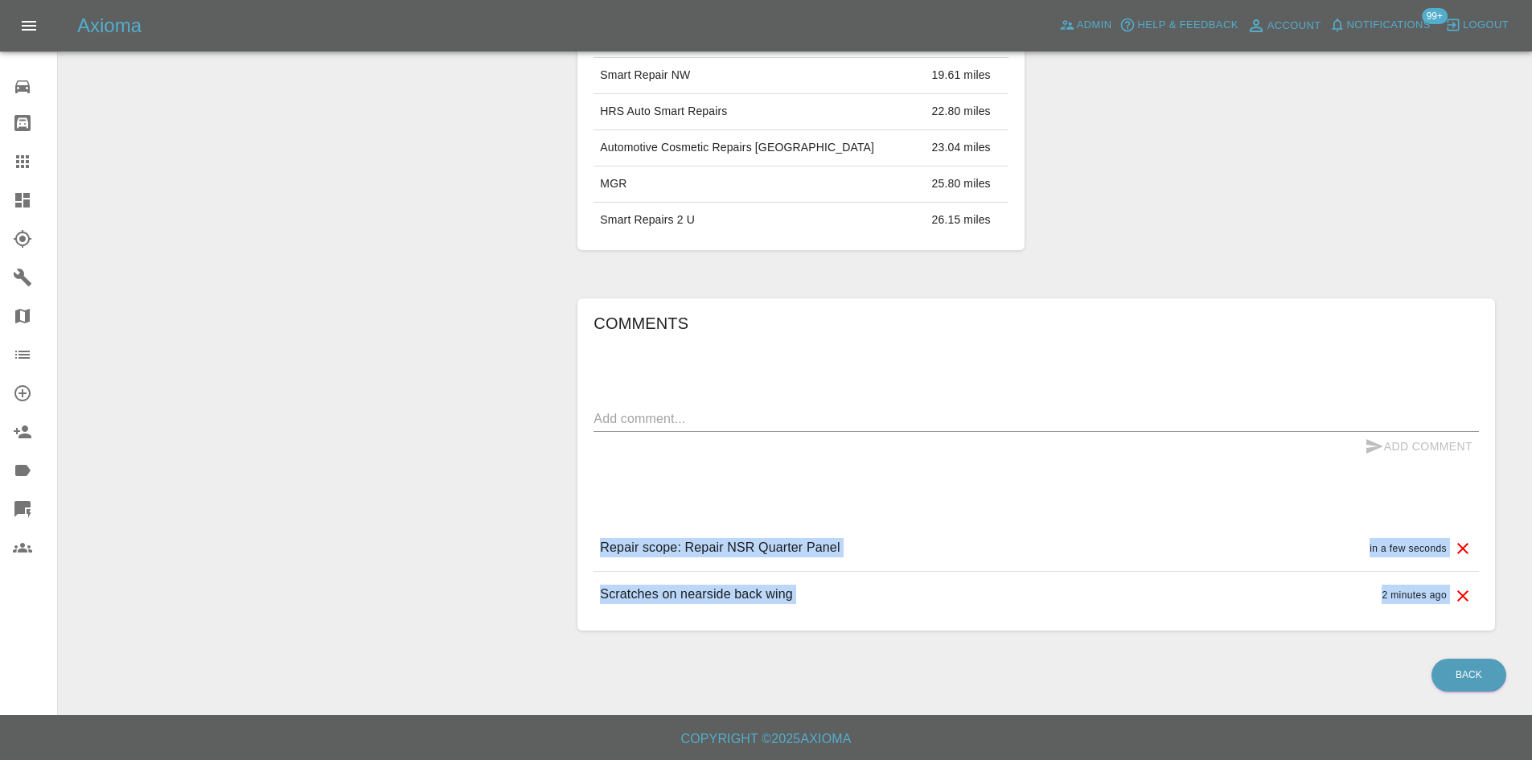
drag, startPoint x: 588, startPoint y: 544, endPoint x: 1451, endPoint y: 600, distance: 864.7
click at [1451, 600] on div "Comments x Add Comment Repair scope: Repair NSR Quarter Panel in a few seconds …" at bounding box center [1036, 464] width 918 height 332
copy main "Repair scope: Repair NSR Quarter Panel in a few seconds Repair scope: Repair NS…"
click at [0, 188] on link "Dashboard" at bounding box center [28, 200] width 57 height 39
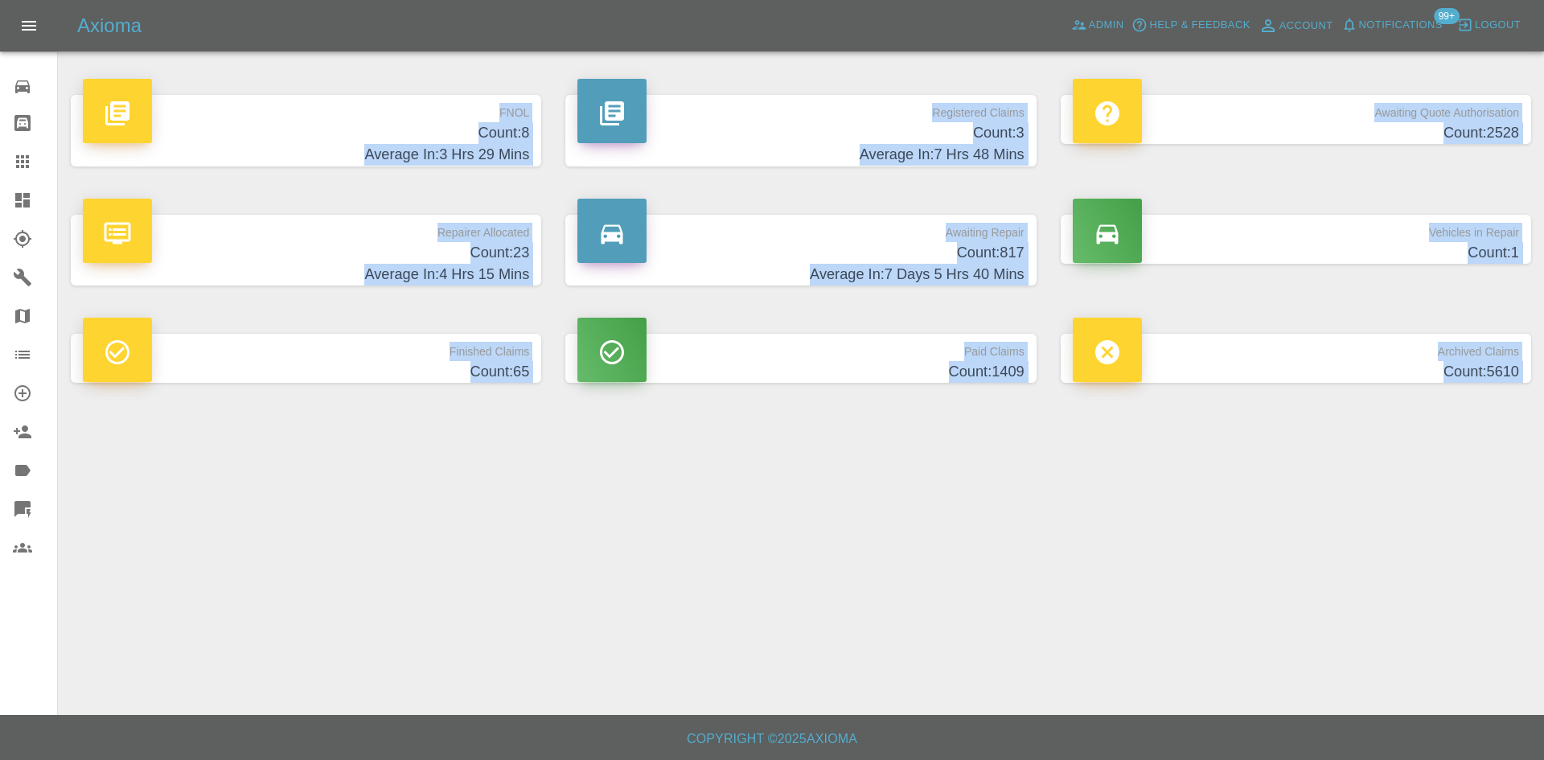
click at [722, 220] on p "Awaiting Repair" at bounding box center [800, 228] width 446 height 27
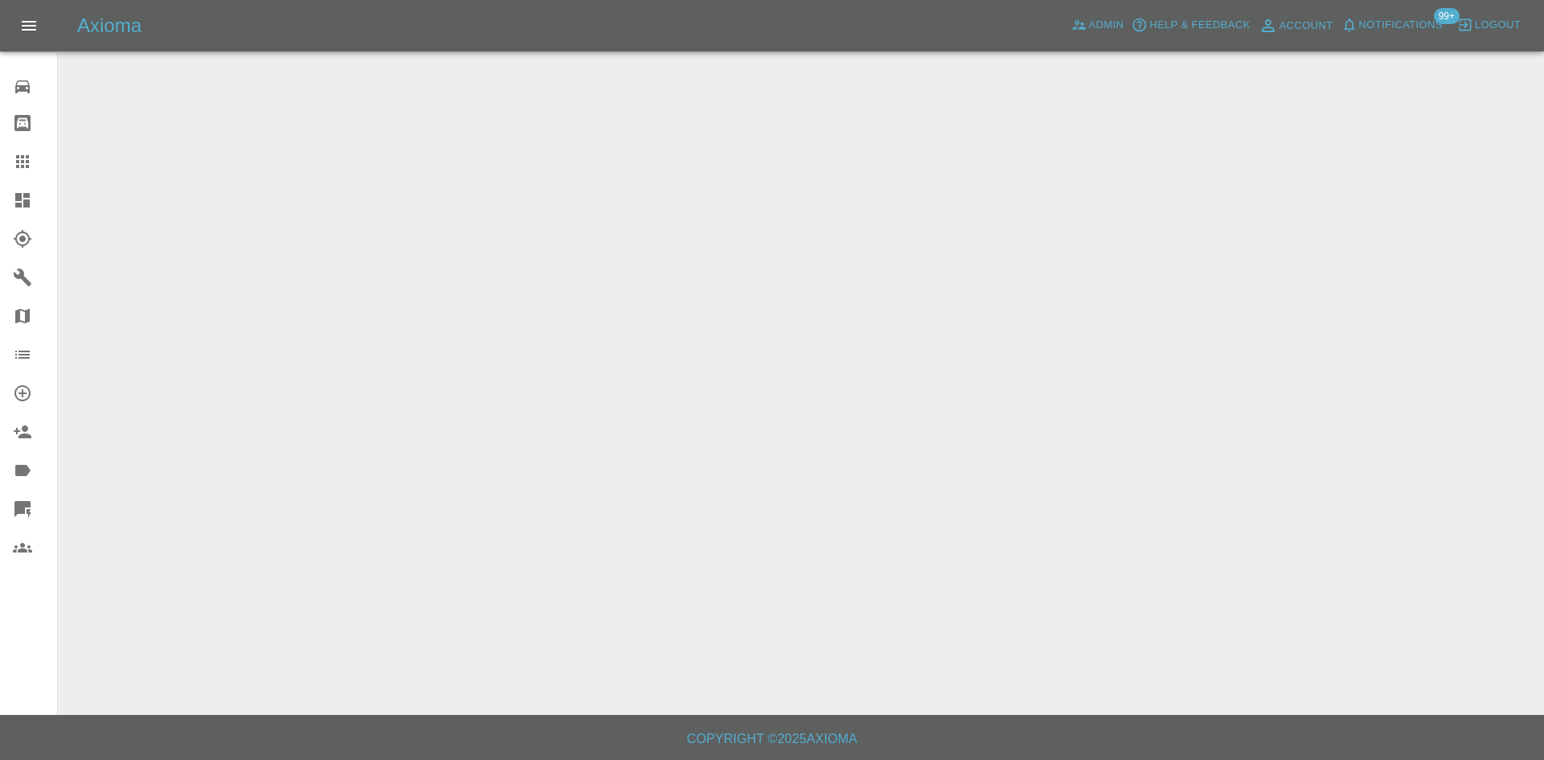
click at [28, 203] on icon at bounding box center [22, 200] width 19 height 19
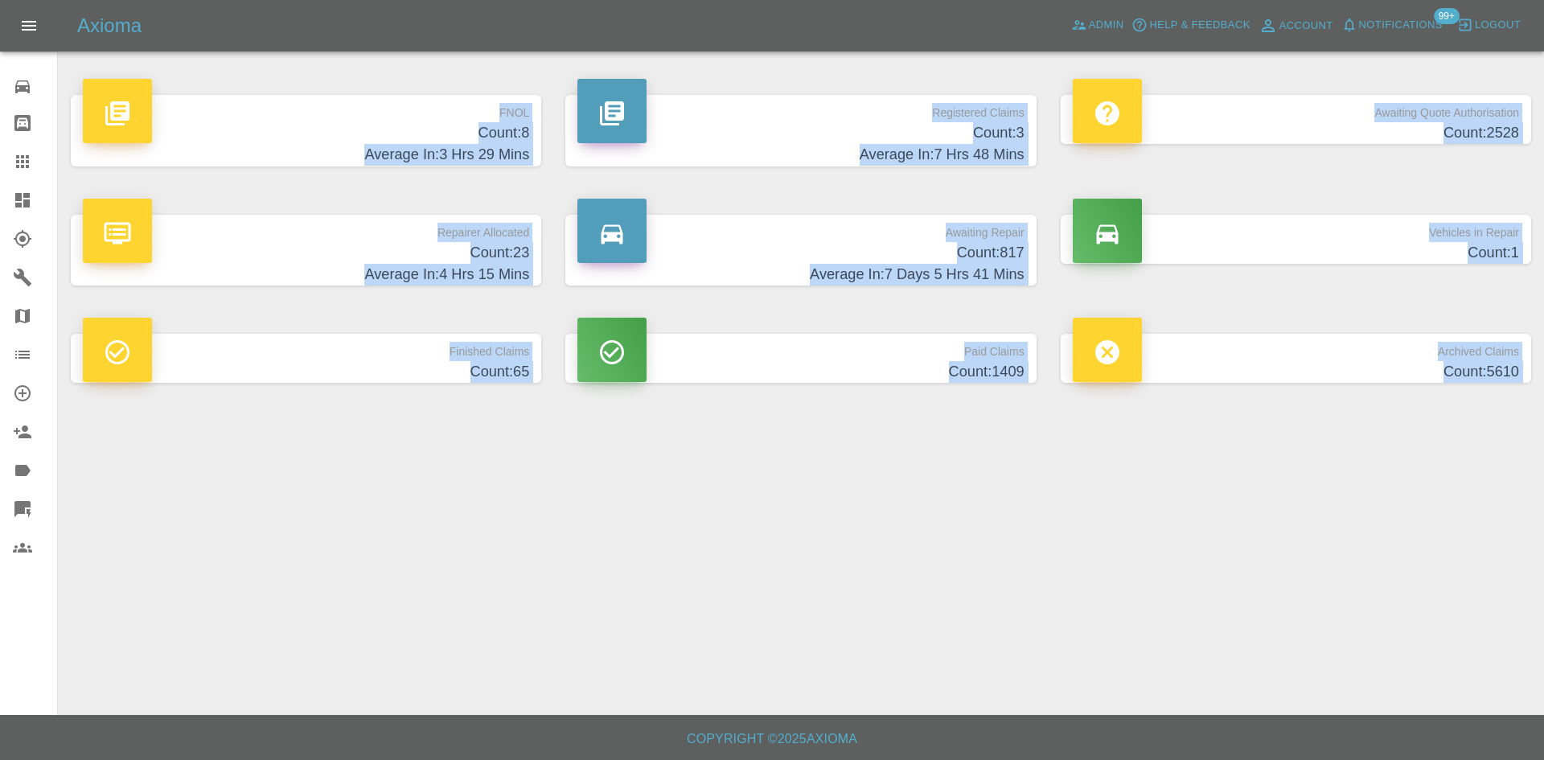
click at [317, 180] on div "FNOL Count: 8 Average In: 3 Hrs 29 Mins" at bounding box center [306, 131] width 495 height 120
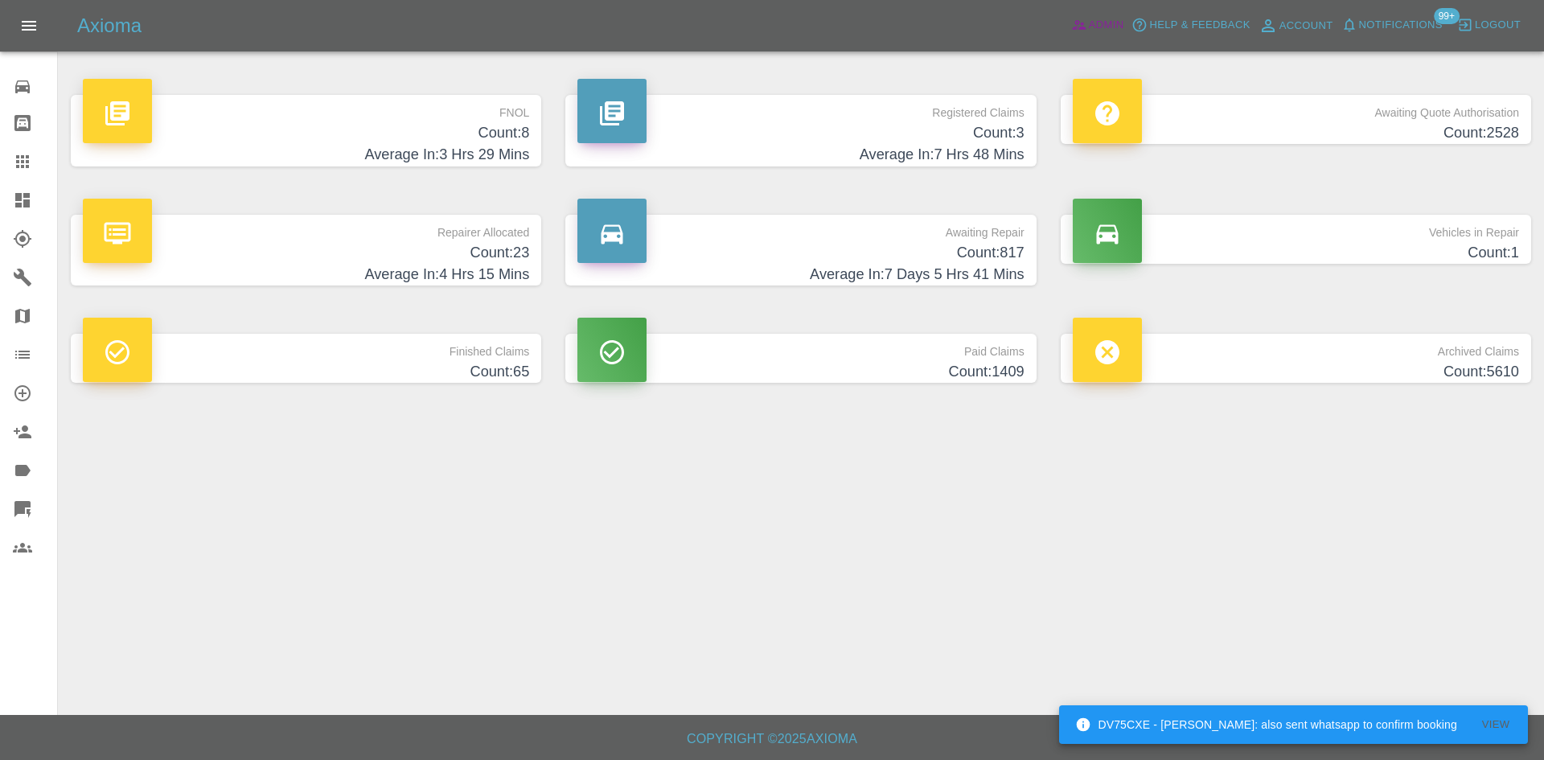
click at [1086, 31] on icon at bounding box center [1079, 25] width 16 height 16
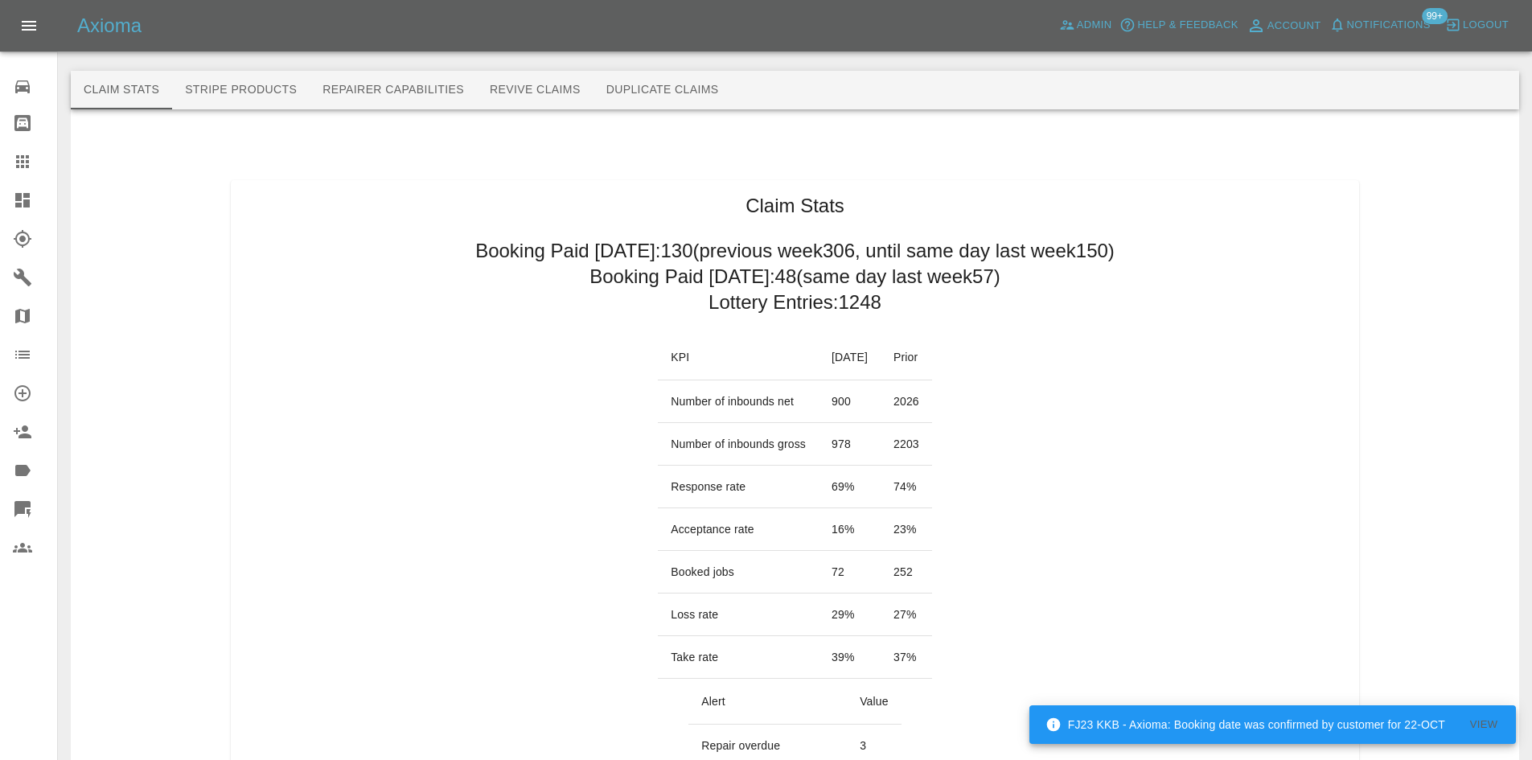
click at [31, 211] on link "Dashboard" at bounding box center [28, 200] width 57 height 39
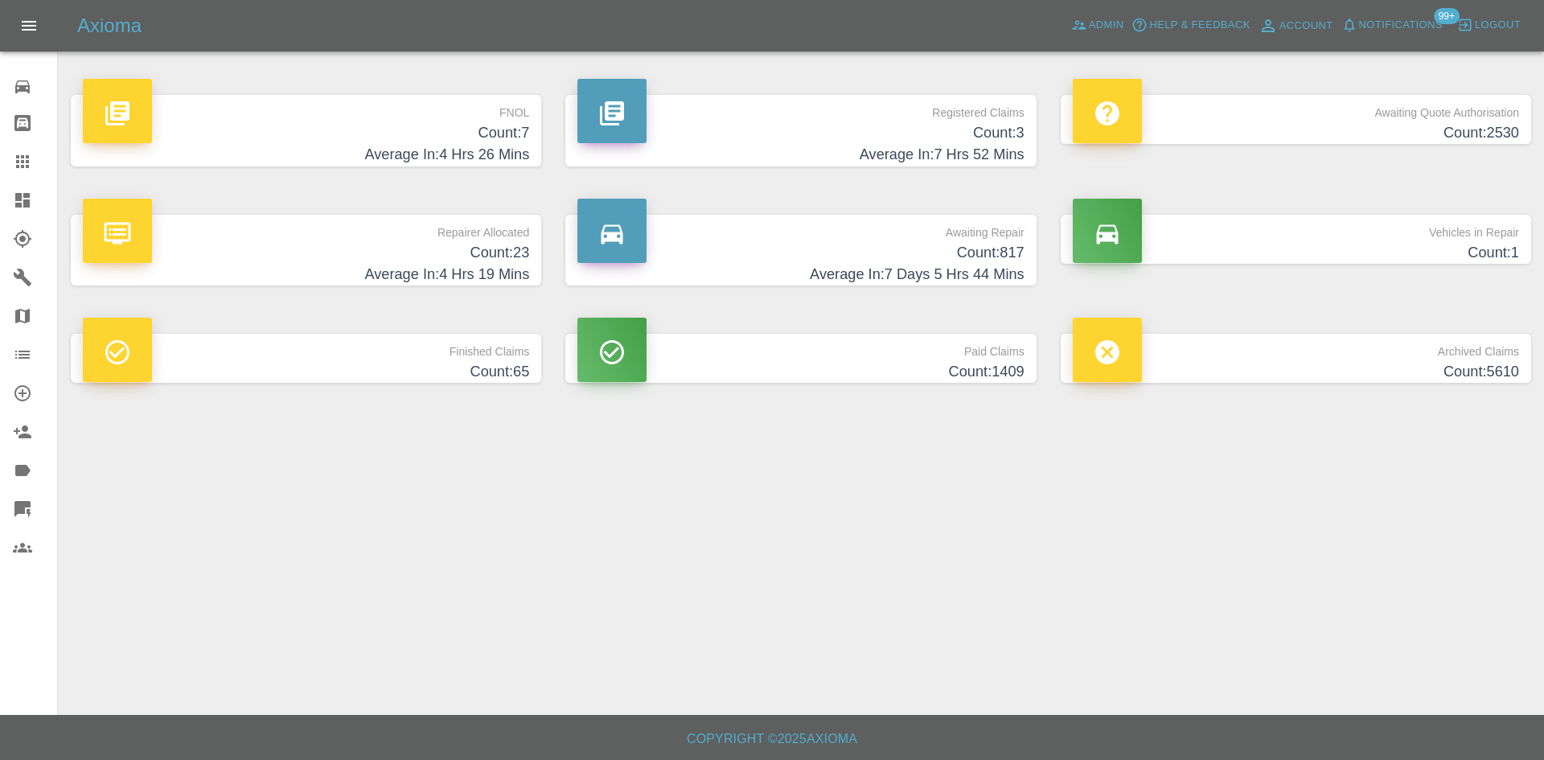
click at [398, 264] on h4 "Average In: 4 Hrs 19 Mins" at bounding box center [306, 275] width 446 height 22
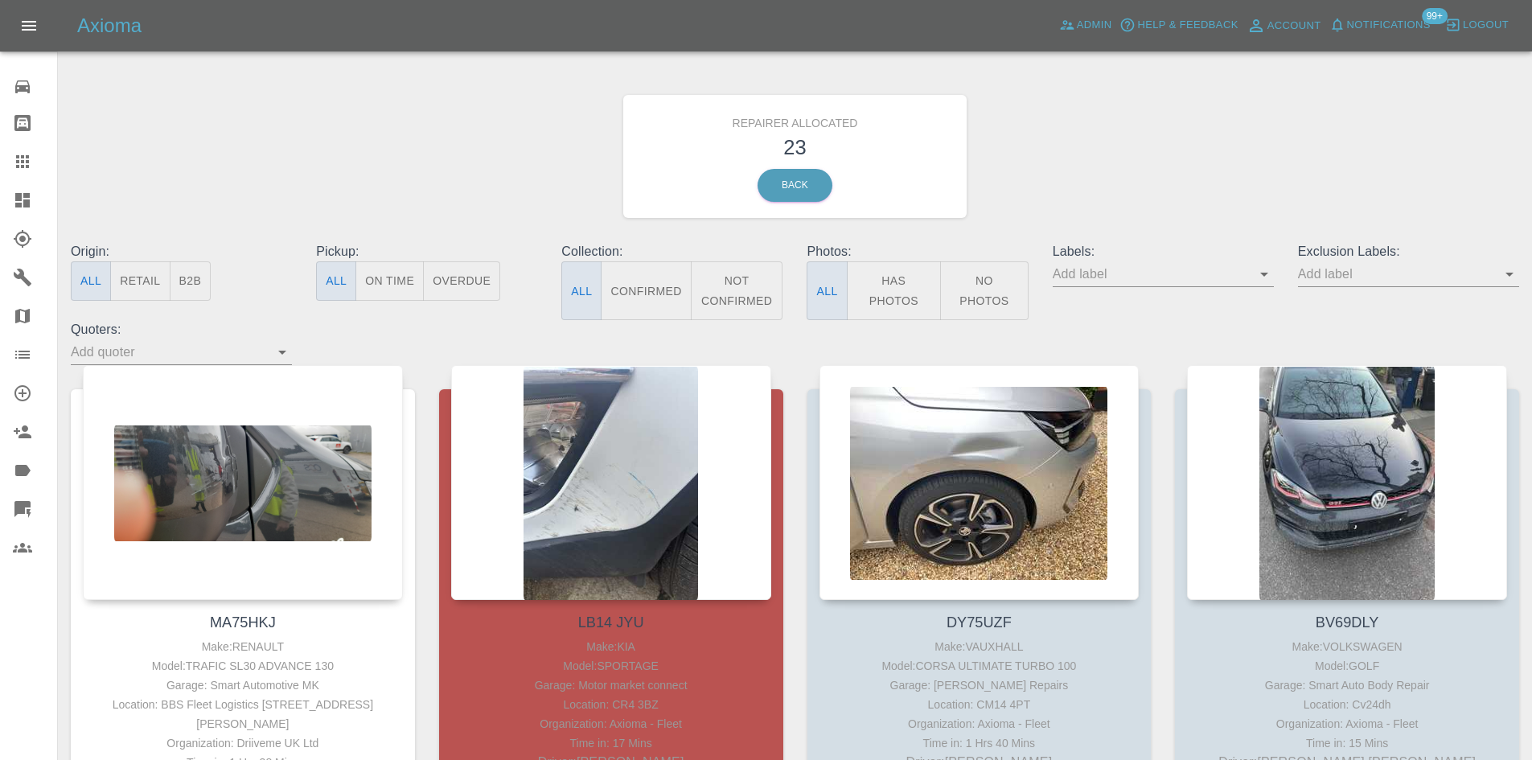
click at [185, 281] on button "B2B" at bounding box center [191, 280] width 42 height 39
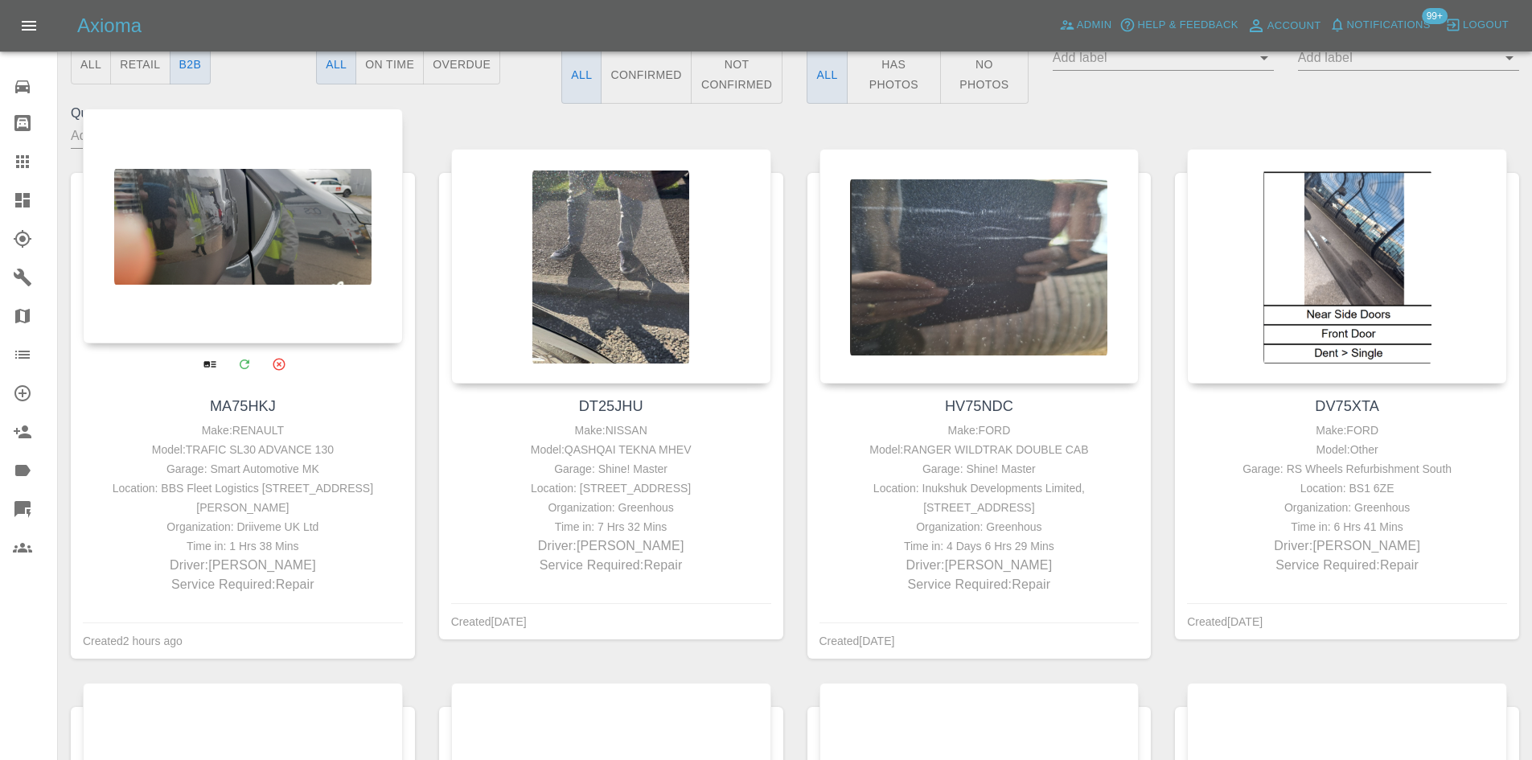
scroll to position [402, 0]
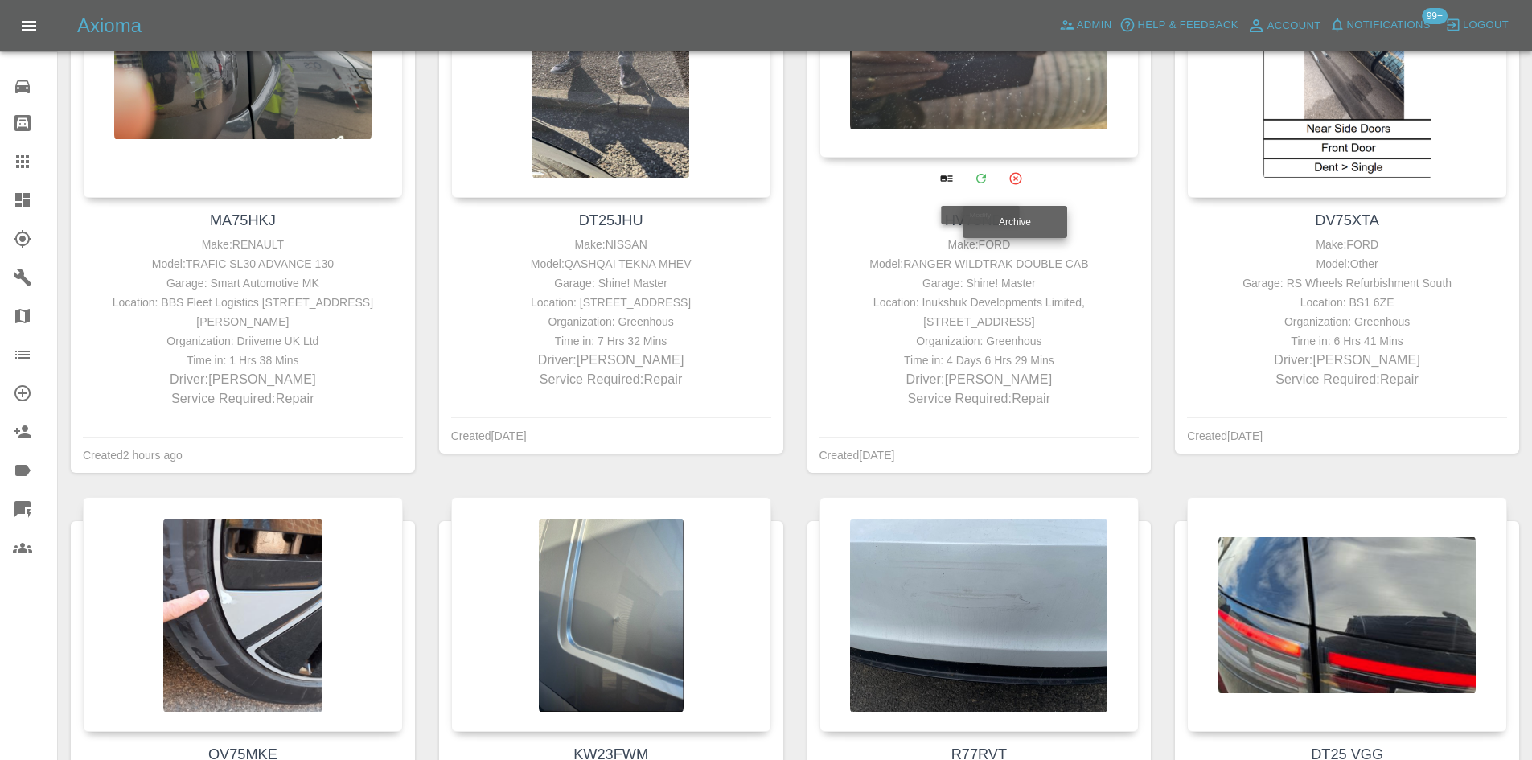
click at [1021, 170] on button "Archive" at bounding box center [1015, 178] width 33 height 33
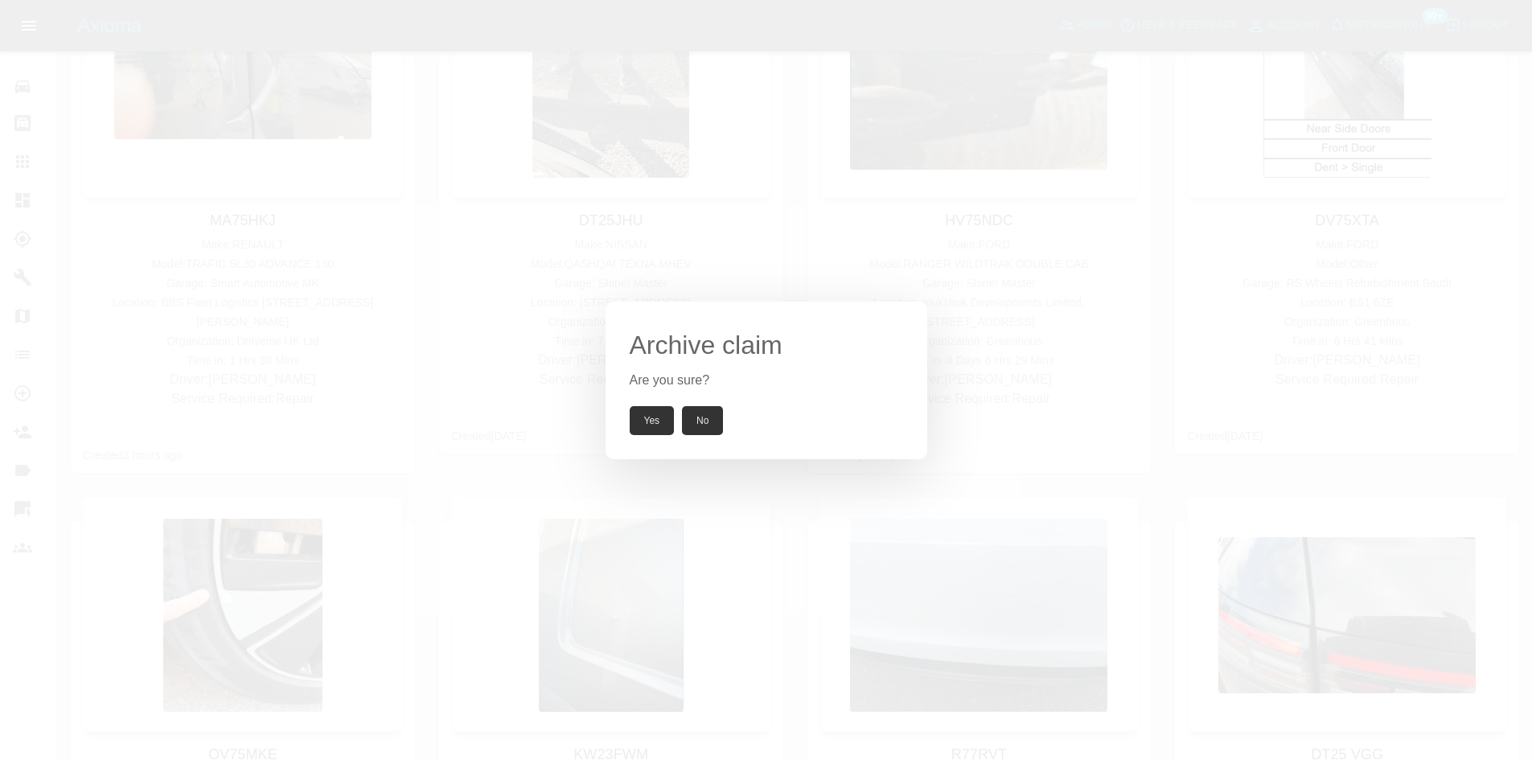
drag, startPoint x: 661, startPoint y: 416, endPoint x: 717, endPoint y: 243, distance: 181.6
click at [658, 254] on div "Archive claim Are you sure? Yes No" at bounding box center [766, 380] width 1532 height 760
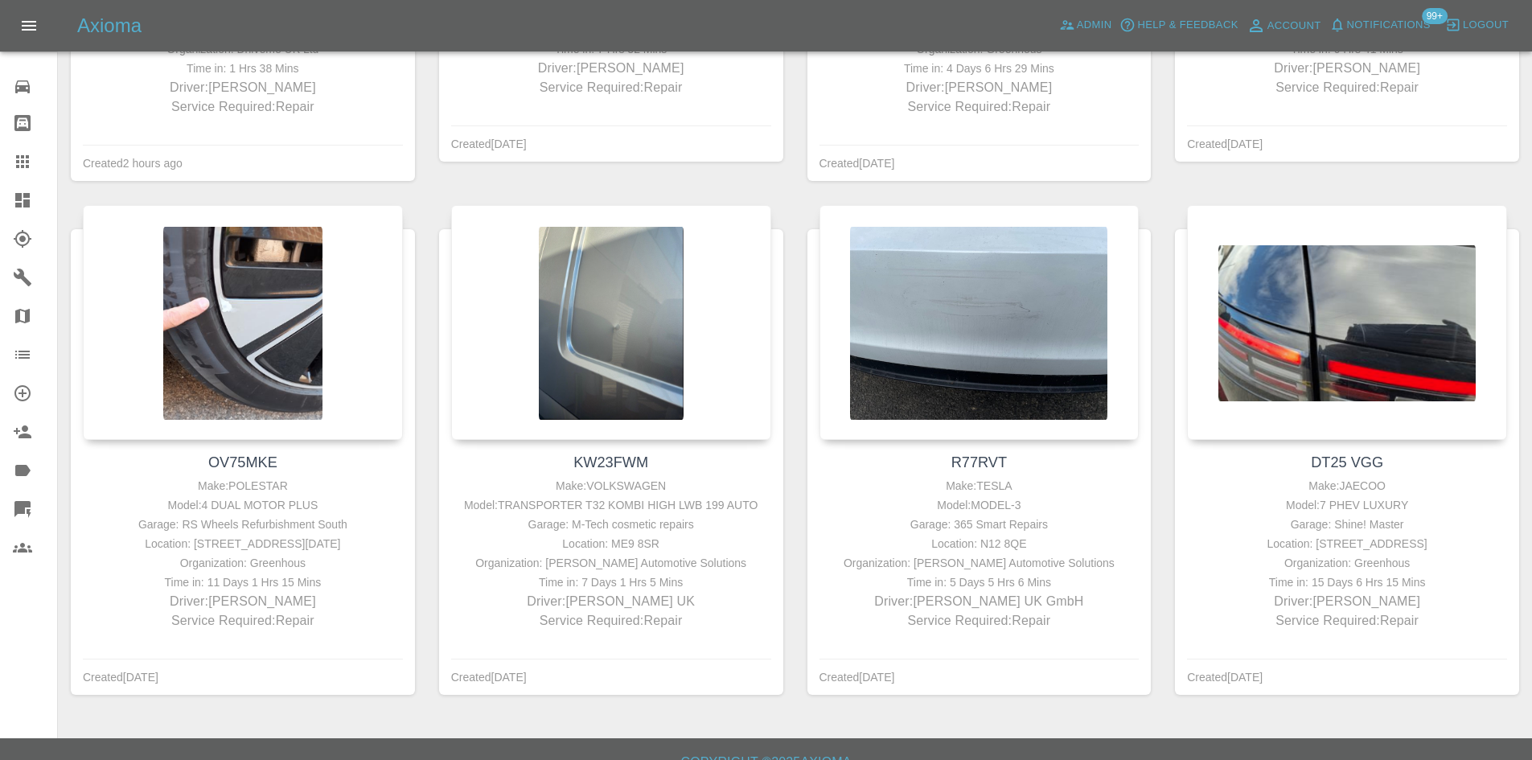
scroll to position [737, 0]
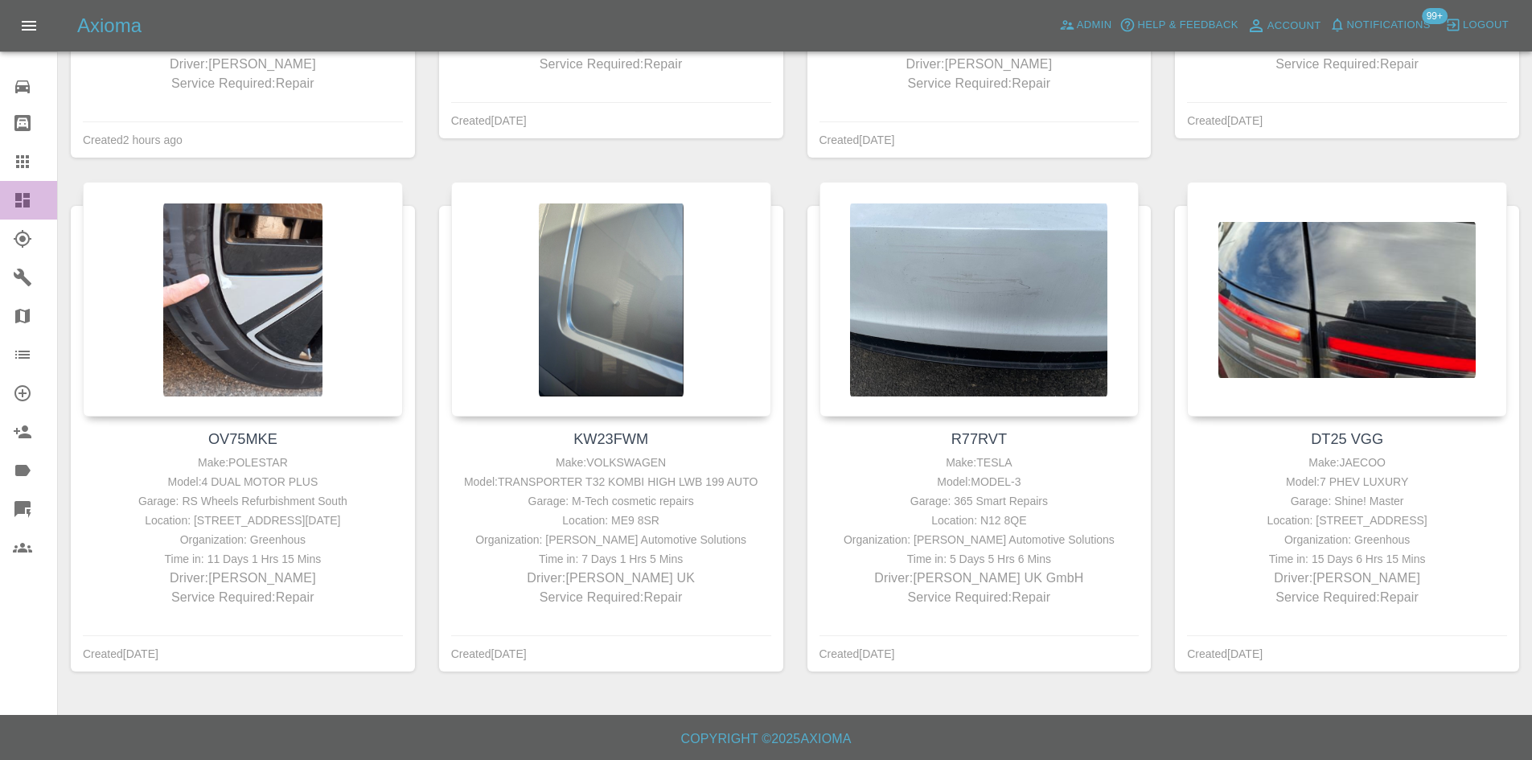
click at [0, 212] on link "Dashboard" at bounding box center [28, 200] width 57 height 39
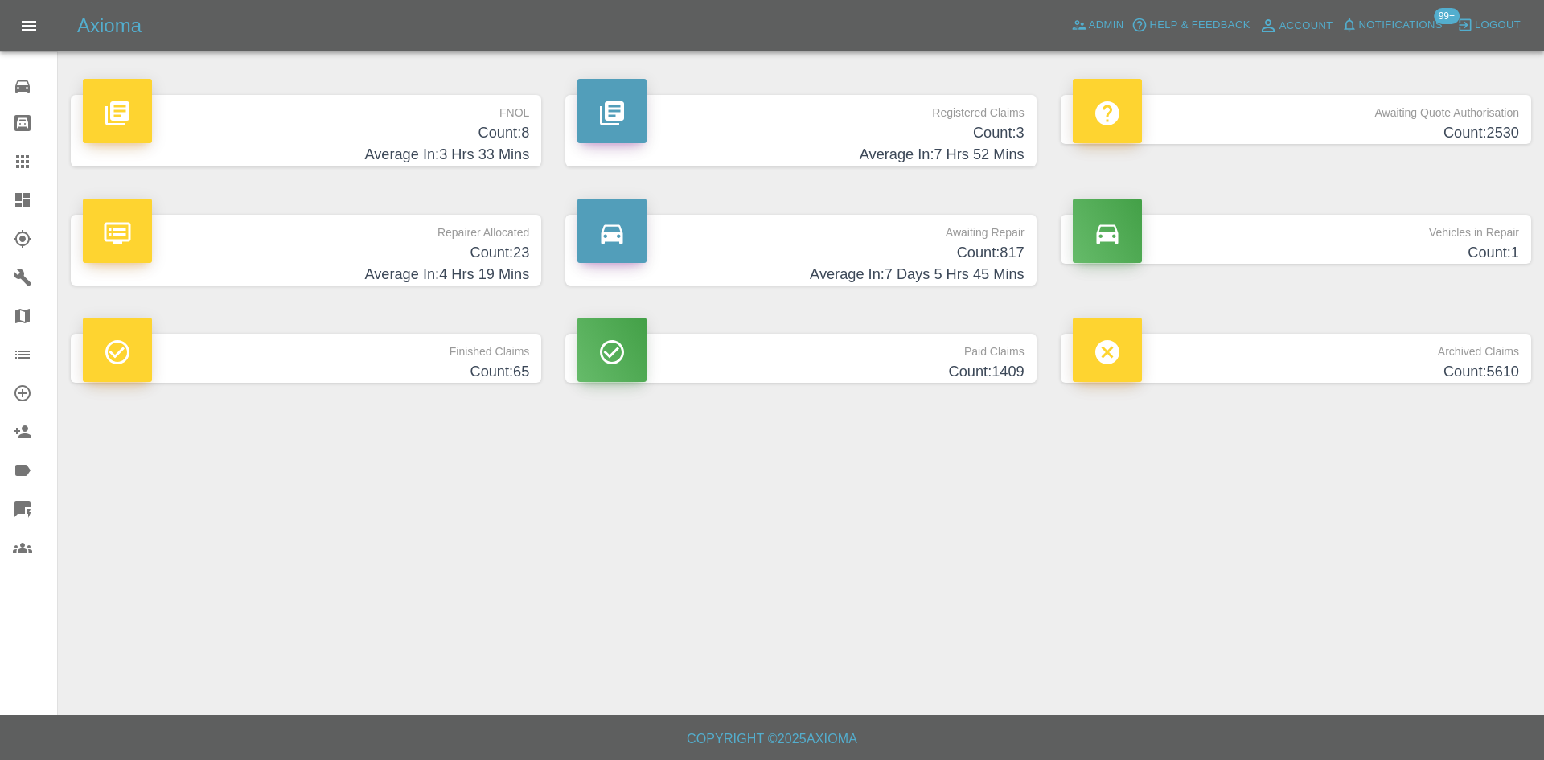
click at [495, 101] on p "FNOL" at bounding box center [306, 108] width 446 height 27
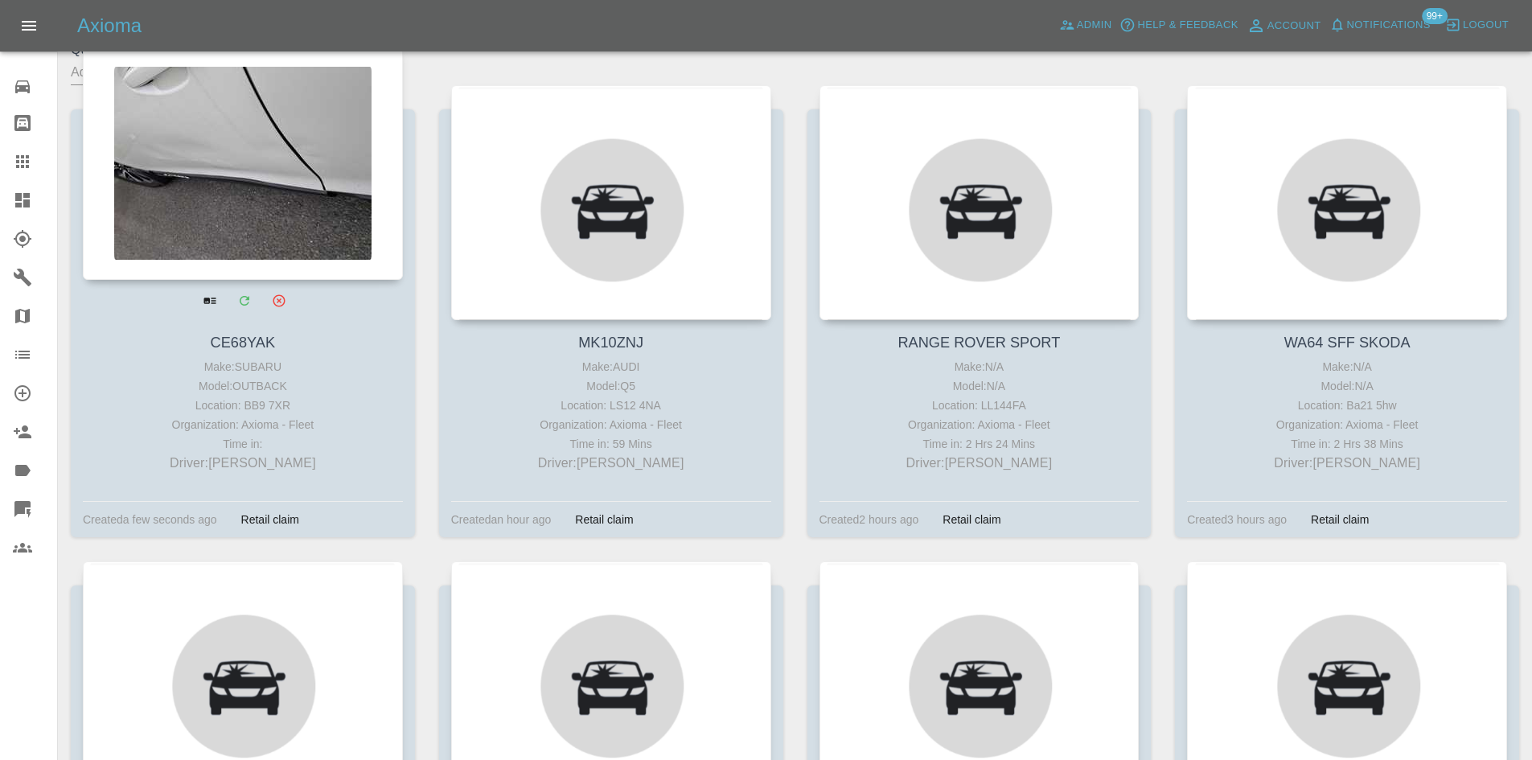
scroll to position [80, 0]
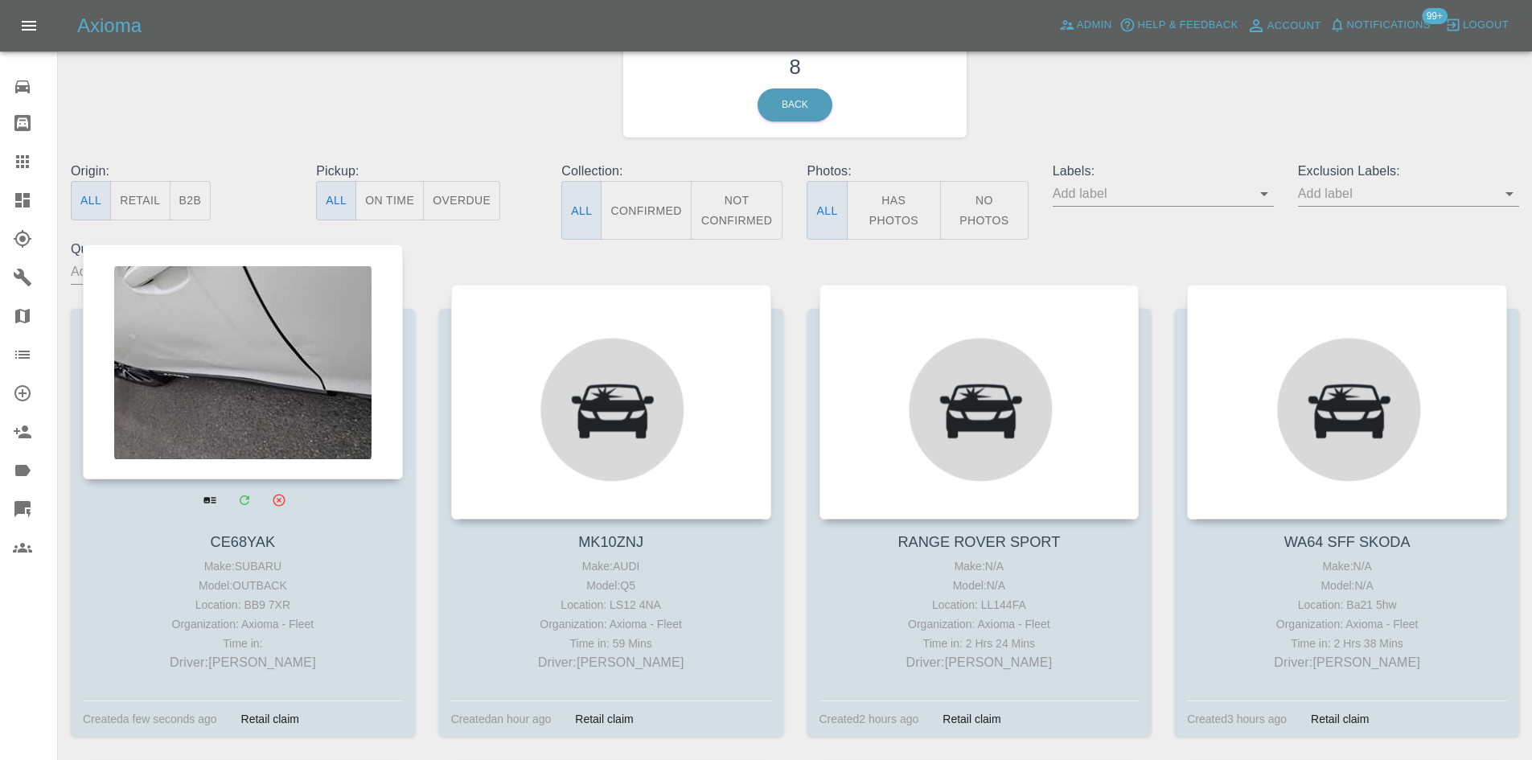
click at [338, 343] on div at bounding box center [243, 361] width 320 height 235
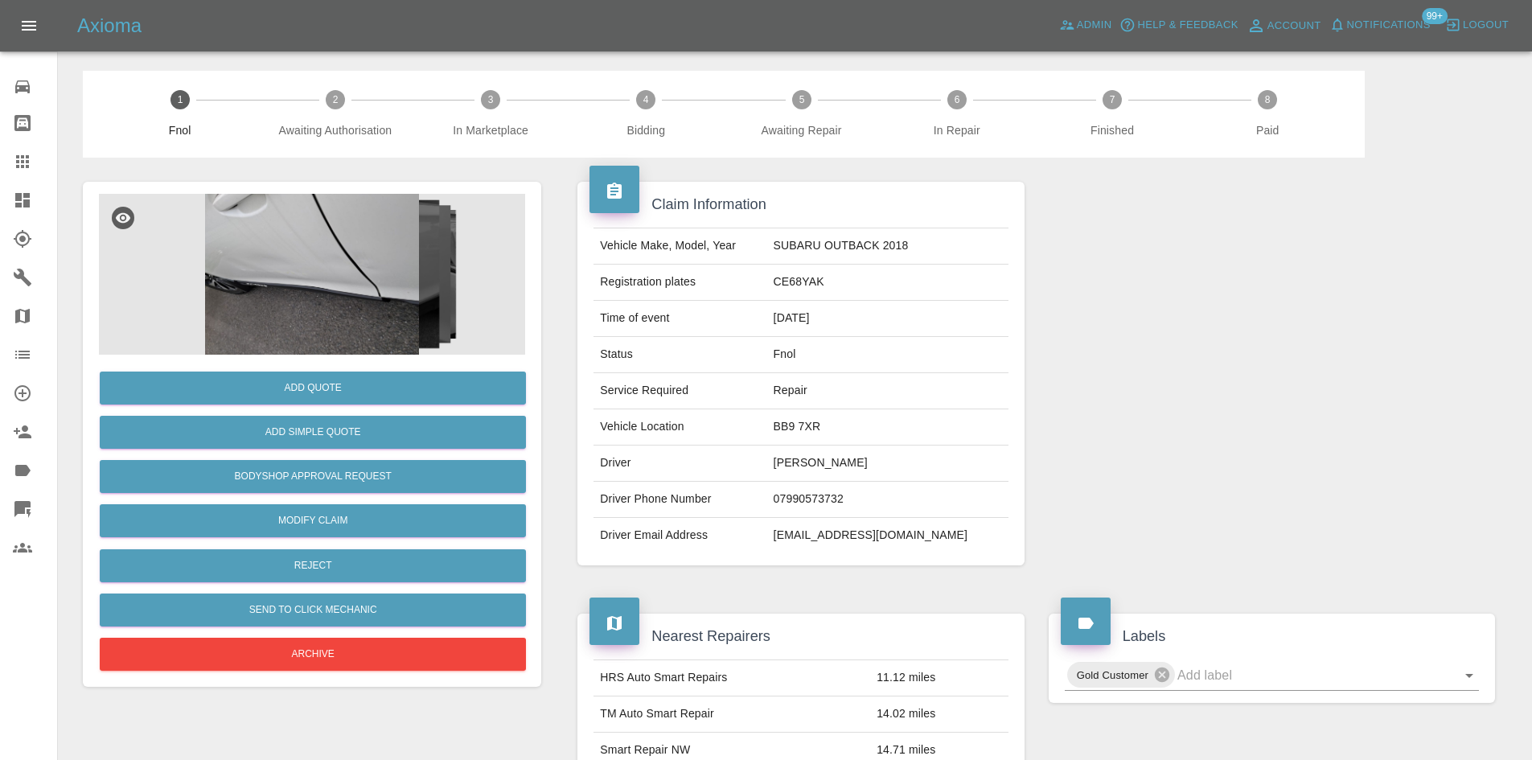
click at [358, 253] on img at bounding box center [312, 274] width 426 height 161
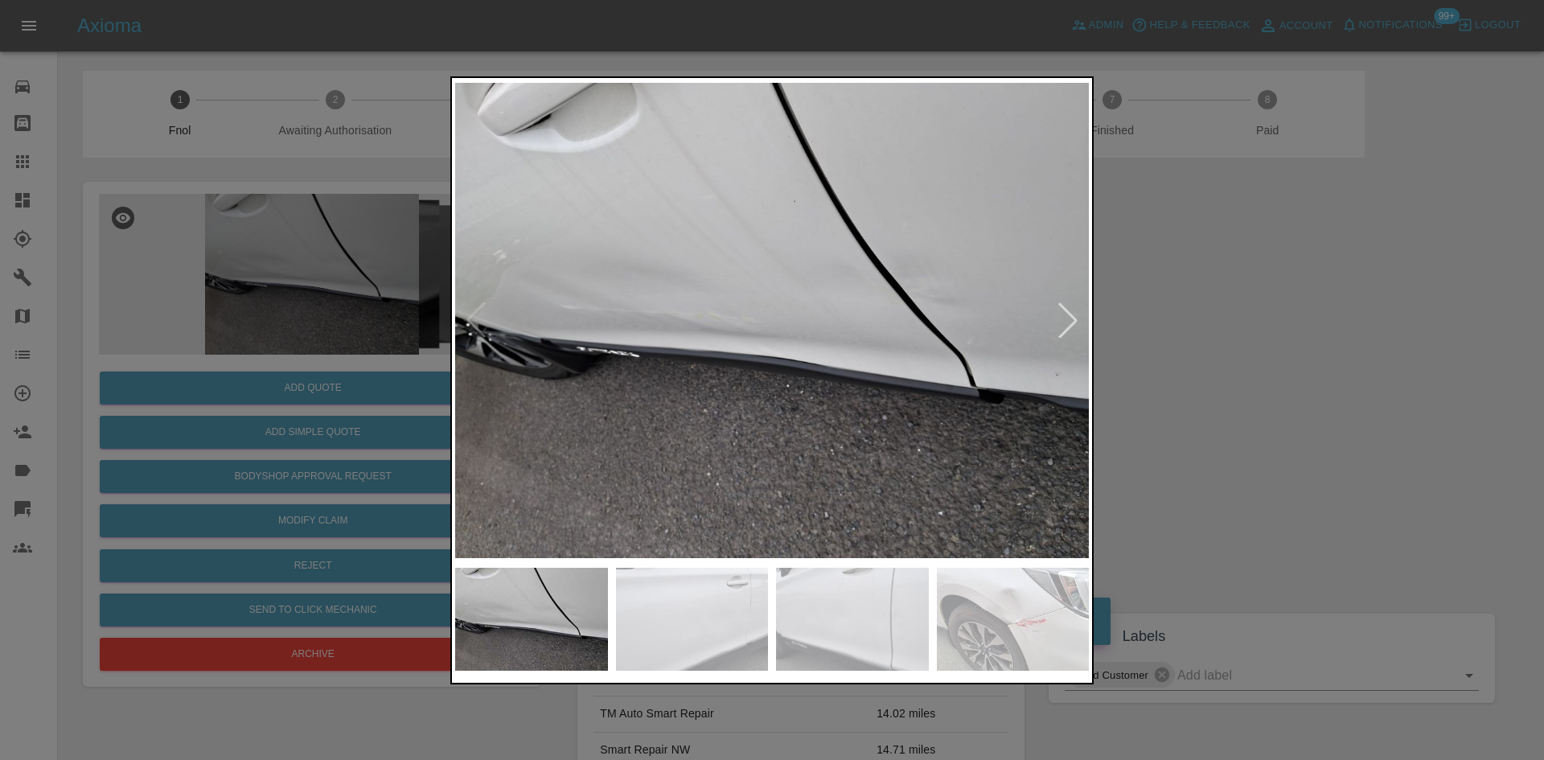
click at [1074, 322] on div at bounding box center [1067, 319] width 35 height 35
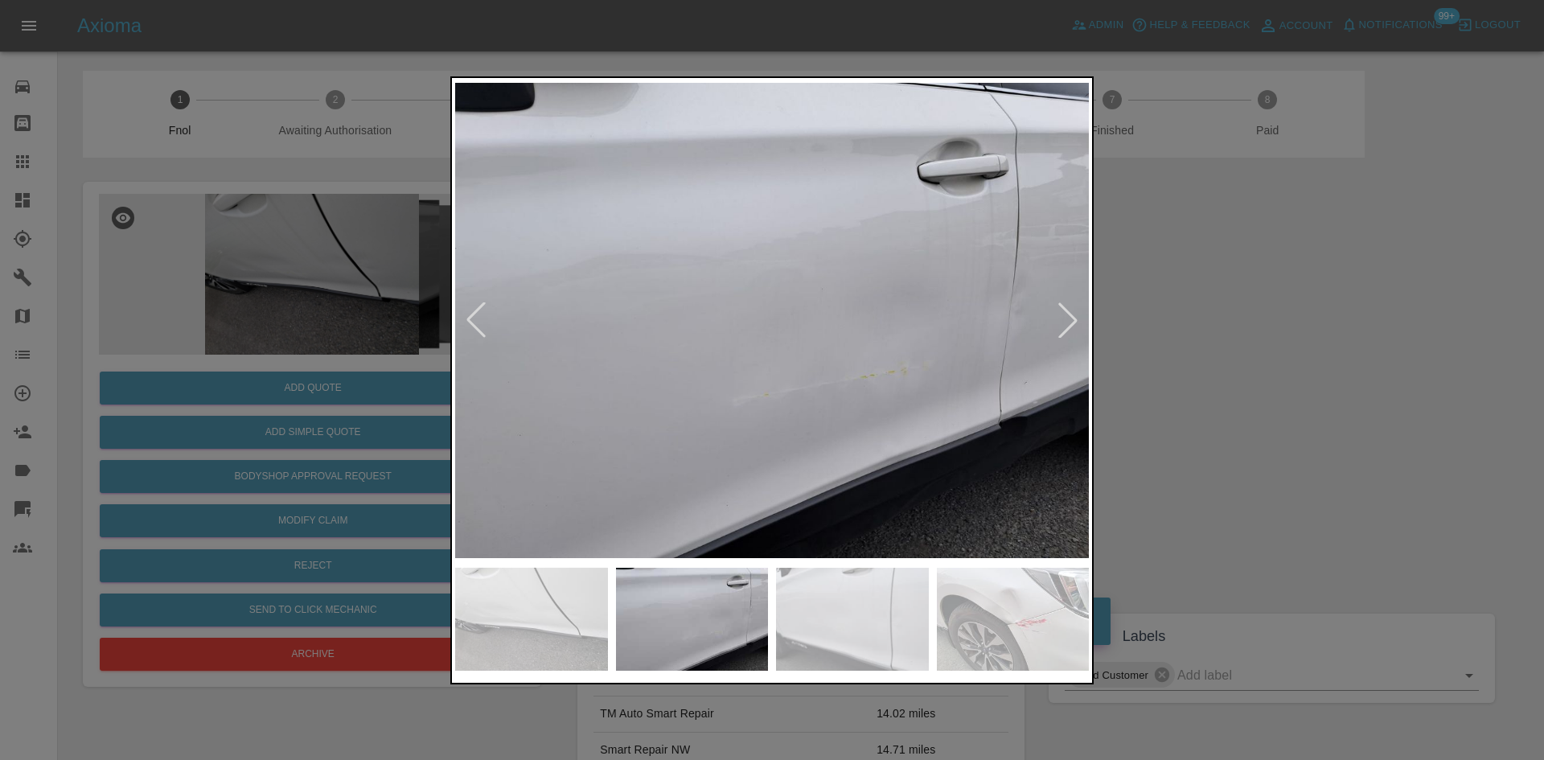
click at [1074, 322] on div at bounding box center [1067, 319] width 35 height 35
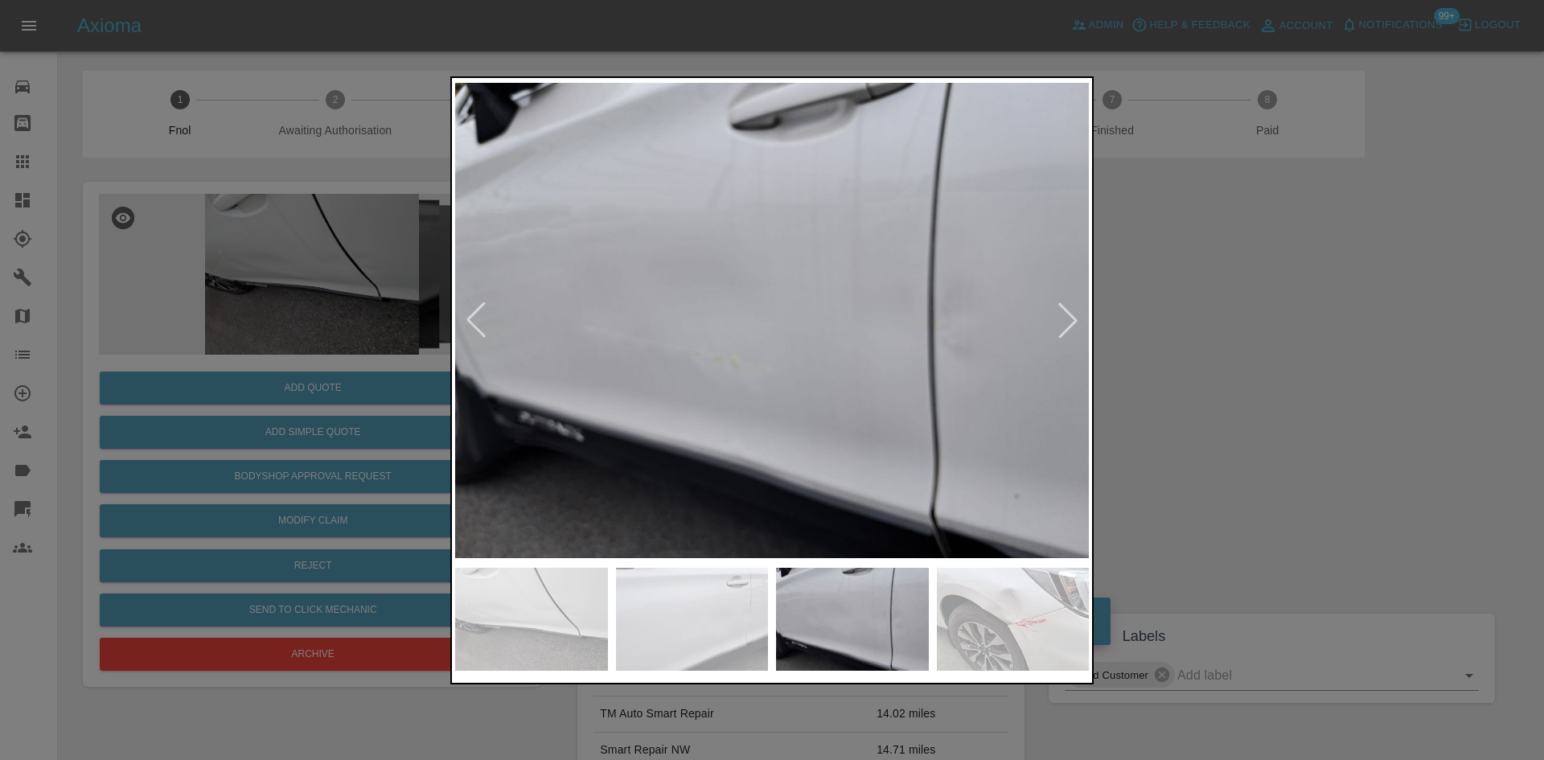
click at [1074, 322] on div at bounding box center [1067, 319] width 35 height 35
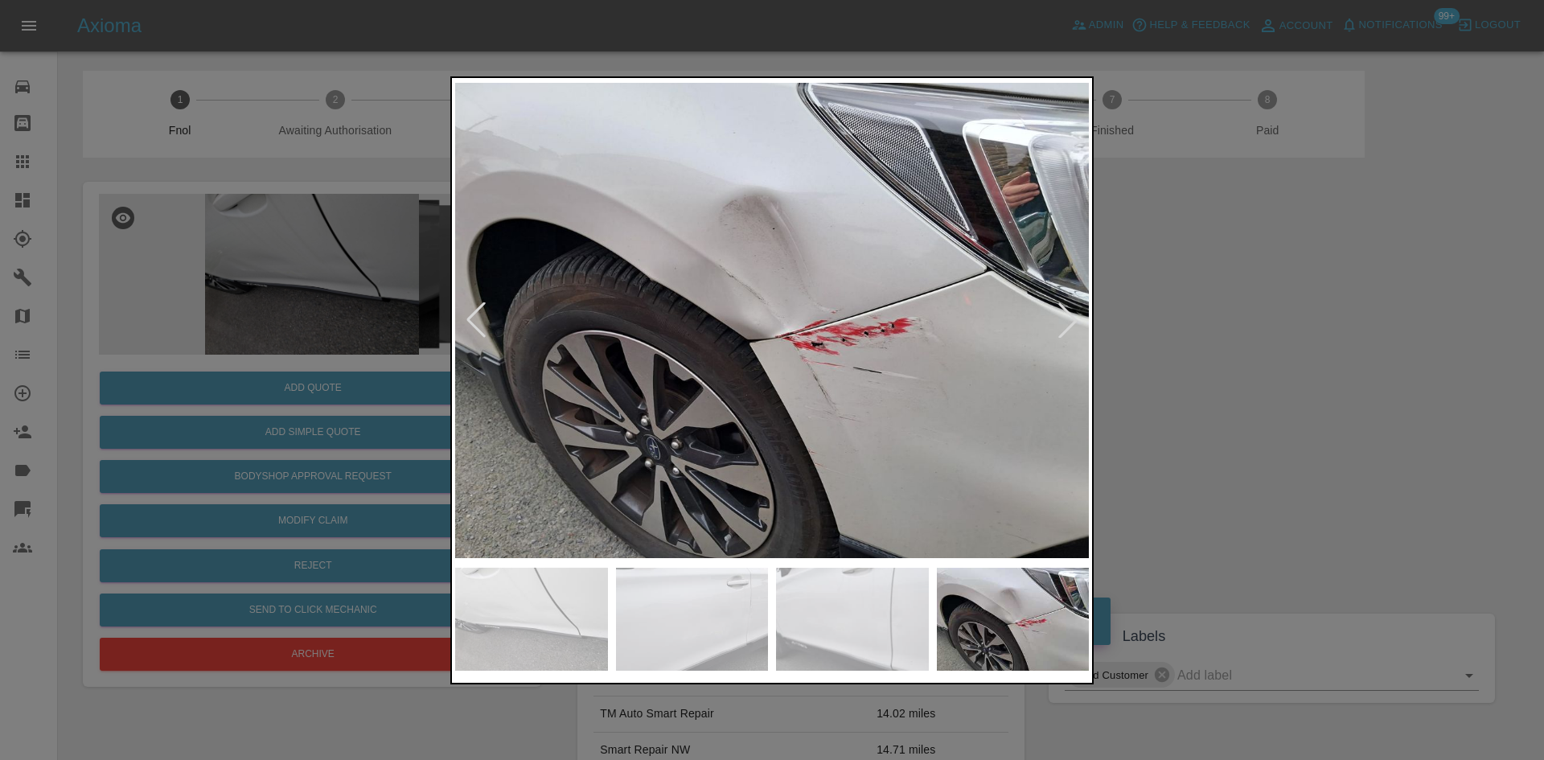
click at [1074, 322] on div at bounding box center [1067, 319] width 35 height 35
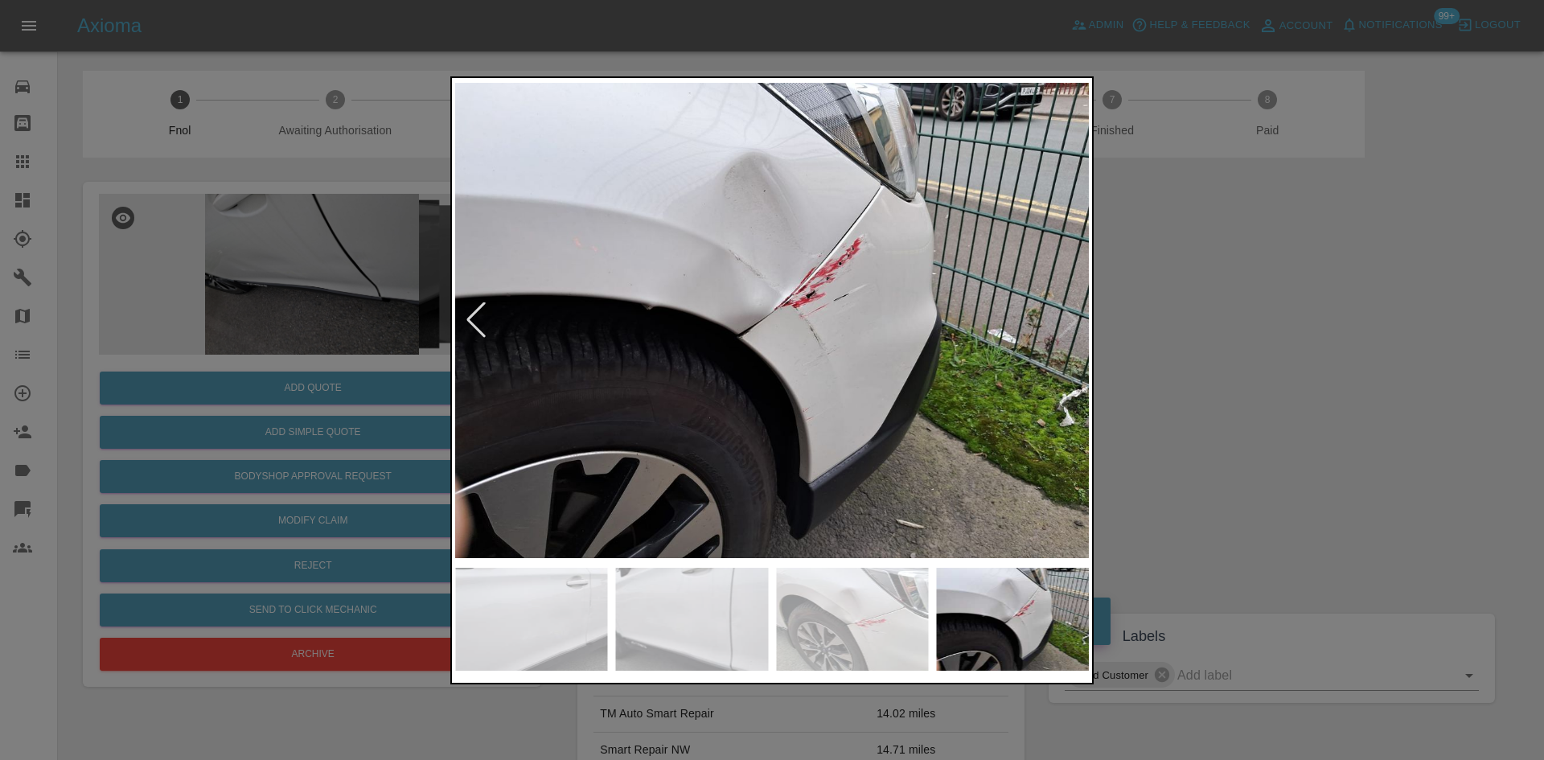
click at [1264, 322] on div at bounding box center [772, 380] width 1544 height 760
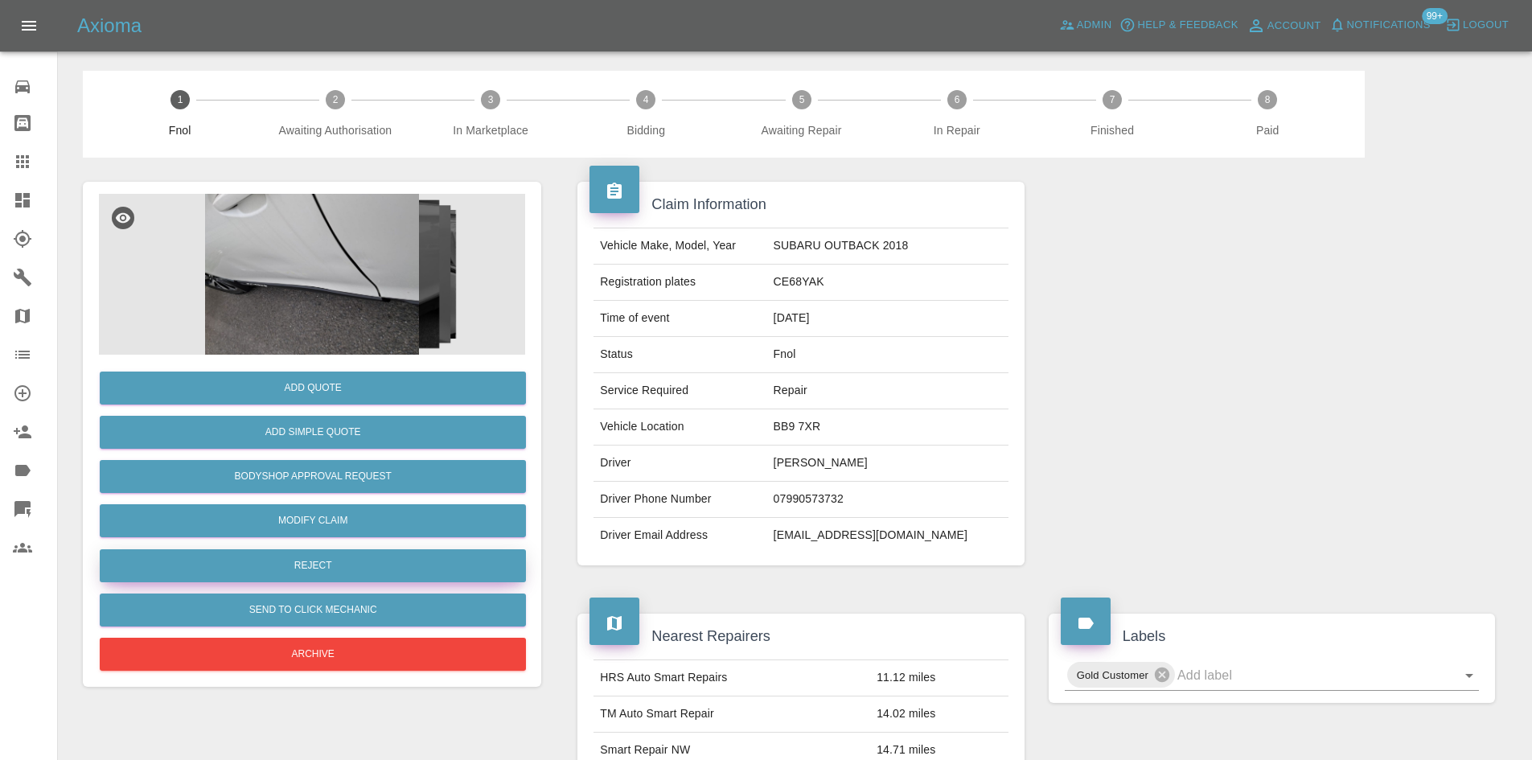
click at [360, 569] on button "Reject" at bounding box center [313, 565] width 426 height 33
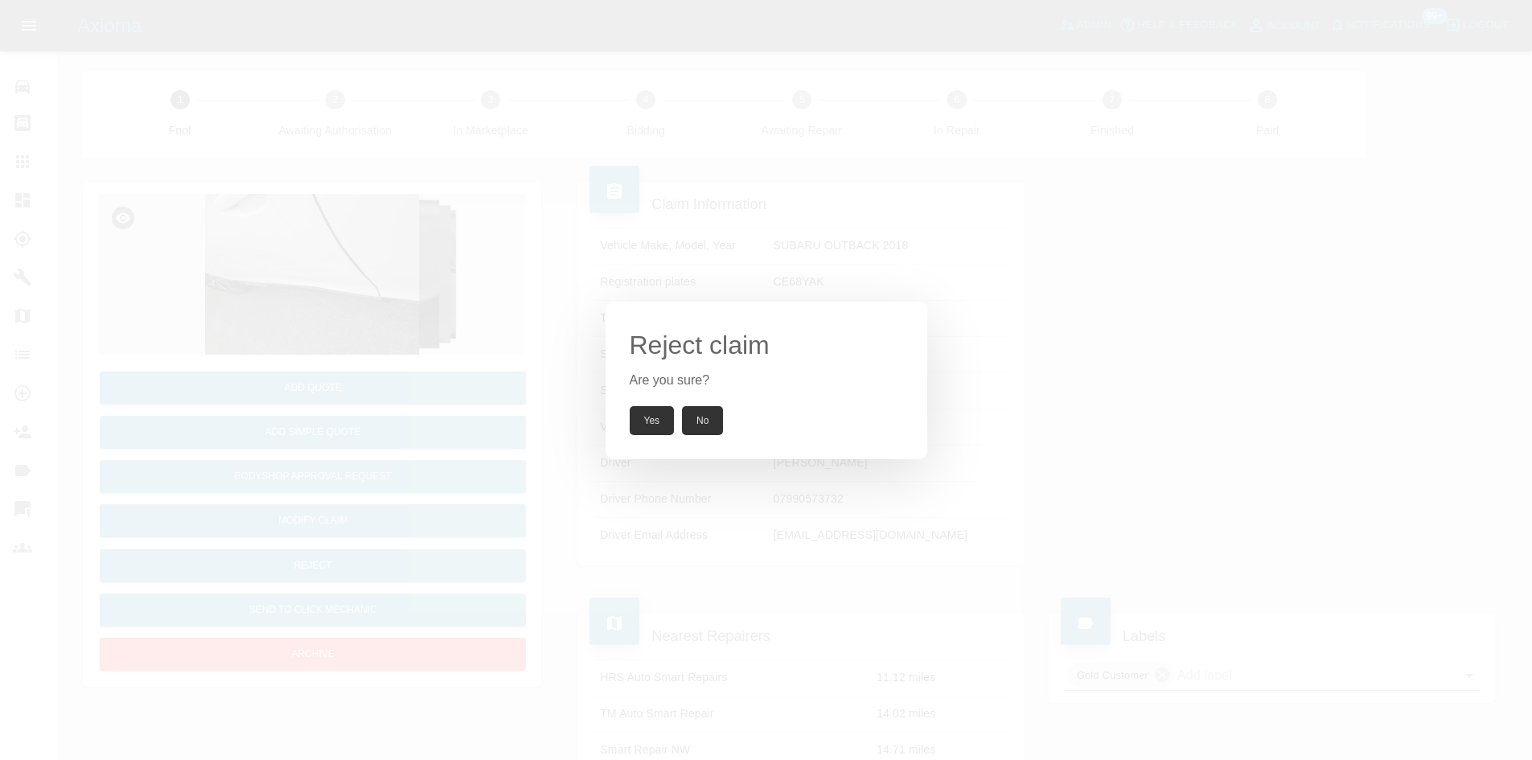
click at [656, 425] on button "Yes" at bounding box center [652, 420] width 45 height 29
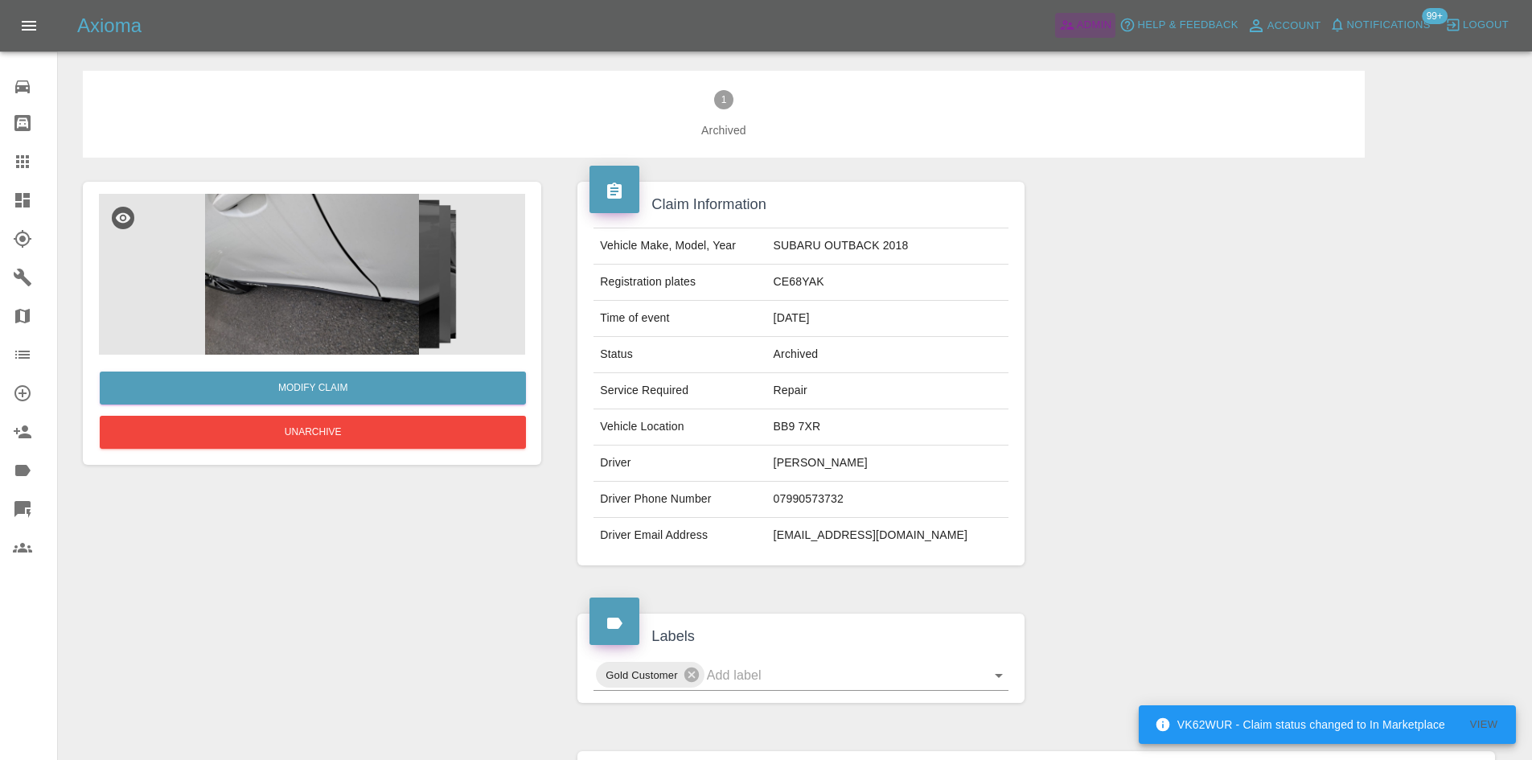
click at [1089, 23] on span "Admin" at bounding box center [1094, 25] width 35 height 18
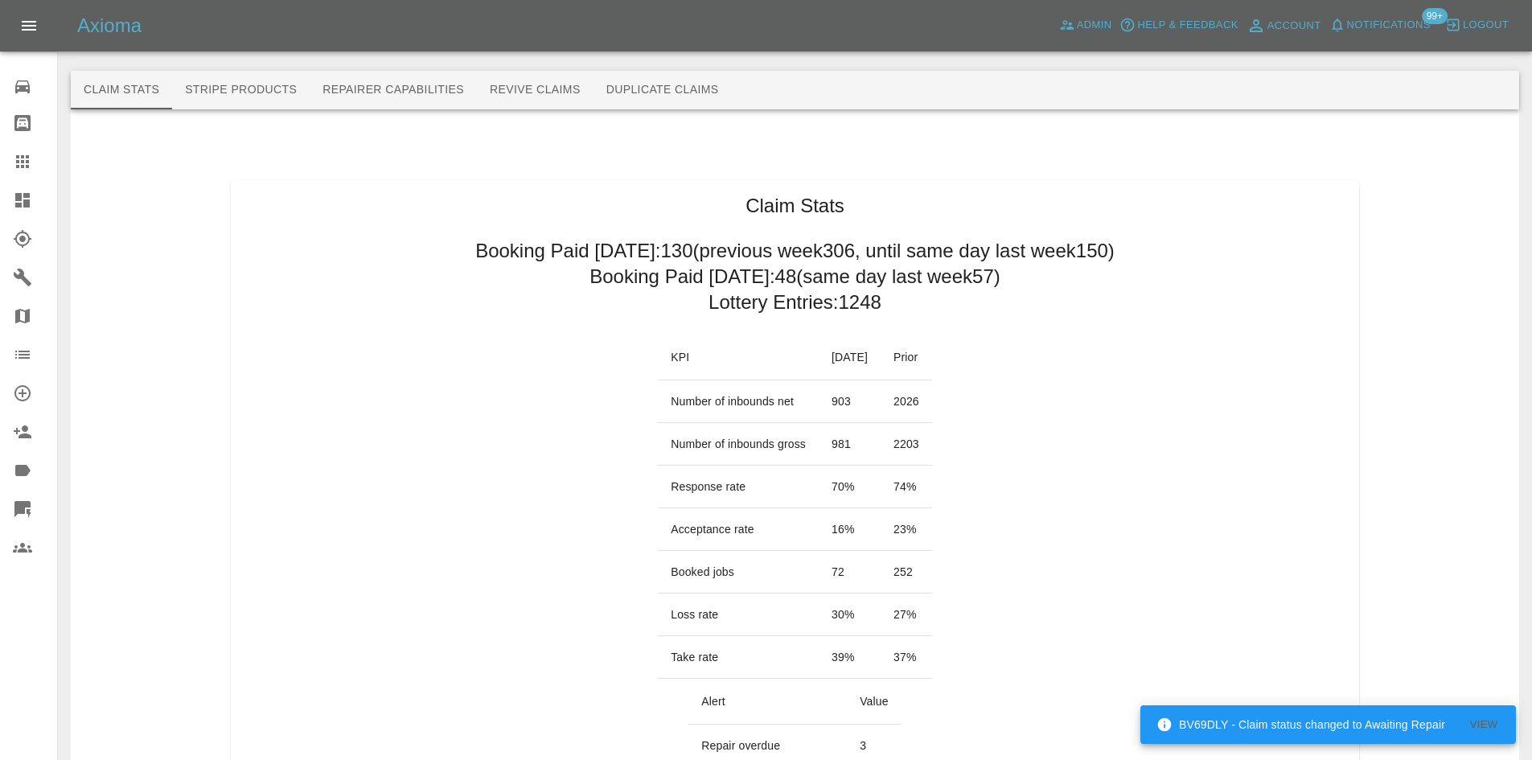
click at [9, 206] on link "Dashboard" at bounding box center [28, 200] width 57 height 39
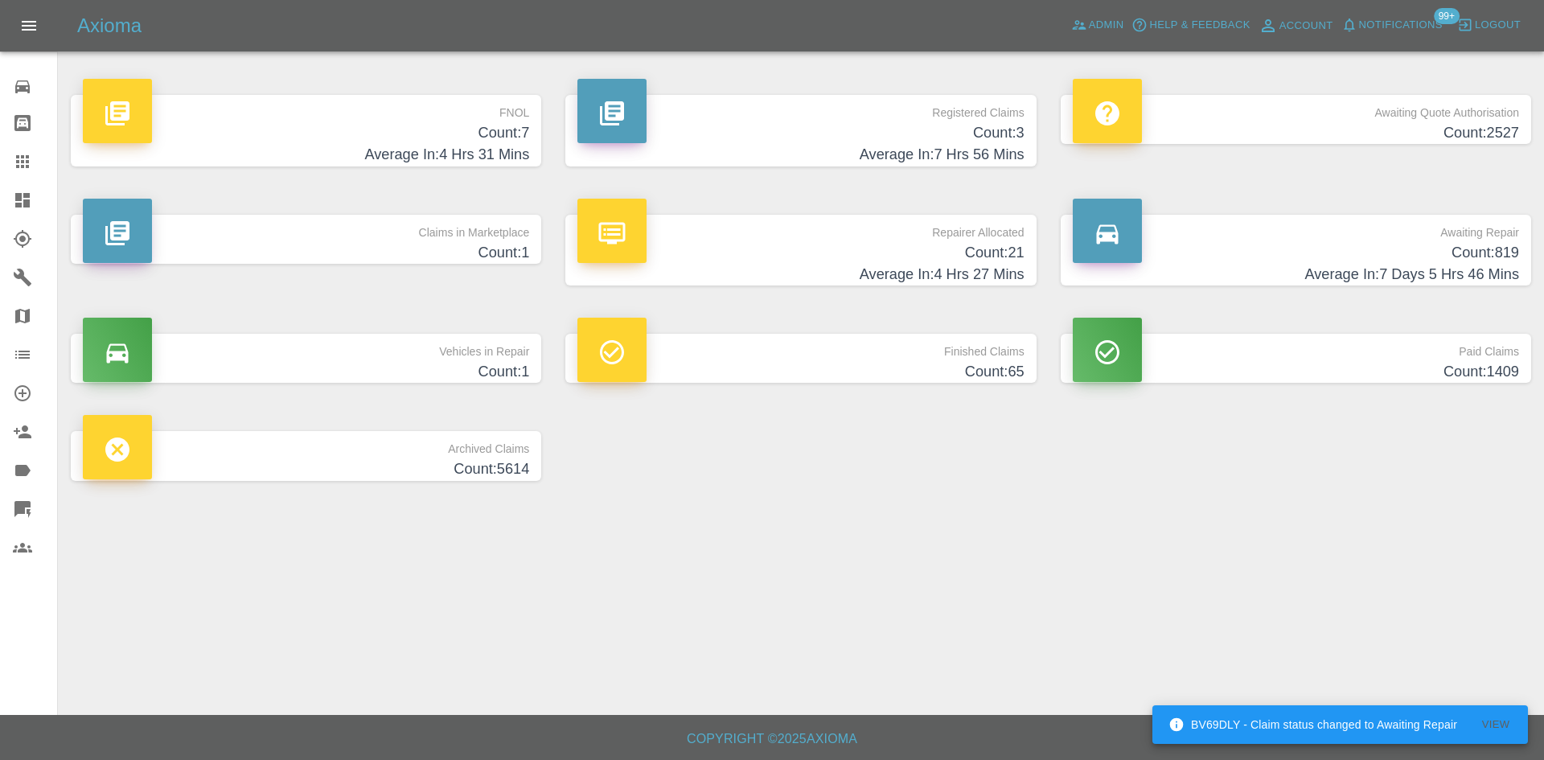
click at [614, 248] on div at bounding box center [611, 231] width 69 height 64
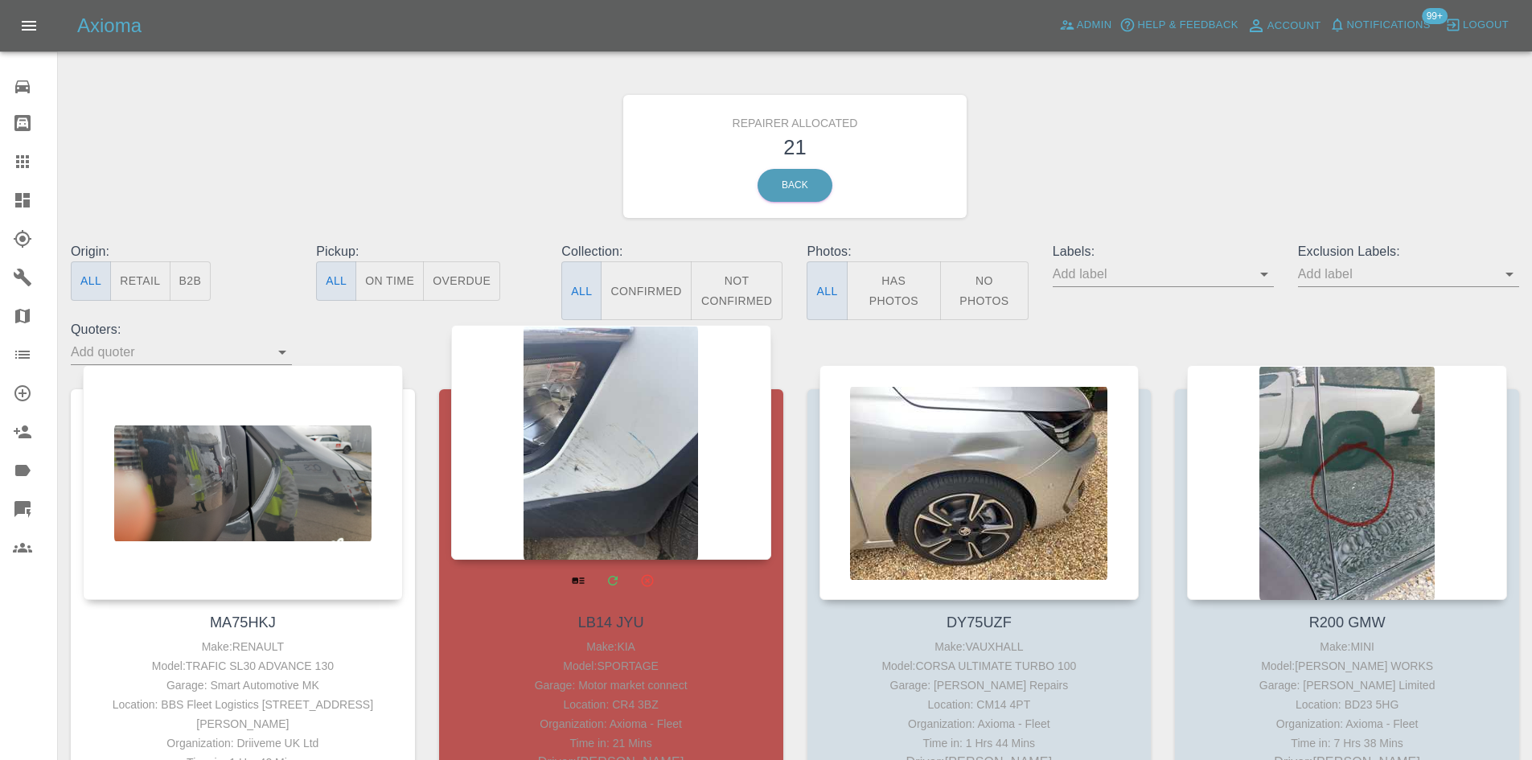
click at [634, 378] on div at bounding box center [611, 442] width 320 height 235
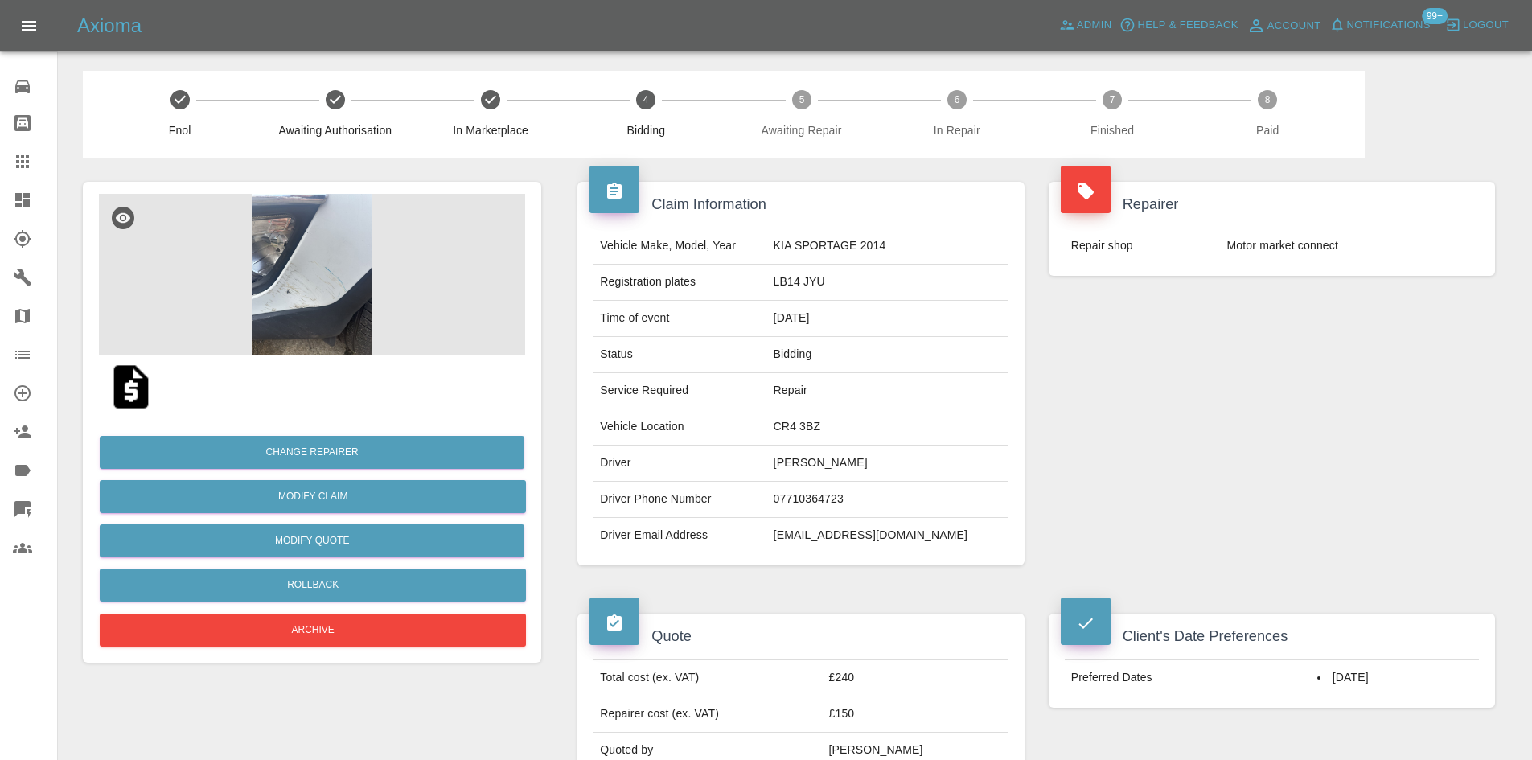
click at [807, 268] on td "LB14 JYU" at bounding box center [887, 283] width 241 height 36
click at [813, 281] on td "LB14 JYU" at bounding box center [887, 283] width 241 height 36
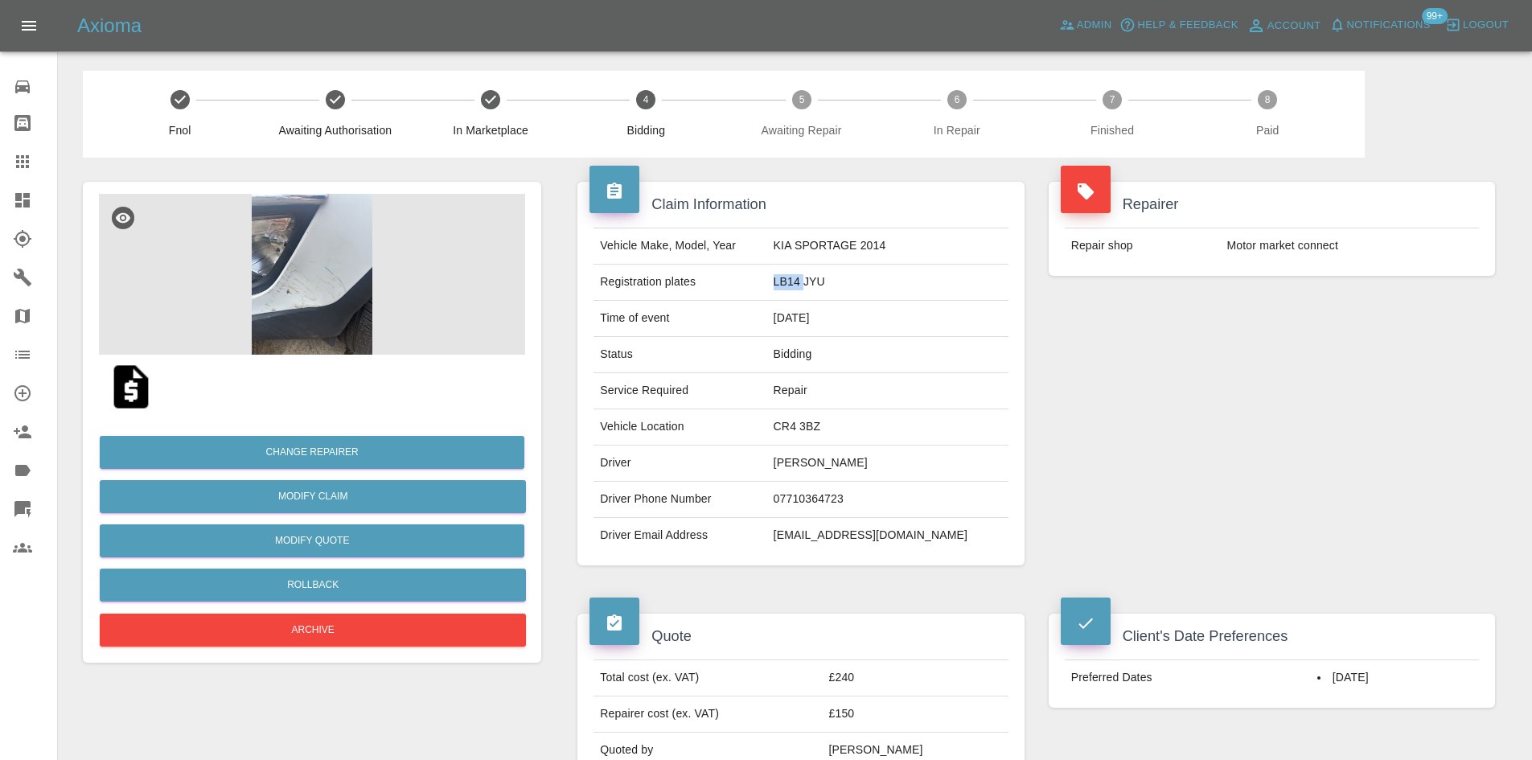
click at [813, 281] on td "LB14 JYU" at bounding box center [887, 283] width 241 height 36
click at [10, 197] on link "Dashboard" at bounding box center [28, 200] width 57 height 39
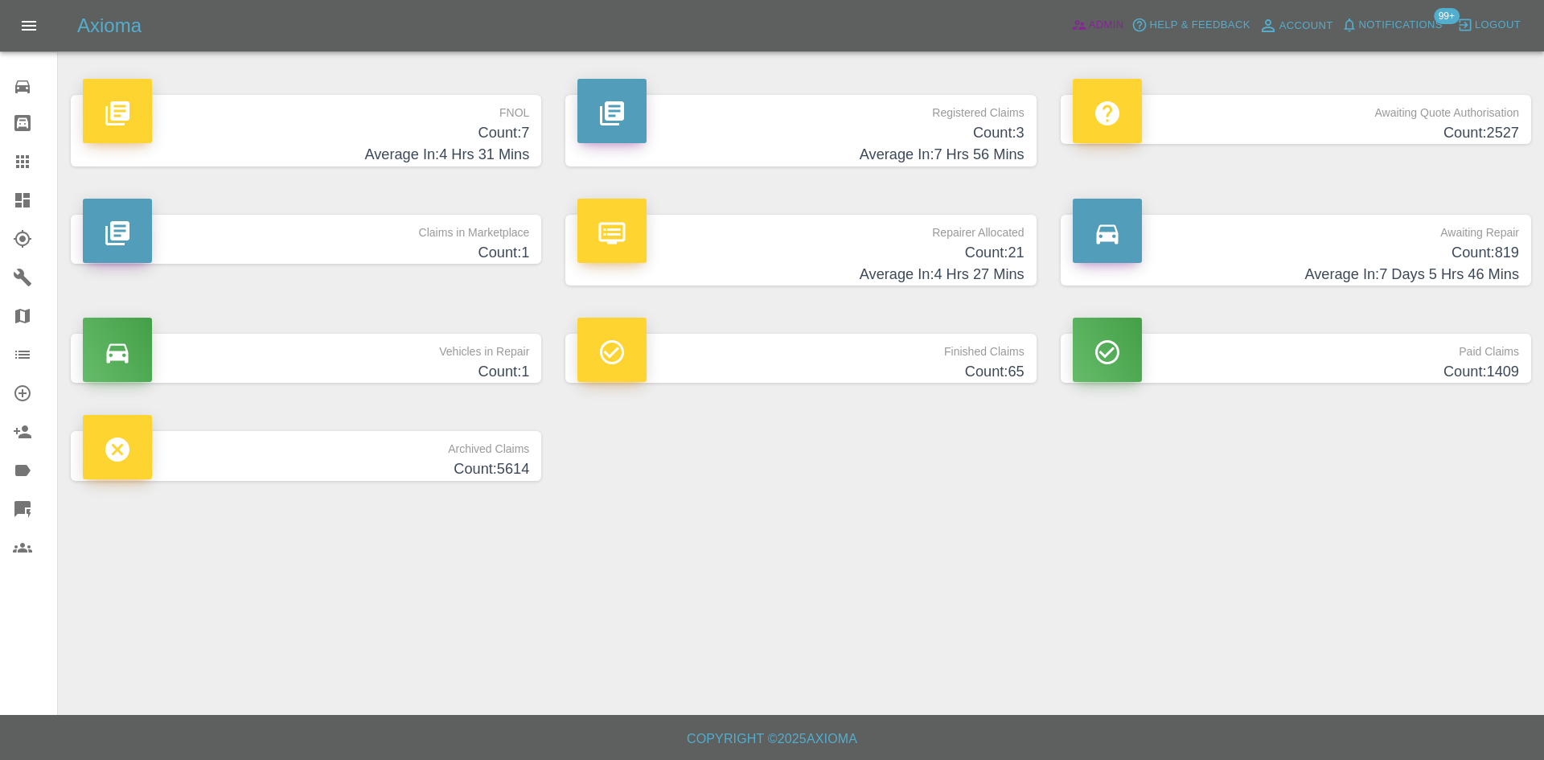
click at [1099, 22] on span "Admin" at bounding box center [1106, 25] width 35 height 18
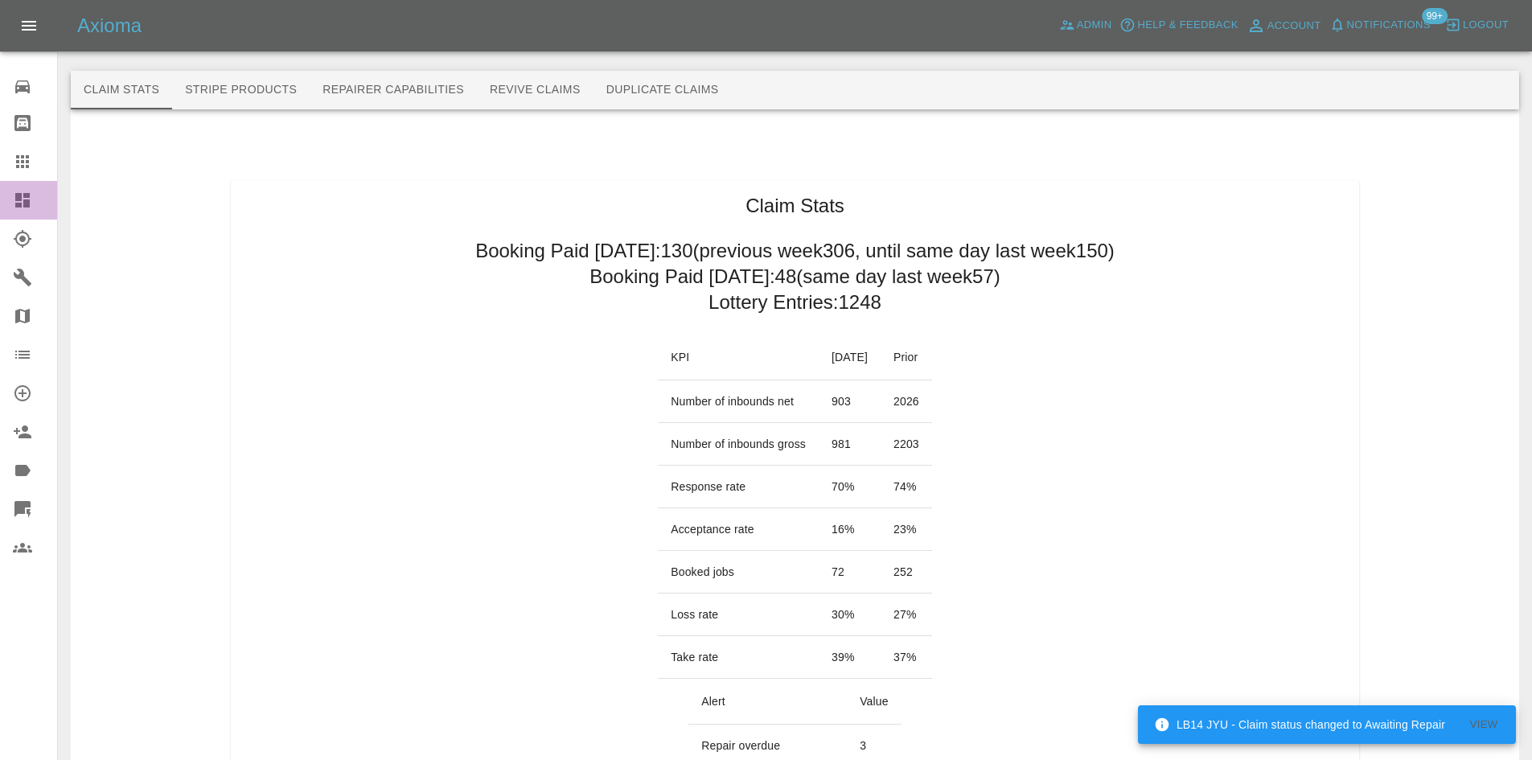
click at [23, 198] on icon at bounding box center [22, 200] width 19 height 19
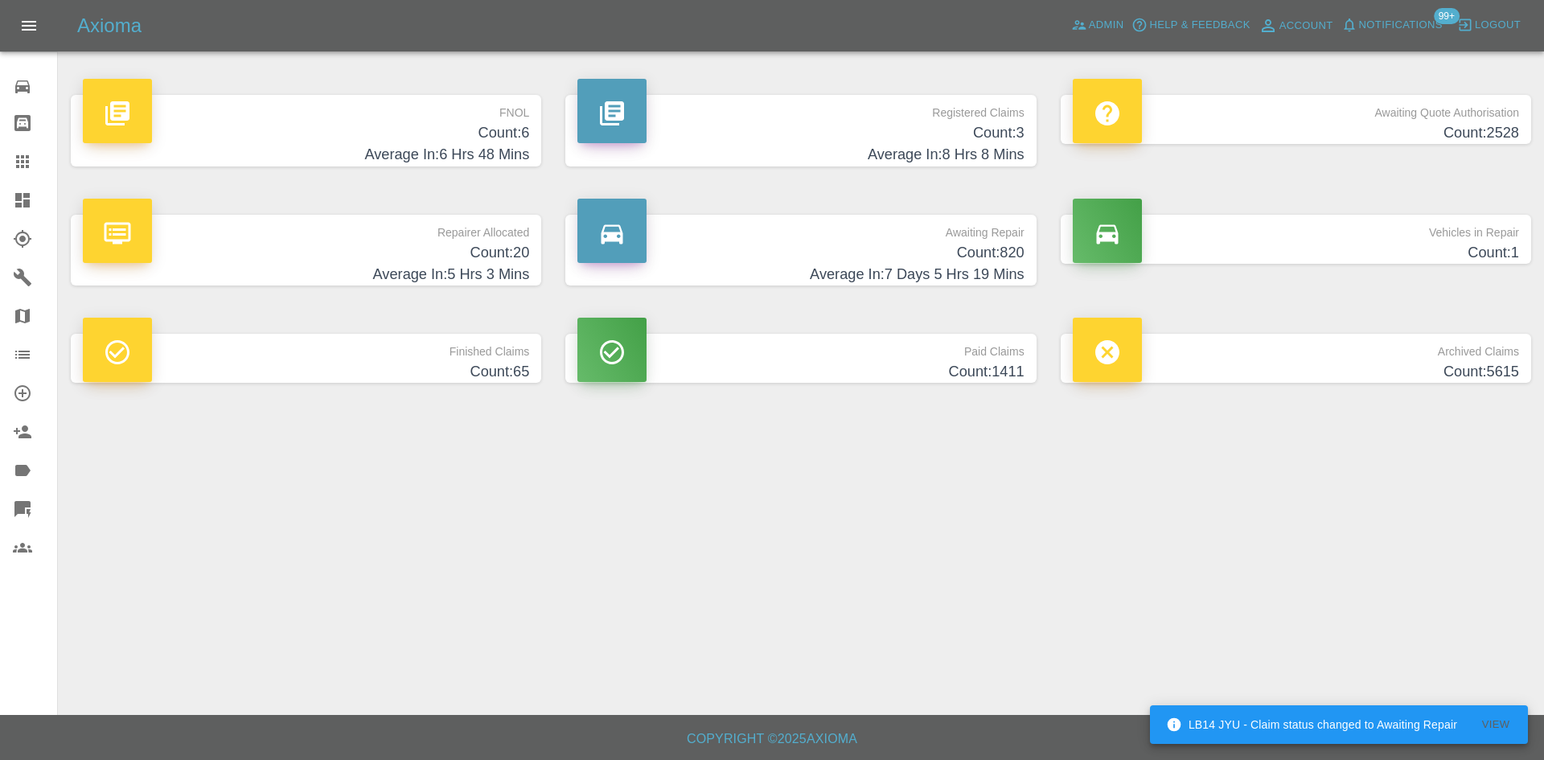
click at [428, 144] on h4 "Average In: 6 Hrs 48 Mins" at bounding box center [306, 155] width 446 height 22
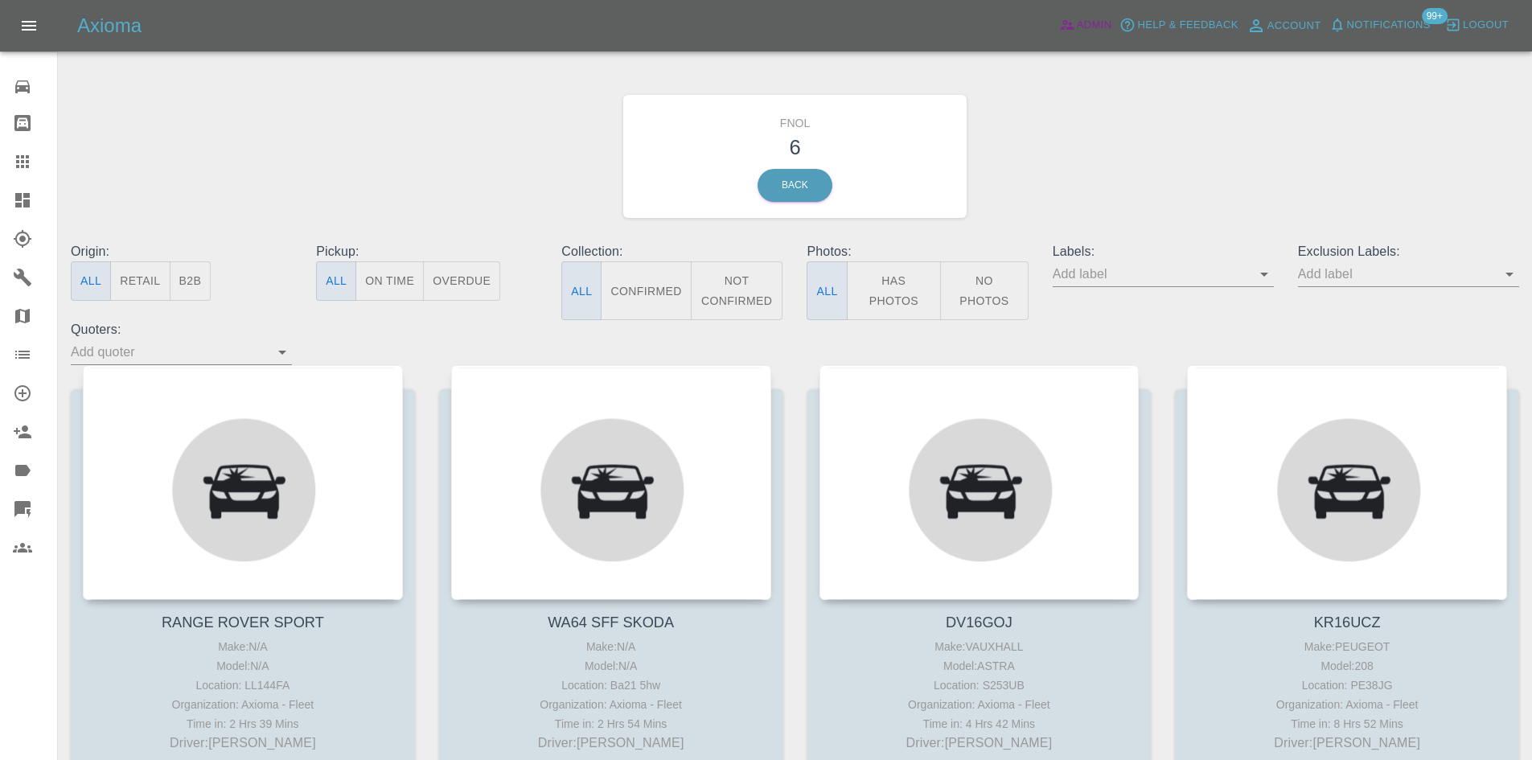
click at [1078, 23] on span "Admin" at bounding box center [1094, 25] width 35 height 18
click at [17, 197] on icon at bounding box center [22, 200] width 14 height 14
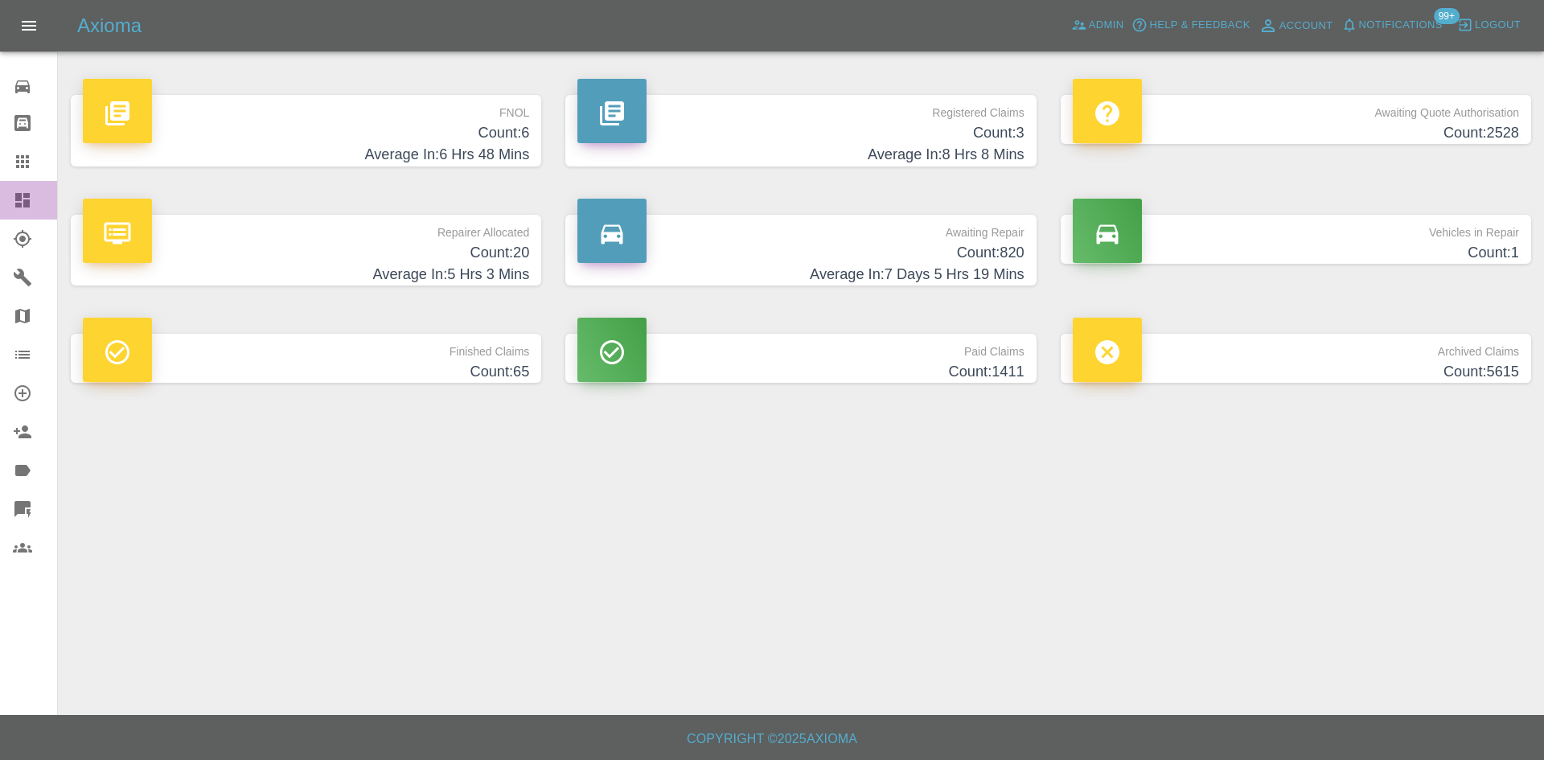
click at [14, 206] on icon at bounding box center [22, 200] width 19 height 19
click at [1074, 14] on link "Admin" at bounding box center [1097, 25] width 61 height 25
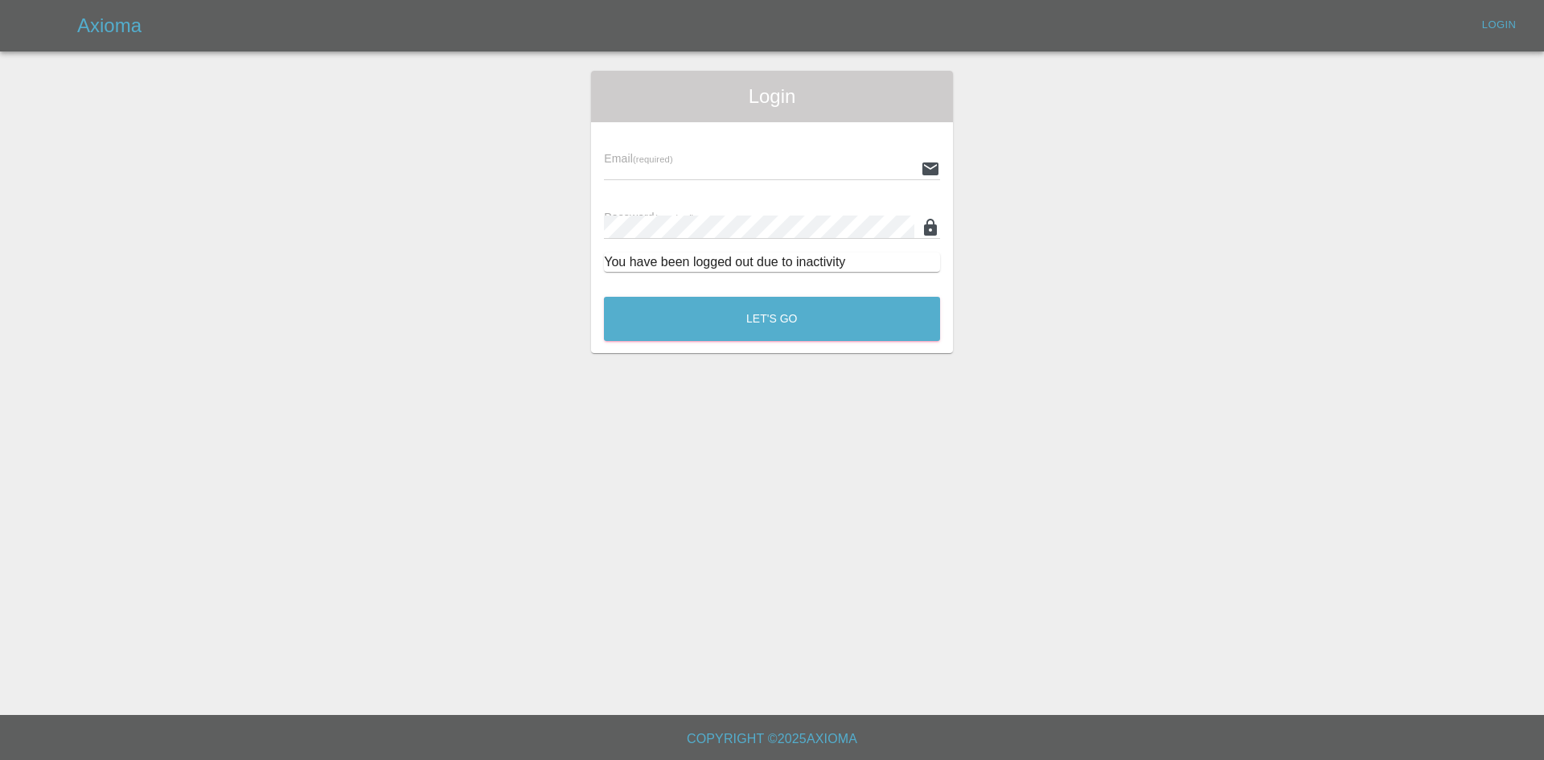
type input "[PERSON_NAME][EMAIL_ADDRESS][PERSON_NAME][DOMAIN_NAME]"
click at [803, 307] on button "Let's Go" at bounding box center [772, 319] width 336 height 44
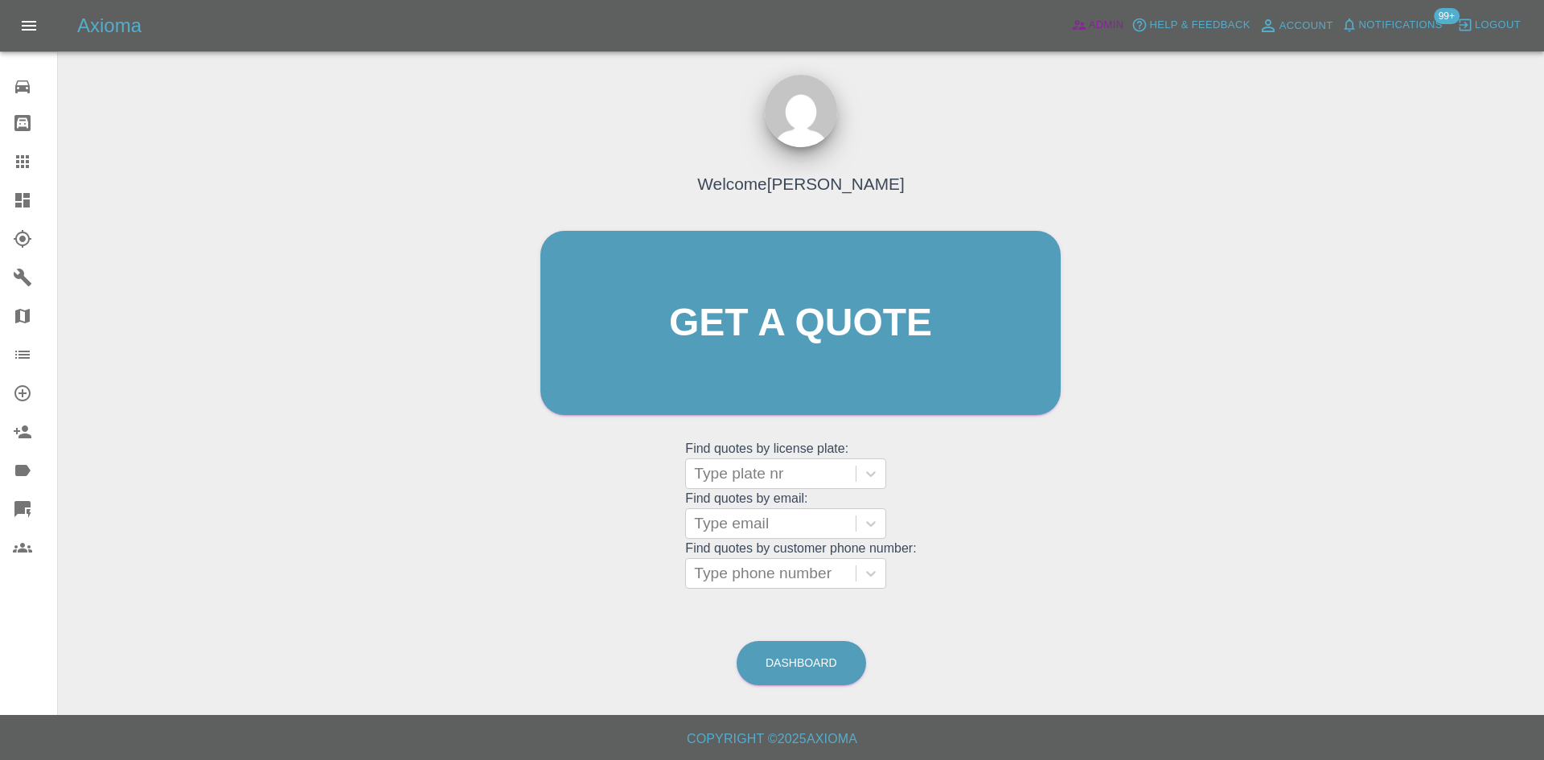
click at [1116, 14] on link "Admin" at bounding box center [1097, 25] width 61 height 25
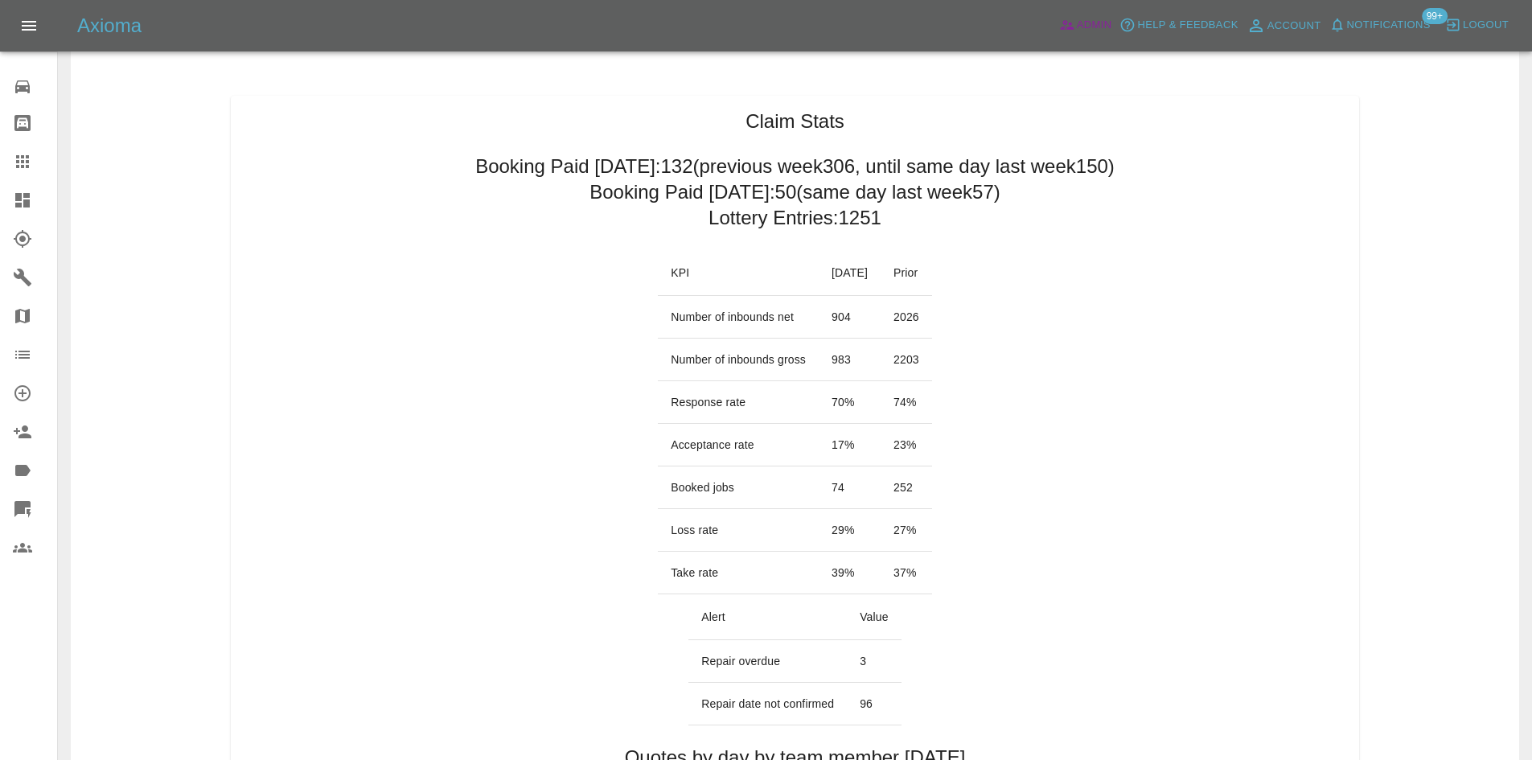
scroll to position [161, 0]
